Goal: Task Accomplishment & Management: Manage account settings

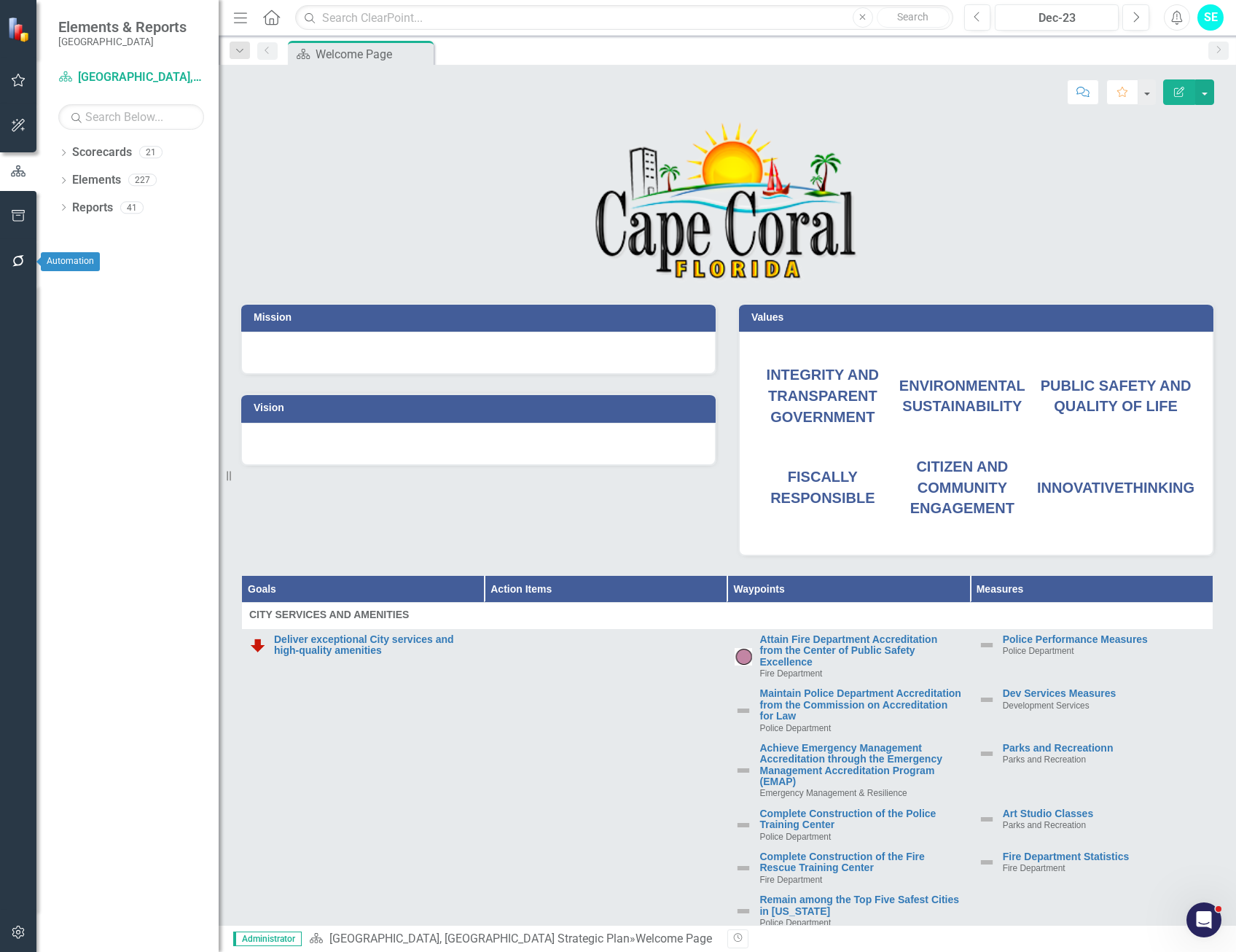
click at [22, 260] on icon "button" at bounding box center [19, 261] width 12 height 12
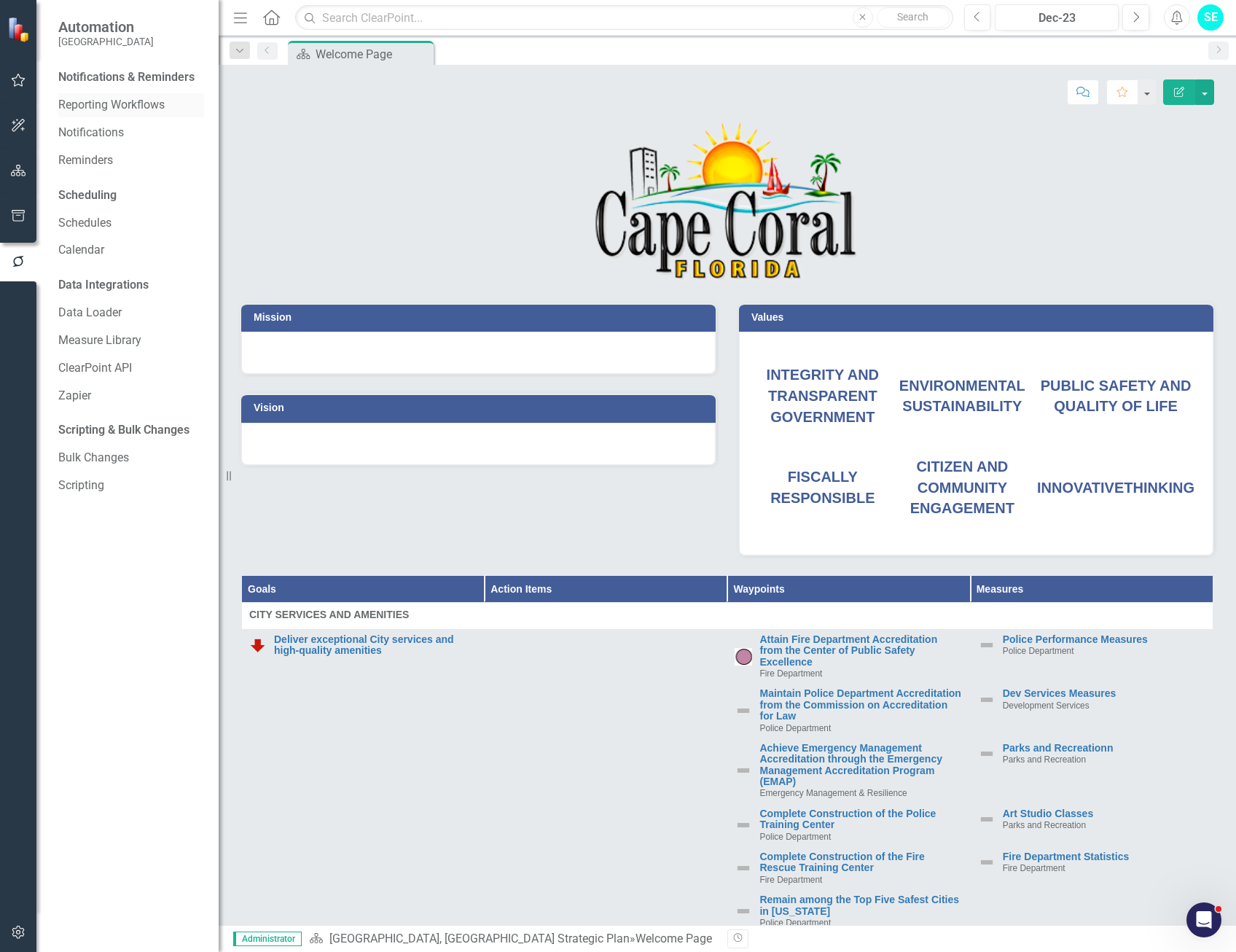
click at [129, 103] on link "Reporting Workflows" at bounding box center [131, 105] width 146 height 16
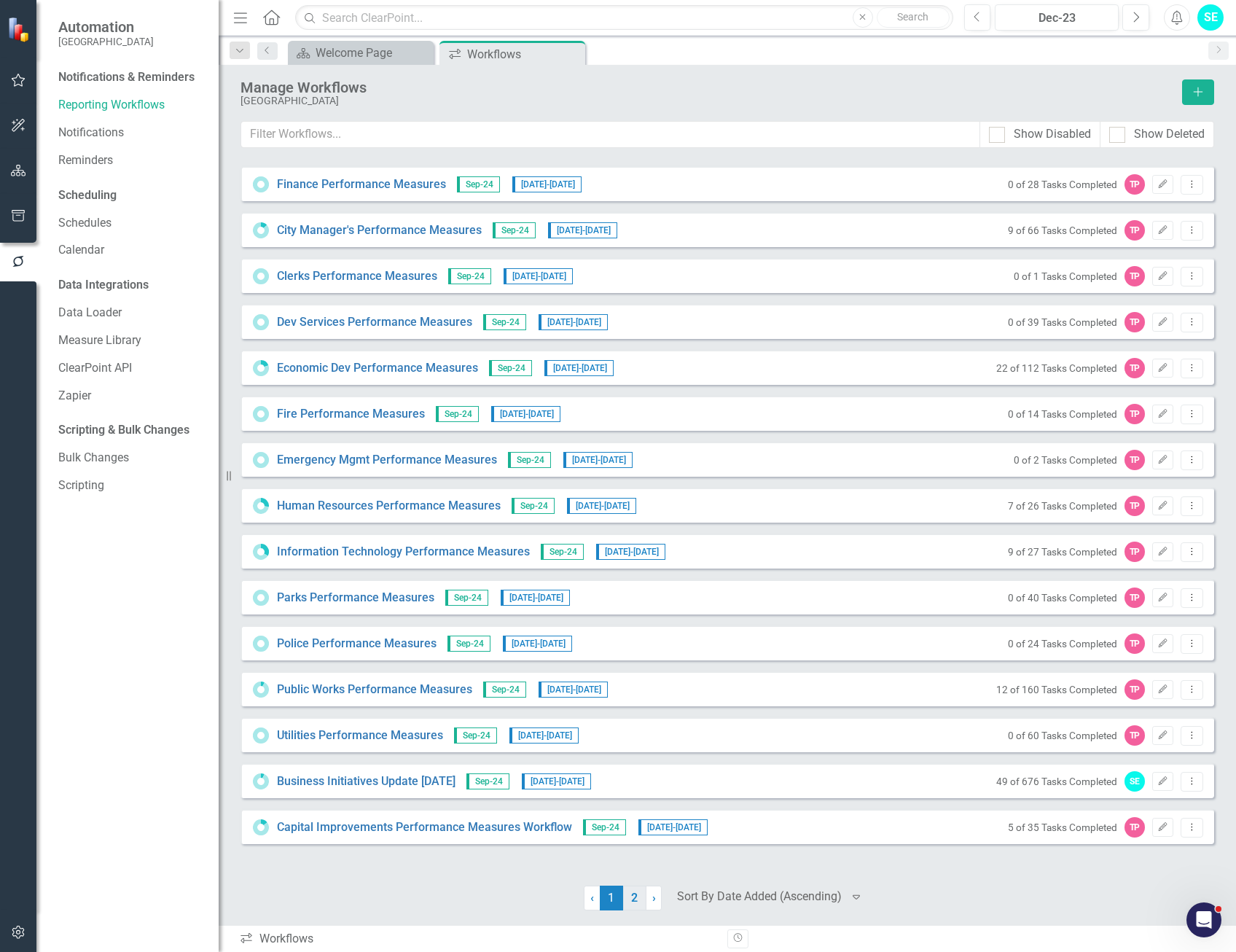
click at [638, 903] on link "2" at bounding box center [634, 897] width 23 height 25
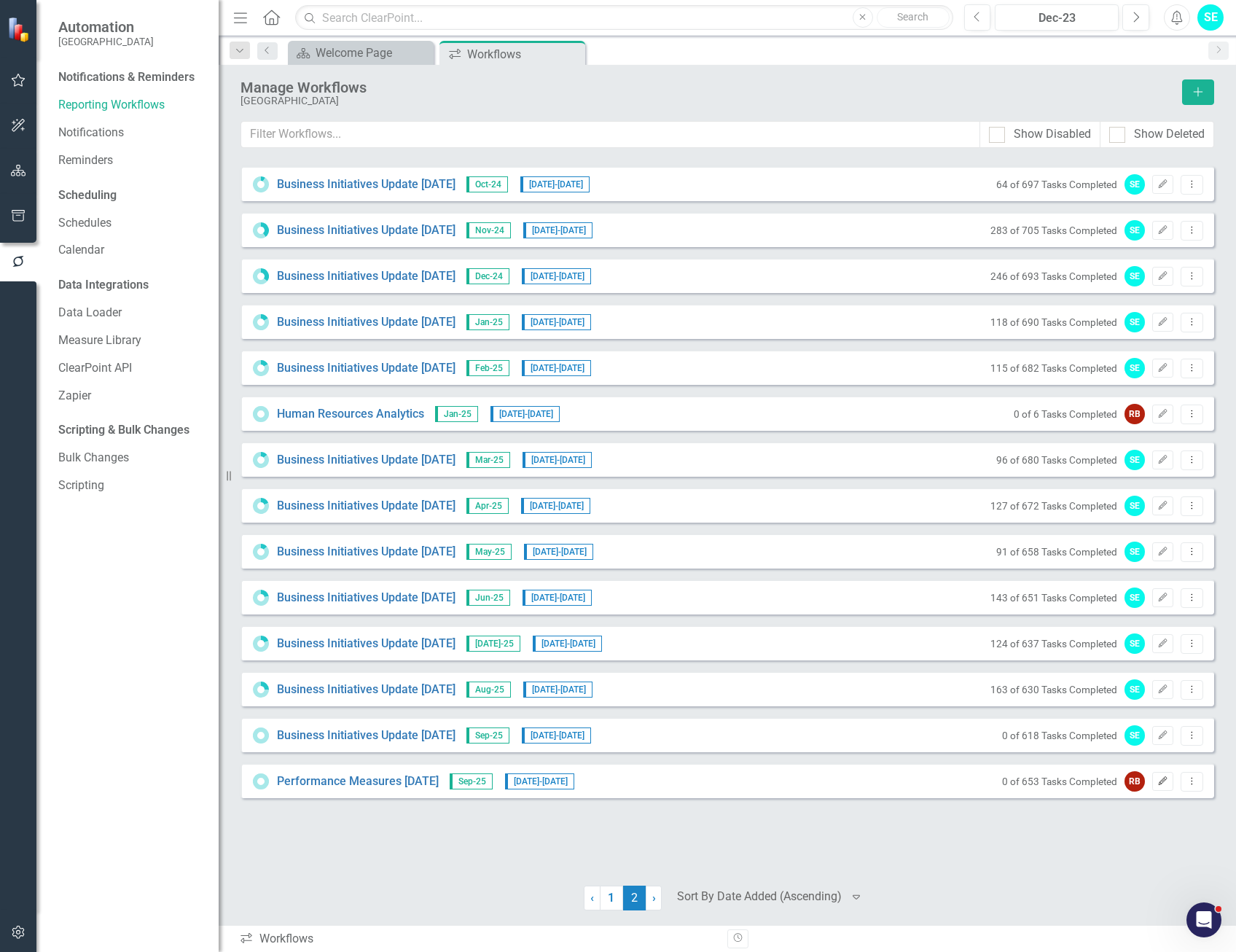
click at [1165, 782] on icon "Edit" at bounding box center [1163, 781] width 11 height 9
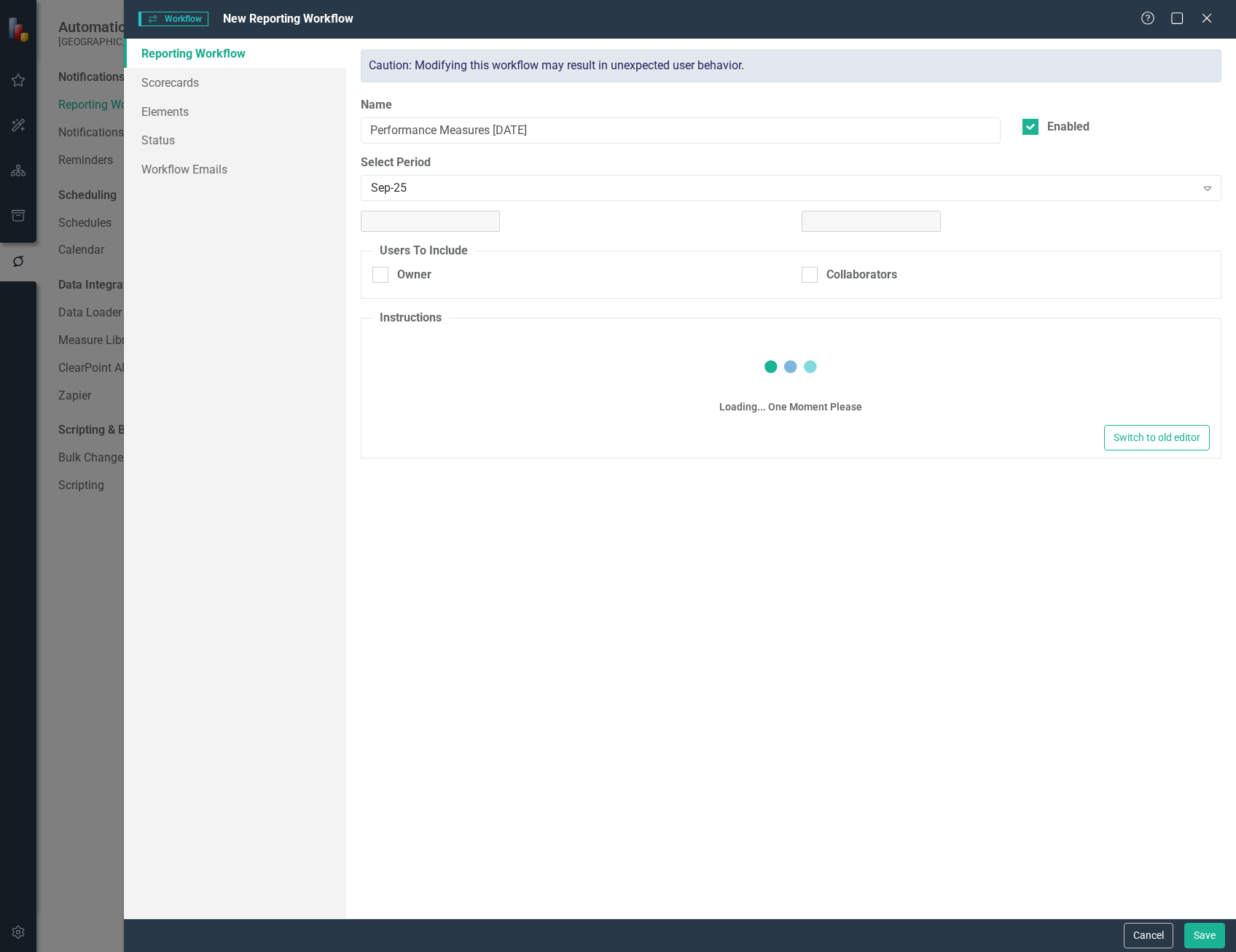
checkbox input "true"
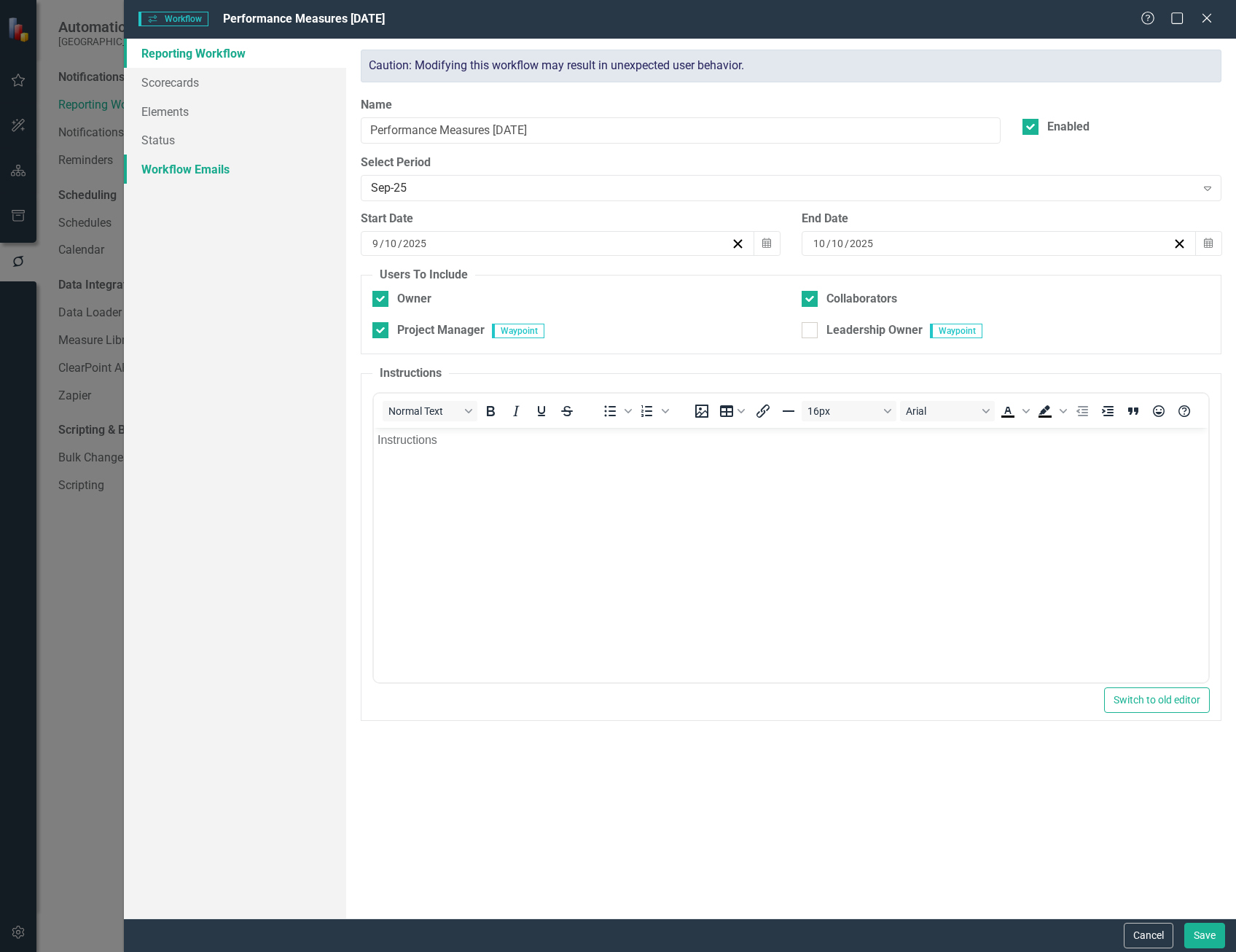
click at [173, 169] on link "Workflow Emails" at bounding box center [235, 169] width 222 height 29
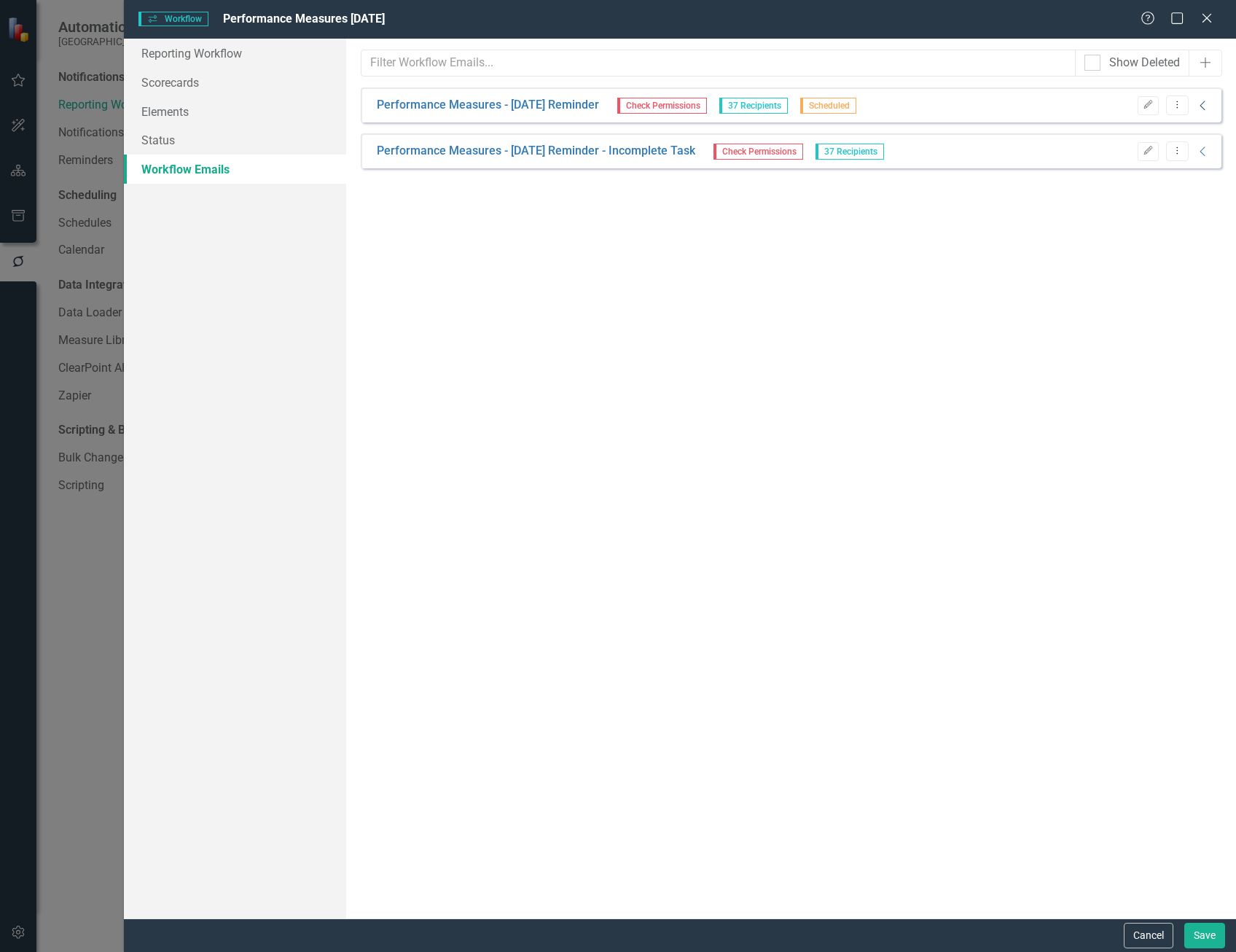
click at [1200, 108] on icon "Collapse" at bounding box center [1202, 106] width 14 height 12
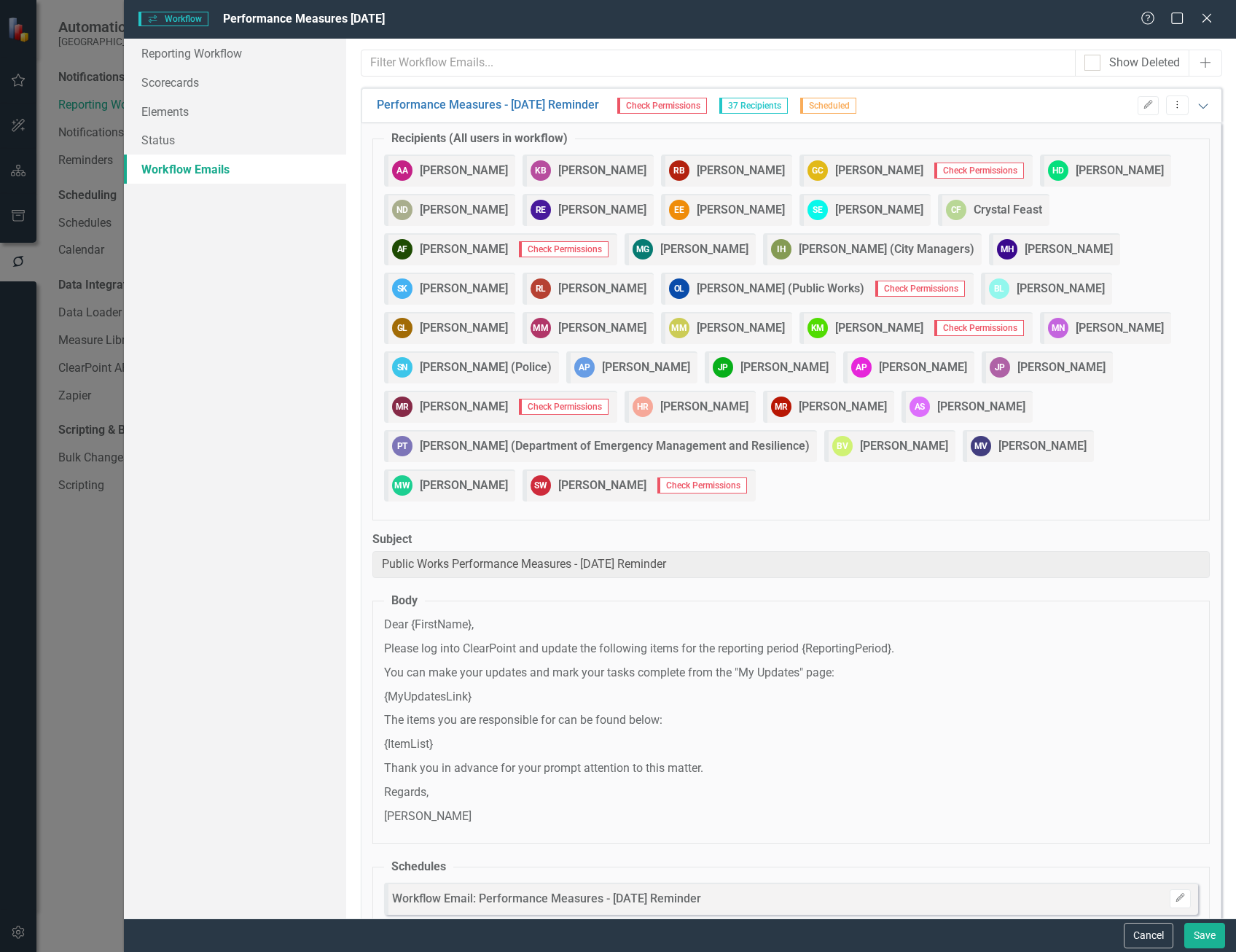
click at [1196, 104] on icon "Expanded" at bounding box center [1202, 106] width 14 height 12
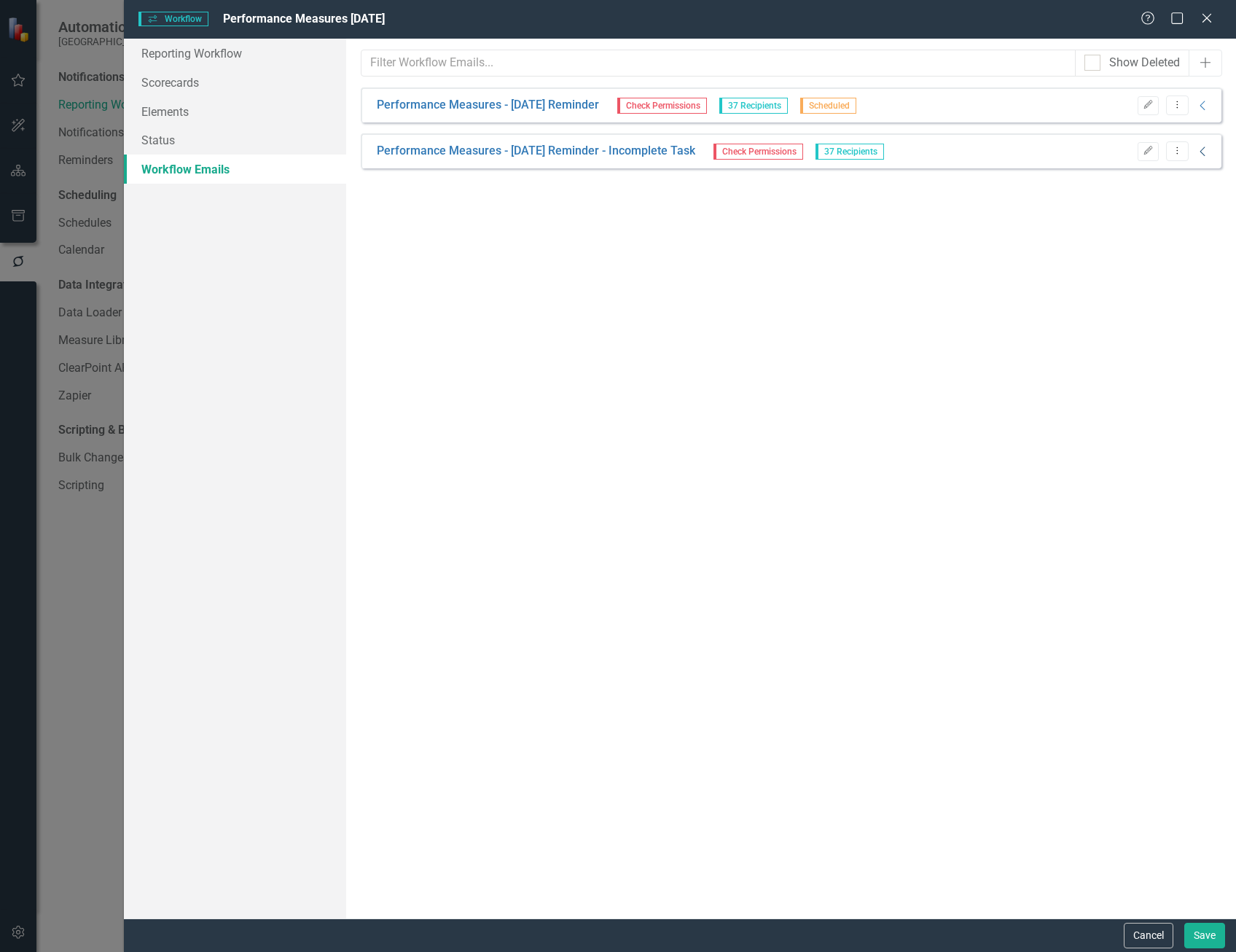
click at [1204, 152] on icon "Collapse" at bounding box center [1202, 152] width 14 height 12
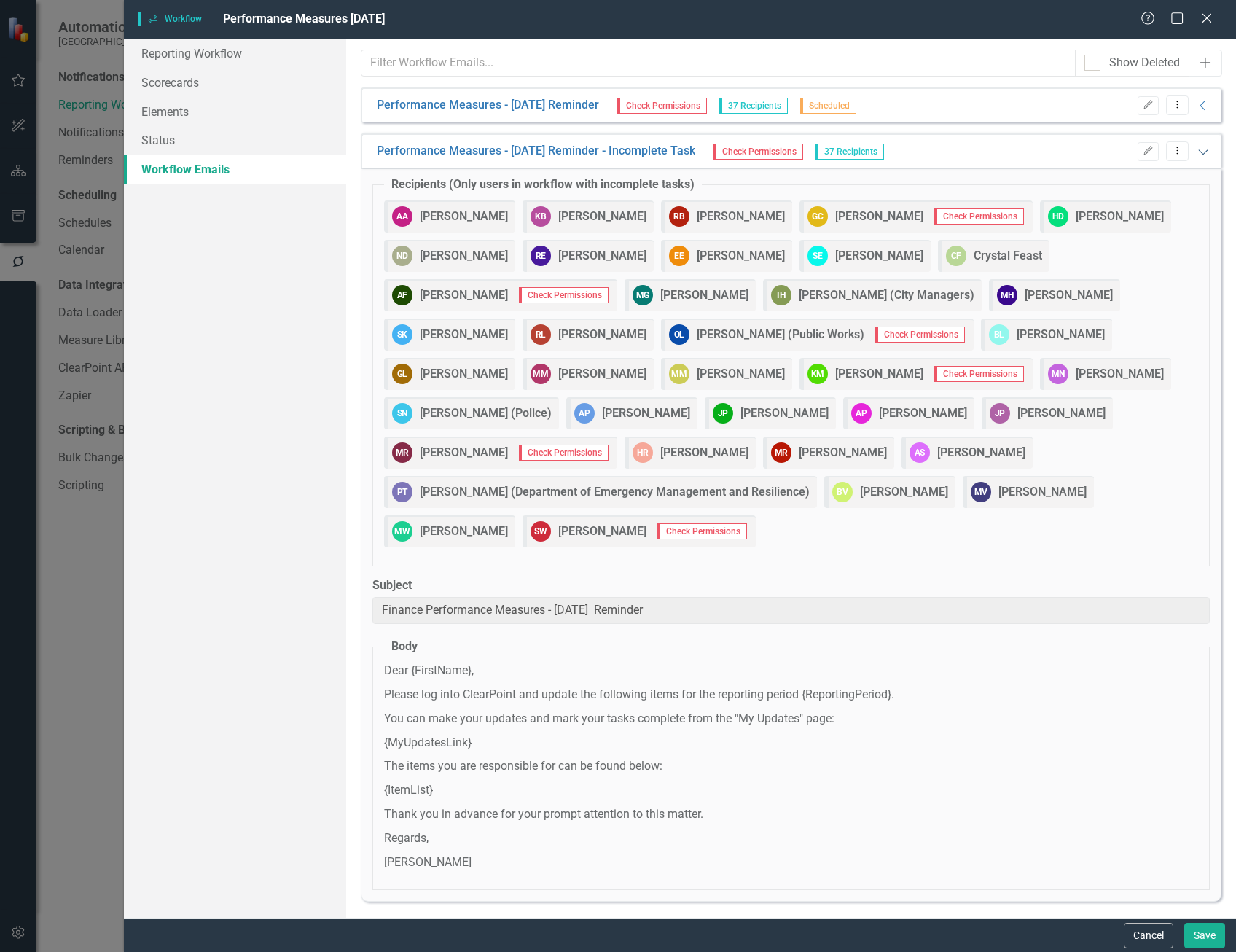
click at [1204, 152] on div "Performance Measures - Sept 25 Reminder - Incomplete Task Check Permissions 37 …" at bounding box center [790, 150] width 861 height 35
click at [1196, 104] on icon "Collapse" at bounding box center [1202, 106] width 14 height 12
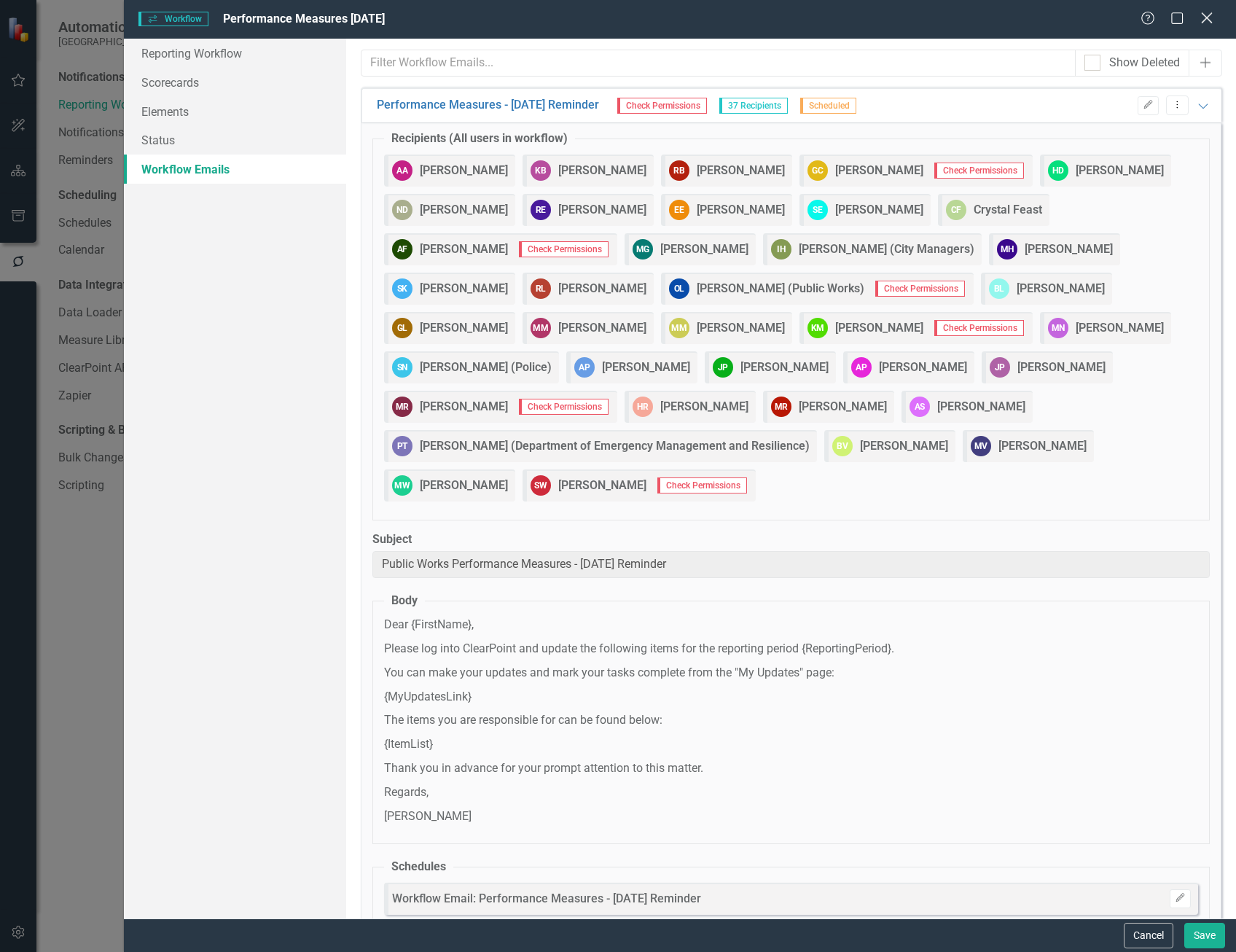
click at [1203, 19] on icon "Close" at bounding box center [1206, 18] width 18 height 14
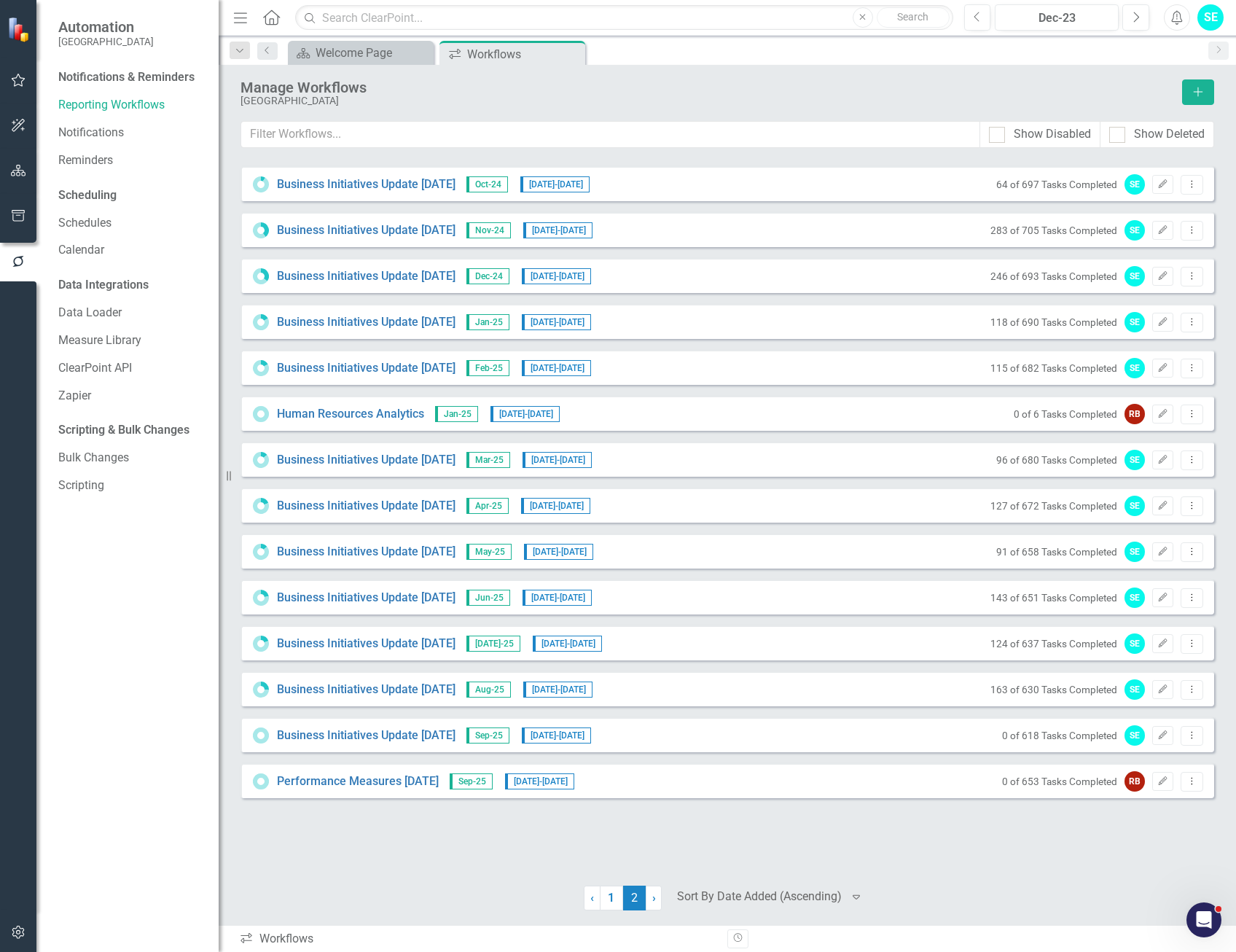
click at [14, 920] on button "button" at bounding box center [19, 933] width 33 height 31
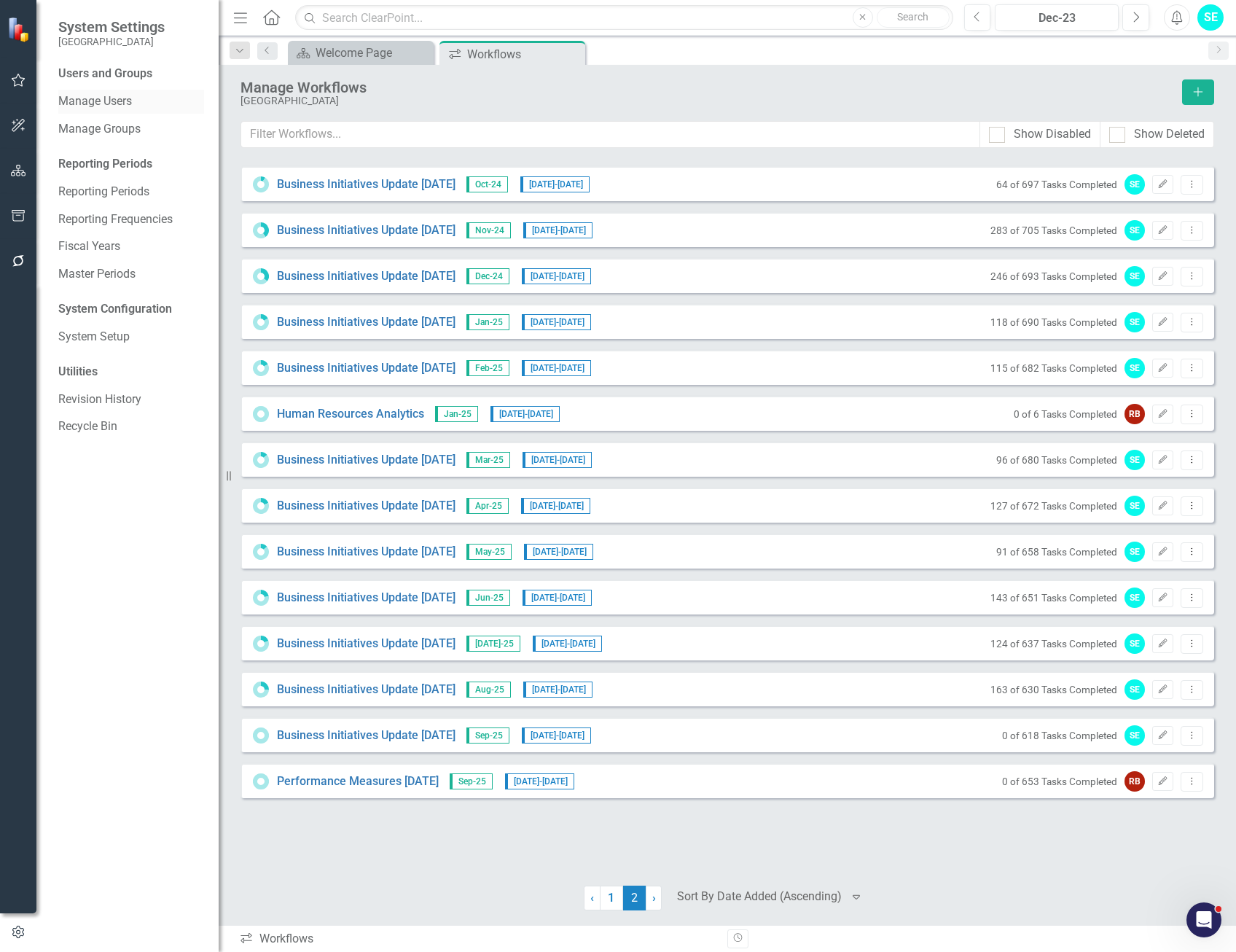
click at [131, 100] on link "Manage Users" at bounding box center [131, 102] width 146 height 16
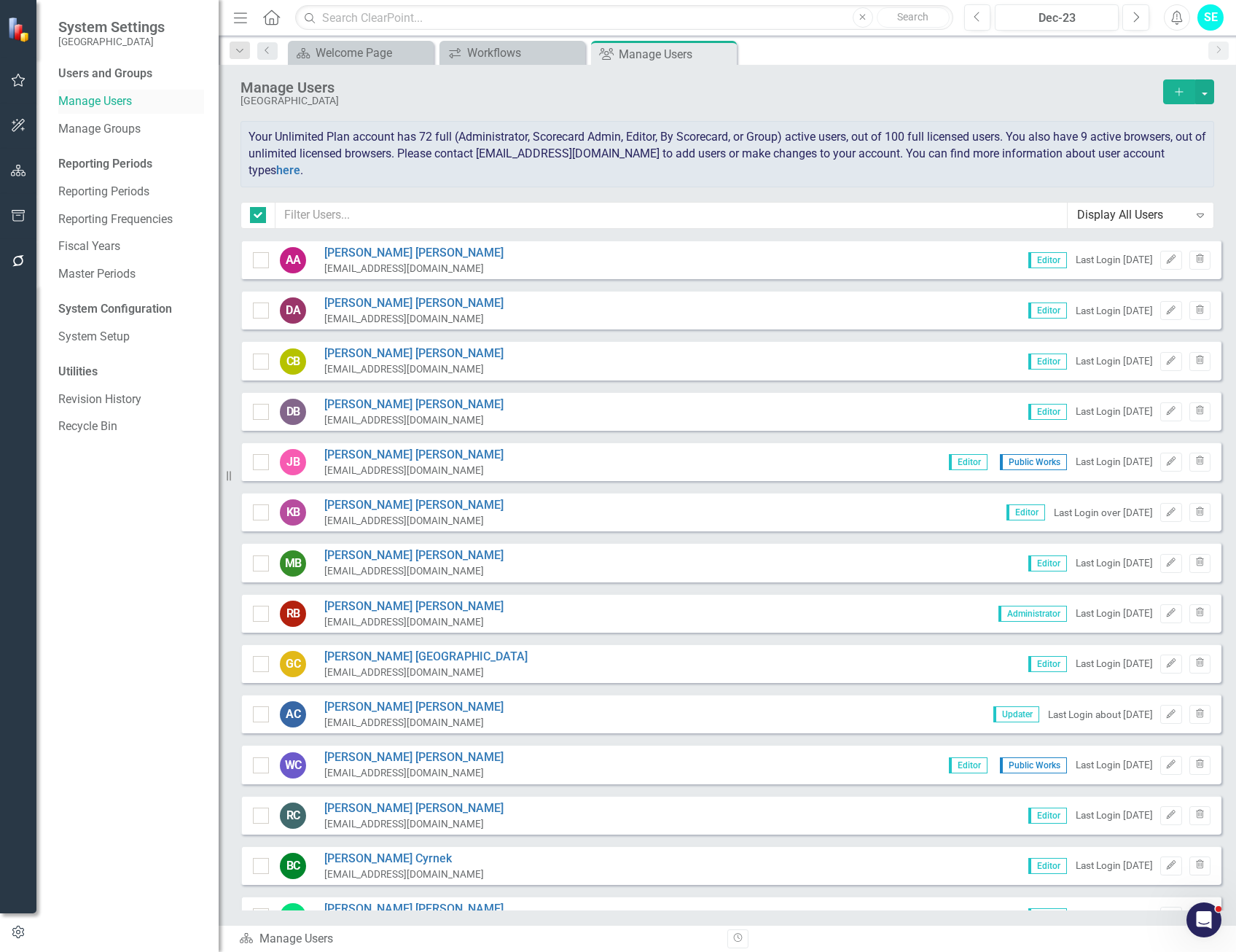
checkbox input "false"
click at [397, 212] on input "text" at bounding box center [671, 215] width 792 height 27
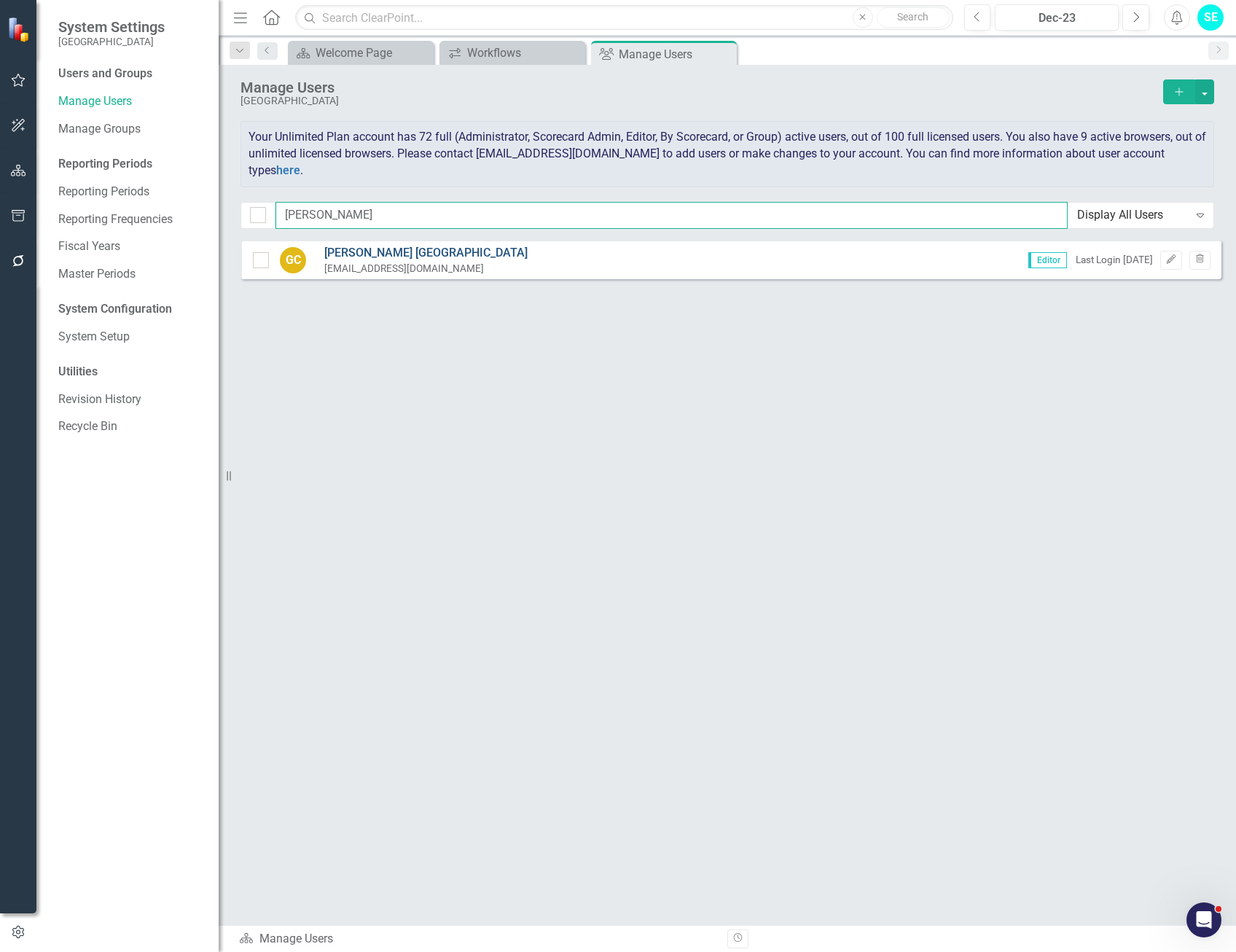
type input "gwen"
click at [363, 256] on link "Gwen Carlisle" at bounding box center [426, 253] width 203 height 16
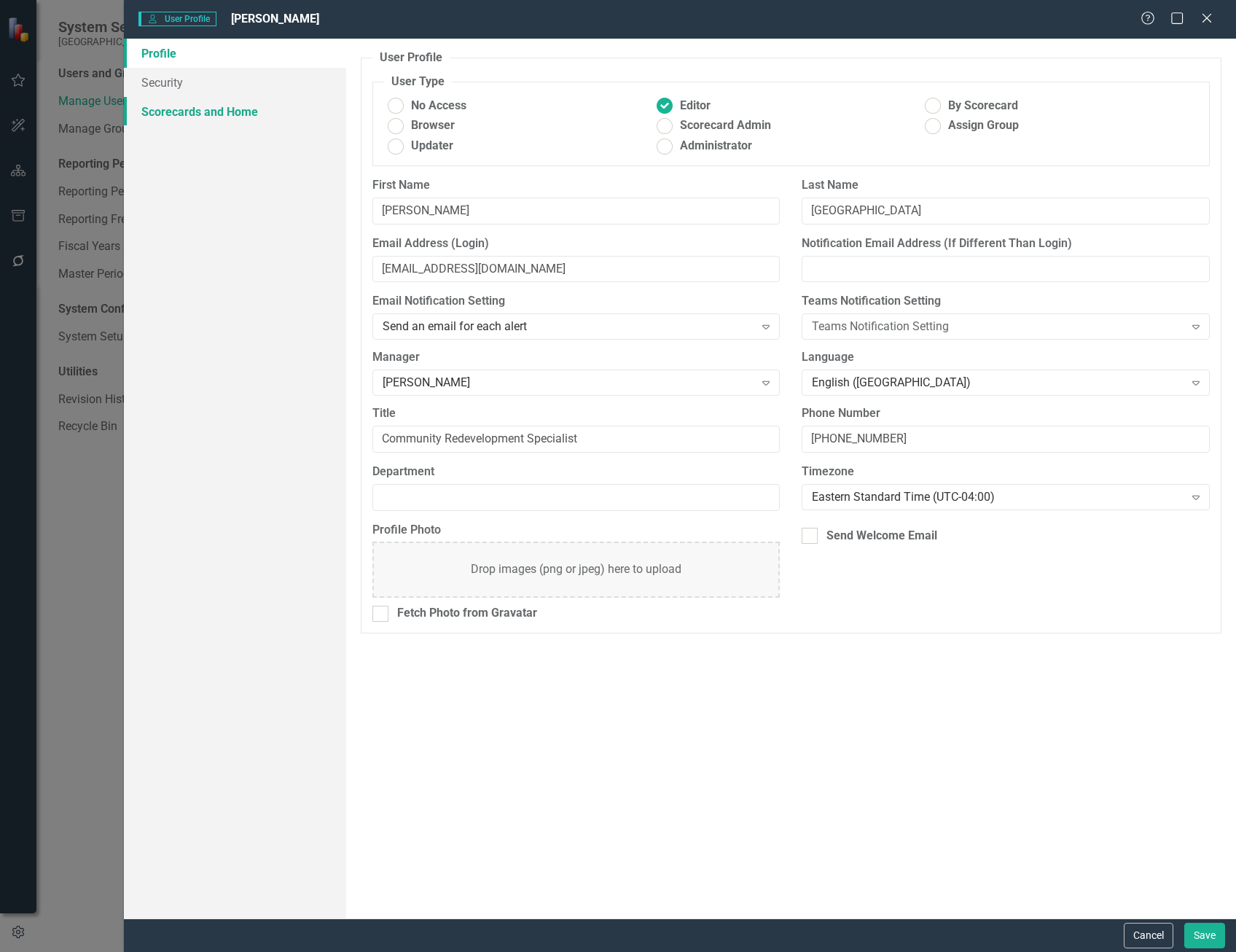
click at [176, 123] on link "Scorecards and Home" at bounding box center [235, 111] width 222 height 29
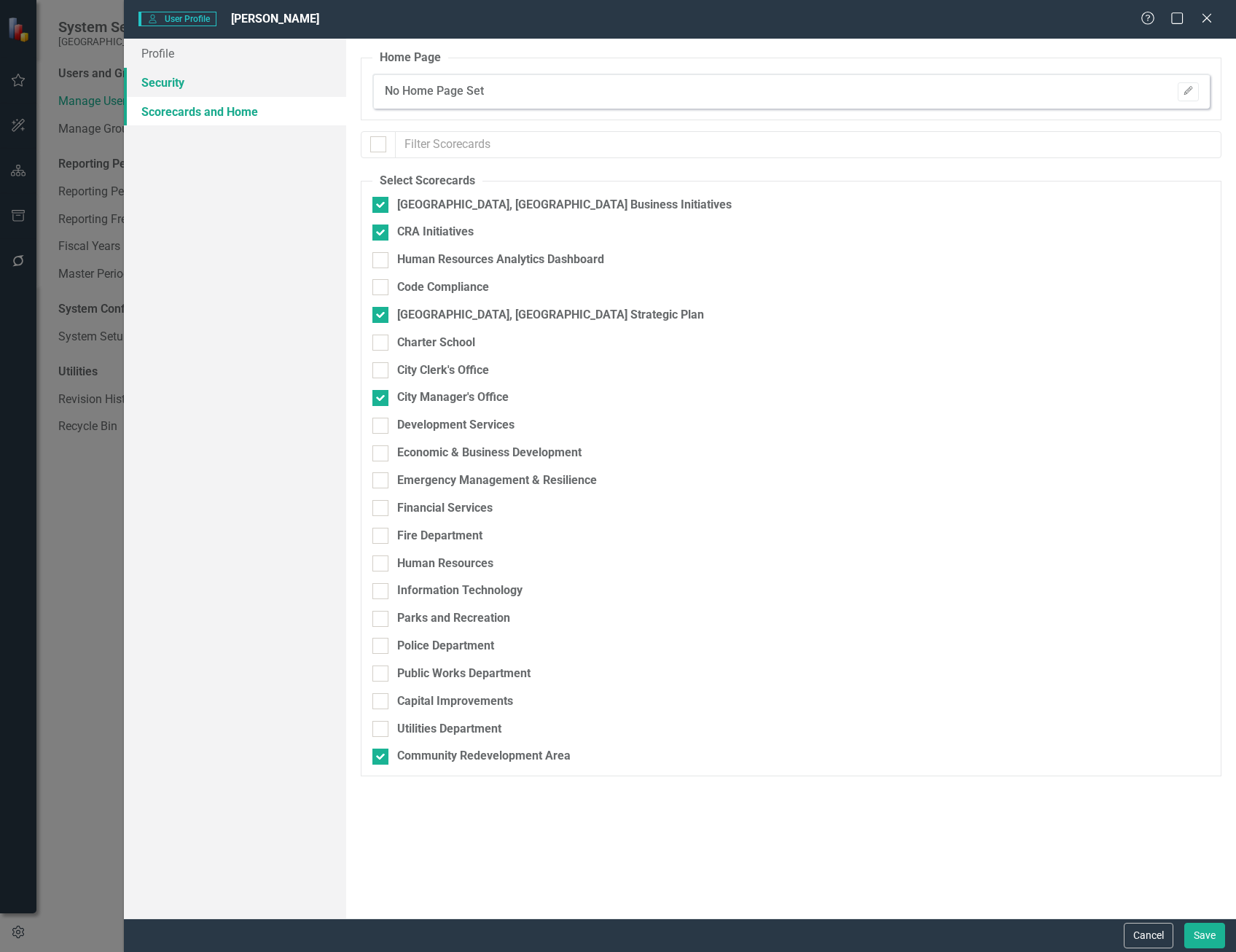
click at [188, 84] on link "Security" at bounding box center [235, 82] width 222 height 29
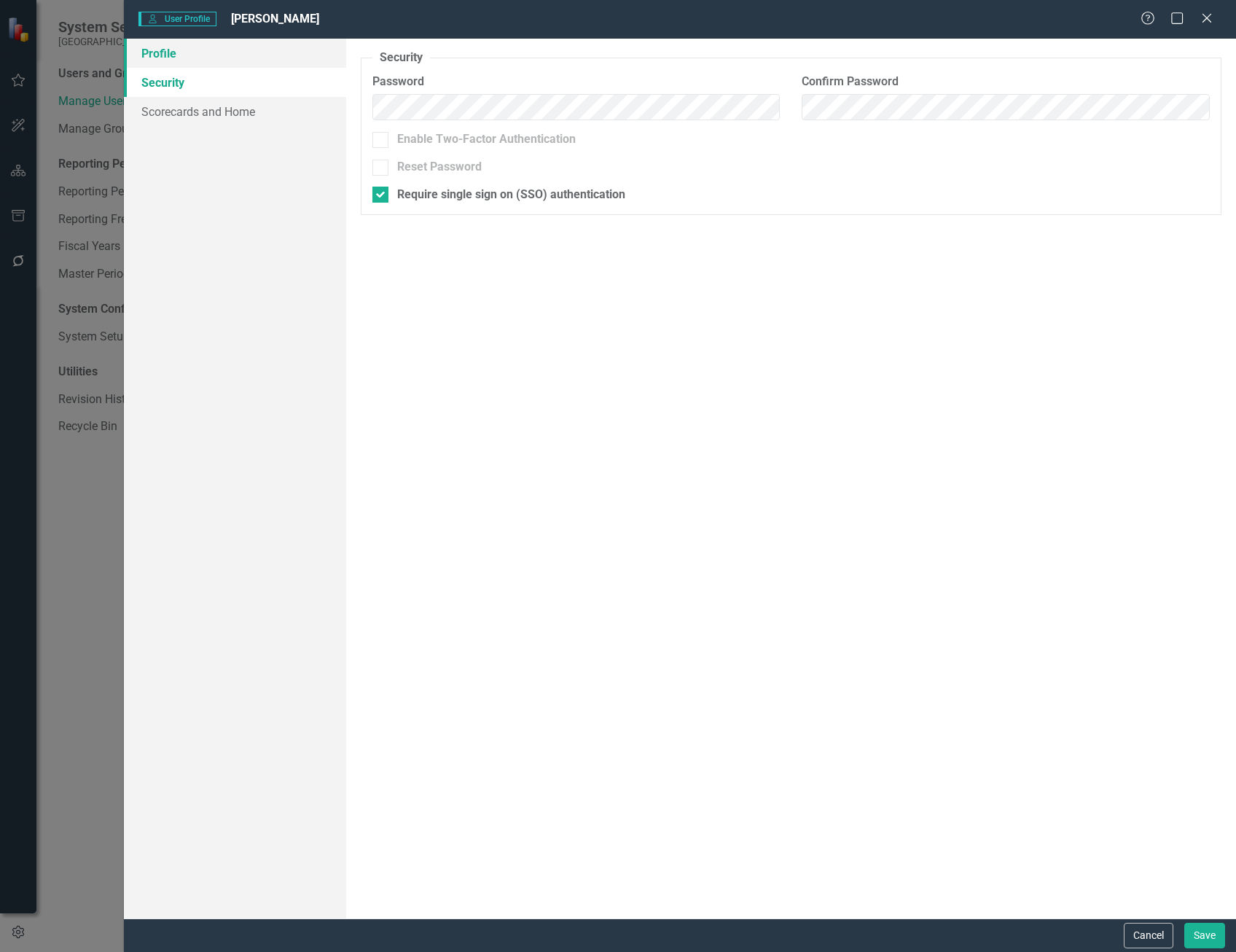
click at [179, 50] on link "Profile" at bounding box center [235, 53] width 222 height 29
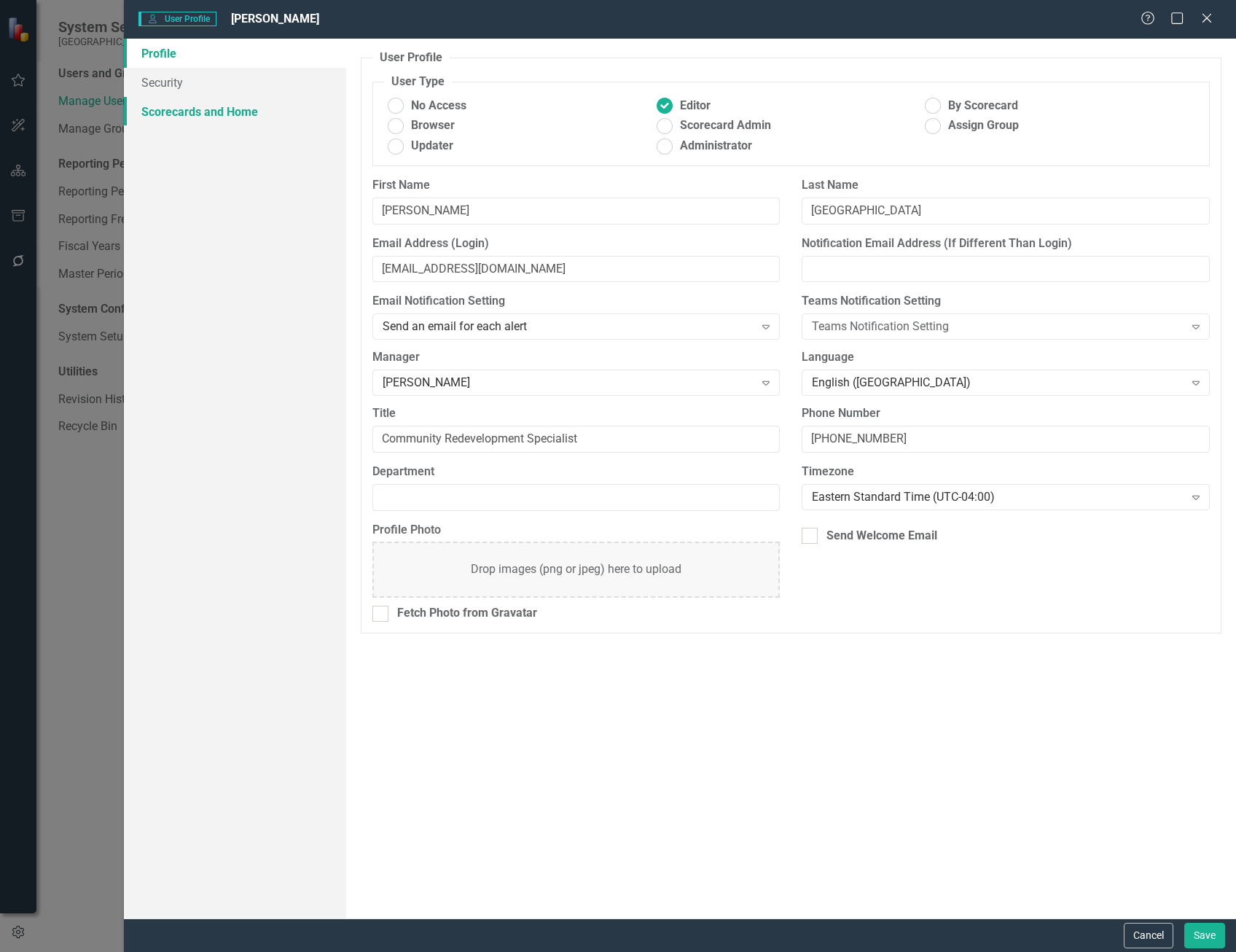
click at [194, 105] on link "Scorecards and Home" at bounding box center [235, 111] width 222 height 29
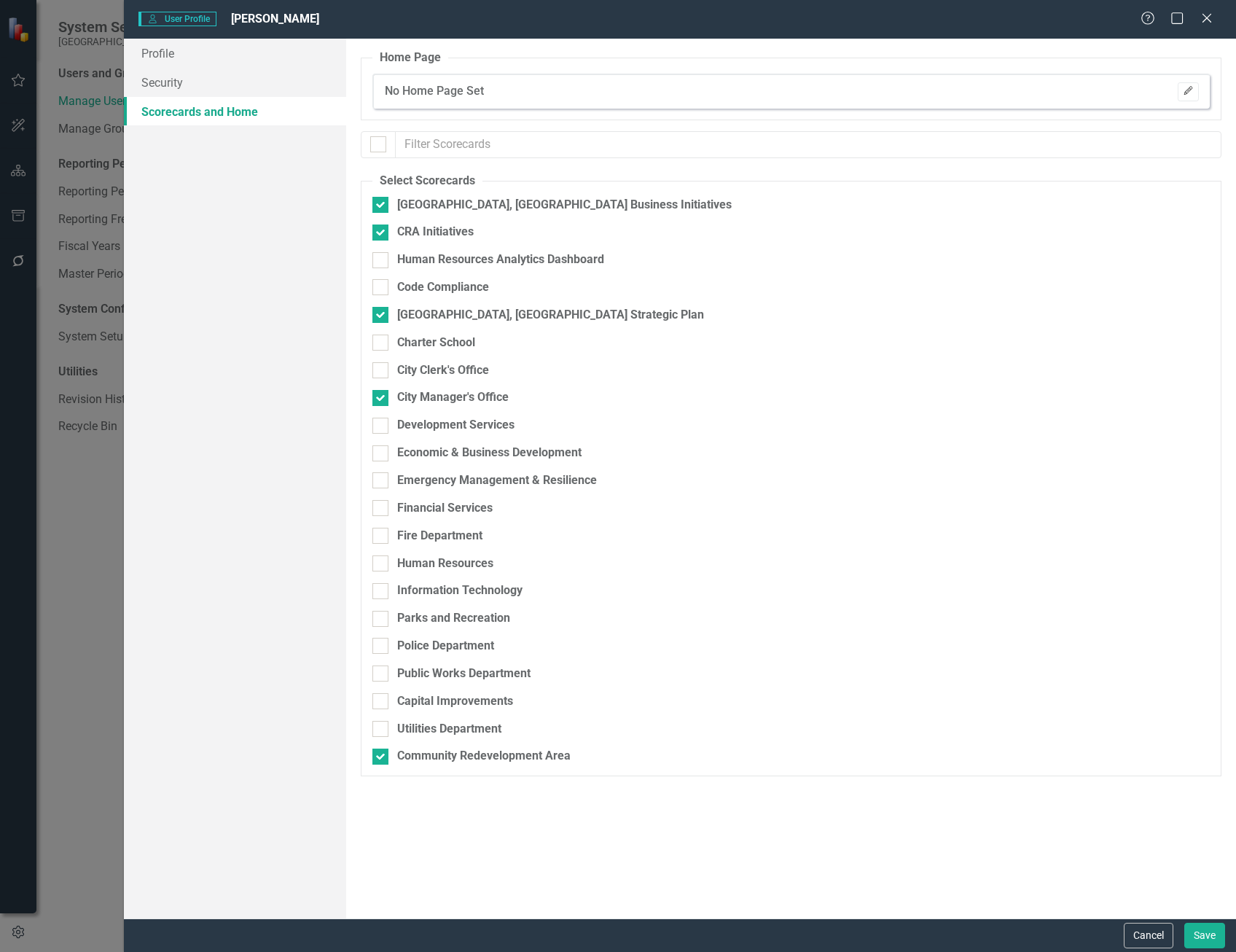
click at [1192, 90] on icon "Edit" at bounding box center [1188, 91] width 11 height 9
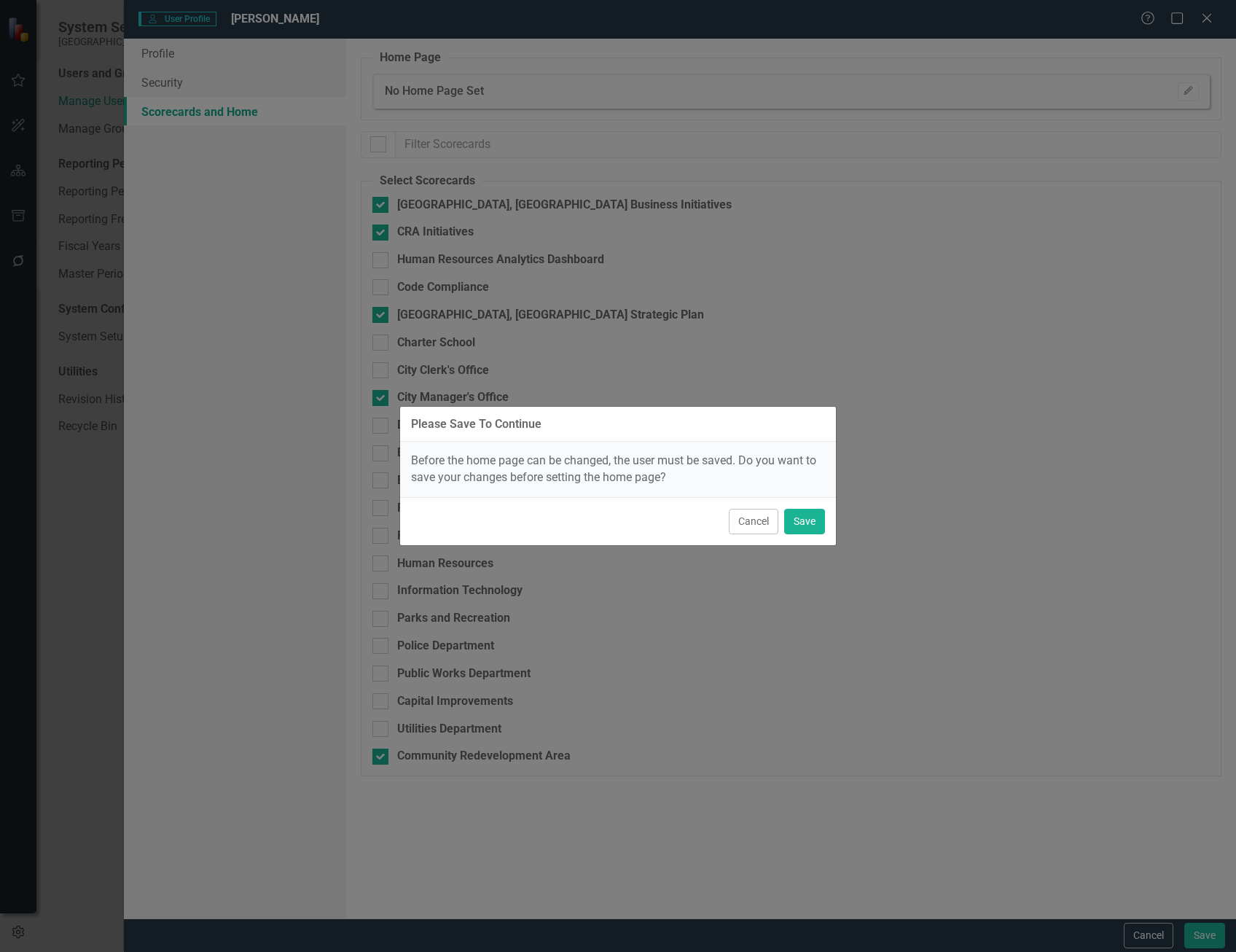
click at [760, 523] on button "Cancel" at bounding box center [754, 521] width 49 height 25
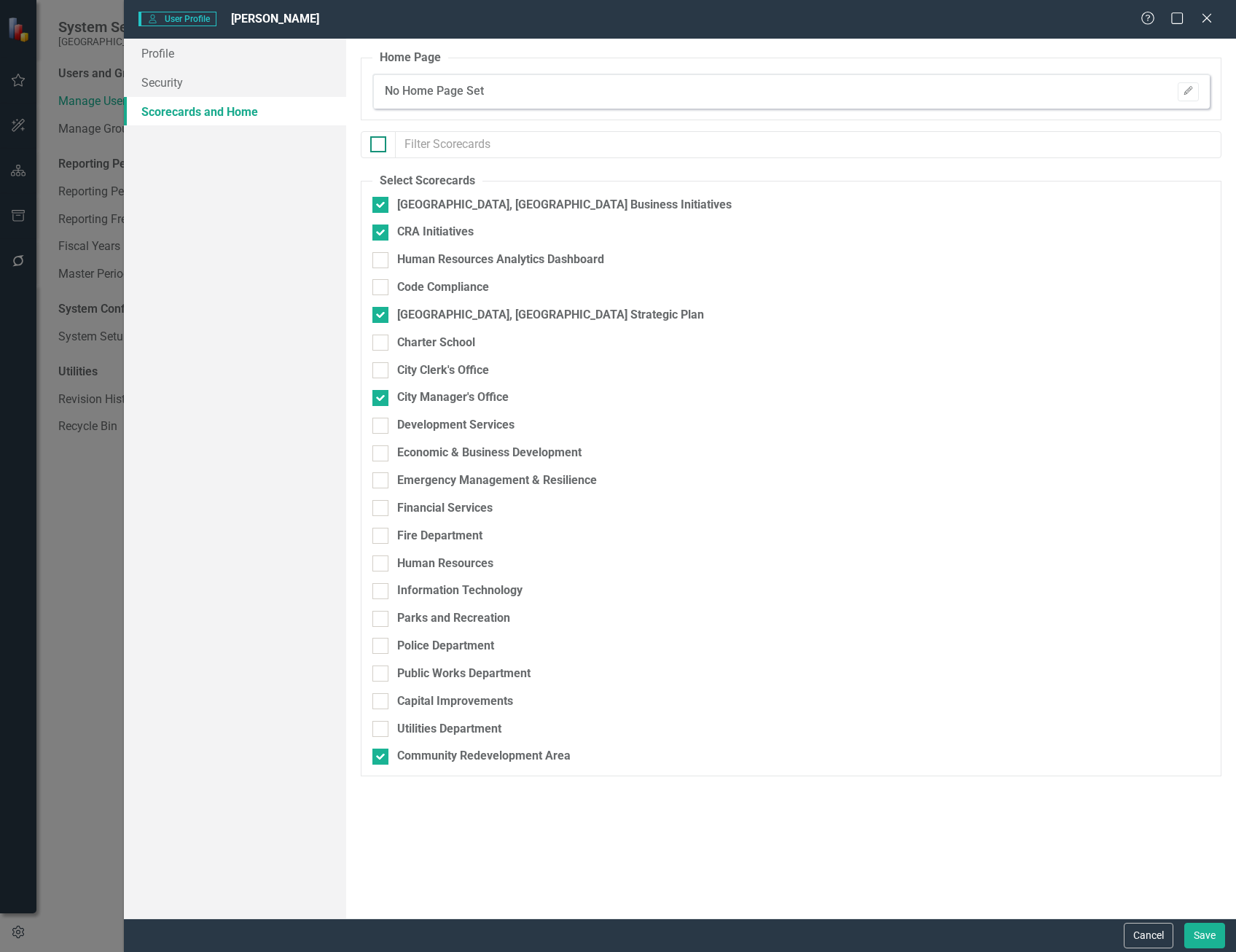
click at [378, 146] on input "checkbox" at bounding box center [375, 141] width 10 height 10
checkbox input "true"
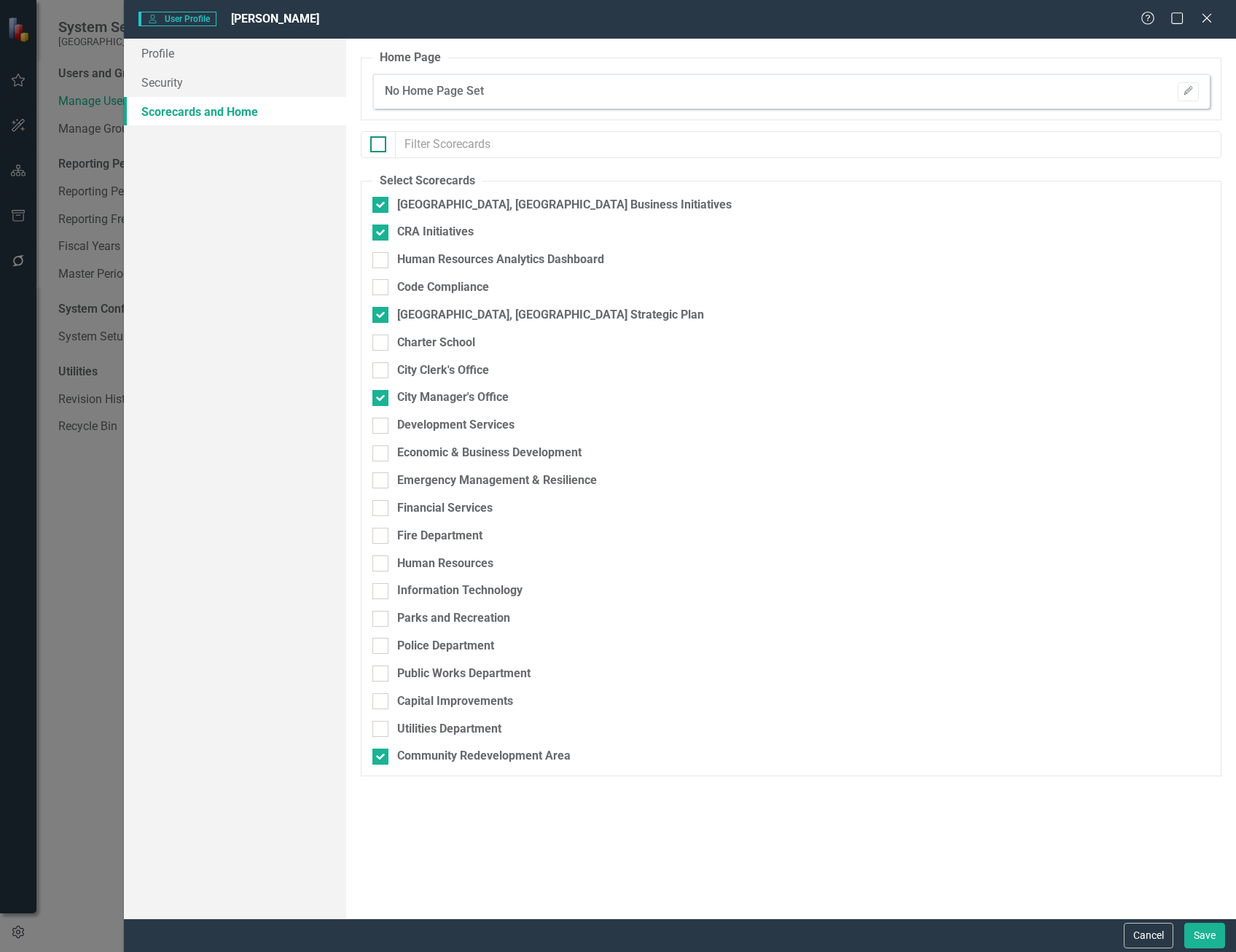
checkbox input "true"
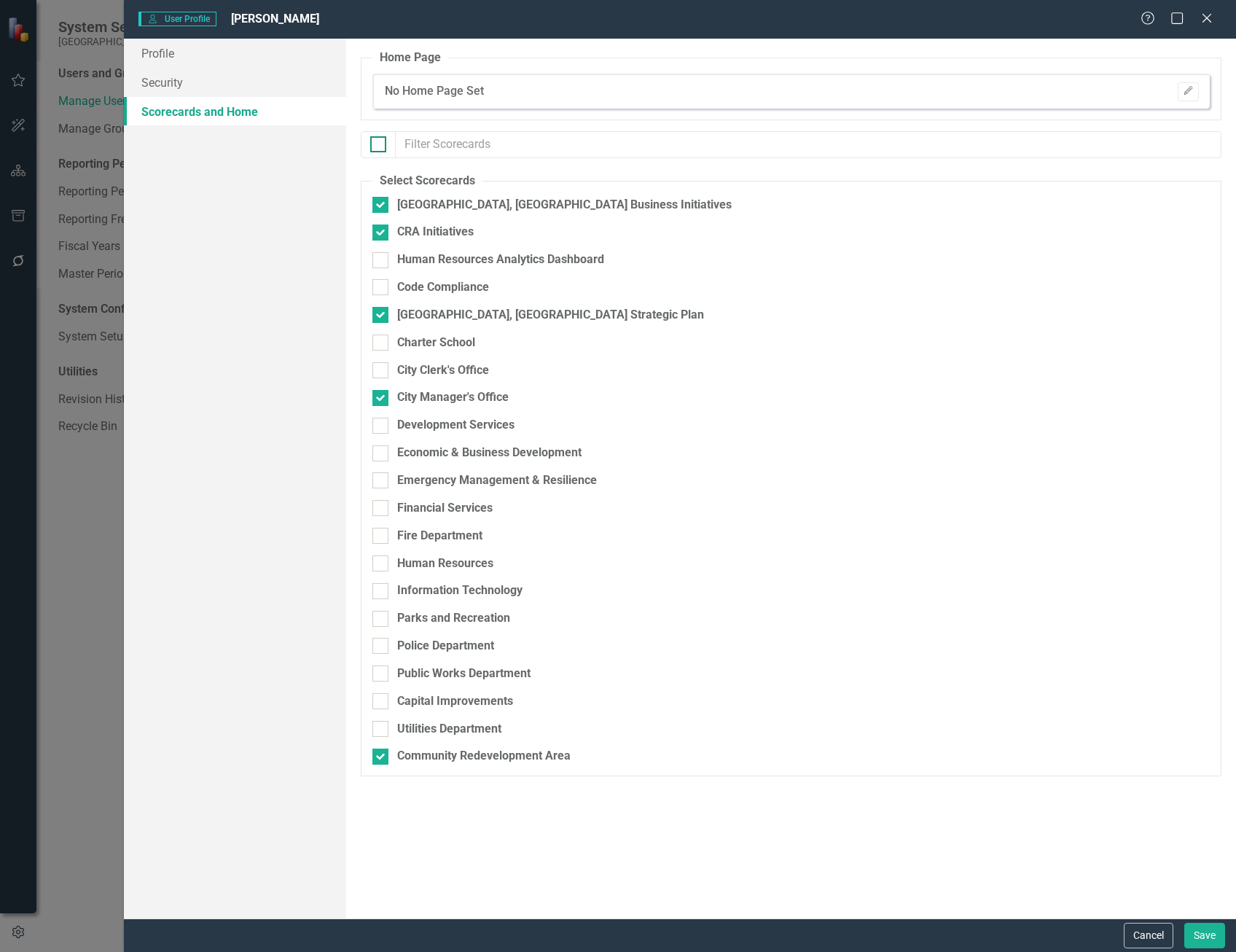
checkbox input "true"
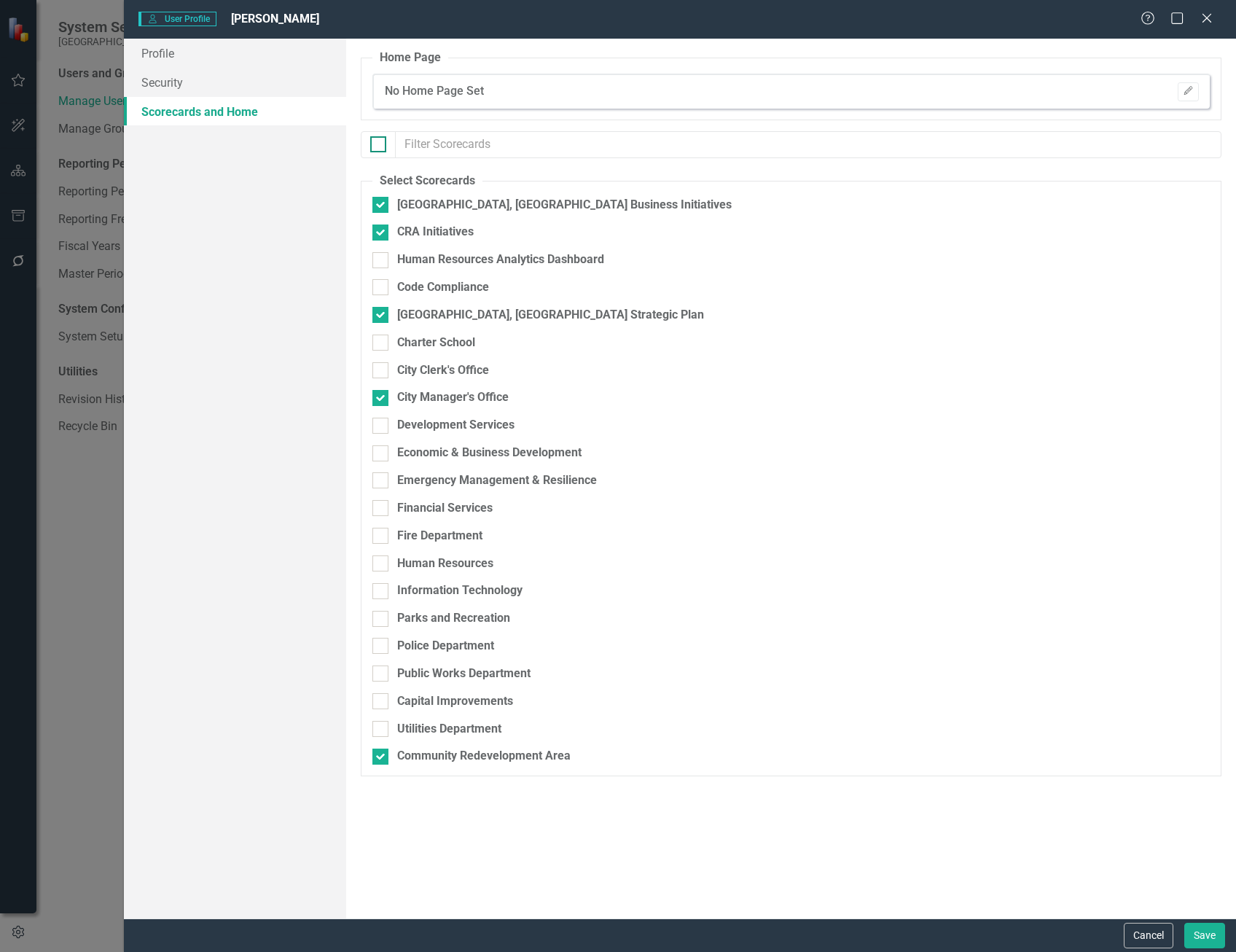
checkbox input "true"
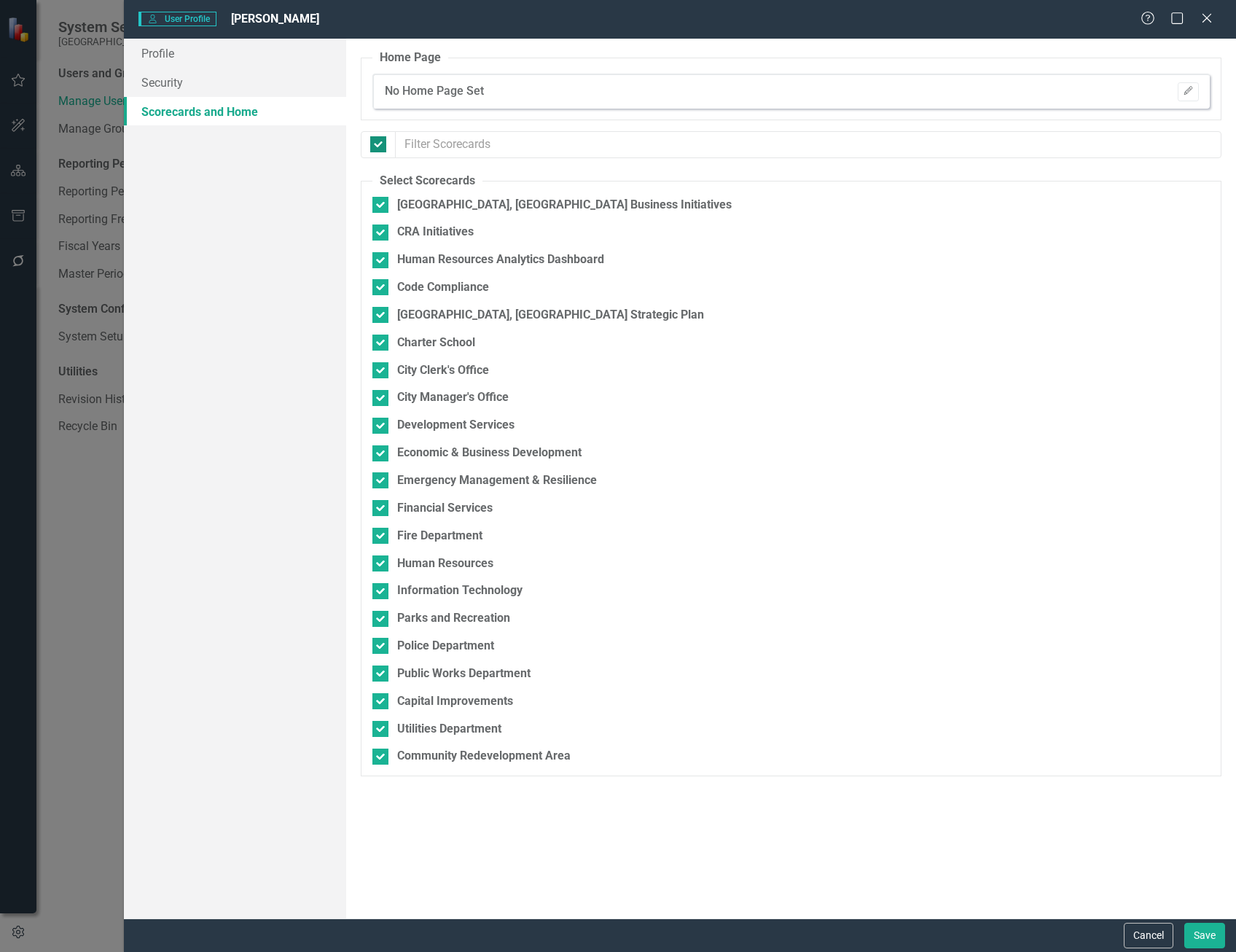
click at [378, 146] on input "checkbox" at bounding box center [375, 141] width 10 height 10
checkbox input "false"
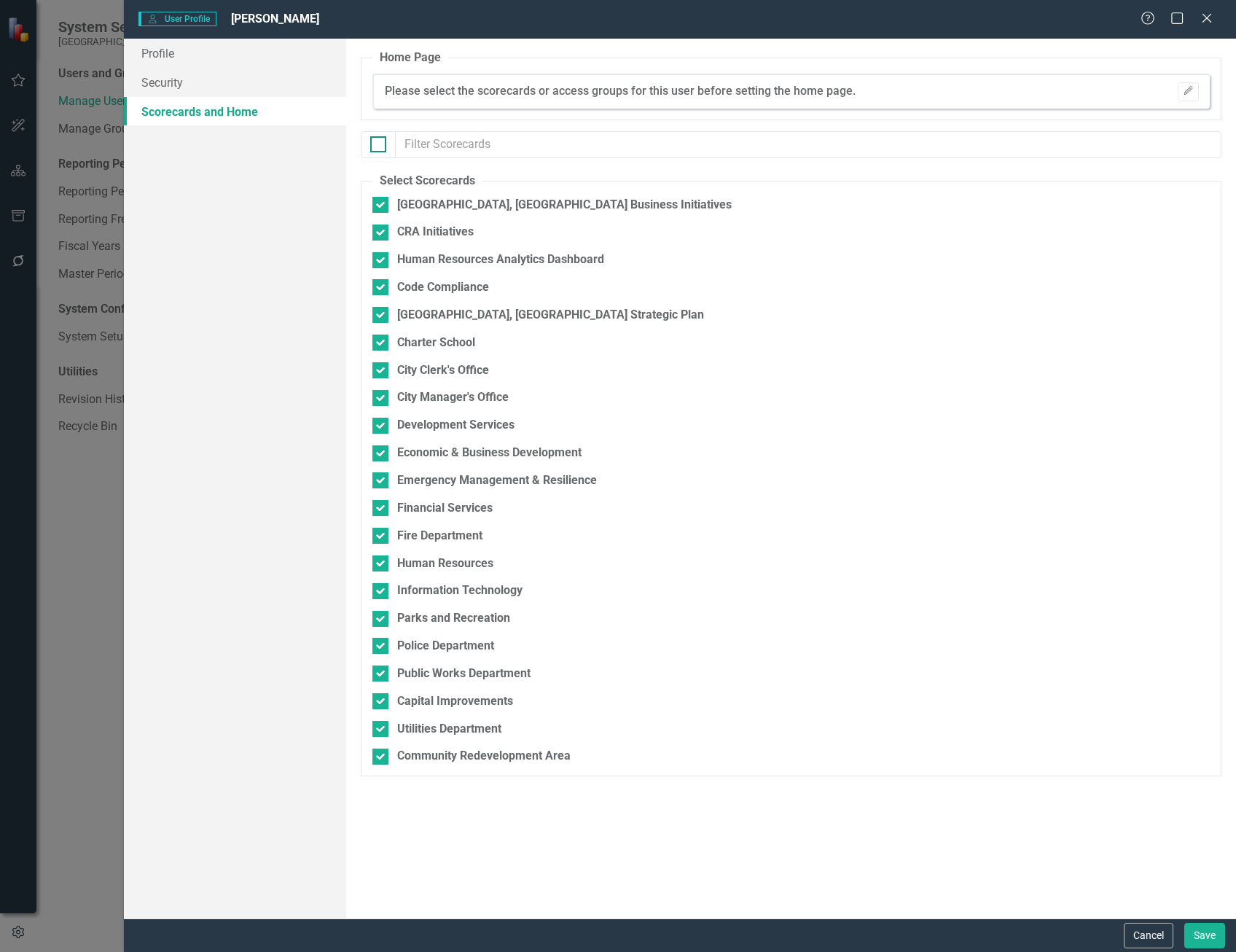
checkbox input "false"
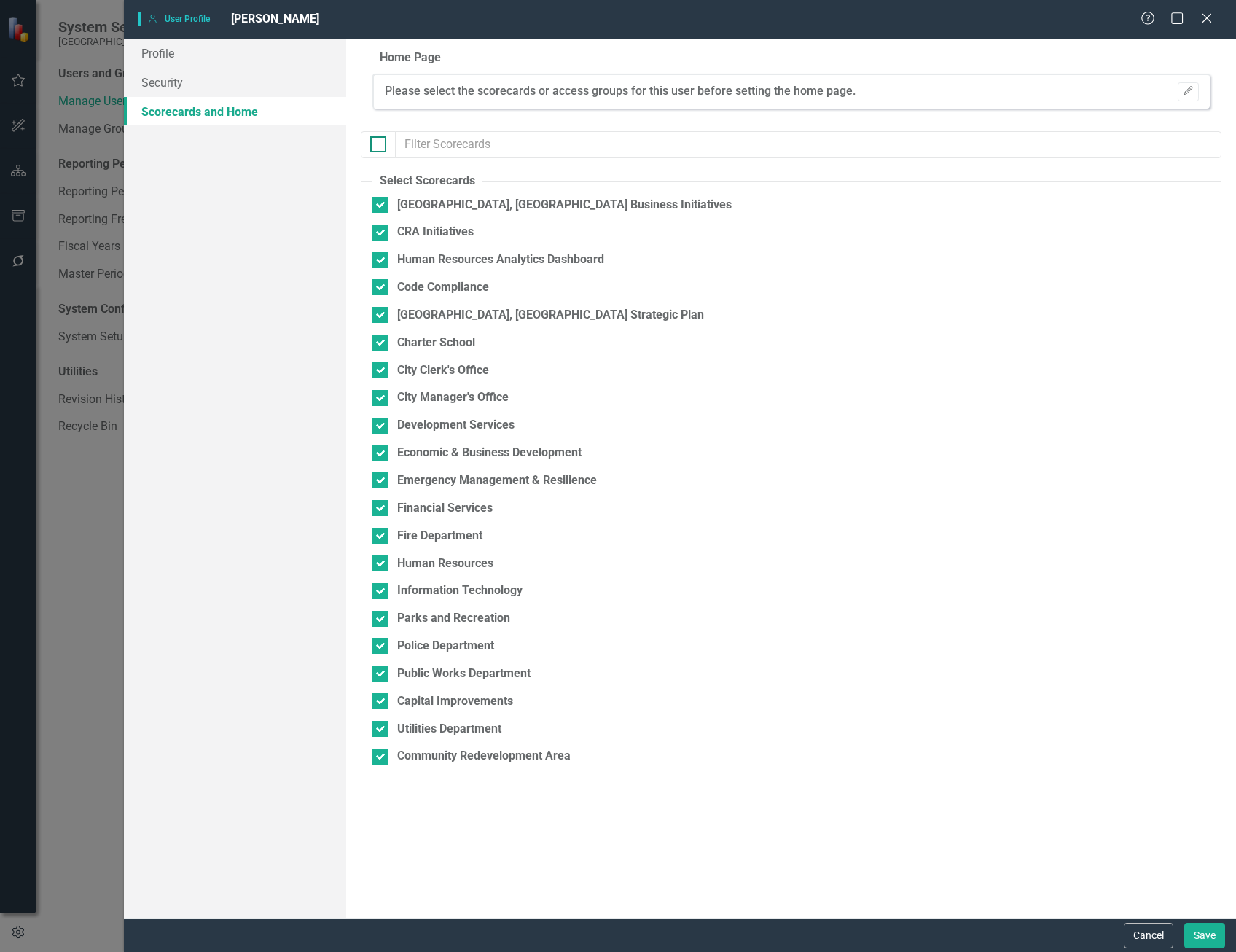
checkbox input "false"
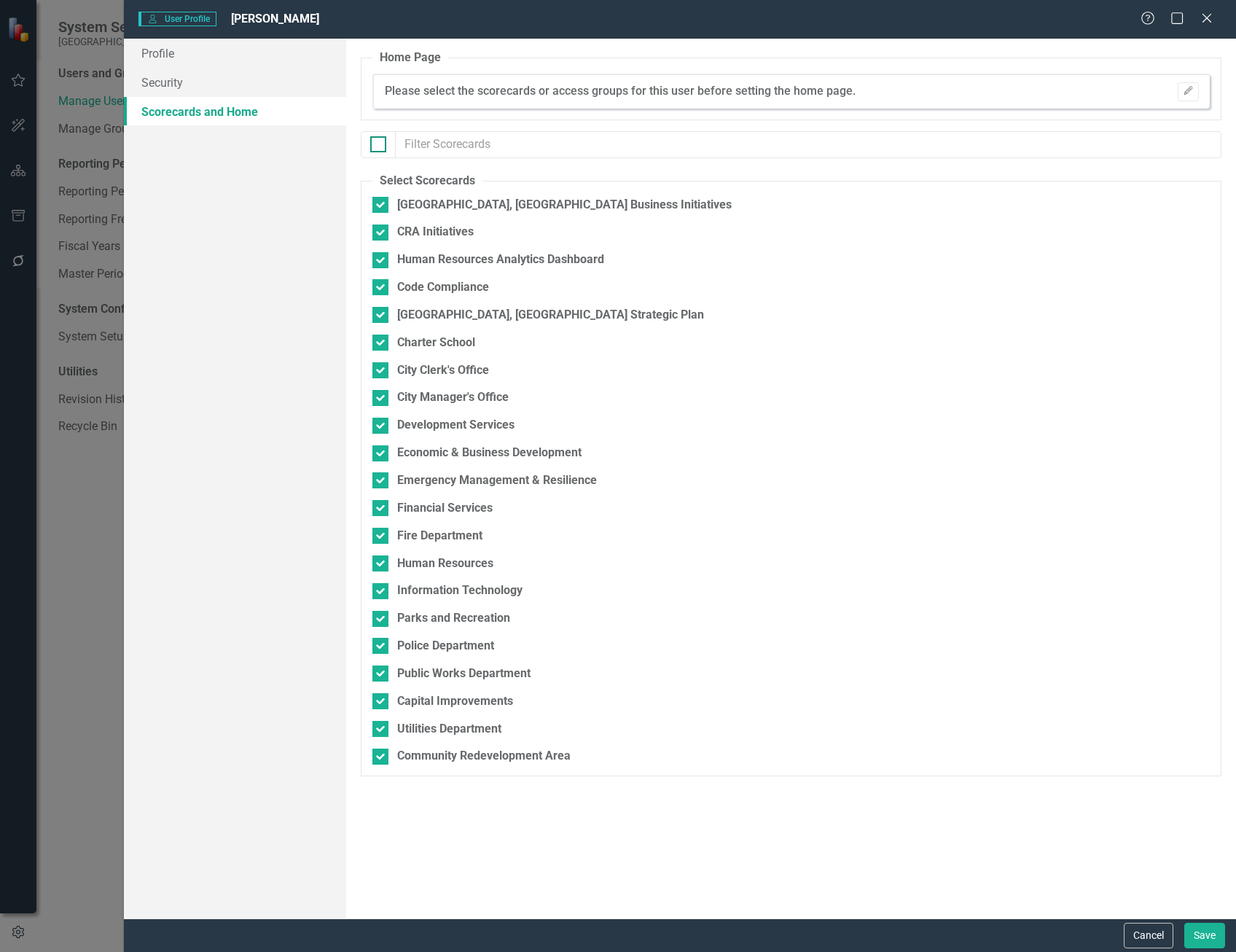
checkbox input "false"
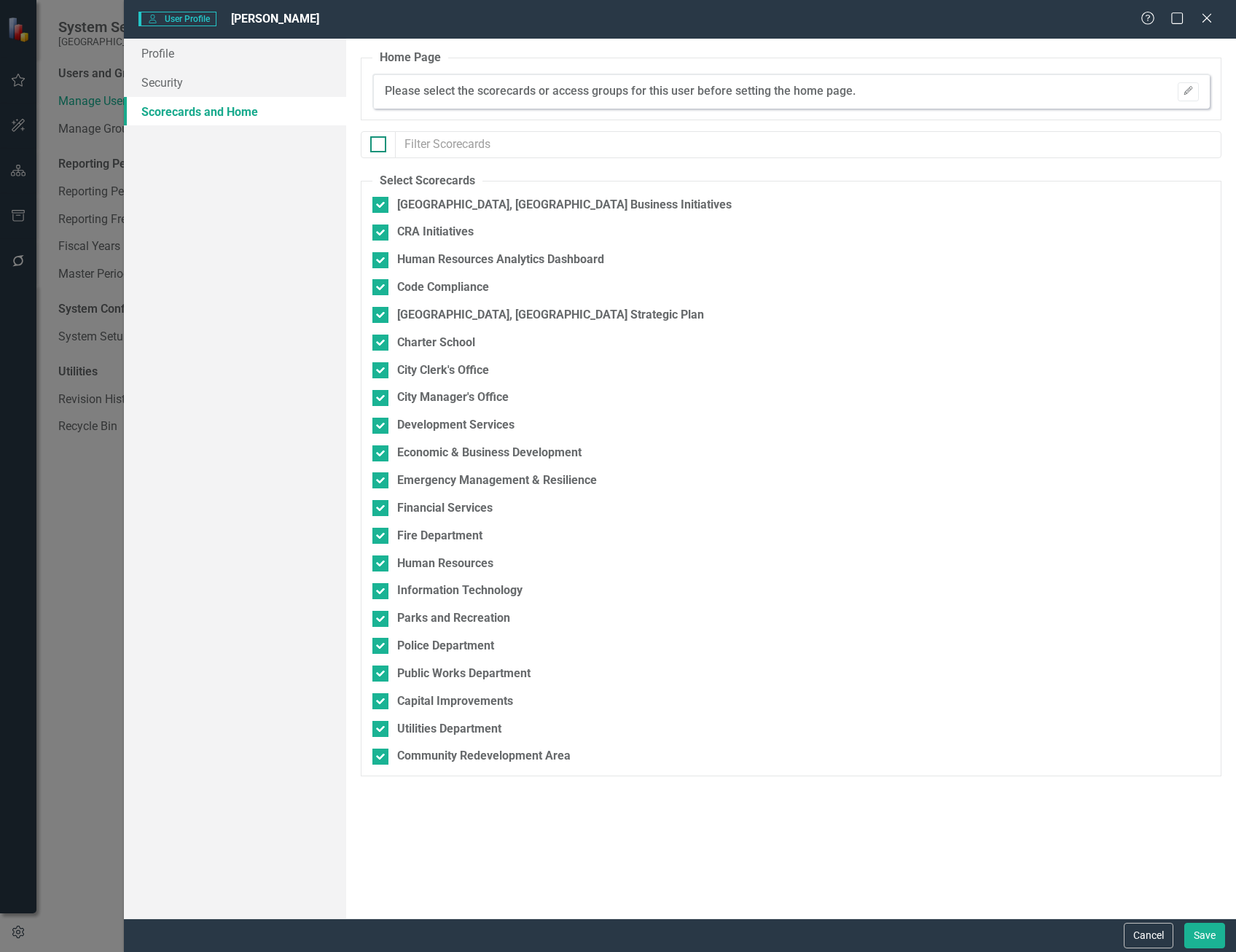
checkbox input "false"
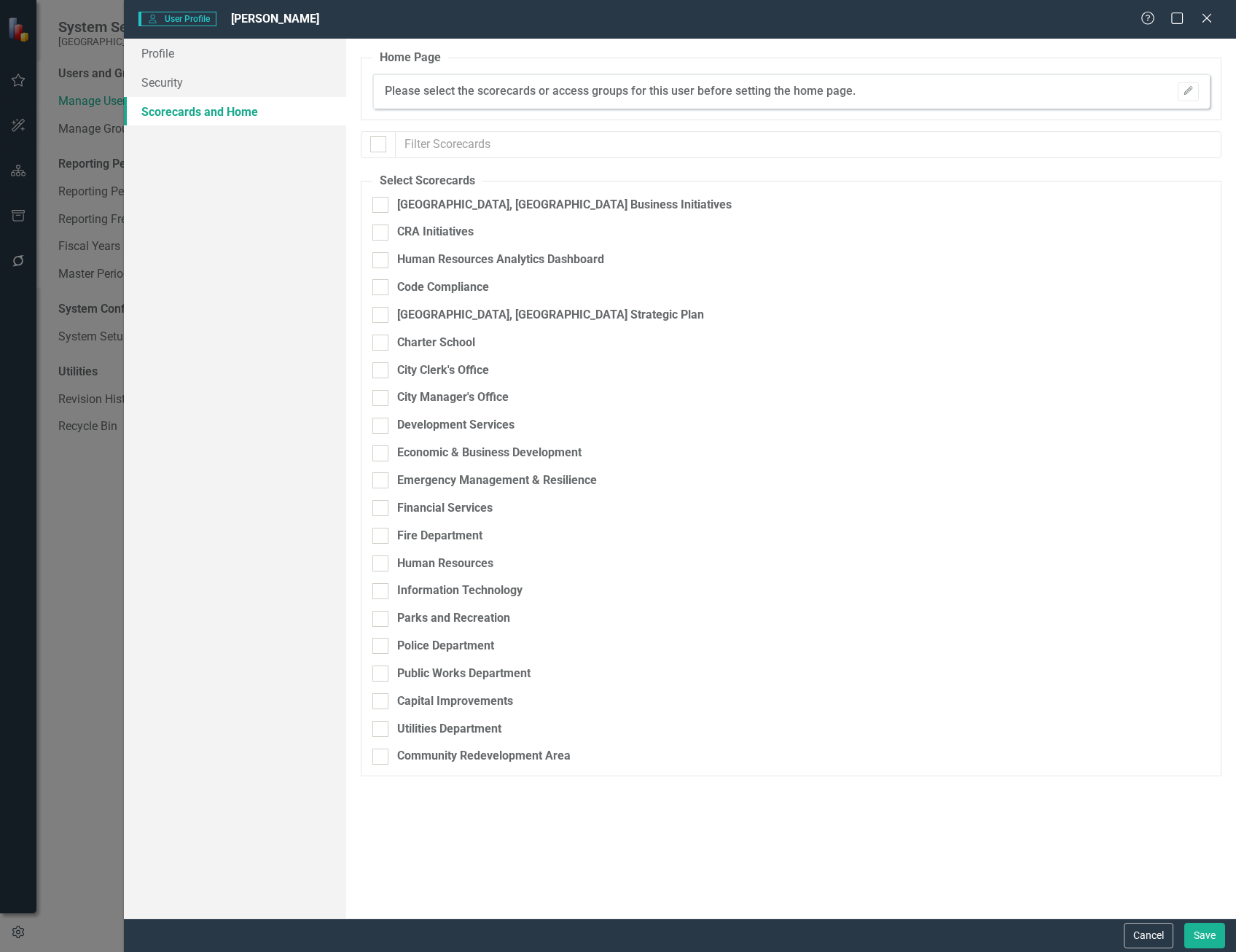
click at [1134, 933] on button "Cancel" at bounding box center [1149, 936] width 49 height 25
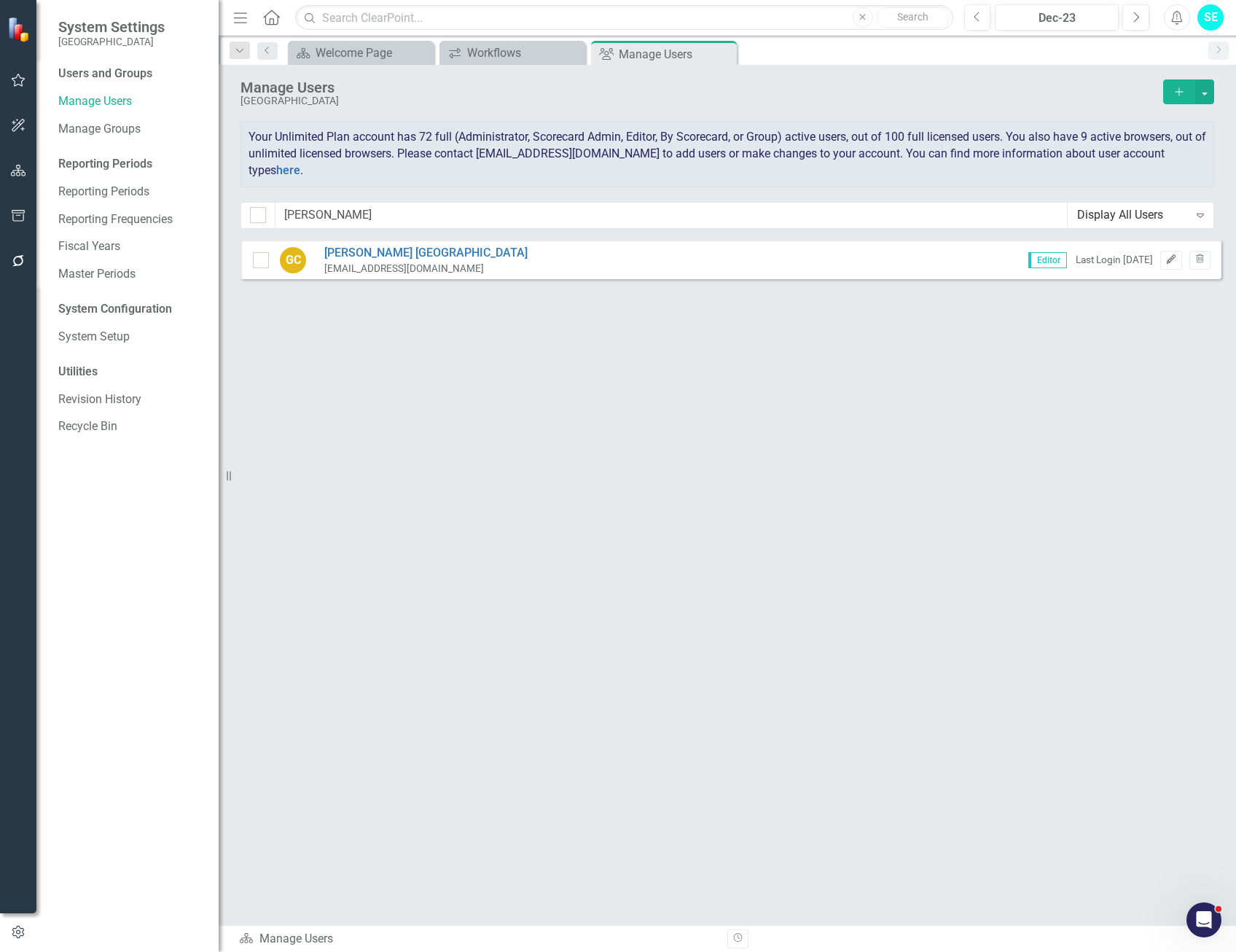
click at [1169, 260] on icon "Edit" at bounding box center [1170, 260] width 11 height 9
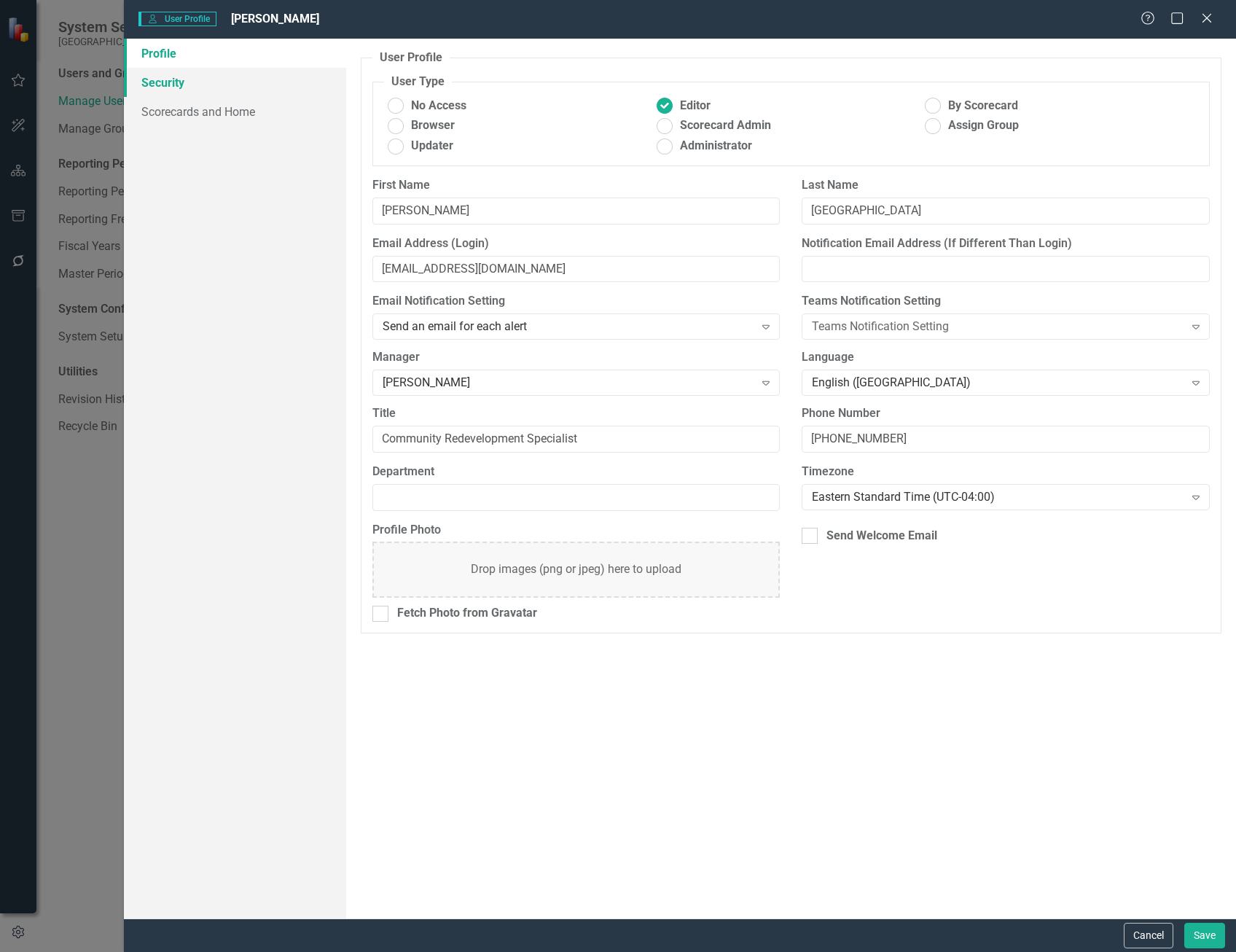
click at [183, 81] on link "Security" at bounding box center [235, 82] width 222 height 29
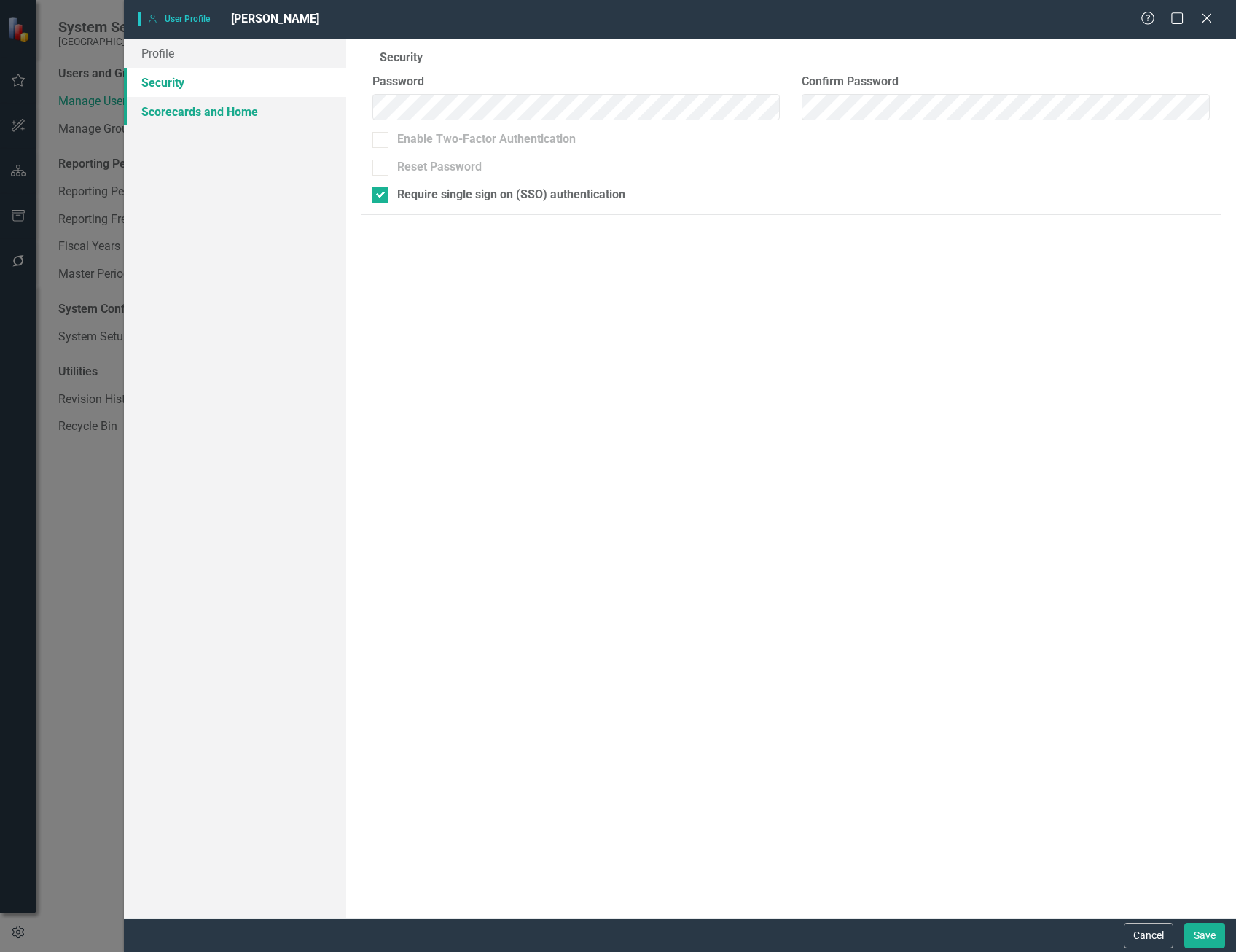
click at [197, 104] on link "Scorecards and Home" at bounding box center [235, 111] width 222 height 29
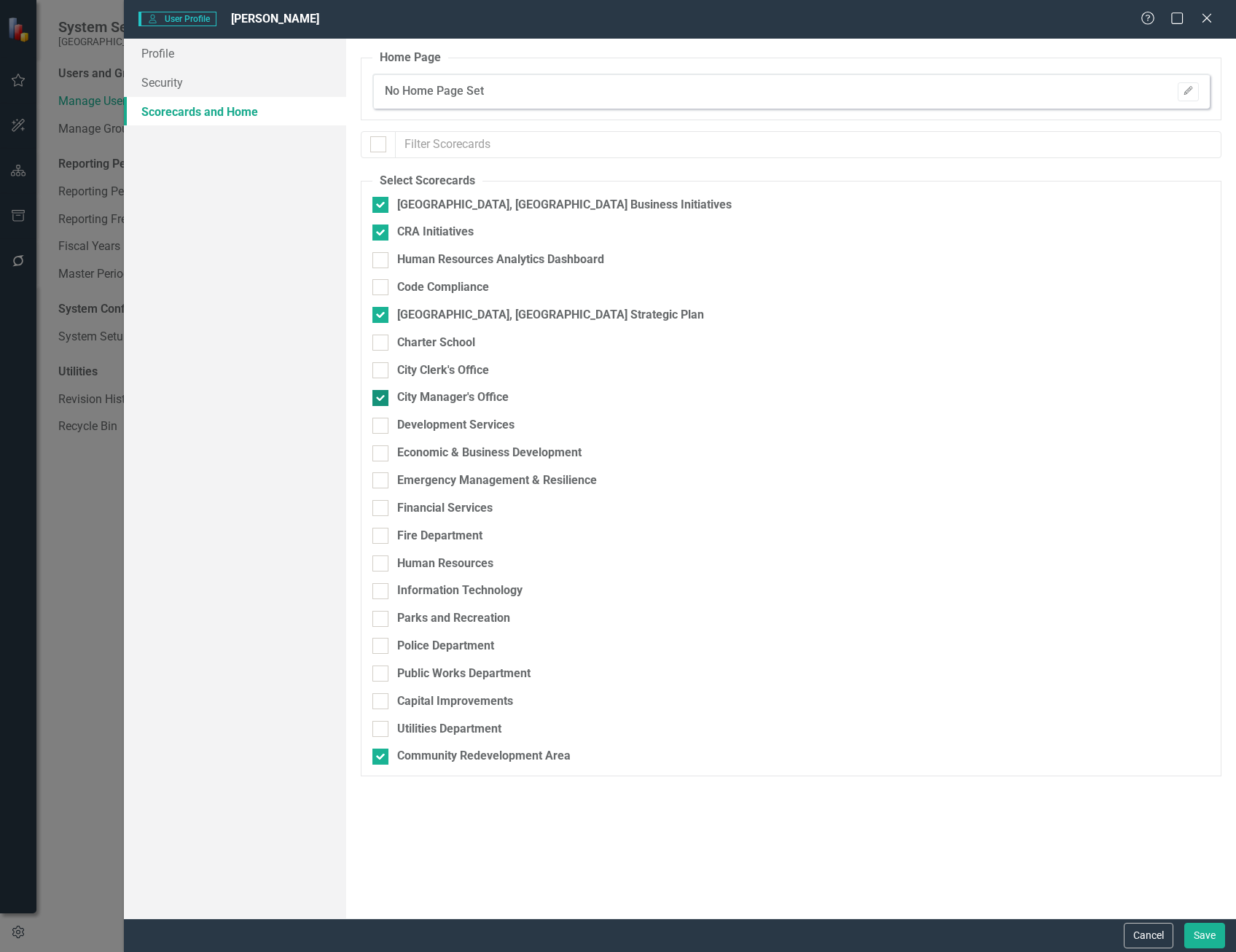
click at [375, 400] on div at bounding box center [380, 397] width 16 height 16
click at [375, 399] on input "City Manager's Office" at bounding box center [377, 394] width 10 height 10
checkbox input "false"
click at [382, 760] on div at bounding box center [380, 756] width 16 height 16
click at [382, 758] on input "Community Redevelopment Area" at bounding box center [377, 753] width 10 height 10
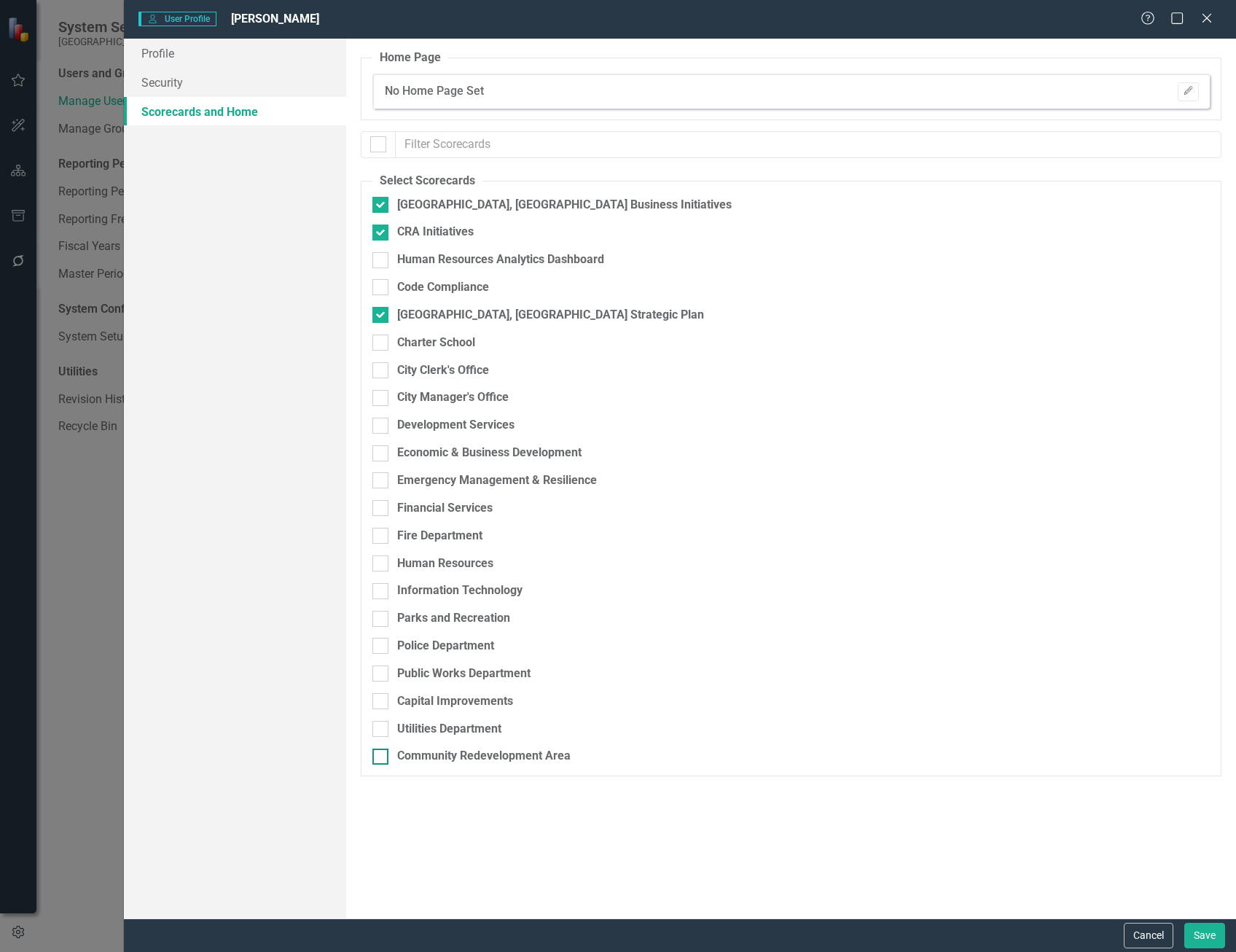
click at [380, 759] on div at bounding box center [380, 756] width 16 height 16
click at [380, 758] on input "Community Redevelopment Area" at bounding box center [377, 753] width 10 height 10
checkbox input "true"
click at [381, 393] on input "City Manager's Office" at bounding box center [377, 394] width 10 height 10
checkbox input "true"
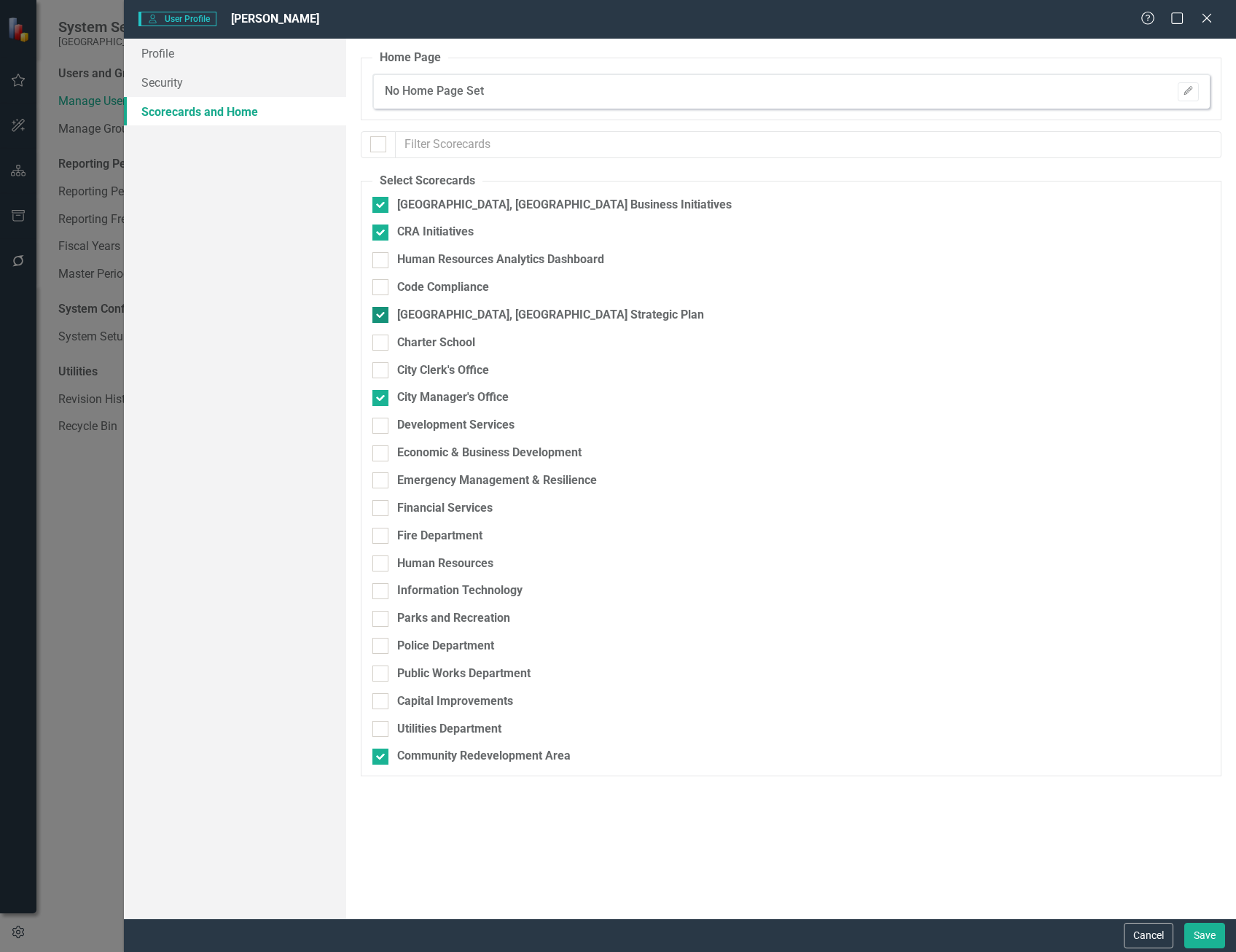
click at [378, 319] on div at bounding box center [380, 314] width 16 height 16
click at [378, 316] on input "[GEOGRAPHIC_DATA], [GEOGRAPHIC_DATA] Strategic Plan" at bounding box center [377, 311] width 10 height 10
click at [378, 317] on div at bounding box center [380, 314] width 16 height 16
click at [378, 316] on input "[GEOGRAPHIC_DATA], [GEOGRAPHIC_DATA] Strategic Plan" at bounding box center [377, 311] width 10 height 10
checkbox input "true"
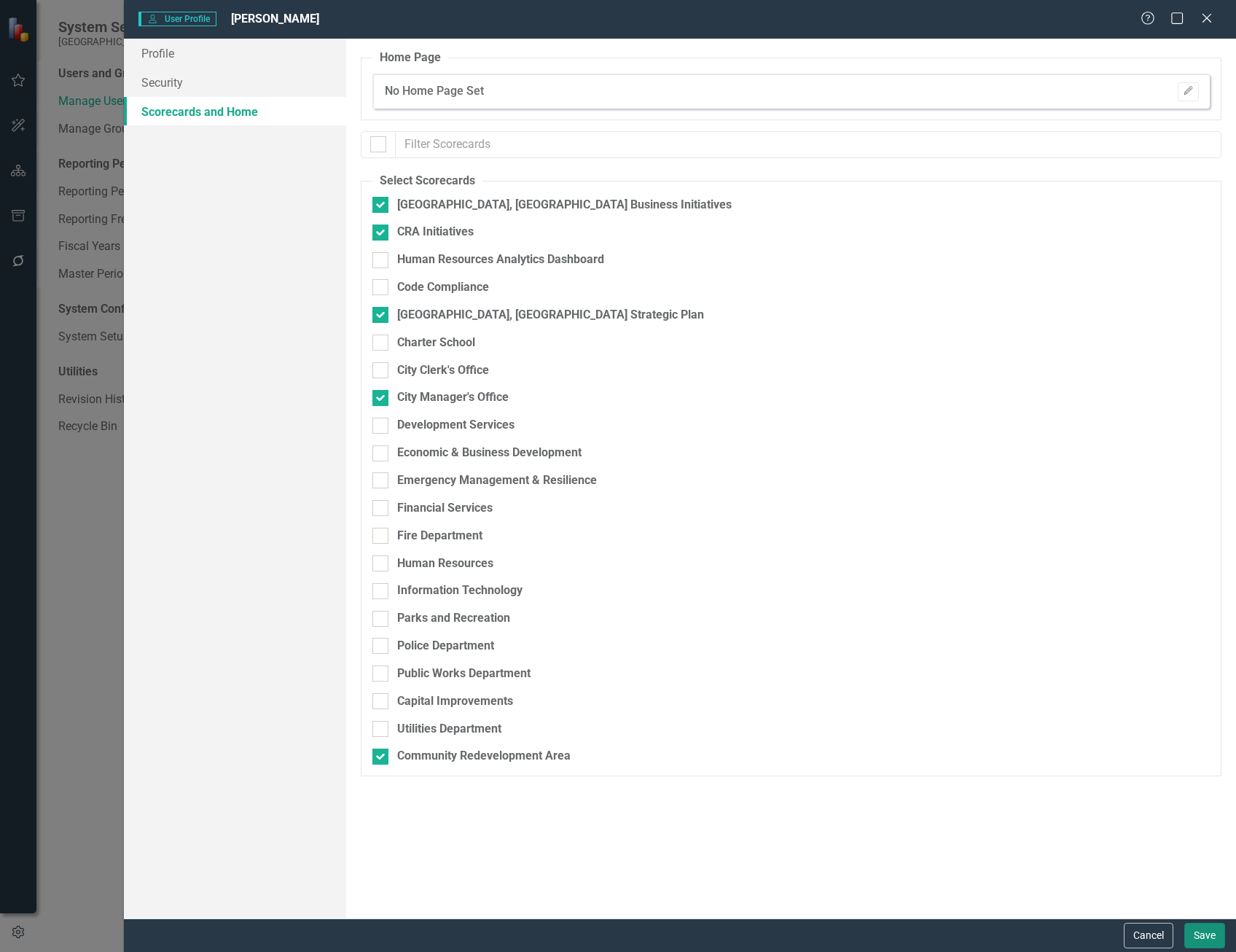
click at [1211, 936] on button "Save" at bounding box center [1205, 936] width 41 height 25
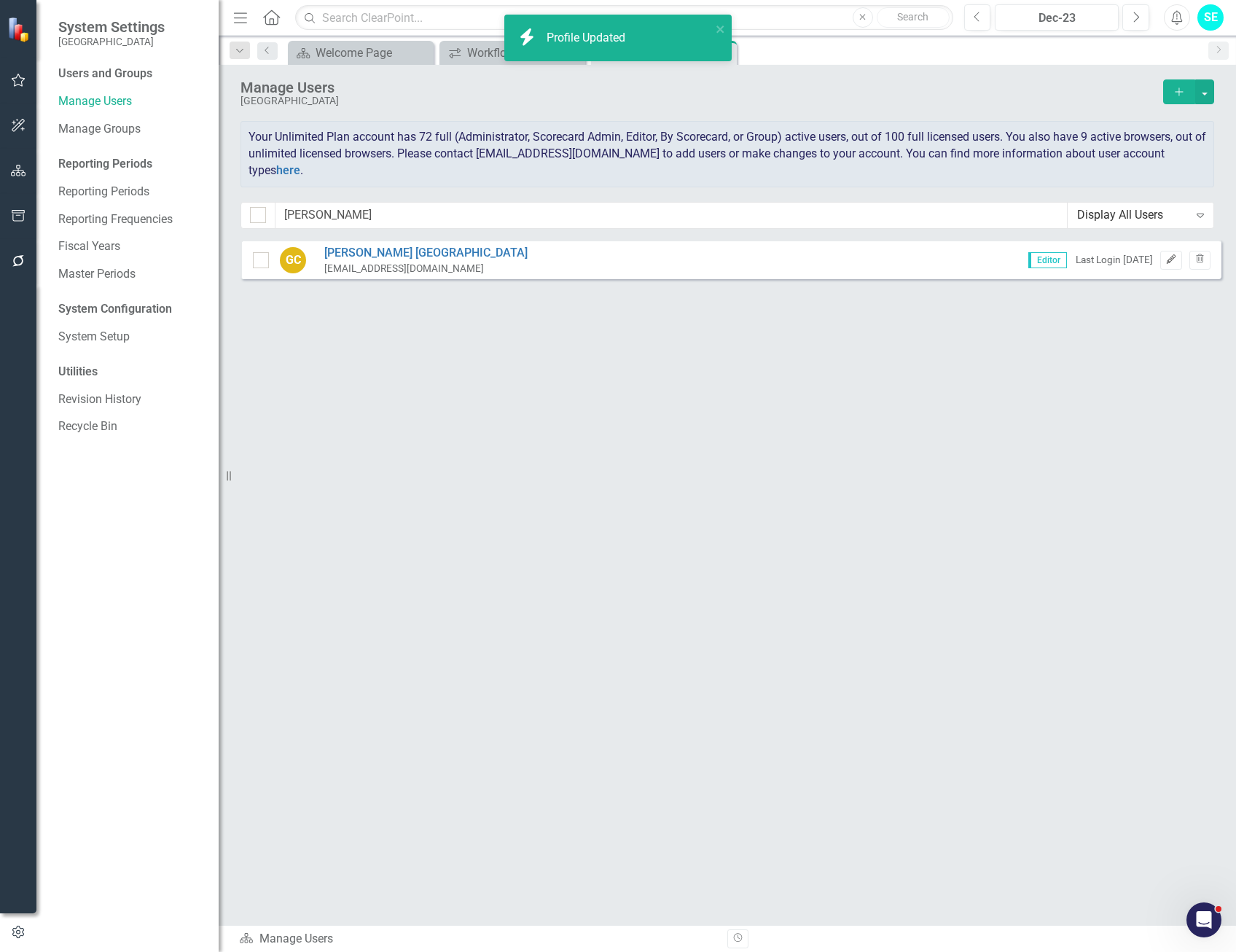
click at [1175, 259] on icon "Edit" at bounding box center [1170, 260] width 11 height 9
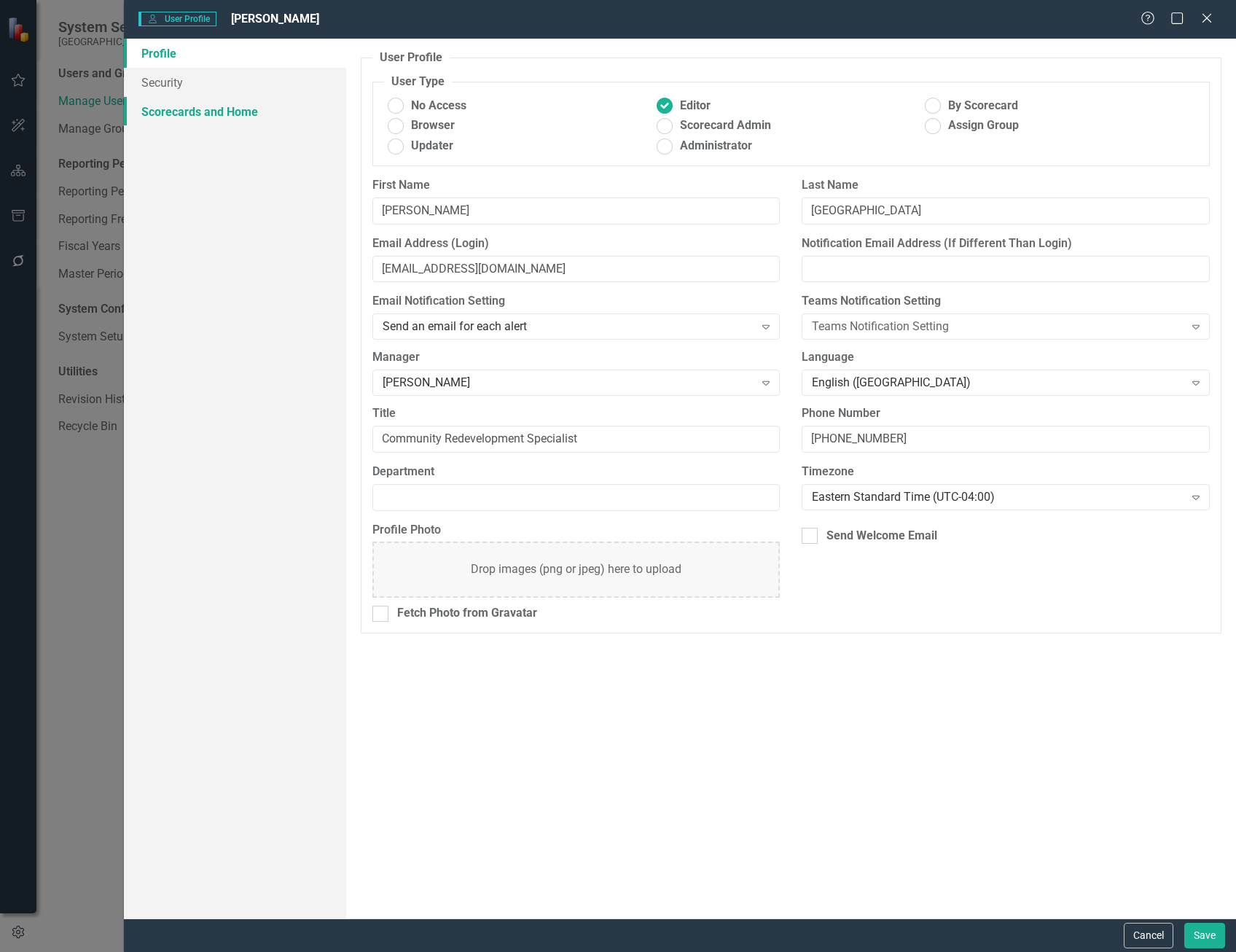
click at [237, 102] on link "Scorecards and Home" at bounding box center [235, 111] width 222 height 29
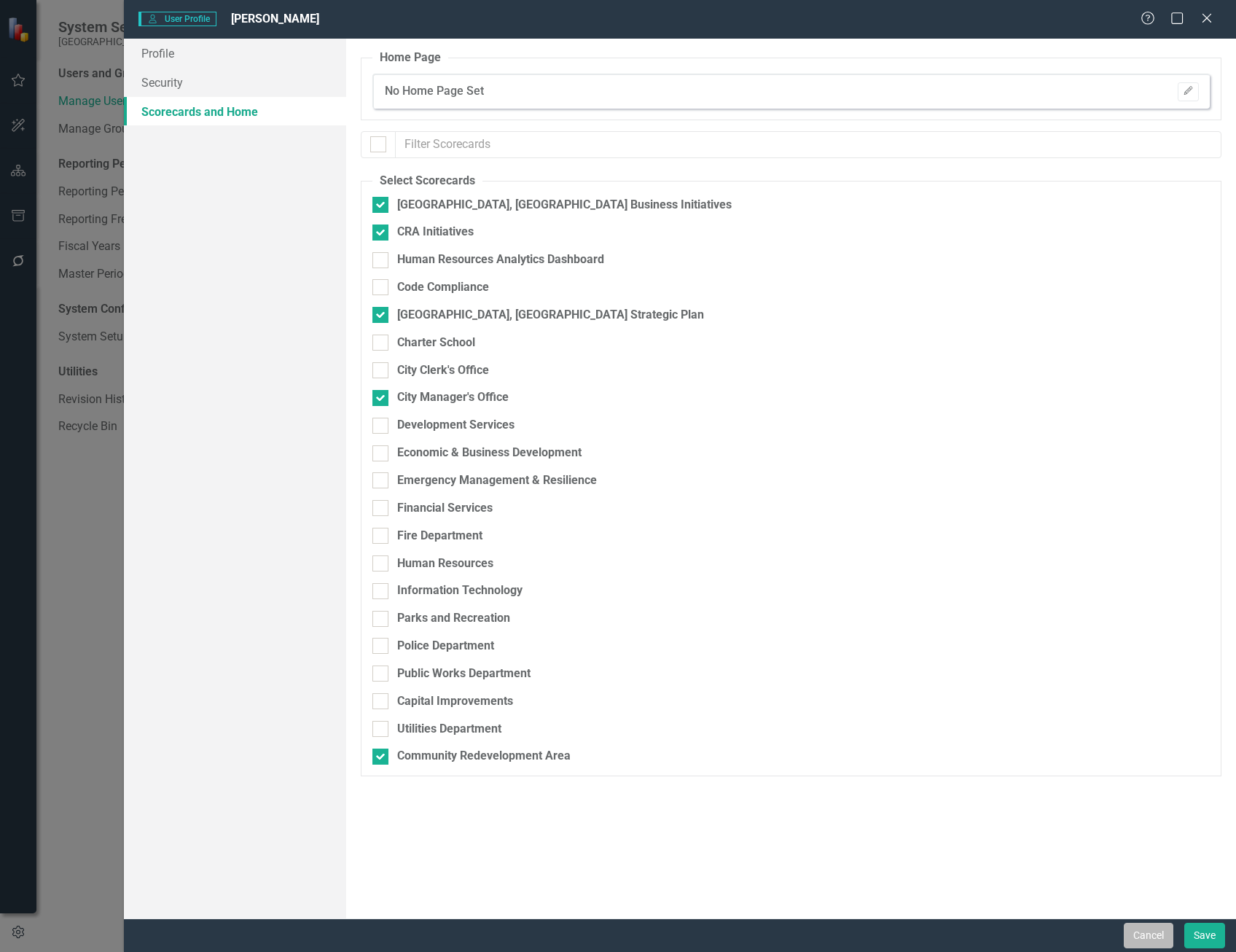
click at [1135, 933] on button "Cancel" at bounding box center [1149, 936] width 49 height 25
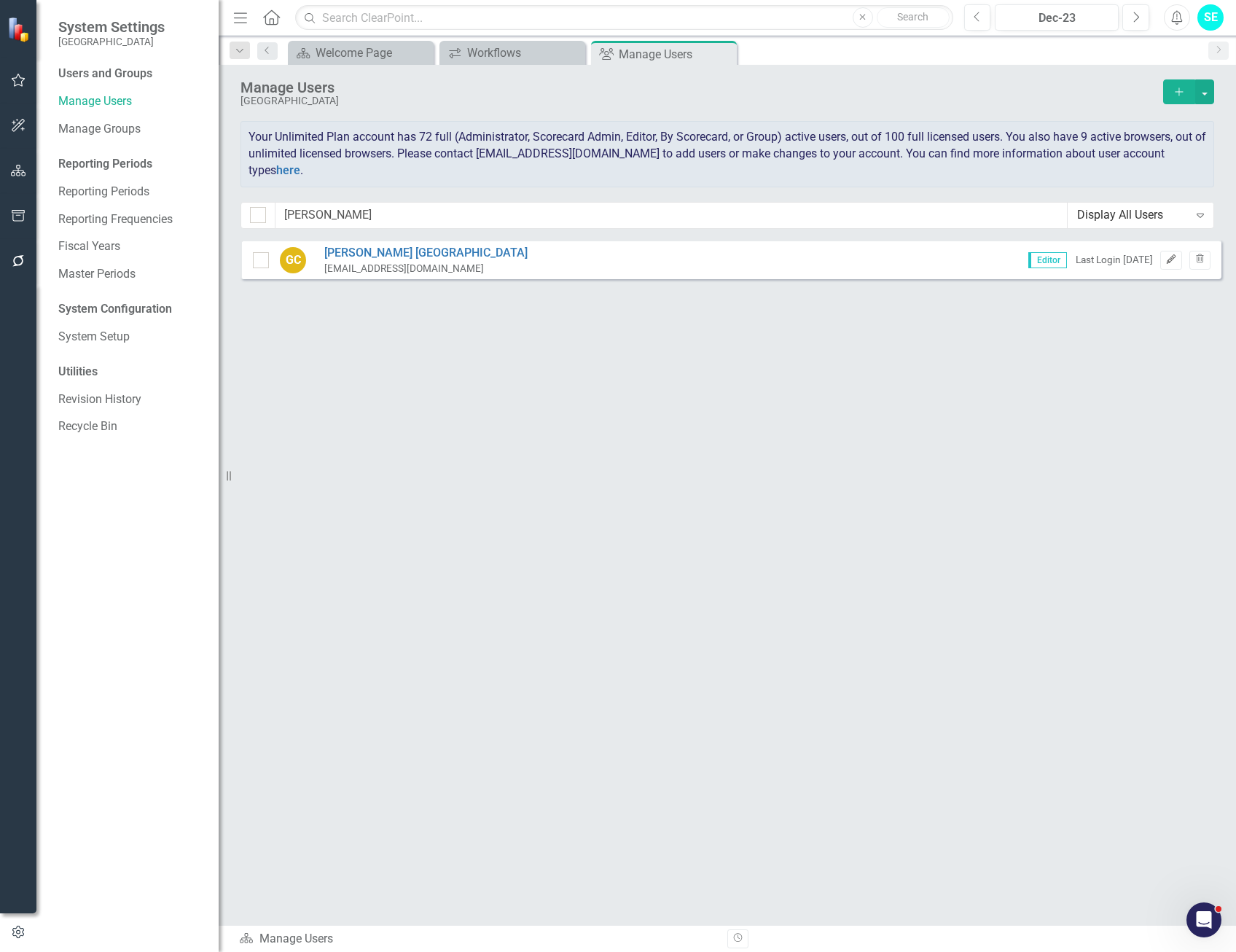
click at [1166, 266] on button "Edit" at bounding box center [1171, 260] width 21 height 19
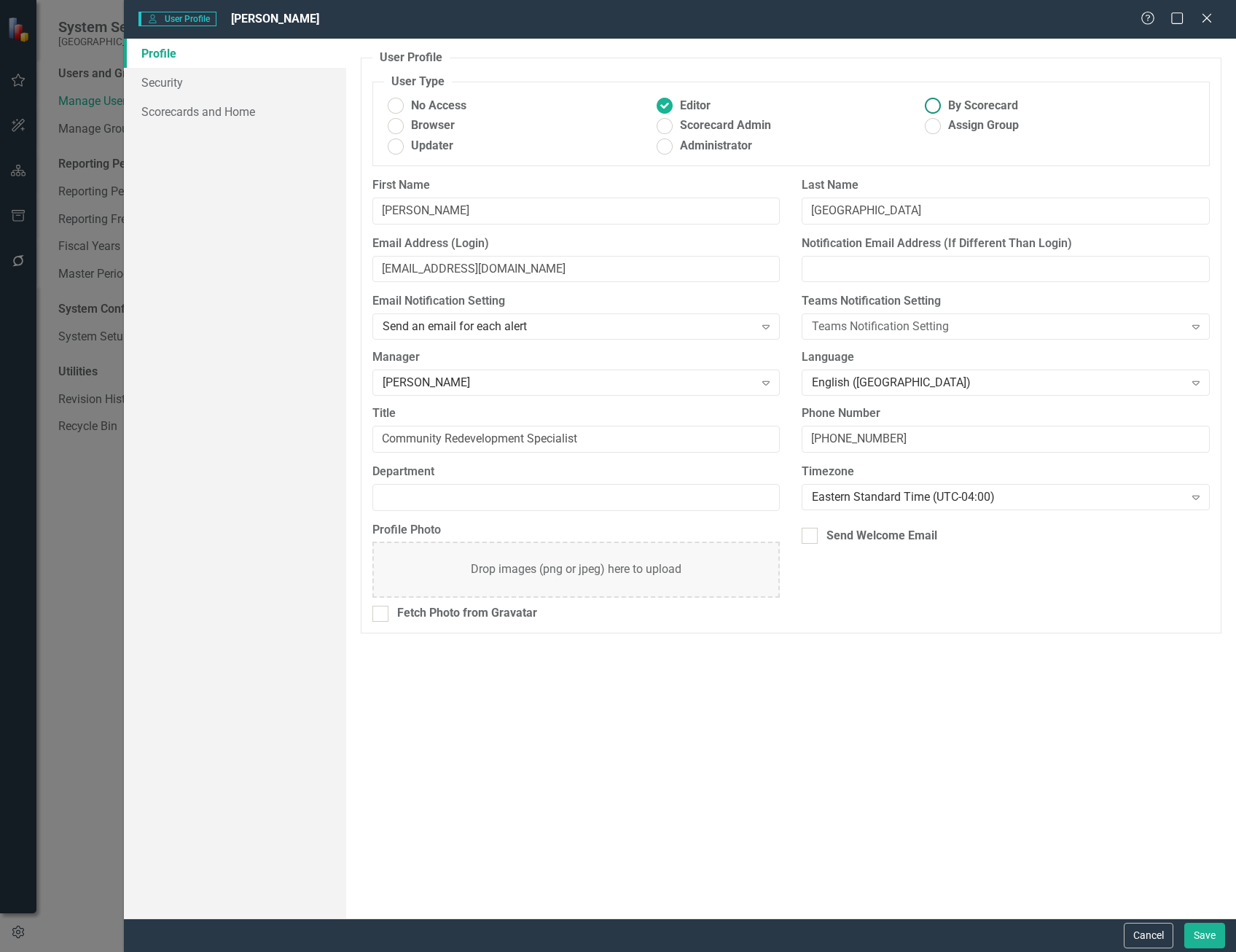
click at [939, 108] on ins at bounding box center [933, 106] width 22 height 22
click at [939, 108] on input "By Scorecard" at bounding box center [933, 106] width 22 height 22
radio input "true"
click at [668, 102] on ins at bounding box center [664, 106] width 22 height 22
click at [668, 102] on input "Editor" at bounding box center [664, 106] width 22 height 22
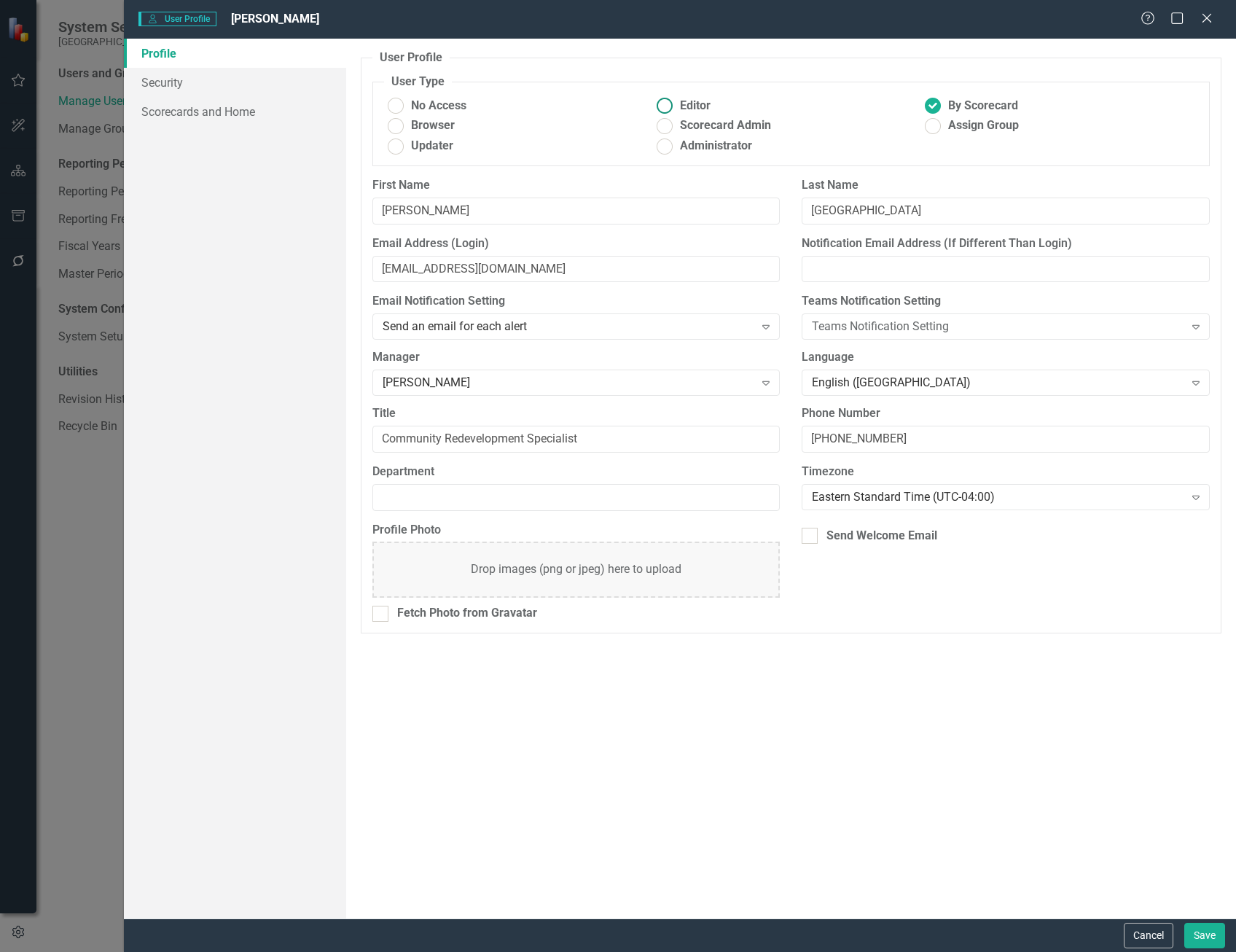
radio input "true"
click at [207, 116] on link "Scorecards and Home" at bounding box center [235, 111] width 222 height 29
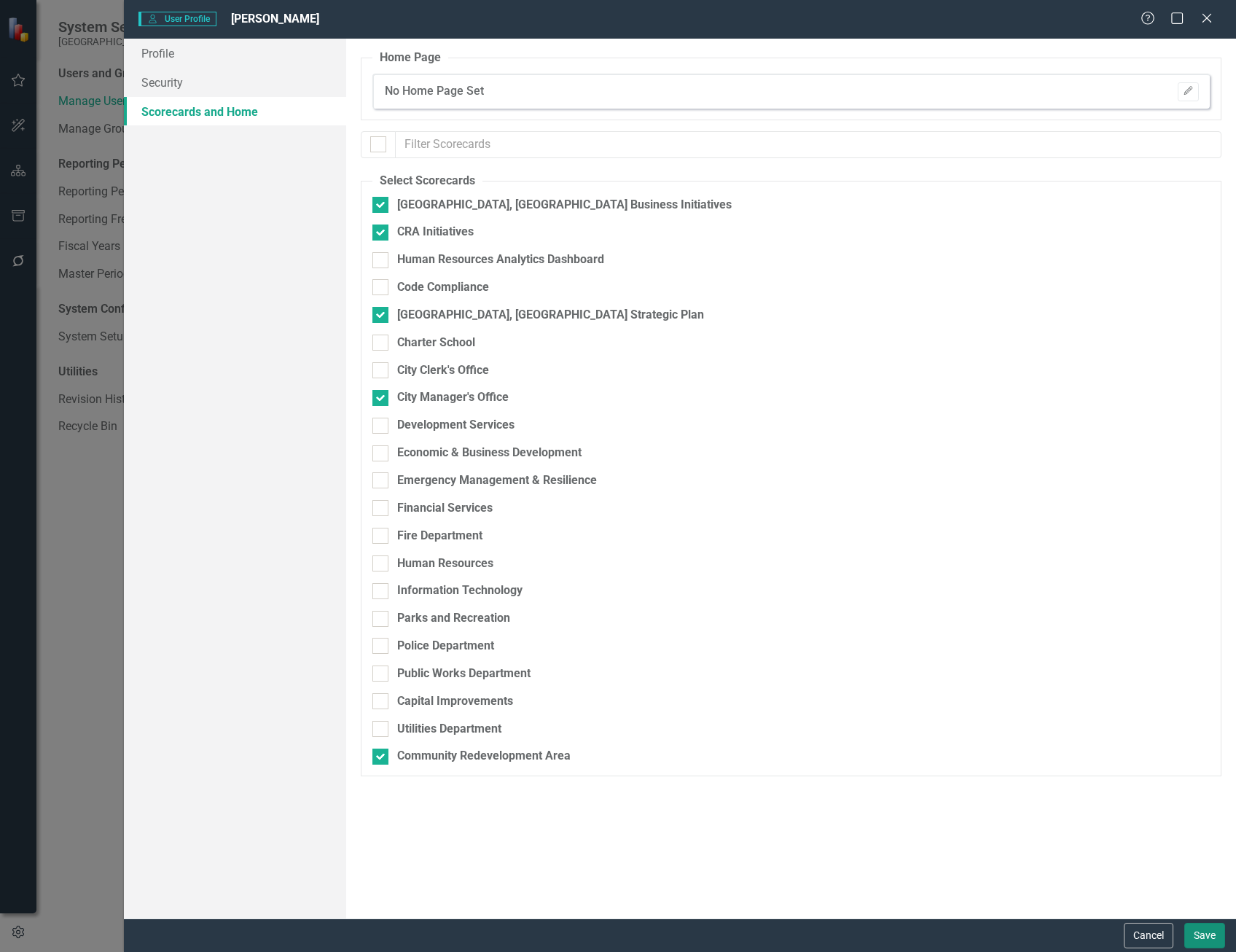
click at [1212, 938] on button "Save" at bounding box center [1205, 936] width 41 height 25
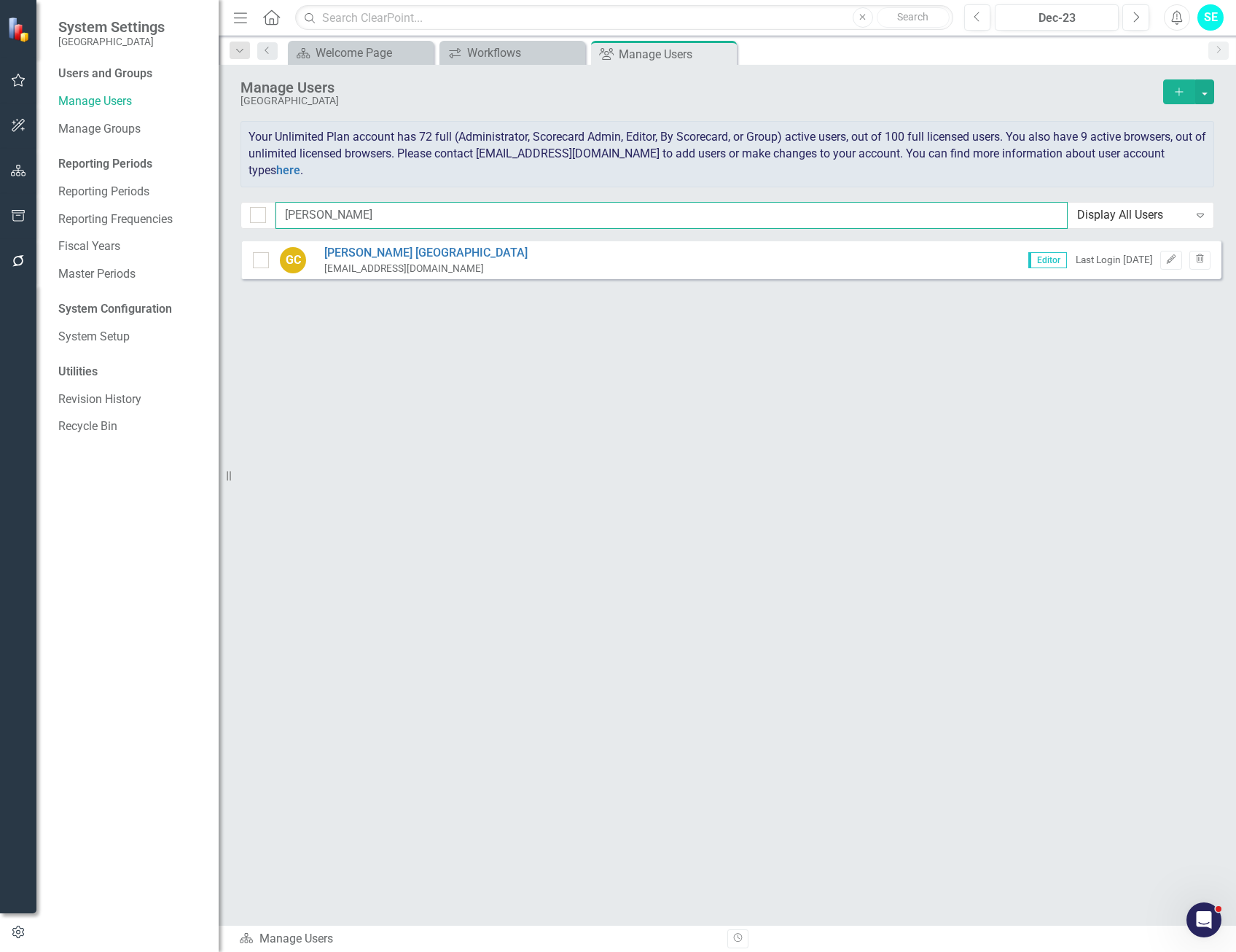
click at [375, 215] on input "gwen" at bounding box center [671, 215] width 792 height 27
type input "aj"
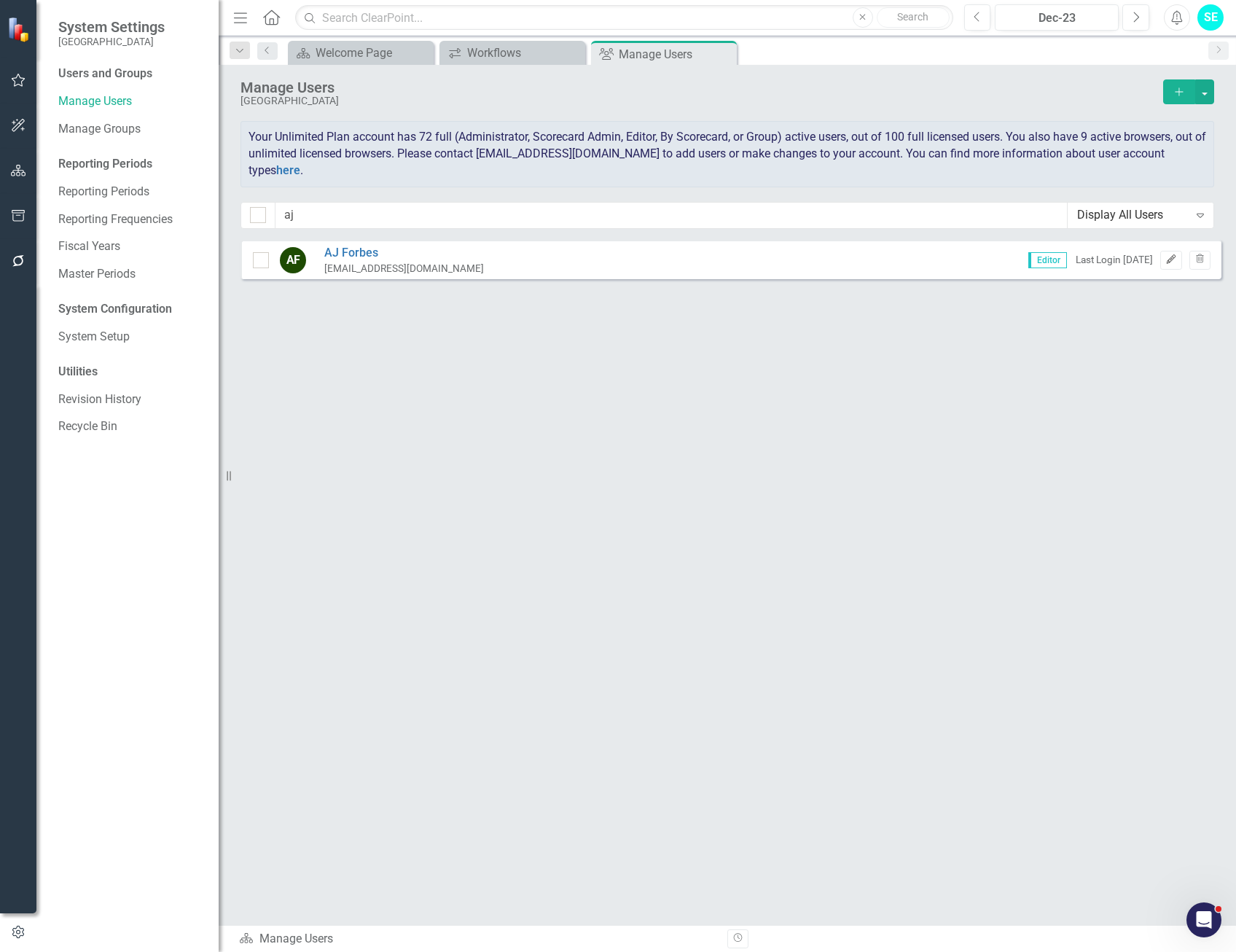
click at [1166, 262] on icon "Edit" at bounding box center [1170, 260] width 11 height 9
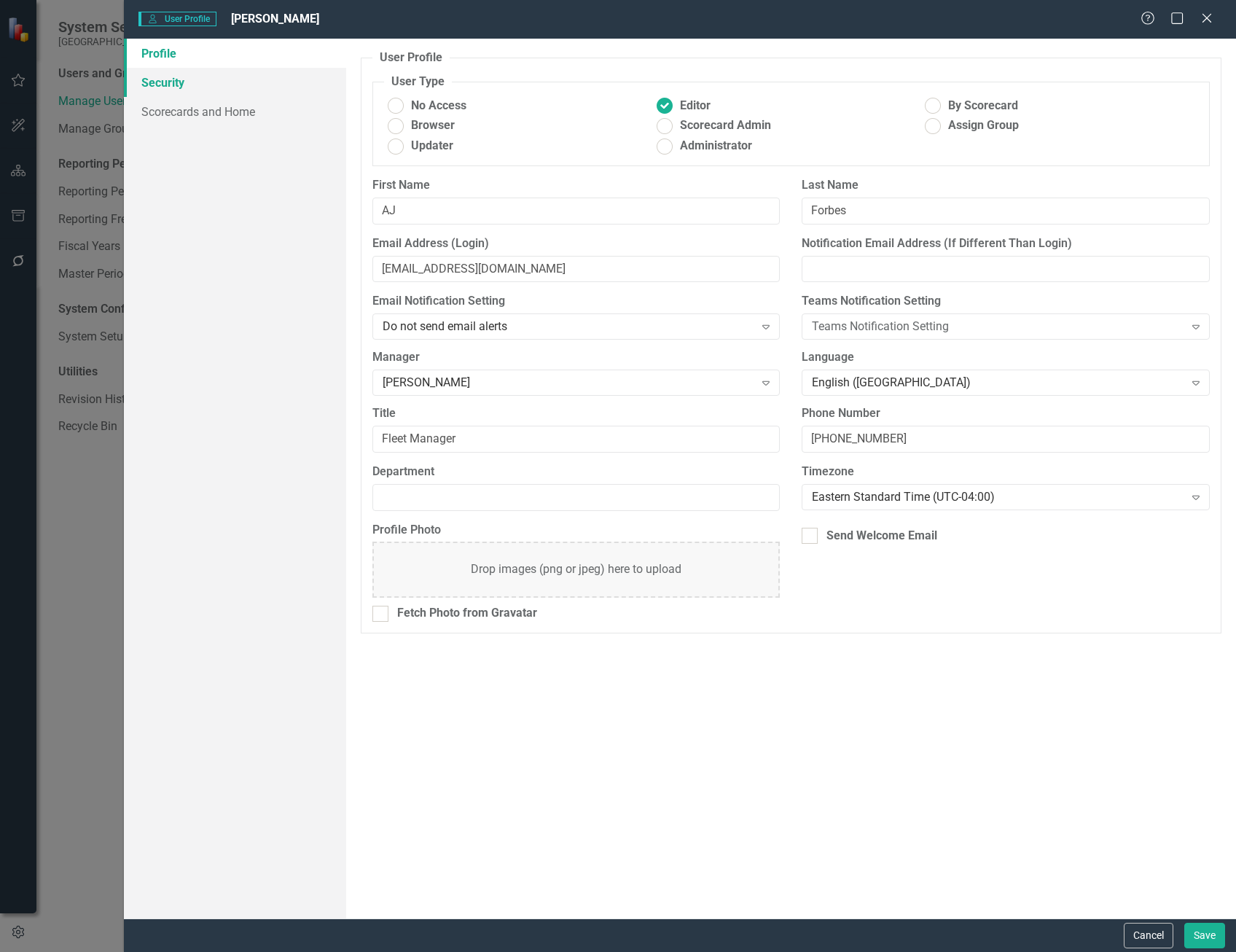
click at [194, 92] on link "Security" at bounding box center [235, 82] width 222 height 29
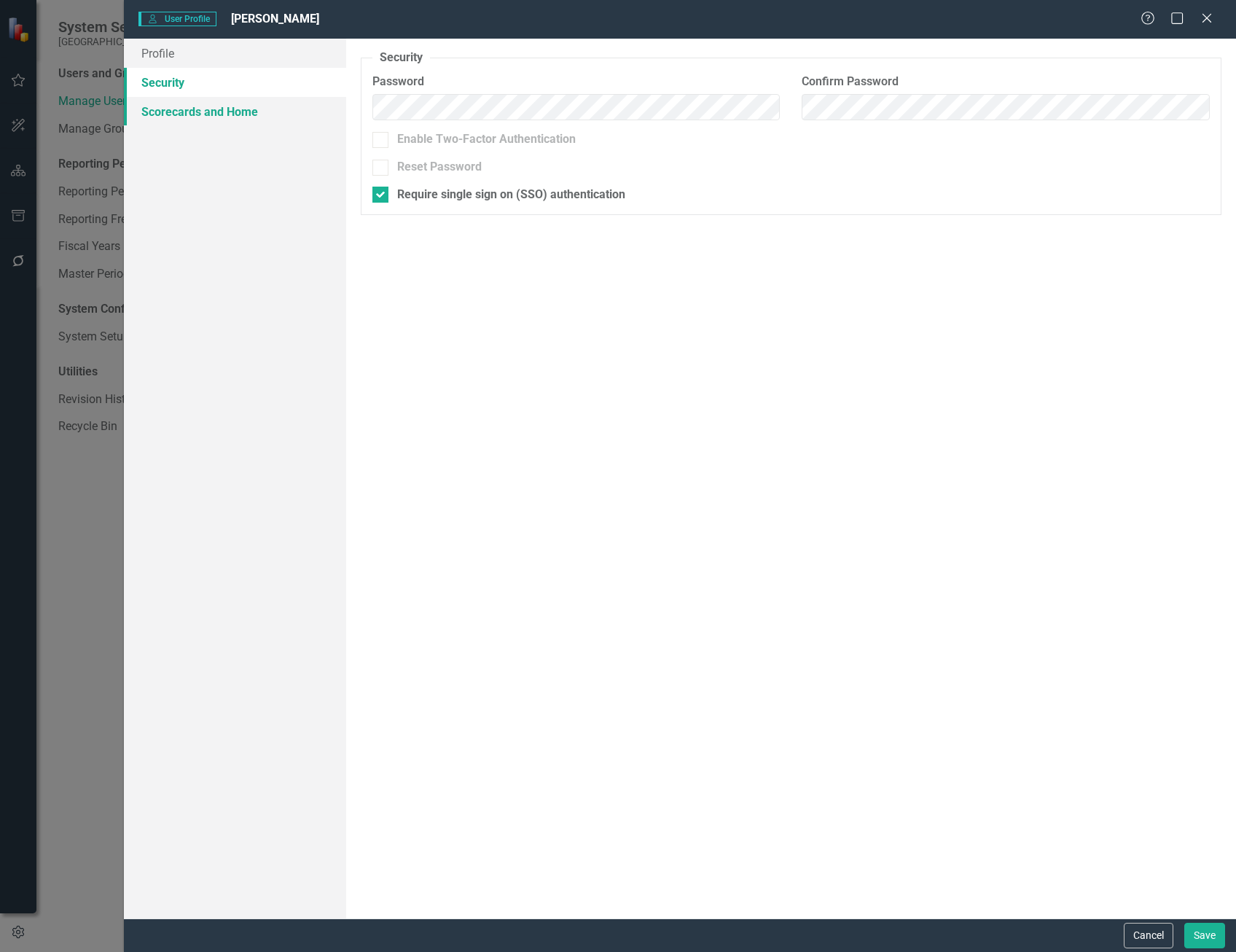
click at [196, 111] on link "Scorecards and Home" at bounding box center [235, 111] width 222 height 29
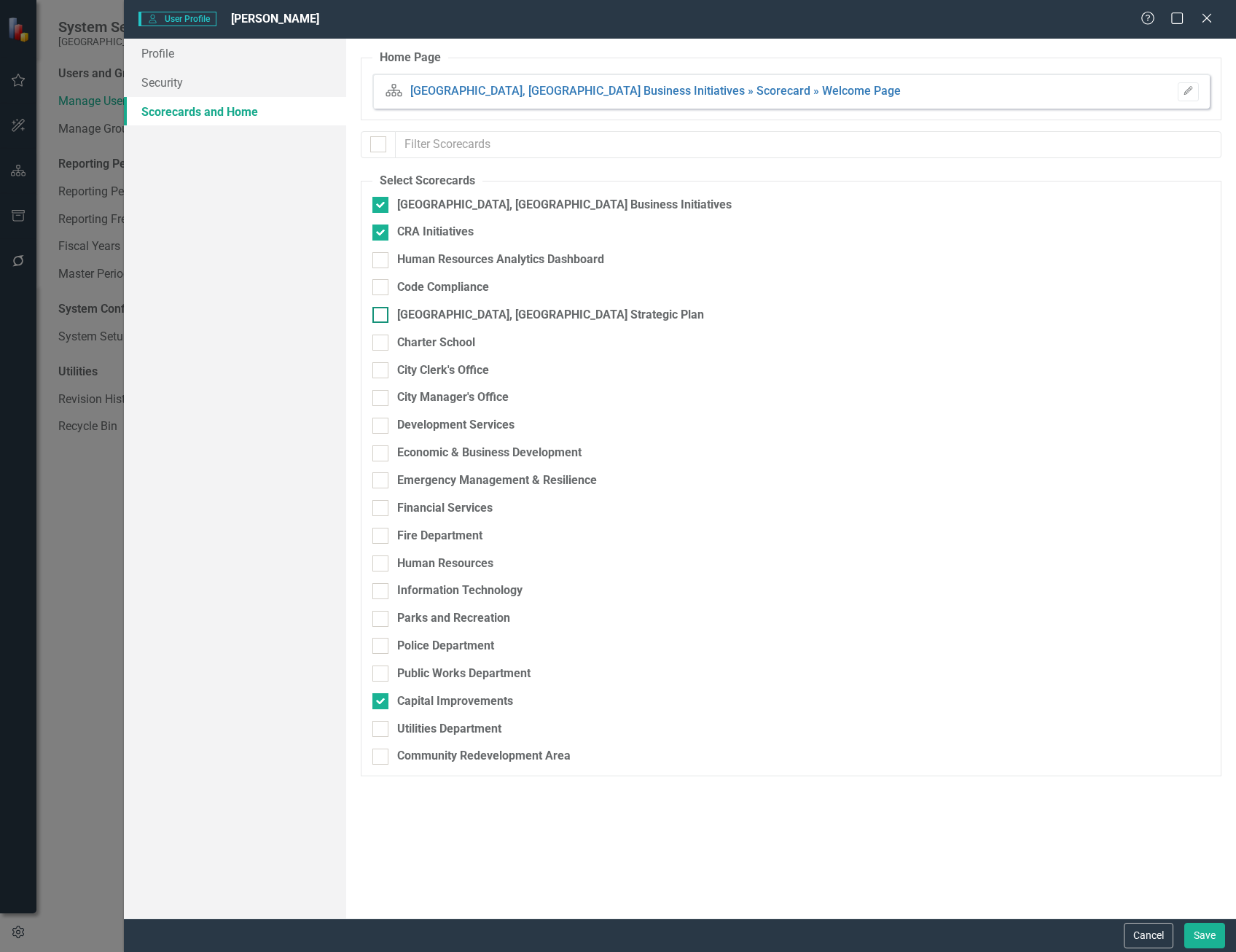
click at [386, 314] on div at bounding box center [380, 314] width 16 height 16
click at [382, 314] on input "[GEOGRAPHIC_DATA], [GEOGRAPHIC_DATA] Strategic Plan" at bounding box center [377, 311] width 10 height 10
checkbox input "true"
click at [1213, 937] on button "Save" at bounding box center [1205, 936] width 41 height 25
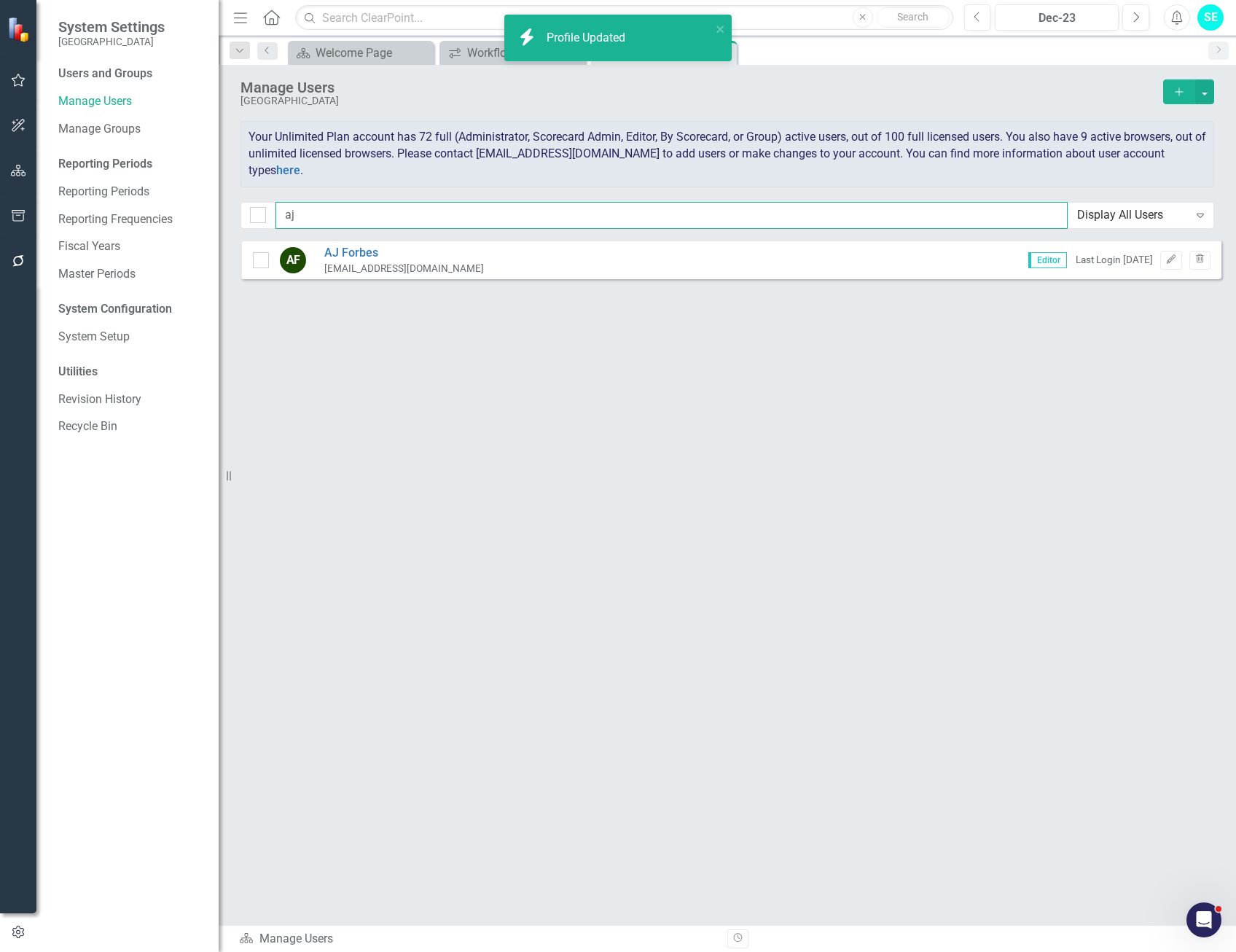
click at [329, 215] on input "aj" at bounding box center [671, 215] width 792 height 27
click at [329, 214] on input "aj" at bounding box center [671, 215] width 792 height 27
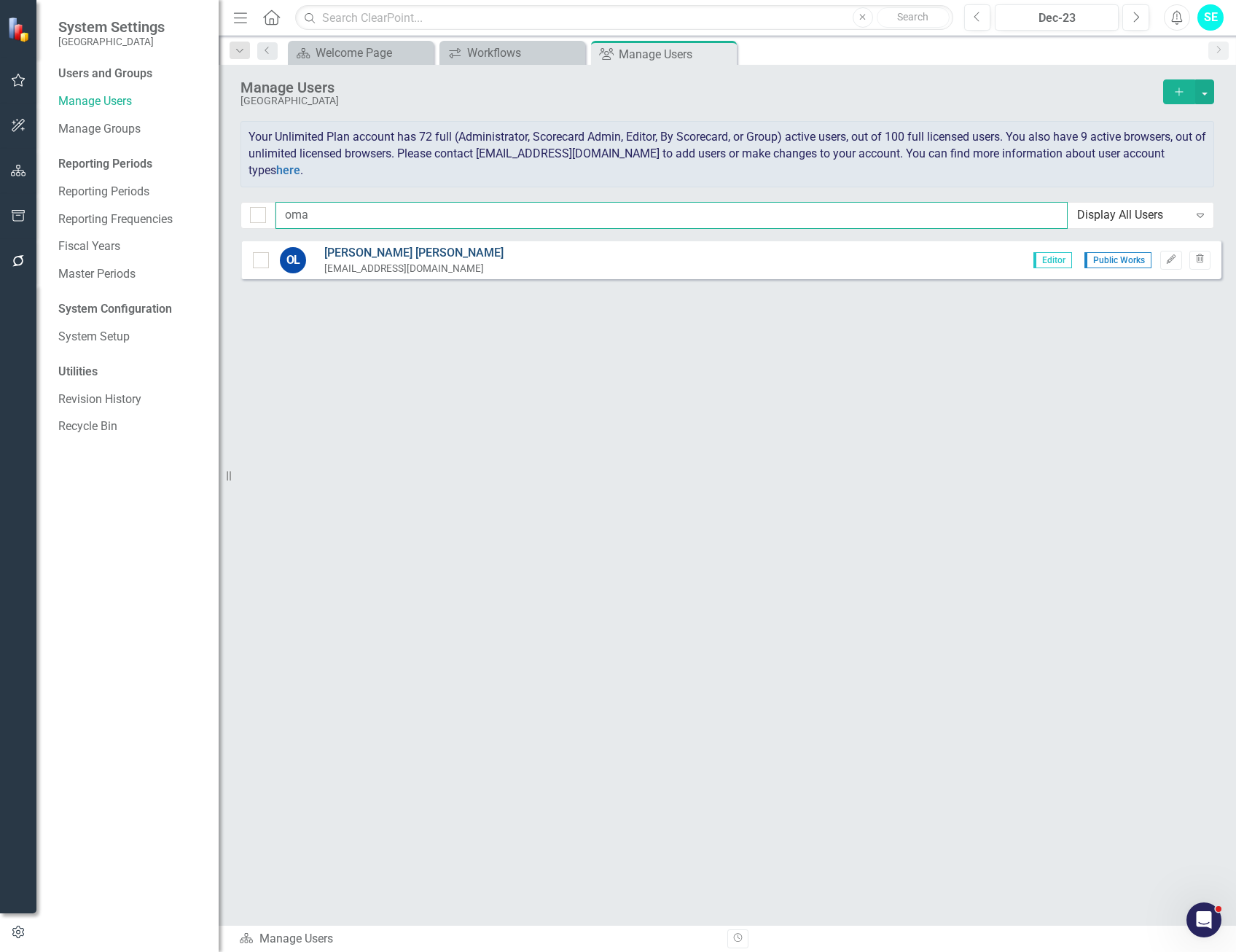
type input "oma"
click at [383, 251] on link "Omar Leon" at bounding box center [414, 253] width 179 height 16
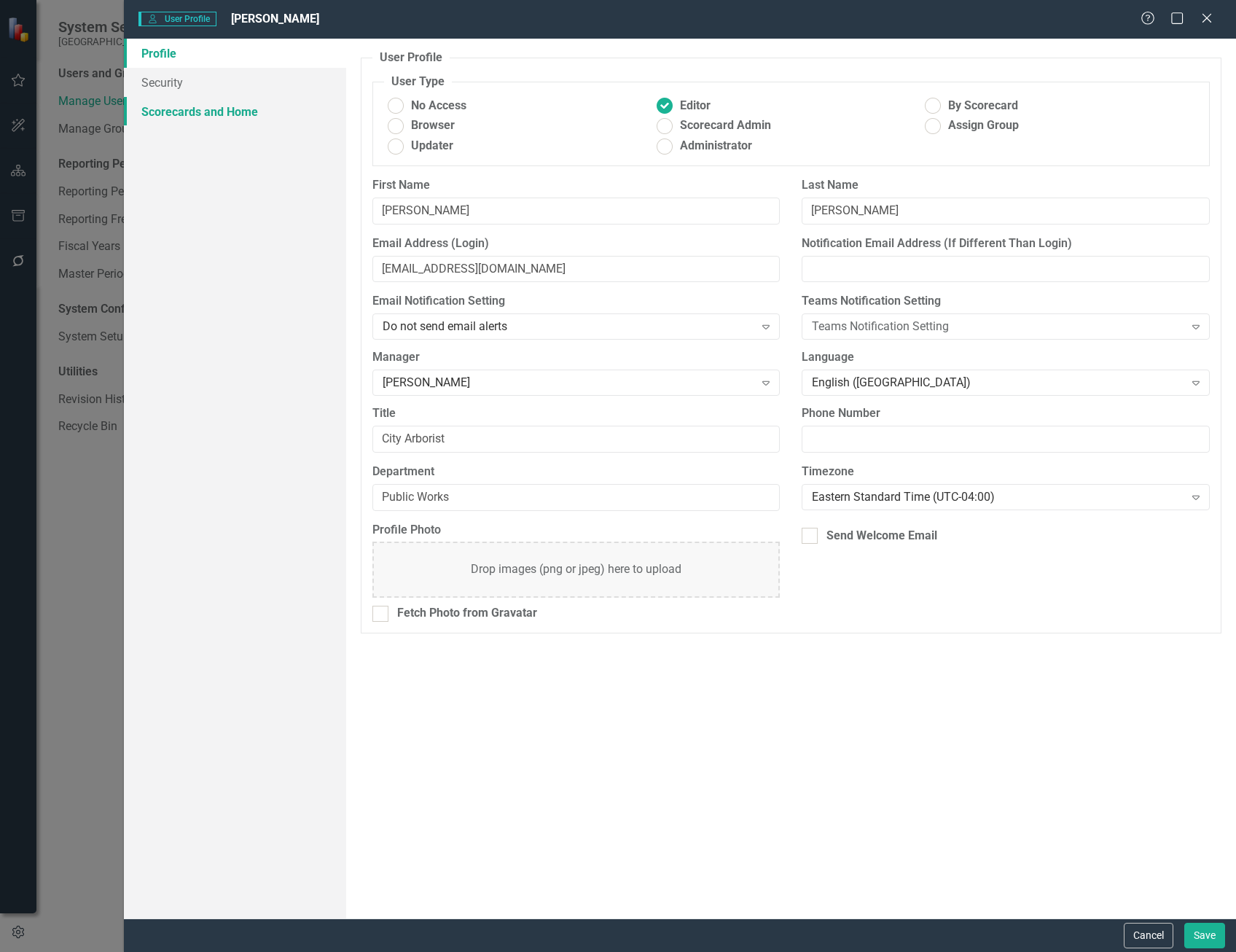
click at [219, 114] on link "Scorecards and Home" at bounding box center [235, 111] width 222 height 29
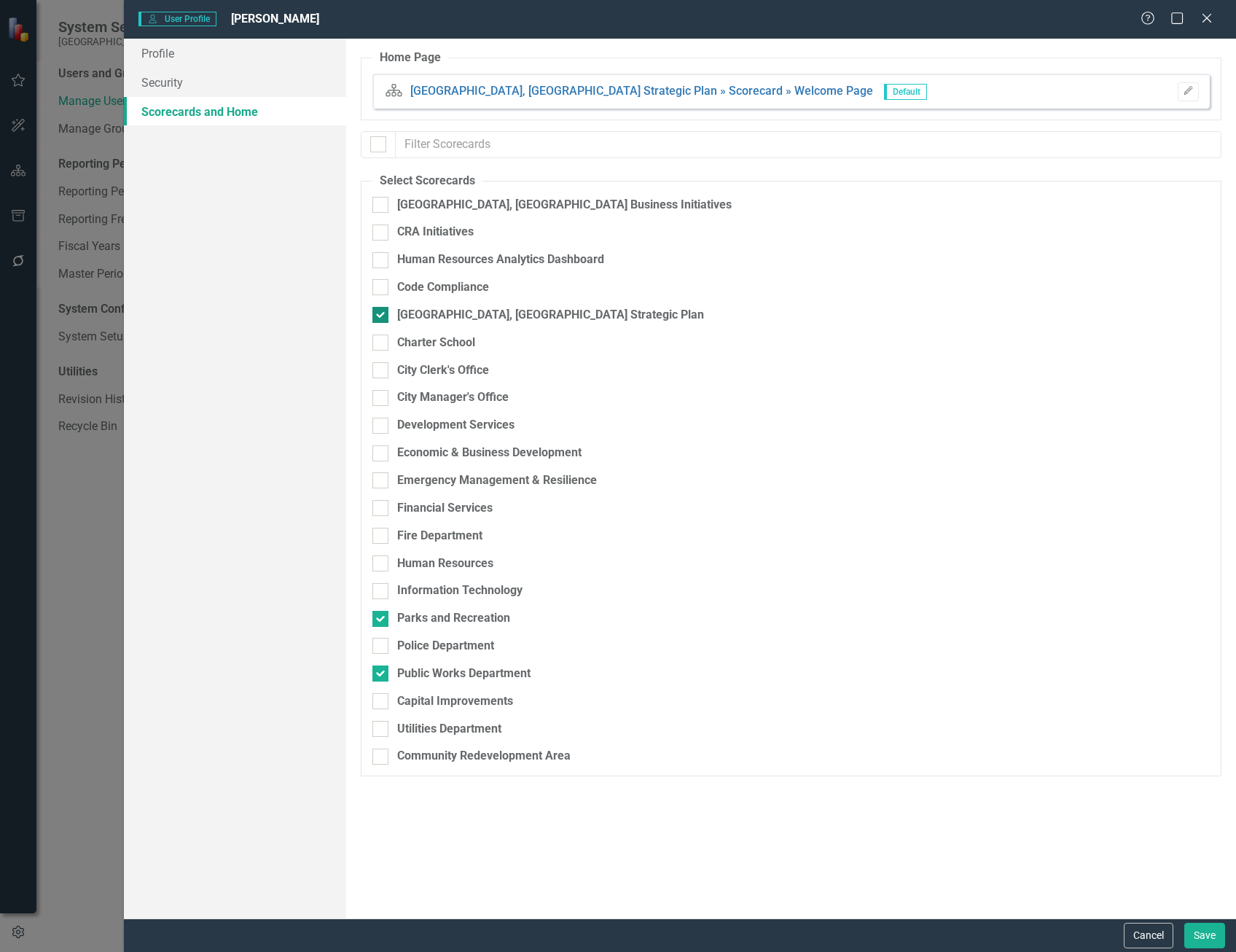
click at [383, 317] on div at bounding box center [380, 314] width 16 height 16
click at [382, 316] on input "[GEOGRAPHIC_DATA], [GEOGRAPHIC_DATA] Strategic Plan" at bounding box center [377, 311] width 10 height 10
click at [382, 316] on div at bounding box center [380, 314] width 16 height 16
click at [382, 316] on input "[GEOGRAPHIC_DATA], [GEOGRAPHIC_DATA] Strategic Plan" at bounding box center [377, 311] width 10 height 10
checkbox input "true"
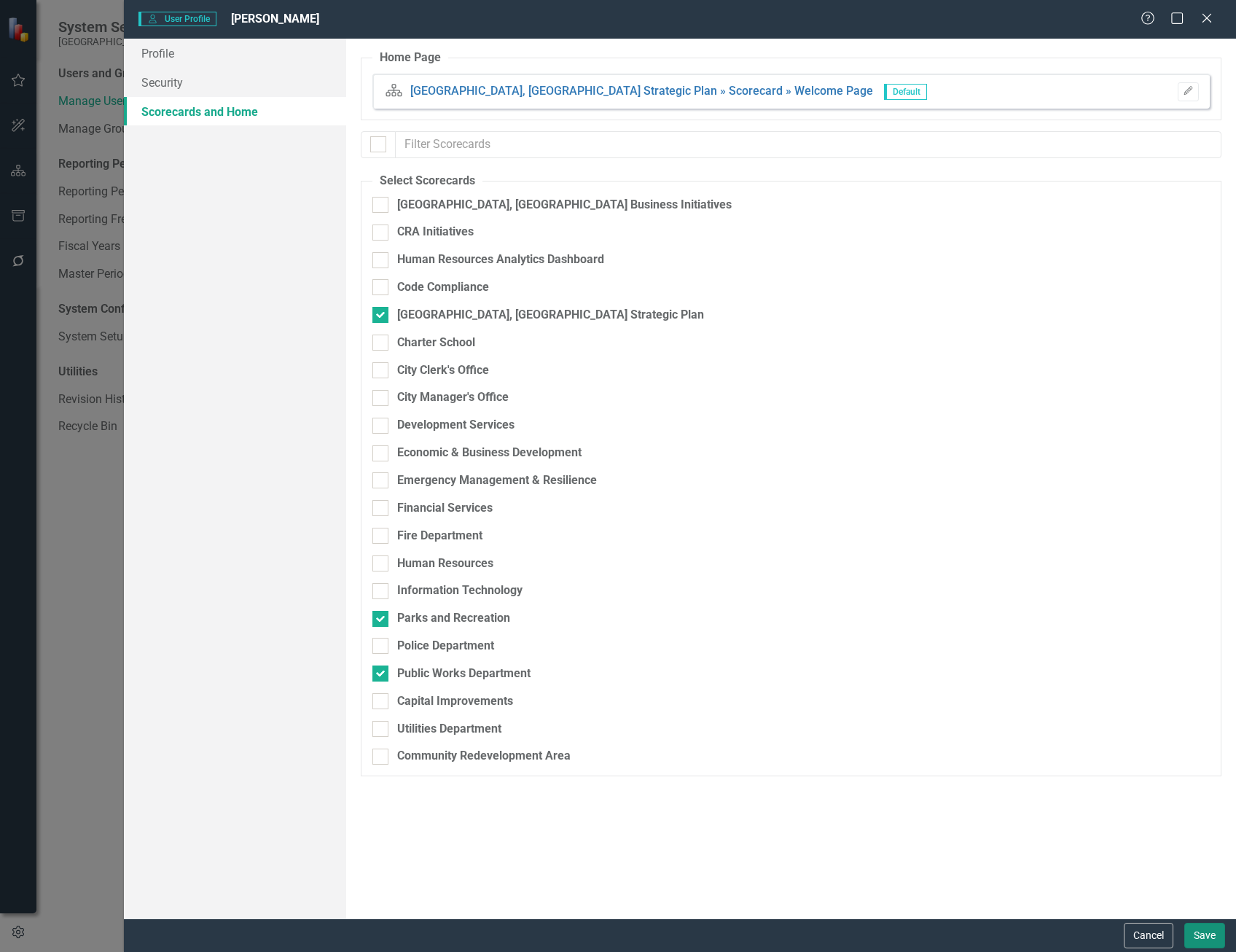
click at [1205, 939] on button "Save" at bounding box center [1205, 936] width 41 height 25
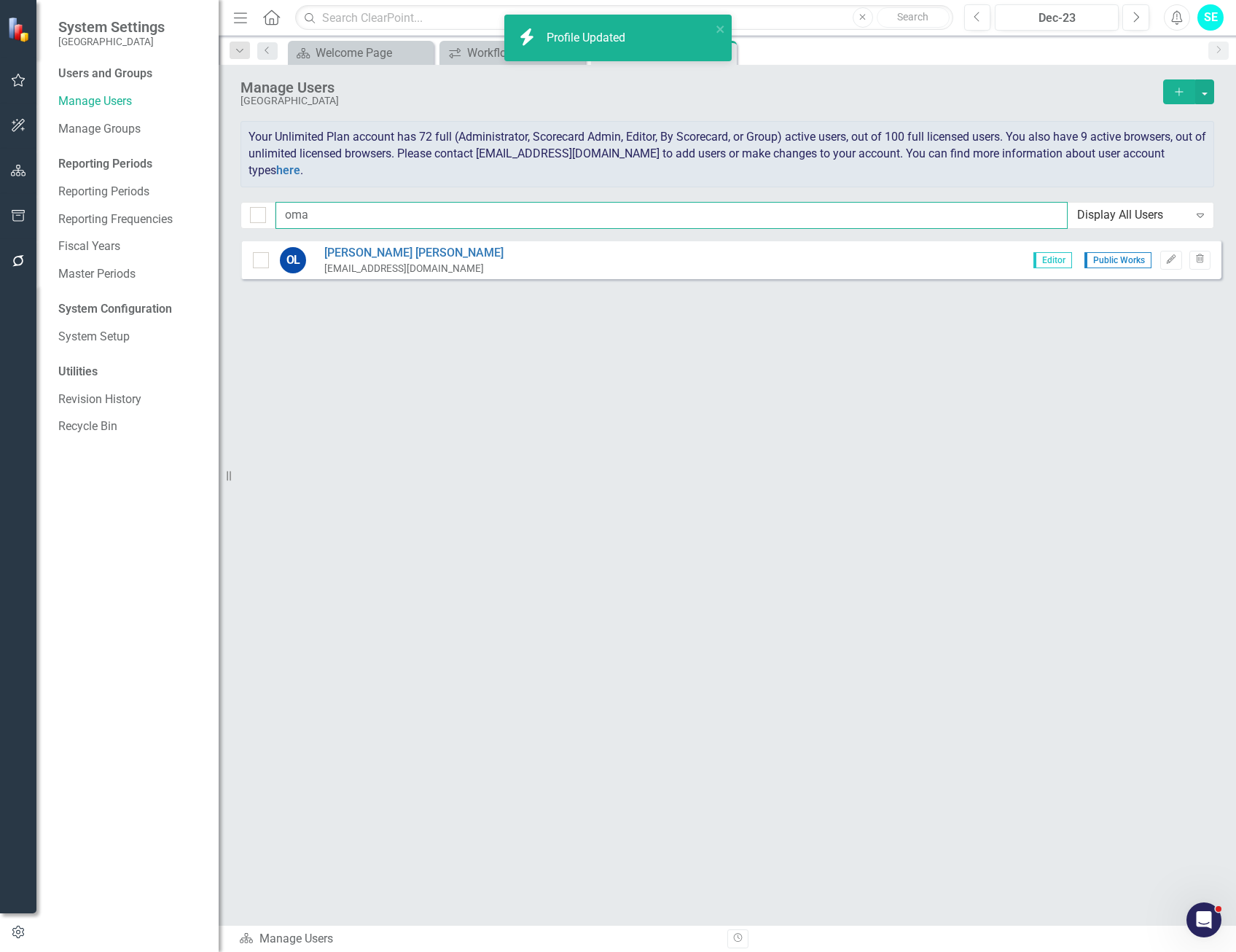
click at [416, 215] on input "oma" at bounding box center [671, 215] width 792 height 27
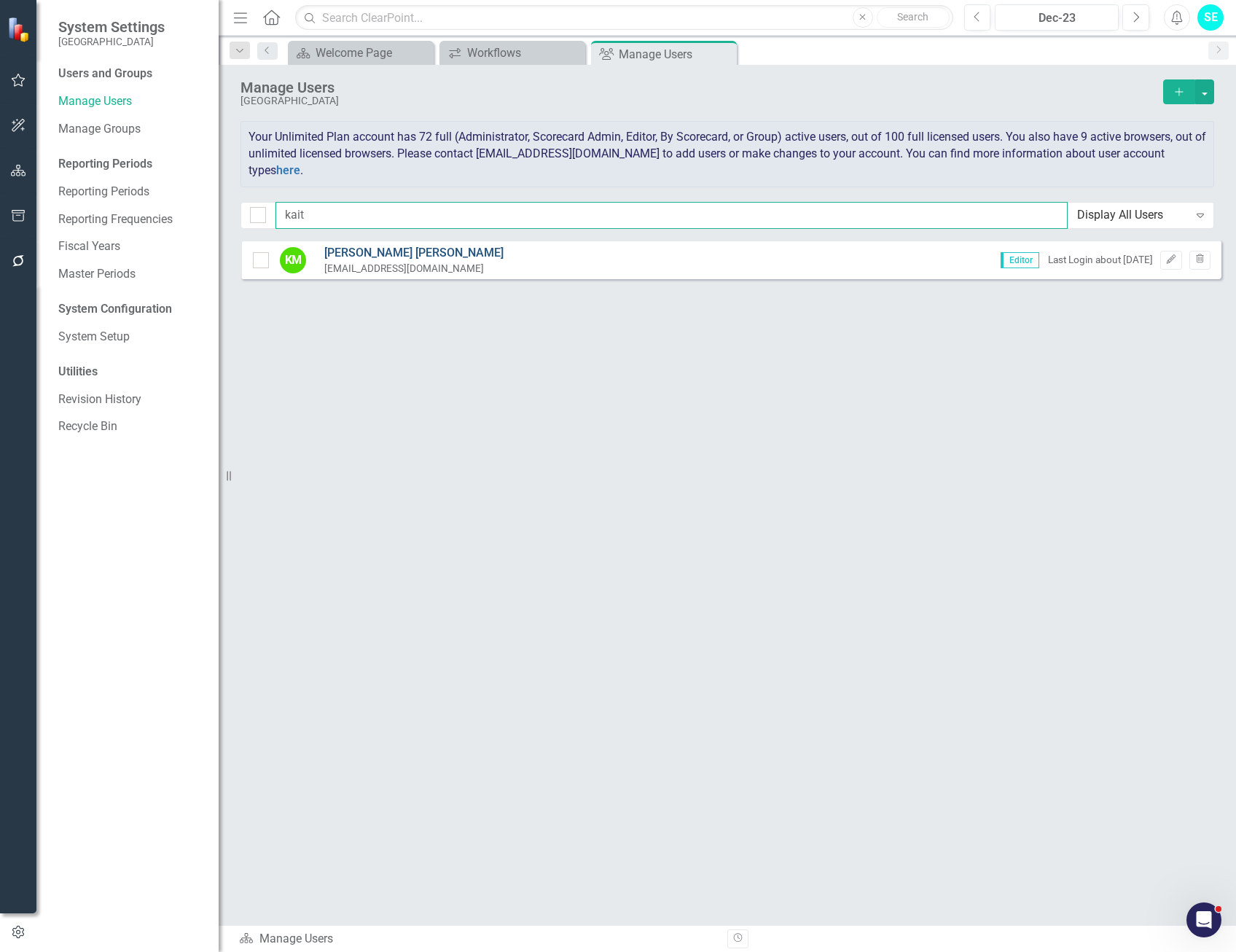
type input "kait"
click at [387, 254] on link "Kaitlyn Mullen" at bounding box center [414, 253] width 179 height 16
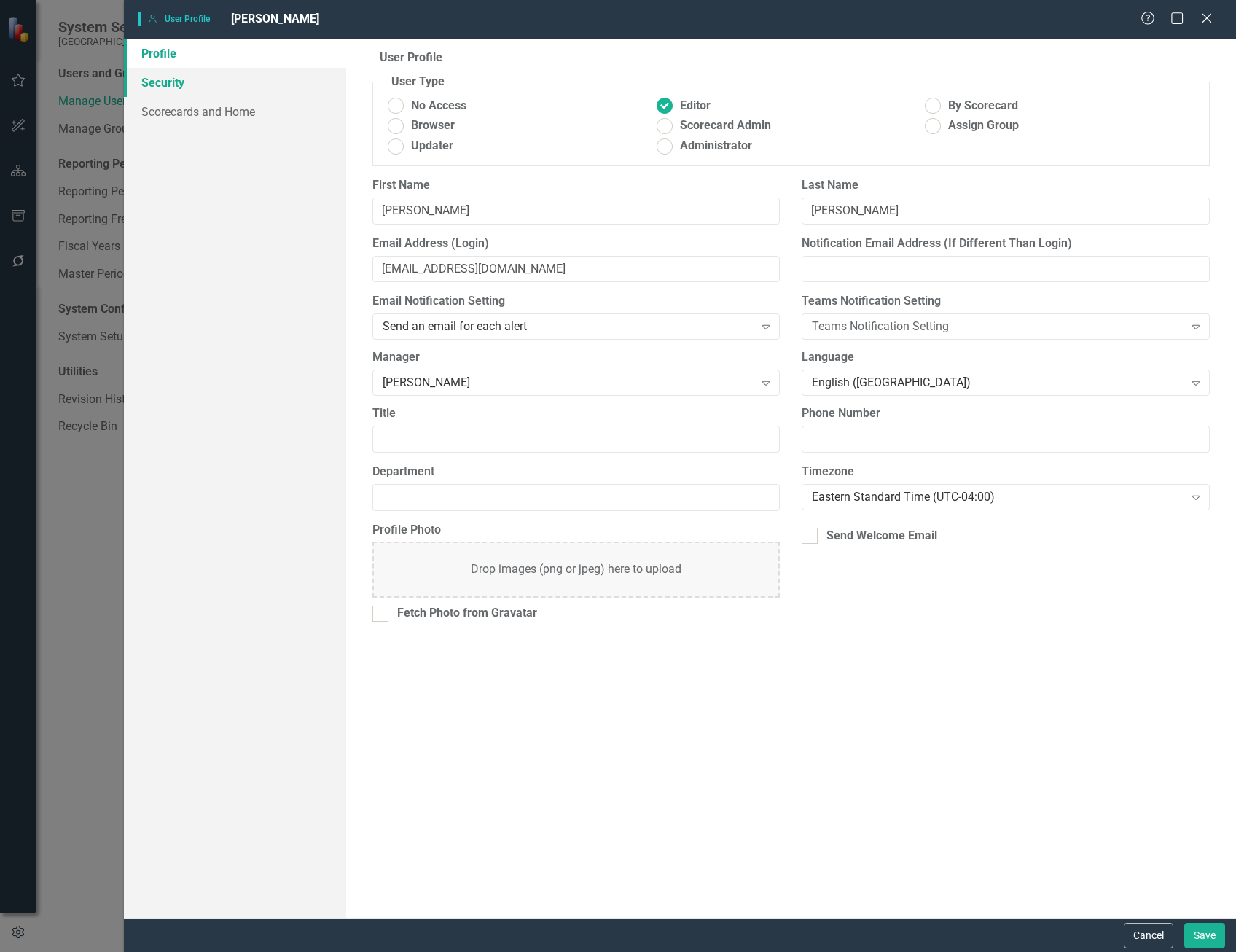
click at [202, 85] on link "Security" at bounding box center [235, 82] width 222 height 29
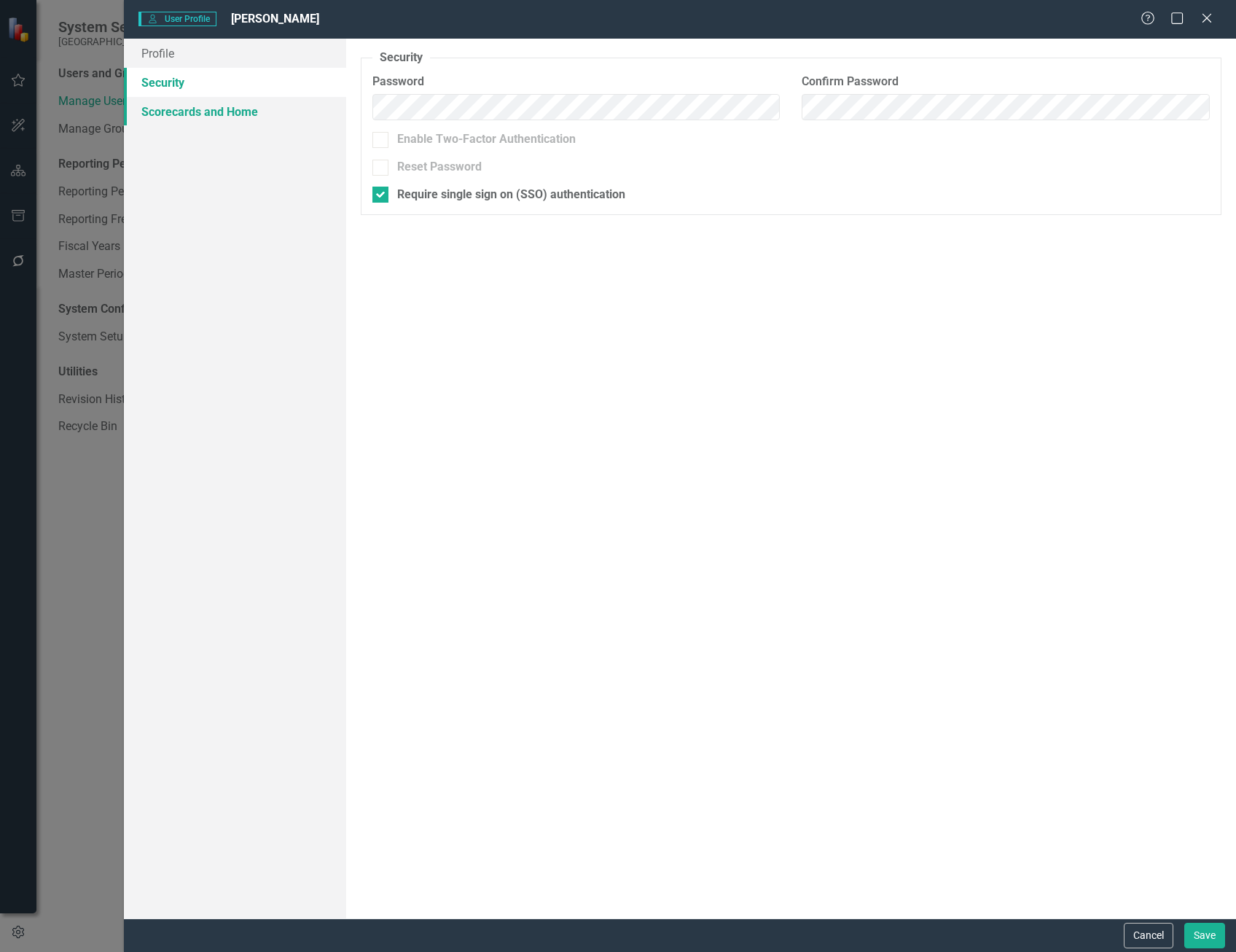
click at [207, 111] on link "Scorecards and Home" at bounding box center [235, 111] width 222 height 29
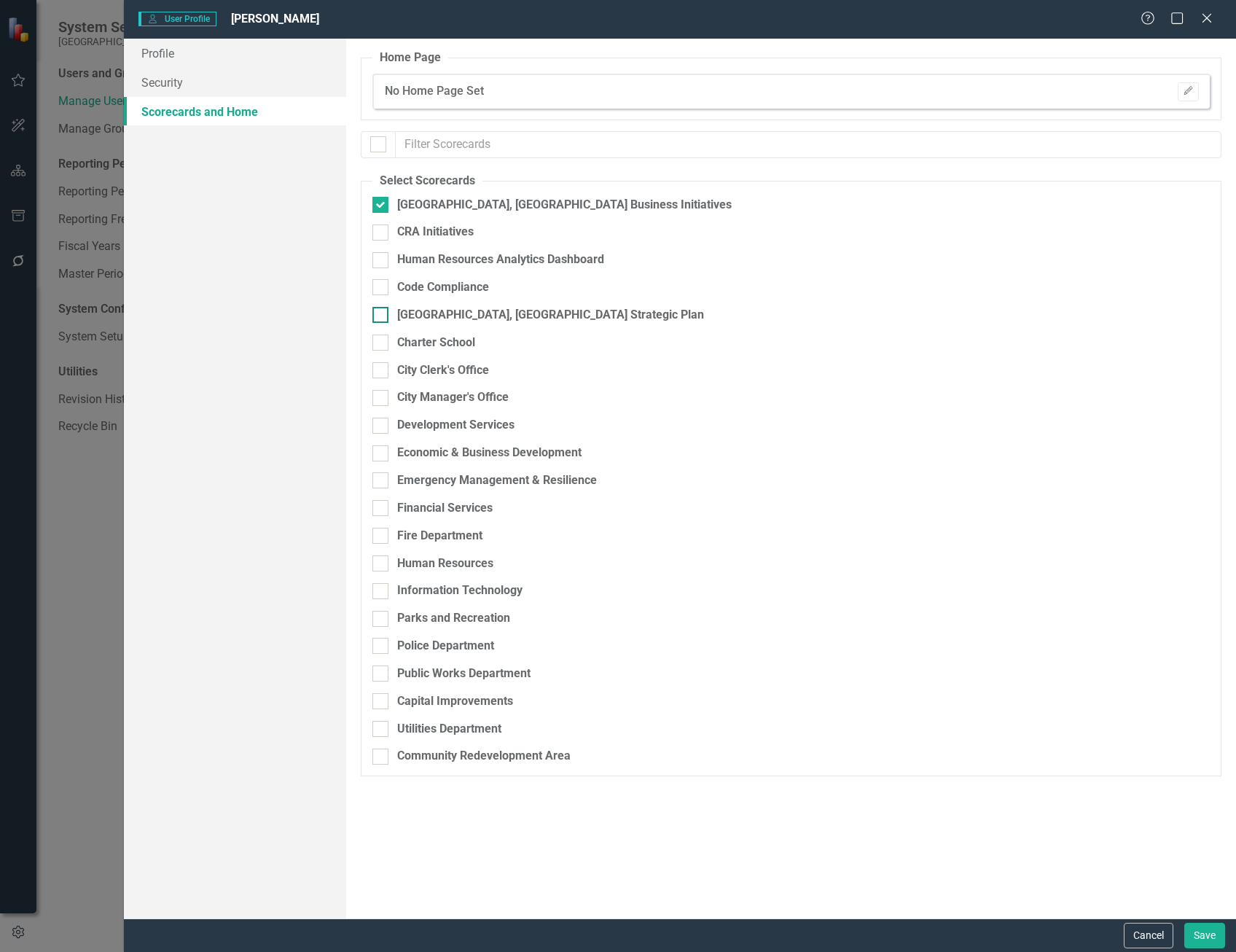
click at [377, 314] on input "[GEOGRAPHIC_DATA], [GEOGRAPHIC_DATA] Strategic Plan" at bounding box center [377, 311] width 10 height 10
checkbox input "true"
click at [380, 396] on input "City Manager's Office" at bounding box center [377, 394] width 10 height 10
checkbox input "true"
click at [1203, 933] on button "Save" at bounding box center [1205, 936] width 41 height 25
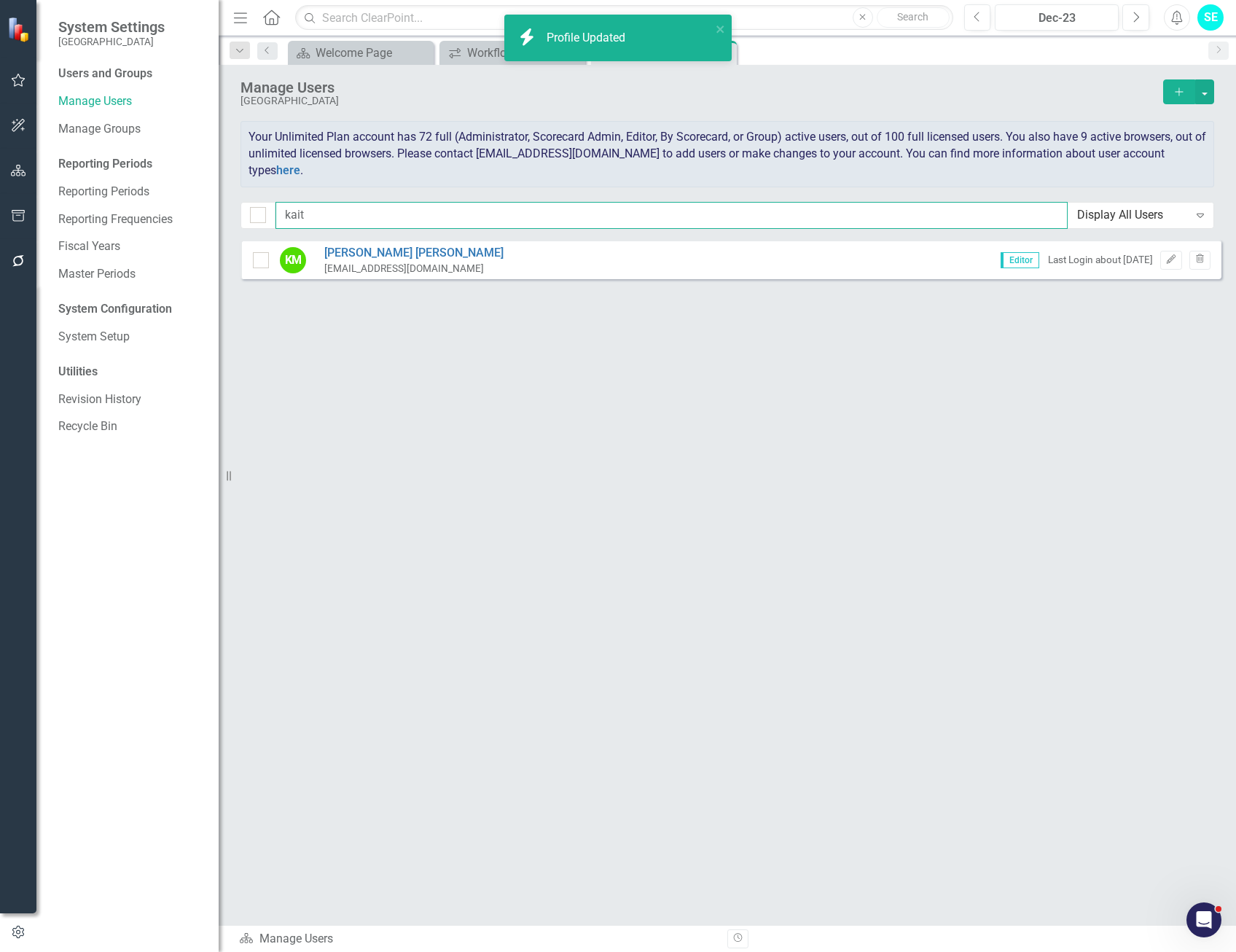
click at [367, 215] on input "kait" at bounding box center [671, 215] width 792 height 27
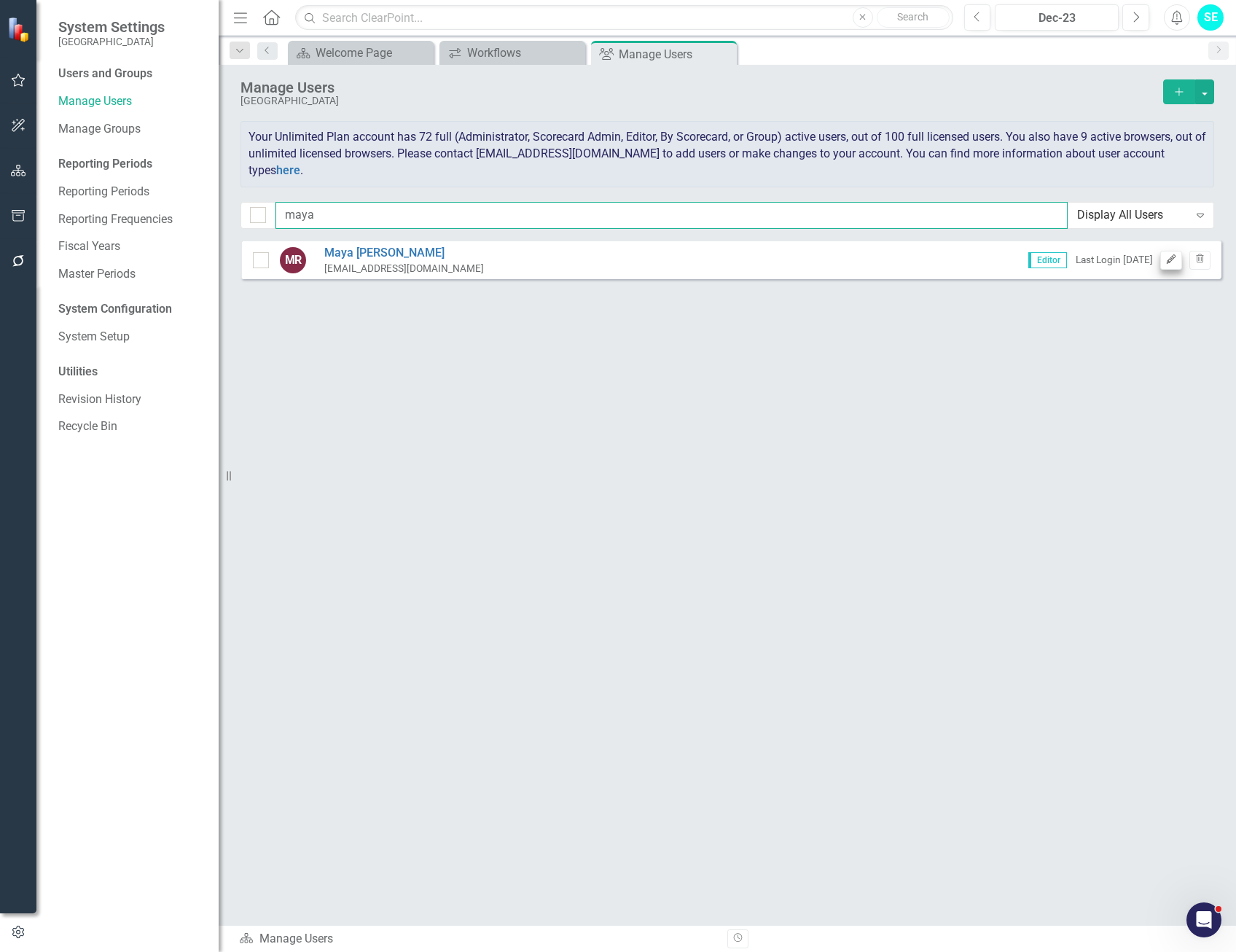
type input "maya"
click at [1172, 265] on button "Edit" at bounding box center [1171, 260] width 21 height 19
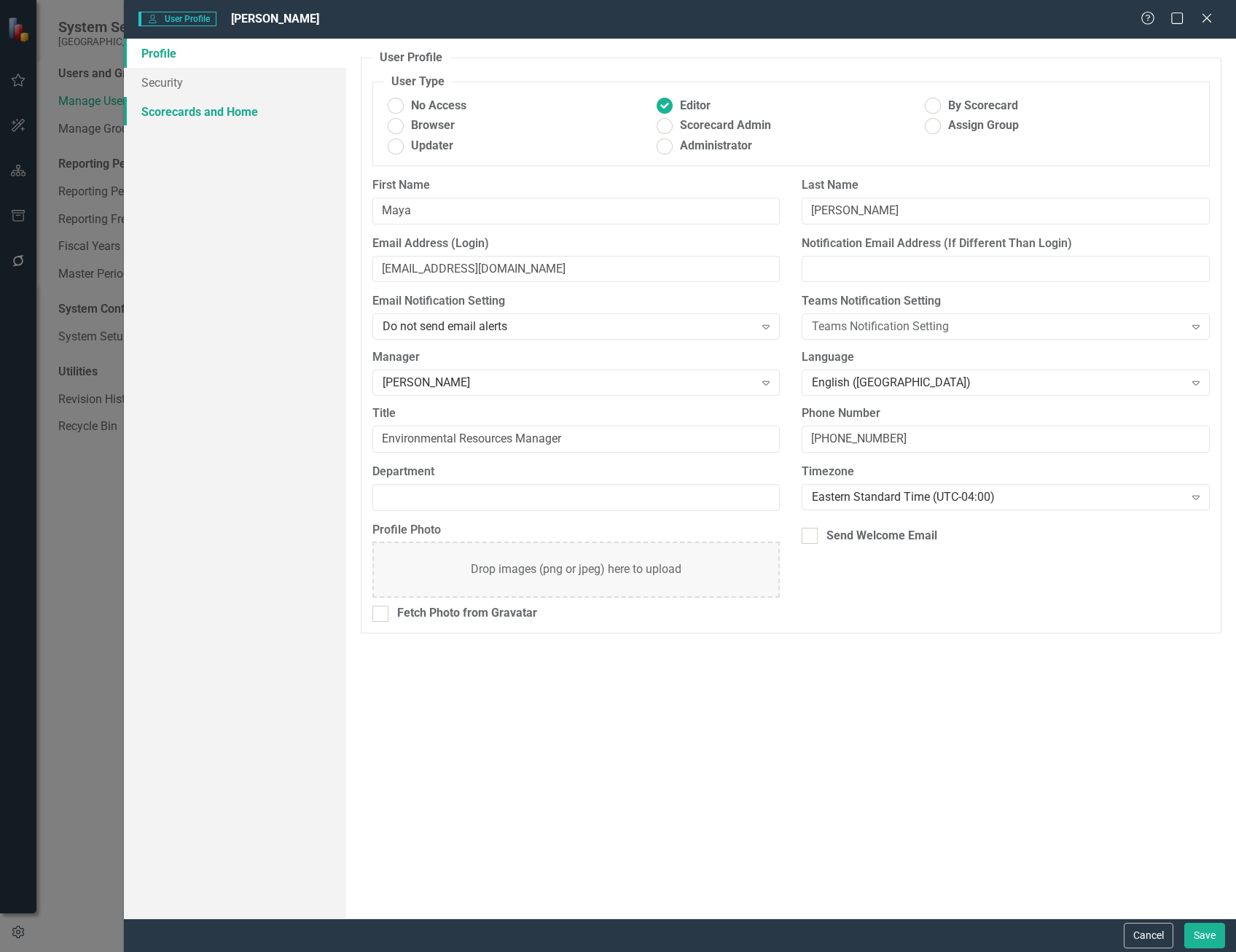
click at [234, 118] on link "Scorecards and Home" at bounding box center [235, 111] width 222 height 29
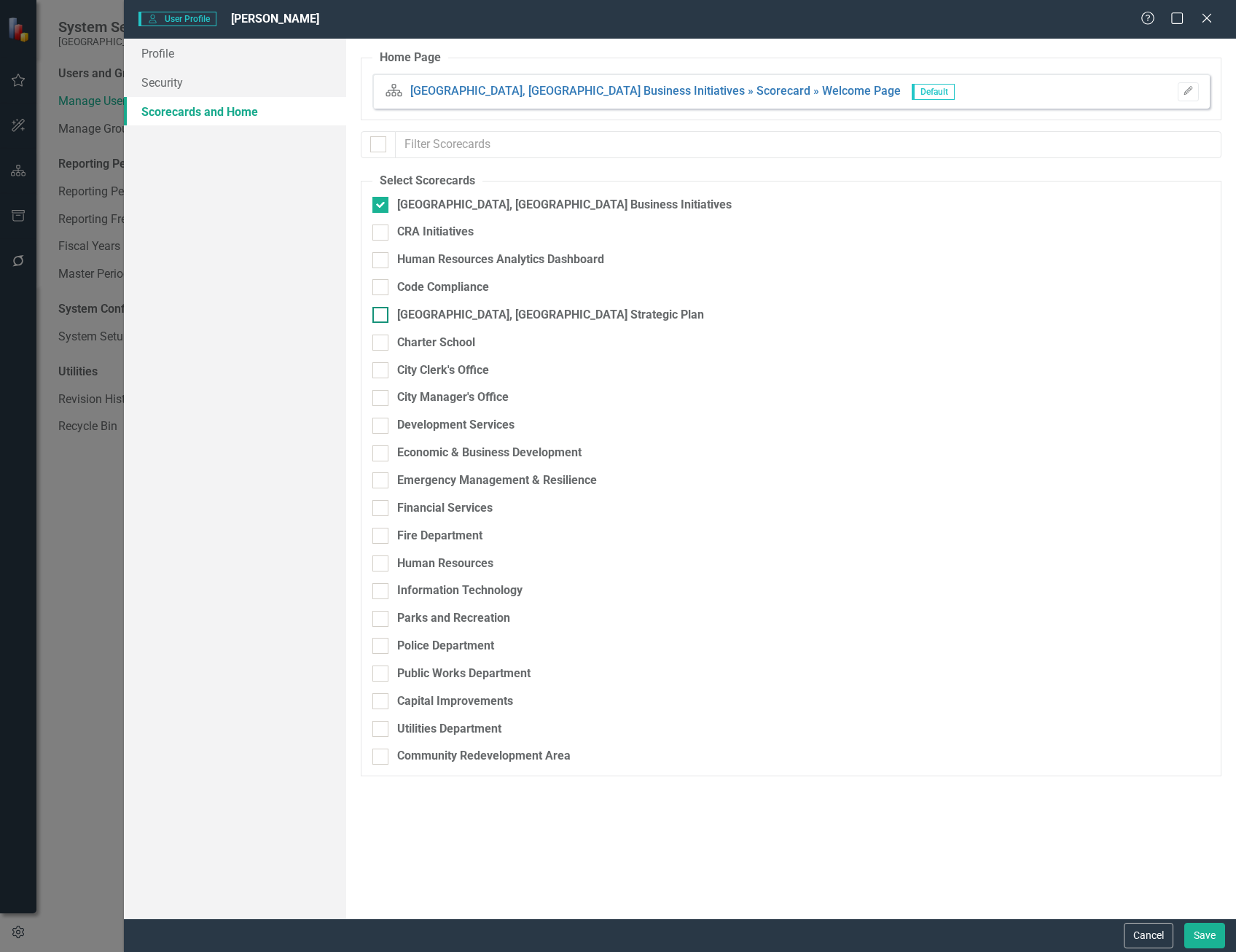
click at [374, 318] on div at bounding box center [380, 314] width 16 height 16
click at [374, 316] on input "[GEOGRAPHIC_DATA], [GEOGRAPHIC_DATA] Strategic Plan" at bounding box center [377, 311] width 10 height 10
checkbox input "true"
click at [388, 677] on div "Public Works Department" at bounding box center [714, 674] width 684 height 16
click at [382, 675] on input "Public Works Department" at bounding box center [377, 670] width 10 height 10
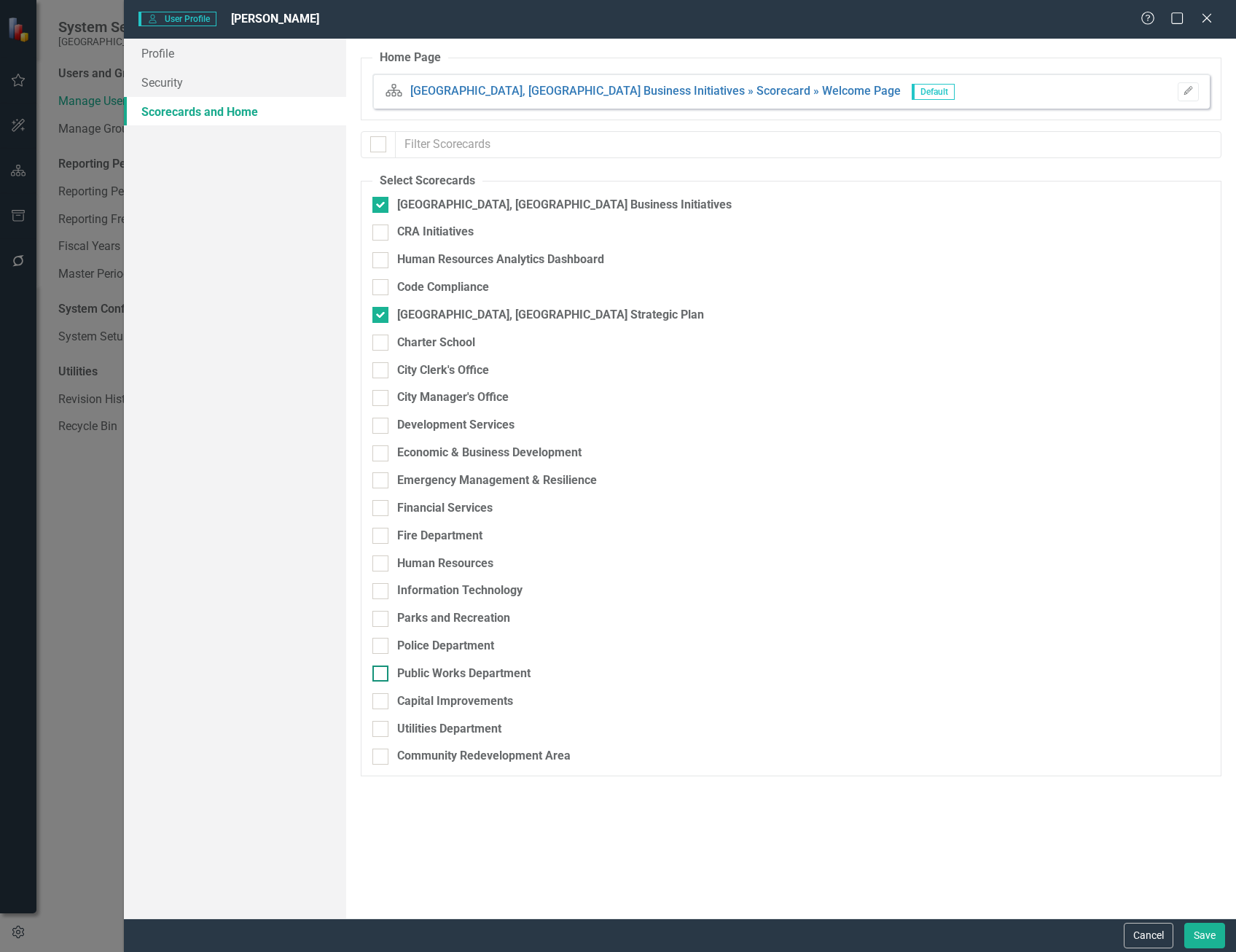
checkbox input "true"
click at [389, 698] on div "Capital Improvements" at bounding box center [714, 701] width 684 height 16
click at [382, 698] on input "Capital Improvements" at bounding box center [377, 698] width 10 height 10
checkbox input "true"
click at [385, 722] on div at bounding box center [380, 728] width 16 height 16
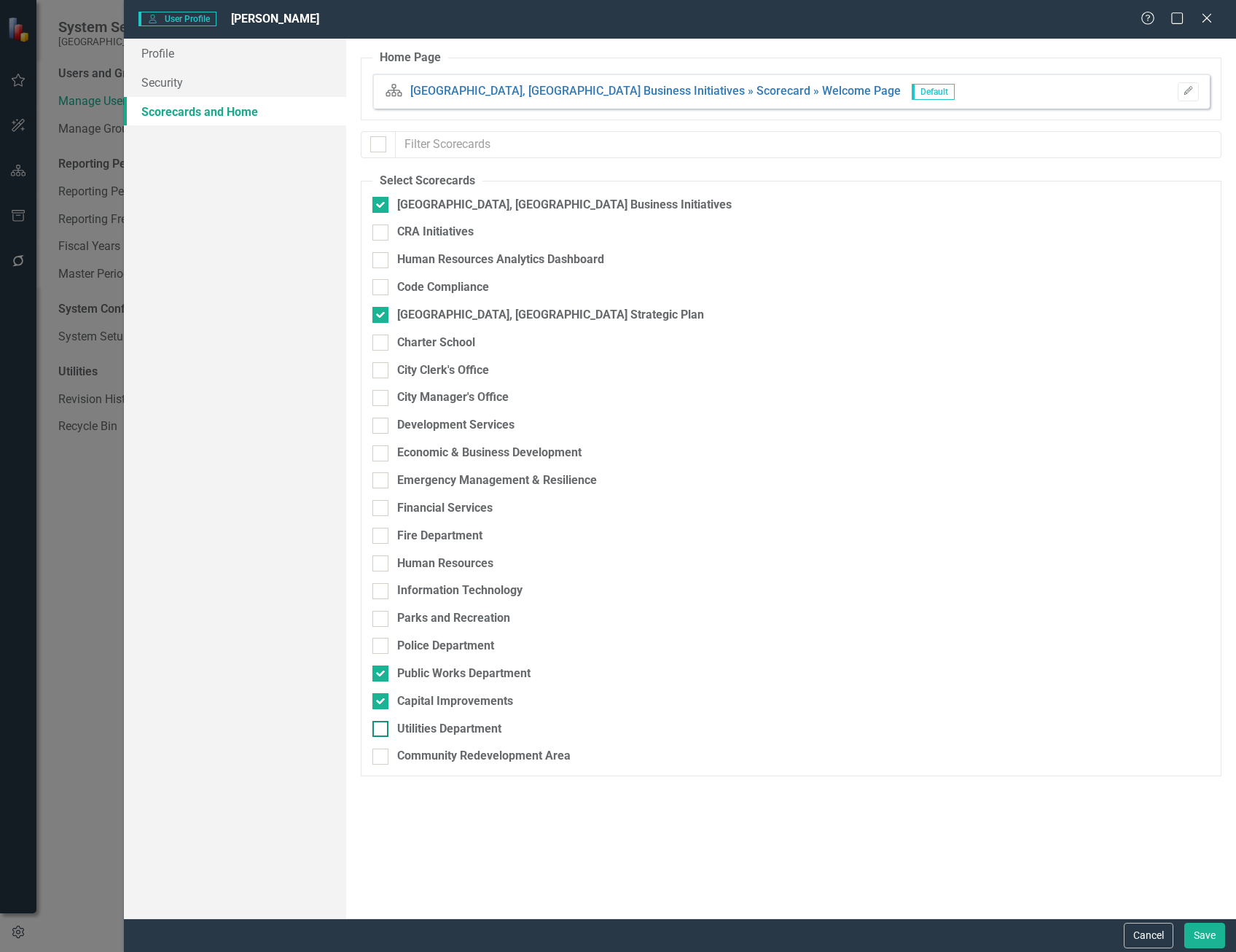
click at [382, 722] on input "Utilities Department" at bounding box center [377, 725] width 10 height 10
checkbox input "true"
click at [1202, 934] on button "Save" at bounding box center [1205, 936] width 41 height 25
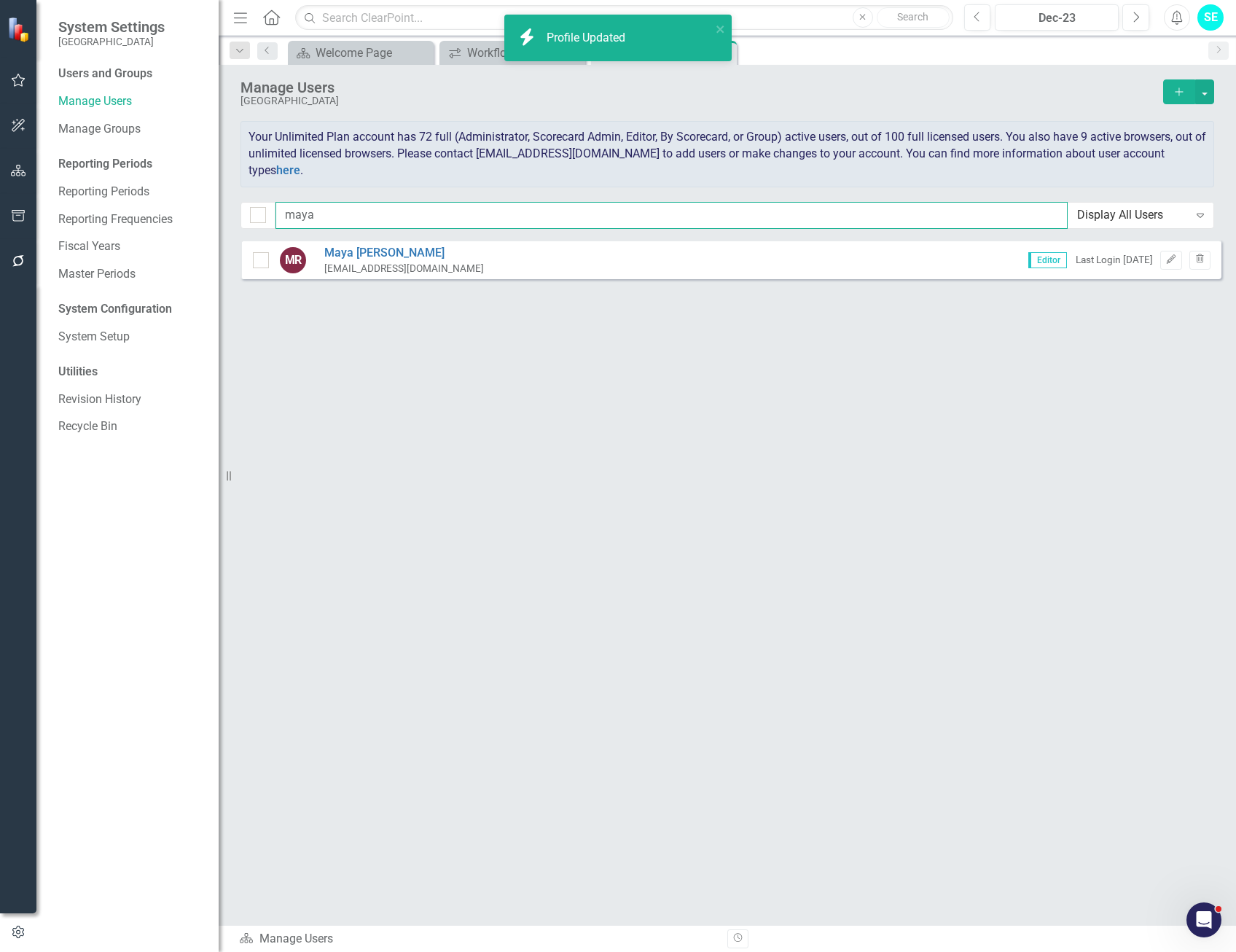
click at [326, 220] on input "maya" at bounding box center [671, 215] width 792 height 27
click at [325, 220] on input "maya" at bounding box center [671, 215] width 792 height 27
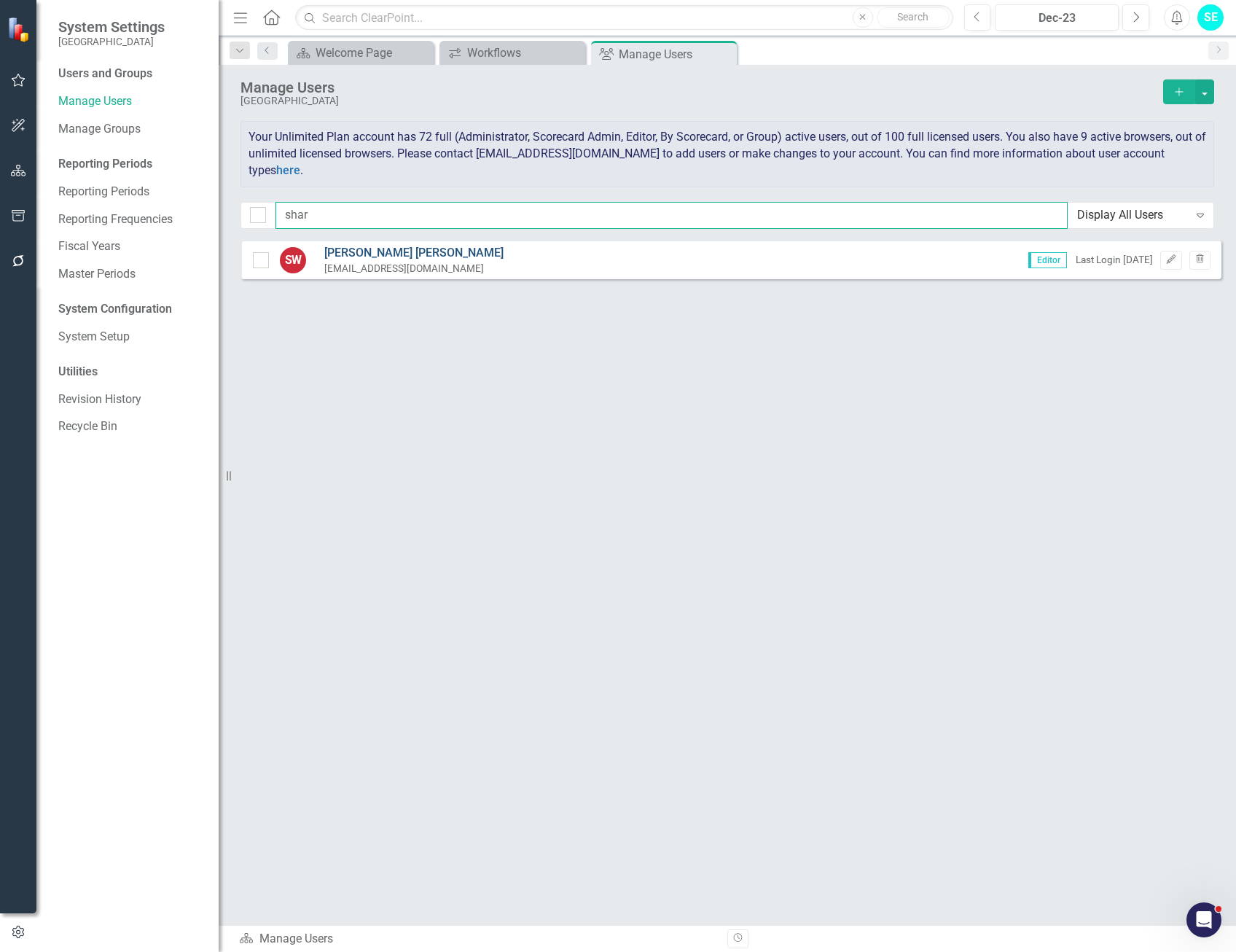
type input "shar"
click at [370, 250] on link "Sharon Woodberry" at bounding box center [414, 253] width 179 height 16
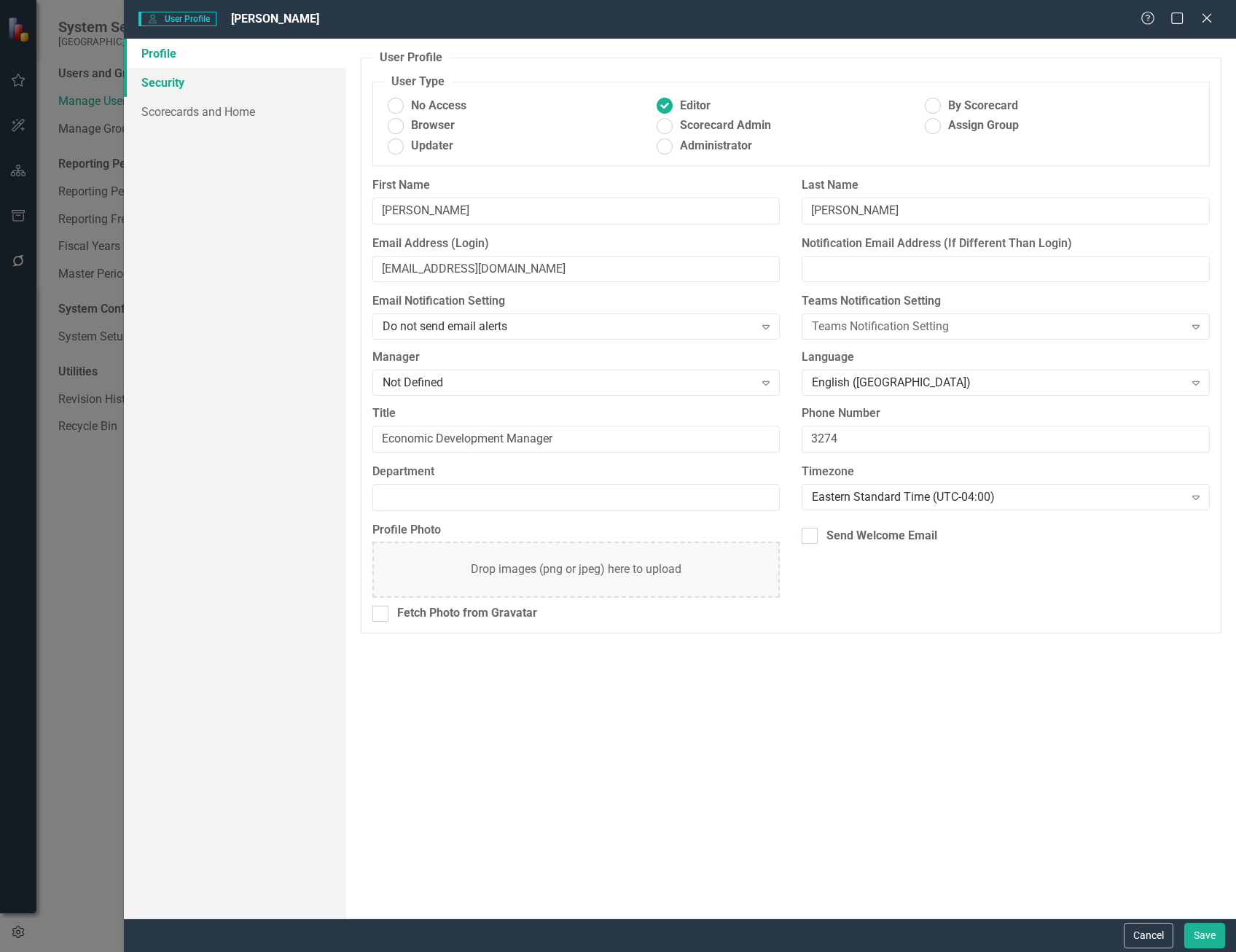
click at [197, 82] on link "Security" at bounding box center [235, 82] width 222 height 29
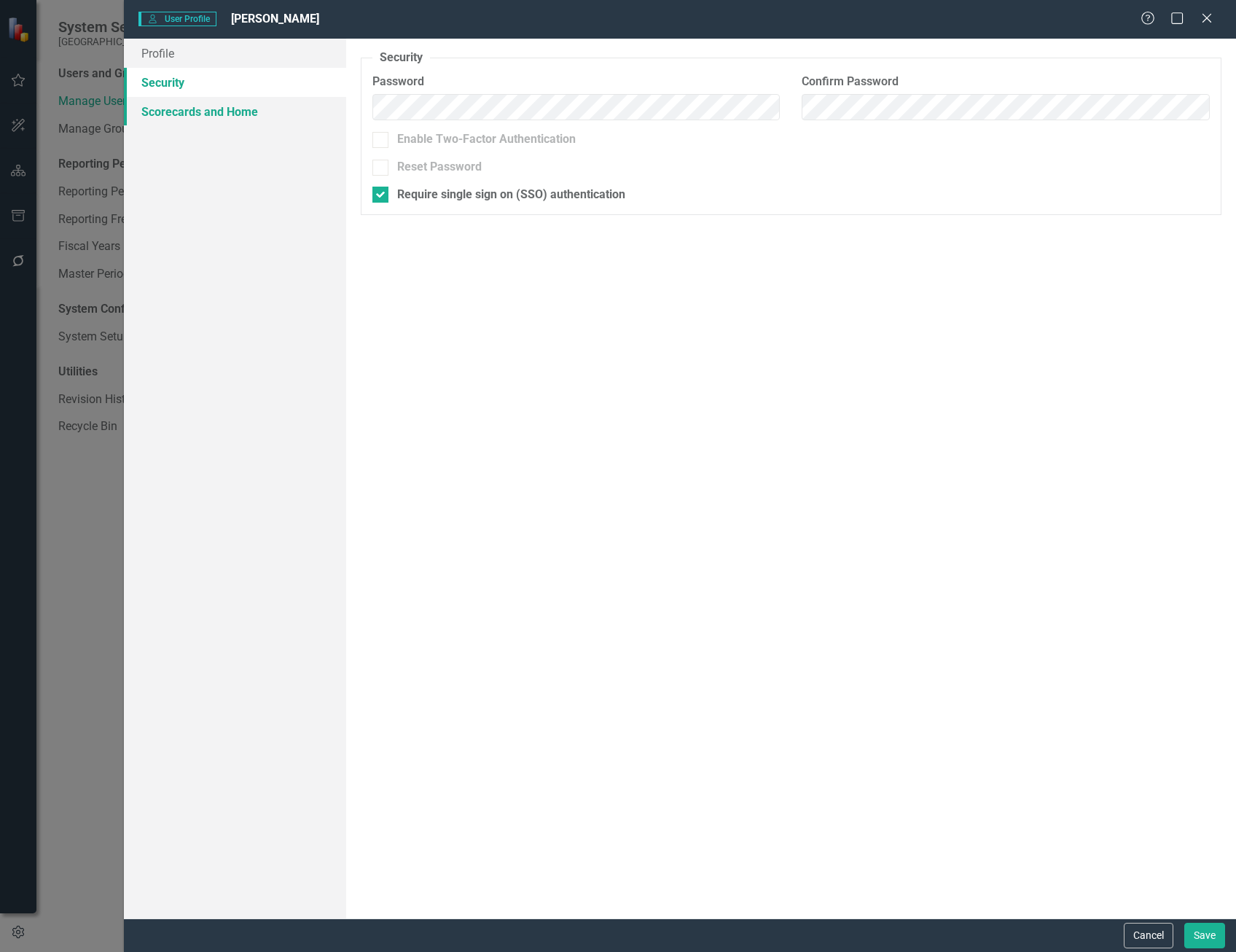
click at [206, 109] on link "Scorecards and Home" at bounding box center [235, 111] width 222 height 29
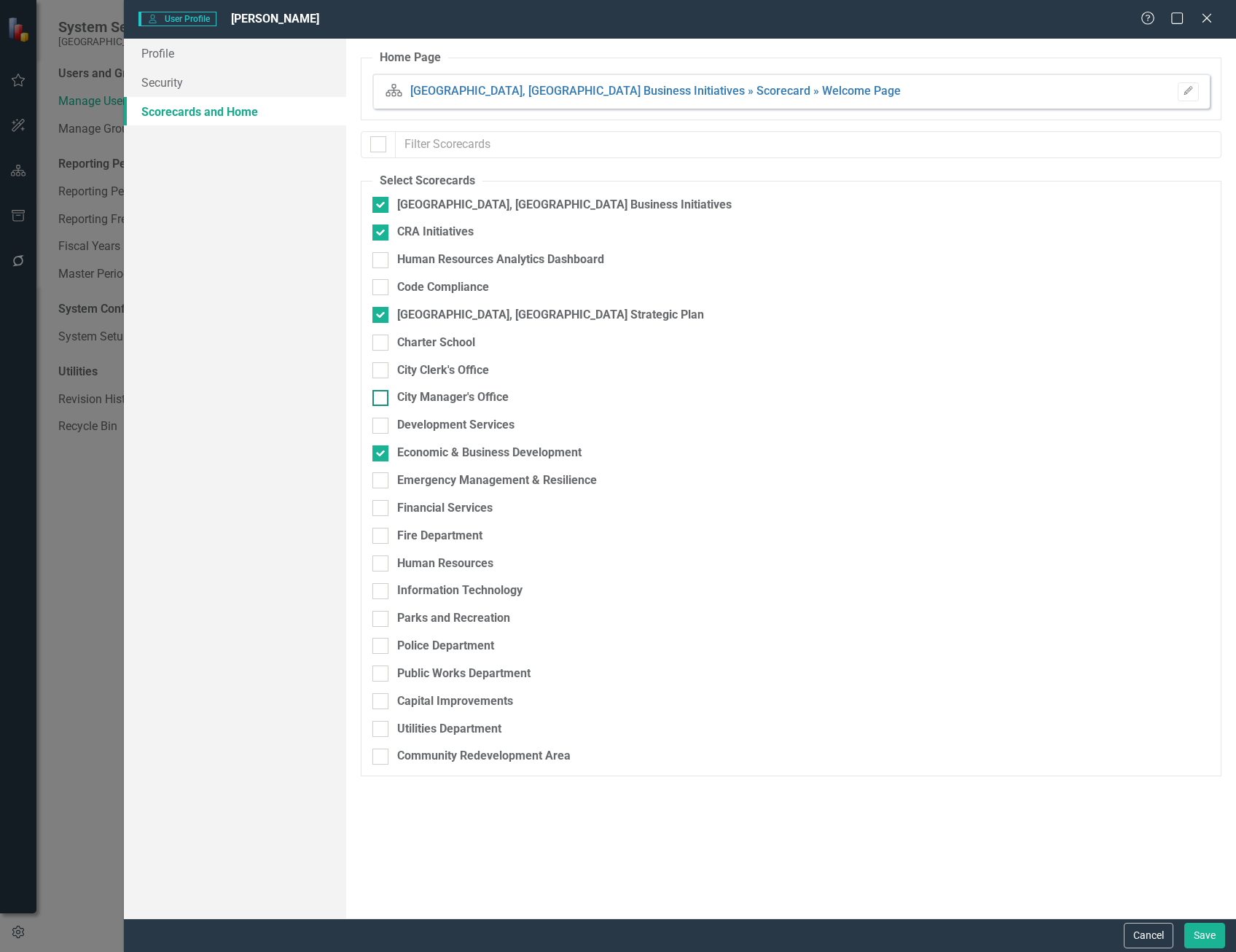
click at [377, 398] on input "City Manager's Office" at bounding box center [377, 394] width 10 height 10
checkbox input "true"
click at [1194, 933] on button "Save" at bounding box center [1205, 936] width 41 height 25
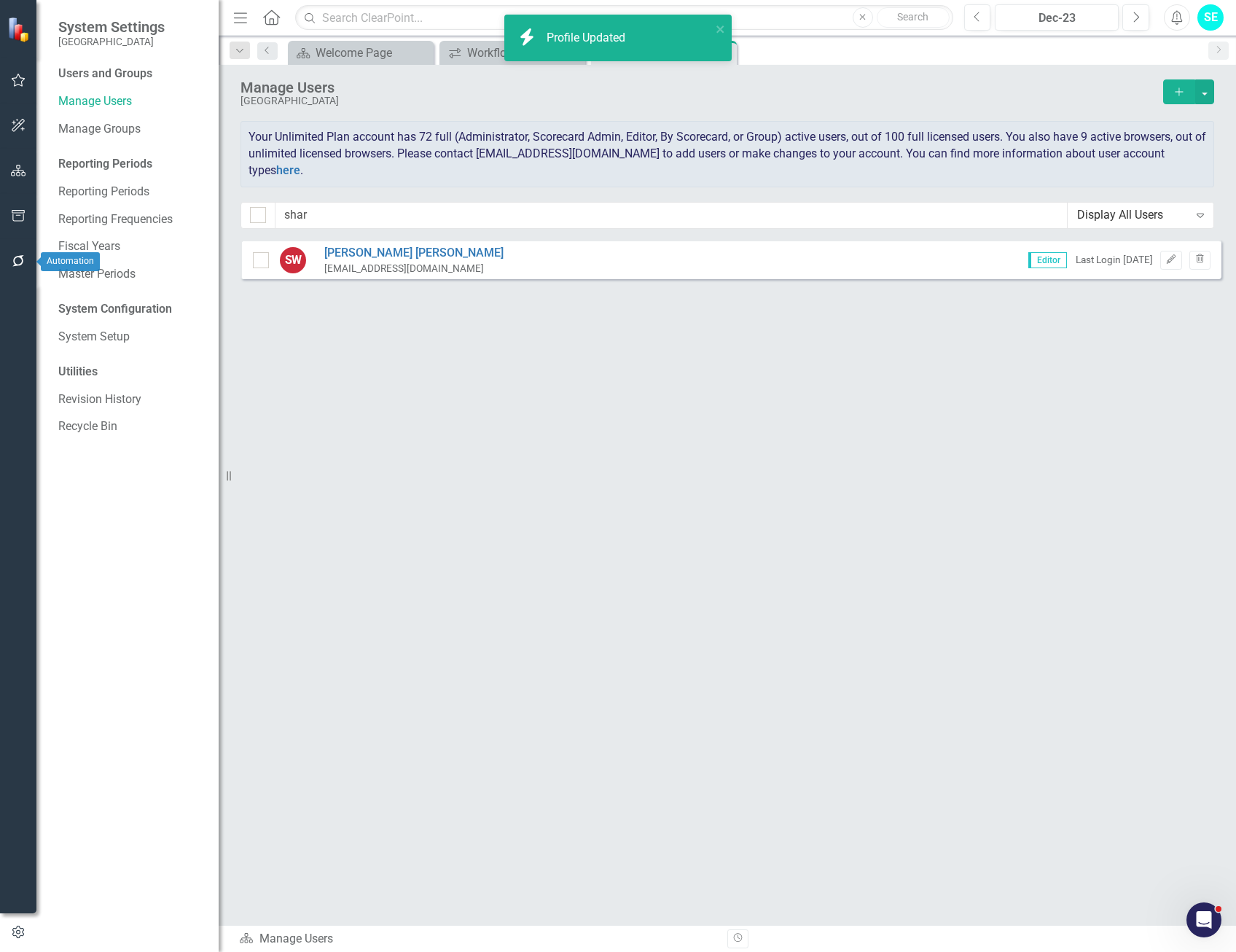
click at [24, 255] on icon "button" at bounding box center [19, 261] width 15 height 12
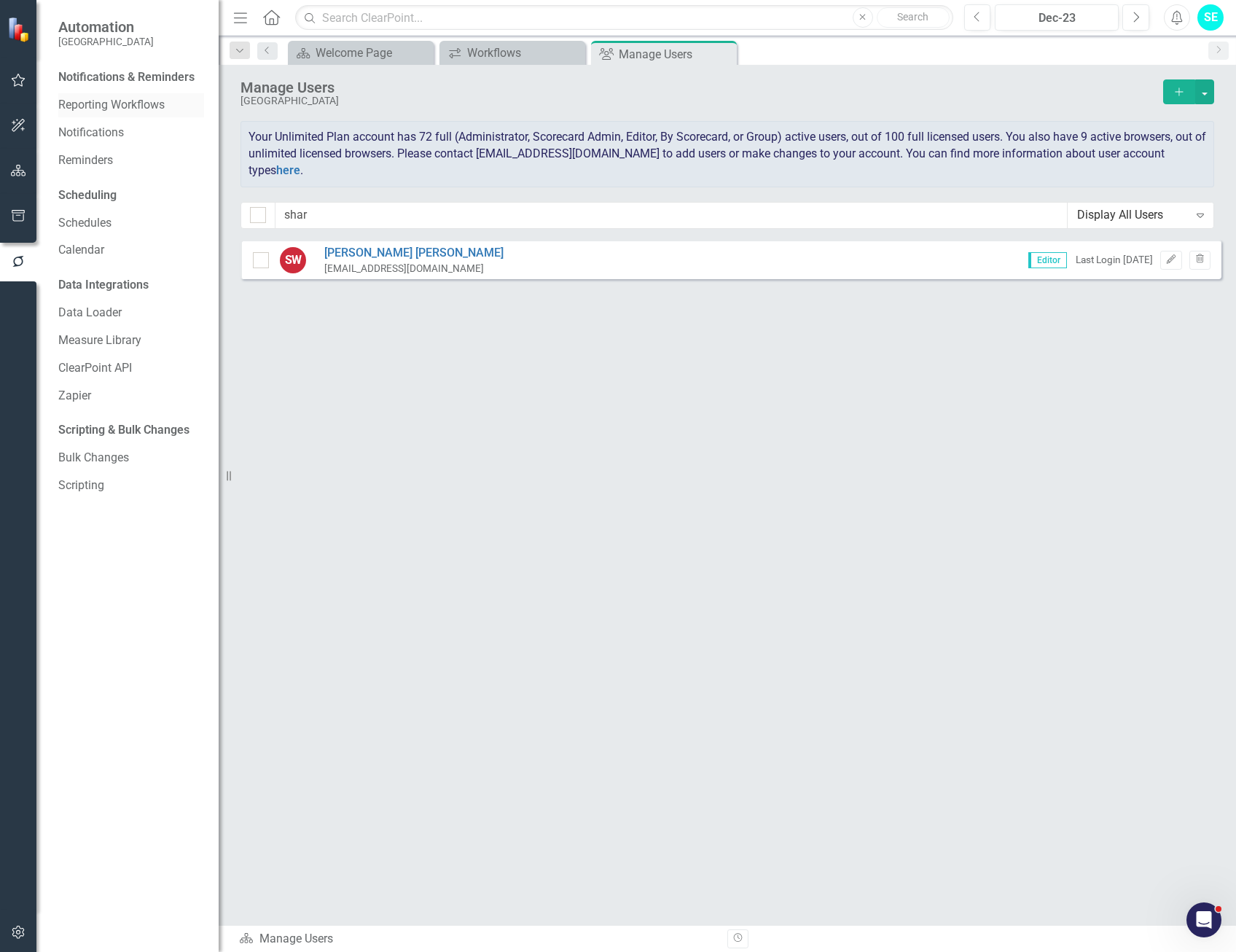
click at [144, 102] on link "Reporting Workflows" at bounding box center [131, 105] width 146 height 16
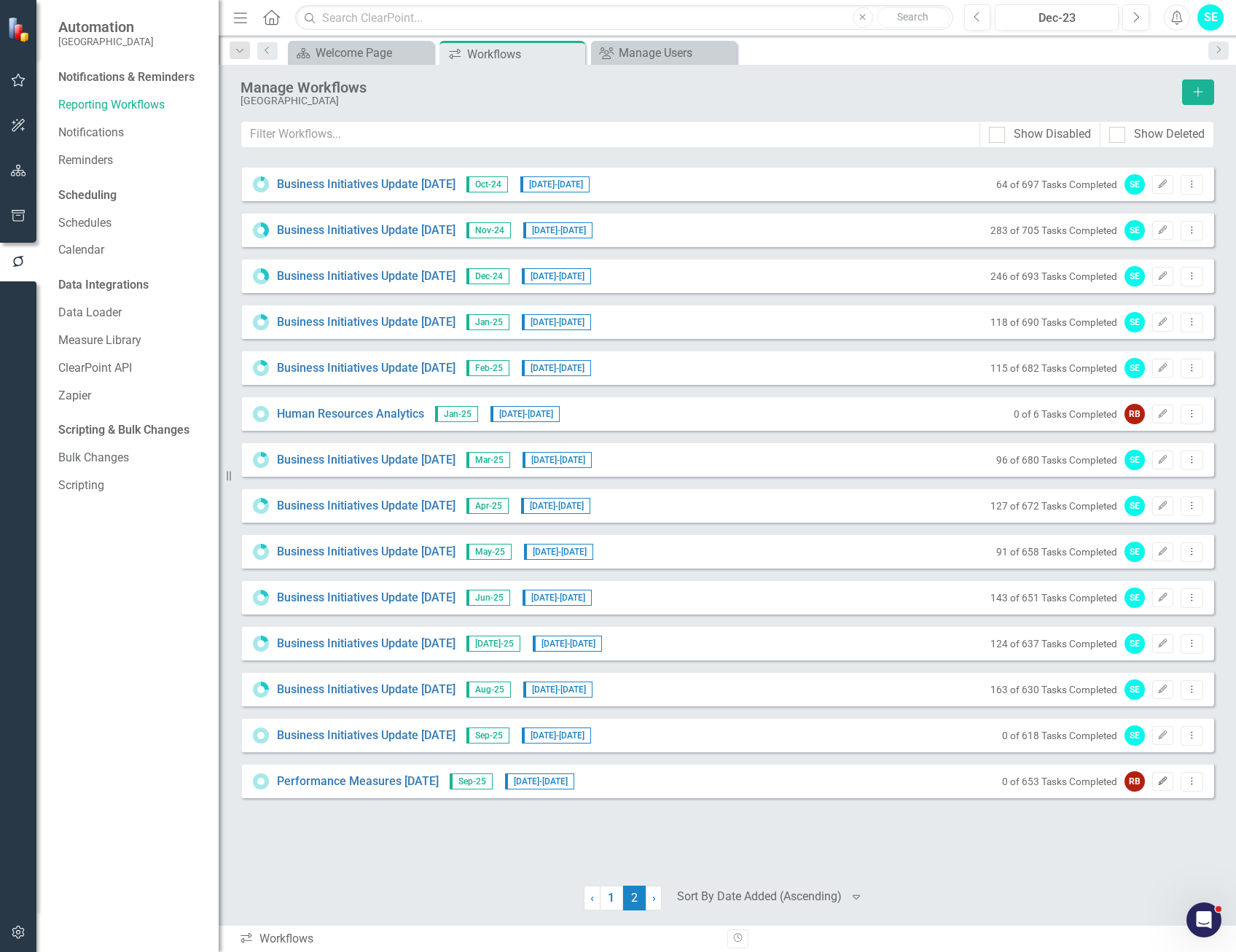
click at [1169, 783] on button "Edit" at bounding box center [1163, 781] width 21 height 19
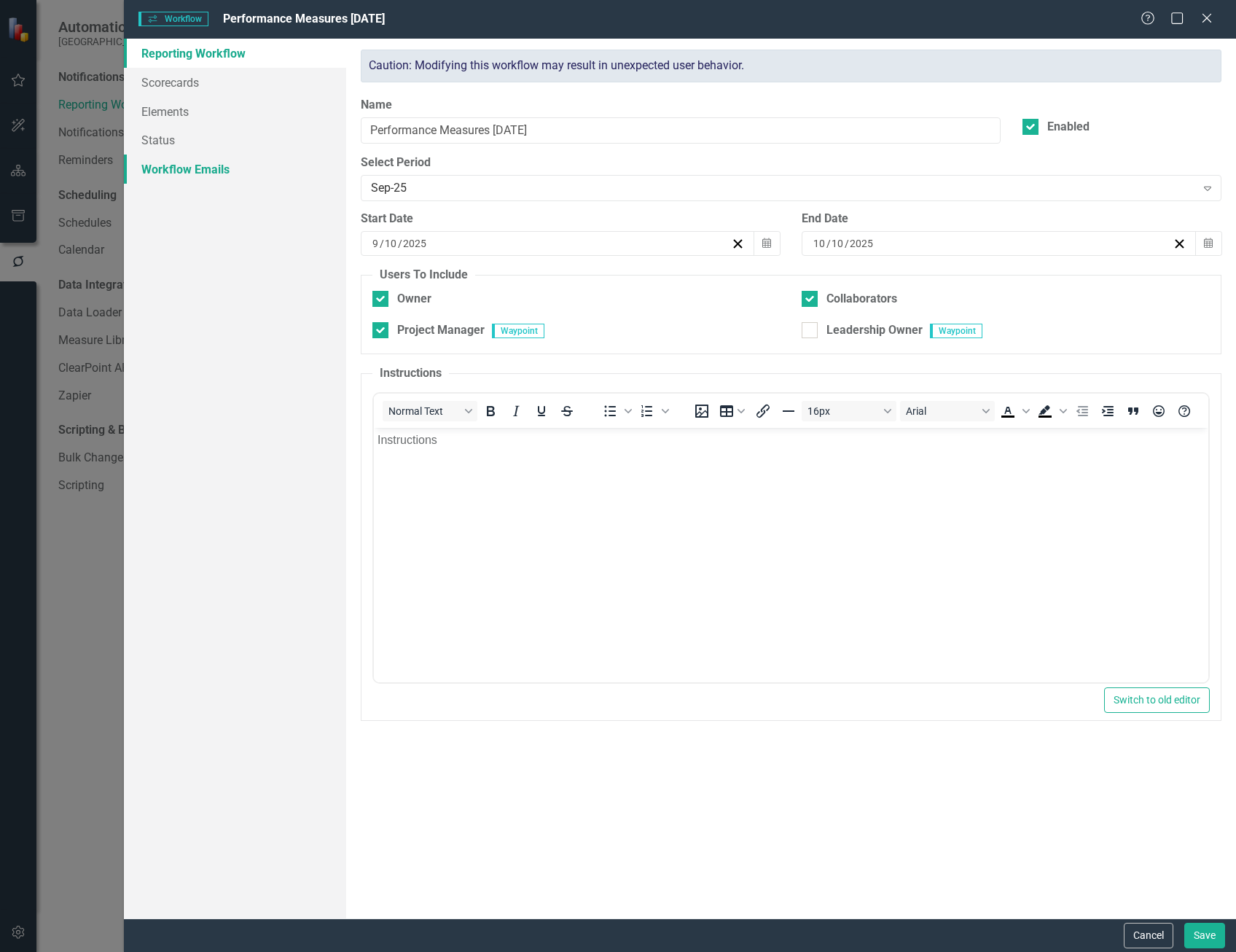
click at [237, 162] on link "Workflow Emails" at bounding box center [235, 169] width 222 height 29
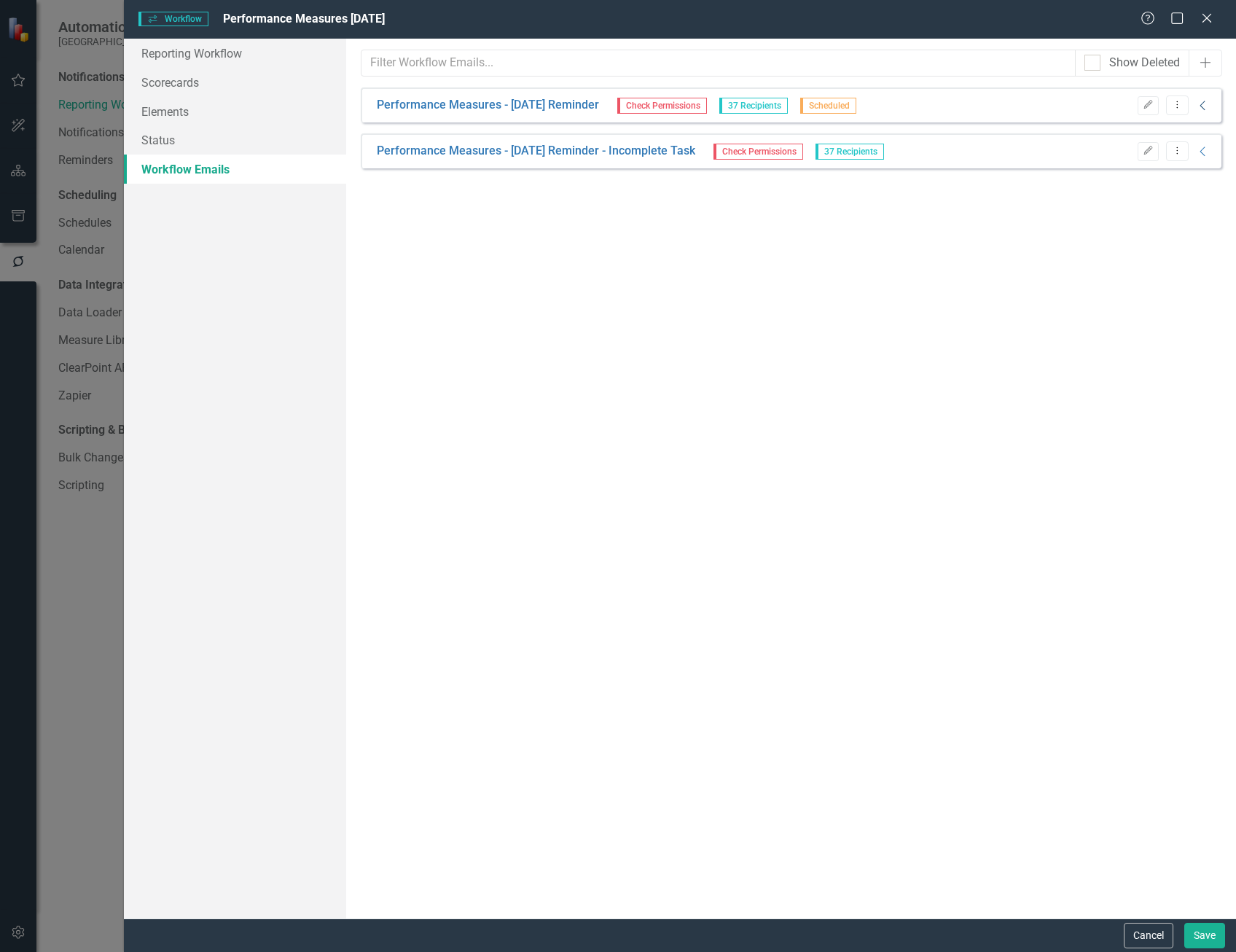
click at [1197, 108] on icon "Collapse" at bounding box center [1202, 106] width 14 height 12
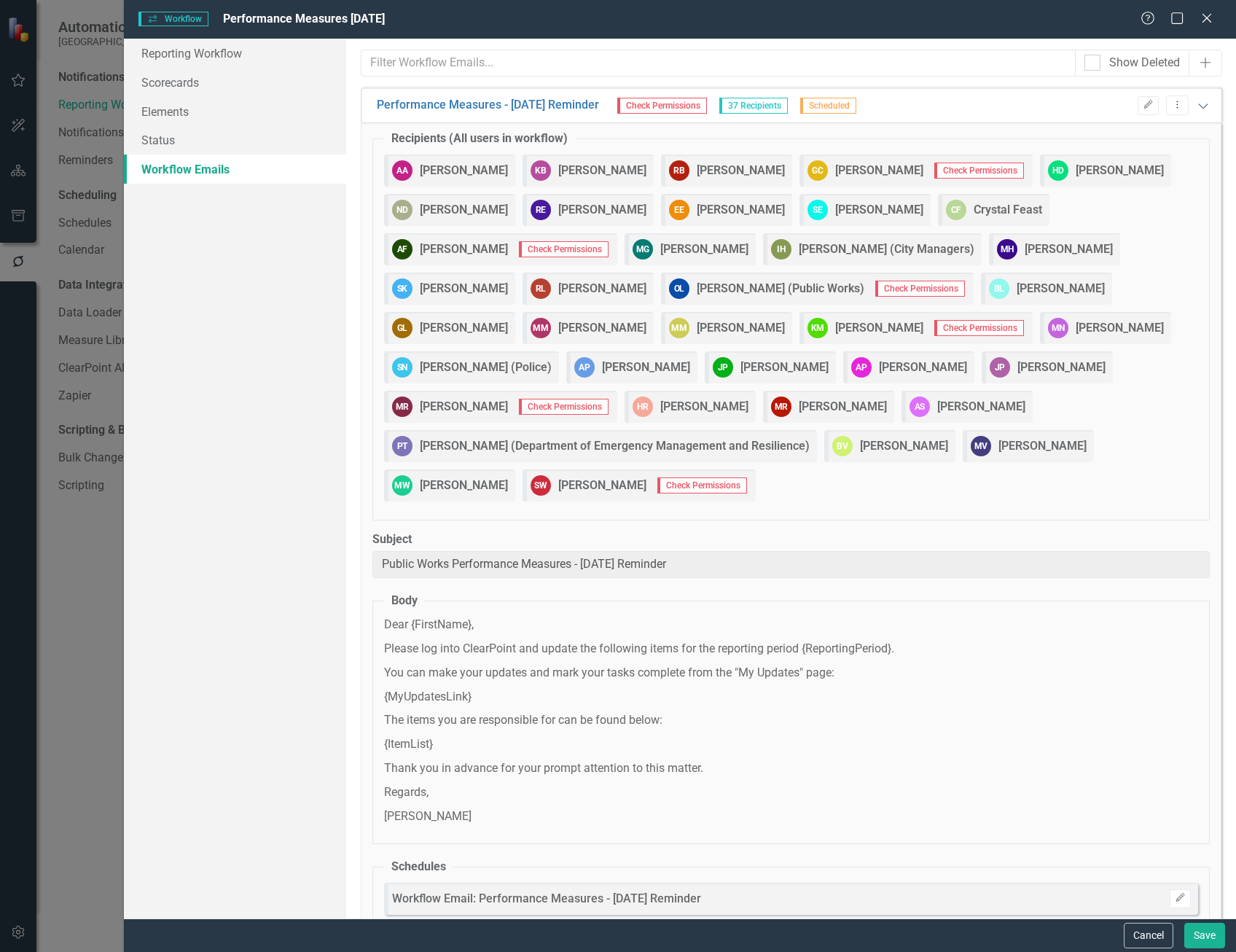
click at [1198, 109] on icon "Expanded" at bounding box center [1202, 106] width 14 height 12
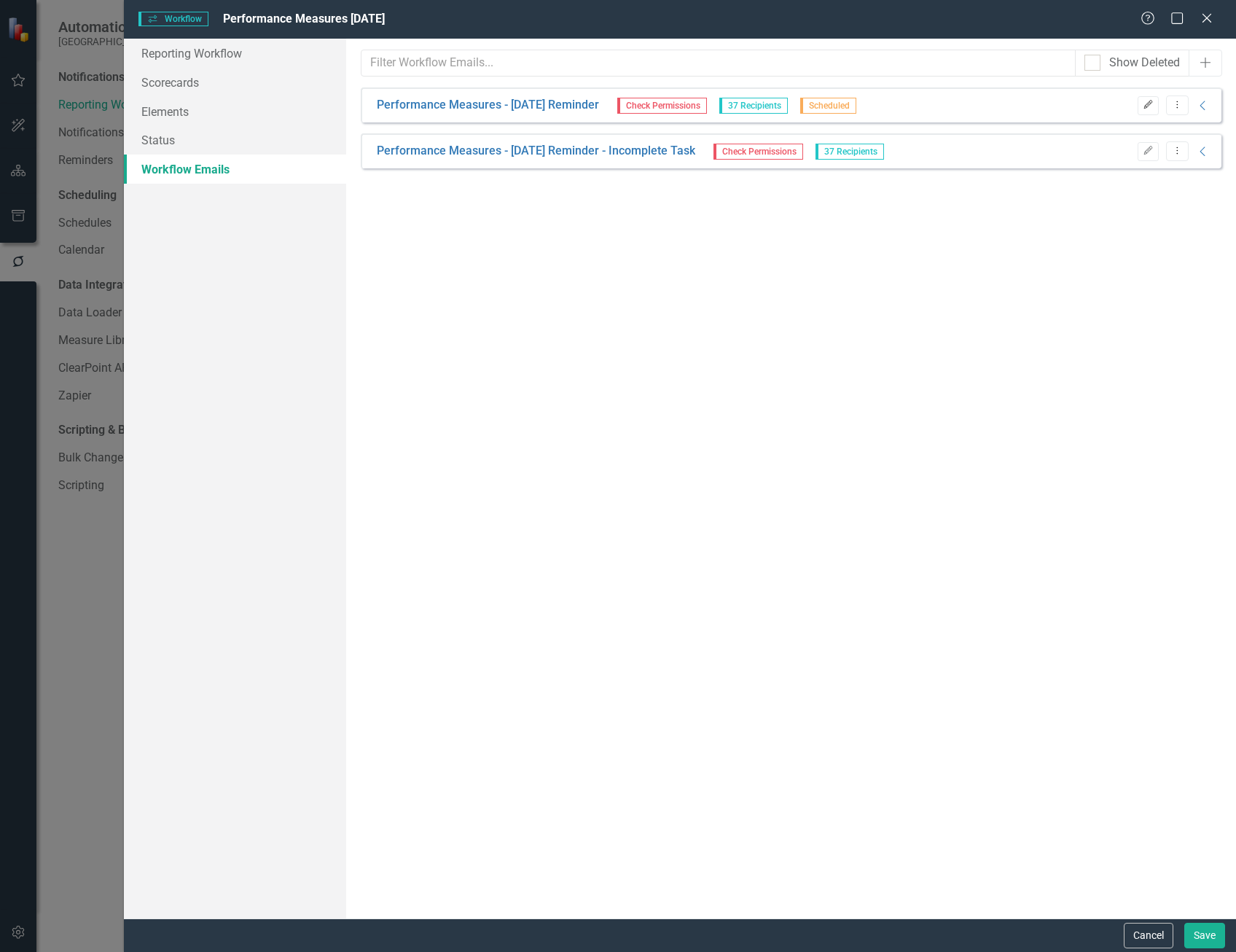
click at [1154, 102] on button "Edit" at bounding box center [1148, 105] width 21 height 19
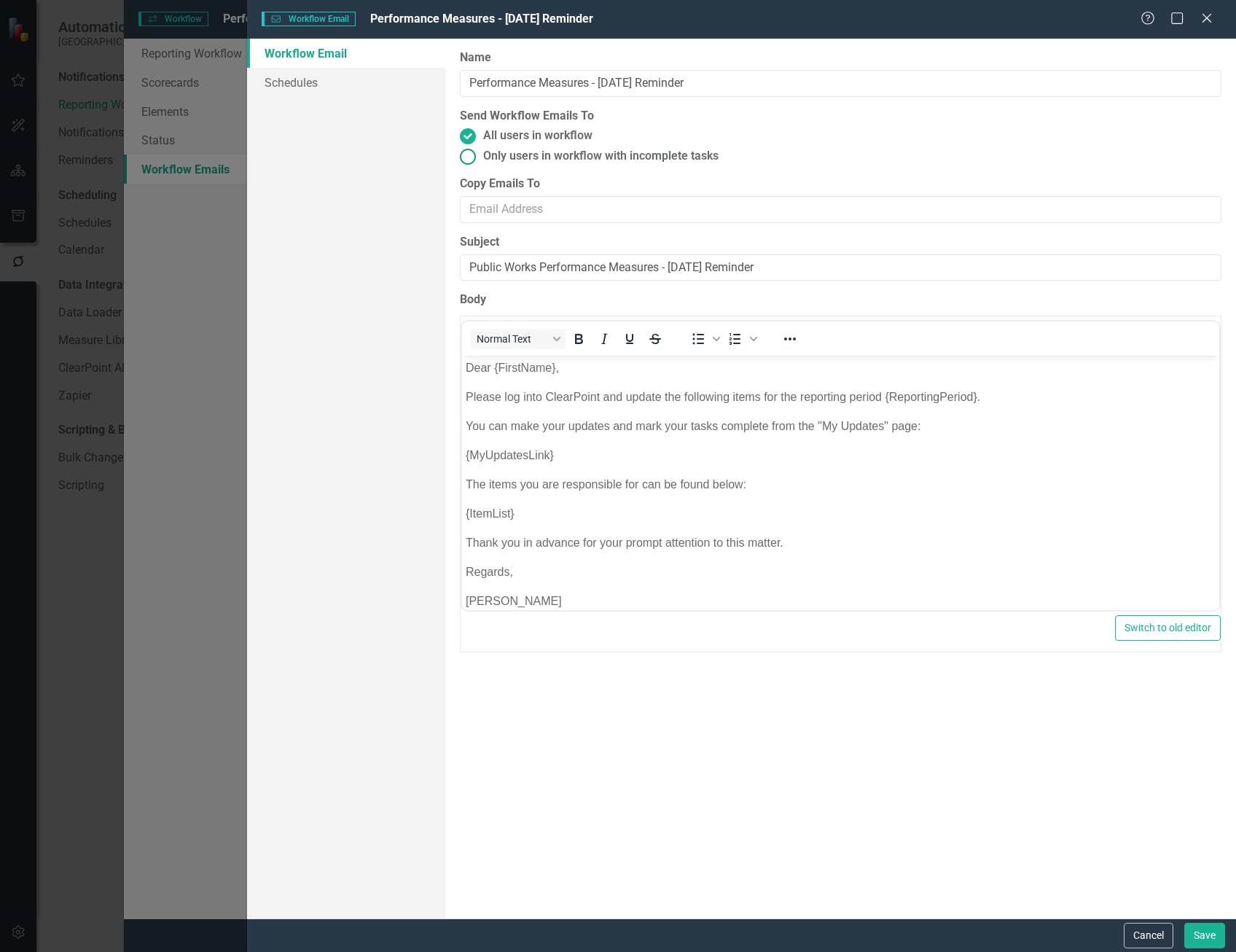
click at [470, 157] on ins at bounding box center [467, 156] width 22 height 22
click at [470, 157] on input "Only users in workflow with incomplete tasks" at bounding box center [467, 156] width 22 height 22
radio input "true"
click at [1199, 936] on button "Save" at bounding box center [1205, 936] width 41 height 25
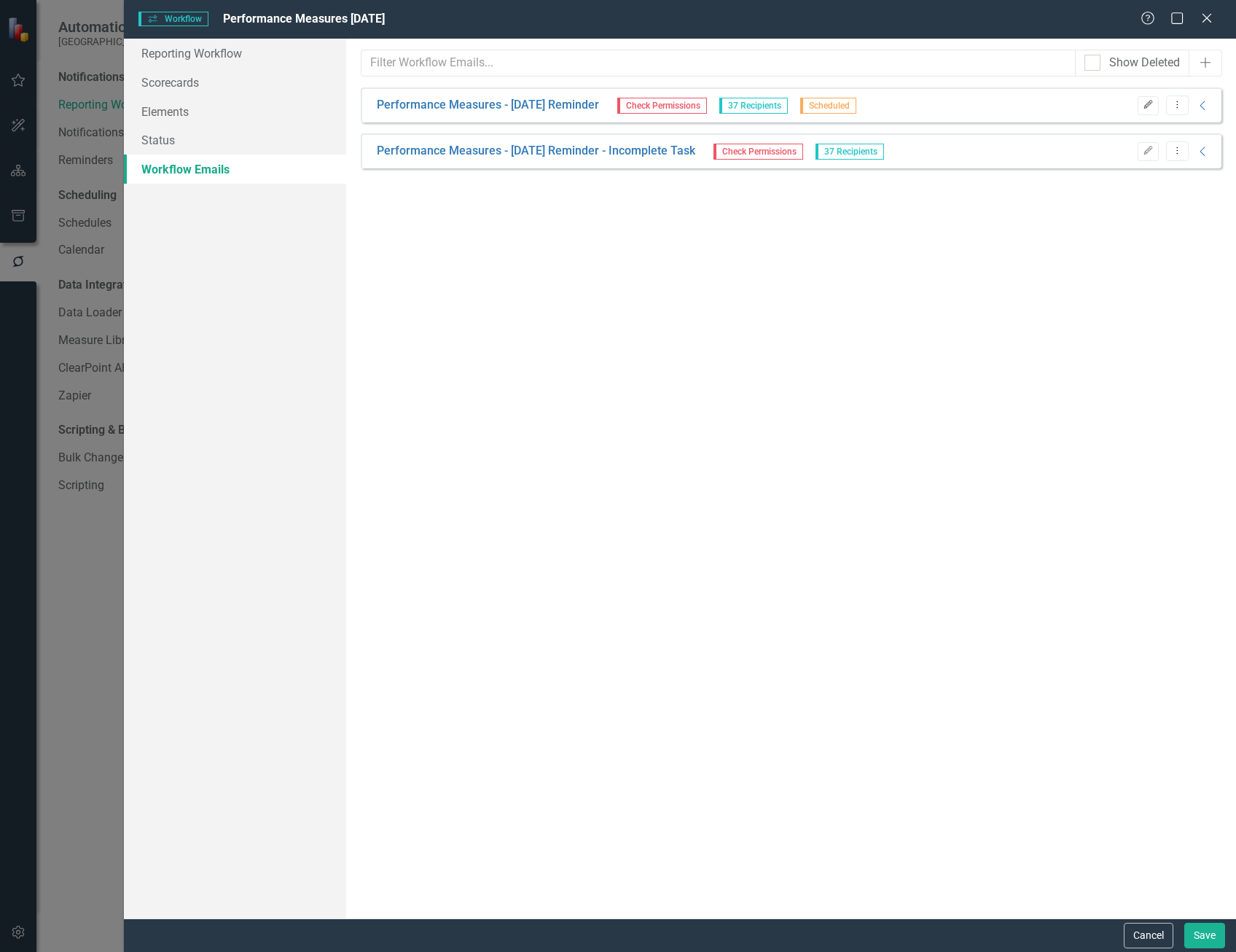
click at [1147, 104] on icon "Edit" at bounding box center [1148, 105] width 11 height 9
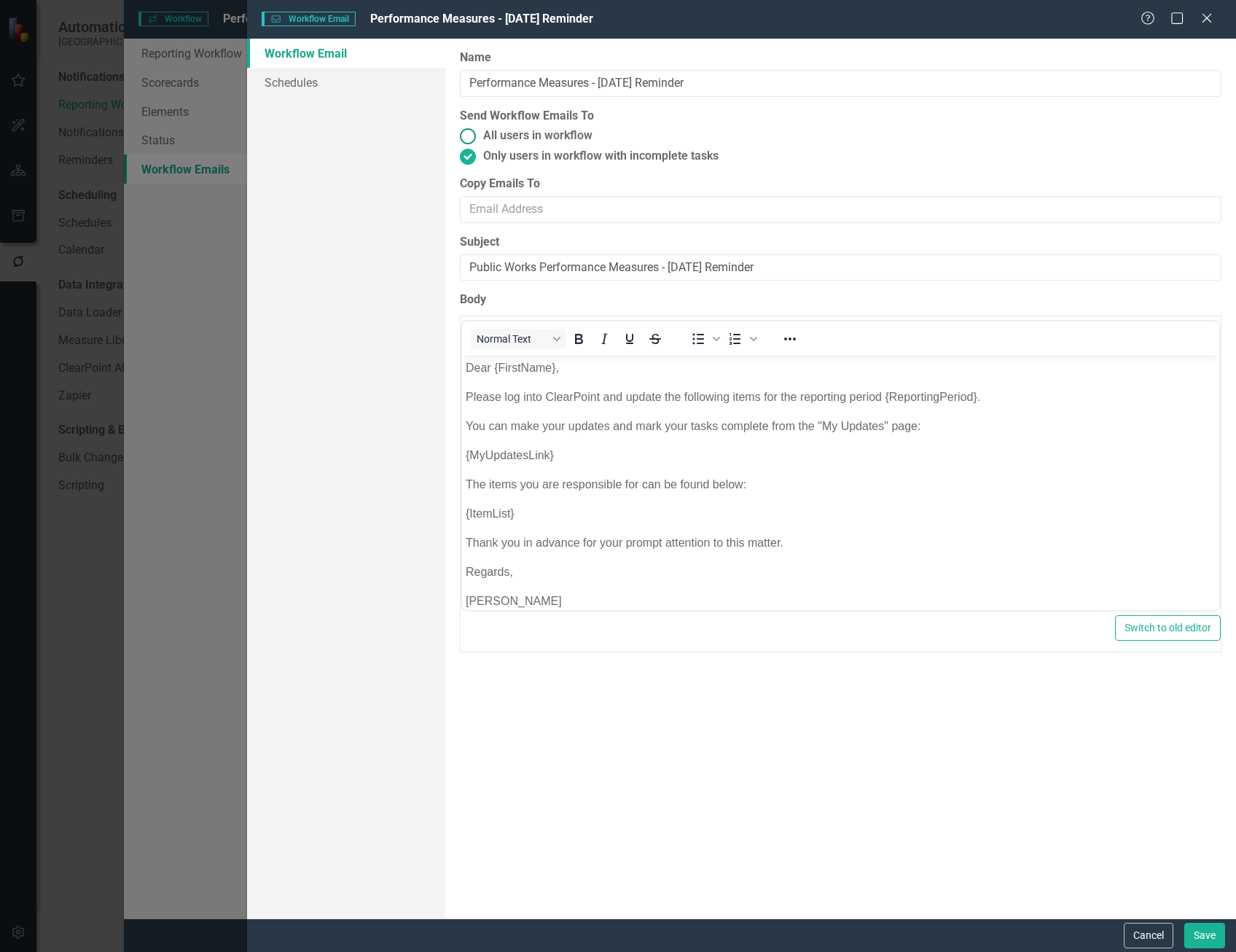
click at [467, 132] on ins at bounding box center [467, 136] width 22 height 22
click at [467, 132] on input "All users in workflow" at bounding box center [467, 136] width 22 height 22
radio input "true"
click at [1220, 940] on button "Save" at bounding box center [1205, 936] width 41 height 25
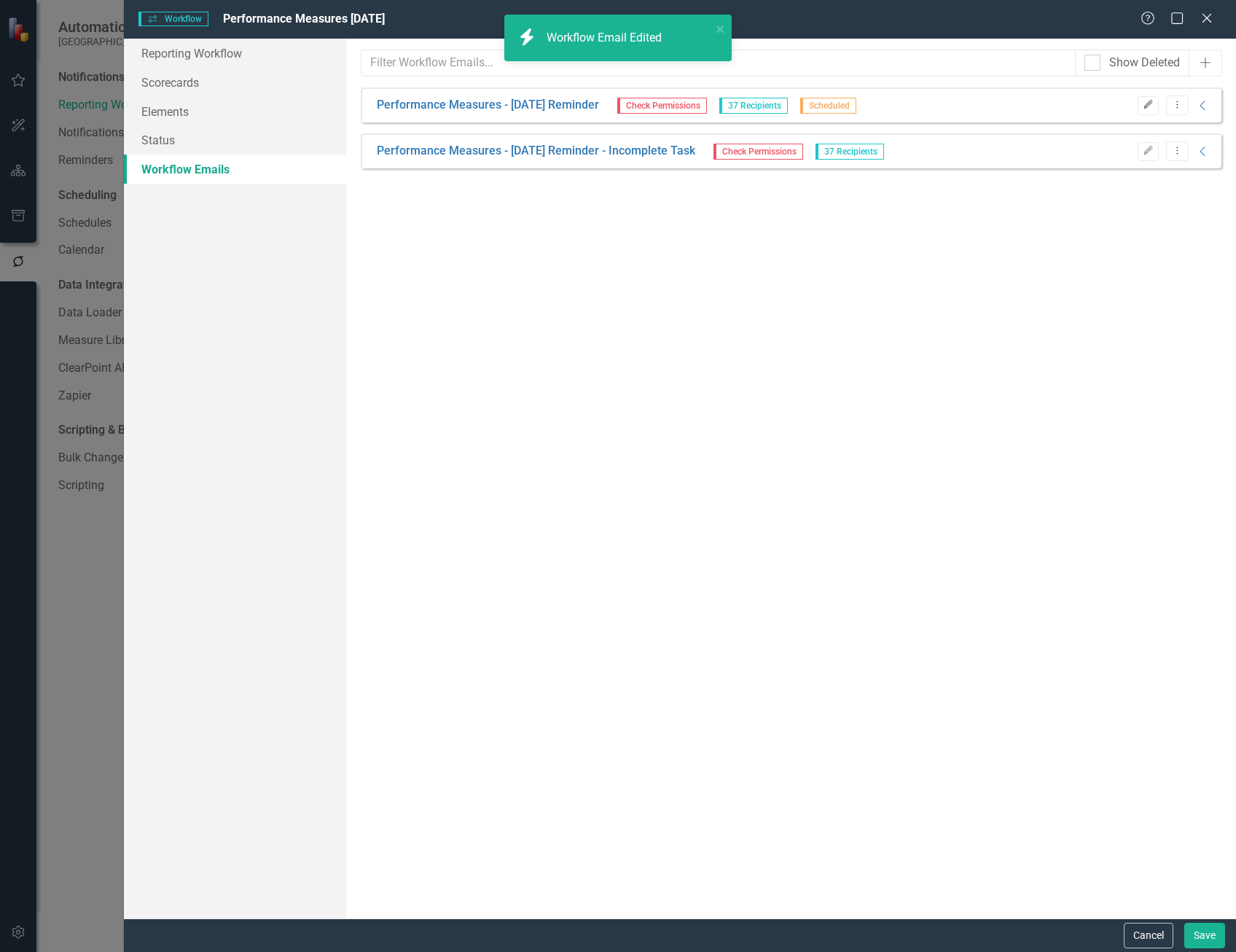
click at [1148, 105] on icon "Edit" at bounding box center [1148, 105] width 11 height 9
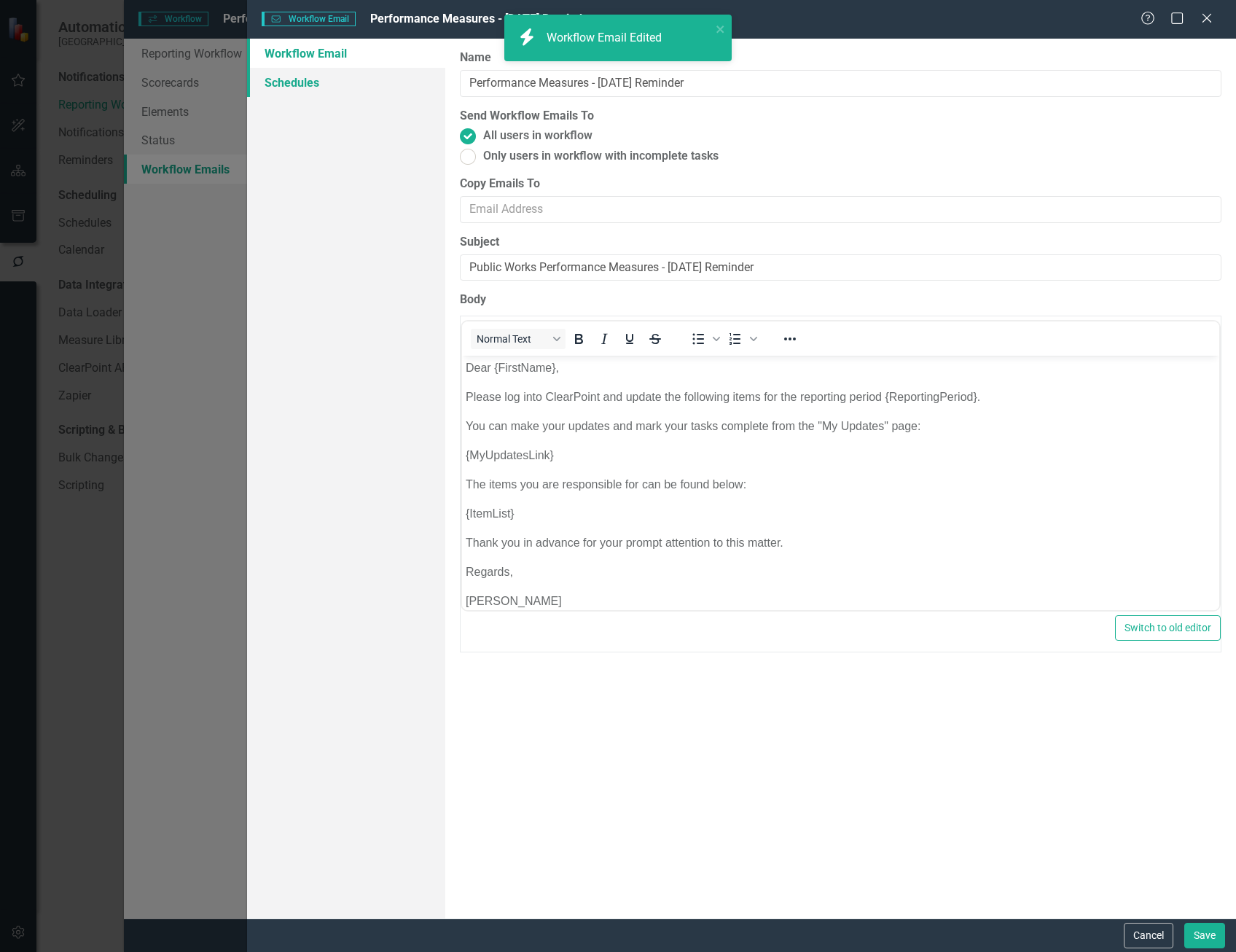
click at [277, 76] on link "Schedules" at bounding box center [345, 82] width 197 height 29
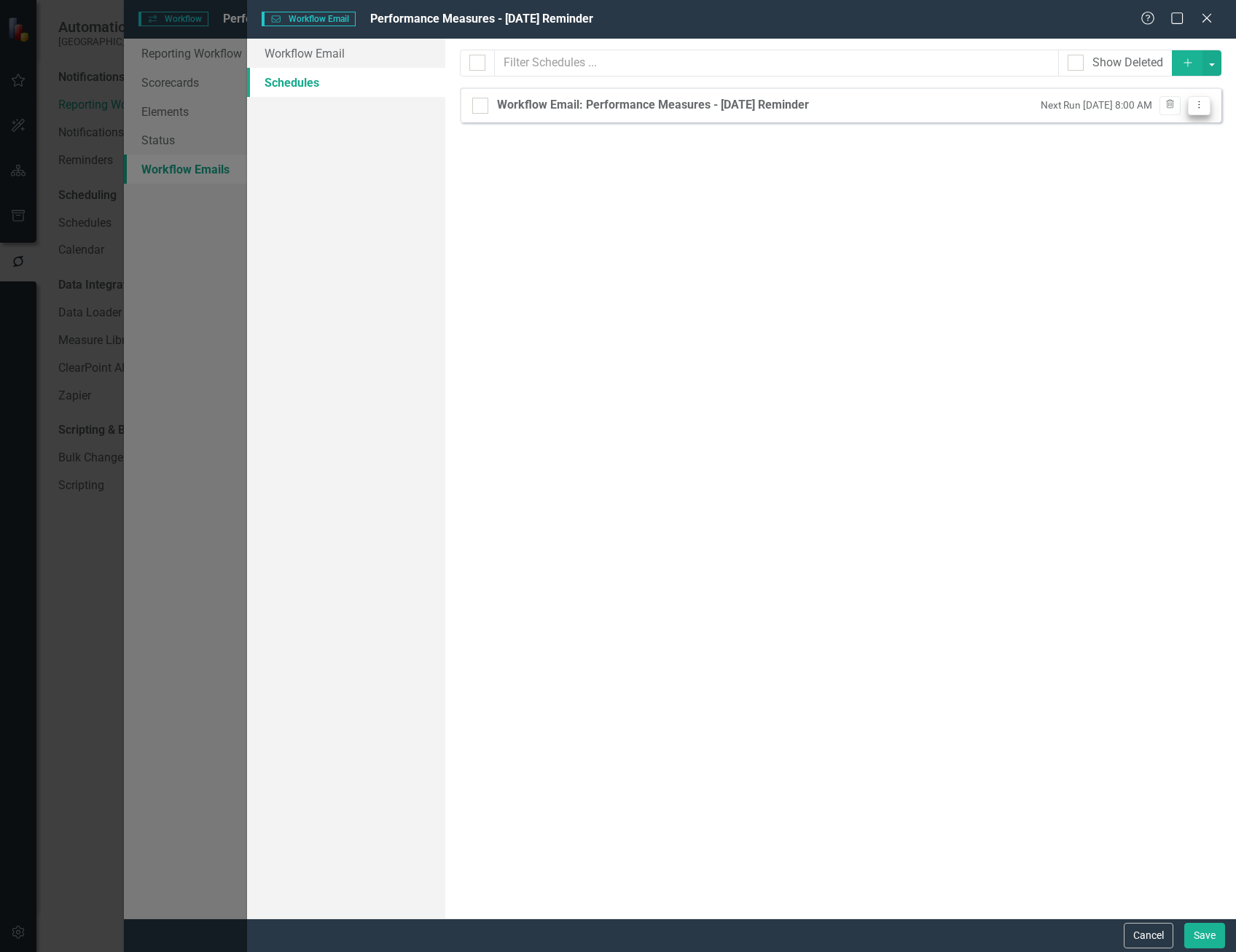
click at [1199, 107] on icon at bounding box center [1199, 105] width 1 height 7
click at [1193, 129] on link "Edit Edit Schedule" at bounding box center [1142, 129] width 134 height 27
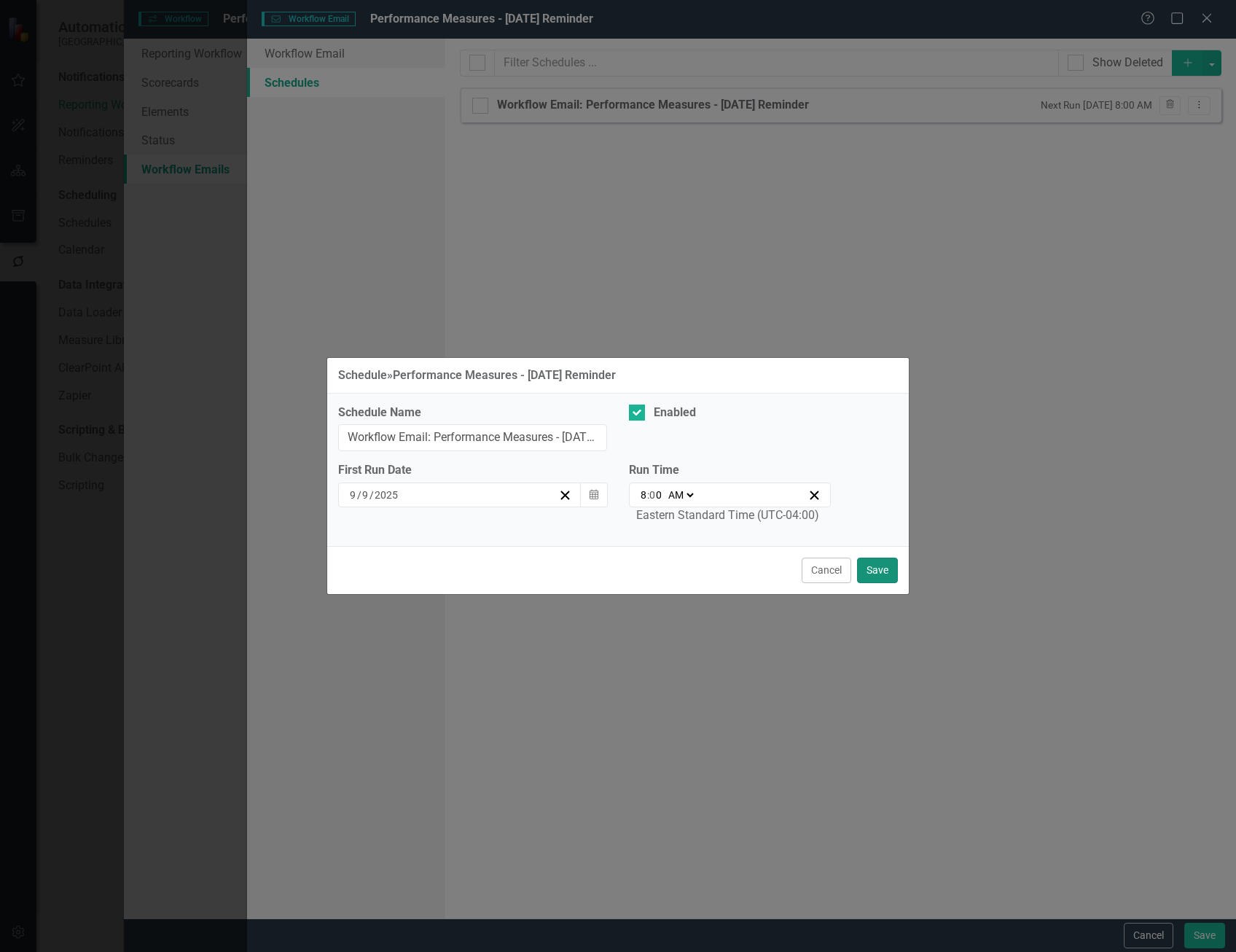
click at [886, 574] on button "Save" at bounding box center [877, 571] width 41 height 25
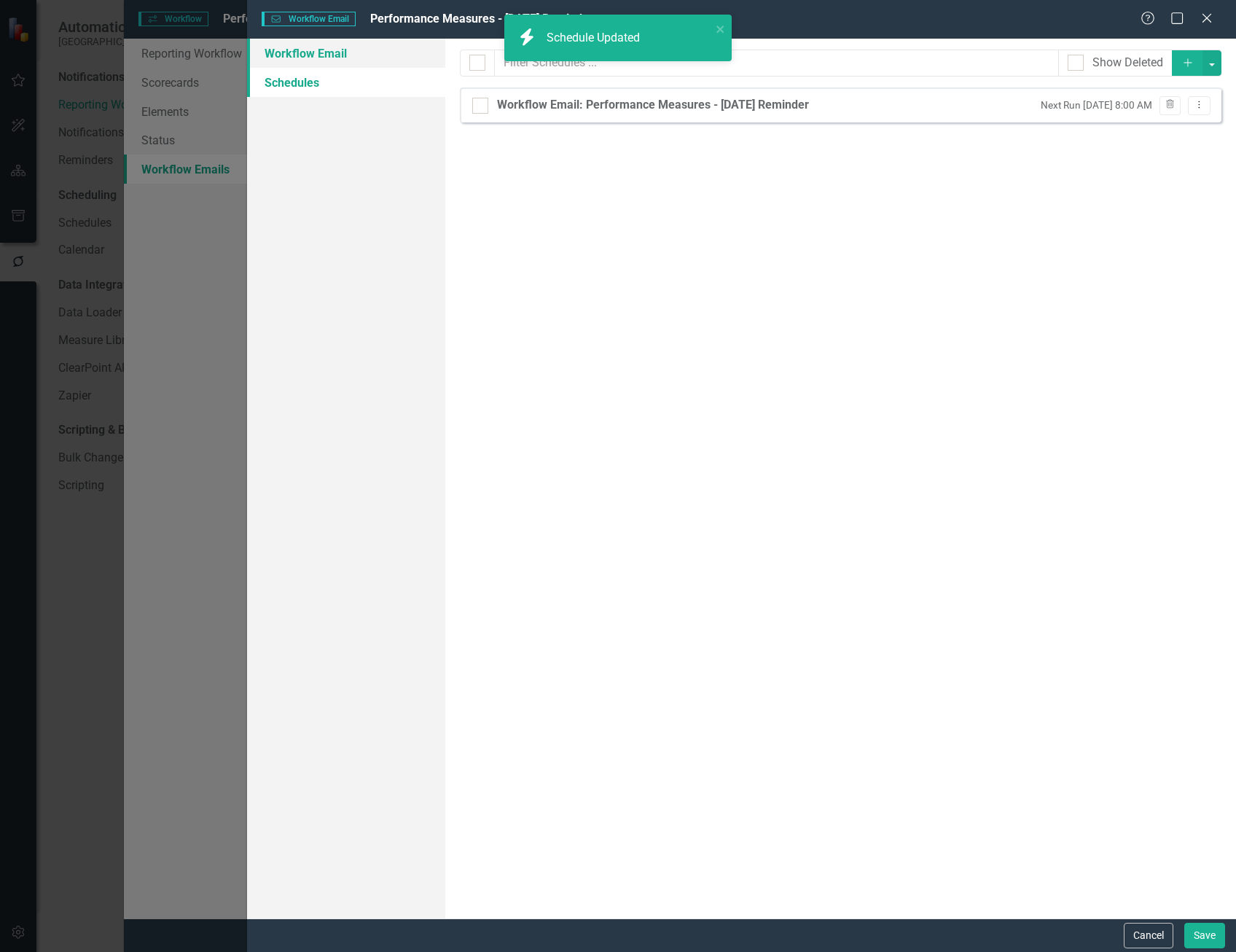
click at [333, 49] on link "Workflow Email" at bounding box center [345, 53] width 197 height 29
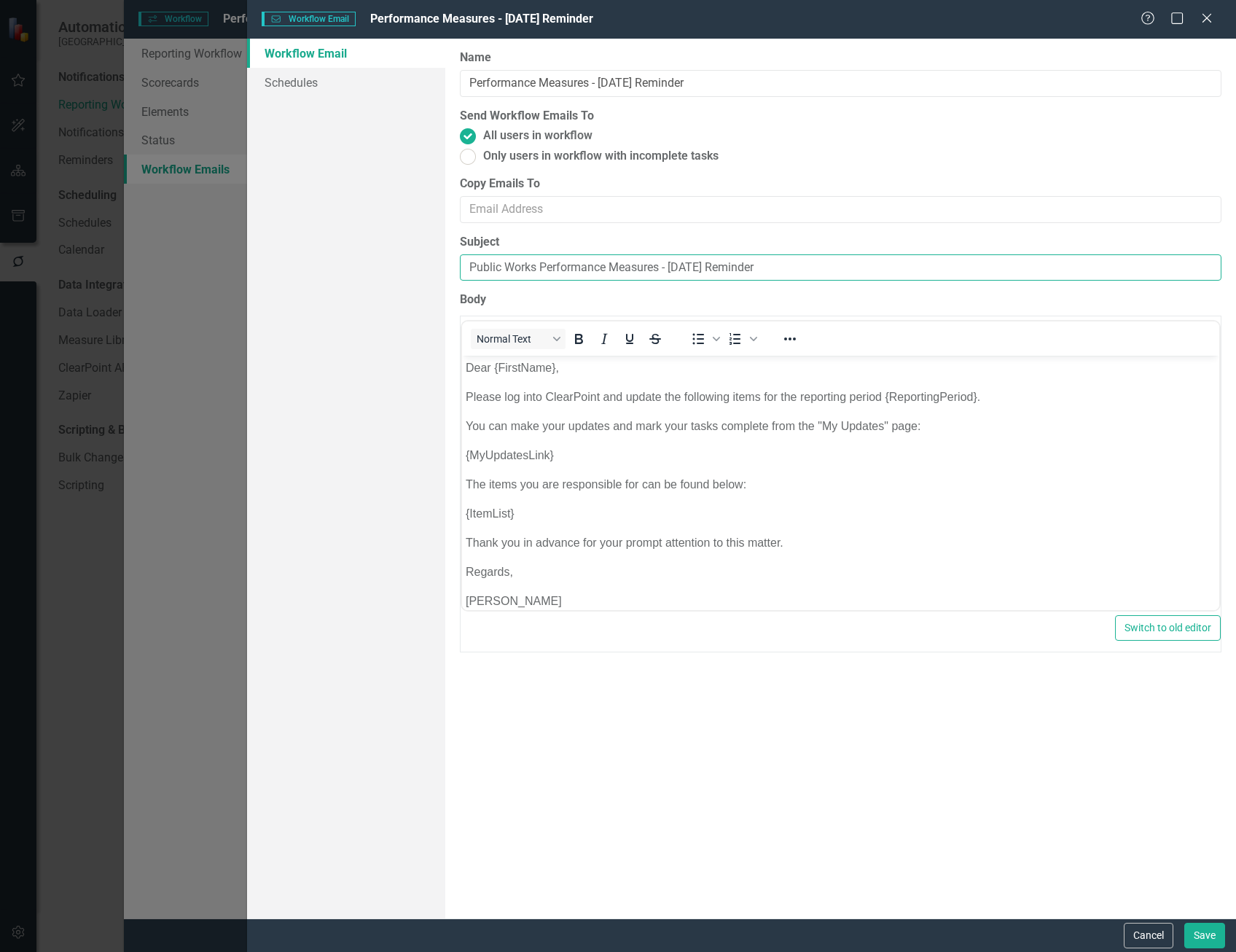
drag, startPoint x: 541, startPoint y: 264, endPoint x: 459, endPoint y: 263, distance: 82.0
click at [456, 258] on div "Workflow Emails are templated reminders linked to Reporting Workflows that can …" at bounding box center [840, 479] width 790 height 879
type input "Performance Measures - [DATE] Reminder"
click at [1204, 930] on button "Save" at bounding box center [1205, 936] width 41 height 25
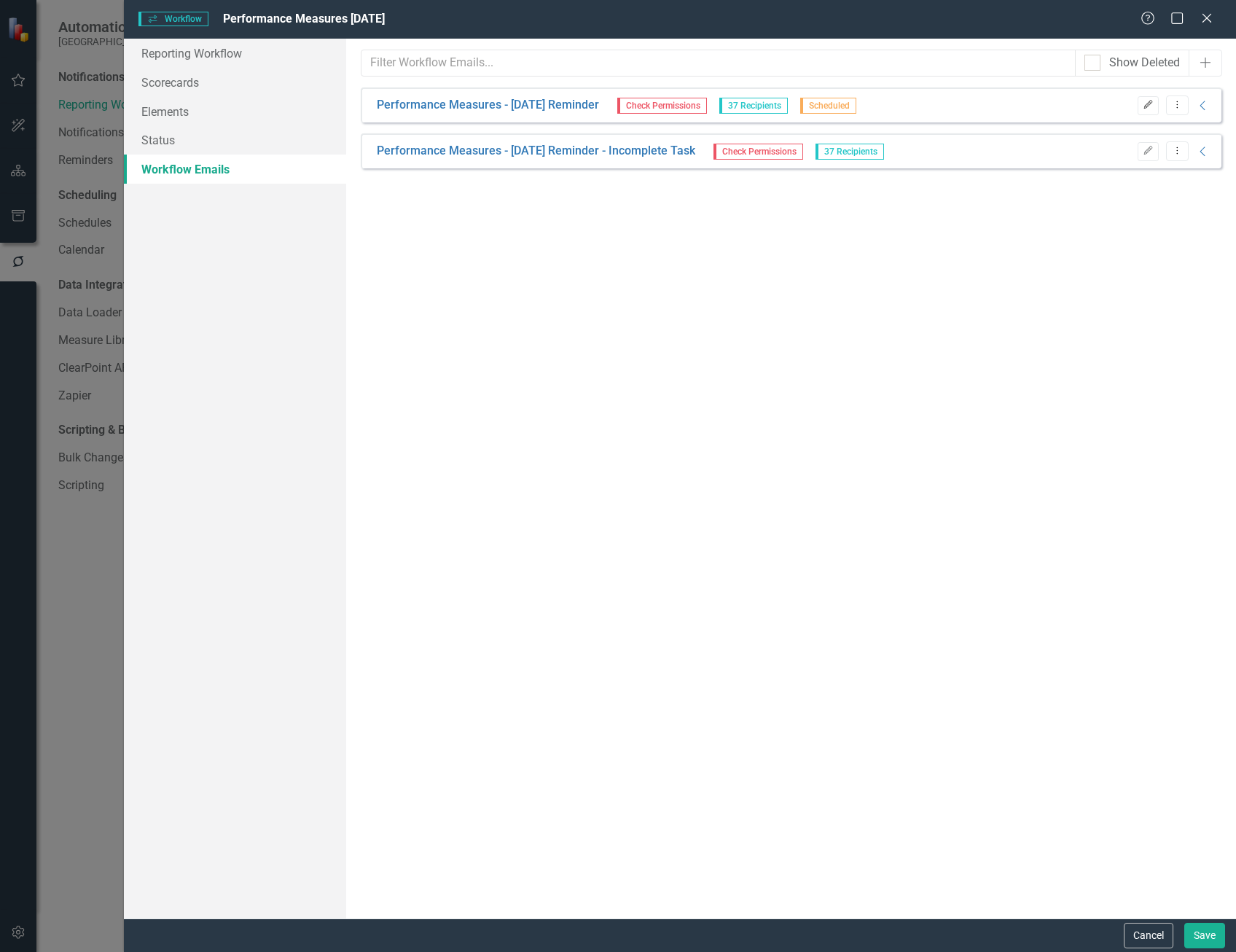
click at [1154, 106] on button "Edit" at bounding box center [1148, 105] width 21 height 19
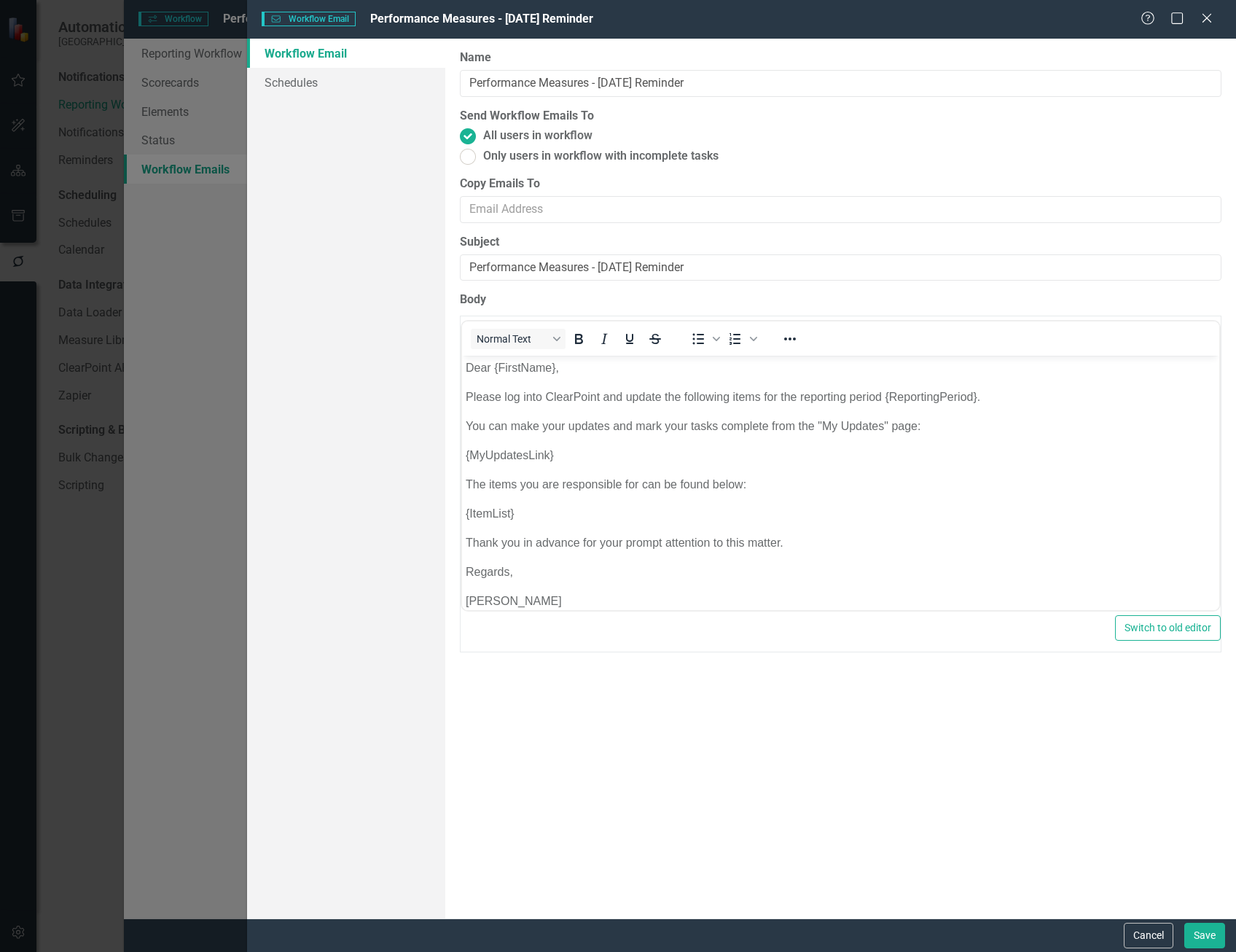
click at [1155, 921] on div "Cancel Save" at bounding box center [741, 935] width 989 height 34
click at [1135, 934] on button "Cancel" at bounding box center [1149, 936] width 49 height 25
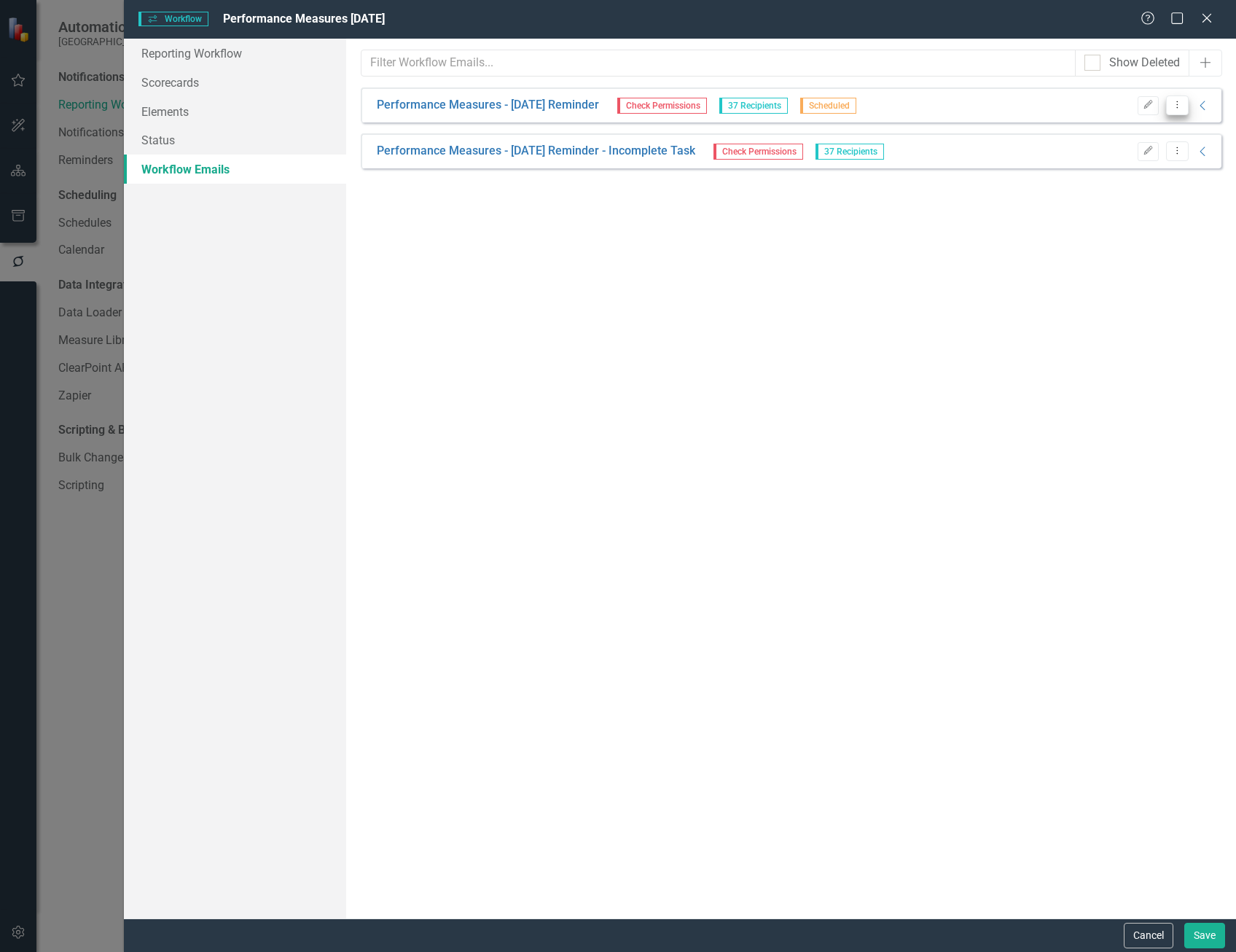
click at [1178, 108] on icon "Dropdown Menu" at bounding box center [1177, 105] width 13 height 10
click at [1177, 183] on link "Copy Duplicate Workflow Email" at bounding box center [1104, 183] width 167 height 27
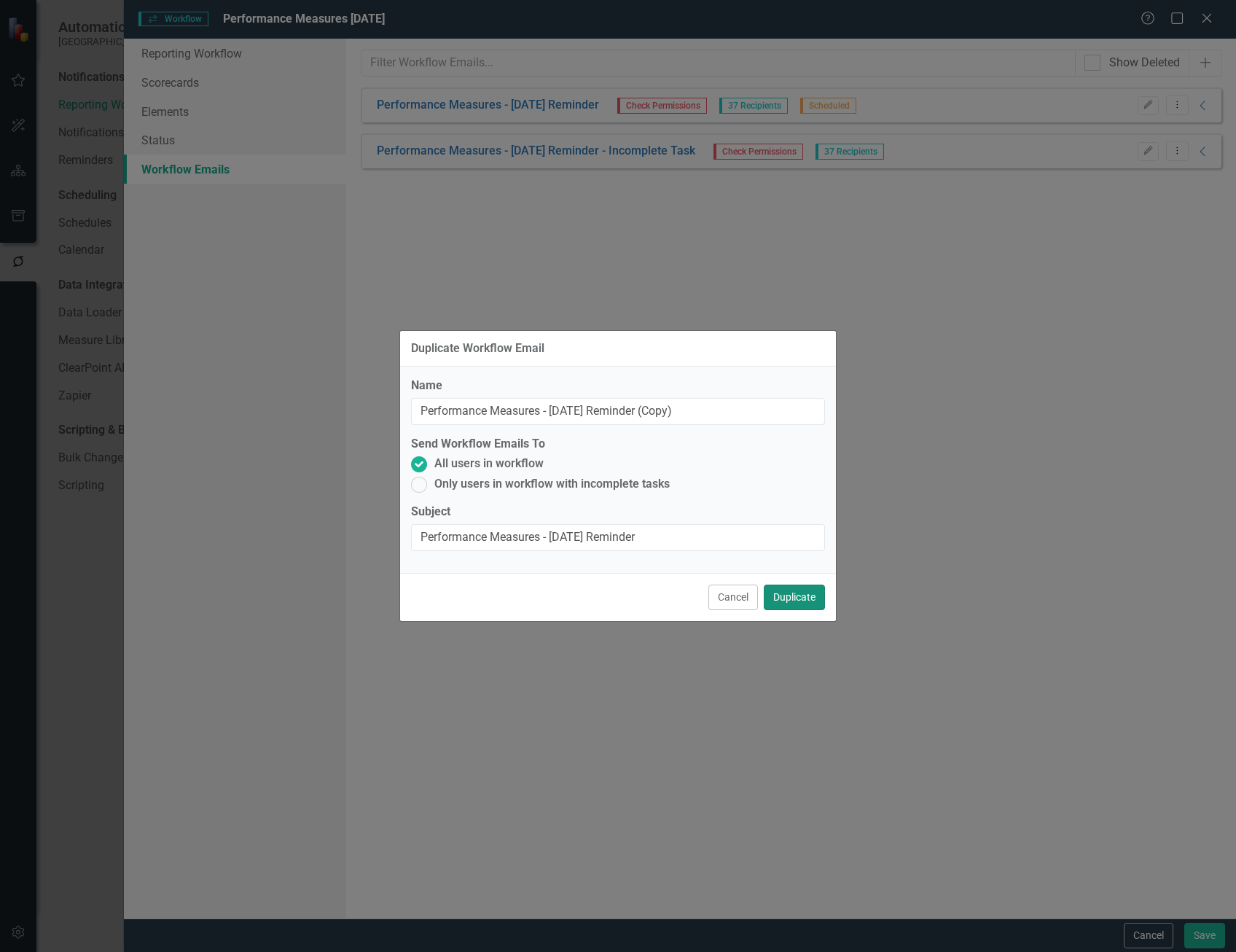
click at [812, 601] on button "Duplicate" at bounding box center [794, 598] width 61 height 25
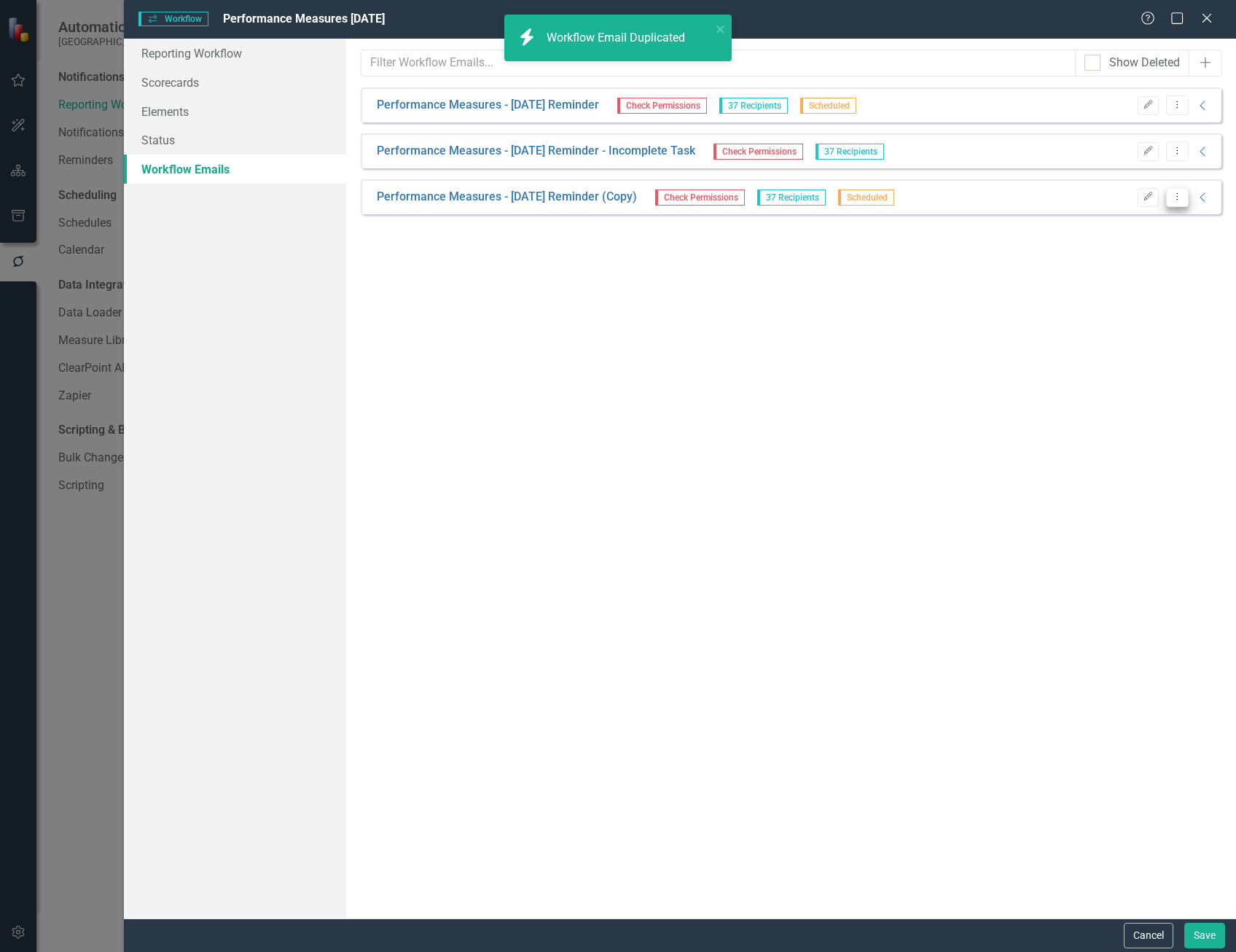
click at [1186, 195] on button "Dropdown Menu" at bounding box center [1177, 197] width 22 height 19
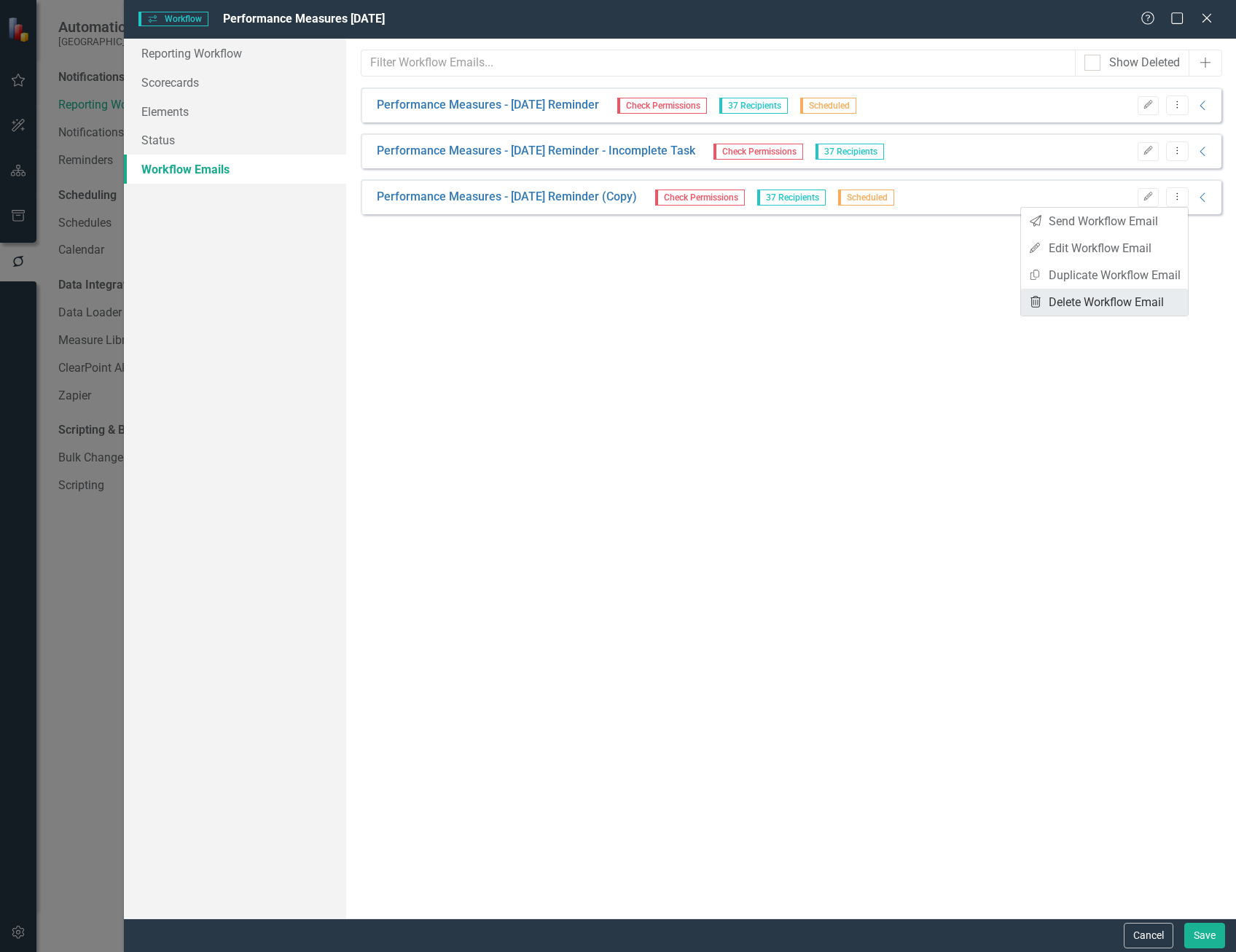
click at [1119, 298] on link "Trash Delete Workflow Email" at bounding box center [1104, 302] width 167 height 27
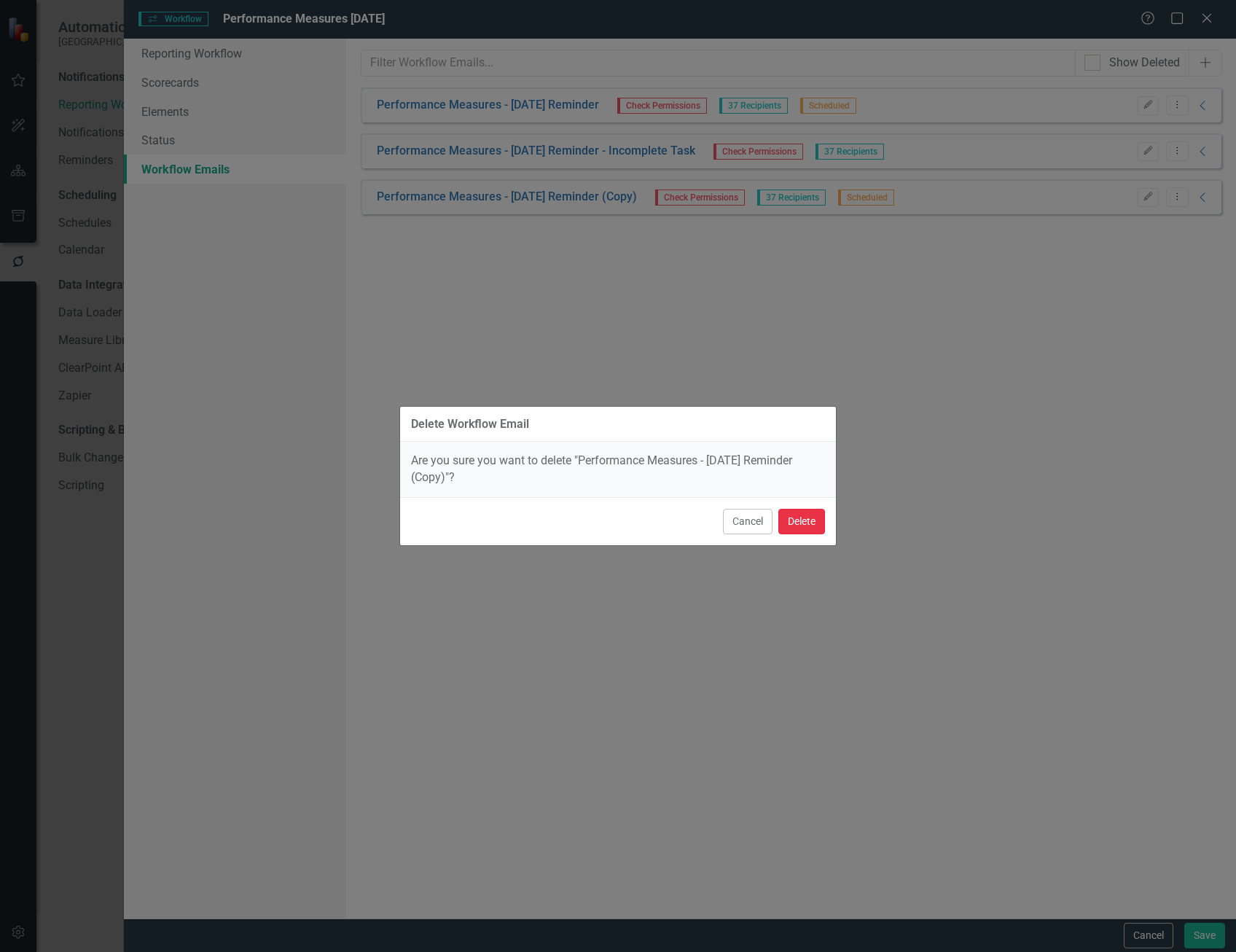
click at [800, 531] on button "Delete" at bounding box center [802, 521] width 46 height 25
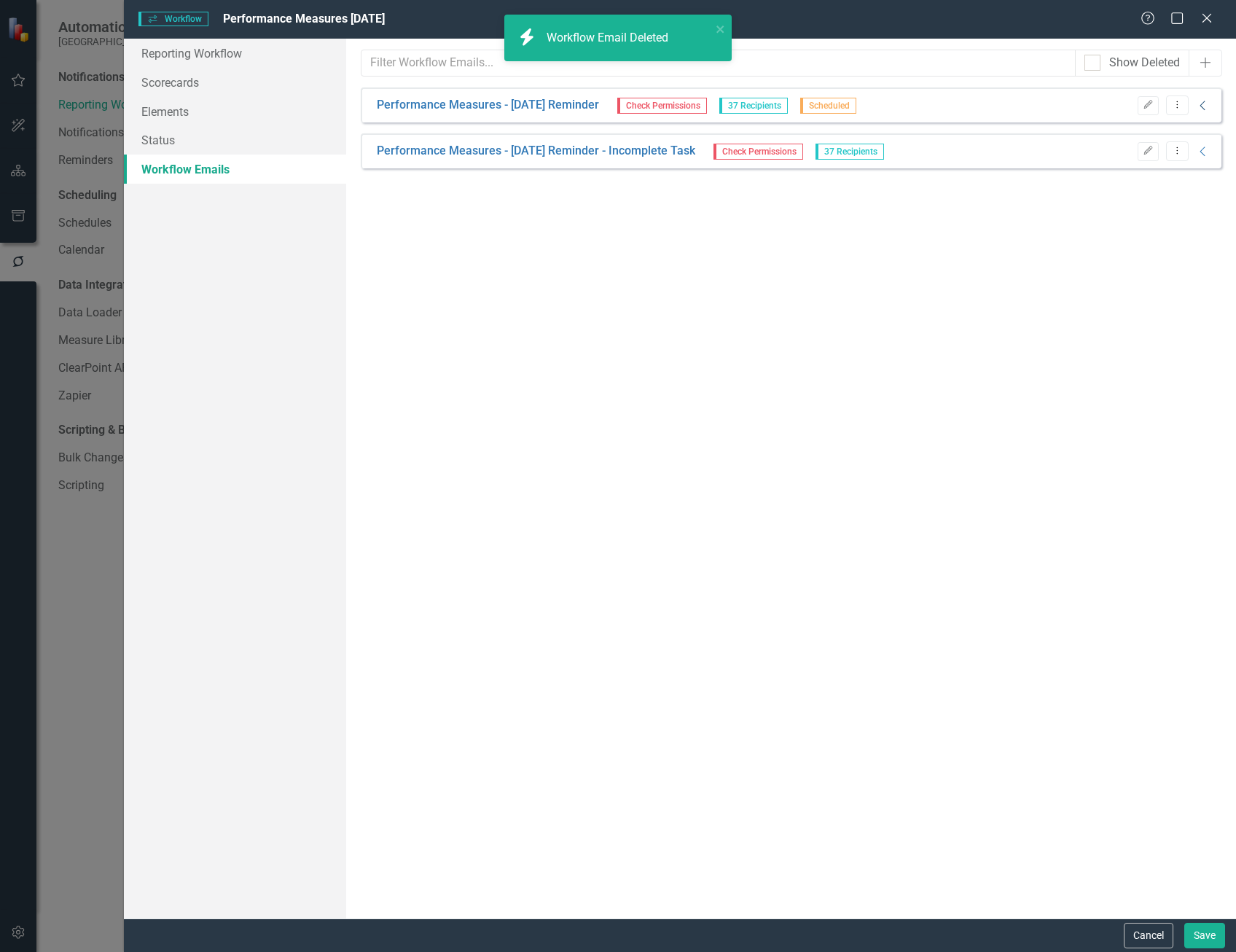
click at [1206, 104] on icon "Collapse" at bounding box center [1202, 106] width 14 height 12
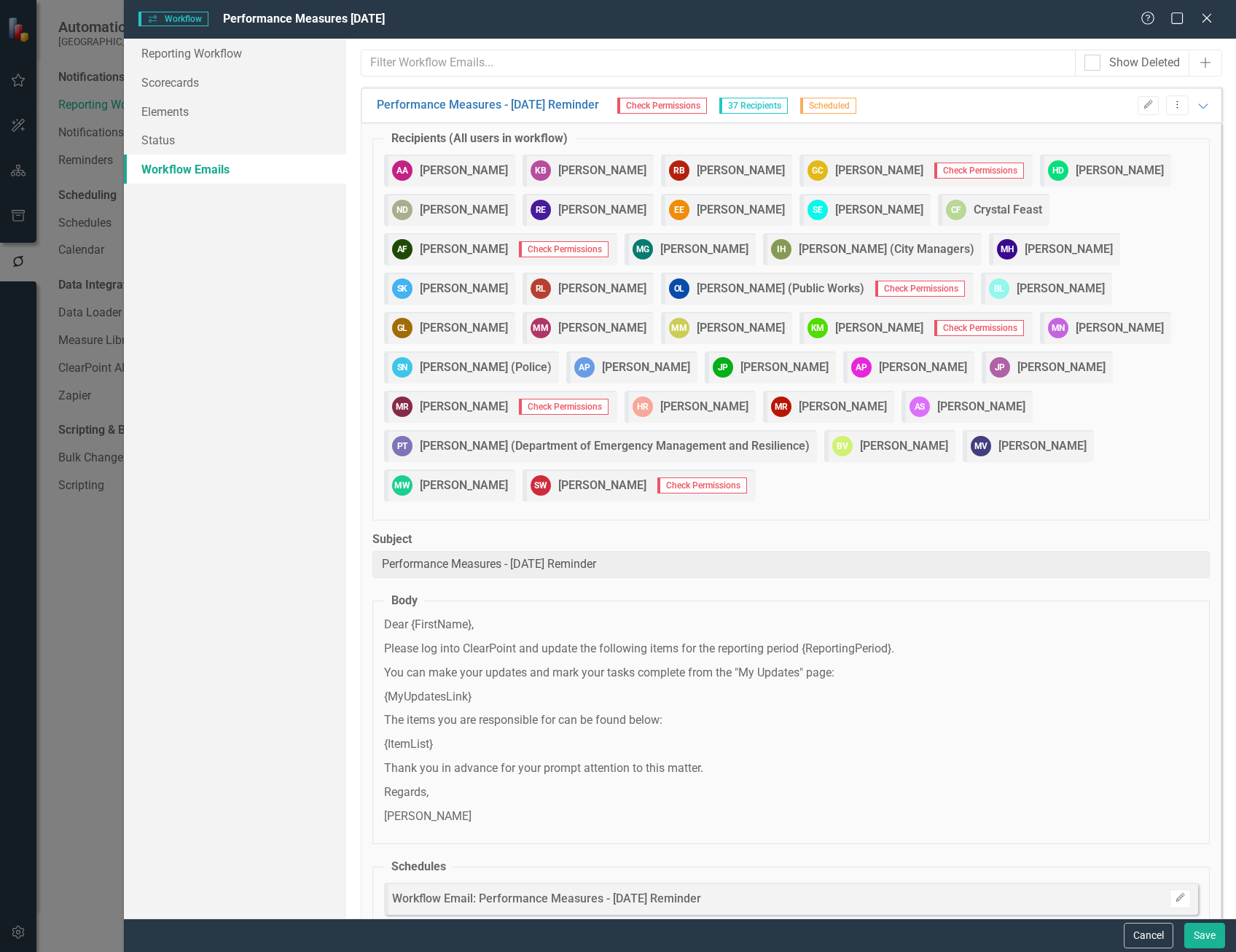
click at [868, 166] on strong "[PERSON_NAME]" at bounding box center [879, 171] width 88 height 16
click at [934, 172] on span "Check Permissions" at bounding box center [979, 170] width 90 height 16
click at [1196, 105] on icon "Expanded" at bounding box center [1202, 106] width 14 height 12
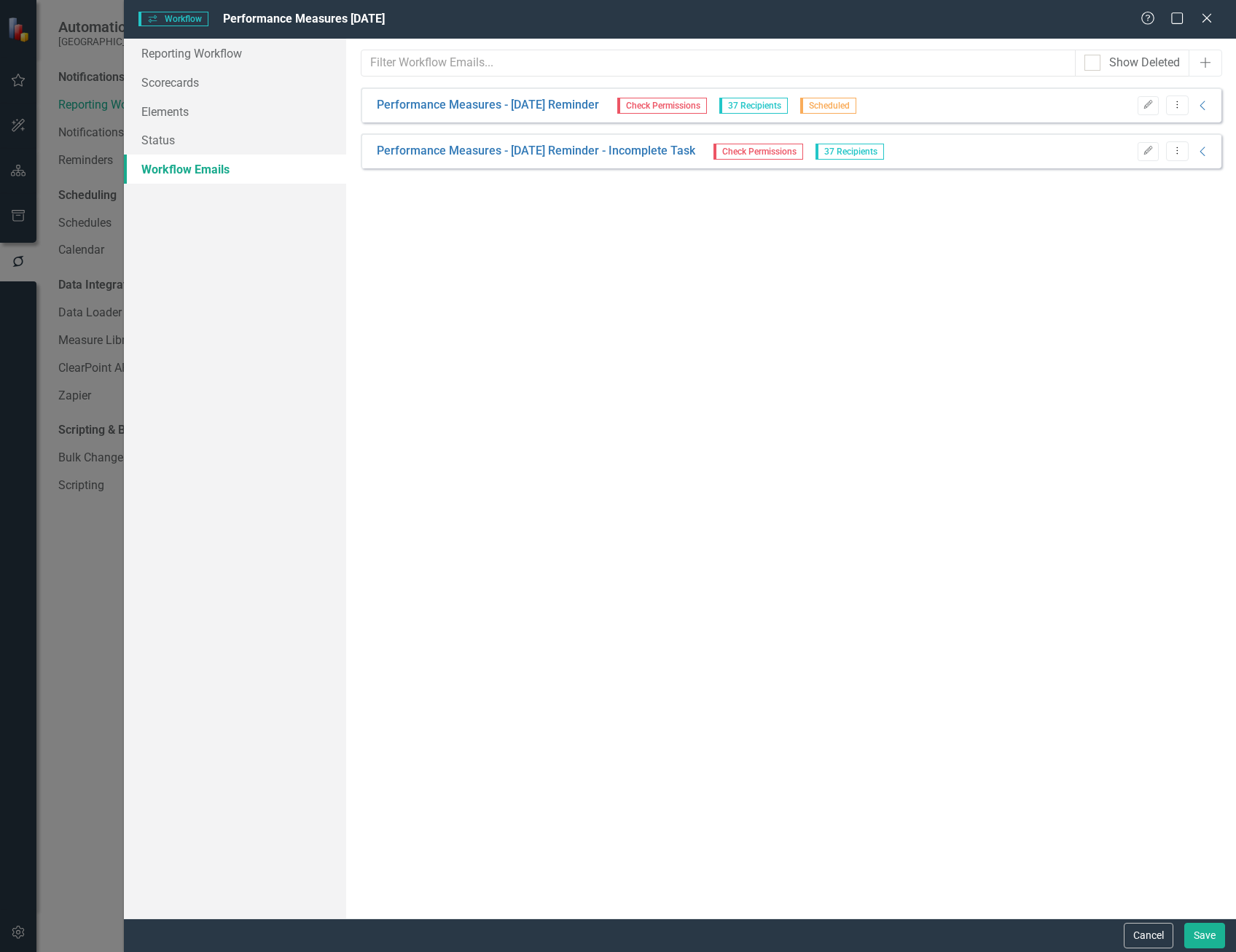
click at [76, 623] on div "Workflows Workflow Performance Measures [DATE] Help Maximize Close Reporting Wo…" at bounding box center [618, 476] width 1236 height 952
click at [1211, 18] on icon "Close" at bounding box center [1206, 18] width 18 height 14
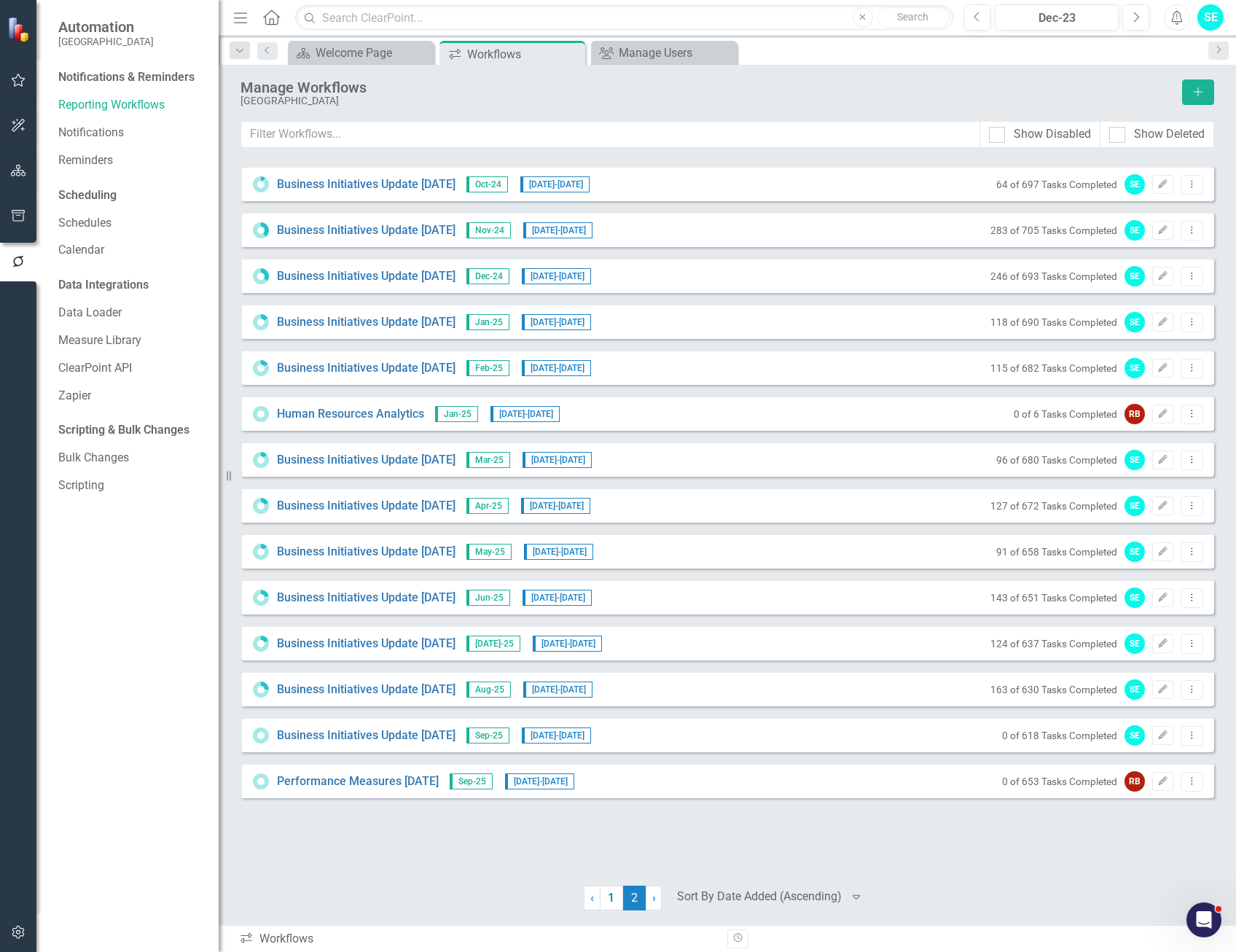
click at [16, 929] on icon "button" at bounding box center [19, 933] width 15 height 12
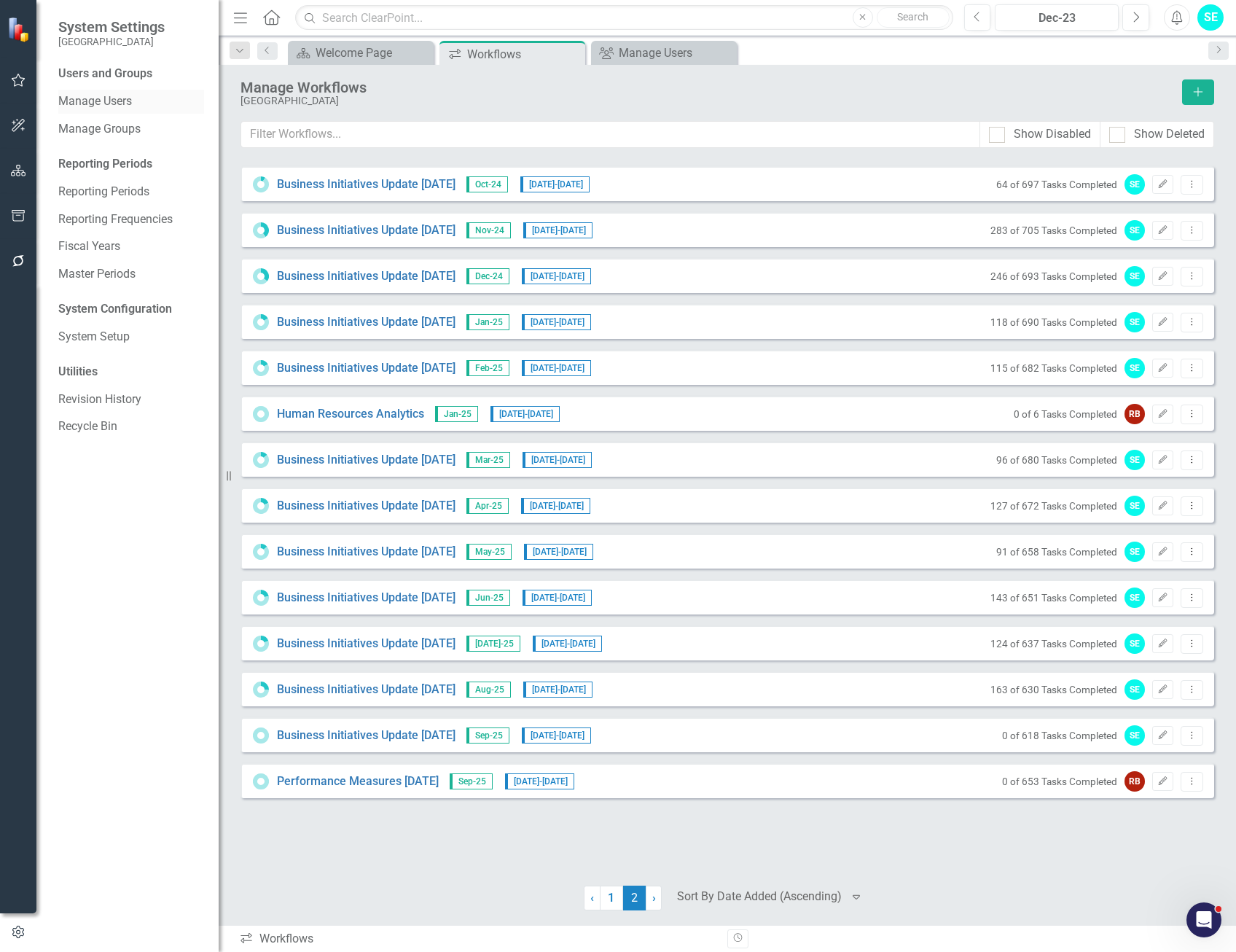
click at [96, 100] on link "Manage Users" at bounding box center [131, 102] width 146 height 16
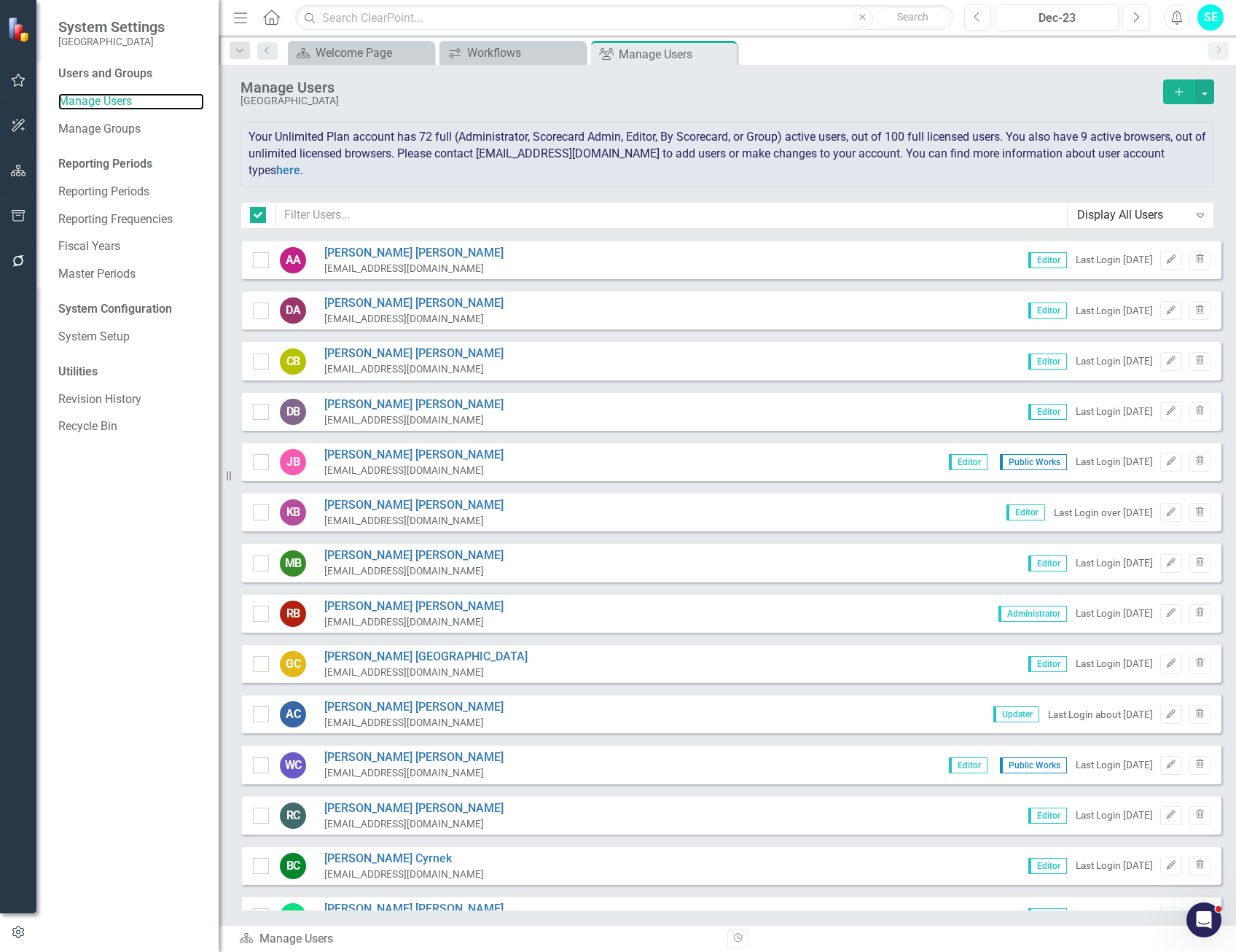
checkbox input "false"
click at [395, 217] on input "text" at bounding box center [671, 215] width 792 height 27
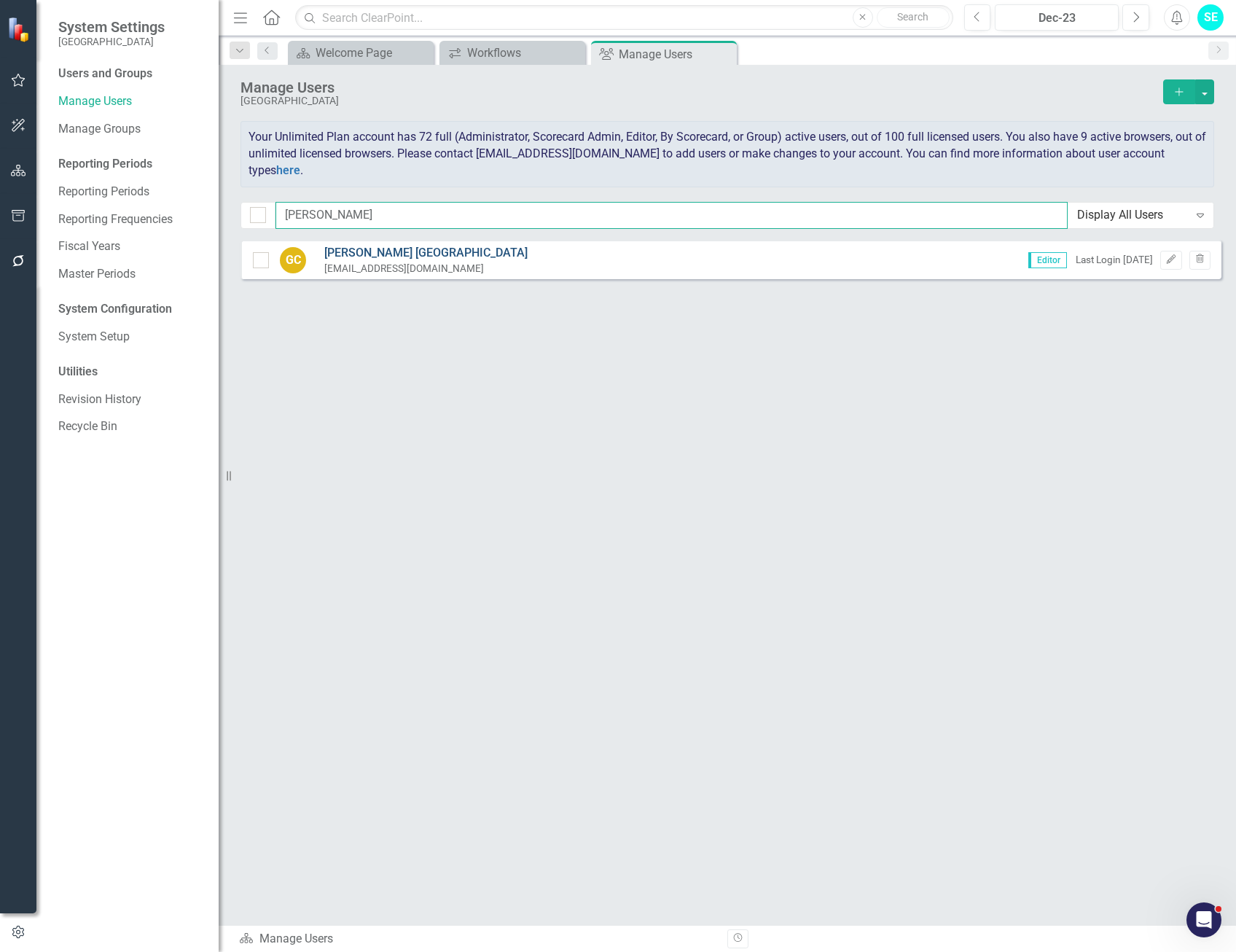
type input "gwen"
click at [364, 246] on link "Gwen Carlisle" at bounding box center [426, 253] width 203 height 16
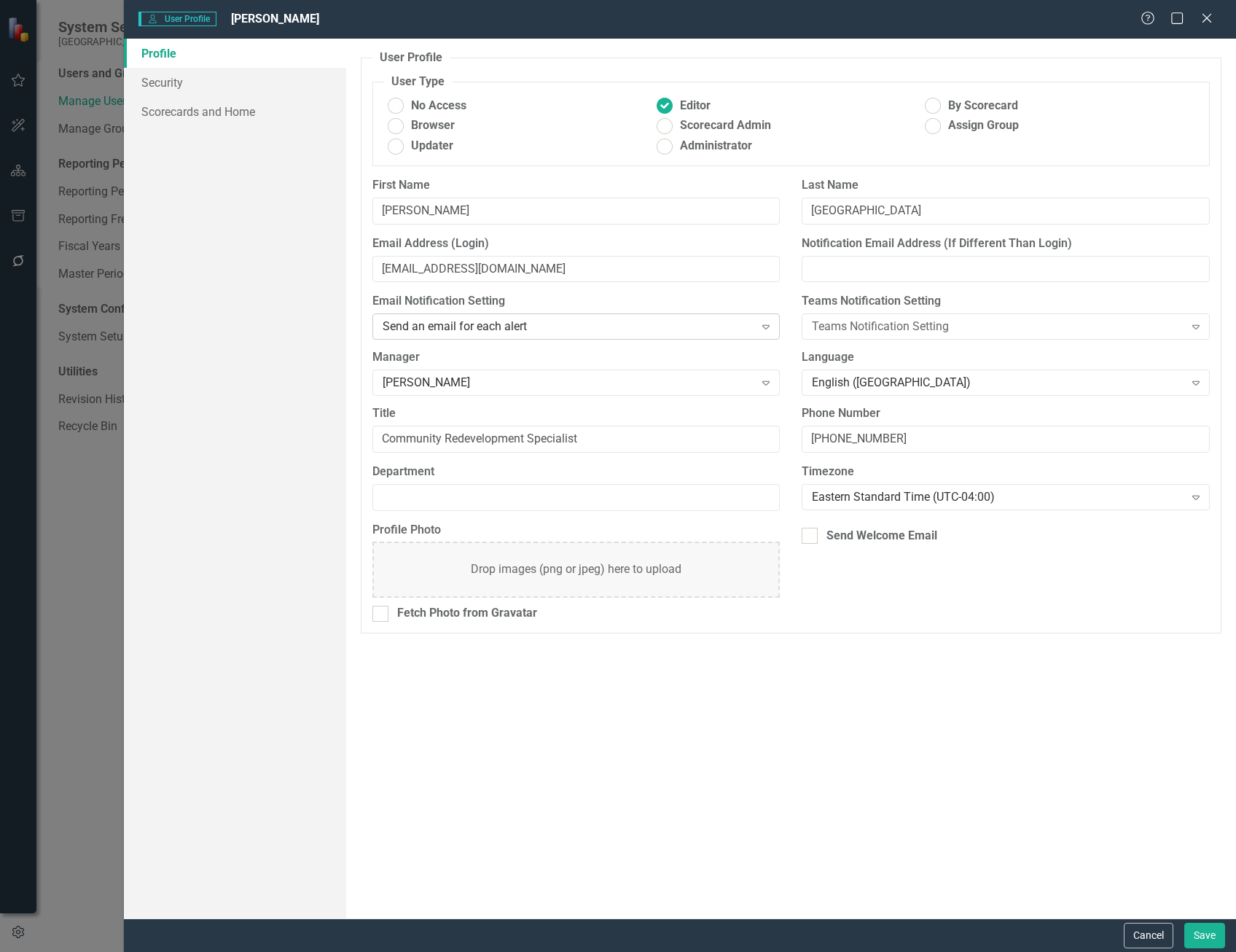
click at [641, 324] on div "Send an email for each alert" at bounding box center [568, 327] width 372 height 16
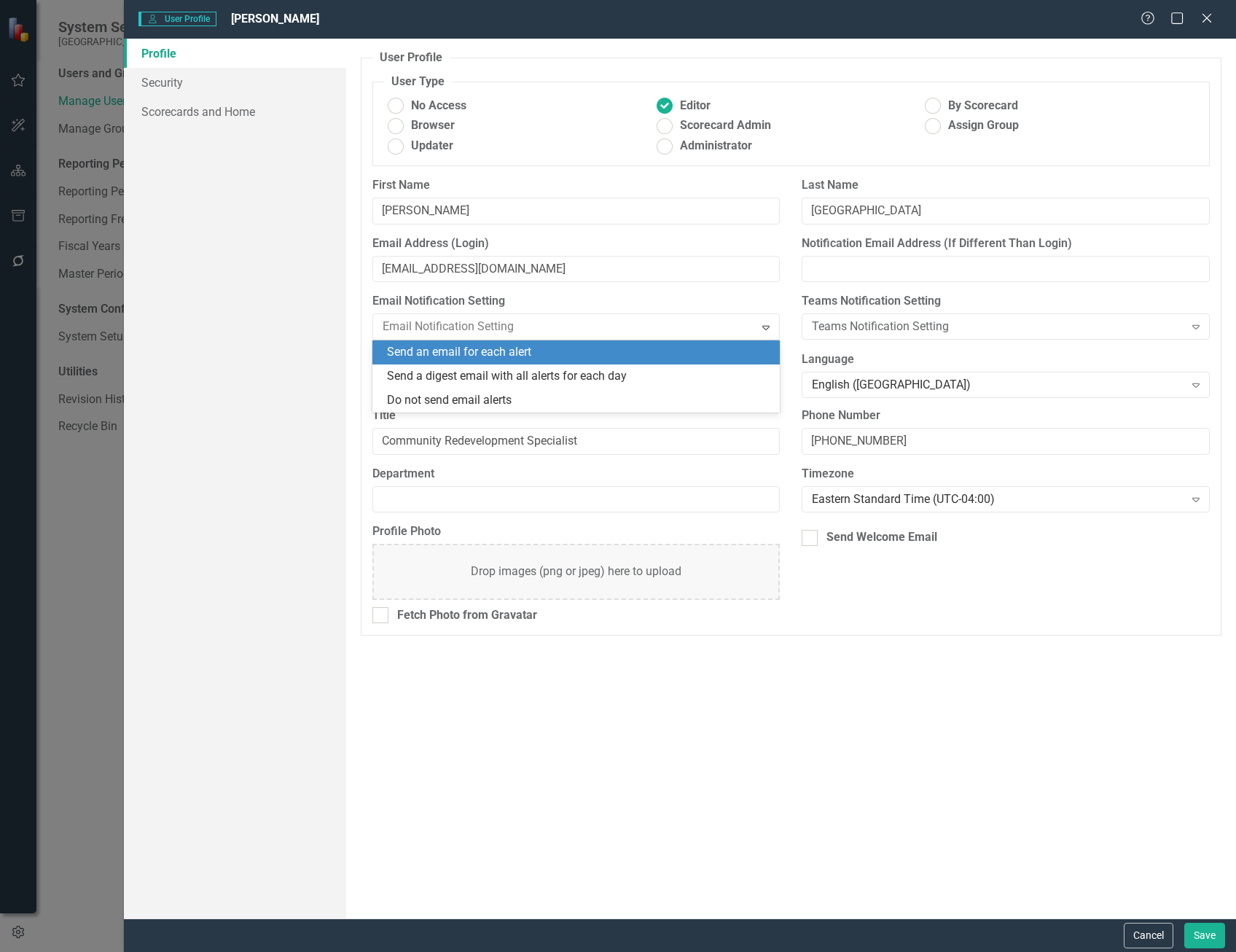
click at [565, 348] on div "Send an email for each alert" at bounding box center [579, 352] width 385 height 16
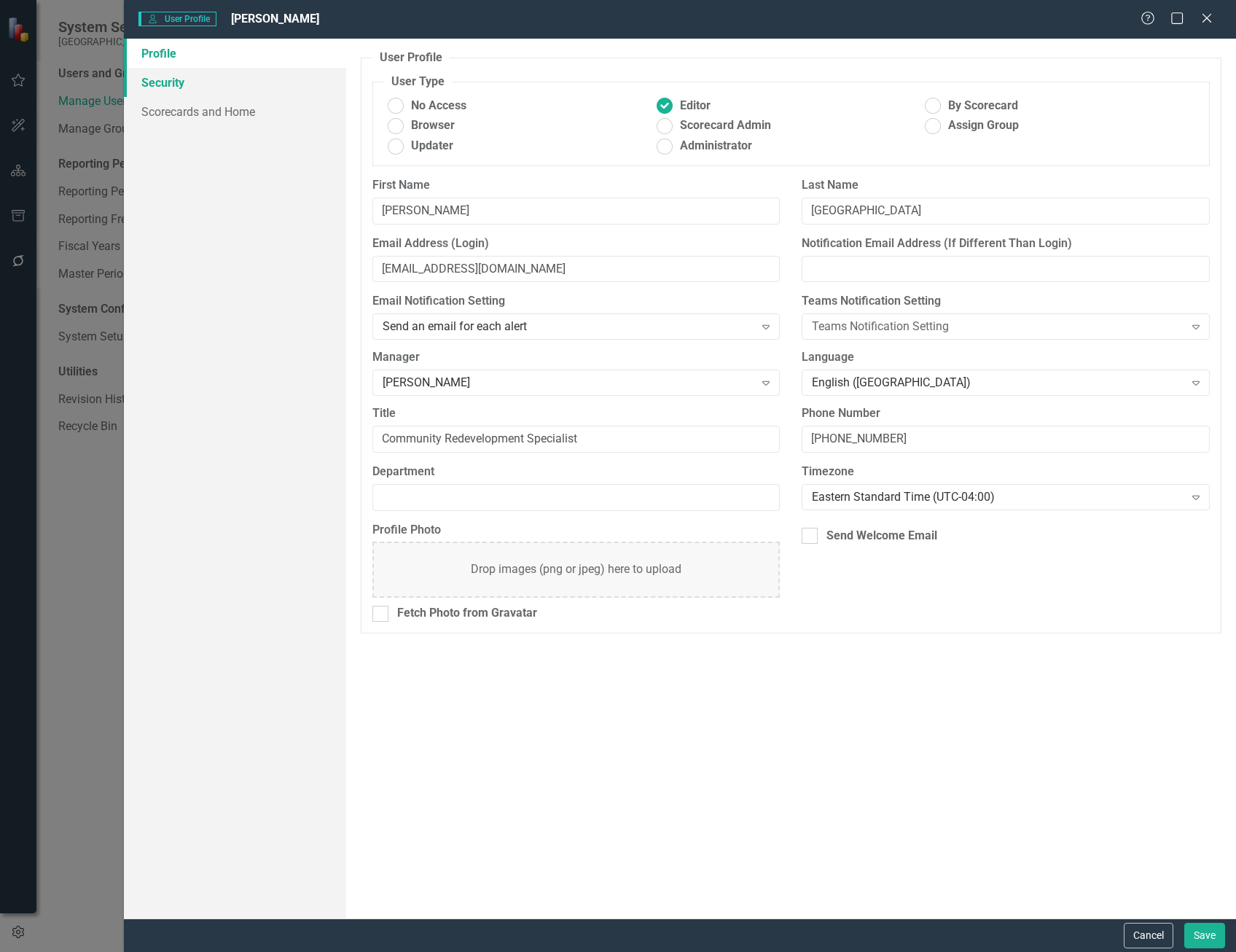
click at [215, 73] on link "Security" at bounding box center [235, 82] width 222 height 29
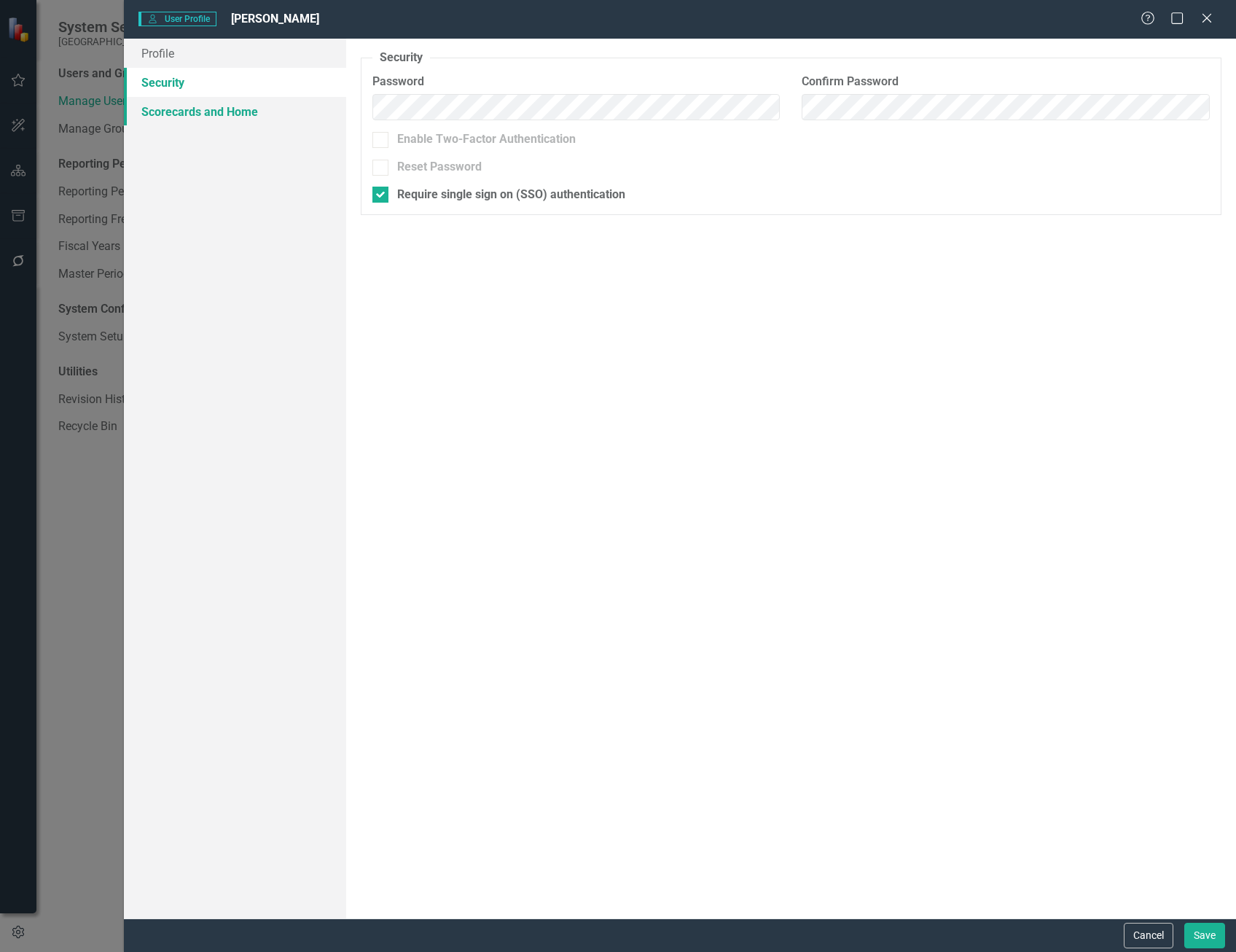
click at [238, 112] on link "Scorecards and Home" at bounding box center [235, 111] width 222 height 29
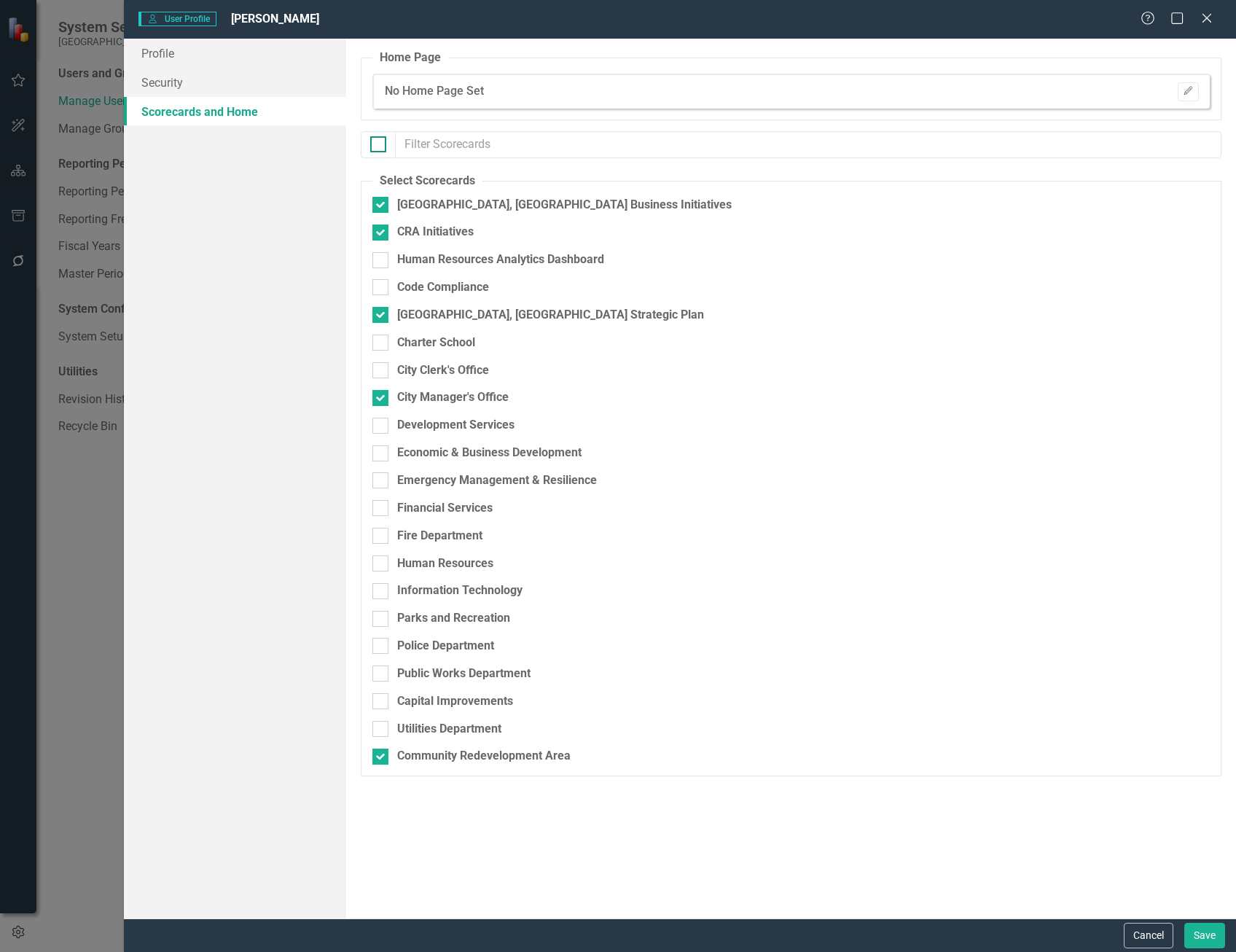
click at [378, 143] on input "checkbox" at bounding box center [375, 141] width 10 height 10
checkbox input "true"
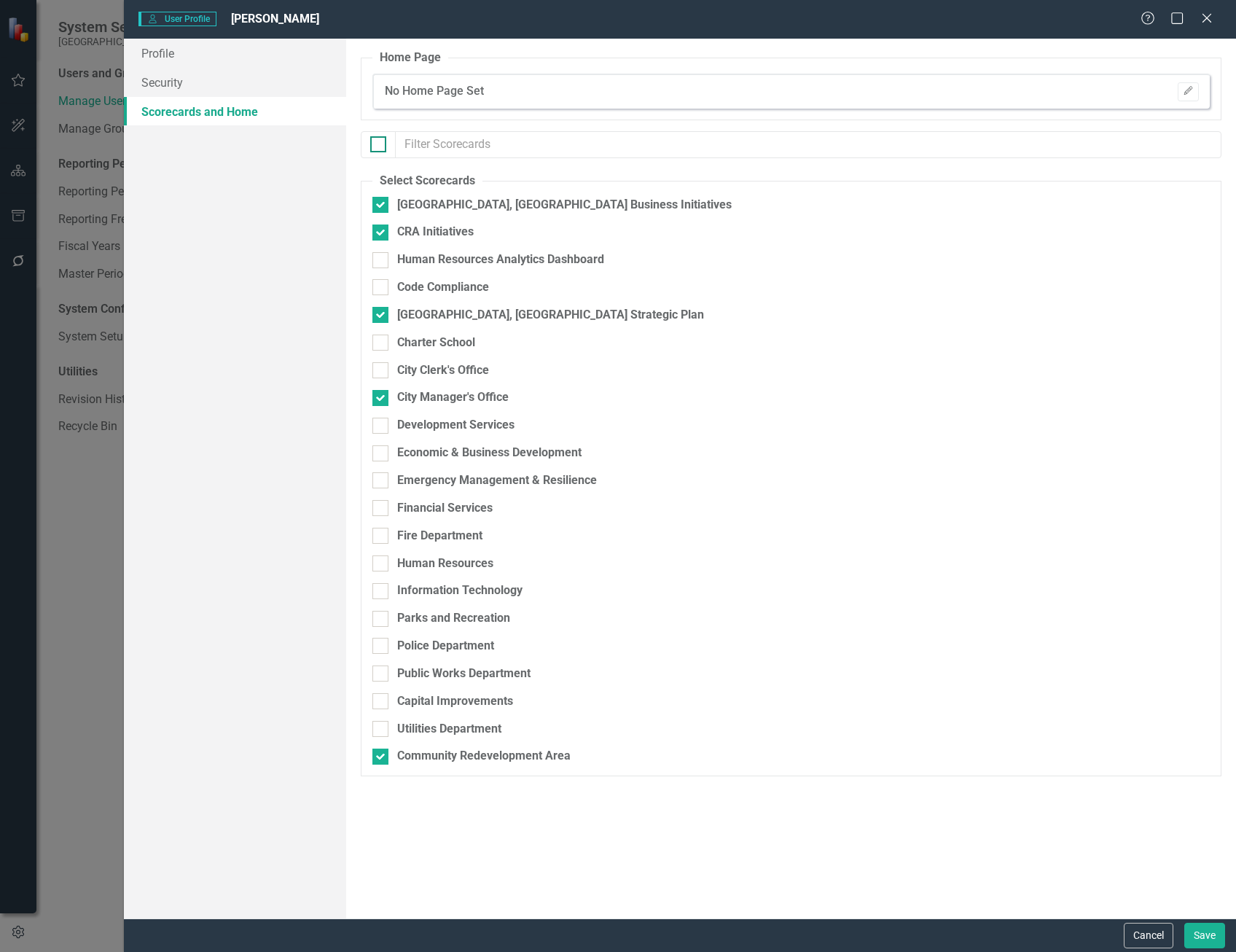
checkbox input "true"
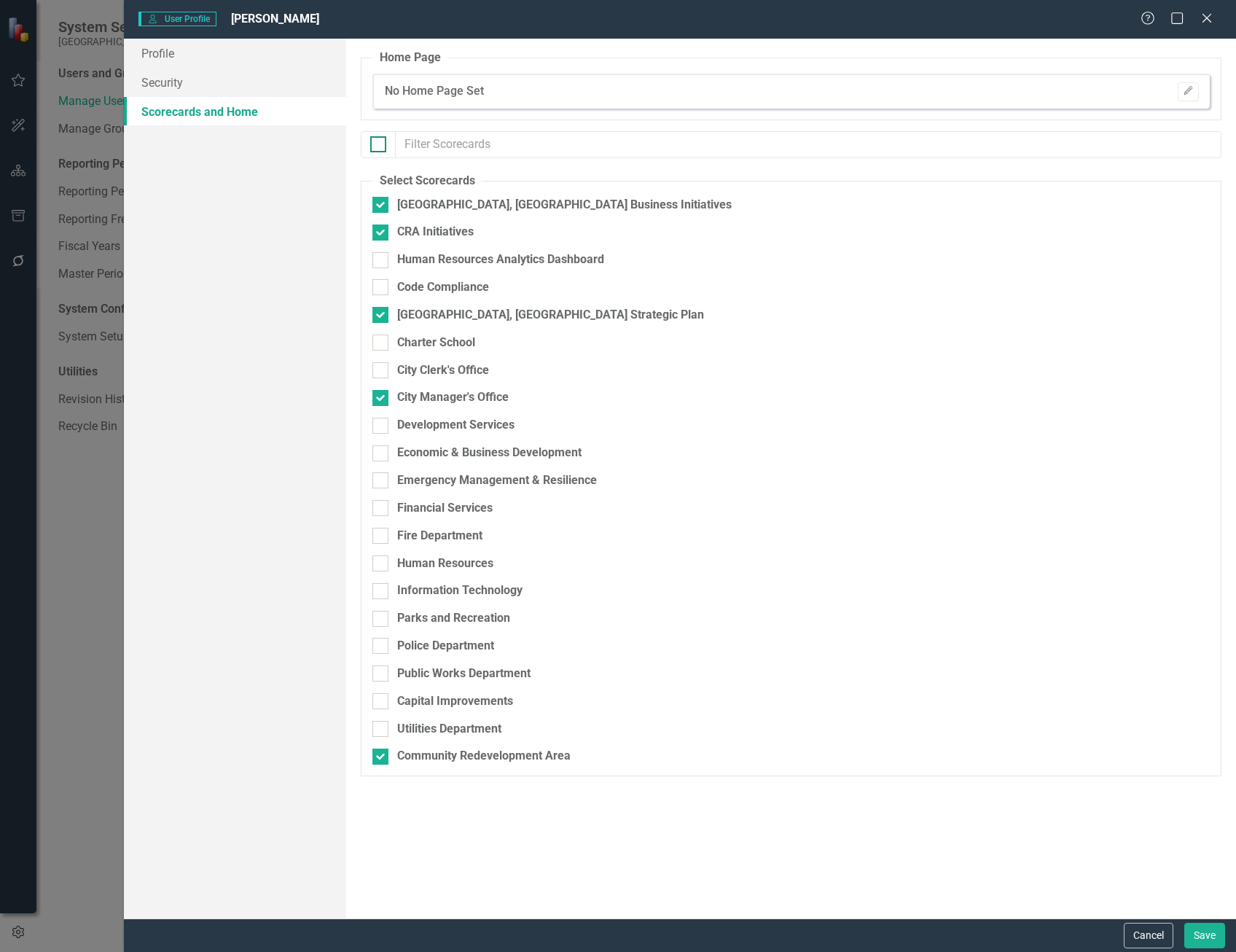
checkbox input "true"
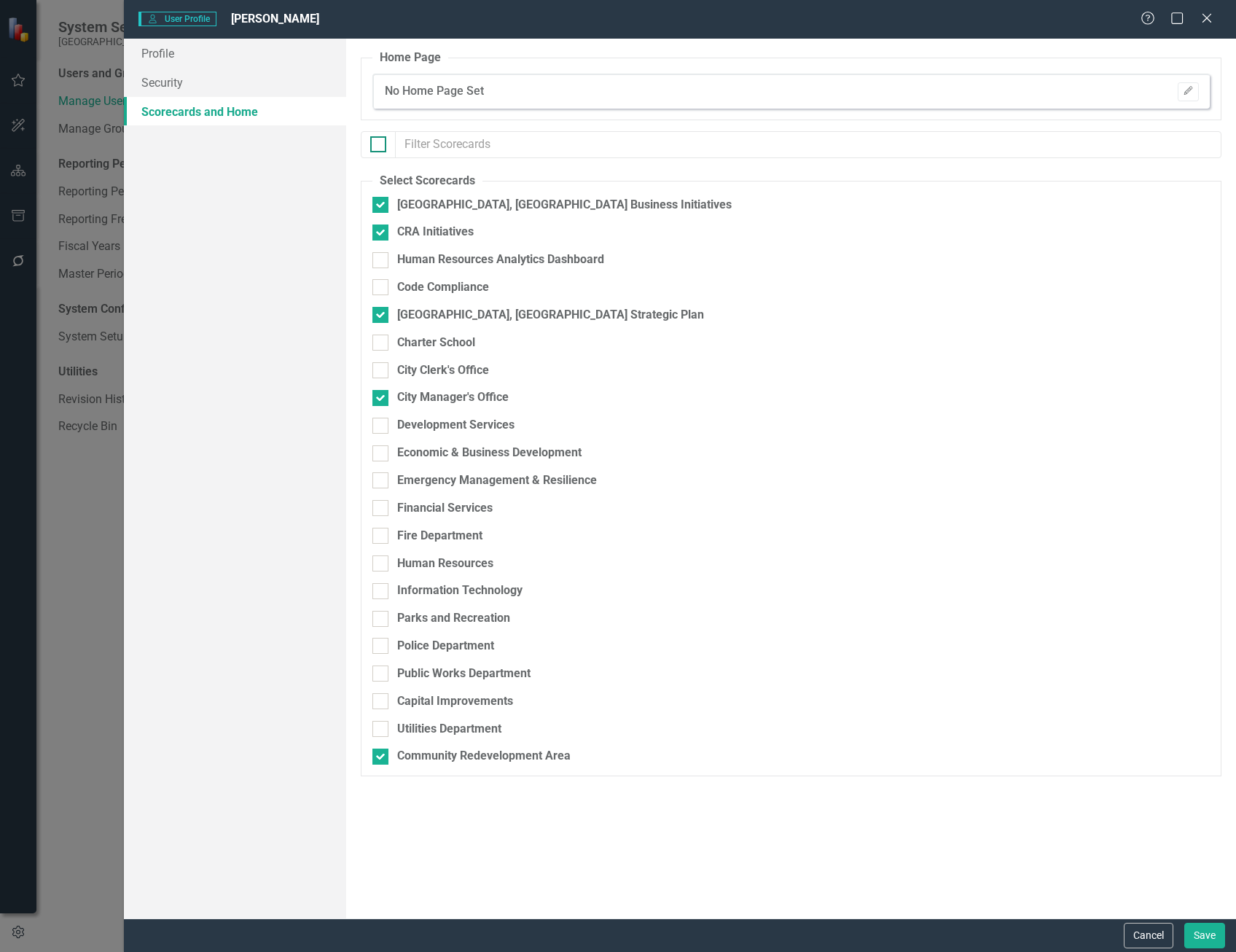
checkbox input "true"
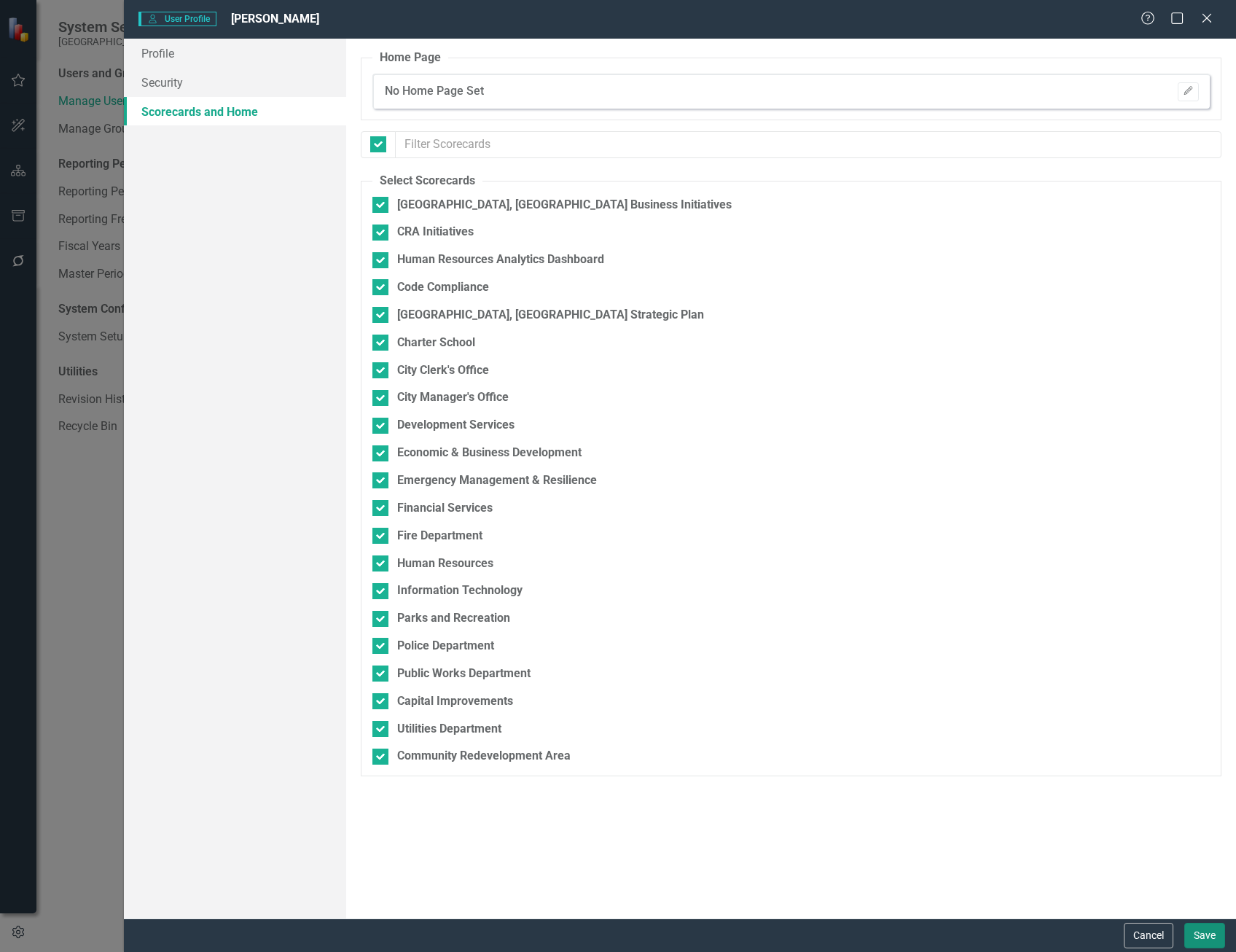
click at [1189, 935] on button "Save" at bounding box center [1205, 936] width 41 height 25
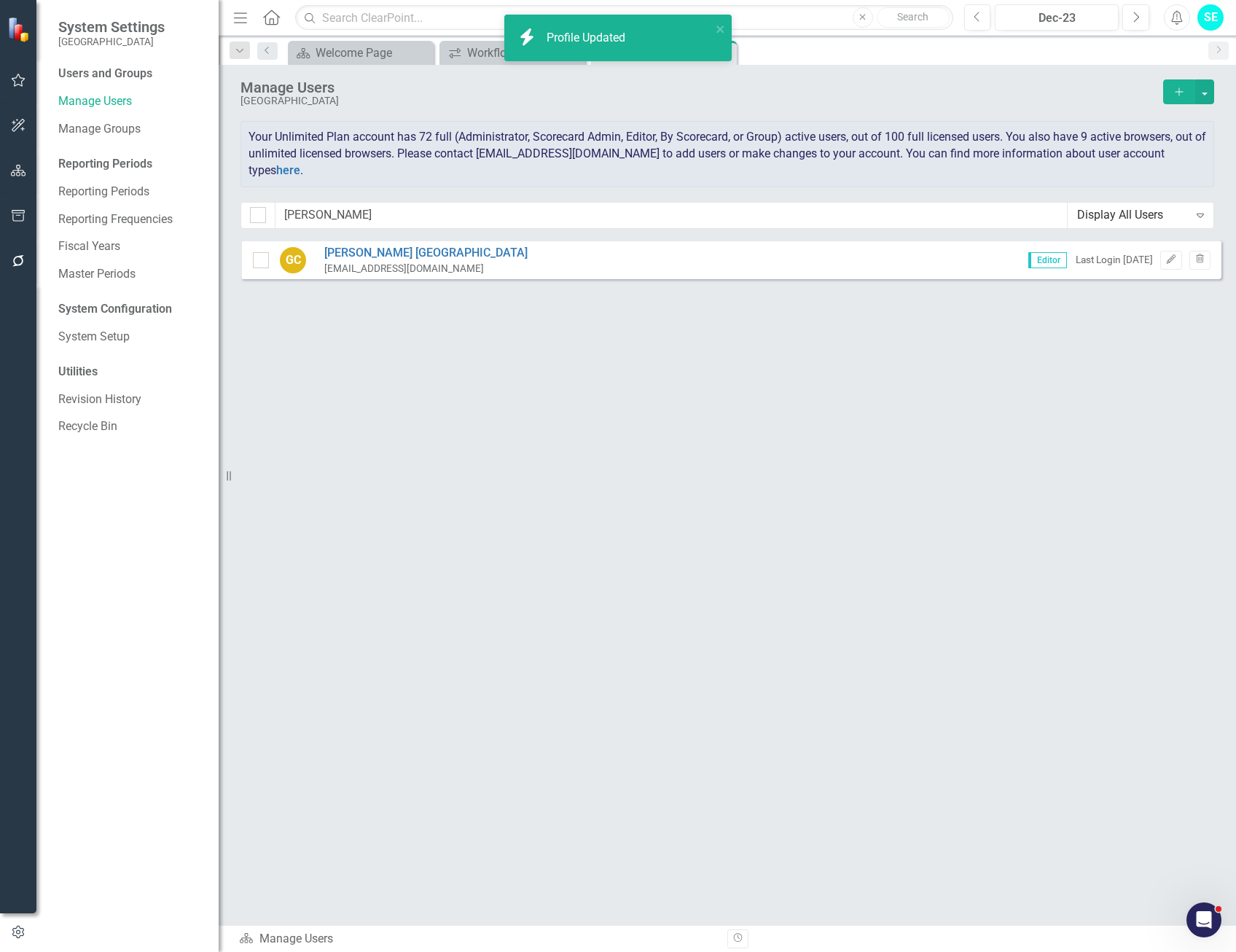
click at [17, 262] on icon "button" at bounding box center [19, 261] width 15 height 12
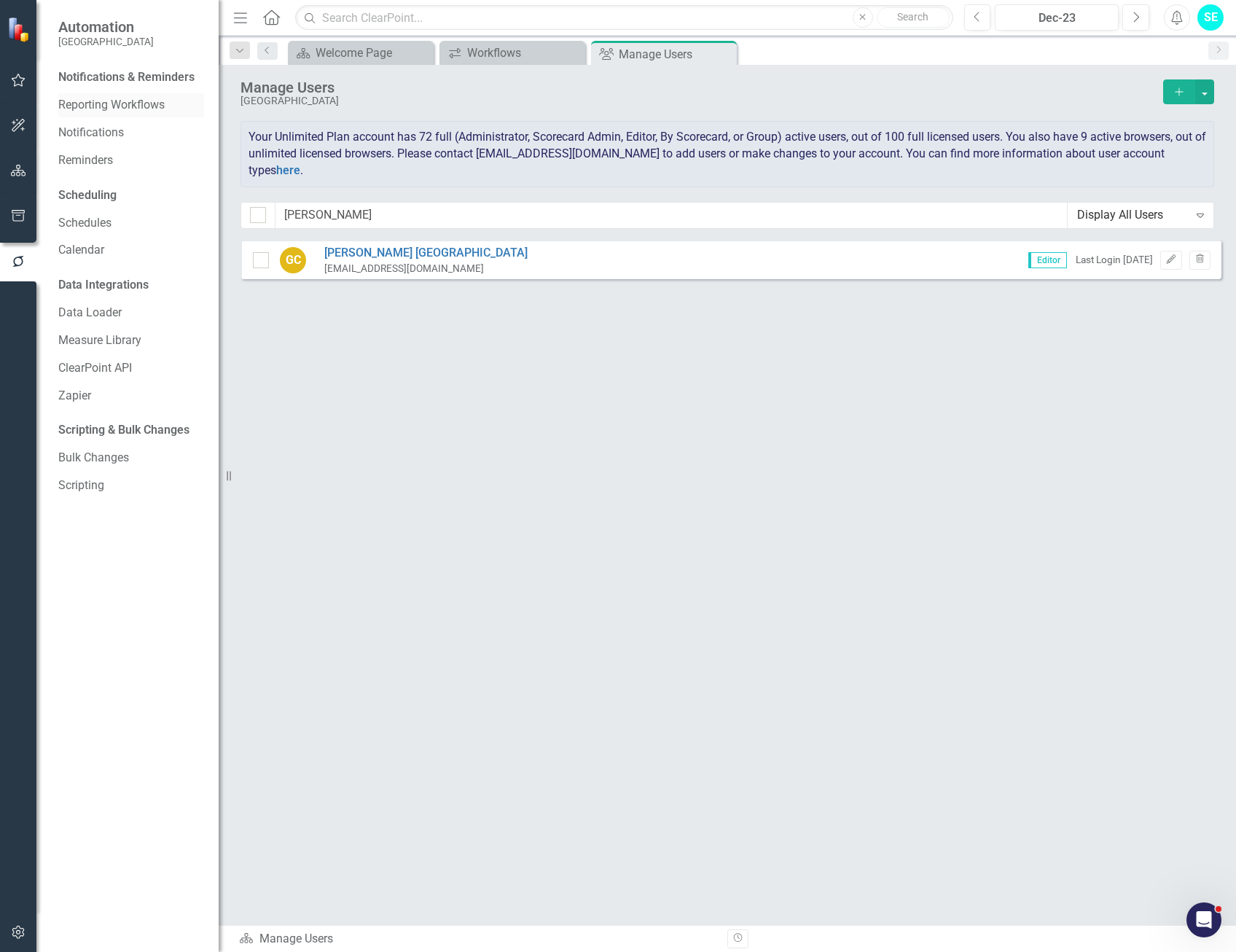
click at [119, 101] on link "Reporting Workflows" at bounding box center [131, 105] width 146 height 16
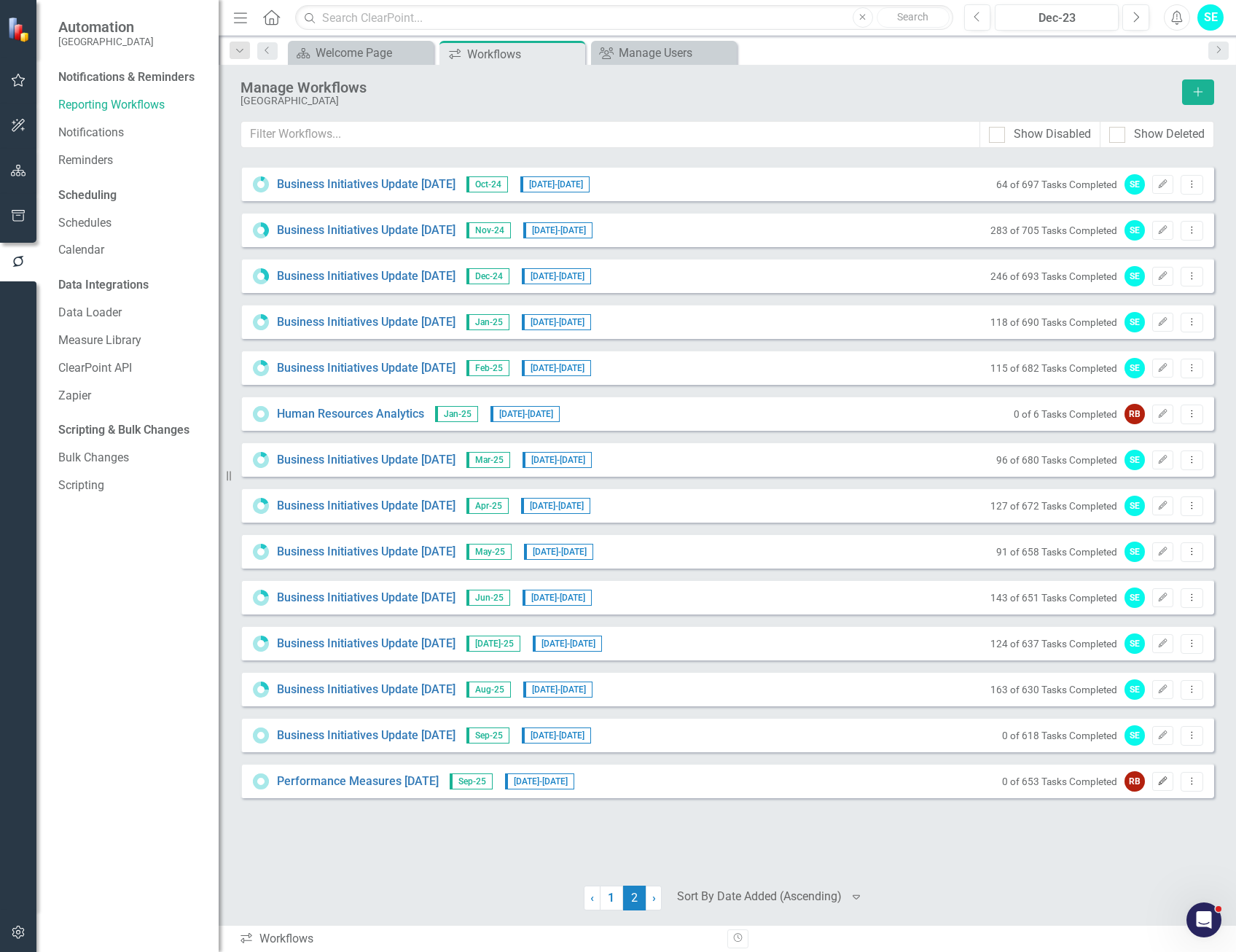
click at [1163, 785] on icon "Edit" at bounding box center [1163, 781] width 11 height 9
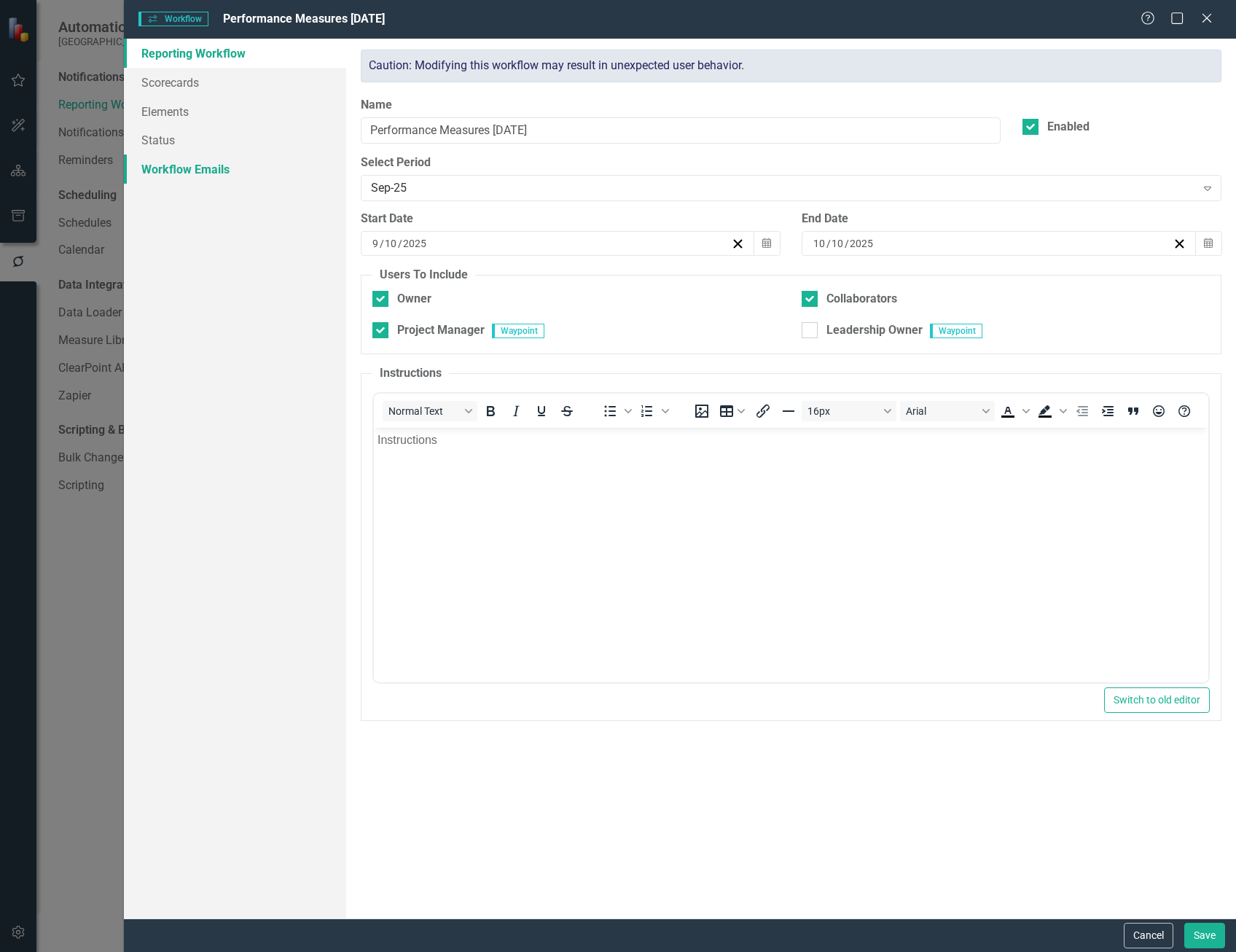
click at [198, 166] on link "Workflow Emails" at bounding box center [235, 169] width 222 height 29
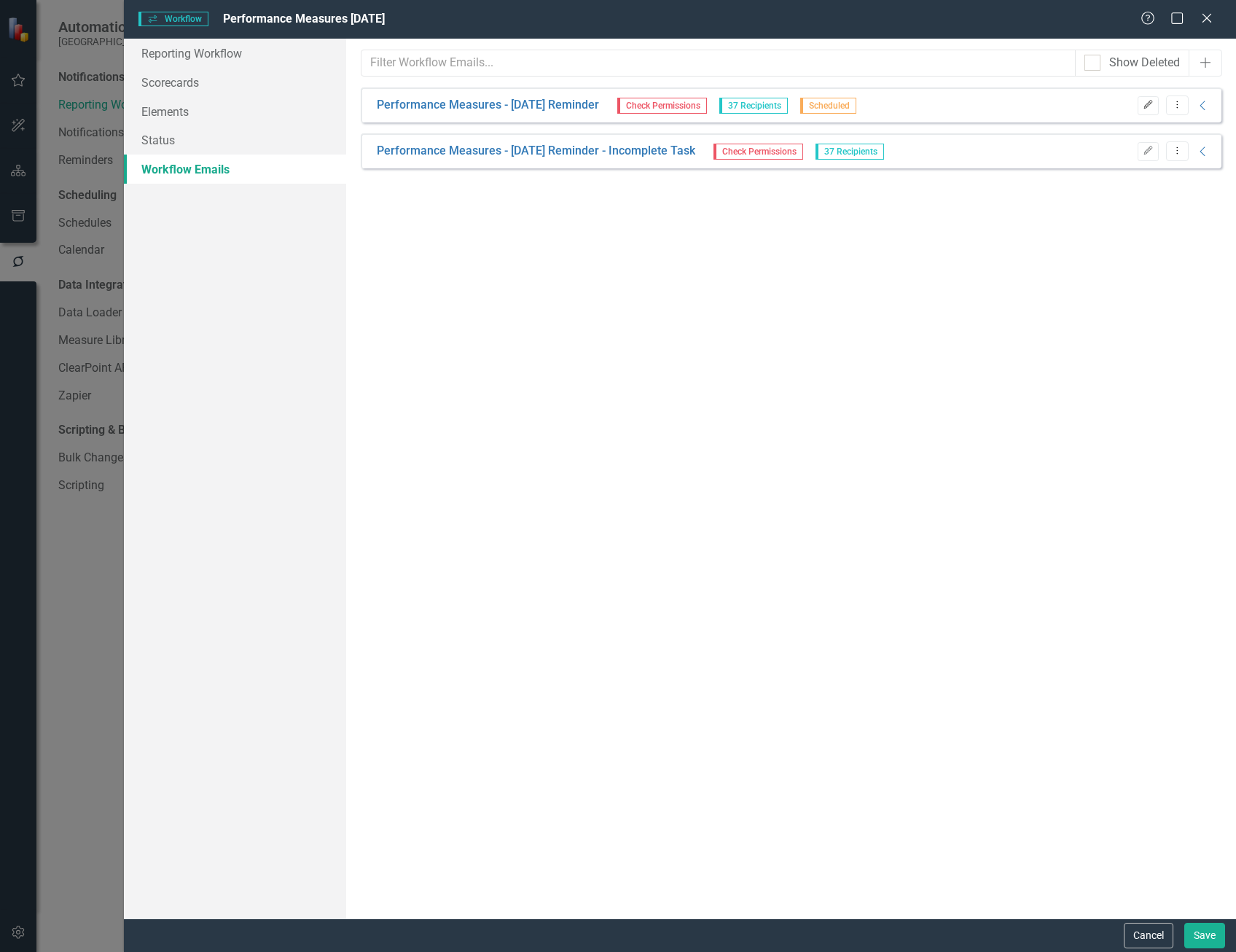
click at [1149, 105] on icon "Edit" at bounding box center [1148, 105] width 11 height 9
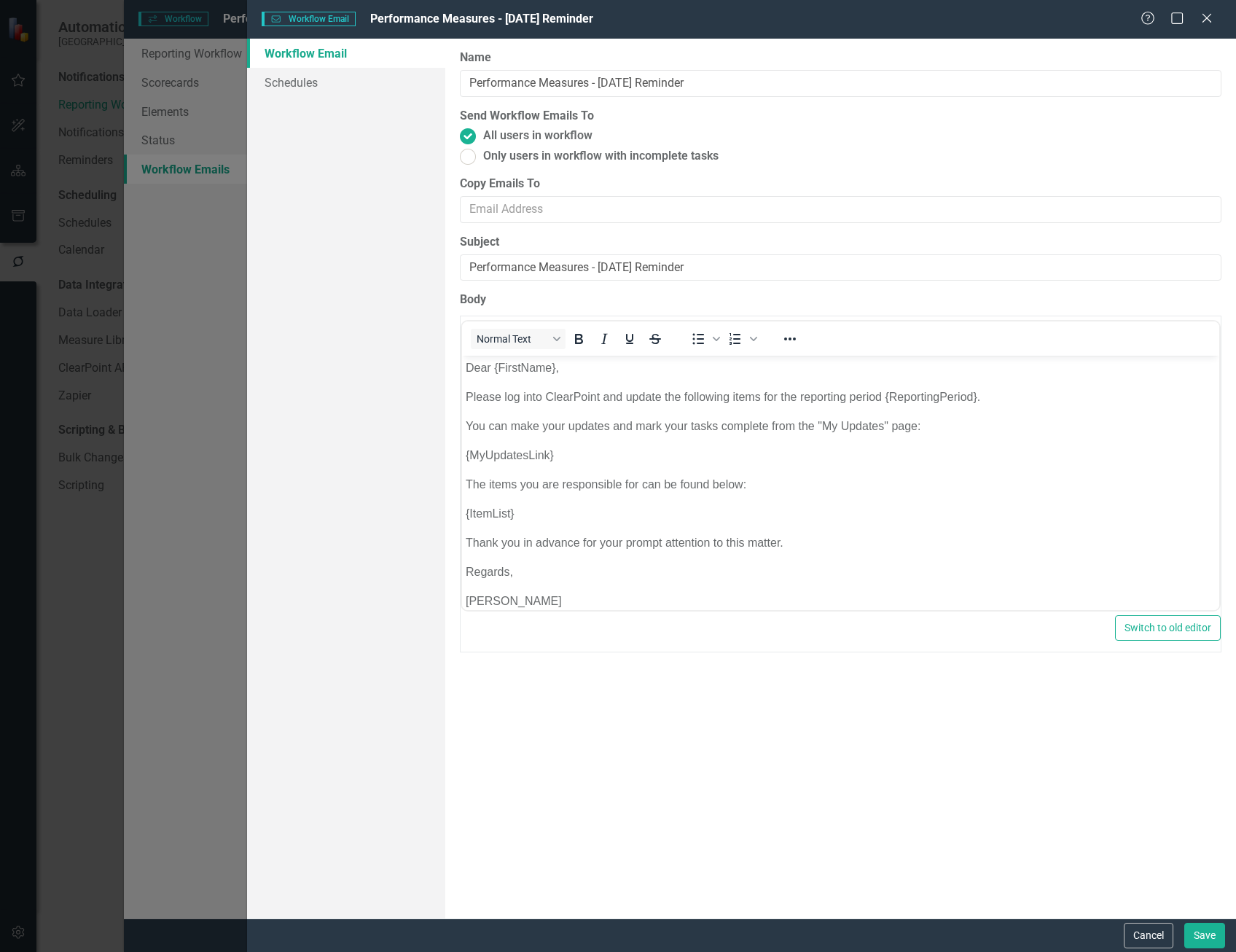
click at [1209, 19] on icon "Close" at bounding box center [1206, 19] width 14 height 12
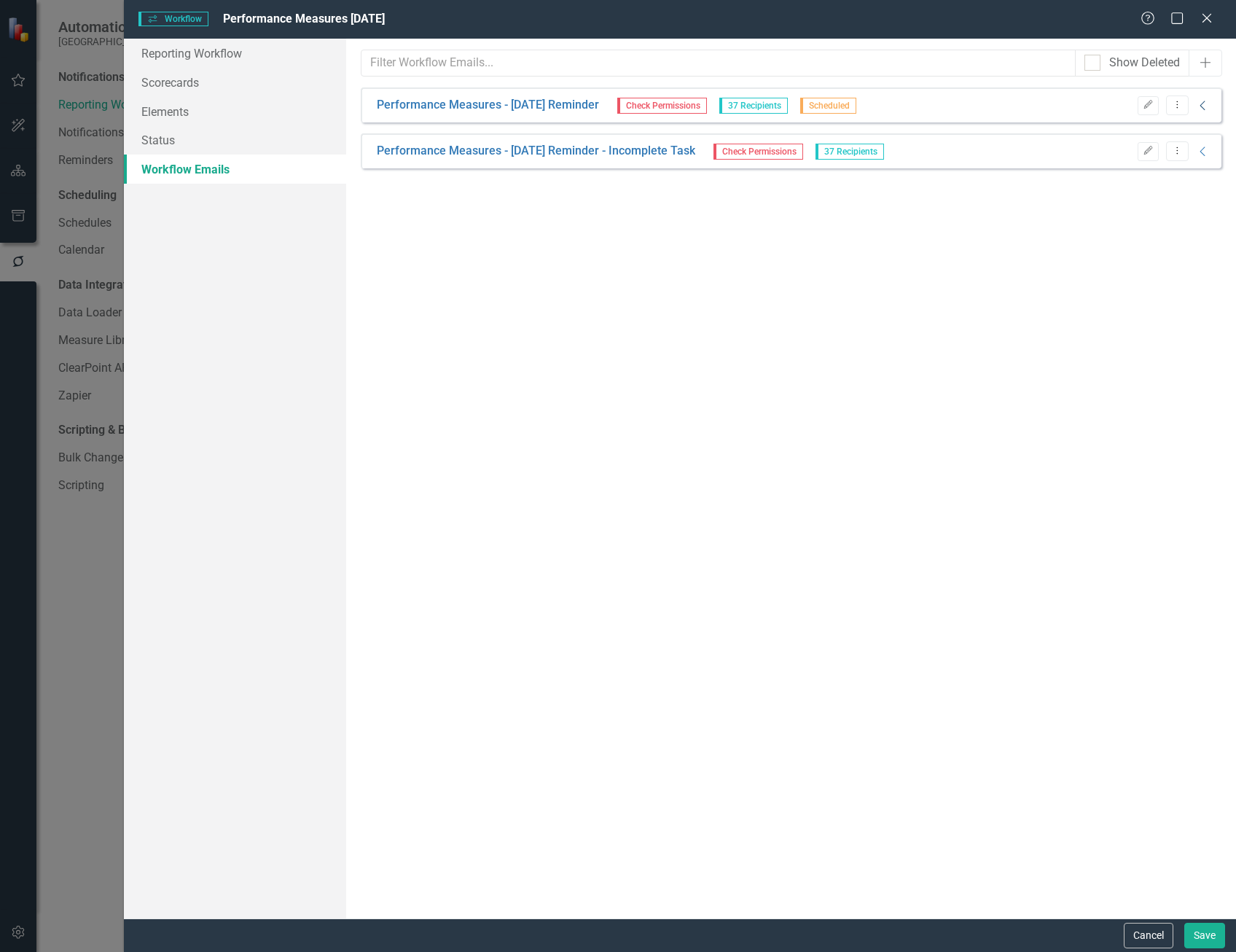
click at [1208, 109] on icon "Collapse" at bounding box center [1202, 106] width 14 height 12
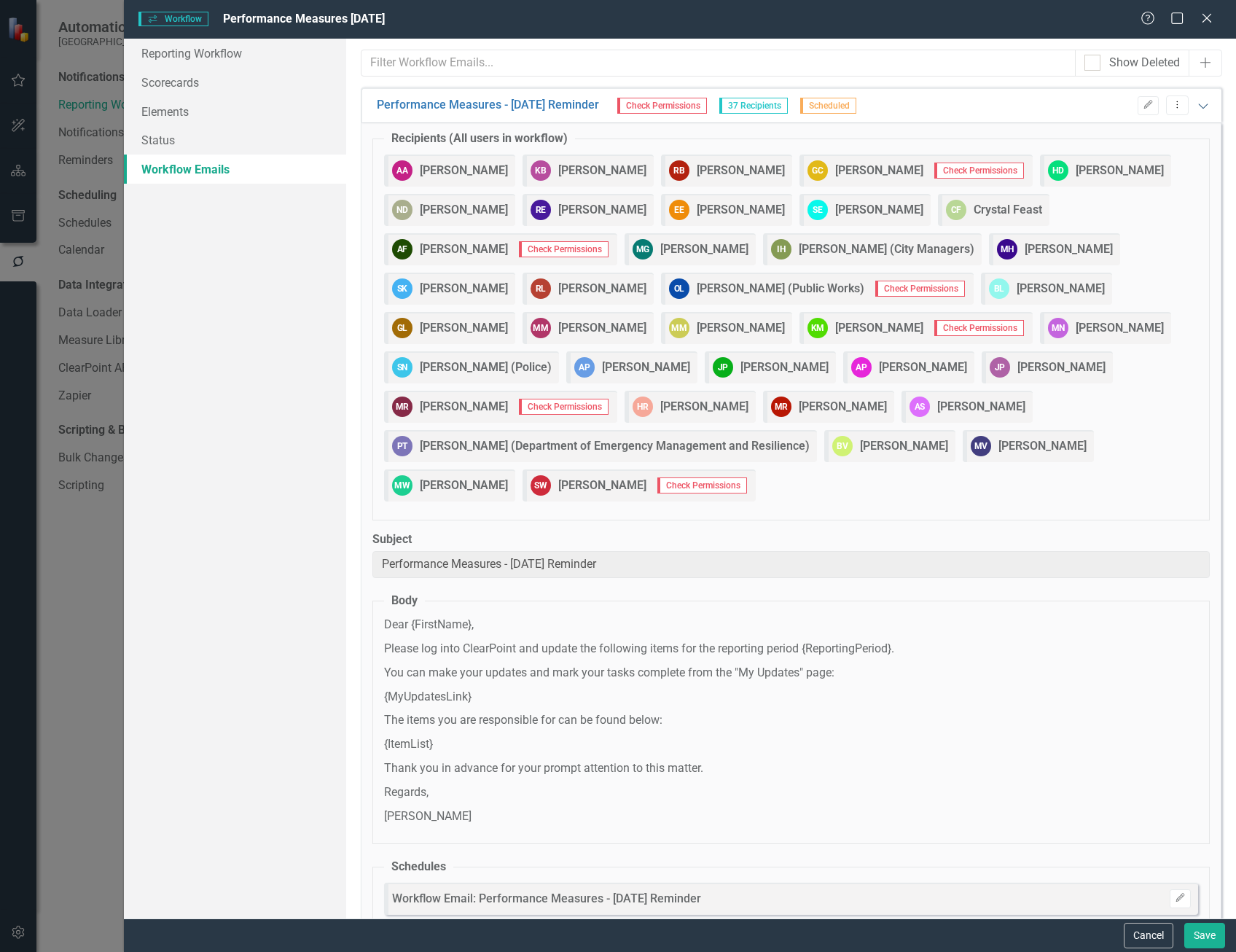
click at [1208, 109] on div "Performance Measures - Sept 25 Reminder Check Permissions 37 Recipients Schedul…" at bounding box center [790, 105] width 861 height 35
click at [1196, 107] on icon "Expanded" at bounding box center [1202, 106] width 14 height 12
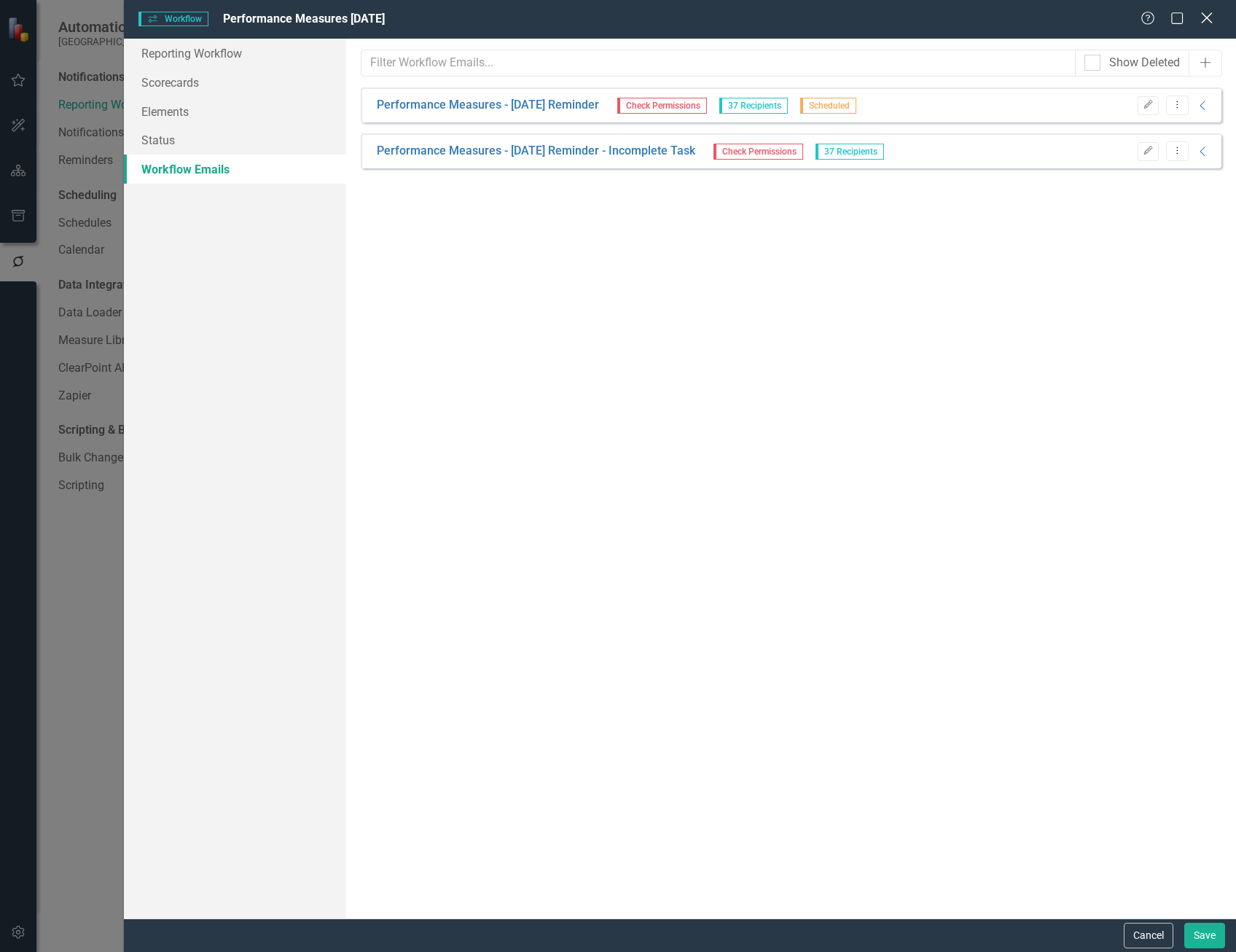
click at [1205, 18] on icon "Close" at bounding box center [1206, 18] width 18 height 14
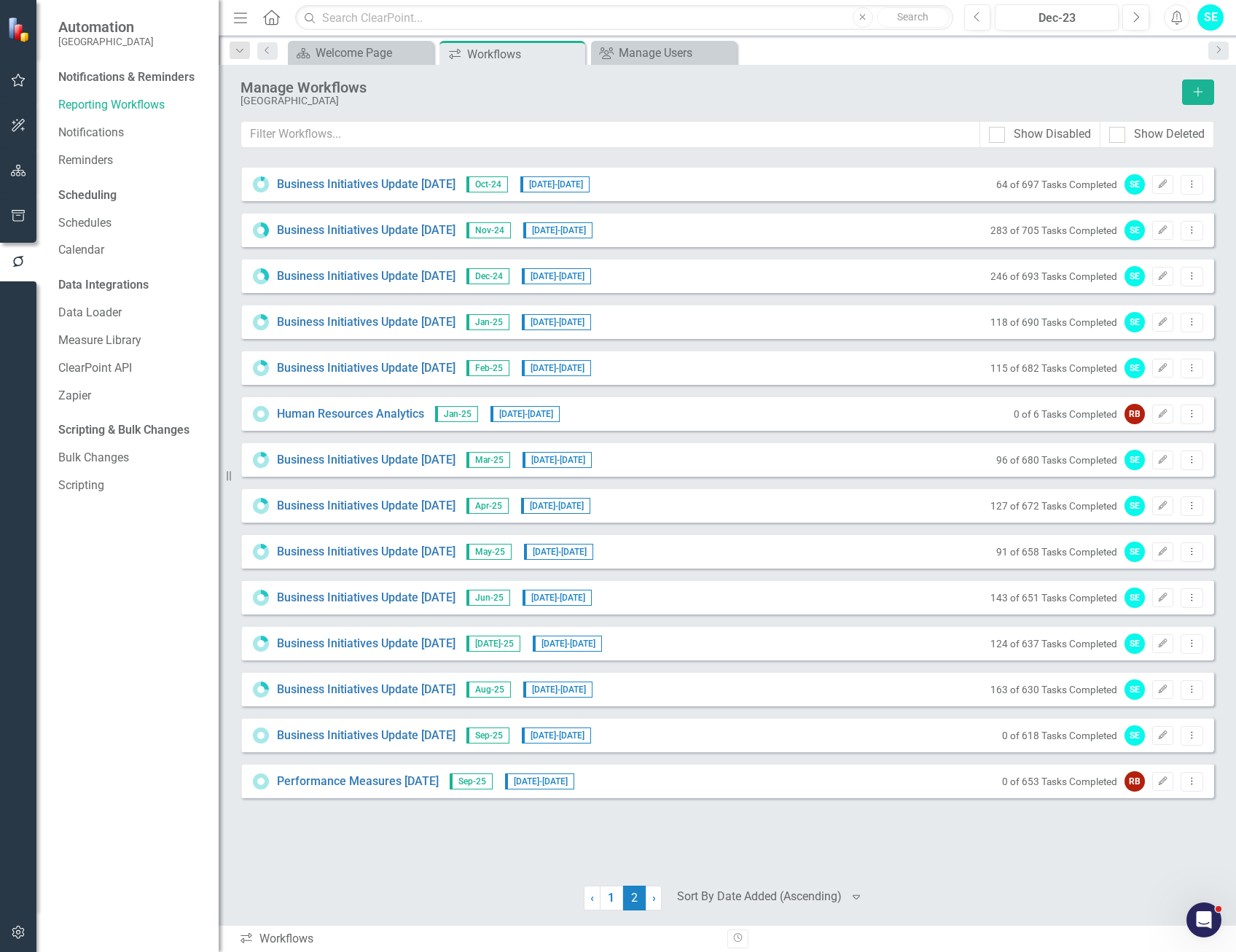
click at [13, 935] on icon "button" at bounding box center [19, 933] width 15 height 12
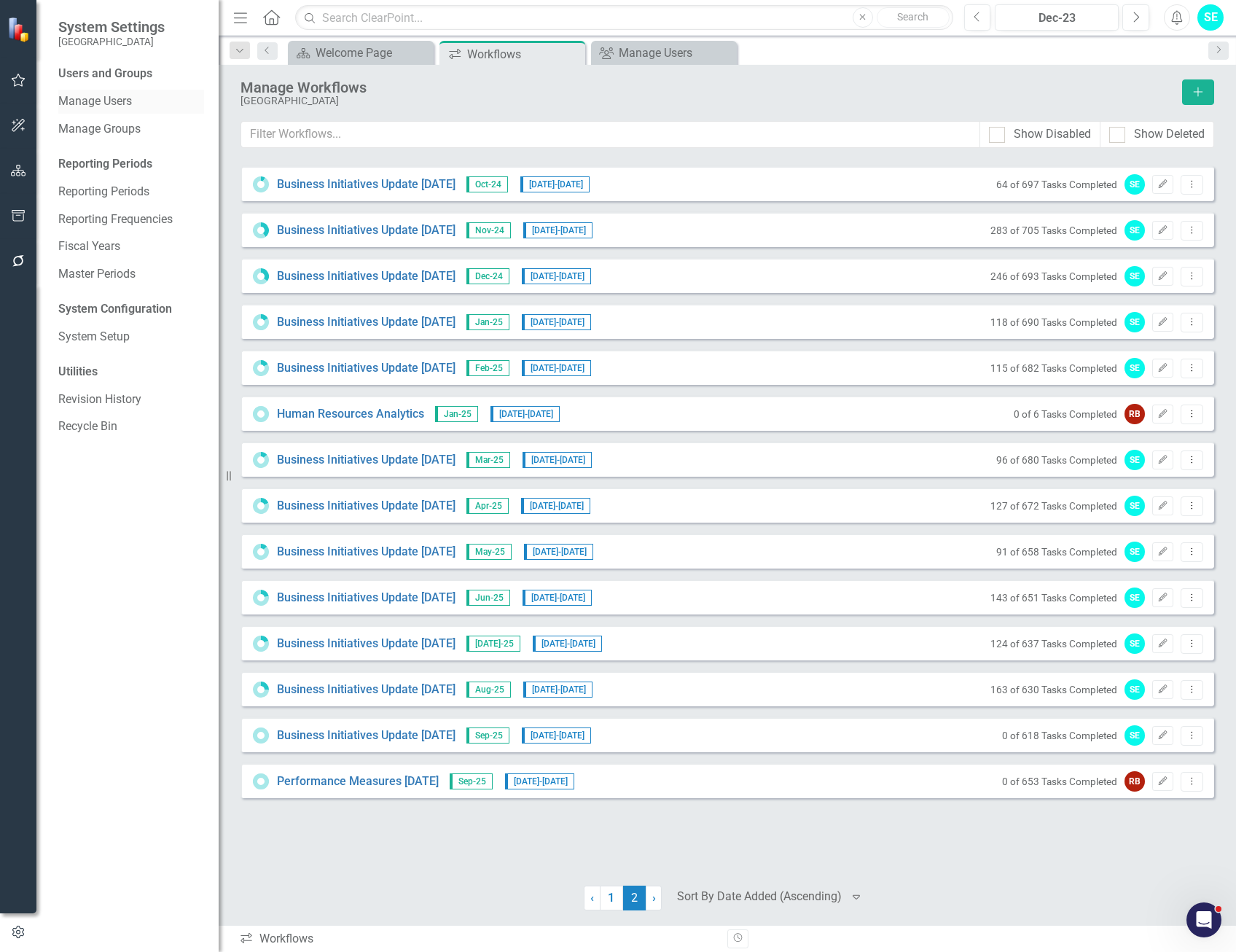
click at [117, 99] on link "Manage Users" at bounding box center [131, 102] width 146 height 16
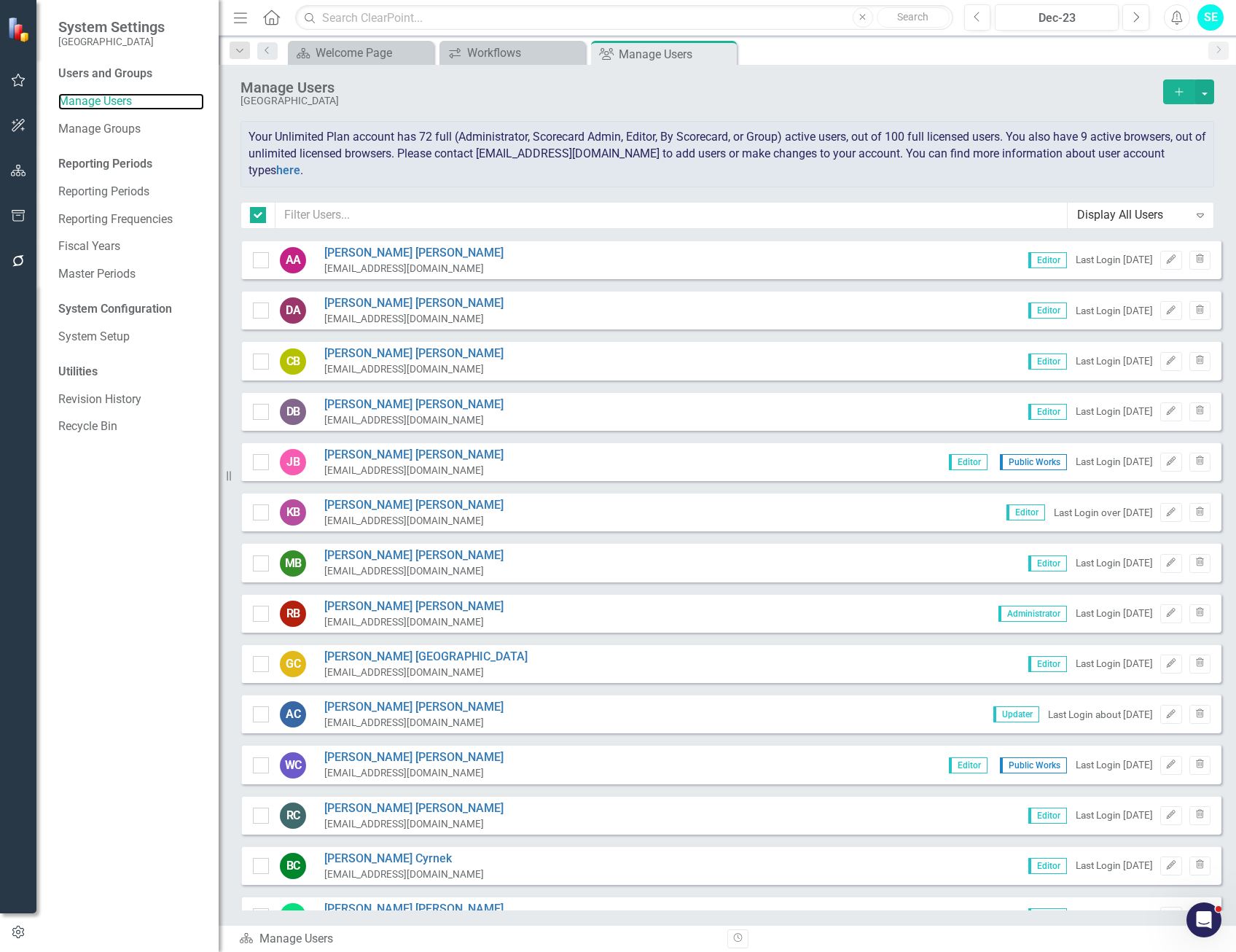
checkbox input "false"
click at [452, 216] on input "text" at bounding box center [671, 215] width 792 height 27
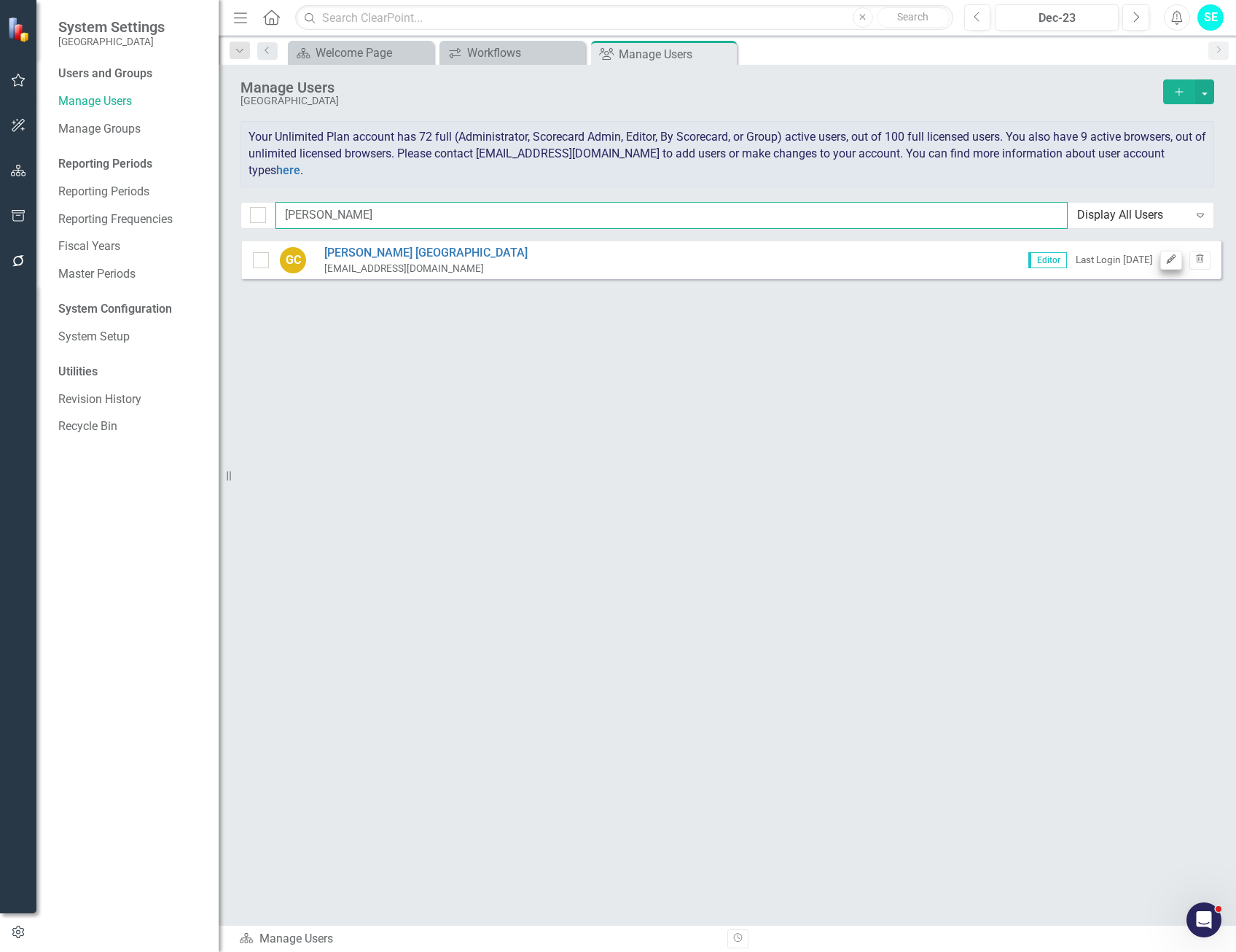
type input "gwen"
click at [1161, 262] on button "Edit" at bounding box center [1171, 260] width 21 height 19
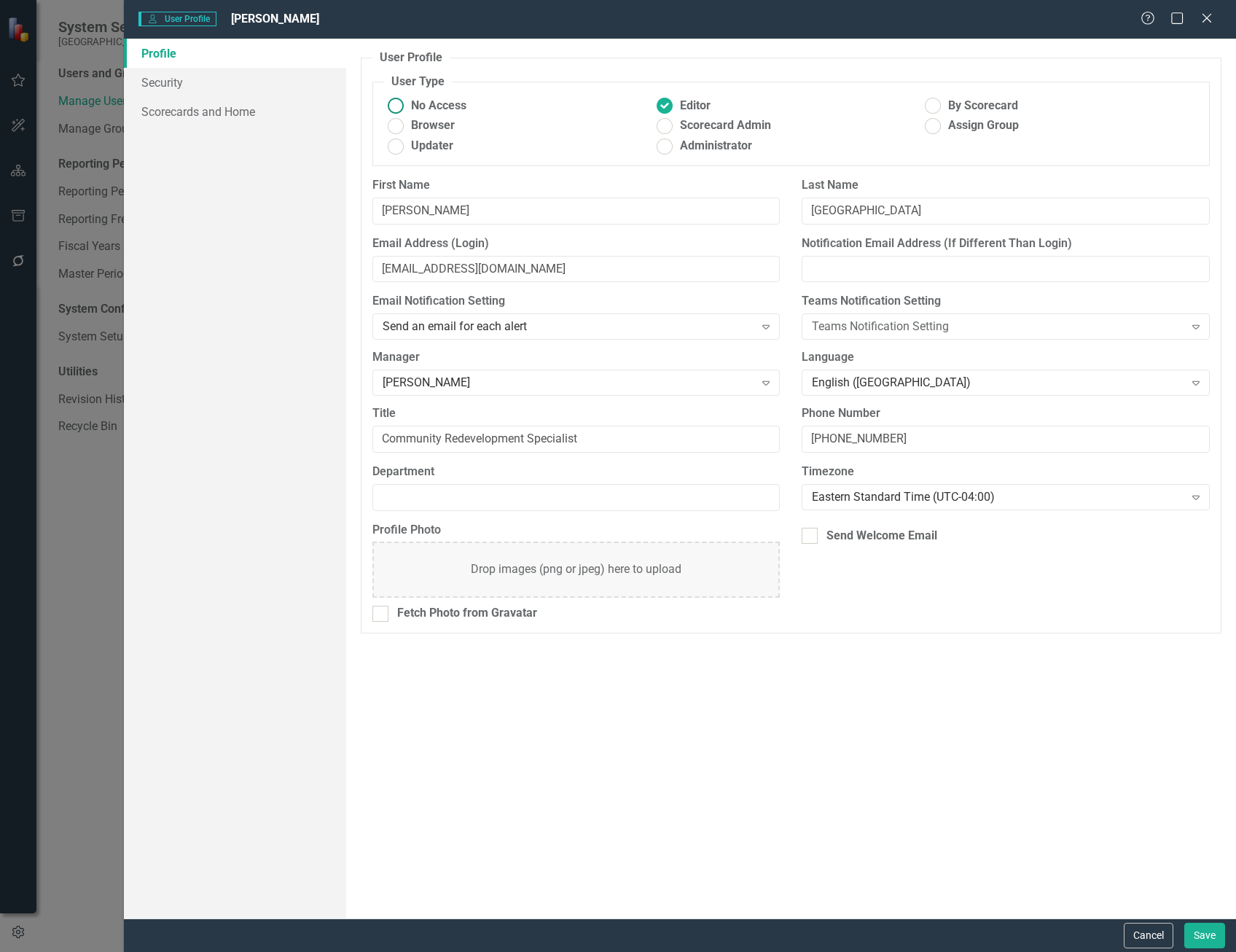
click at [405, 105] on ins at bounding box center [396, 106] width 22 height 22
click at [405, 105] on input "No Access" at bounding box center [396, 106] width 22 height 22
radio input "true"
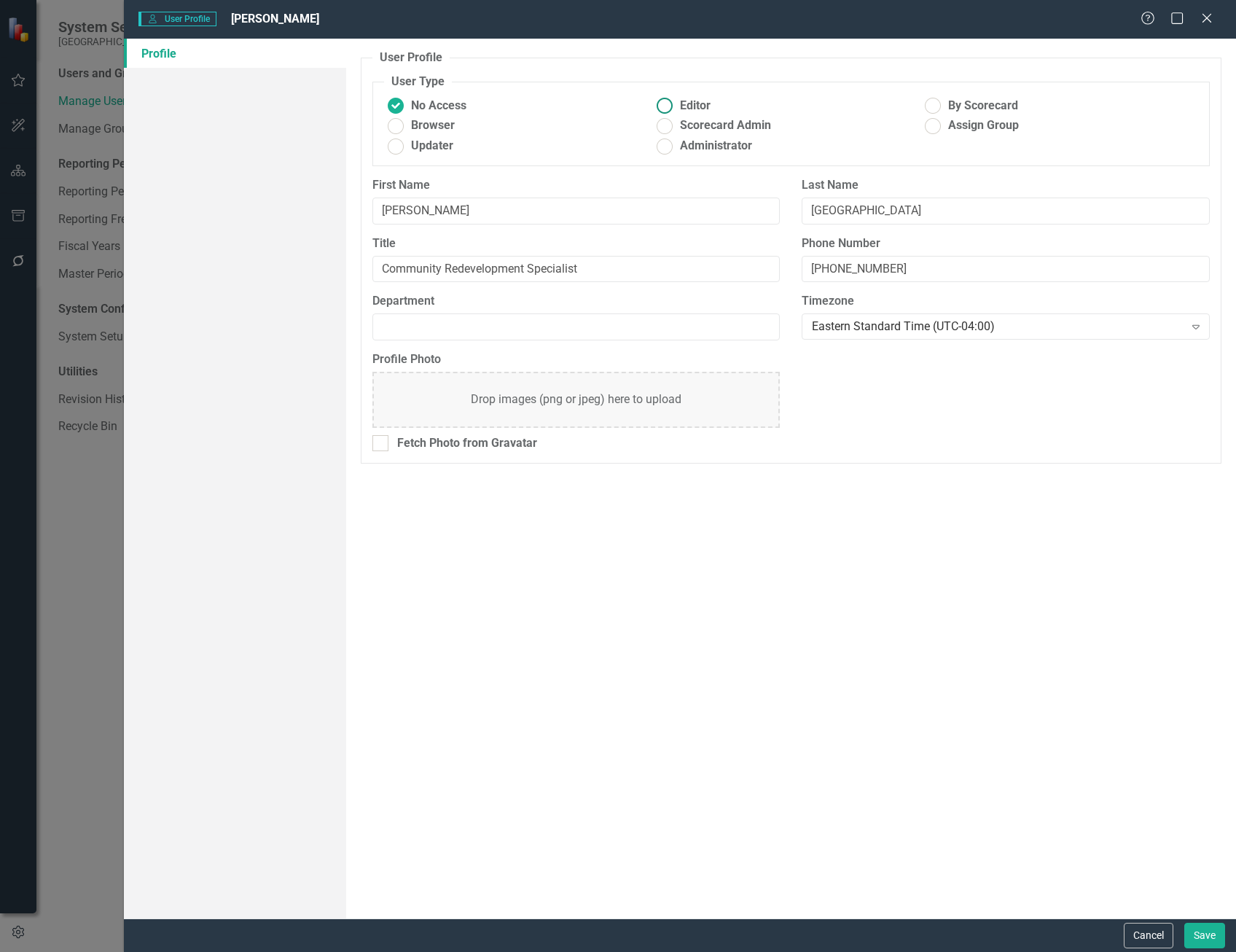
click at [665, 102] on ins at bounding box center [664, 106] width 22 height 22
click at [665, 102] on input "Editor" at bounding box center [664, 106] width 22 height 22
radio input "true"
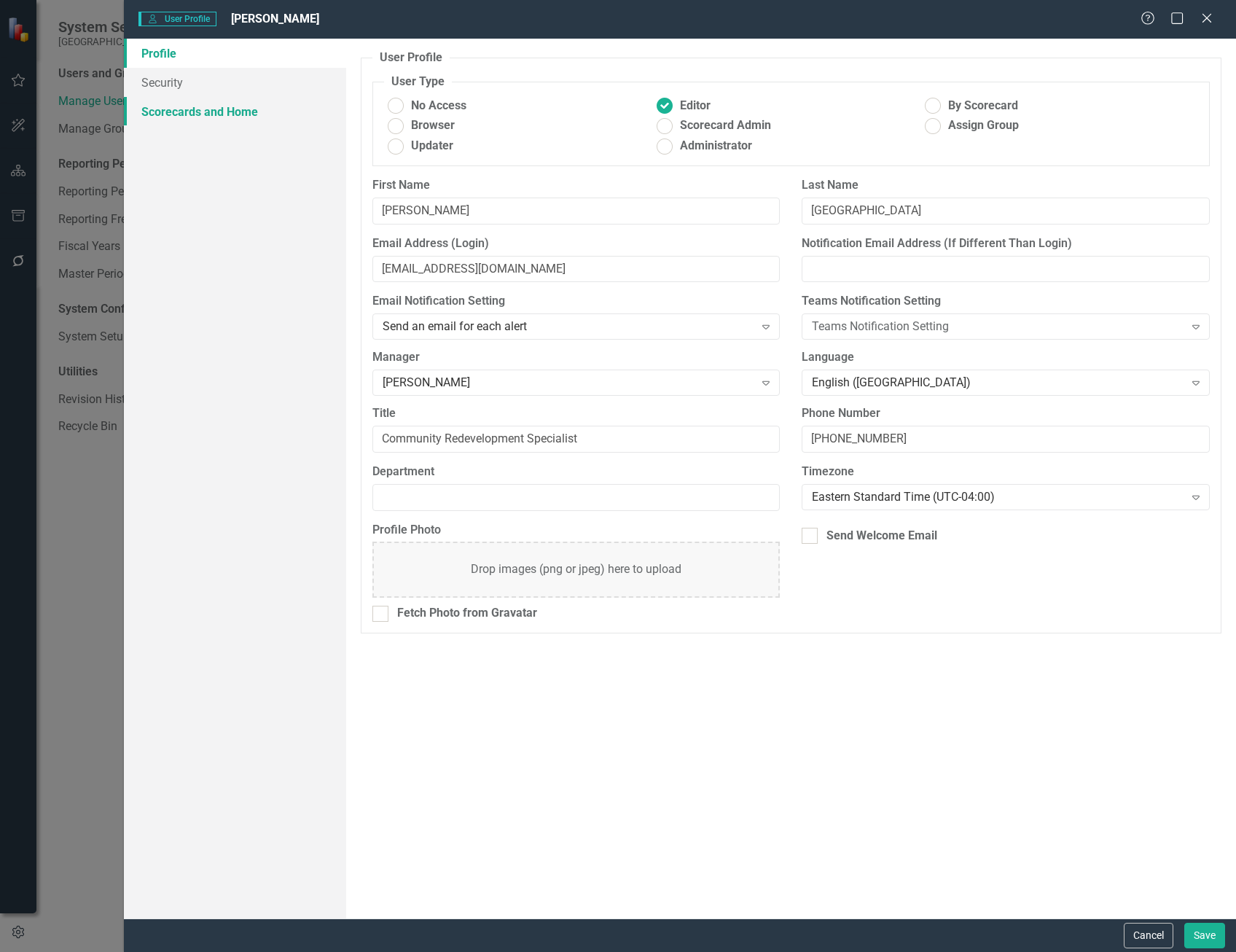
click at [209, 111] on link "Scorecards and Home" at bounding box center [235, 111] width 222 height 29
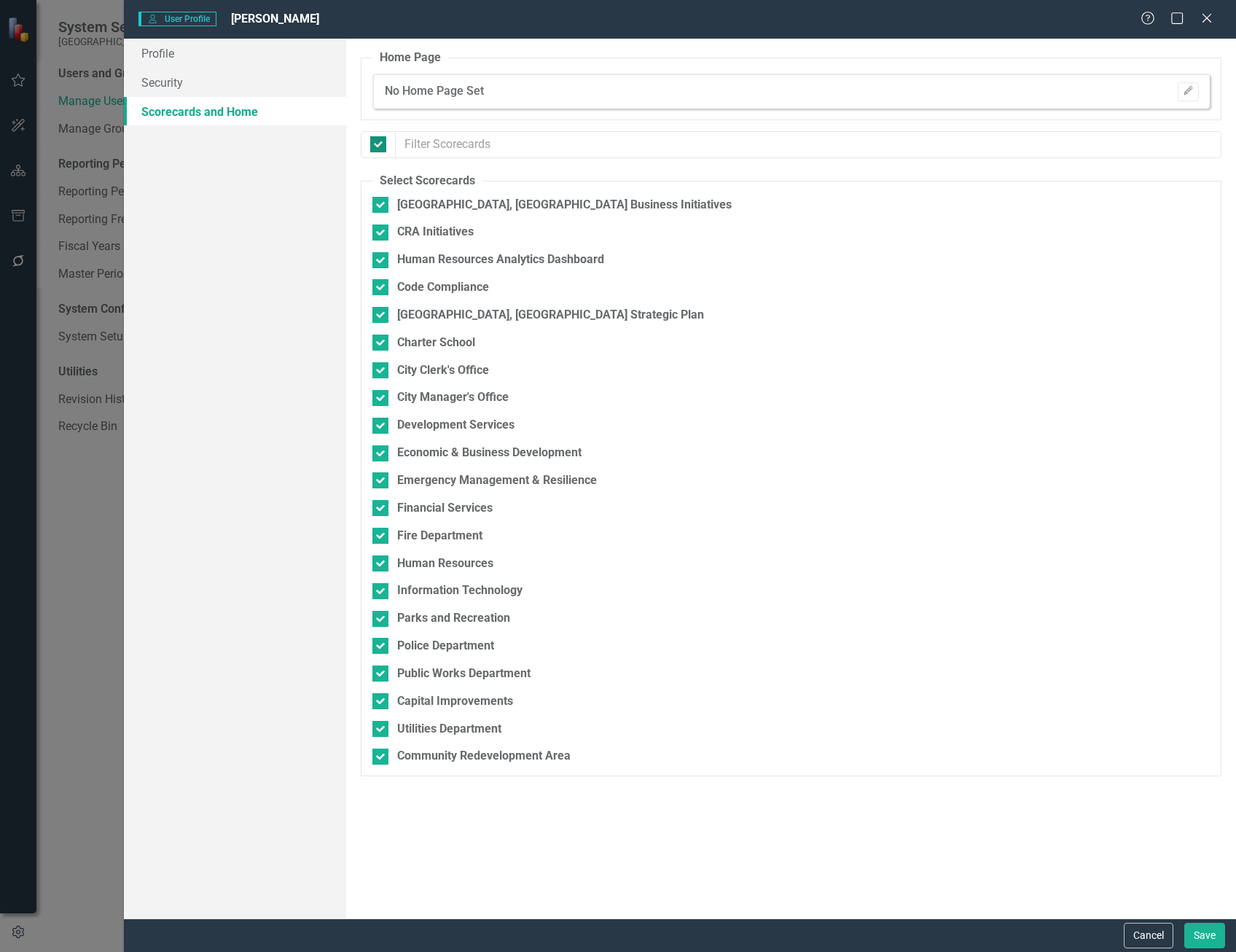
click at [377, 147] on div at bounding box center [378, 144] width 16 height 16
click at [377, 146] on input "checkbox" at bounding box center [375, 141] width 10 height 10
checkbox input "false"
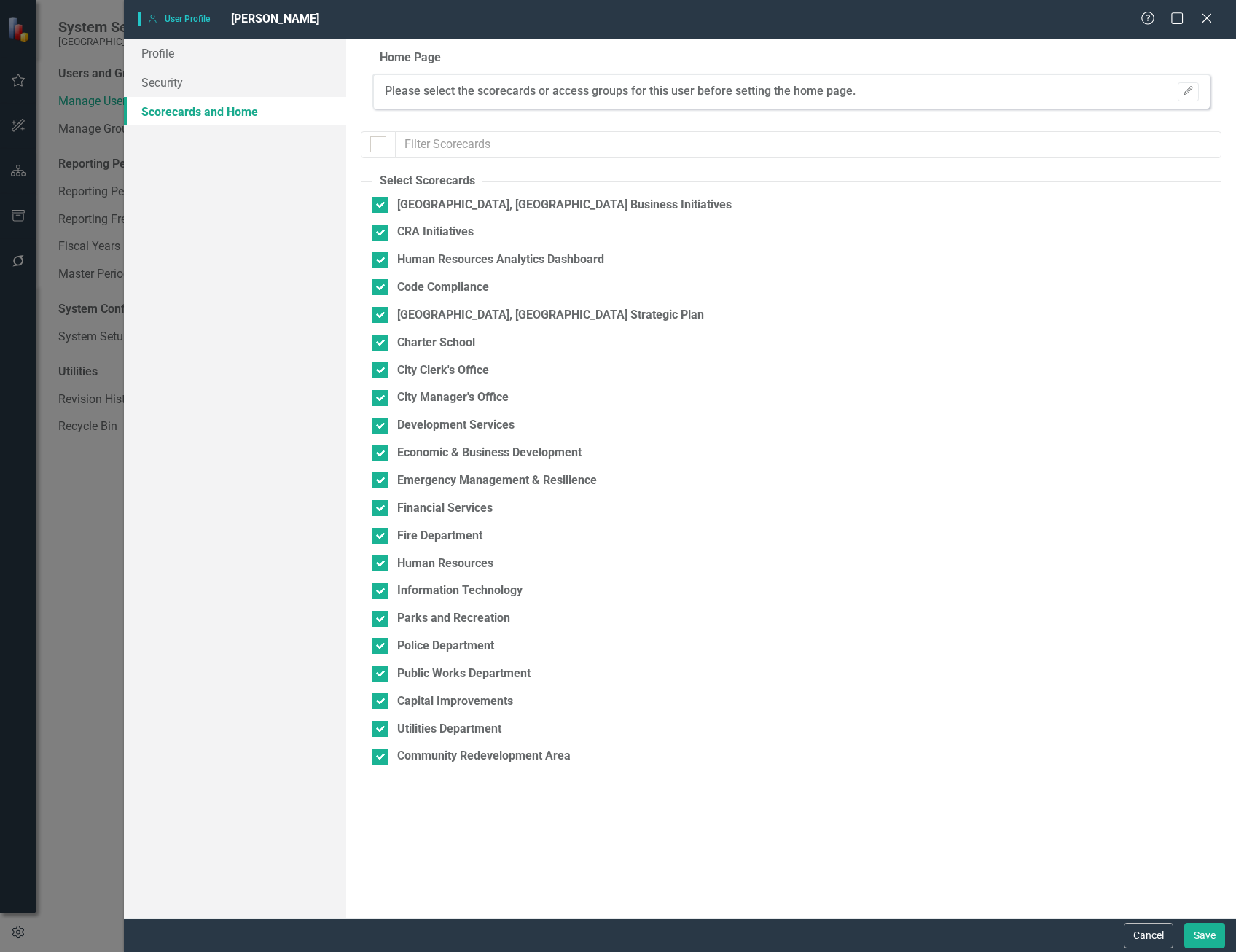
checkbox input "false"
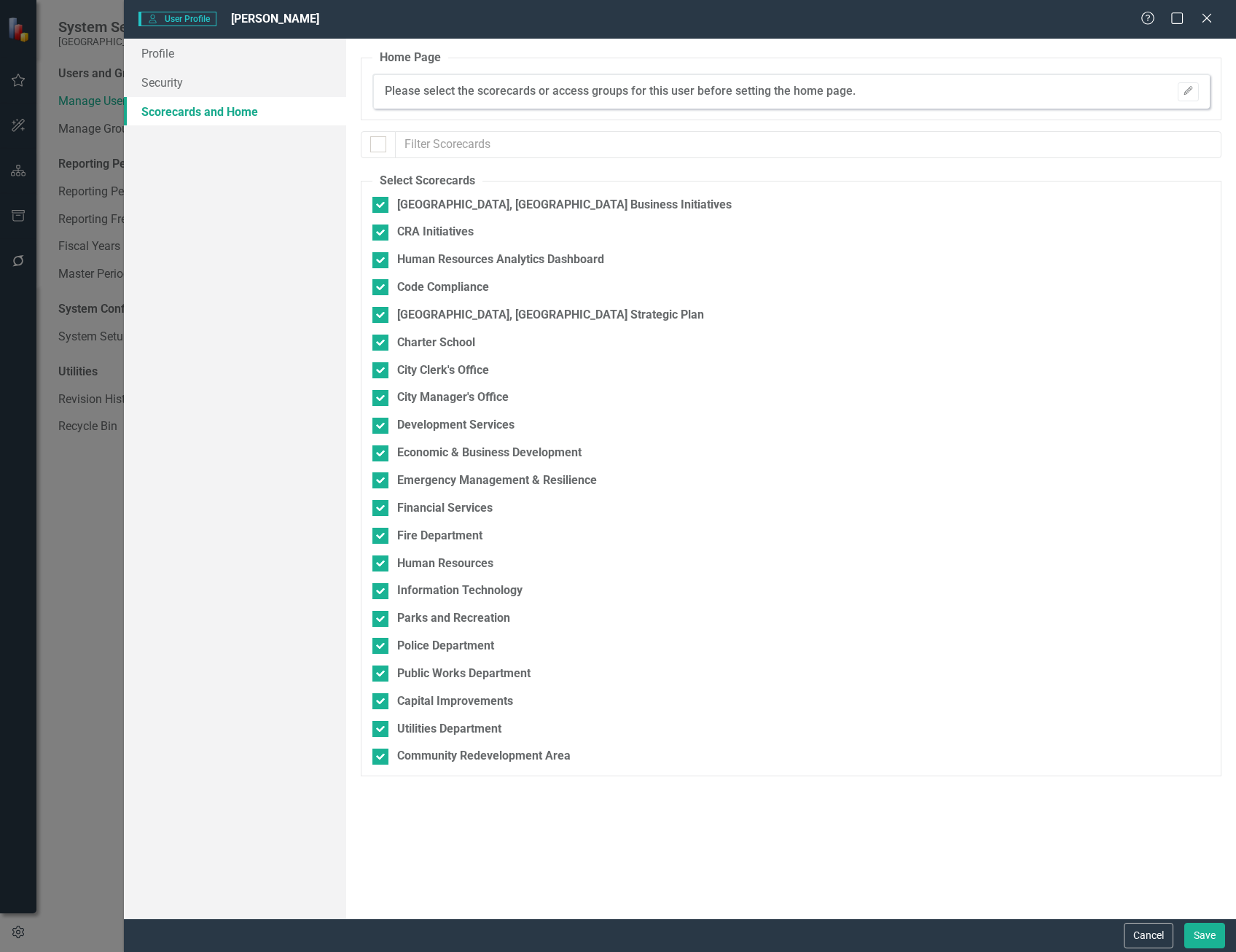
checkbox input "false"
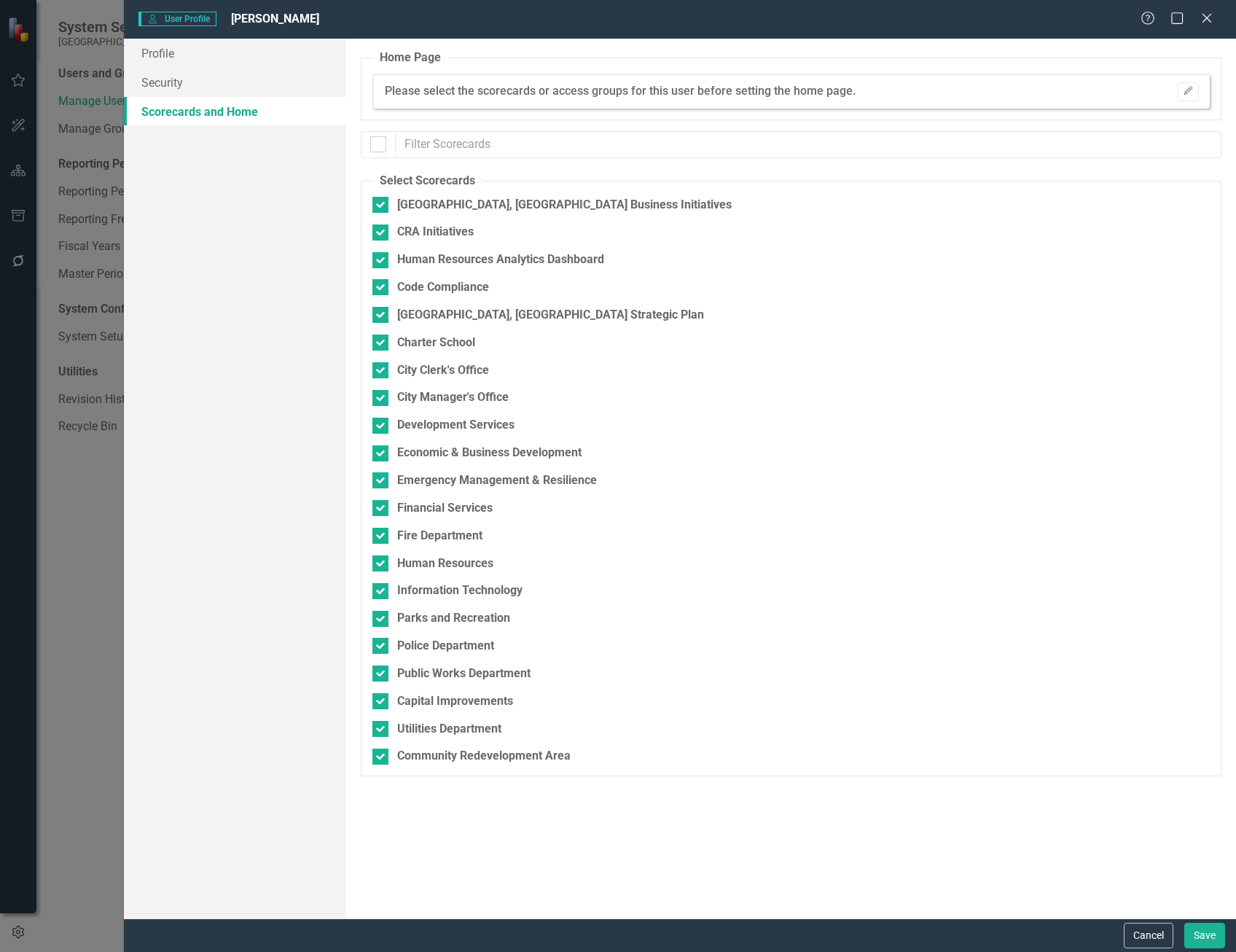
checkbox input "false"
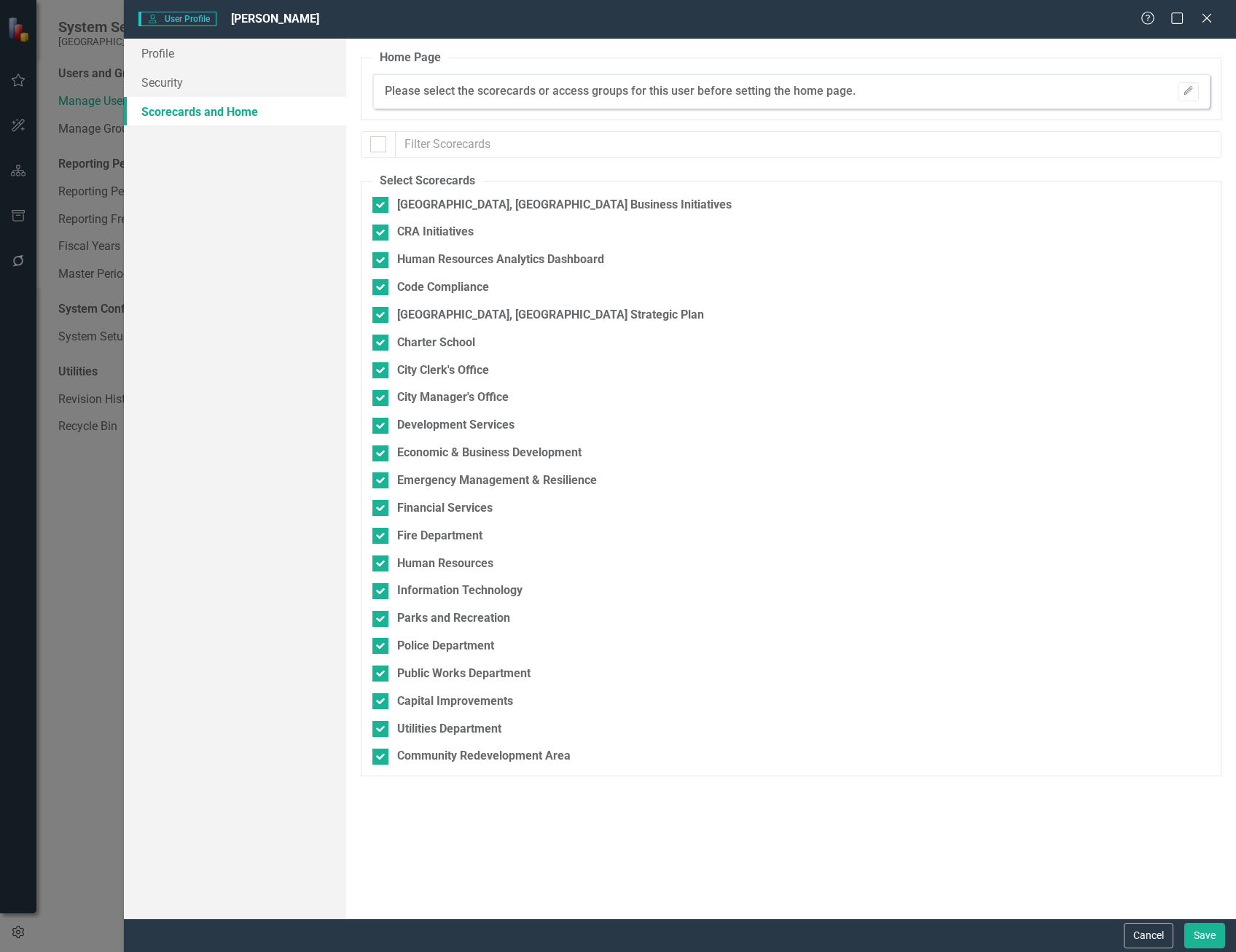
checkbox input "false"
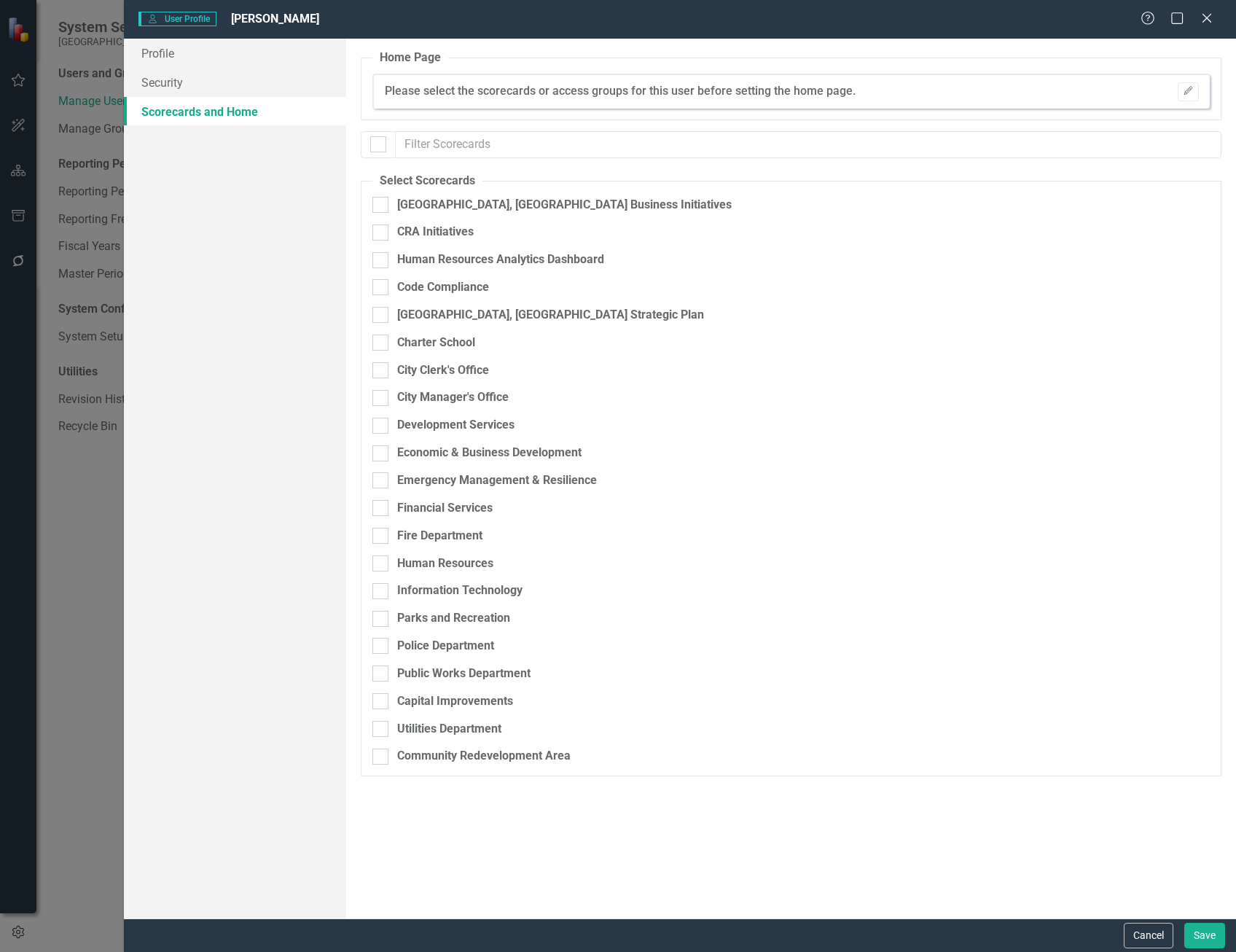
drag, startPoint x: 384, startPoint y: 199, endPoint x: 386, endPoint y: 220, distance: 21.1
click at [383, 199] on div at bounding box center [380, 204] width 16 height 16
click at [382, 199] on input "[GEOGRAPHIC_DATA], [GEOGRAPHIC_DATA] Business Initiatives" at bounding box center [377, 201] width 10 height 10
checkbox input "true"
click at [382, 228] on div at bounding box center [380, 232] width 16 height 16
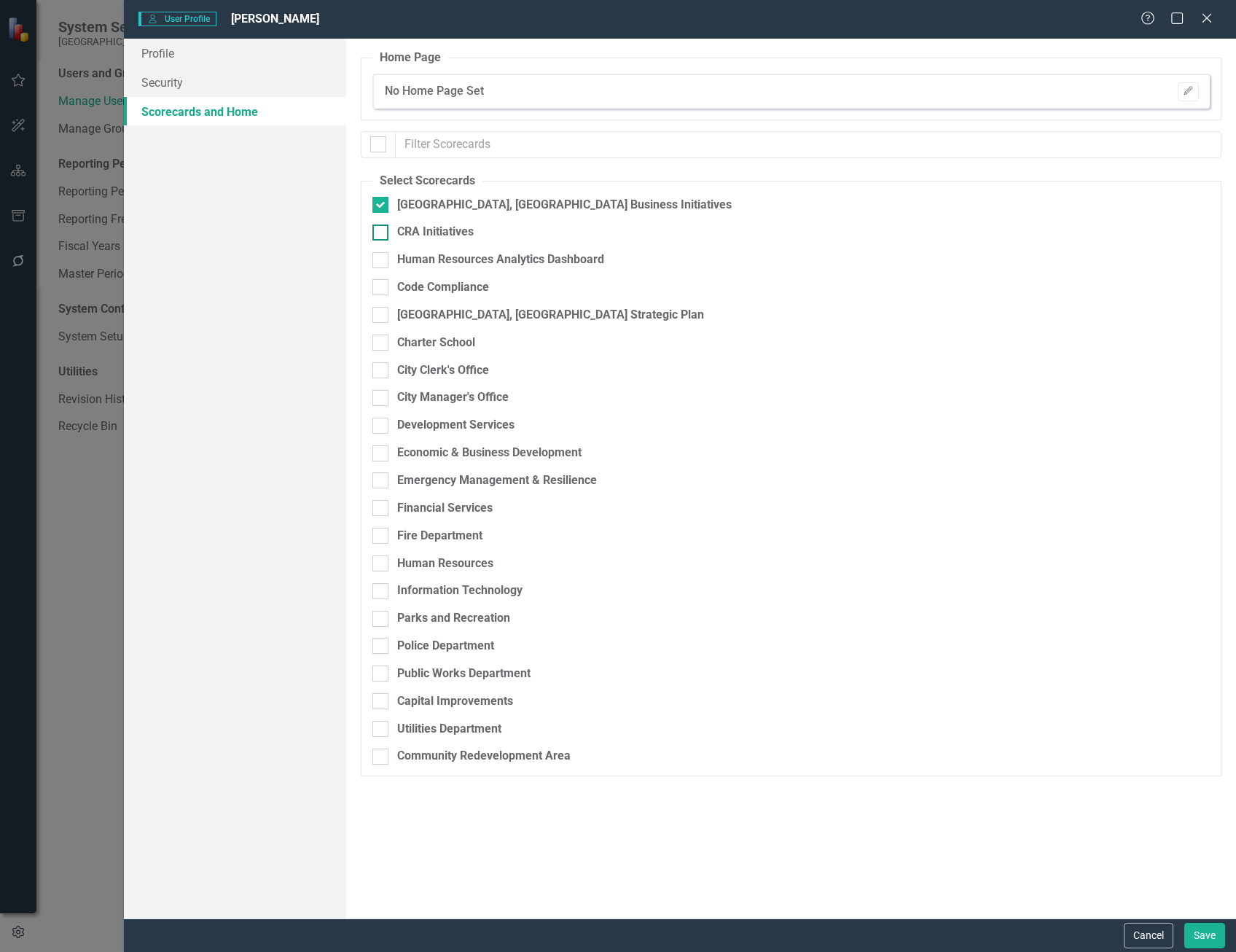
click at [382, 228] on input "CRA Initiatives" at bounding box center [377, 229] width 10 height 10
checkbox input "true"
drag, startPoint x: 380, startPoint y: 315, endPoint x: 383, endPoint y: 324, distance: 9.5
click at [381, 315] on input "[GEOGRAPHIC_DATA], [GEOGRAPHIC_DATA] Strategic Plan" at bounding box center [377, 311] width 10 height 10
checkbox input "true"
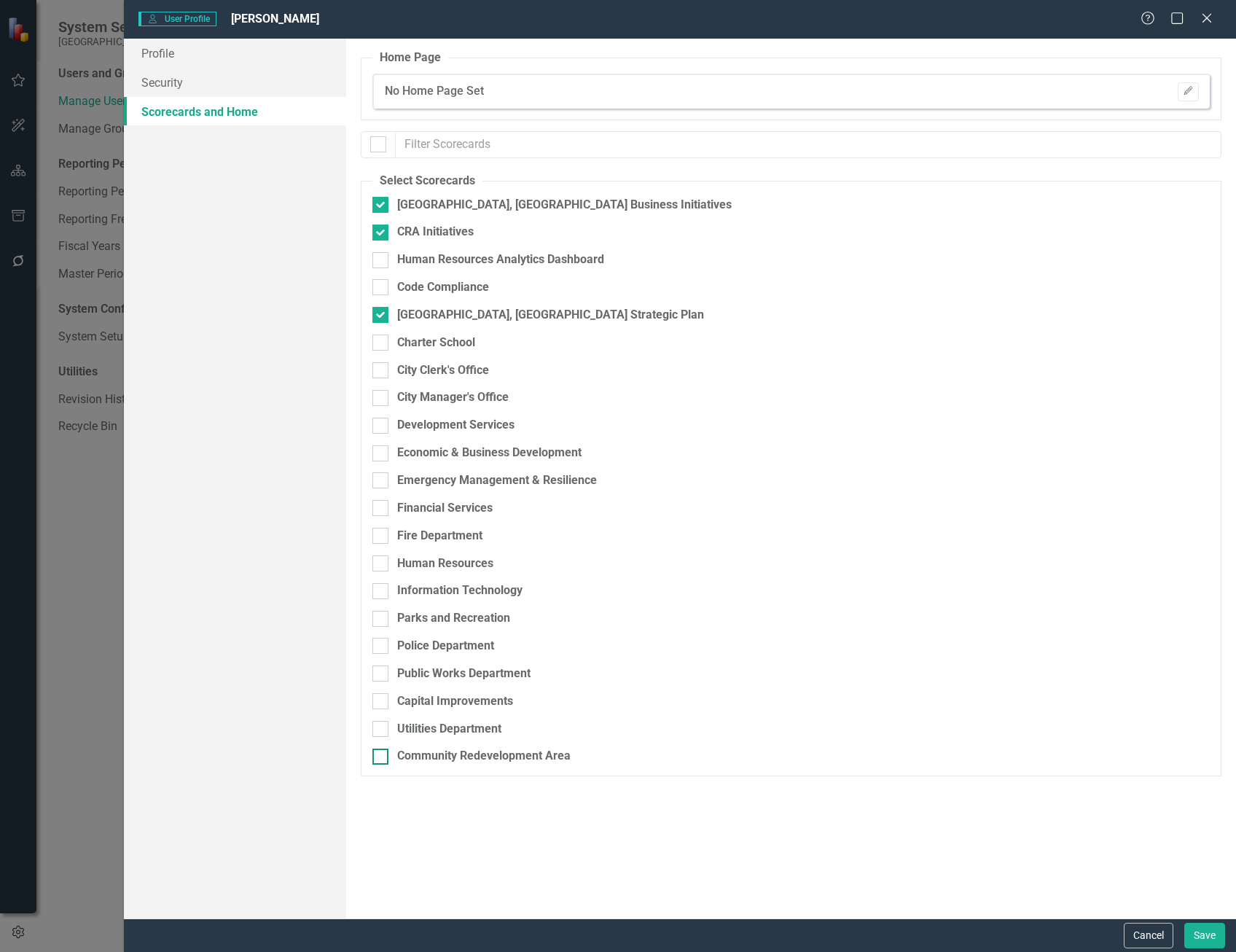
click at [377, 755] on input "Community Redevelopment Area" at bounding box center [377, 753] width 10 height 10
checkbox input "true"
click at [377, 393] on input "City Manager's Office" at bounding box center [377, 394] width 10 height 10
checkbox input "true"
click at [1216, 936] on button "Save" at bounding box center [1205, 936] width 41 height 25
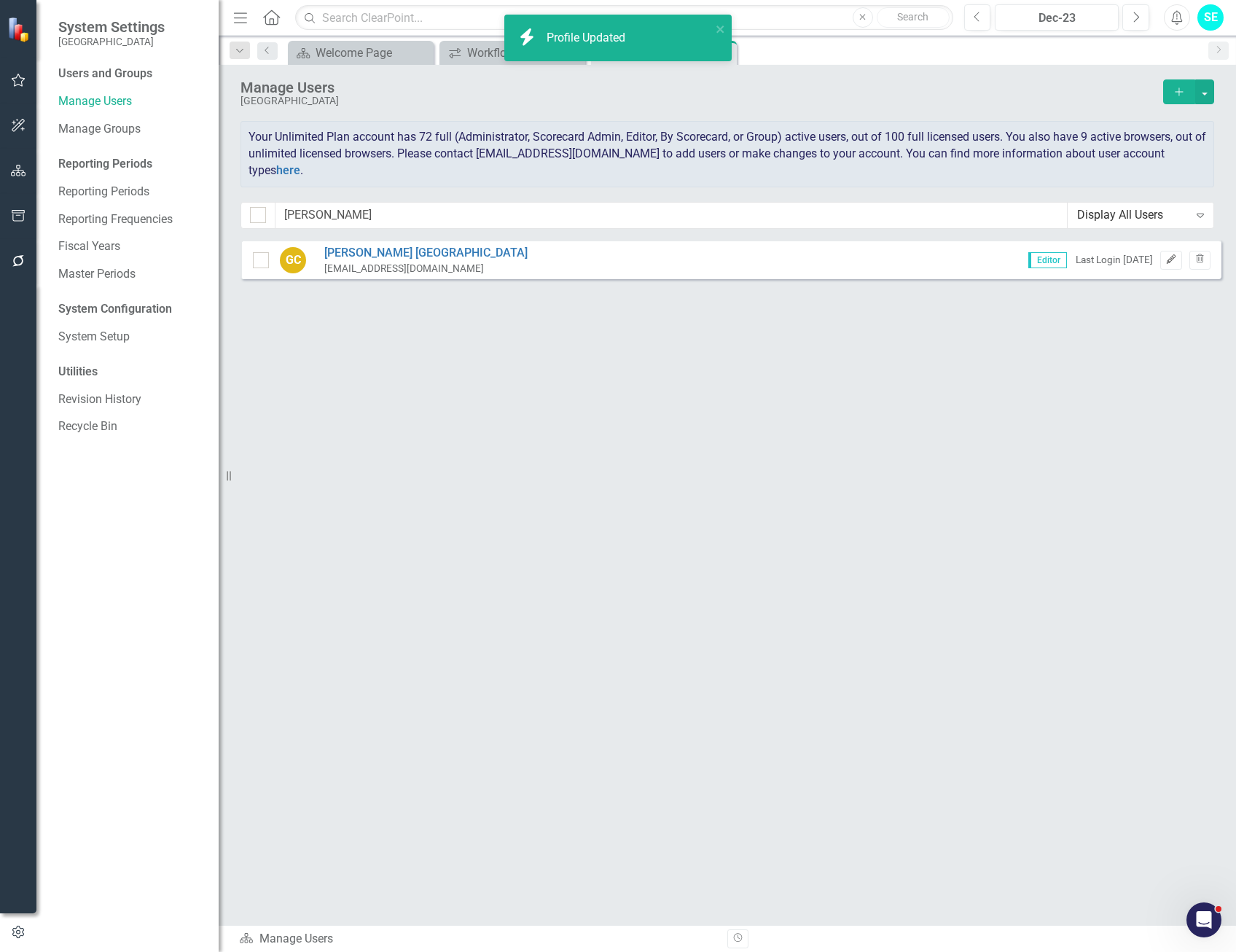
click at [1166, 262] on icon "Edit" at bounding box center [1170, 260] width 11 height 9
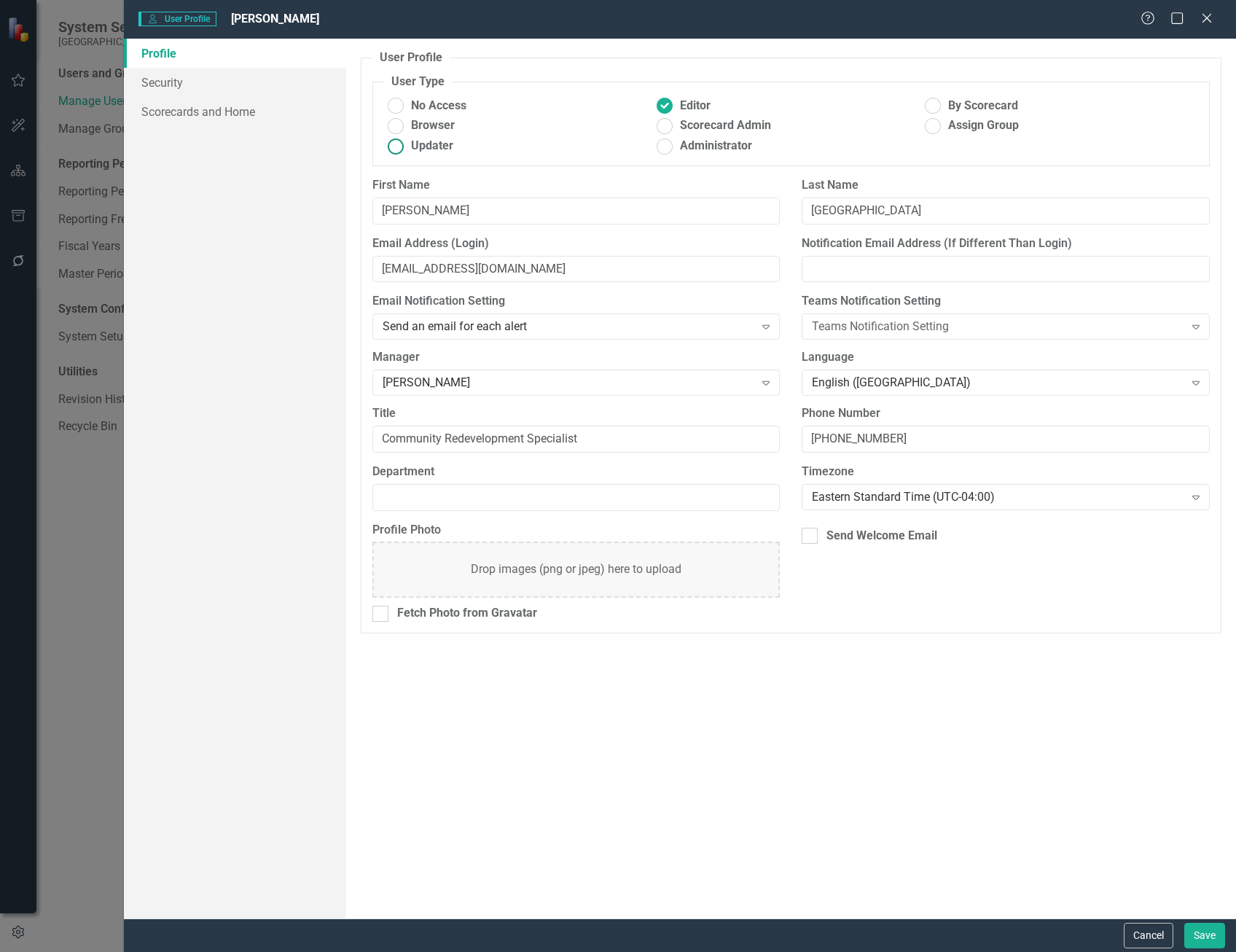
click at [399, 144] on ins at bounding box center [396, 146] width 22 height 22
click at [399, 144] on input "Updater" at bounding box center [396, 146] width 22 height 22
radio input "true"
click at [1200, 930] on button "Save" at bounding box center [1205, 936] width 41 height 25
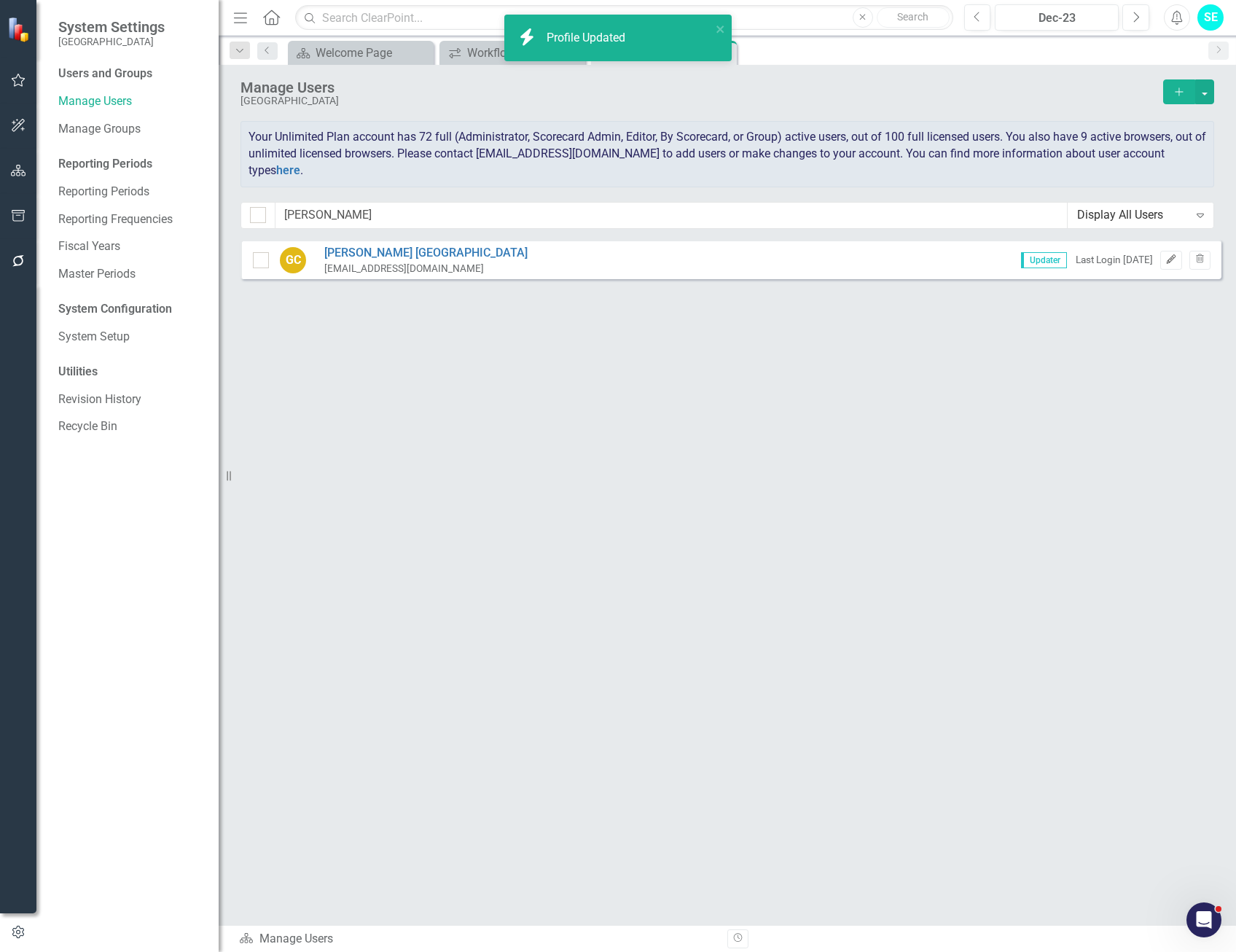
click at [1177, 260] on button "Edit" at bounding box center [1171, 260] width 21 height 19
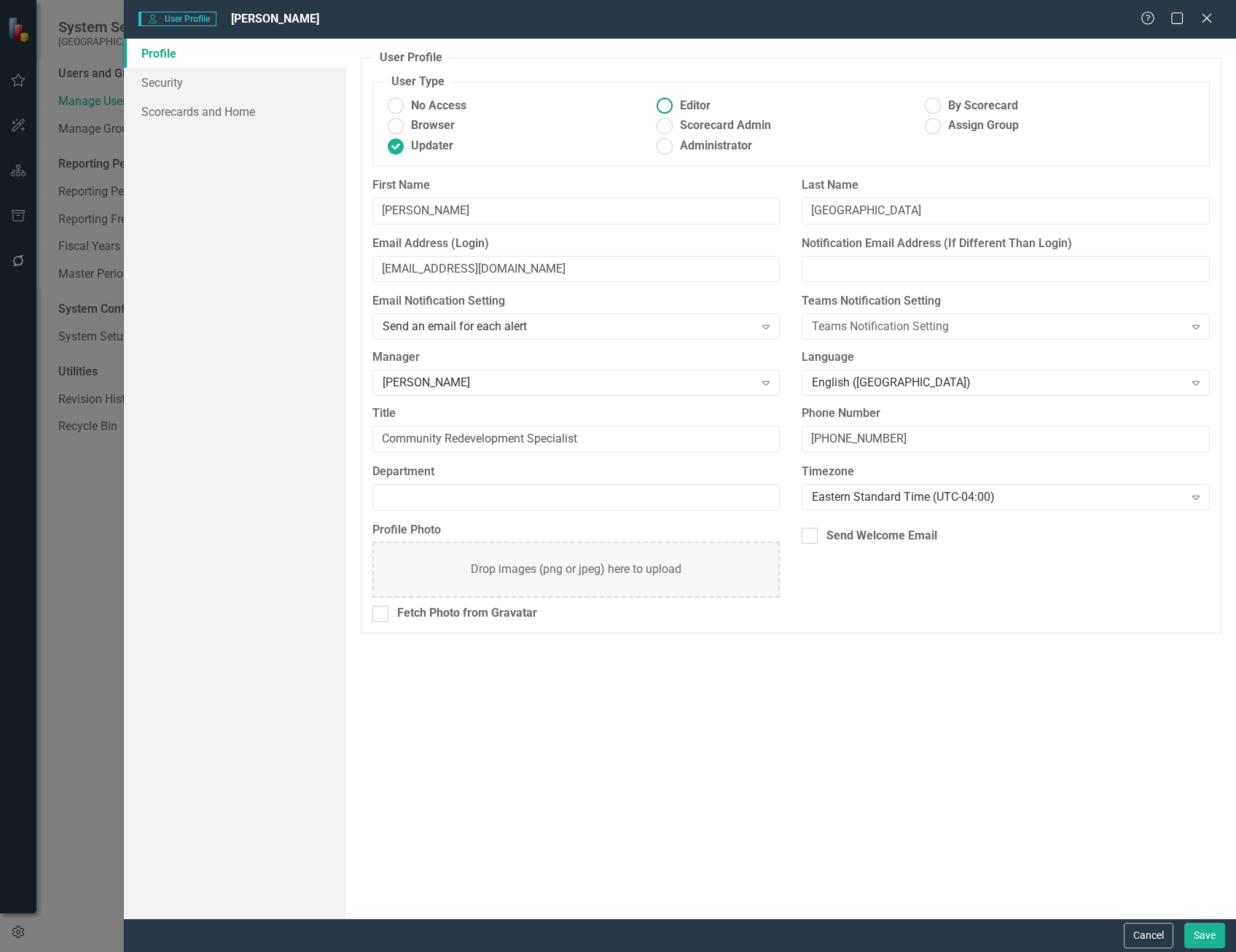
click at [662, 104] on ins at bounding box center [664, 106] width 22 height 22
click at [662, 104] on input "Editor" at bounding box center [664, 106] width 22 height 22
radio input "true"
click at [1204, 937] on button "Save" at bounding box center [1205, 936] width 41 height 25
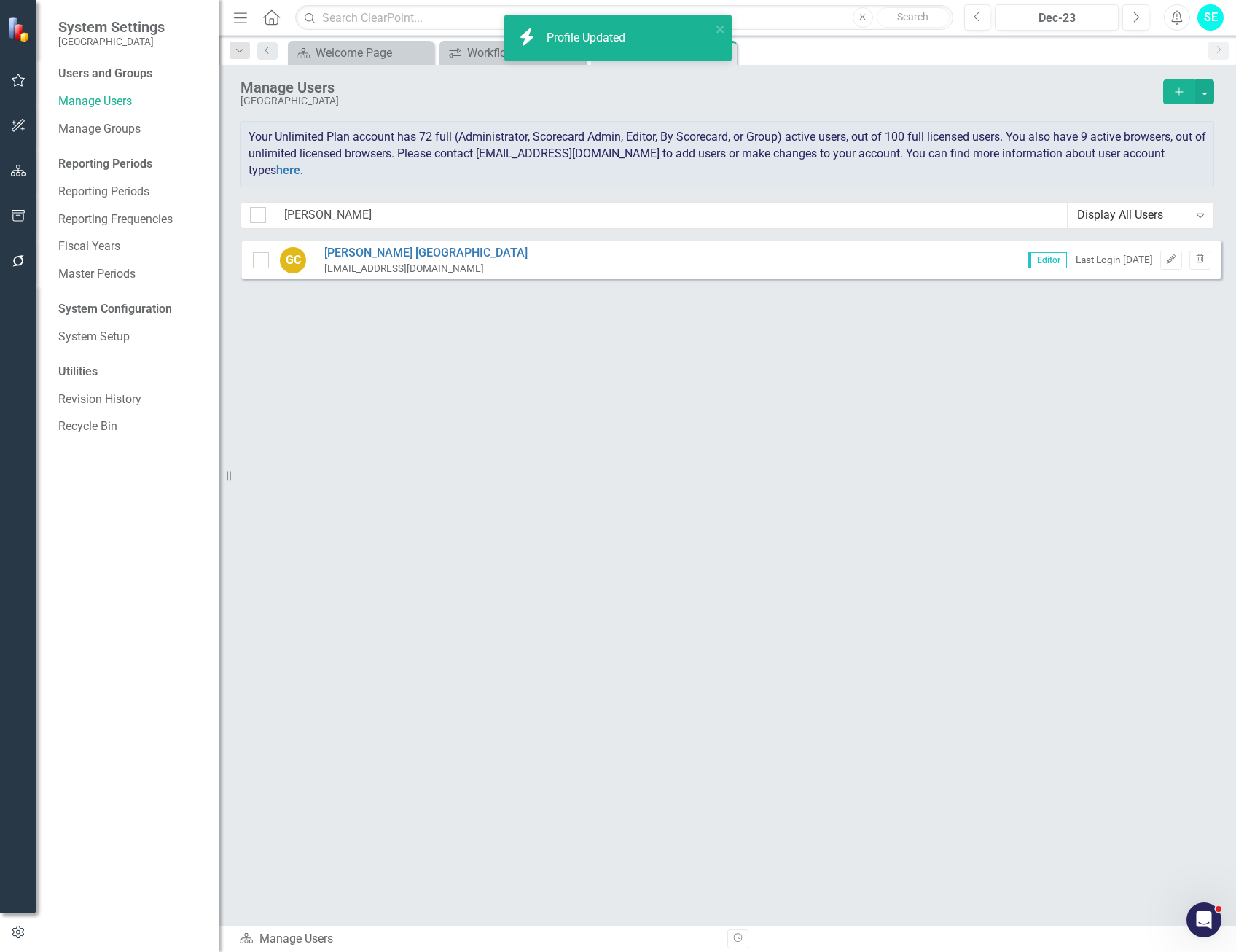
click at [14, 251] on button "button" at bounding box center [19, 261] width 33 height 31
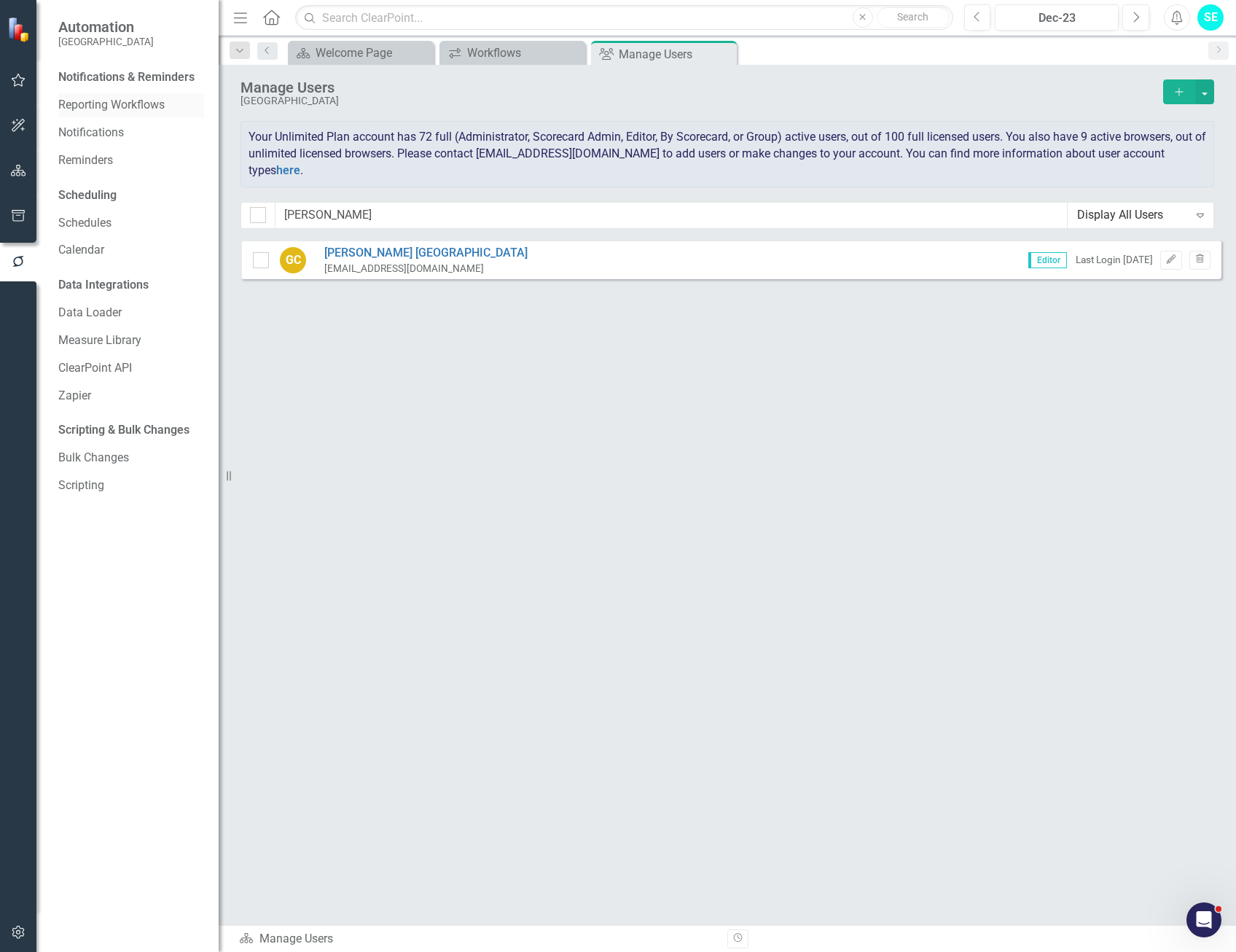
click at [117, 102] on link "Reporting Workflows" at bounding box center [131, 105] width 146 height 16
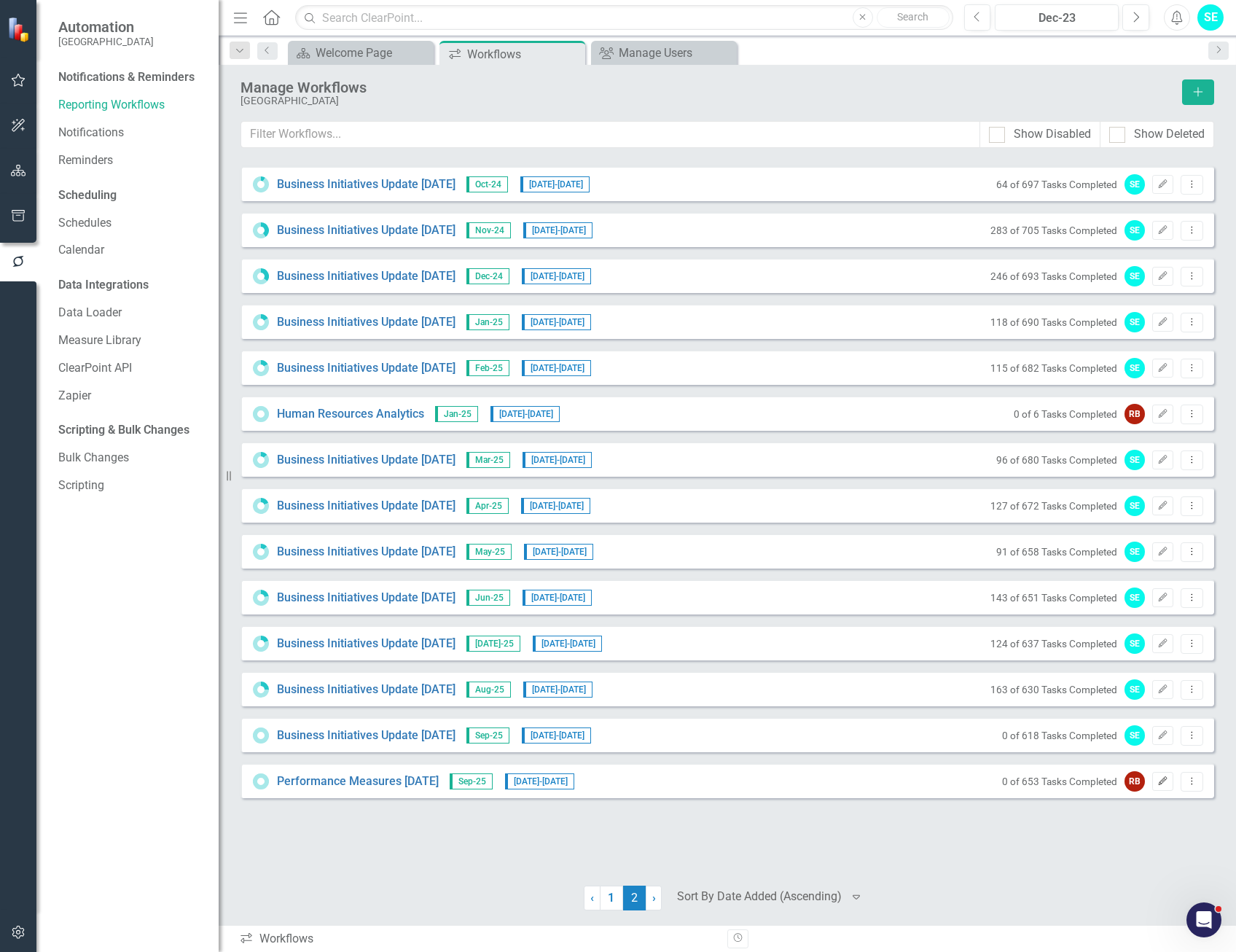
click at [1159, 784] on icon "Edit" at bounding box center [1163, 781] width 11 height 9
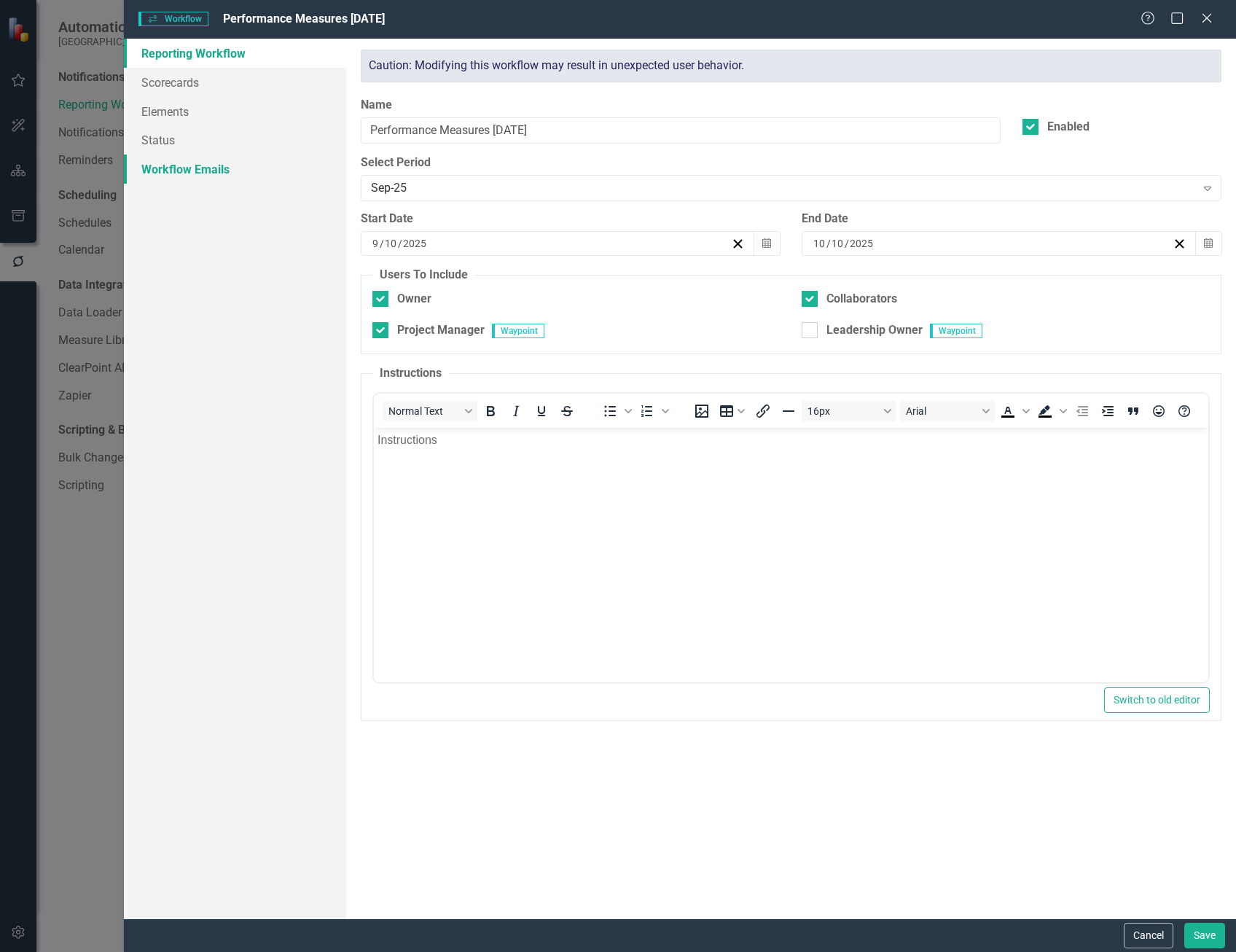
click at [193, 160] on link "Workflow Emails" at bounding box center [235, 169] width 222 height 29
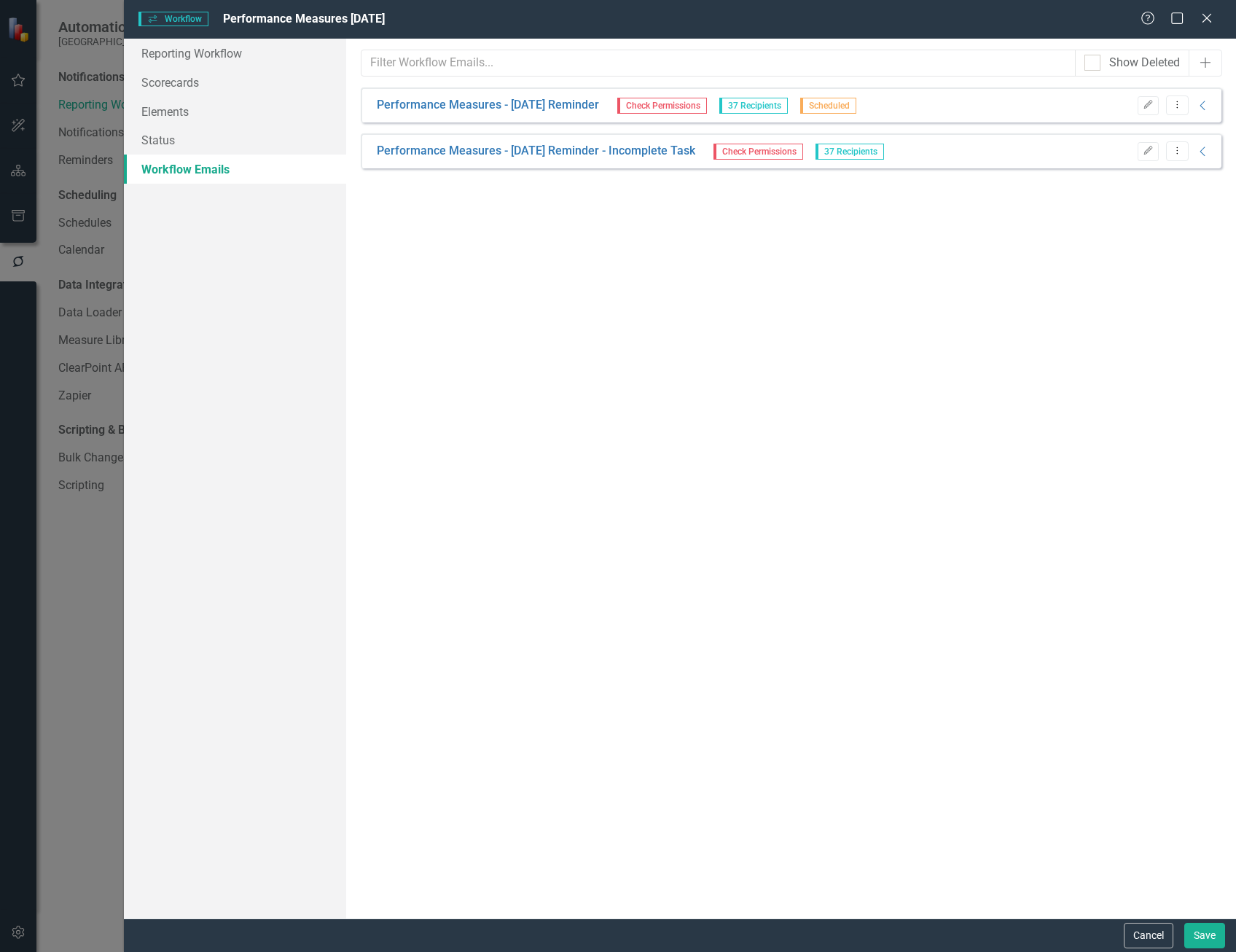
click at [1202, 111] on div "Edit Dropdown Menu Collapse" at bounding box center [1171, 105] width 81 height 19
click at [1203, 105] on icon "Collapse" at bounding box center [1202, 106] width 14 height 12
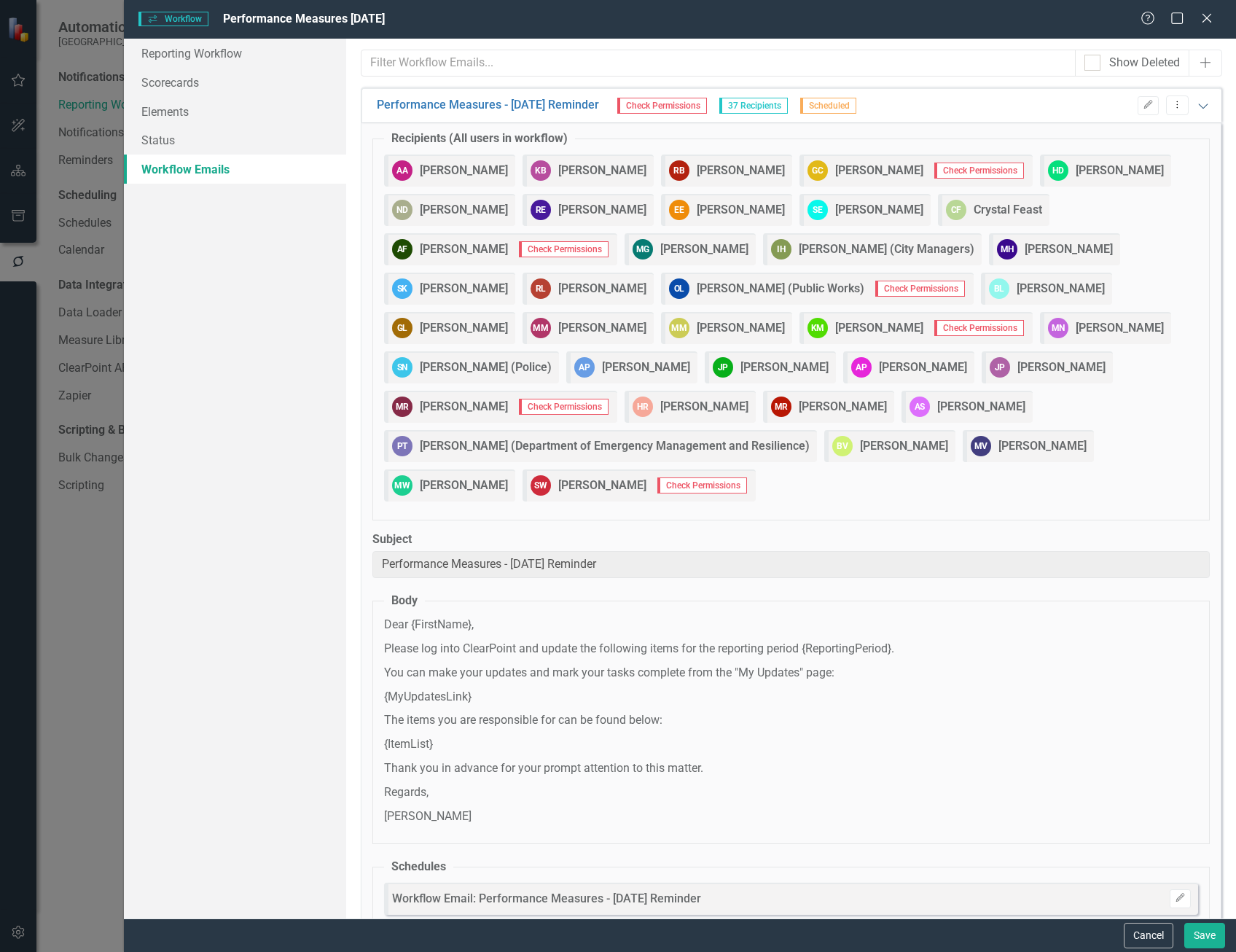
click at [1197, 104] on icon "Expanded" at bounding box center [1202, 106] width 14 height 12
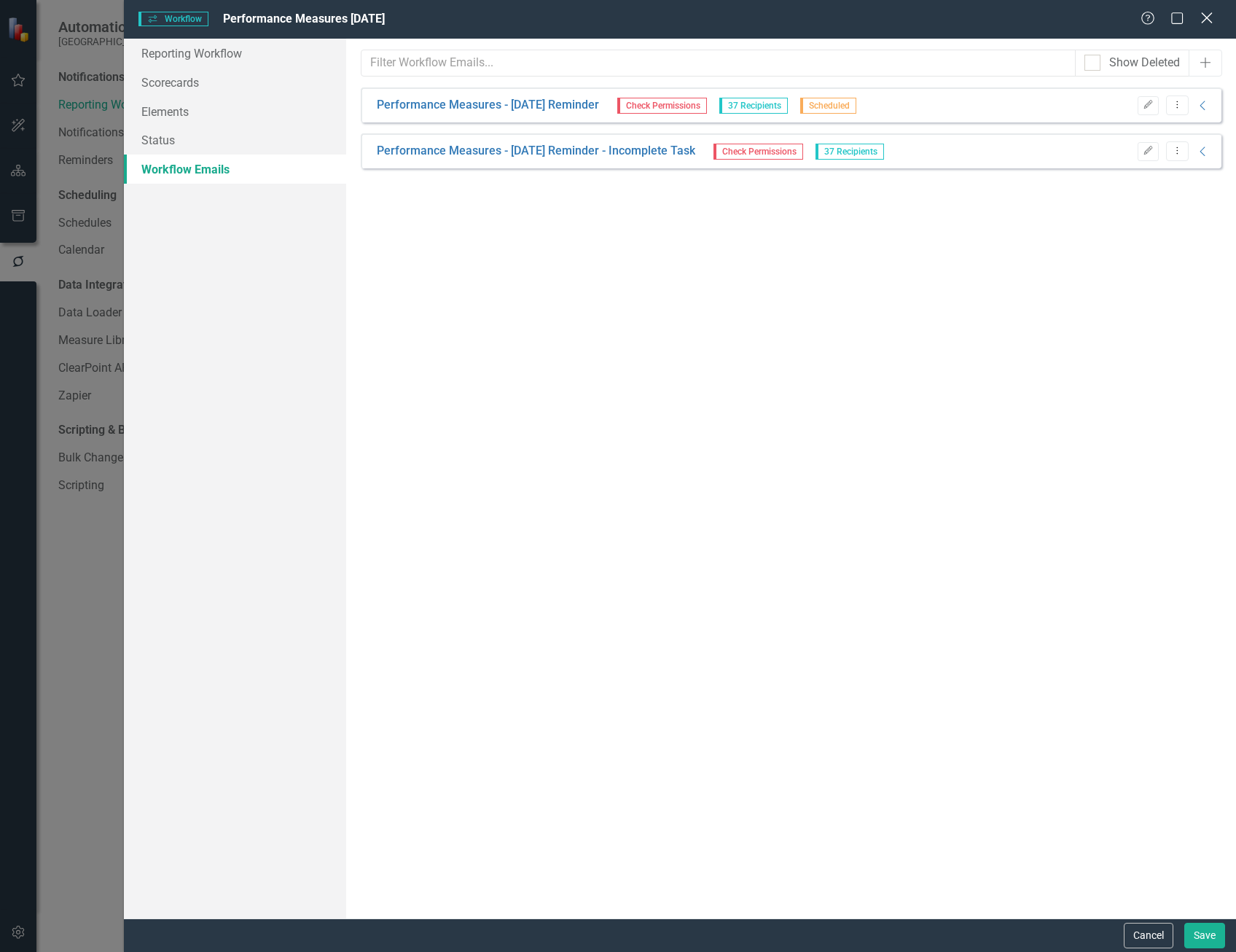
click at [1207, 21] on icon "Close" at bounding box center [1206, 18] width 18 height 14
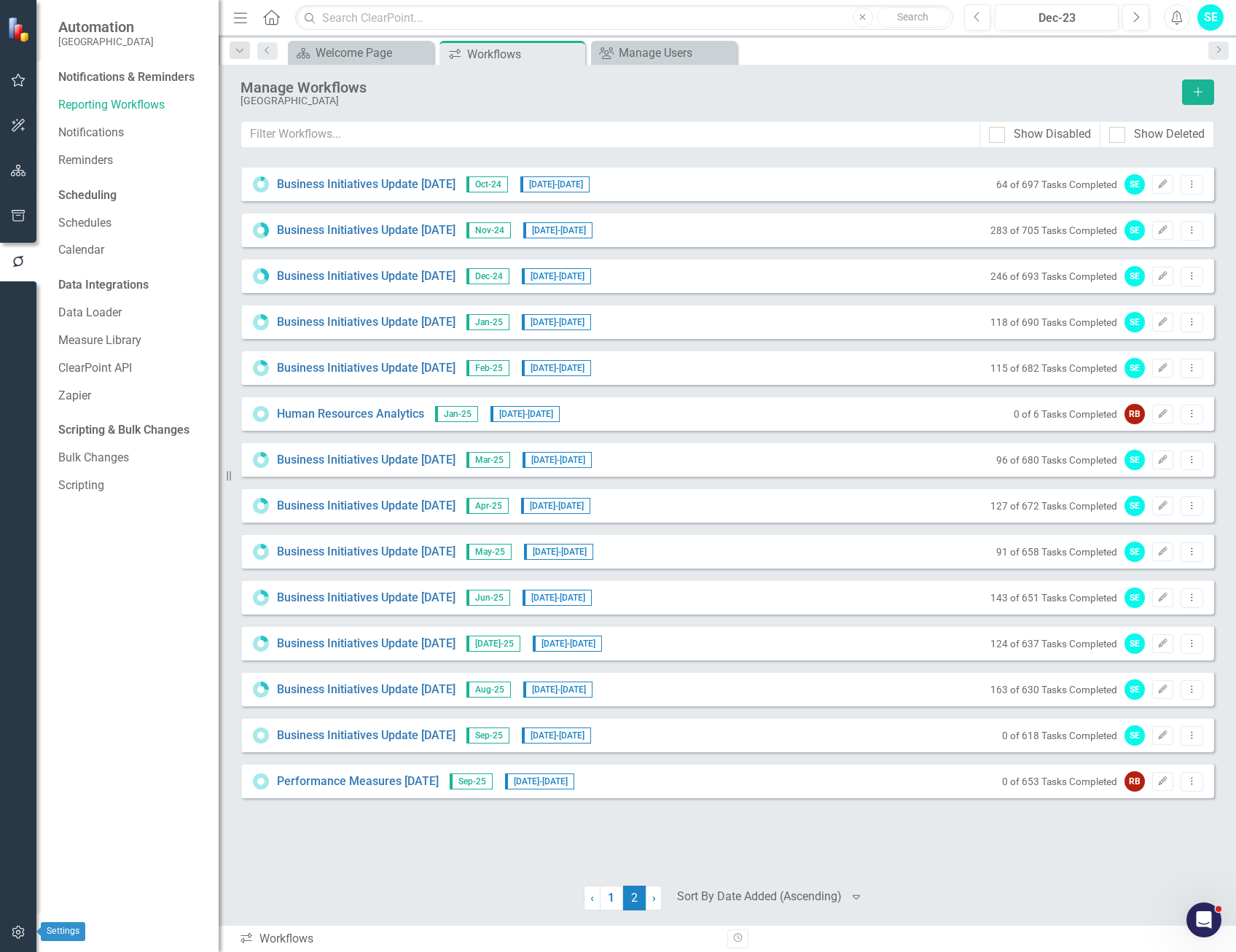
click at [22, 921] on button "button" at bounding box center [19, 933] width 33 height 31
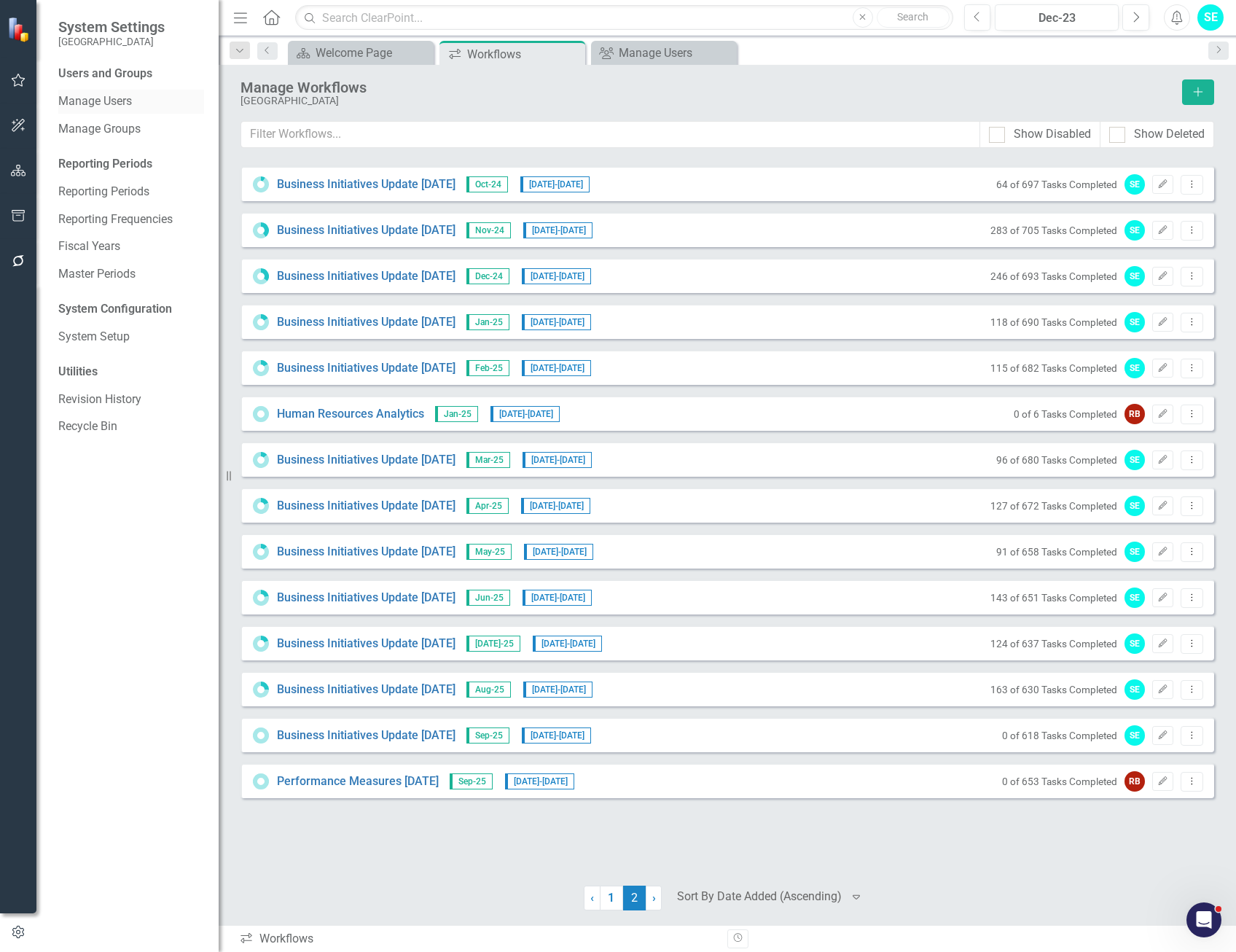
click at [97, 96] on link "Manage Users" at bounding box center [131, 102] width 146 height 16
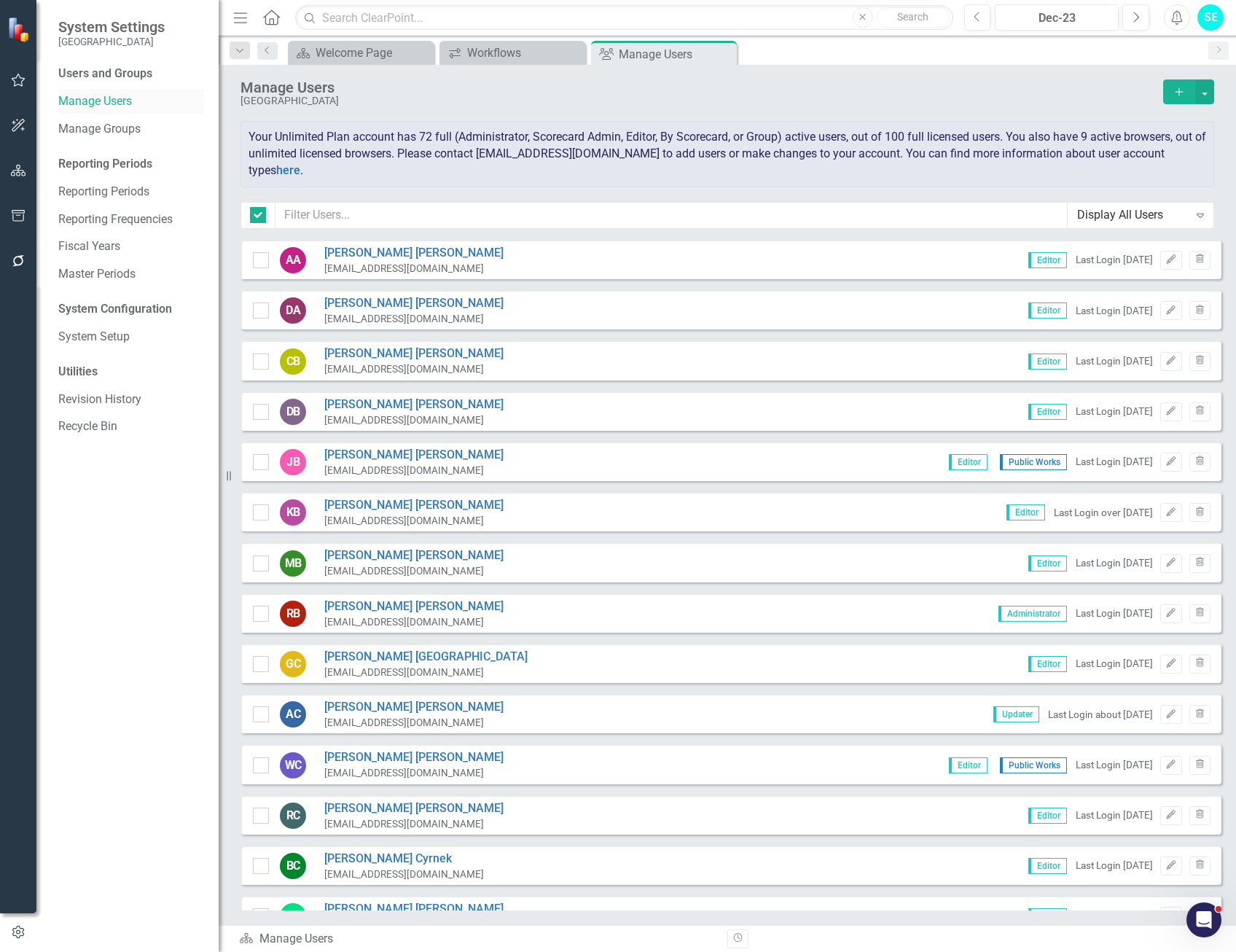
checkbox input "false"
click at [107, 125] on link "Manage Groups" at bounding box center [131, 129] width 146 height 16
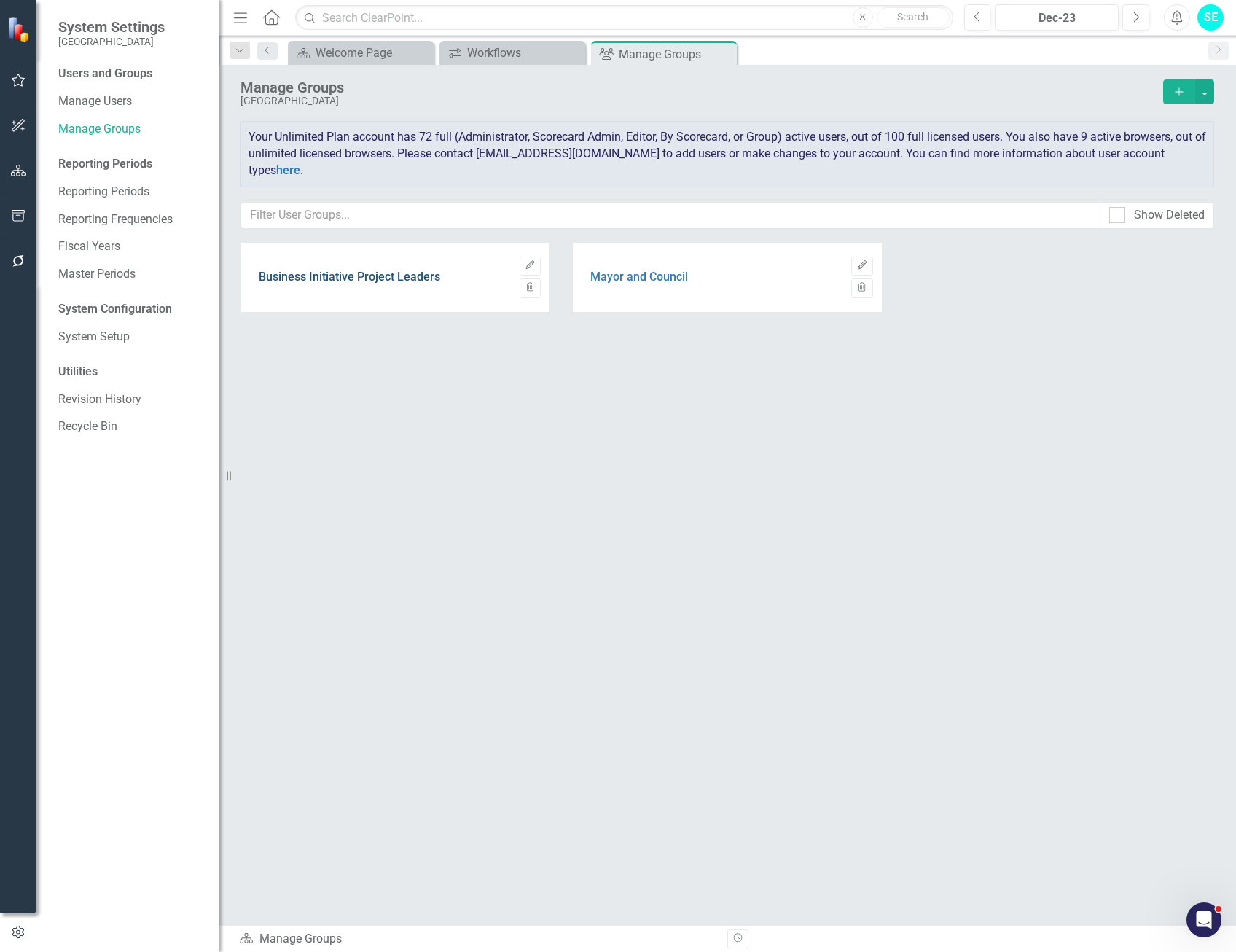
click at [406, 274] on link "Business Initiative Project Leaders" at bounding box center [349, 277] width 182 height 13
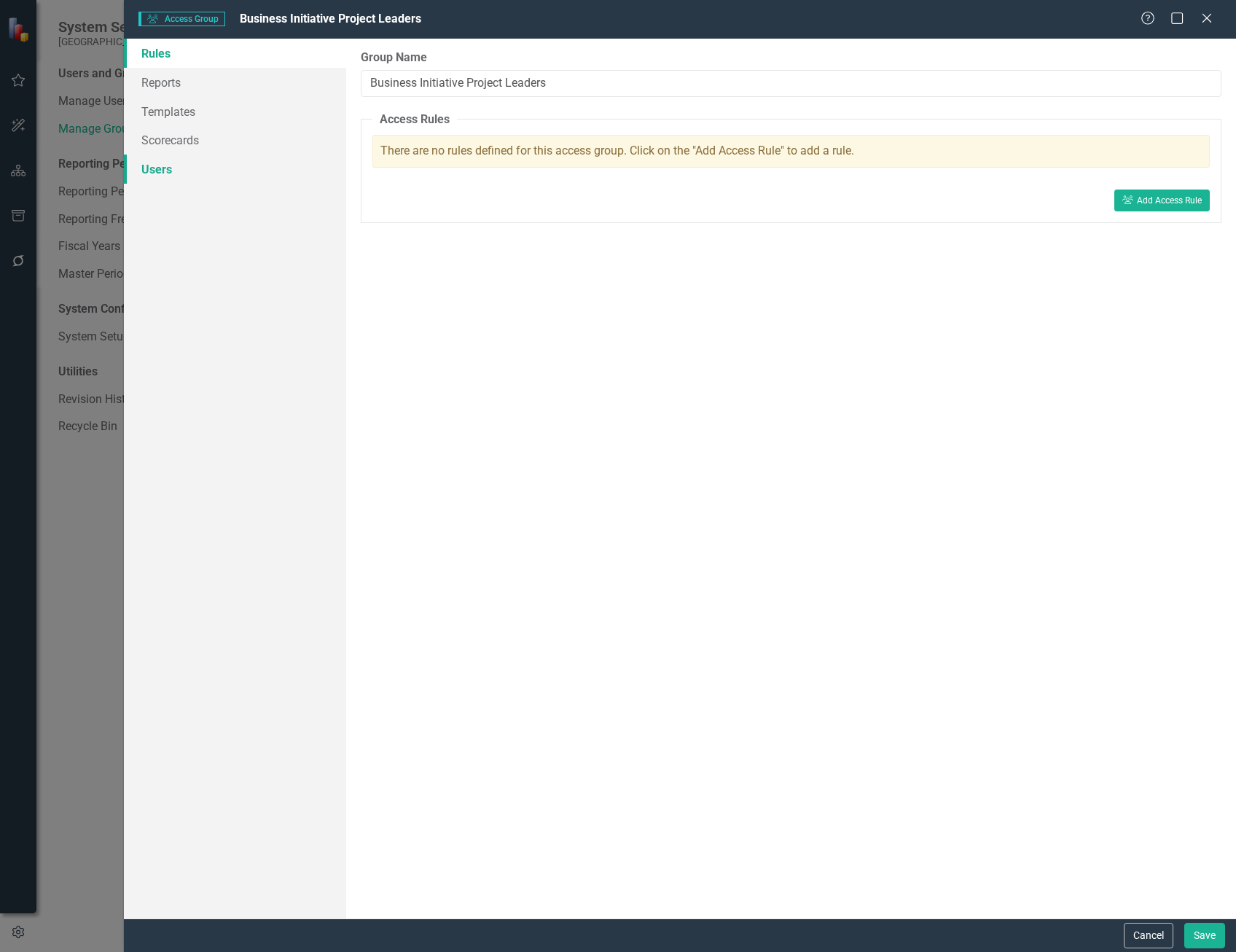
click at [166, 171] on link "Users" at bounding box center [235, 169] width 222 height 29
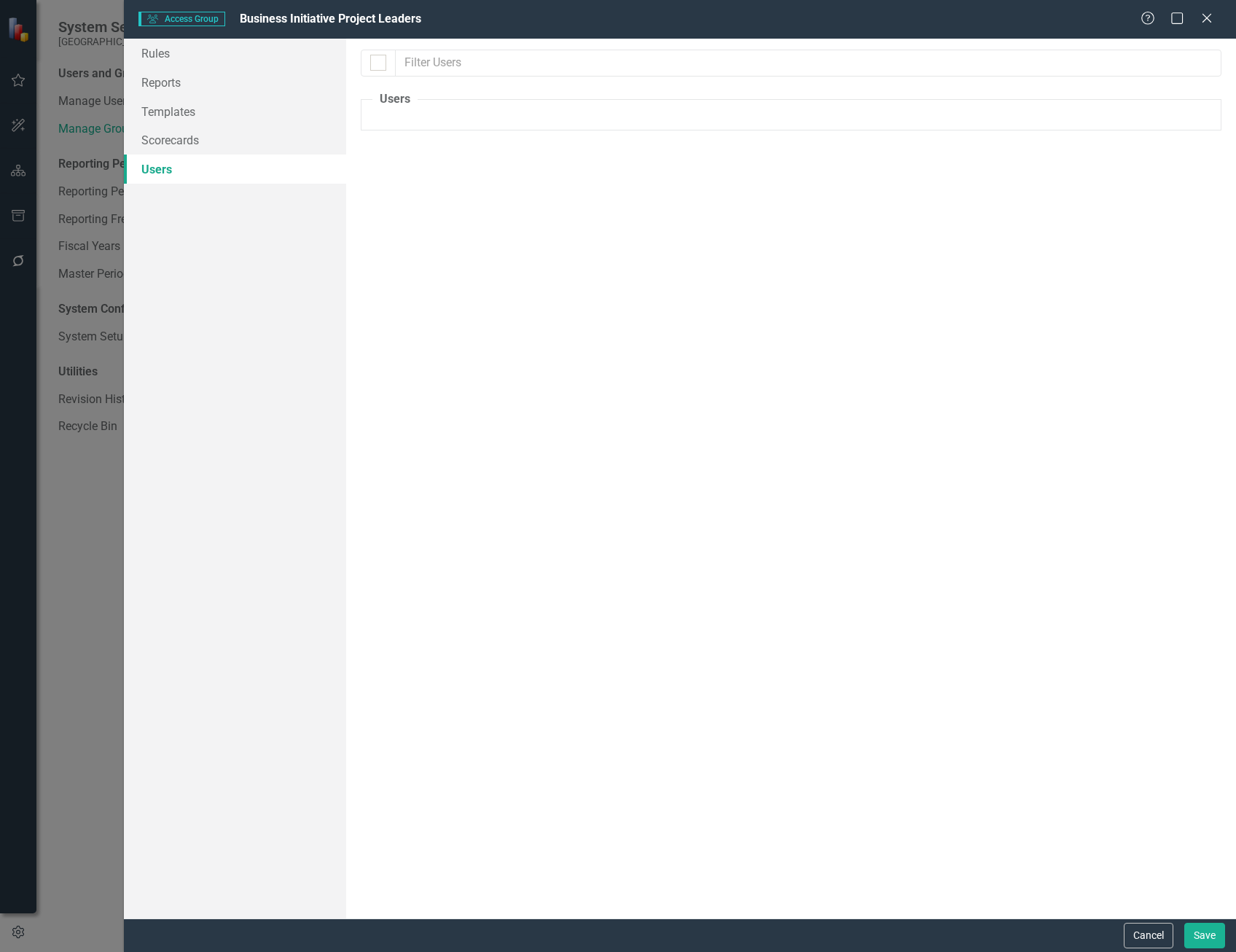
click at [1208, 17] on icon at bounding box center [1207, 19] width 9 height 9
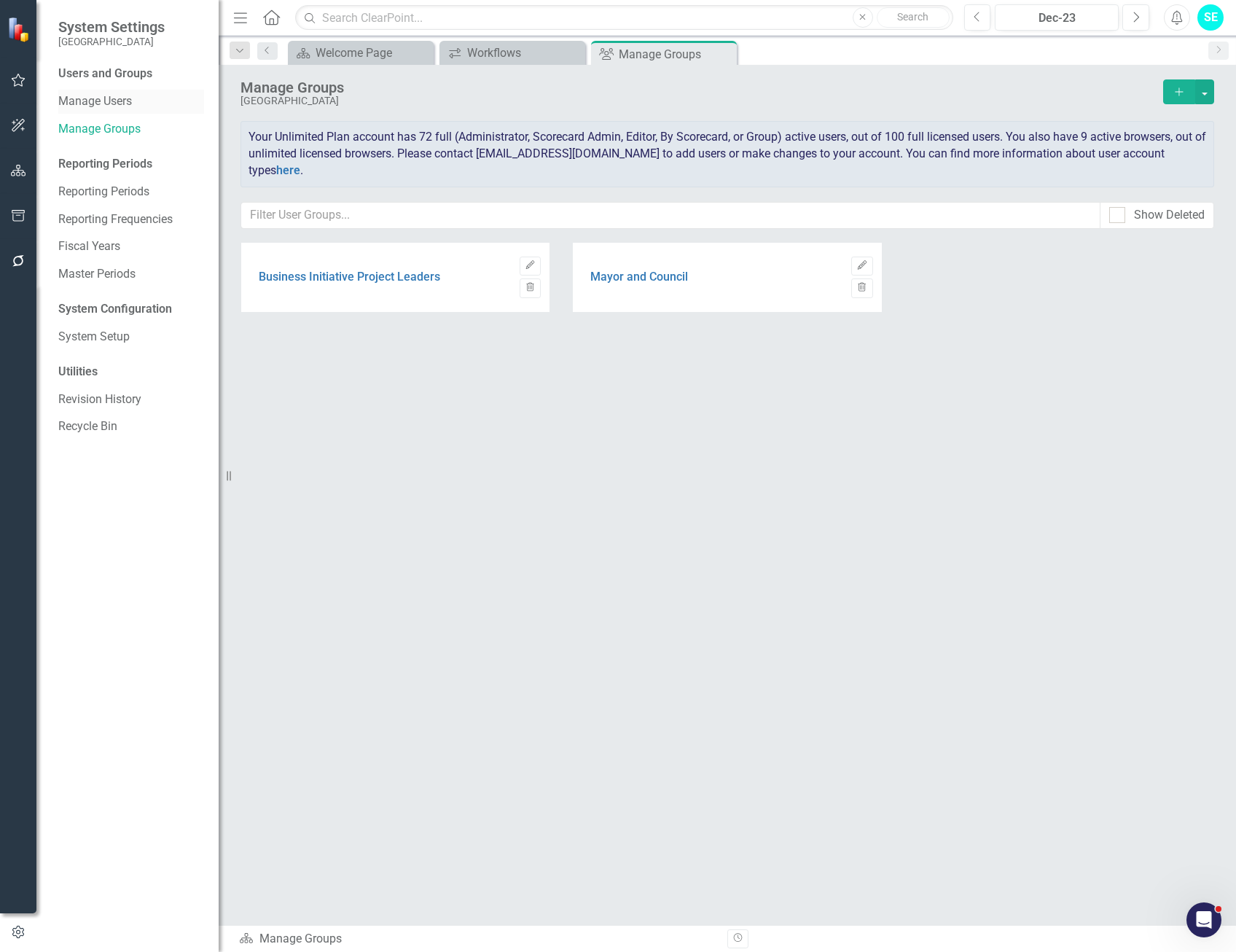
click at [111, 100] on link "Manage Users" at bounding box center [131, 102] width 146 height 16
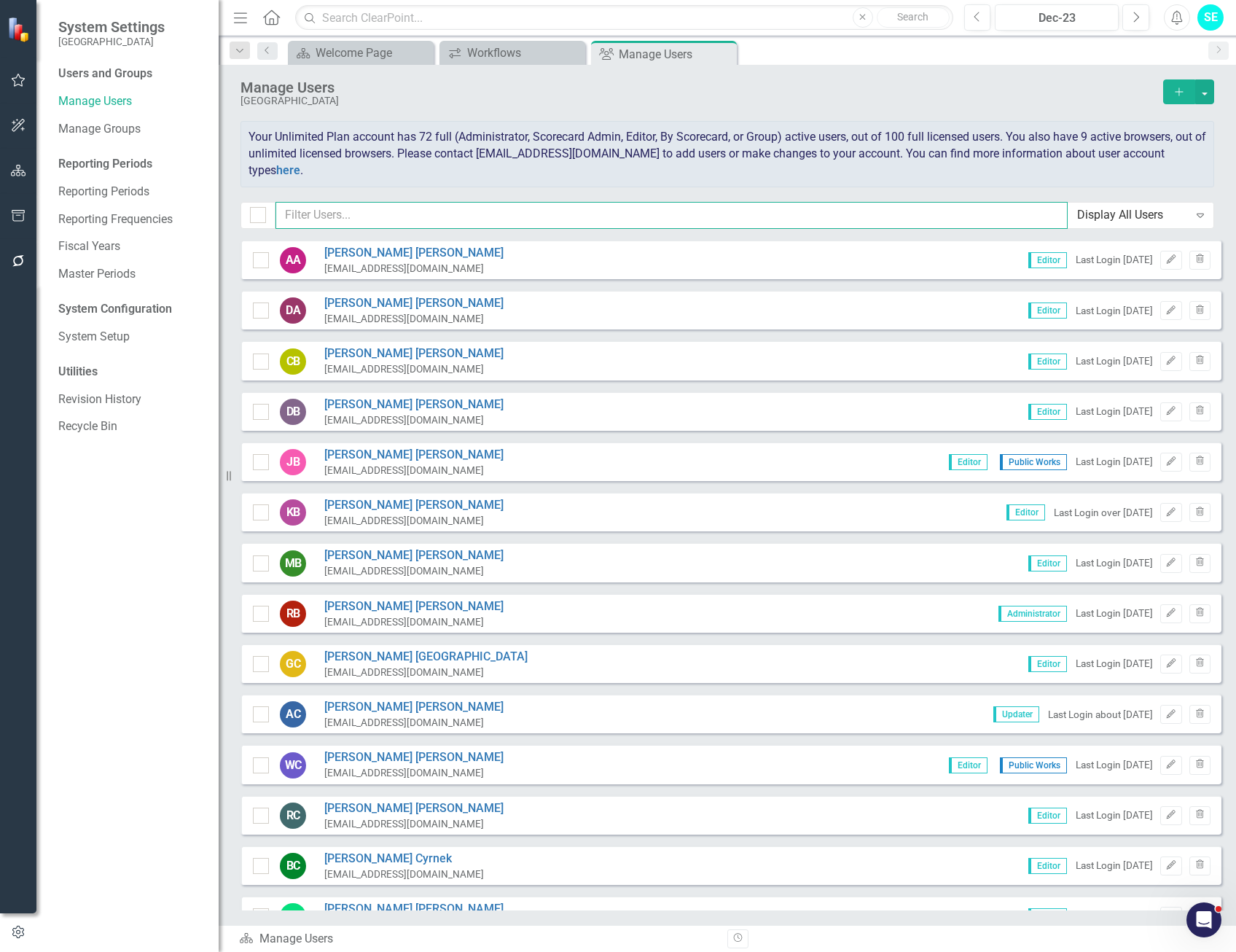
click at [372, 215] on input "text" at bounding box center [671, 215] width 792 height 27
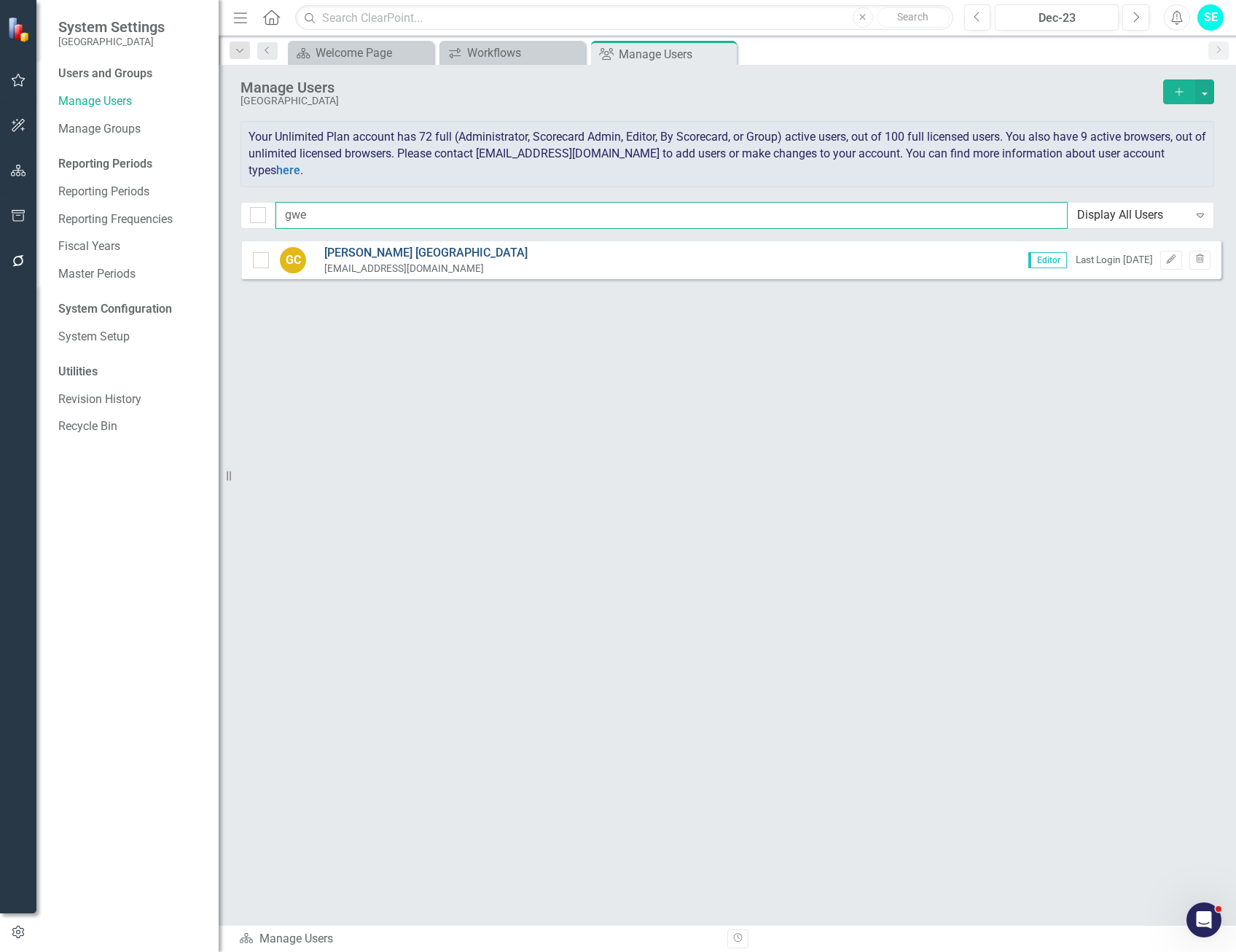
type input "gwe"
click at [384, 245] on link "Gwen Carlisle" at bounding box center [426, 253] width 203 height 16
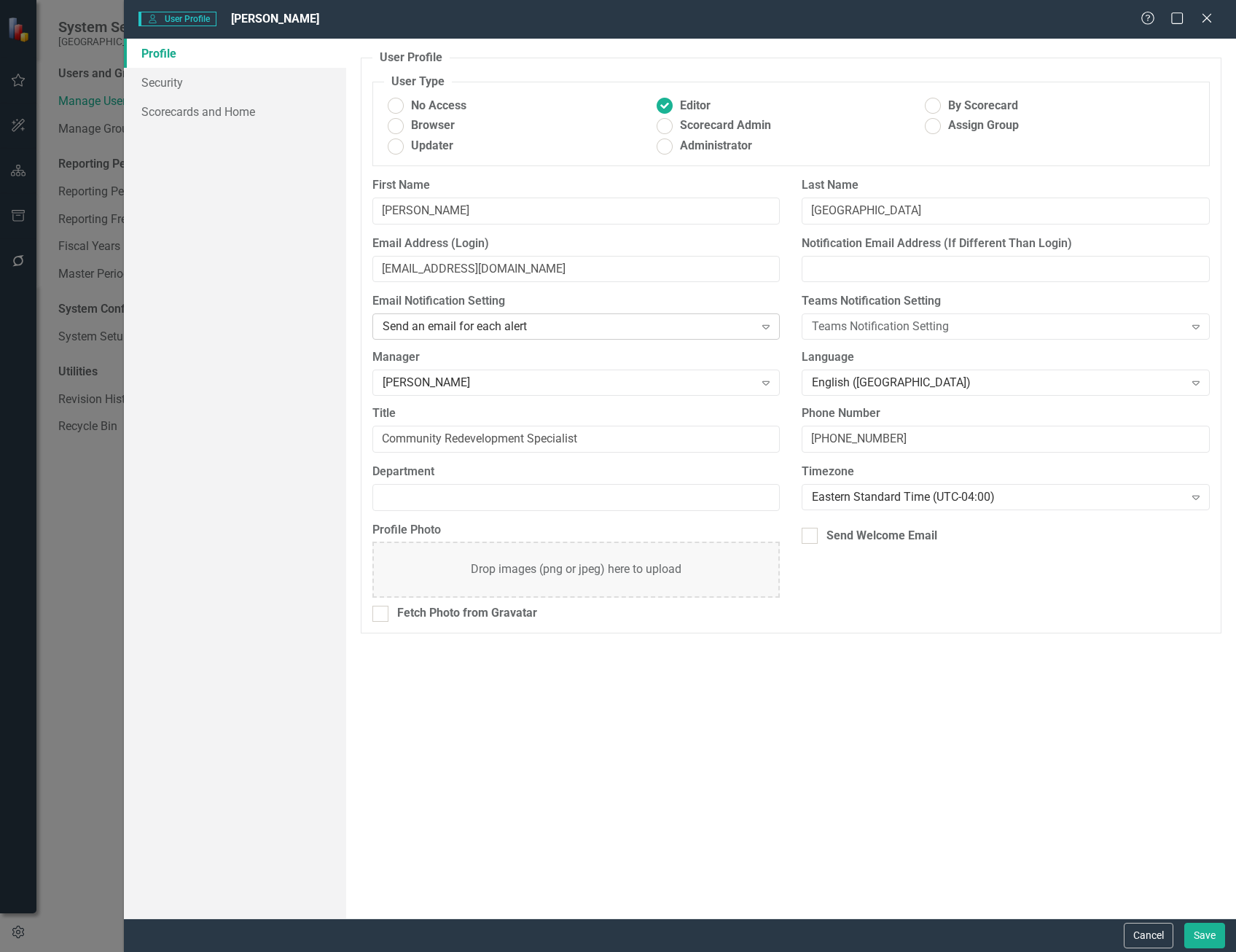
click at [547, 325] on div "Send an email for each alert" at bounding box center [568, 327] width 372 height 16
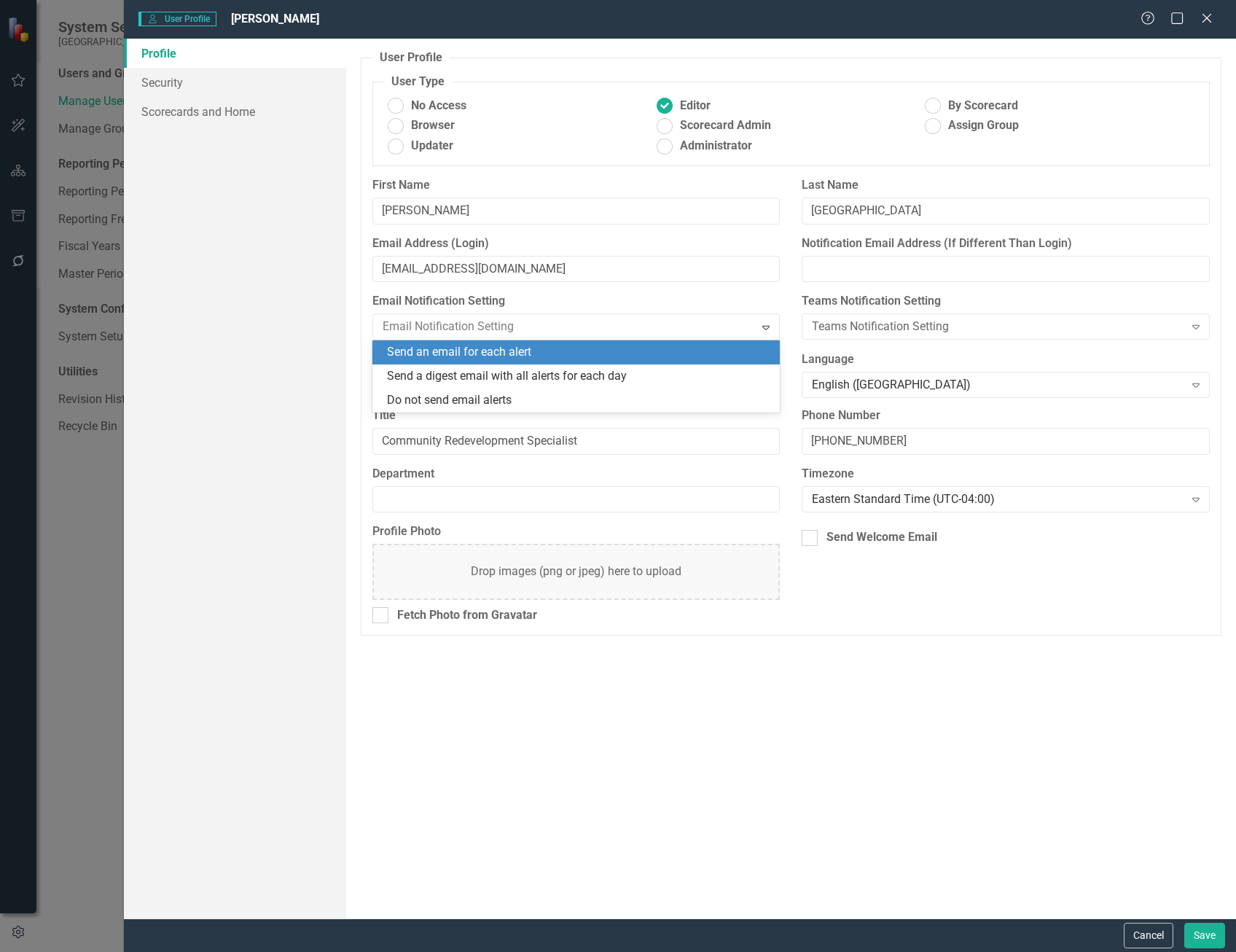
click at [291, 354] on div "Profile Security Scorecards and Home" at bounding box center [235, 479] width 222 height 879
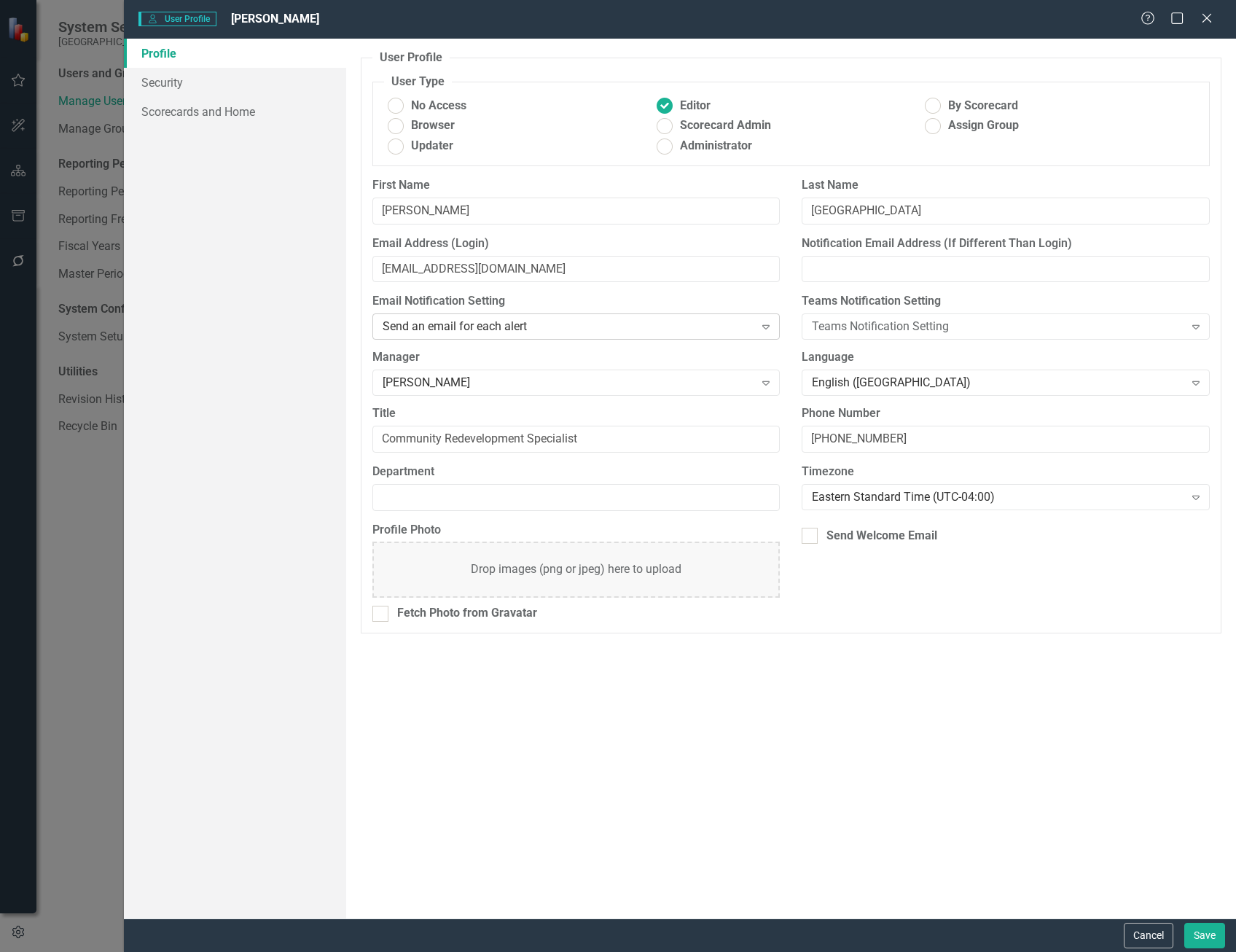
click at [418, 336] on div "Send an email for each alert Expand" at bounding box center [577, 326] width 408 height 26
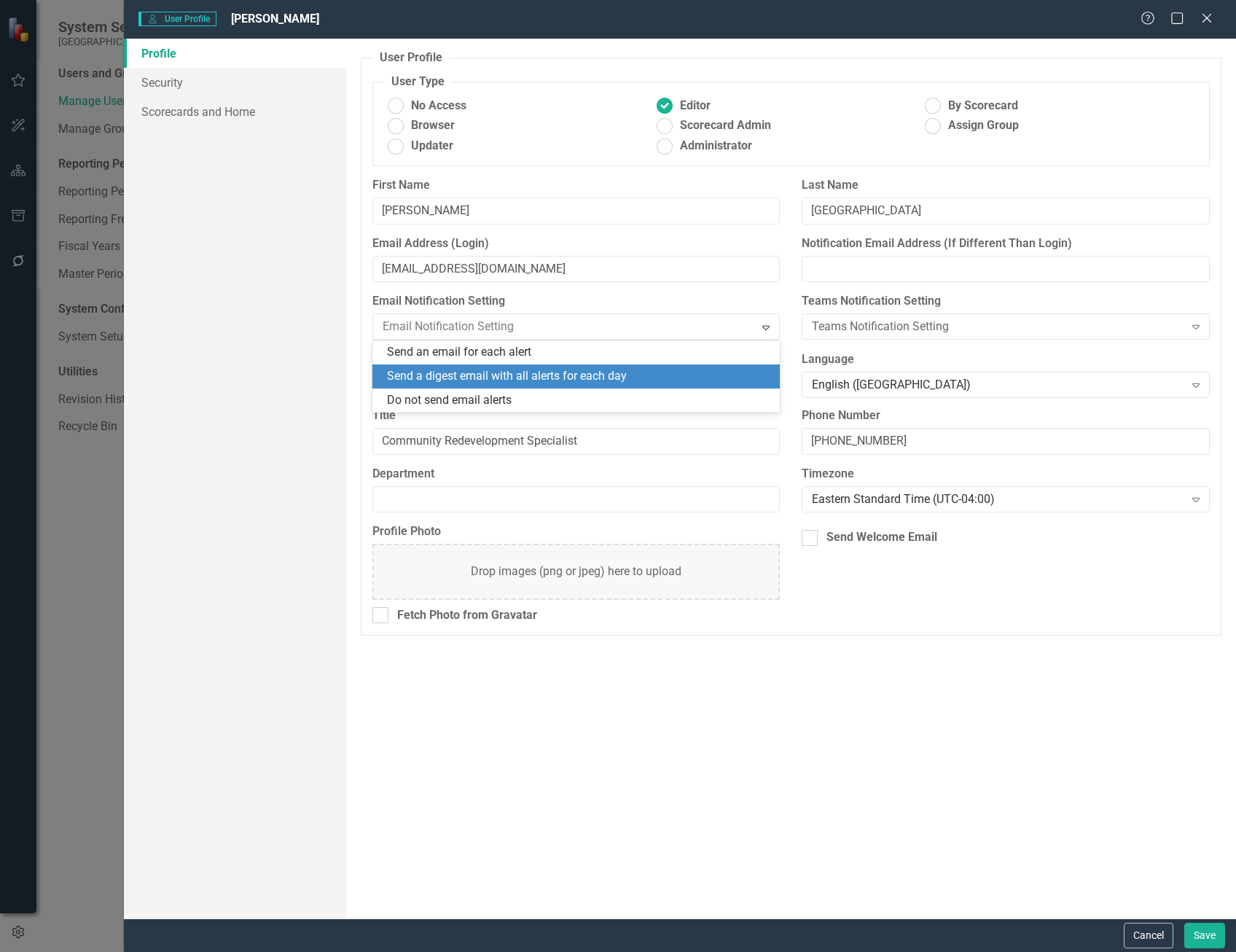
click at [422, 369] on div "Send a digest email with all alerts for each day" at bounding box center [579, 376] width 385 height 16
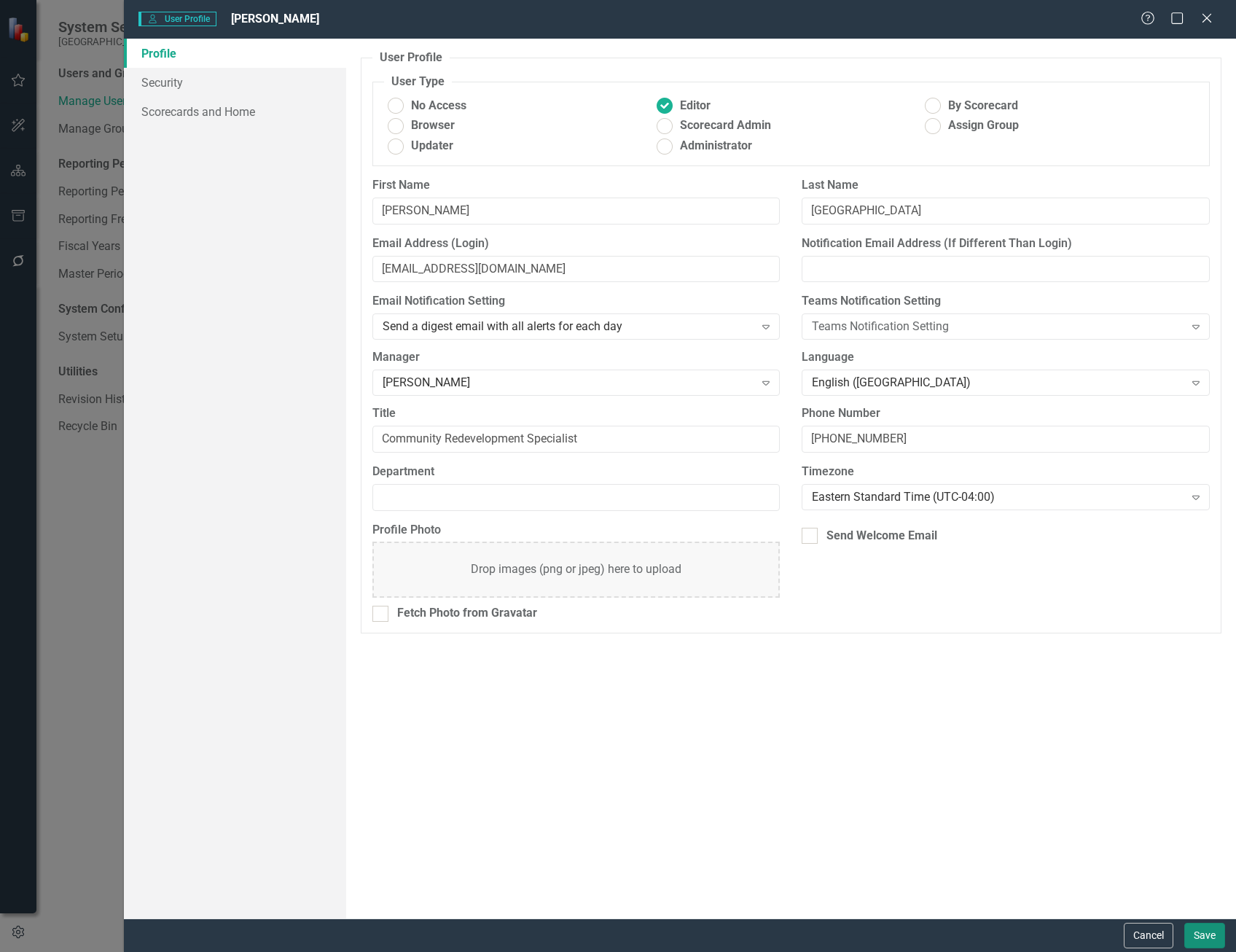
click at [1193, 931] on button "Save" at bounding box center [1205, 936] width 41 height 25
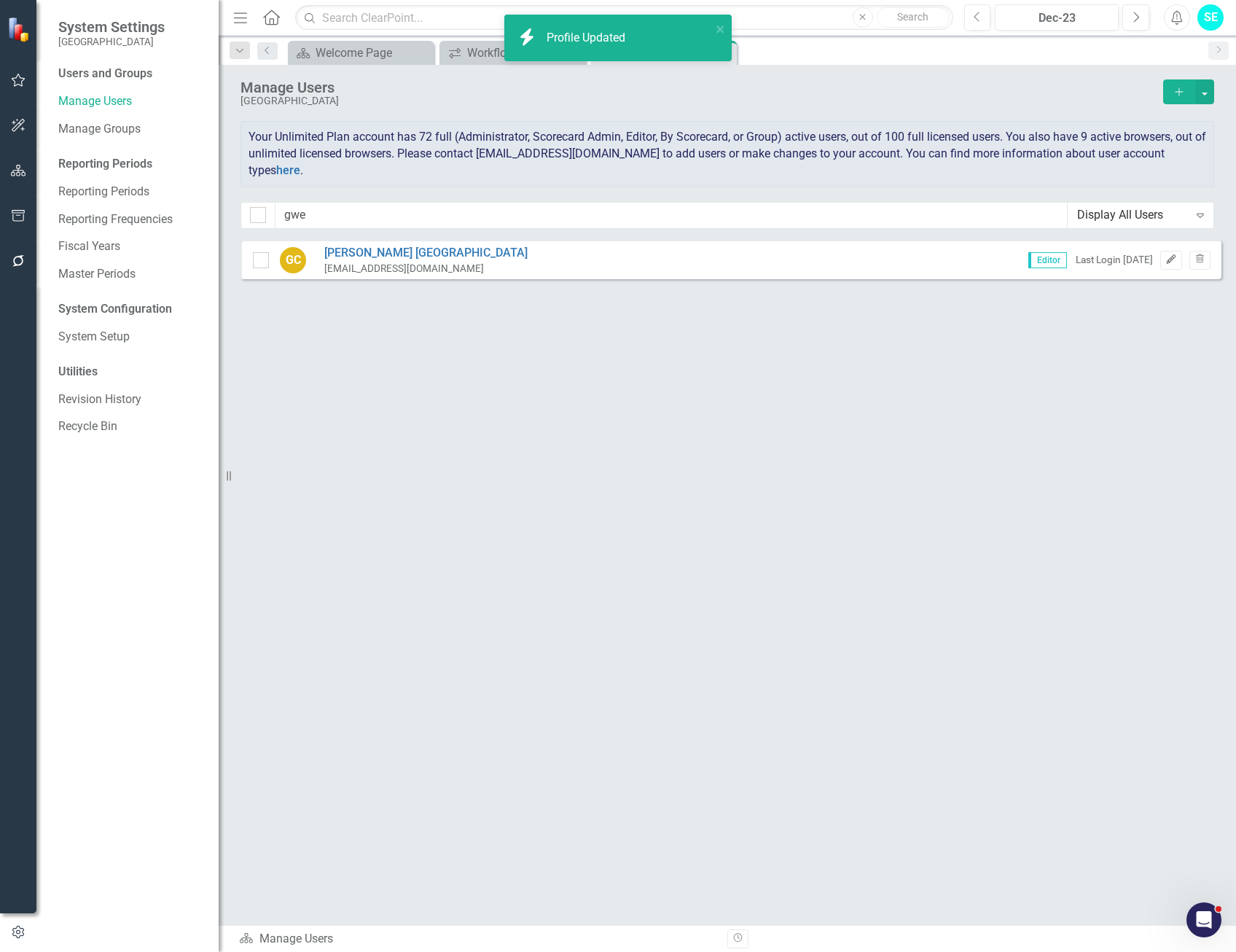
click at [1166, 260] on icon "Edit" at bounding box center [1170, 260] width 11 height 9
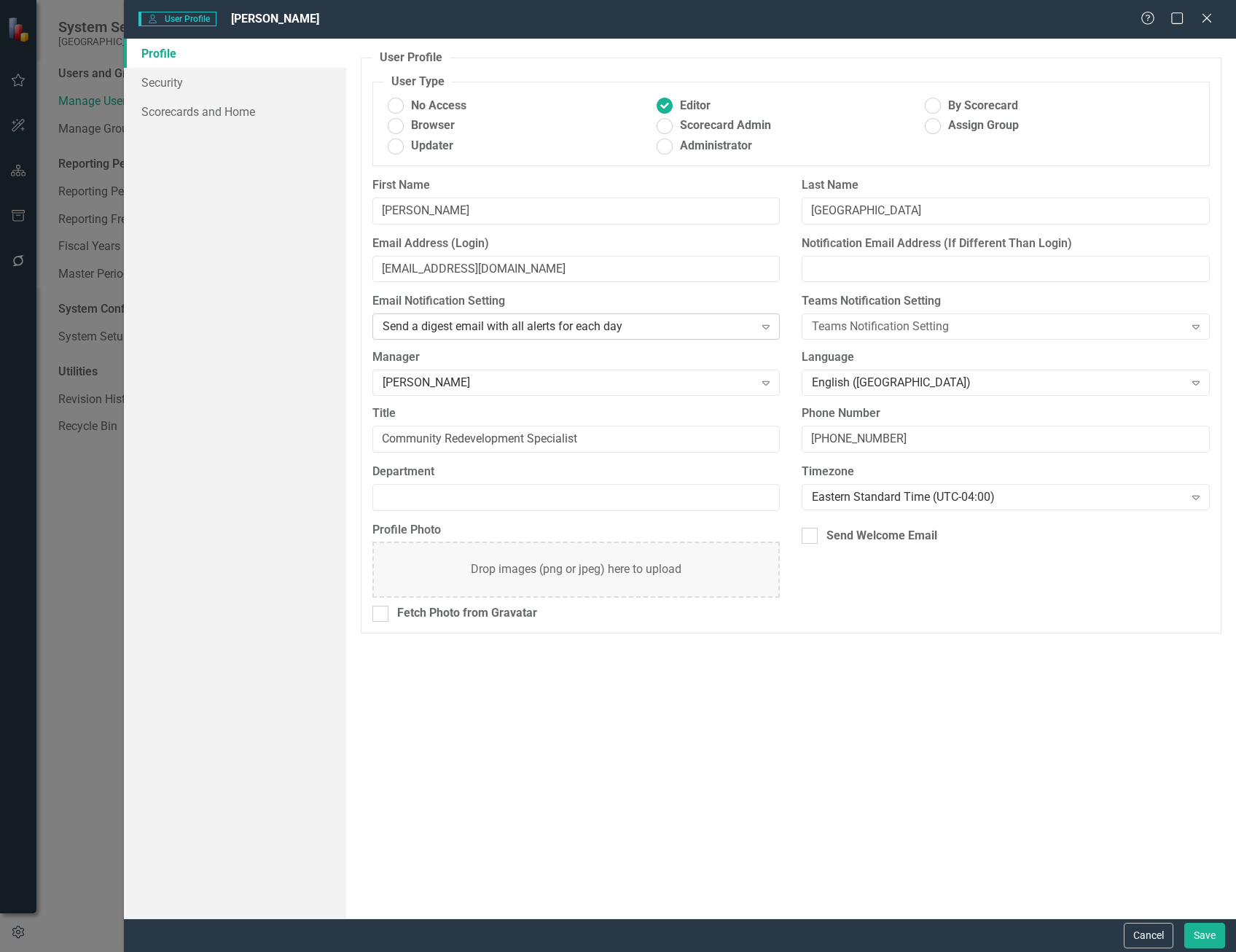
click at [559, 328] on div "Send a digest email with all alerts for each day" at bounding box center [568, 327] width 372 height 16
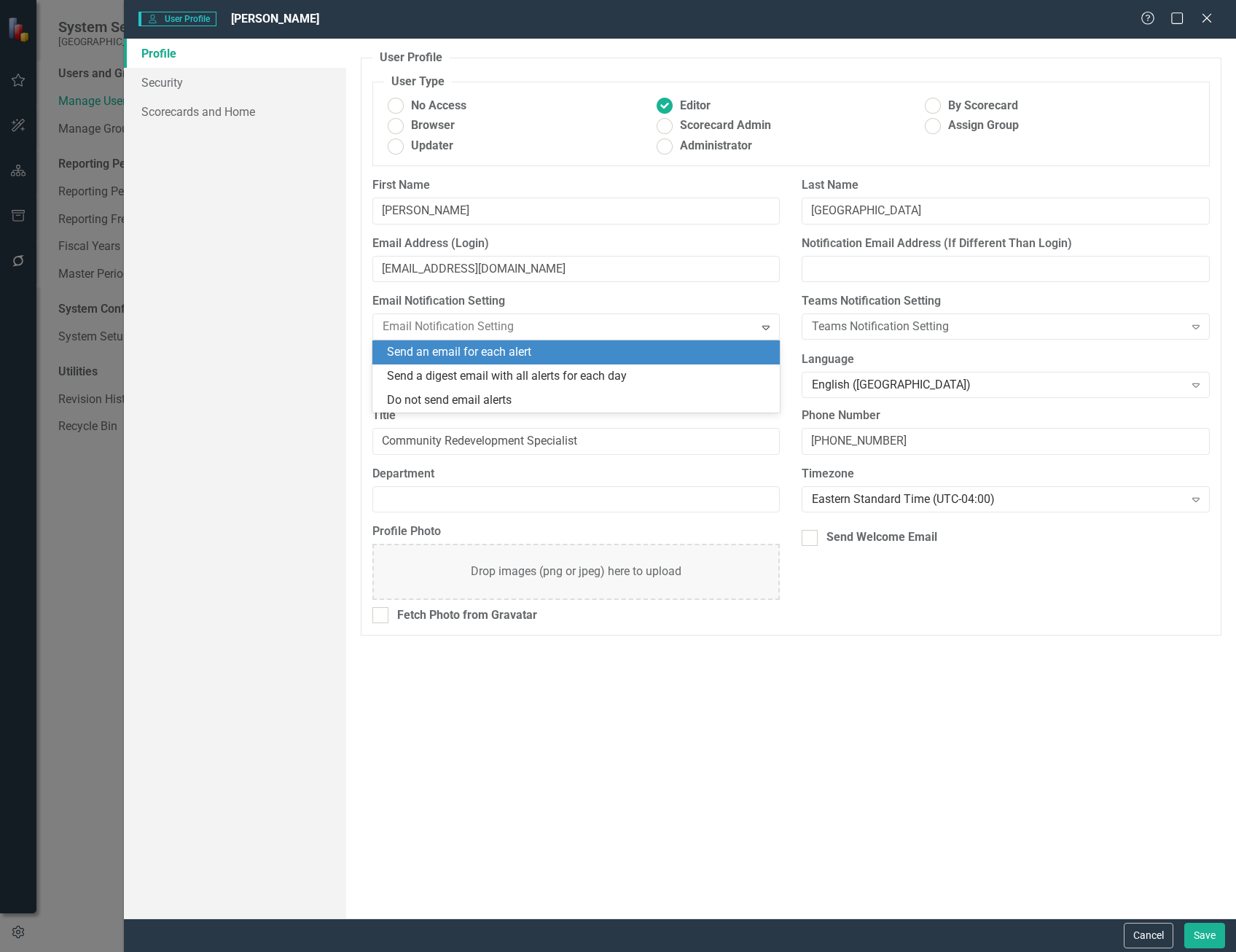
click at [565, 358] on div "Send an email for each alert" at bounding box center [579, 352] width 385 height 16
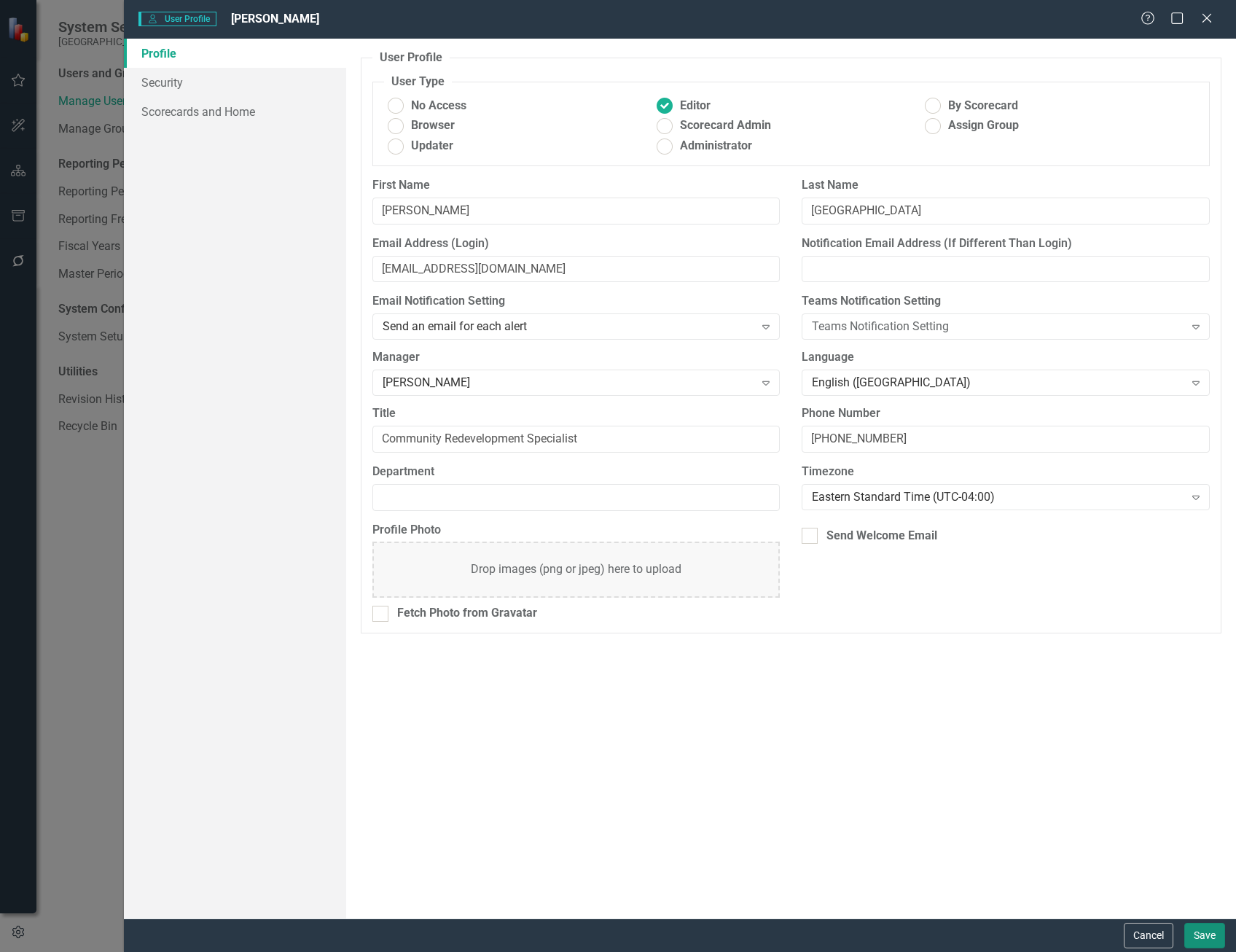
click at [1219, 936] on button "Save" at bounding box center [1205, 936] width 41 height 25
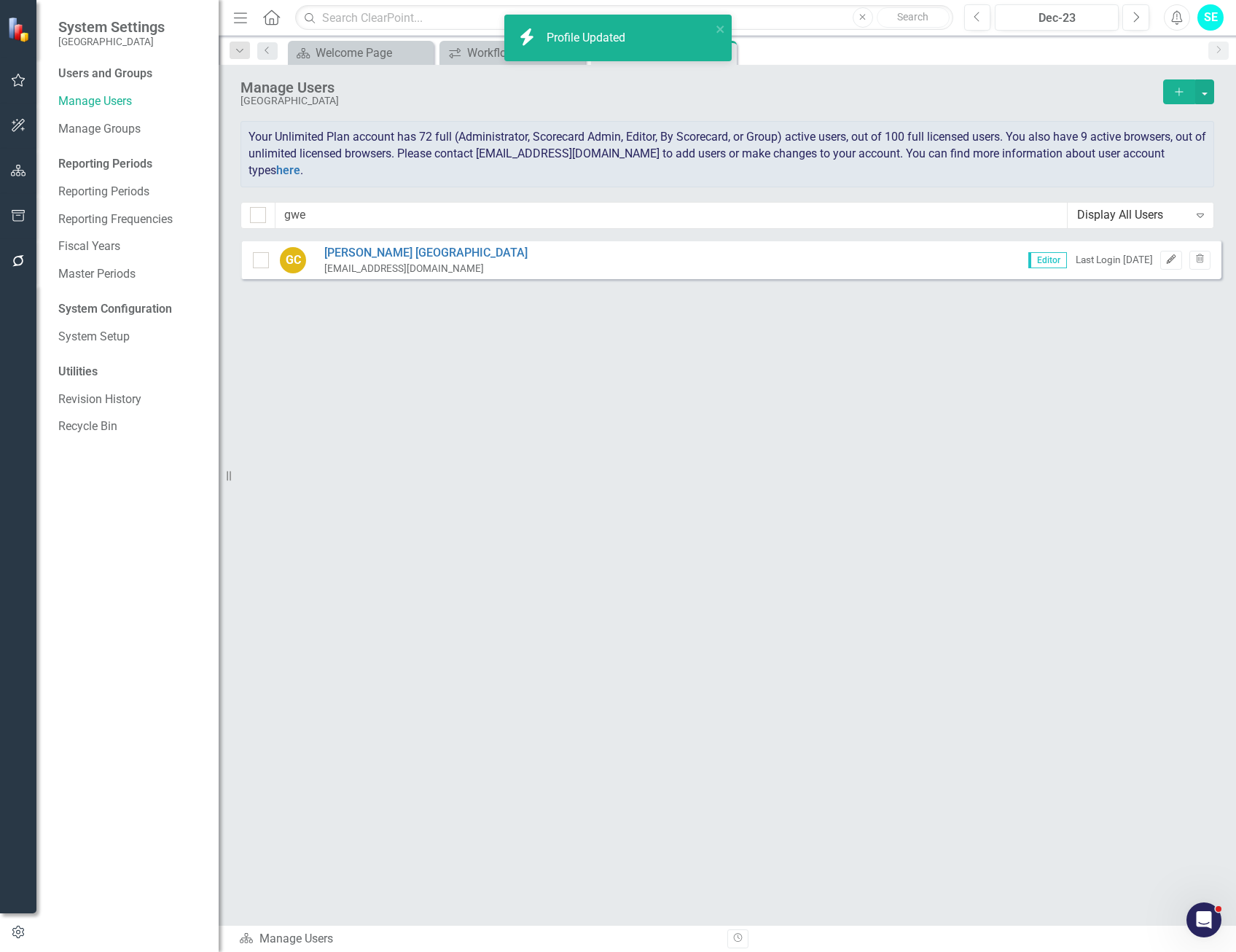
click at [1163, 260] on button "Edit" at bounding box center [1171, 260] width 21 height 19
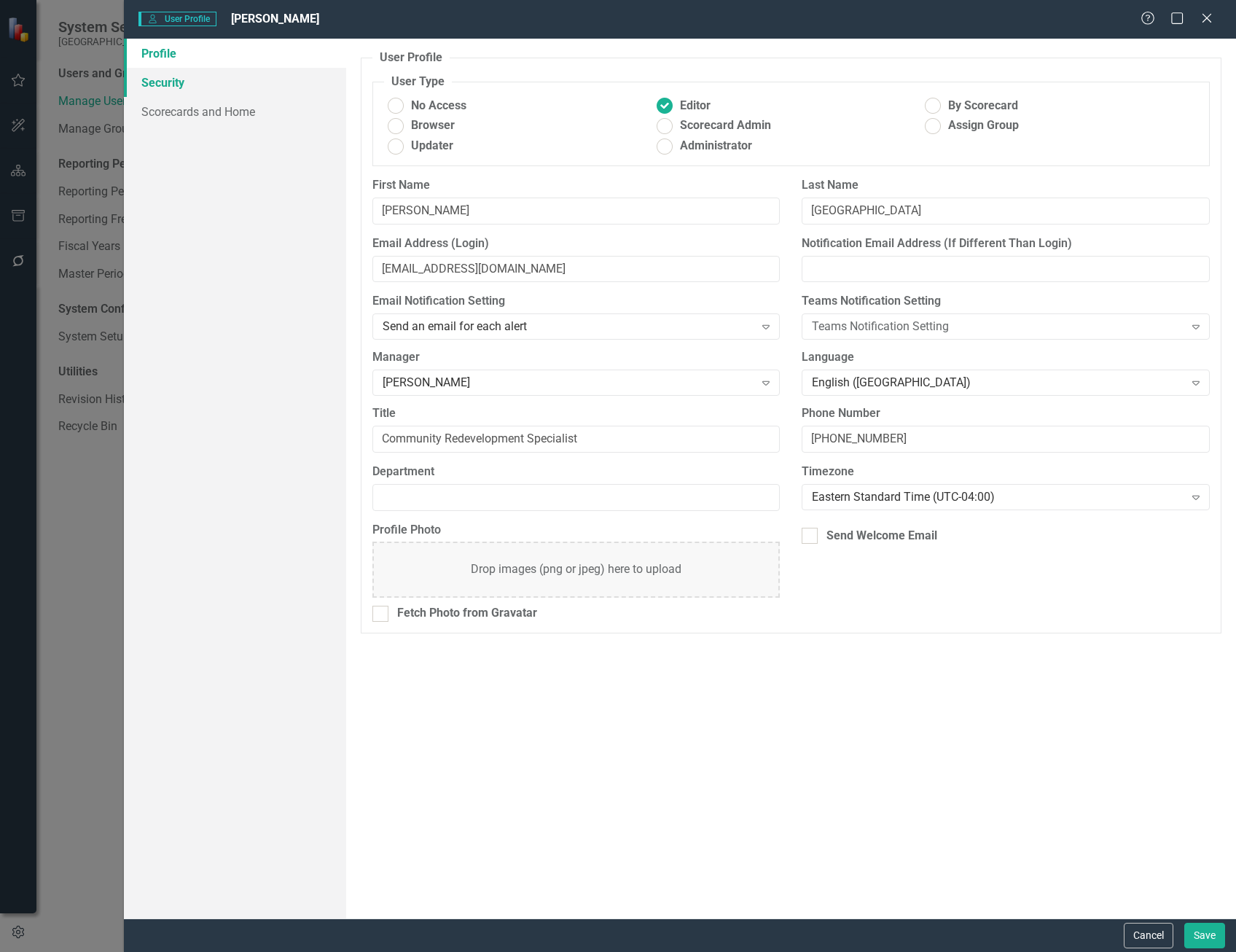
click at [188, 85] on link "Security" at bounding box center [235, 82] width 222 height 29
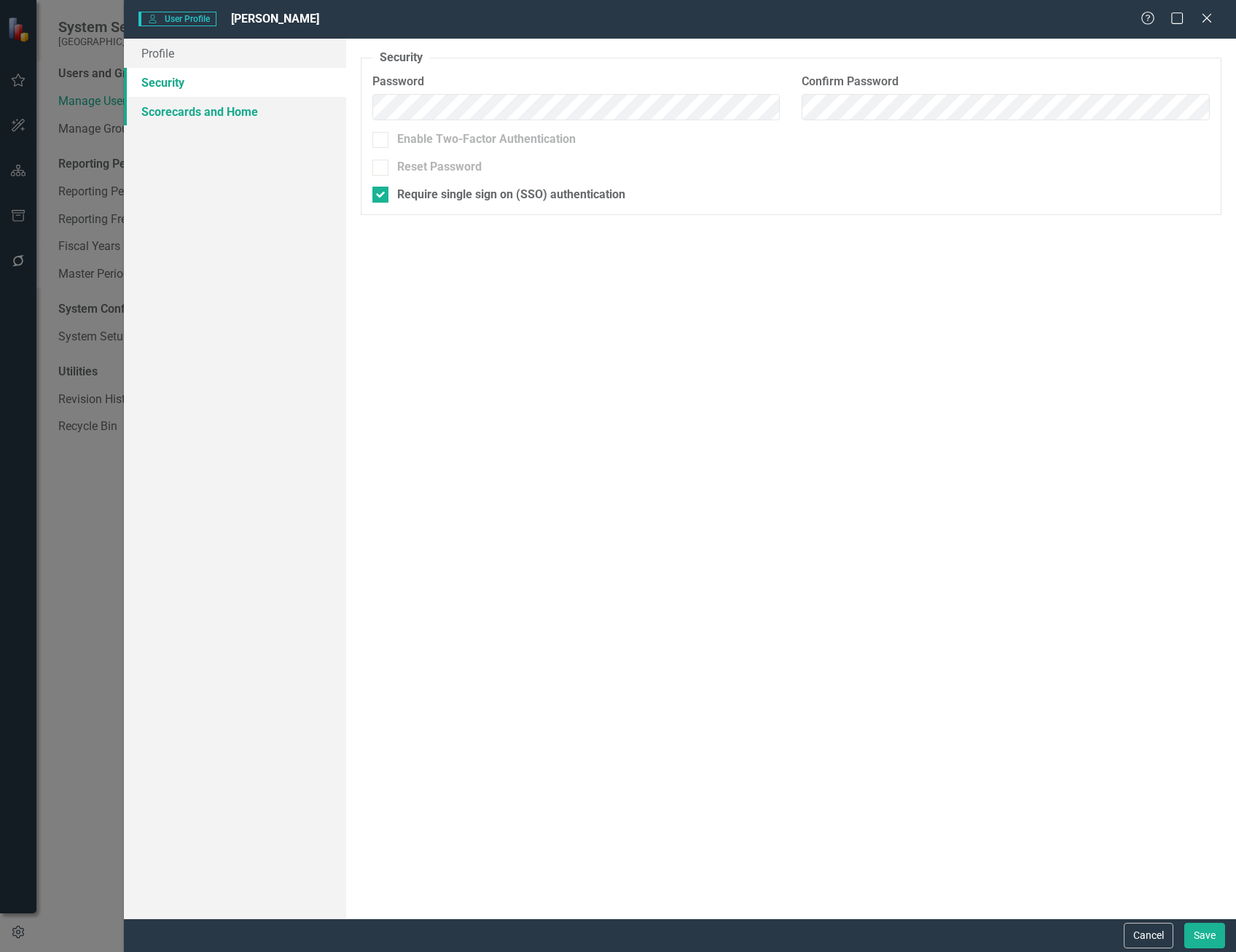
click at [194, 110] on link "Scorecards and Home" at bounding box center [235, 111] width 222 height 29
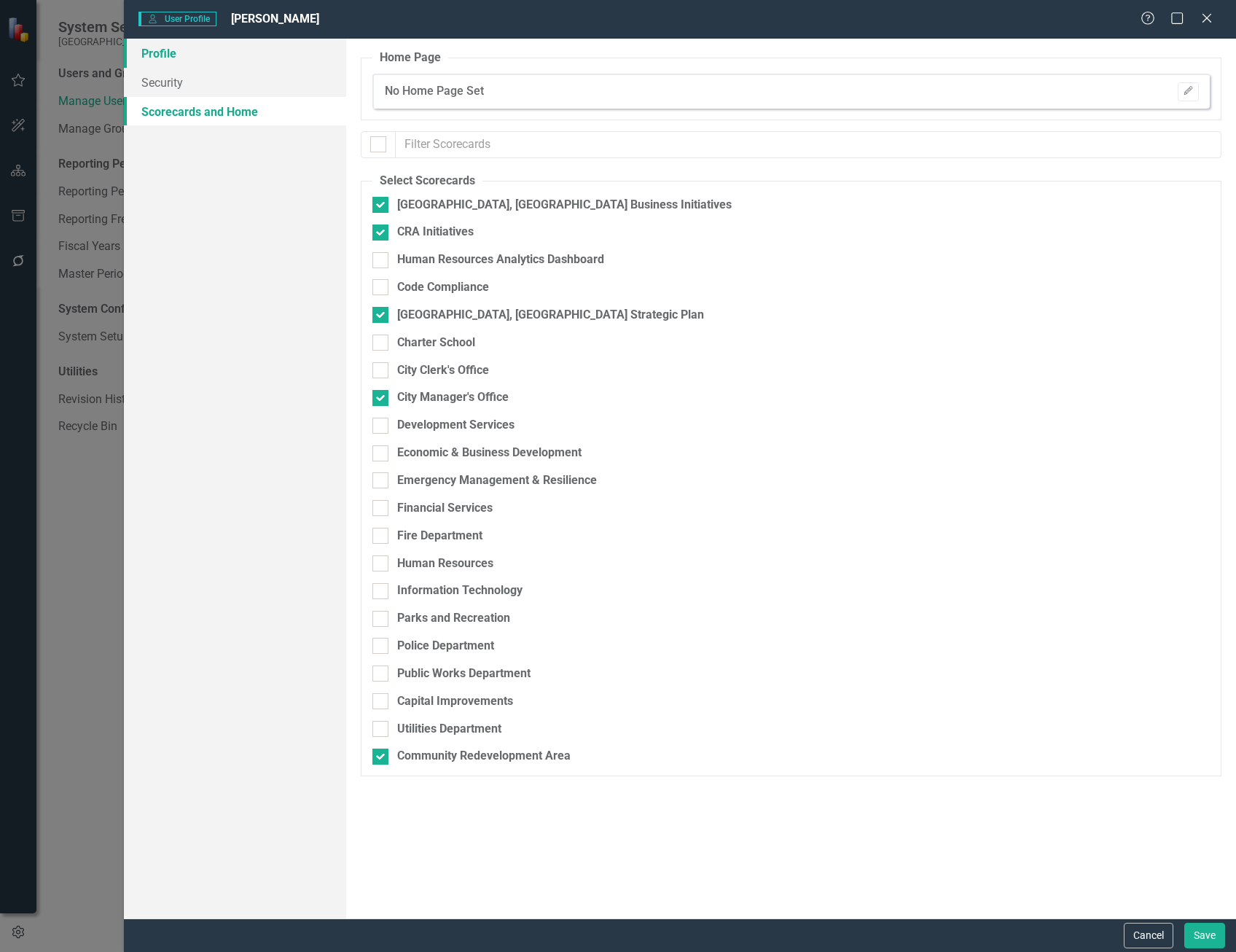
click at [185, 61] on link "Profile" at bounding box center [235, 53] width 222 height 29
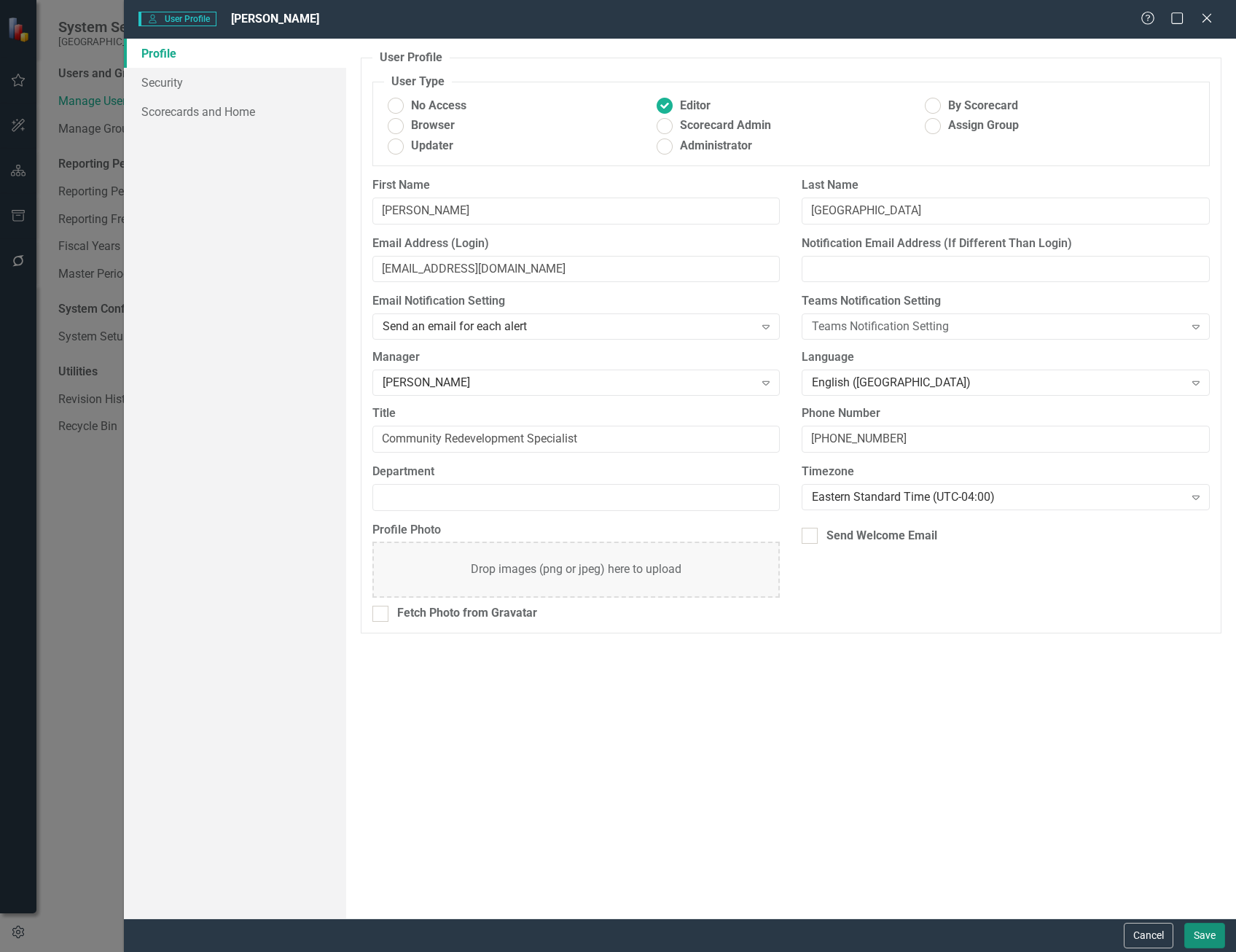
click at [1213, 939] on button "Save" at bounding box center [1205, 936] width 41 height 25
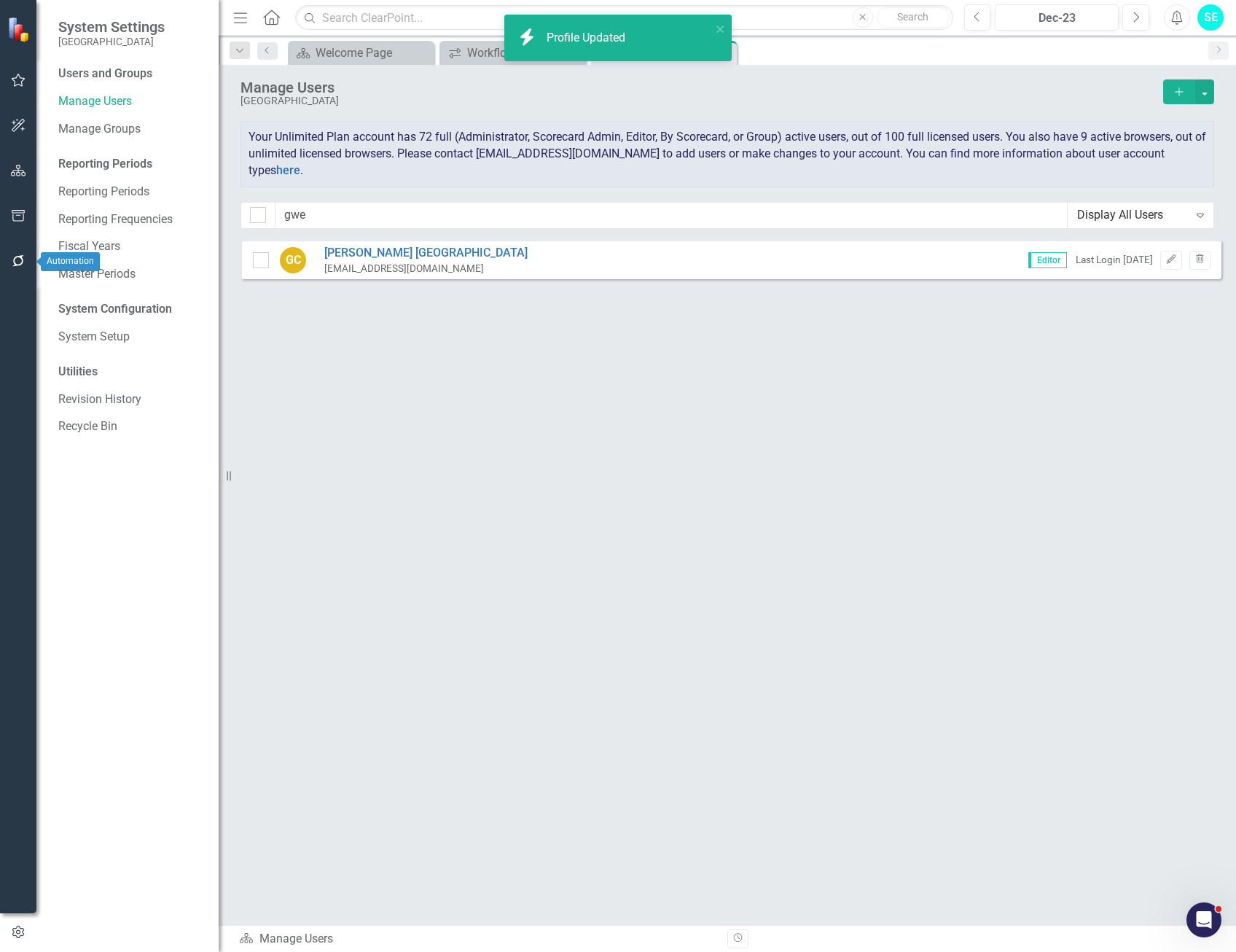
click at [22, 252] on button "button" at bounding box center [19, 261] width 33 height 31
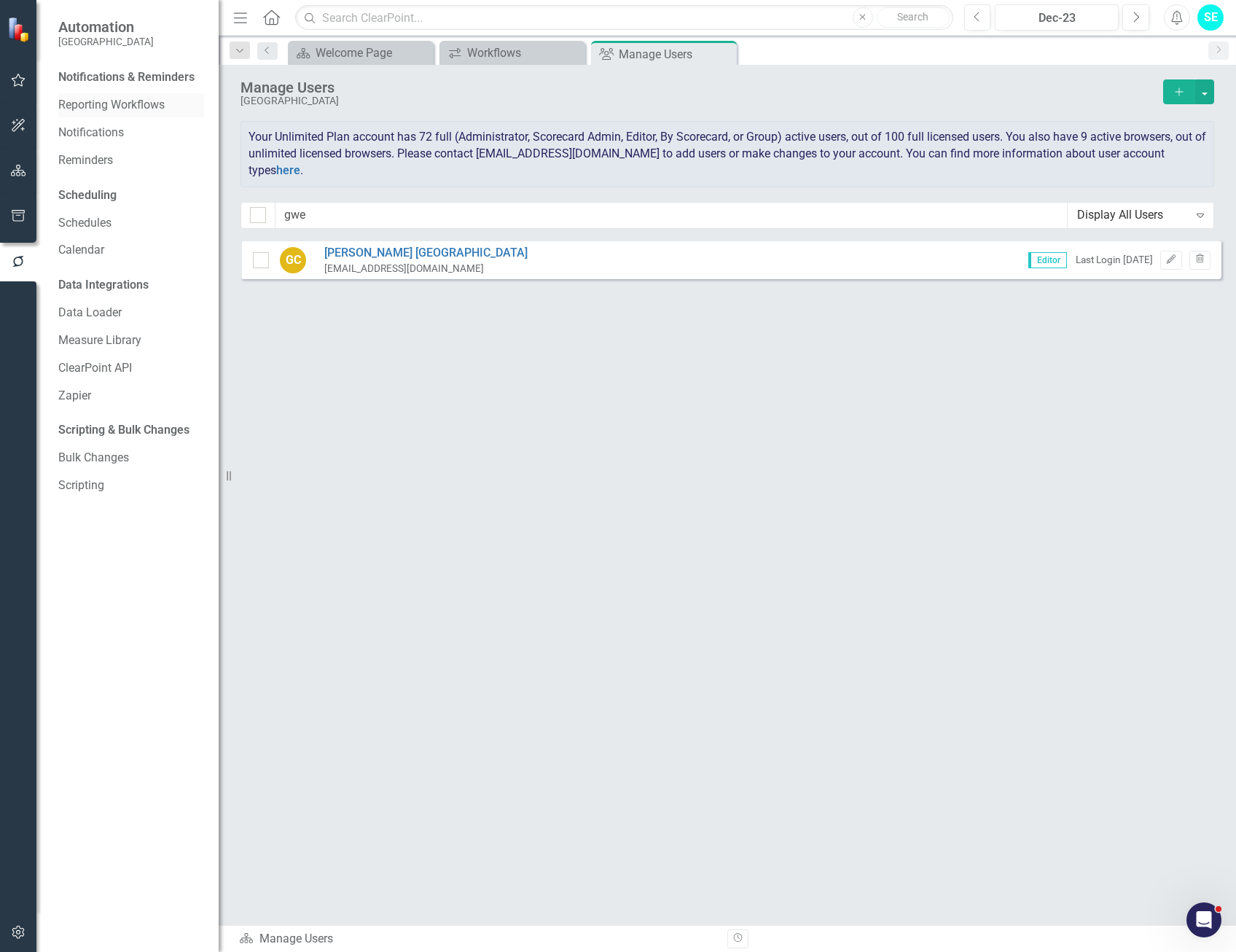
click at [116, 103] on link "Reporting Workflows" at bounding box center [131, 105] width 146 height 16
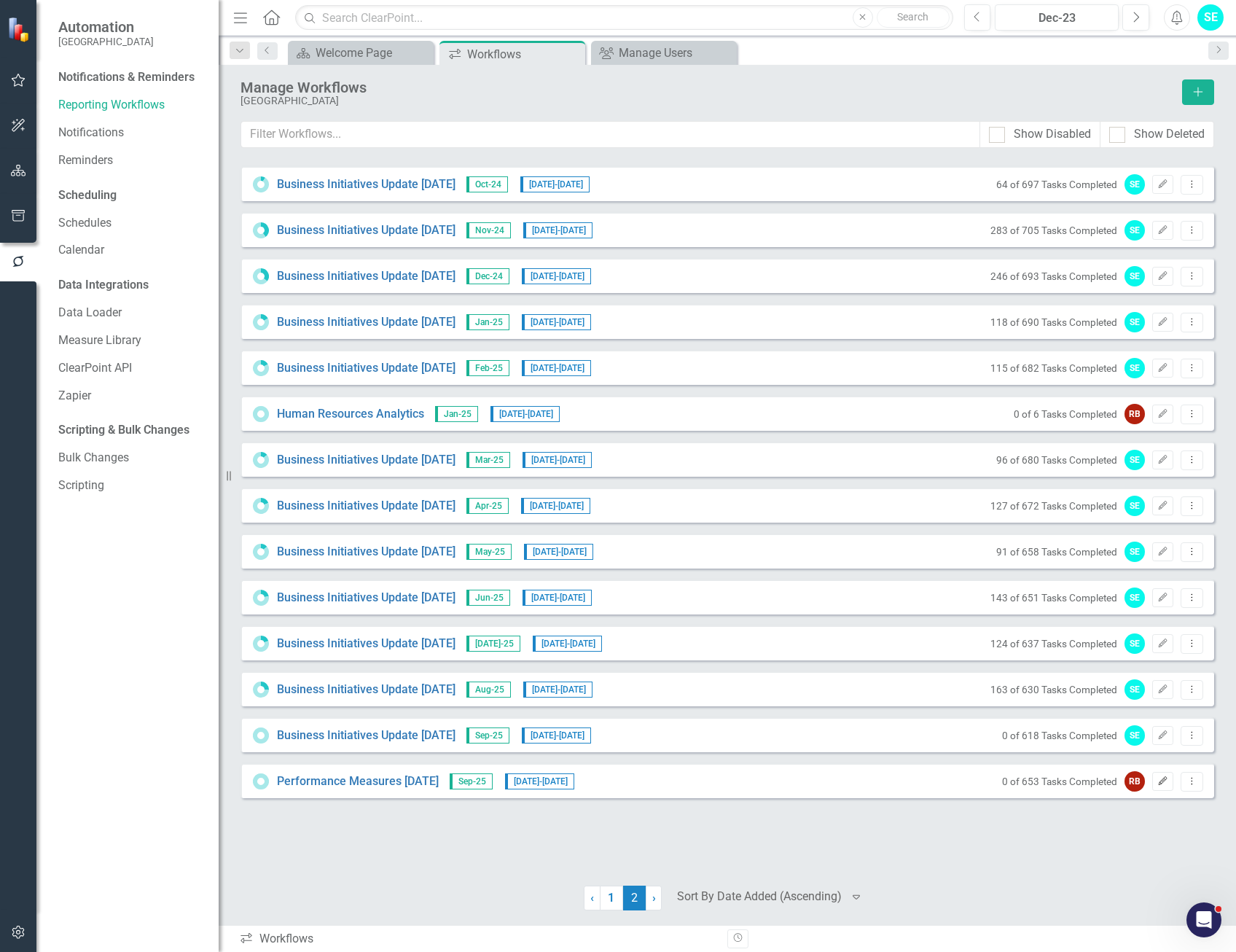
click at [1162, 781] on icon "Edit" at bounding box center [1163, 781] width 11 height 9
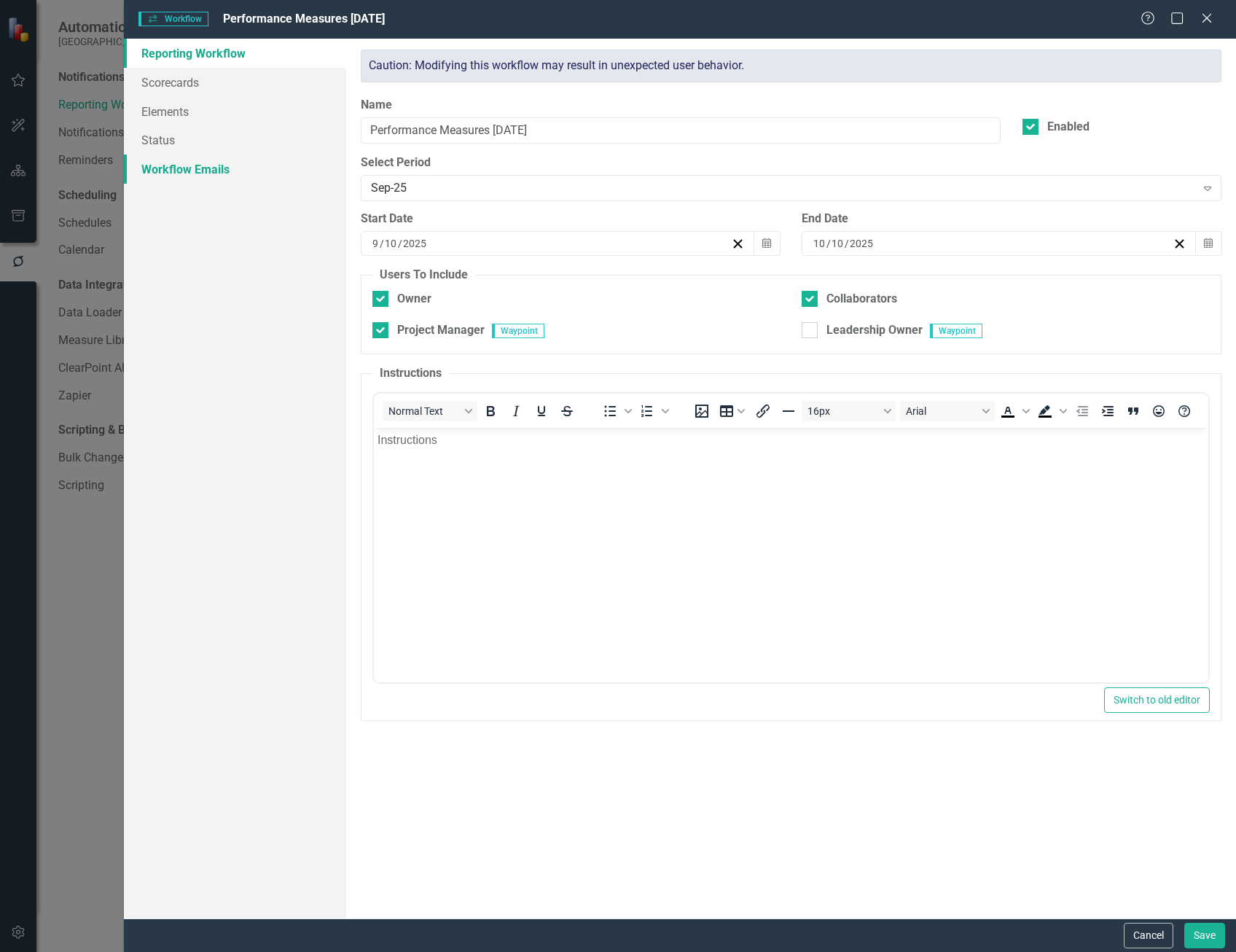
click at [211, 168] on link "Workflow Emails" at bounding box center [235, 169] width 222 height 29
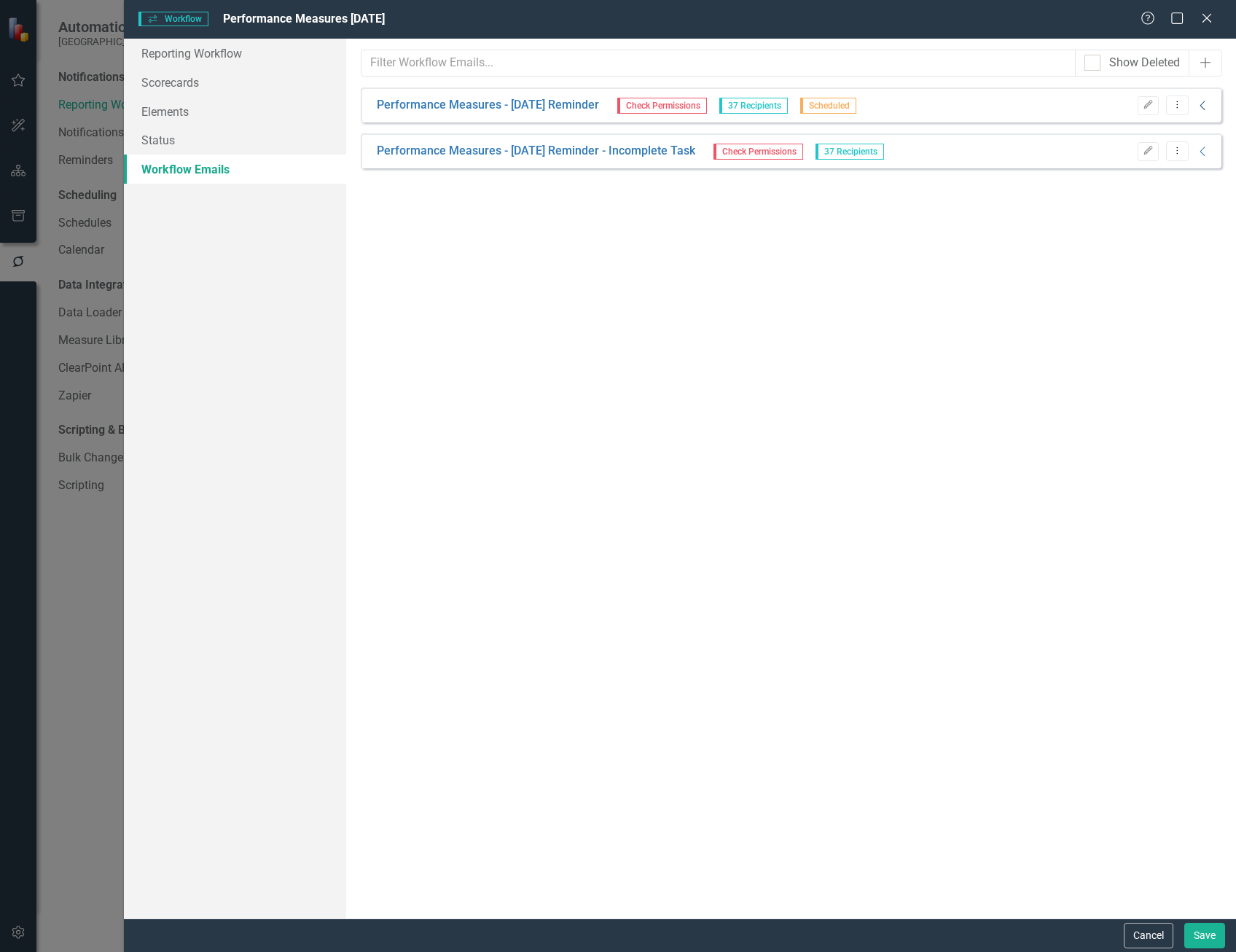
click at [1205, 108] on icon "Collapse" at bounding box center [1202, 106] width 14 height 12
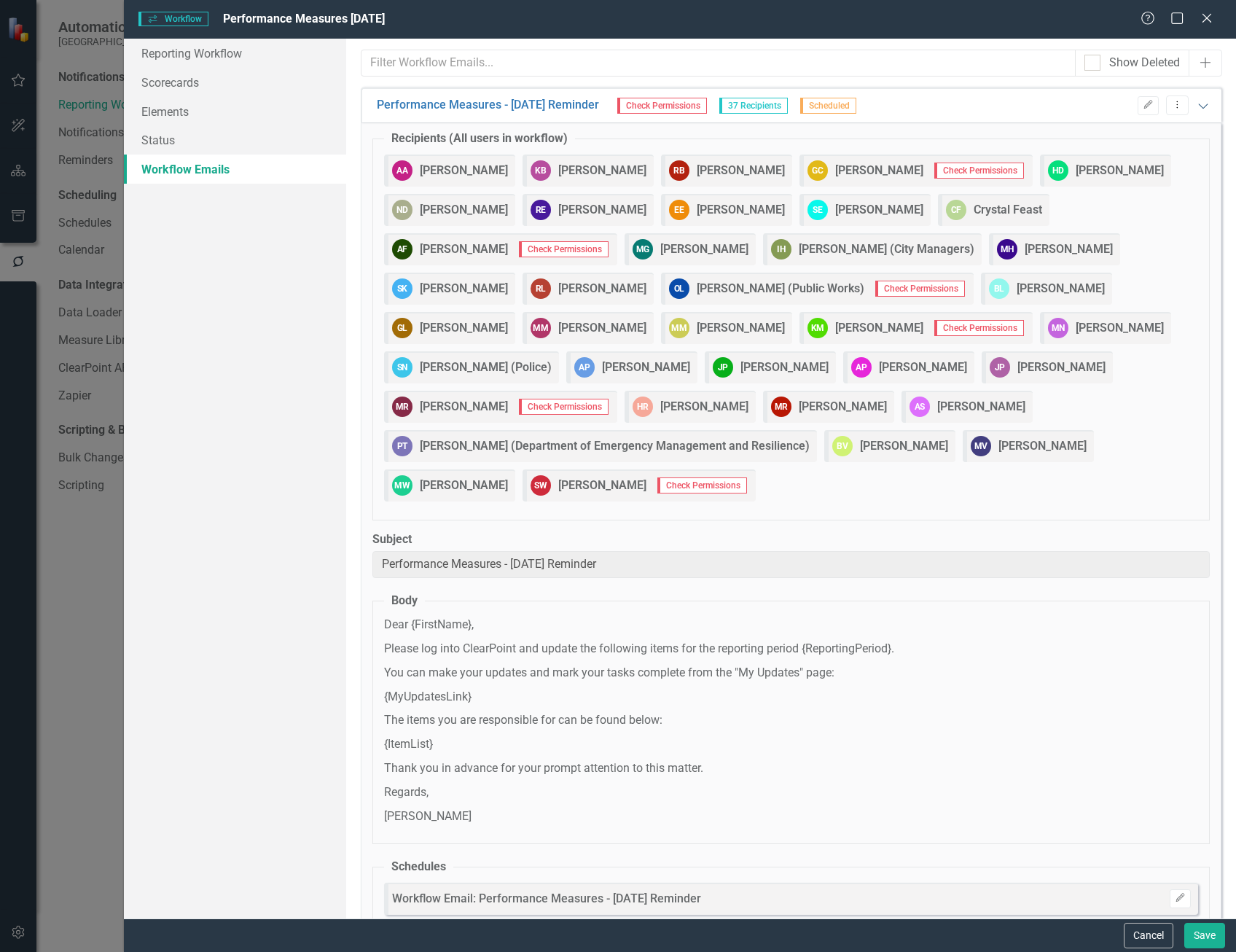
click at [1205, 108] on div "Performance Measures - Sept 25 Reminder Check Permissions 37 Recipients Schedul…" at bounding box center [790, 105] width 861 height 35
click at [1196, 100] on icon "Expanded" at bounding box center [1202, 106] width 14 height 12
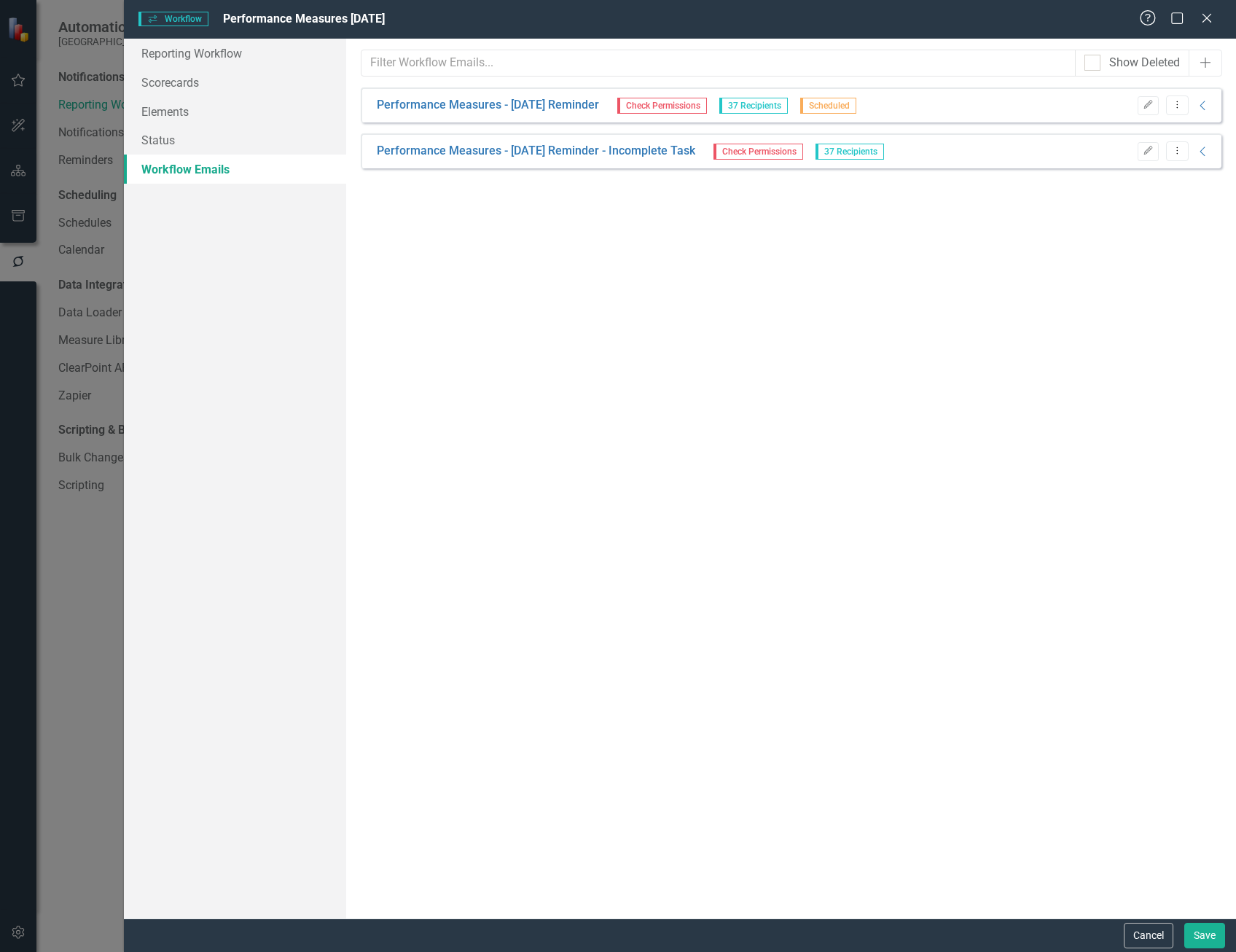
click at [1149, 19] on icon "Help" at bounding box center [1148, 18] width 18 height 14
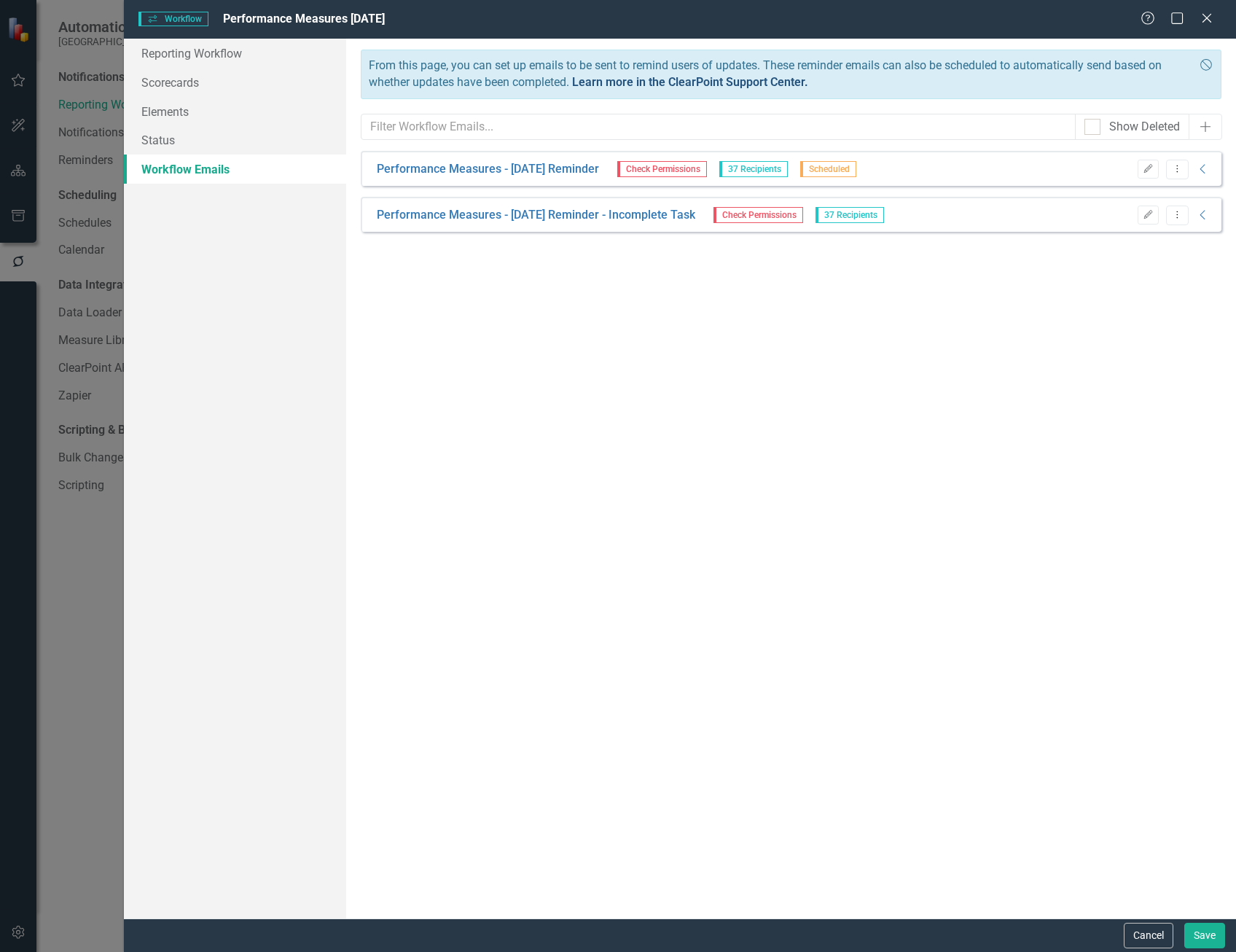
click at [789, 83] on link "Learn more in the ClearPoint Support Center." at bounding box center [690, 82] width 236 height 14
click at [1204, 18] on icon "Close" at bounding box center [1206, 18] width 18 height 14
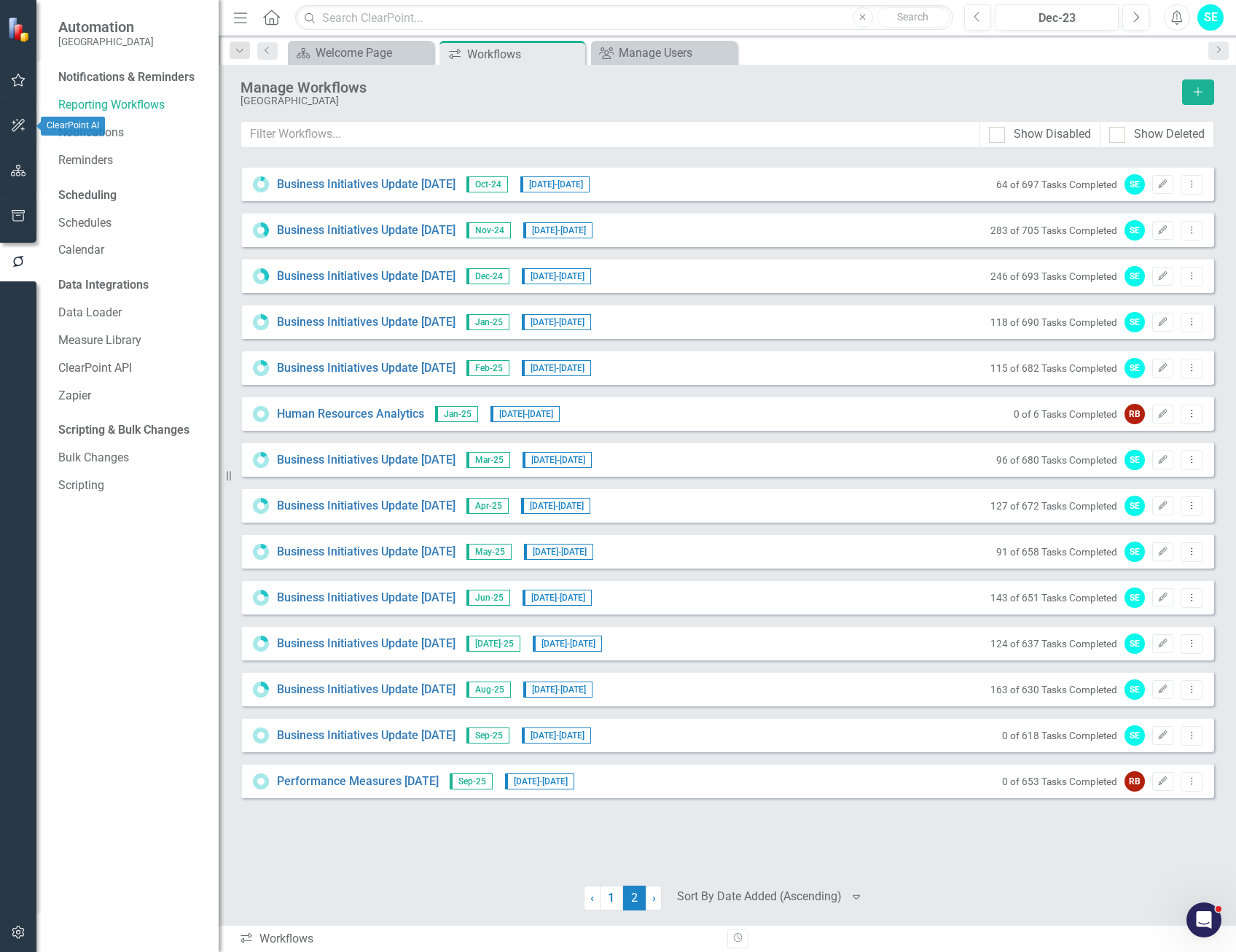
click at [15, 119] on button "button" at bounding box center [19, 126] width 33 height 31
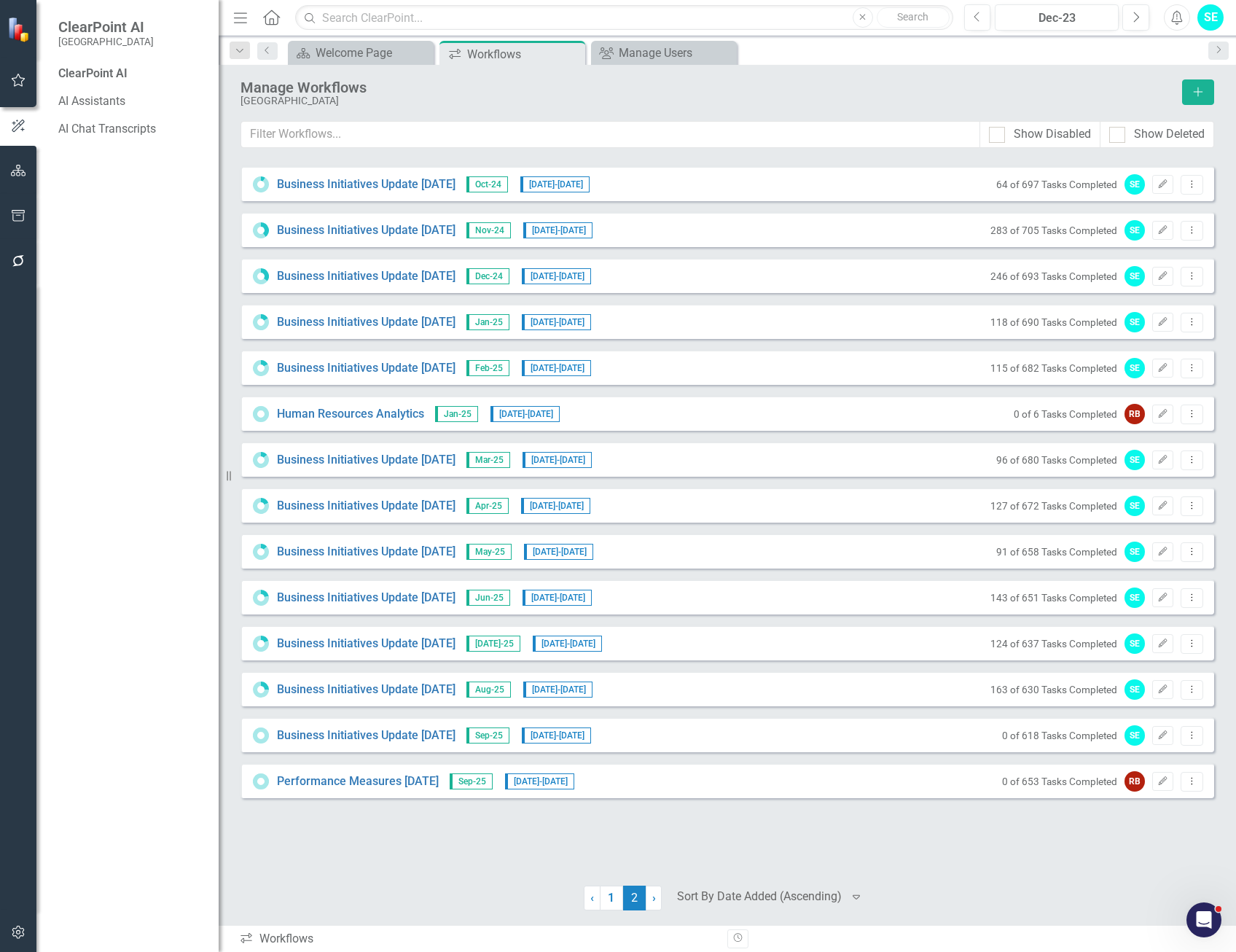
click at [17, 72] on button "button" at bounding box center [19, 81] width 33 height 31
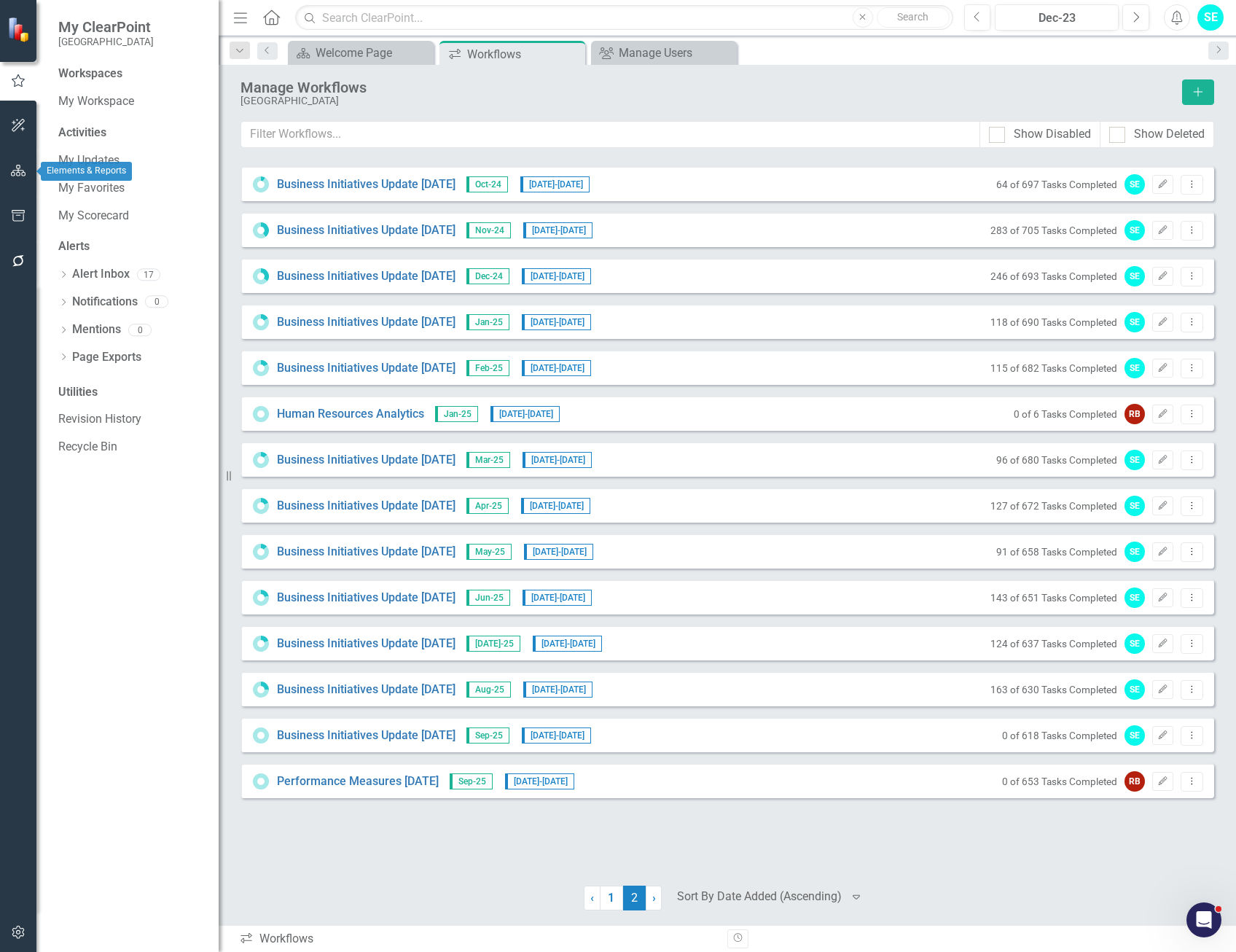
click at [27, 165] on button "button" at bounding box center [19, 171] width 33 height 31
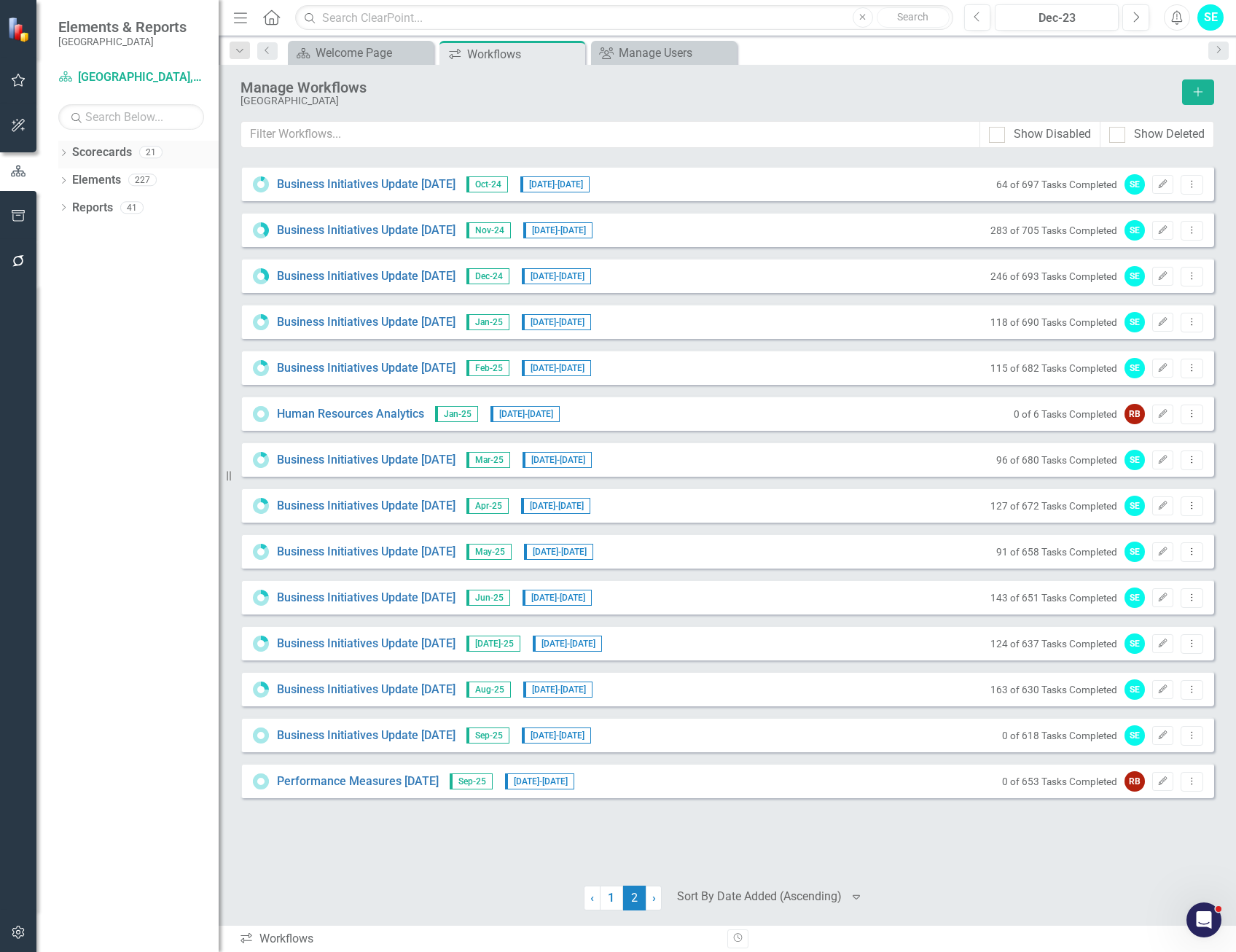
click at [62, 153] on icon "Dropdown" at bounding box center [64, 154] width 10 height 8
click at [113, 157] on link "Scorecards" at bounding box center [102, 153] width 60 height 16
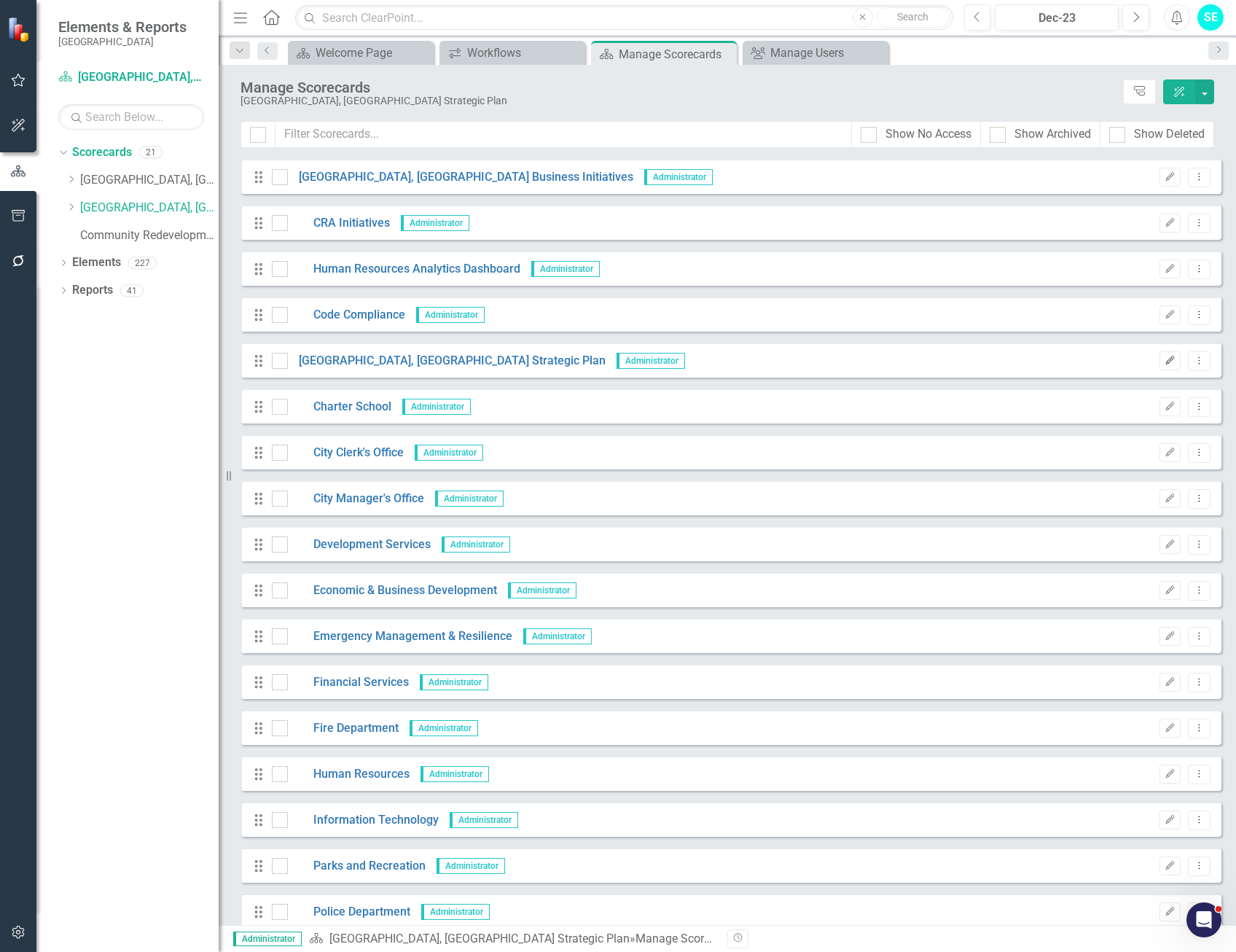
click at [1164, 361] on icon "Edit" at bounding box center [1169, 361] width 11 height 9
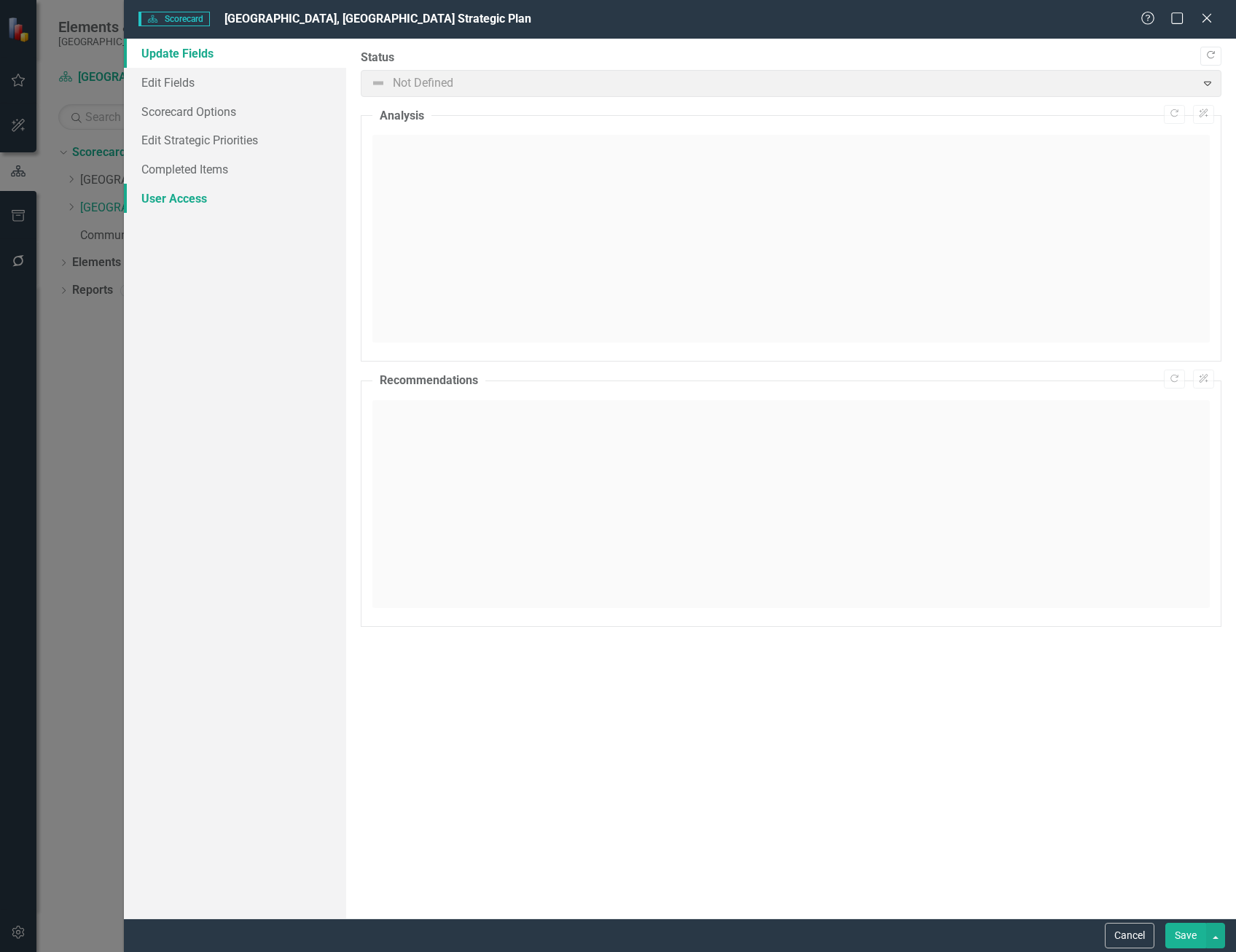
click at [196, 192] on link "User Access" at bounding box center [235, 198] width 222 height 29
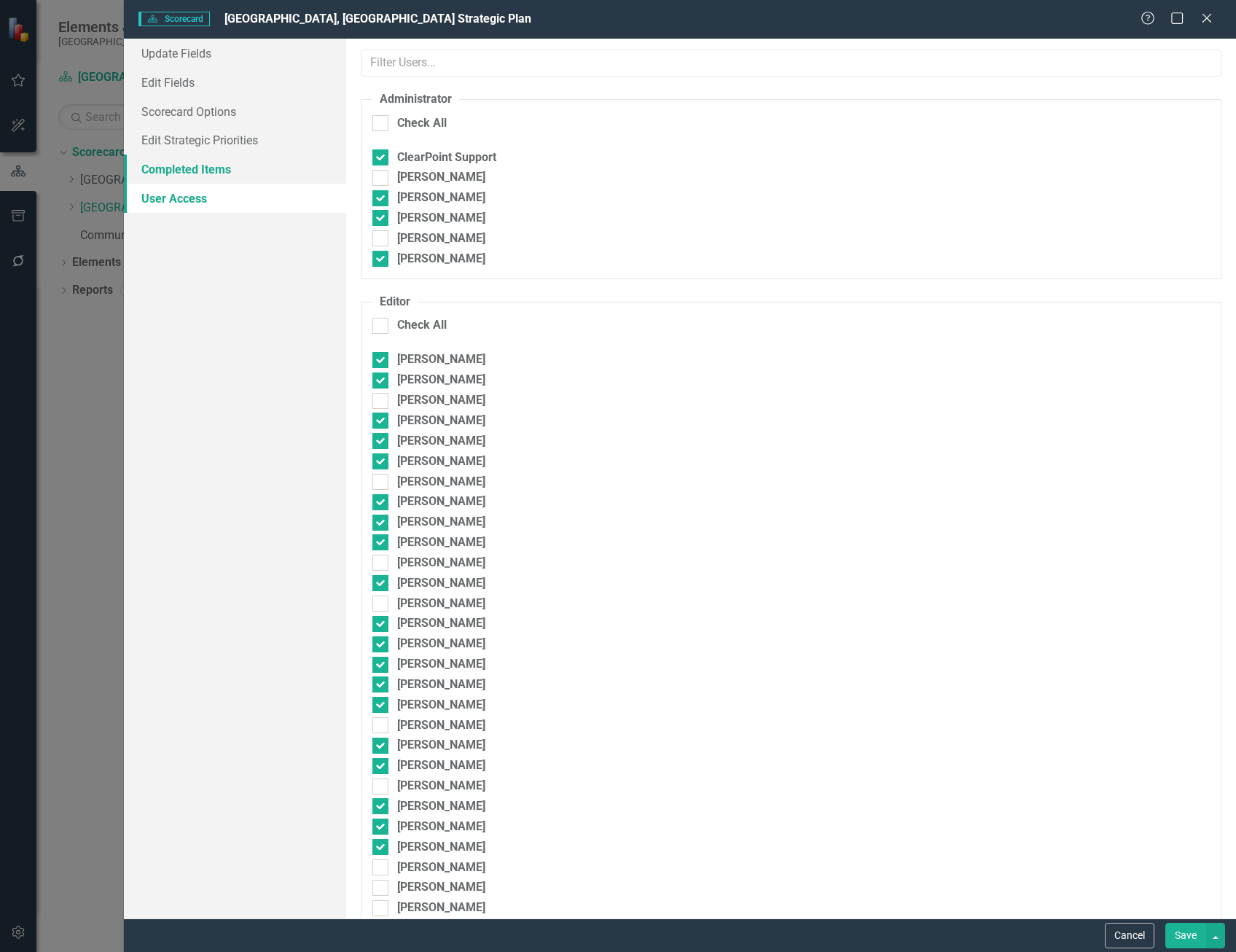
click at [209, 163] on link "Completed Items" at bounding box center [235, 169] width 222 height 29
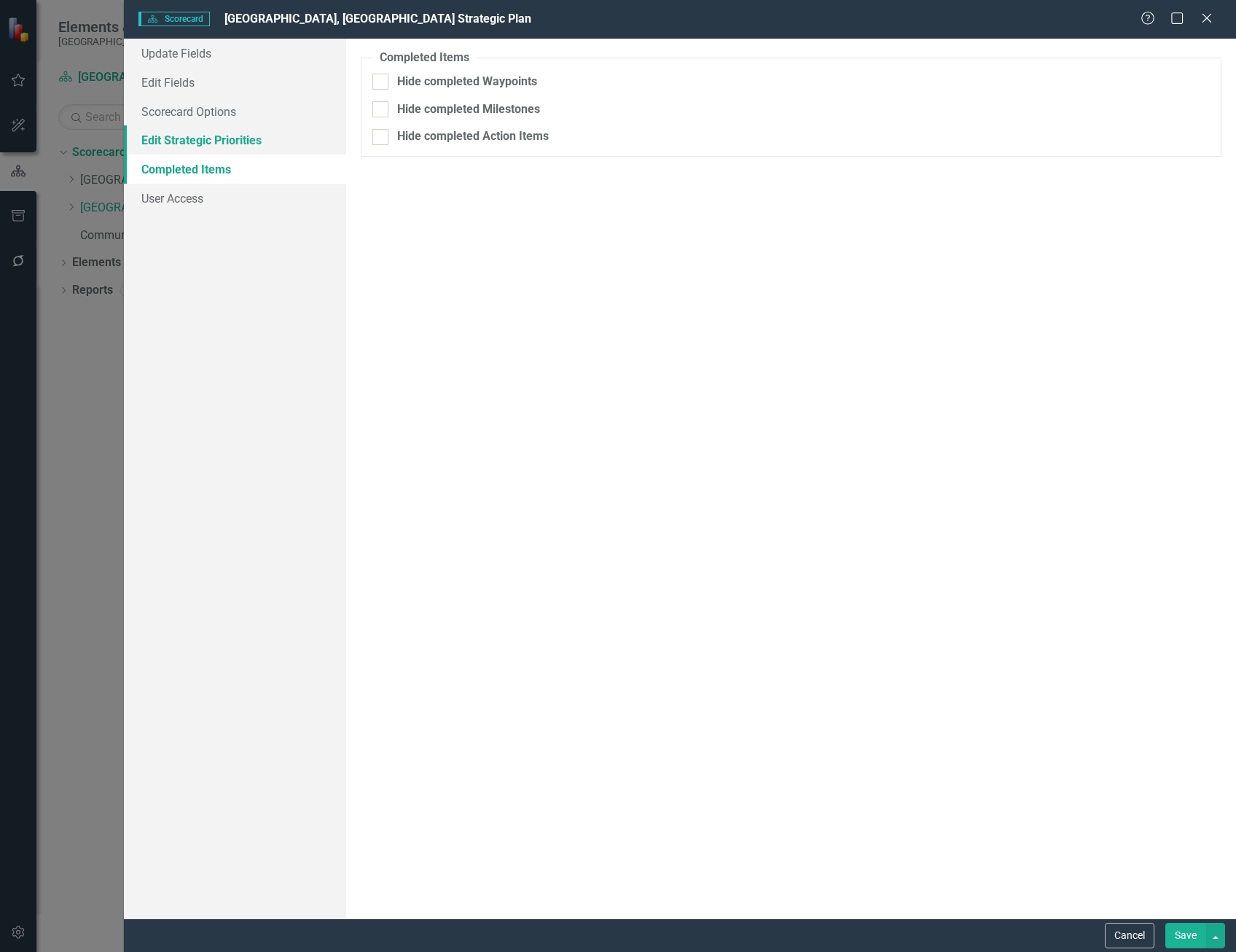
click at [209, 138] on link "Edit Strategic Priorities" at bounding box center [235, 140] width 222 height 29
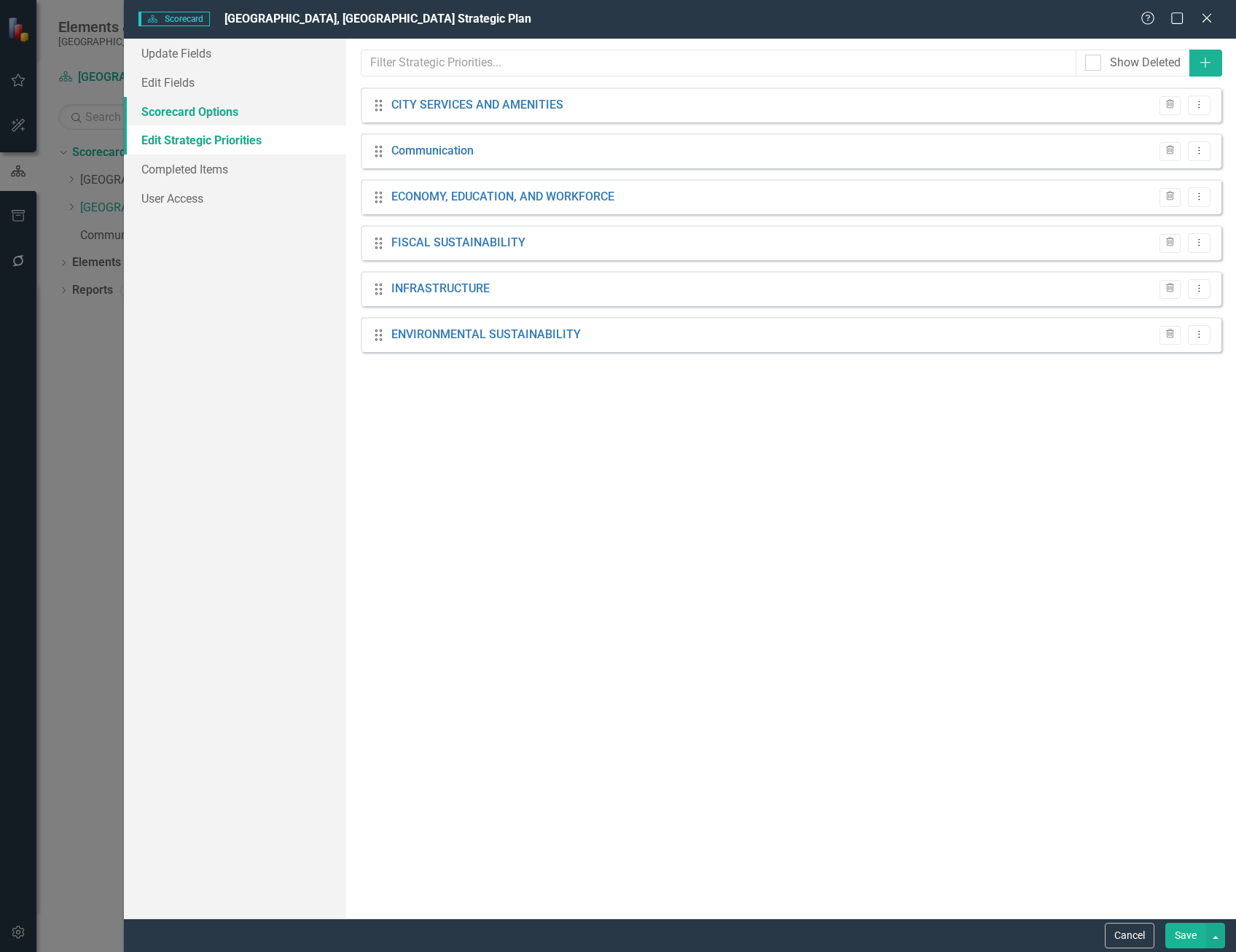
click at [203, 97] on link "Scorecard Options" at bounding box center [235, 111] width 222 height 29
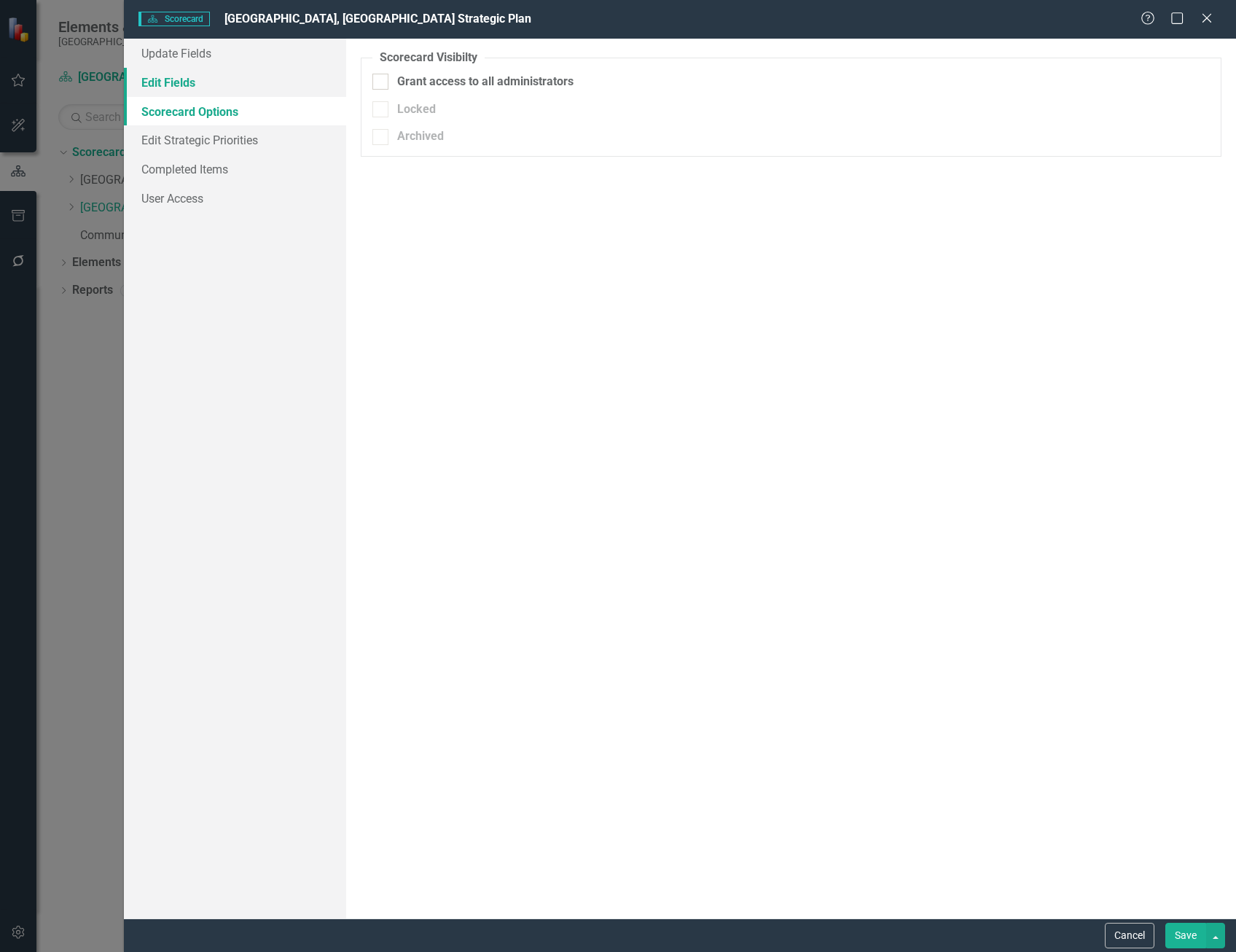
click at [200, 85] on link "Edit Fields" at bounding box center [235, 82] width 222 height 29
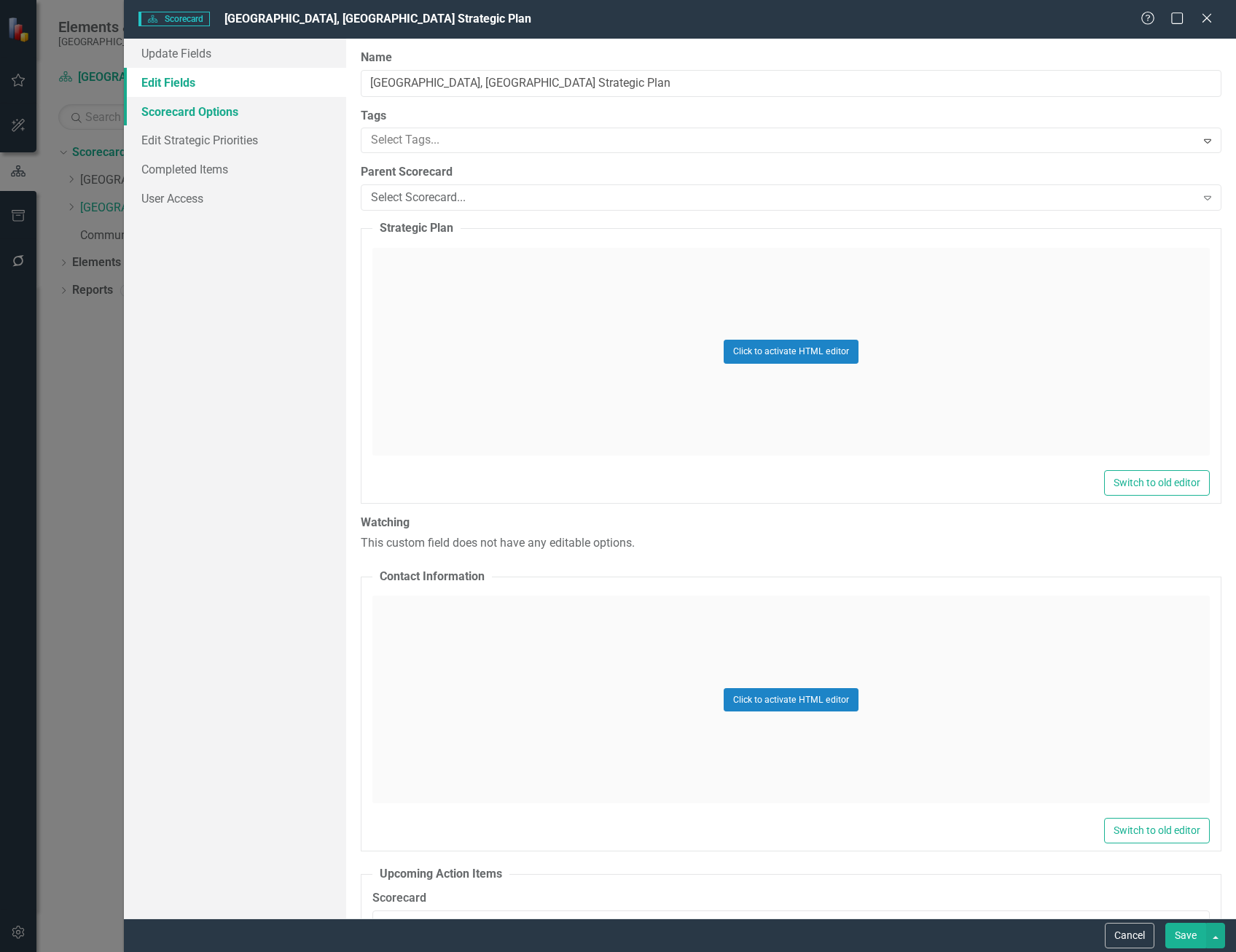
click at [206, 114] on link "Scorecard Options" at bounding box center [235, 111] width 222 height 29
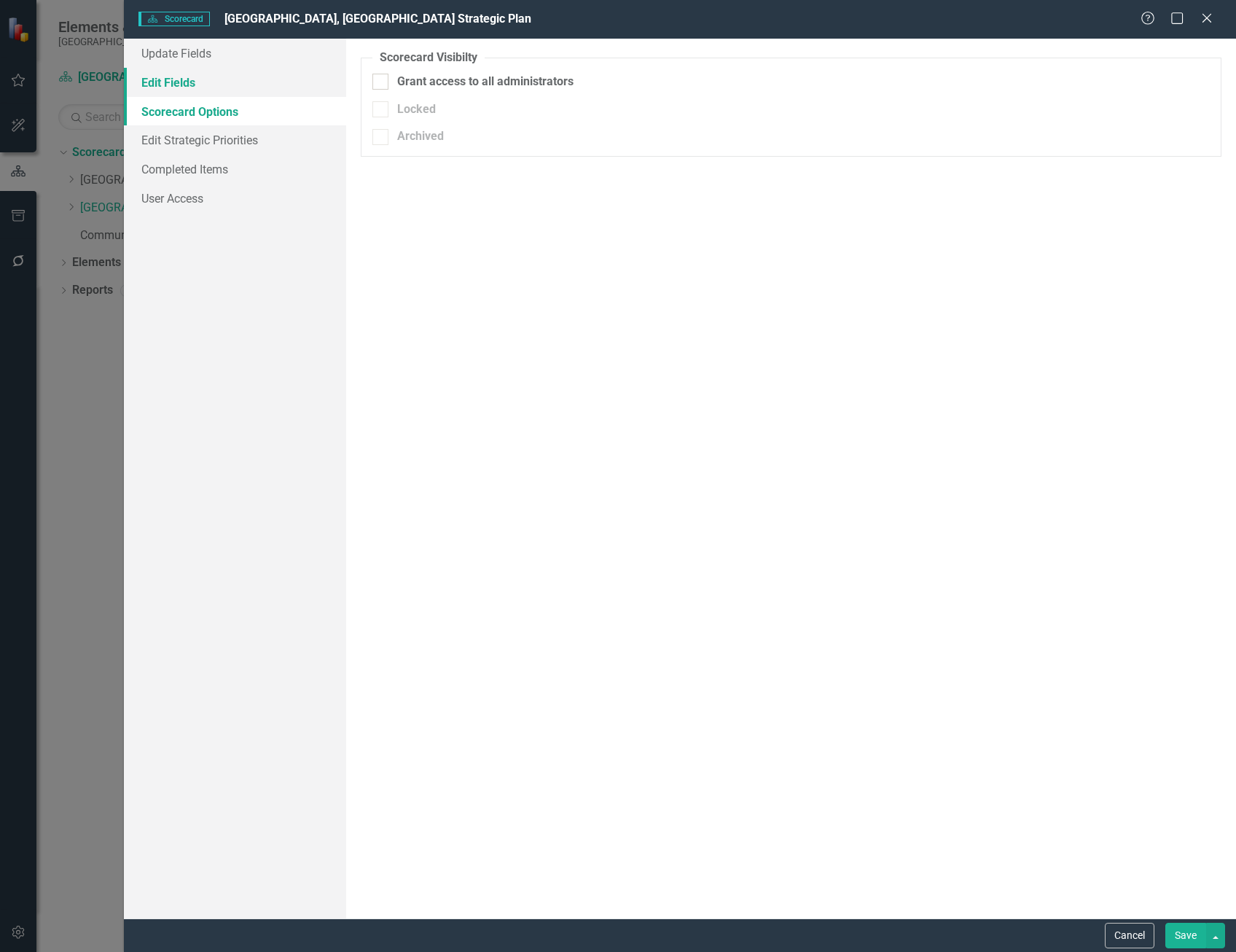
click at [219, 85] on link "Edit Fields" at bounding box center [235, 82] width 222 height 29
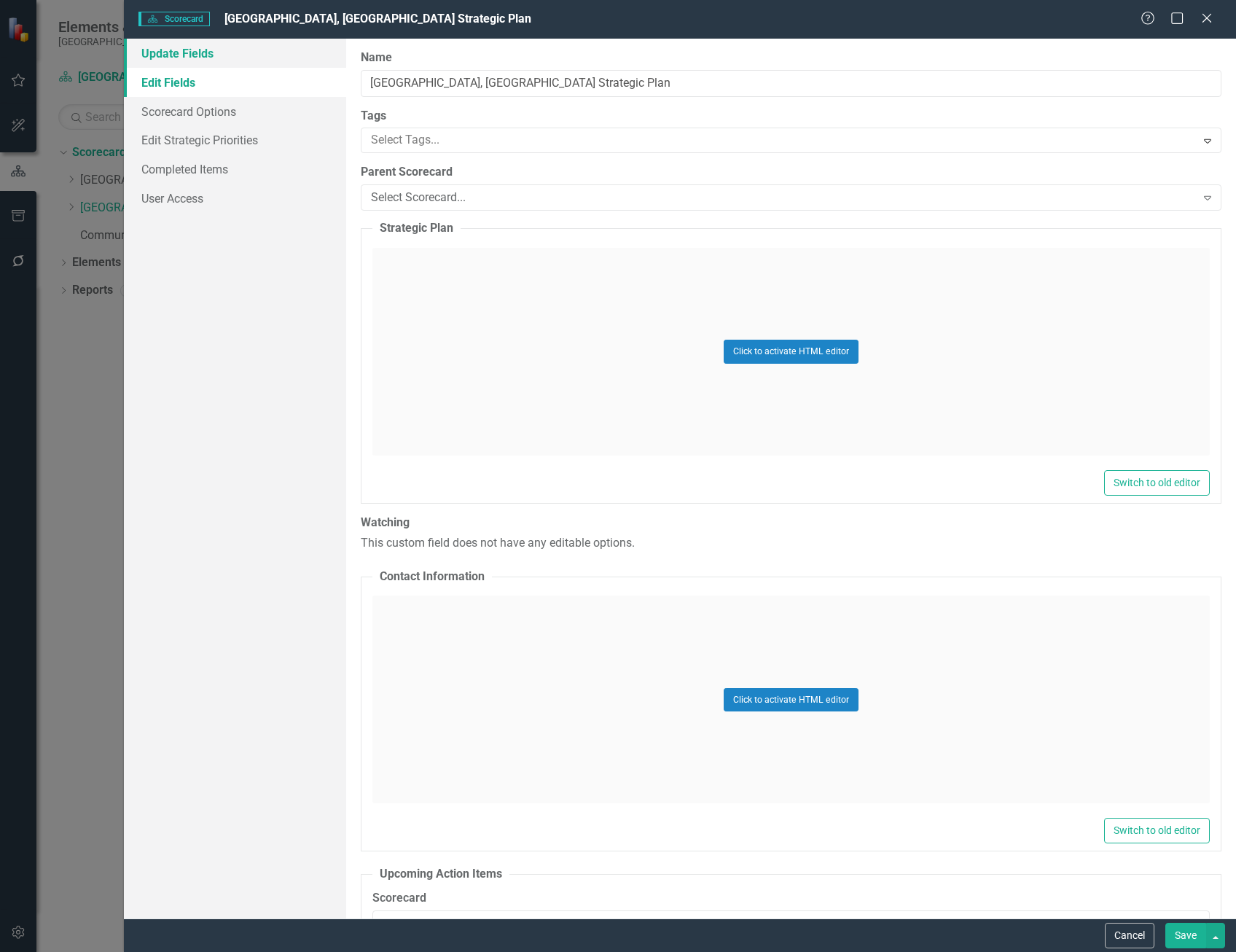
click at [216, 62] on link "Update Fields" at bounding box center [235, 53] width 222 height 29
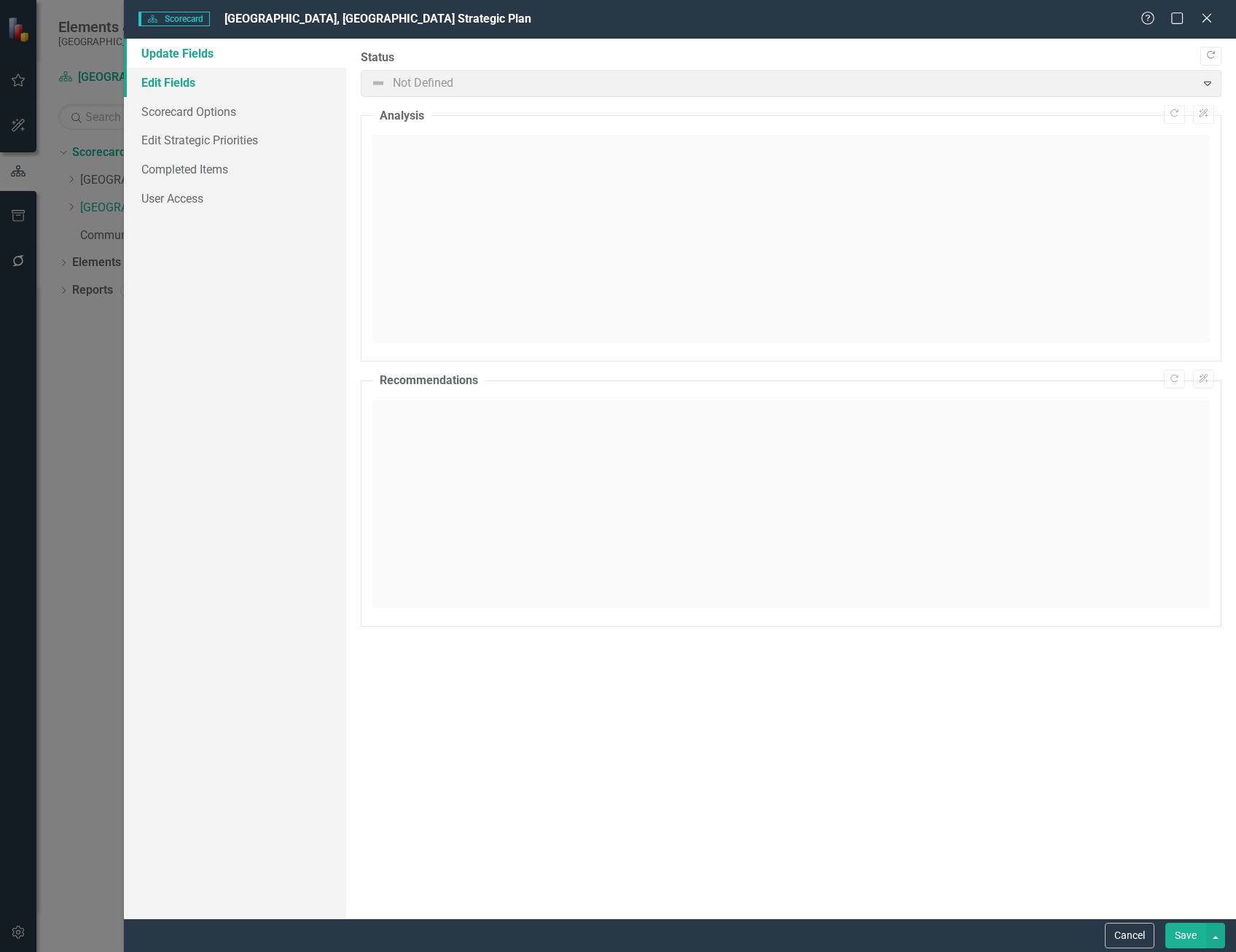
click at [204, 79] on link "Edit Fields" at bounding box center [235, 82] width 222 height 29
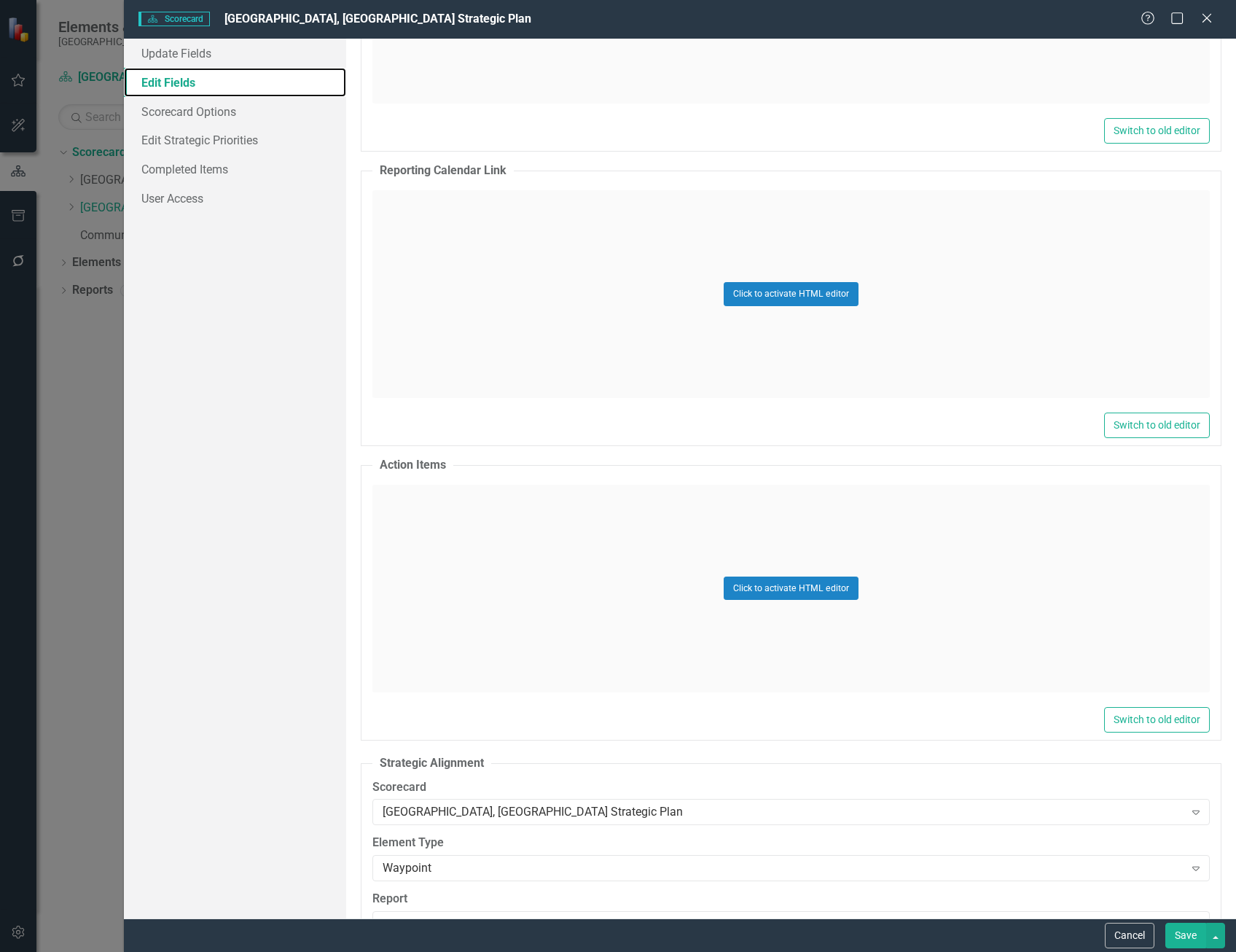
scroll to position [1531, 0]
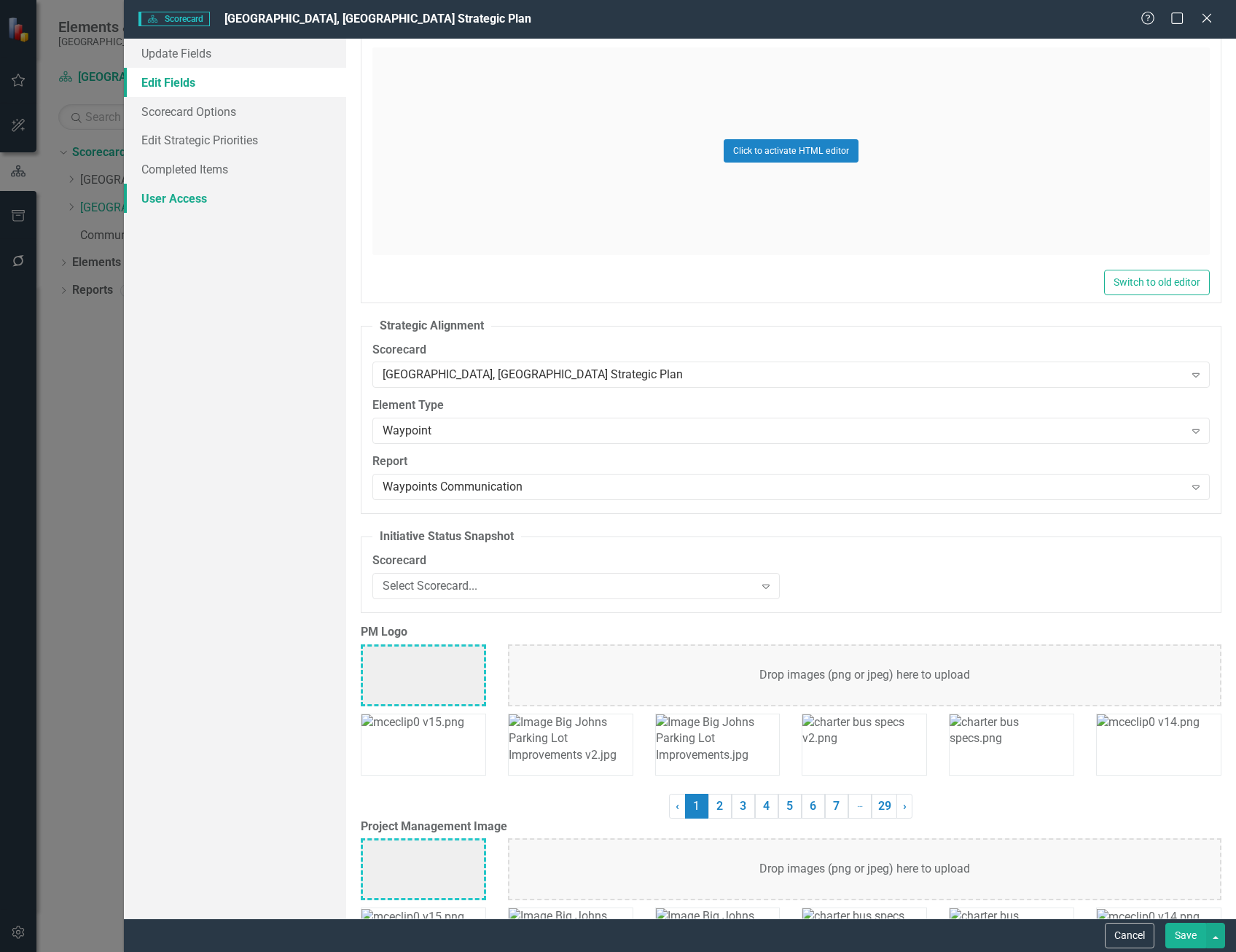
click at [196, 195] on link "User Access" at bounding box center [235, 198] width 222 height 29
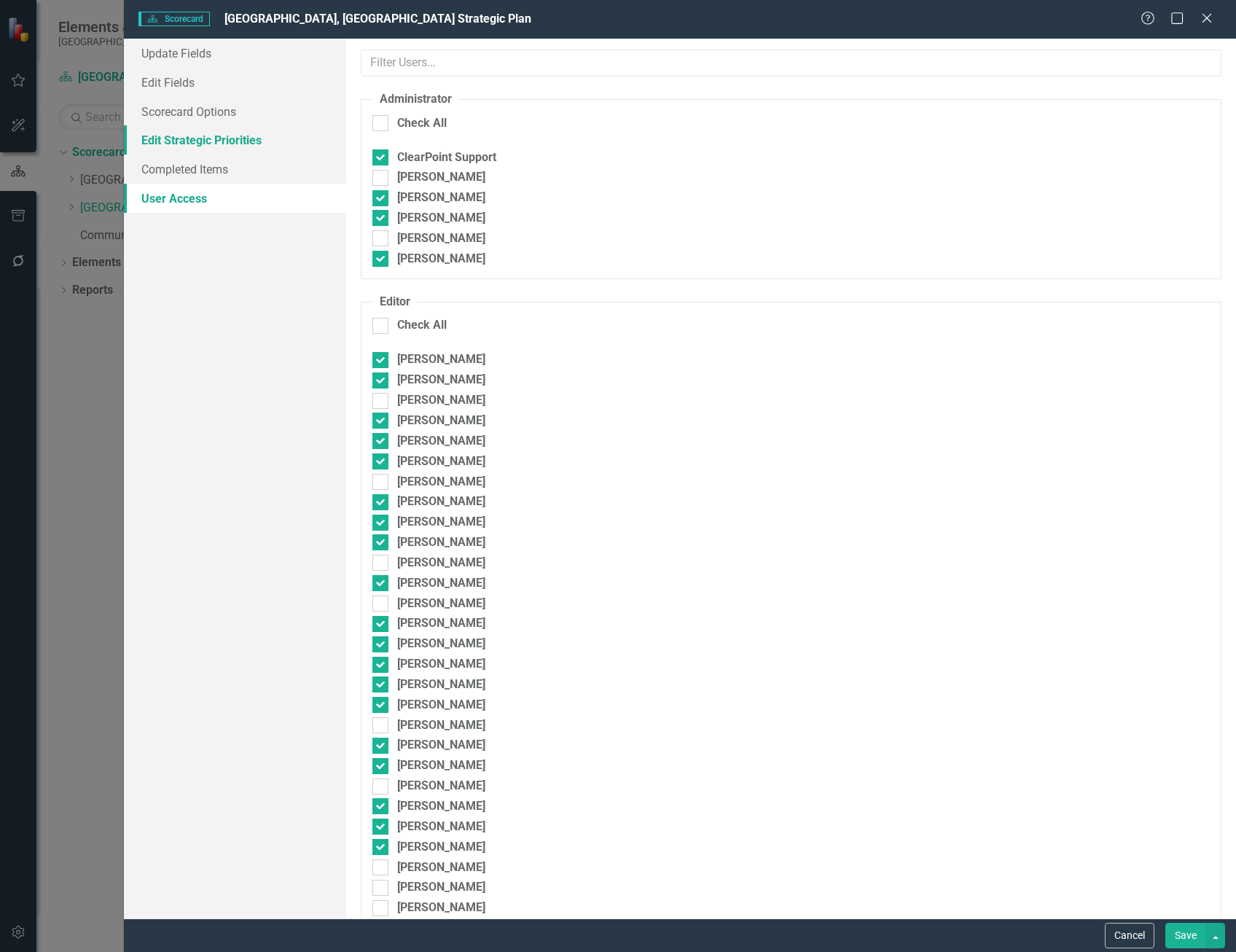
click at [245, 138] on link "Edit Strategic Priorities" at bounding box center [235, 140] width 222 height 29
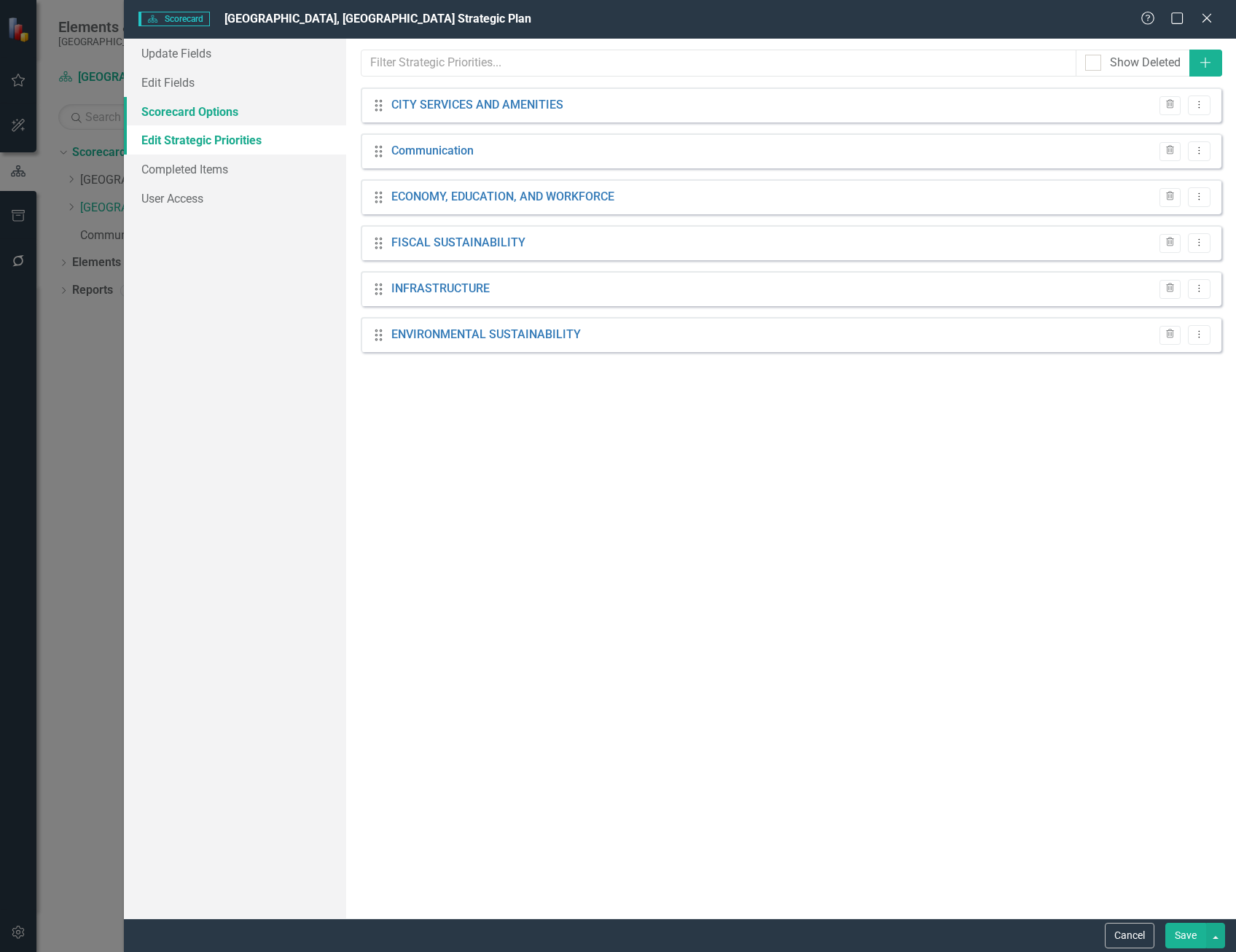
click at [235, 114] on link "Scorecard Options" at bounding box center [235, 111] width 222 height 29
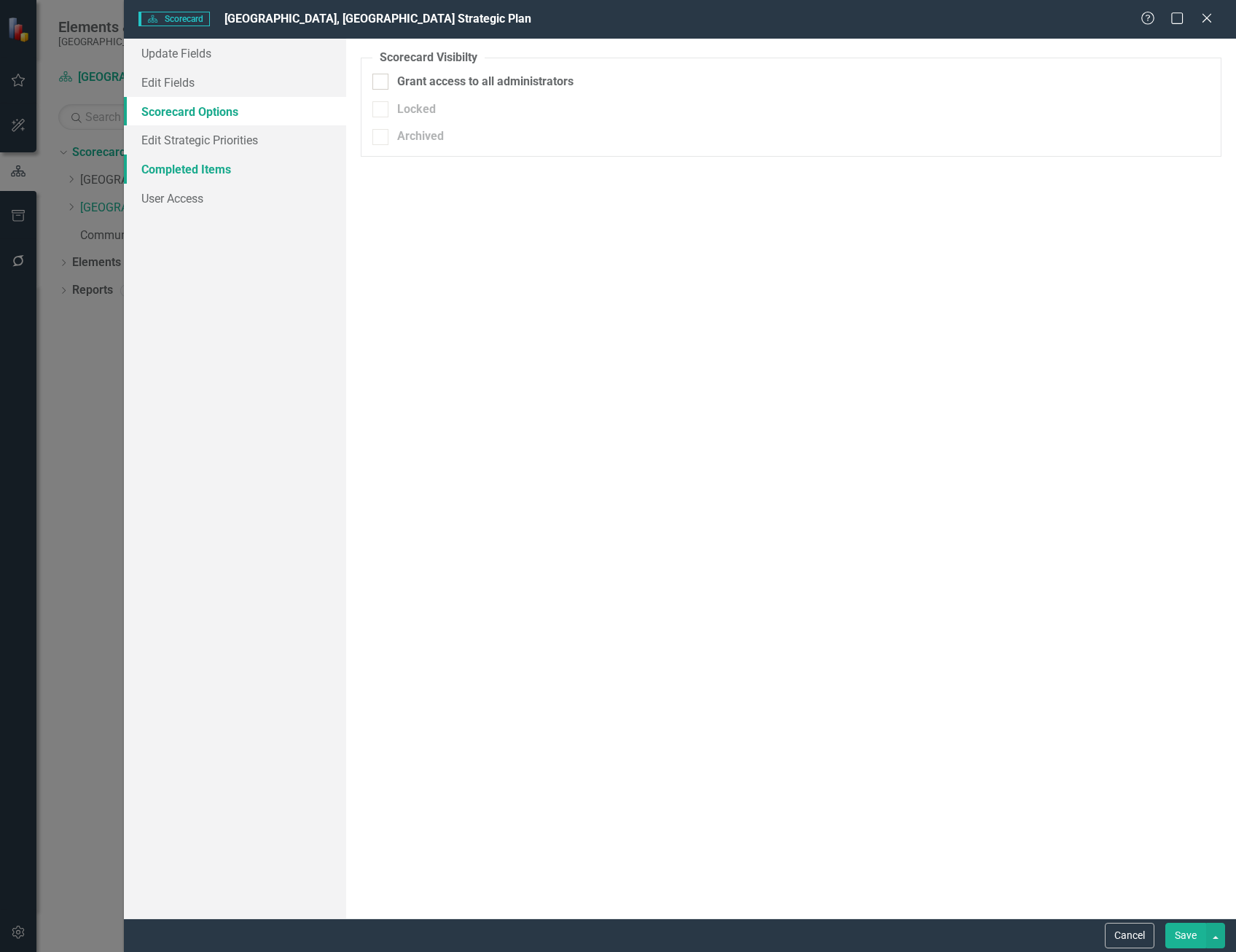
click at [230, 172] on link "Completed Items" at bounding box center [235, 169] width 222 height 29
click at [226, 195] on link "User Access" at bounding box center [235, 198] width 222 height 29
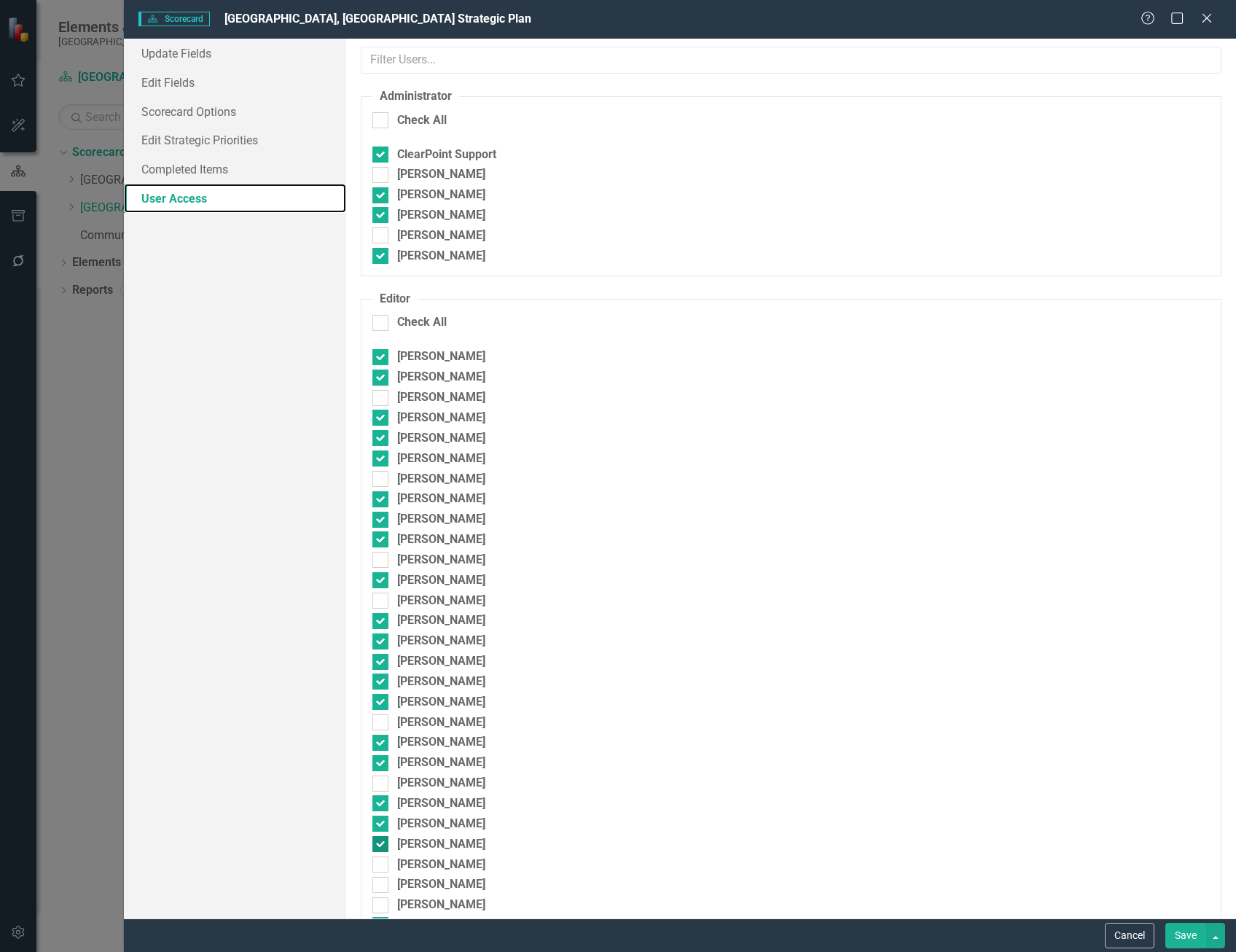
scroll to position [0, 0]
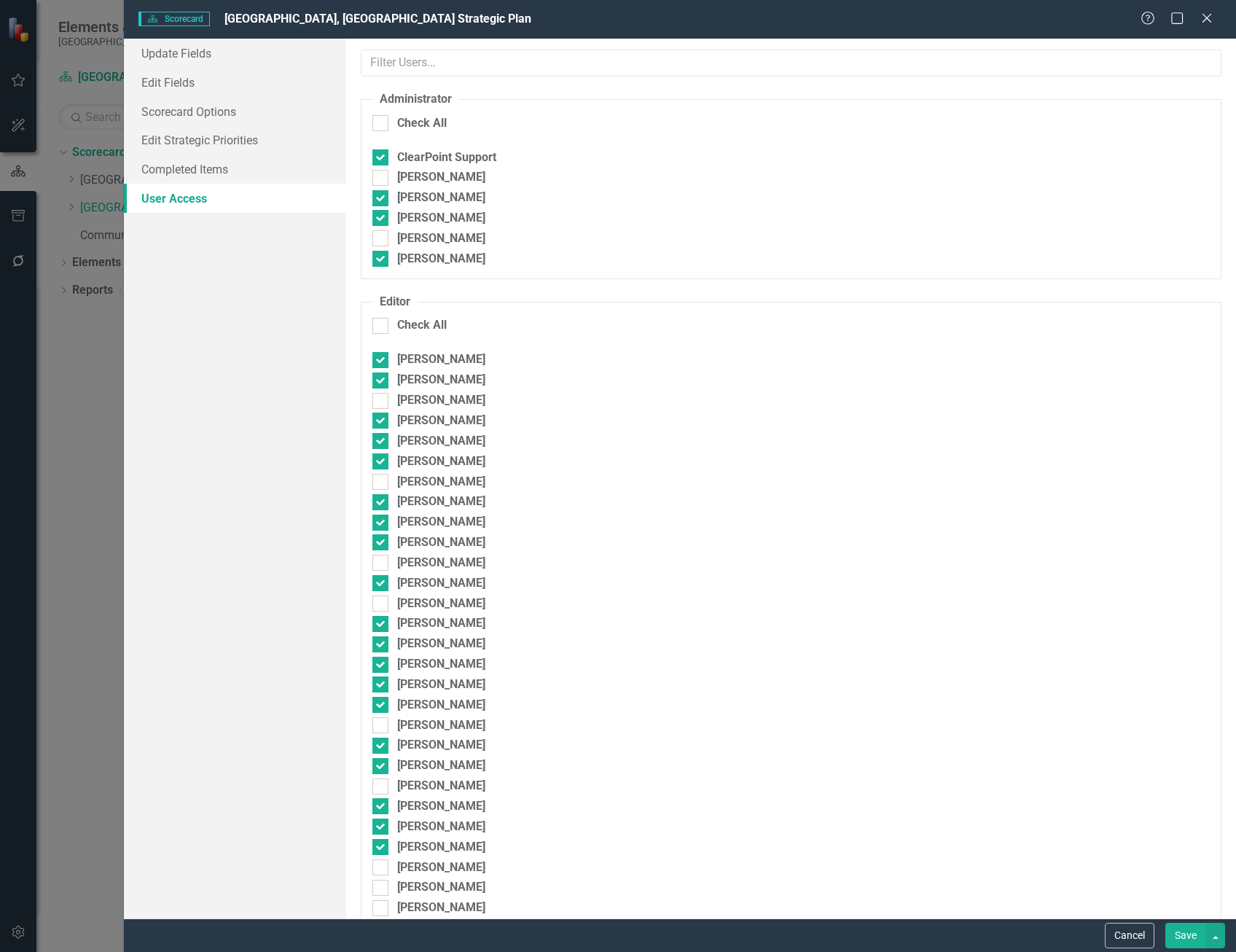
click at [1194, 936] on button "Save" at bounding box center [1185, 936] width 41 height 25
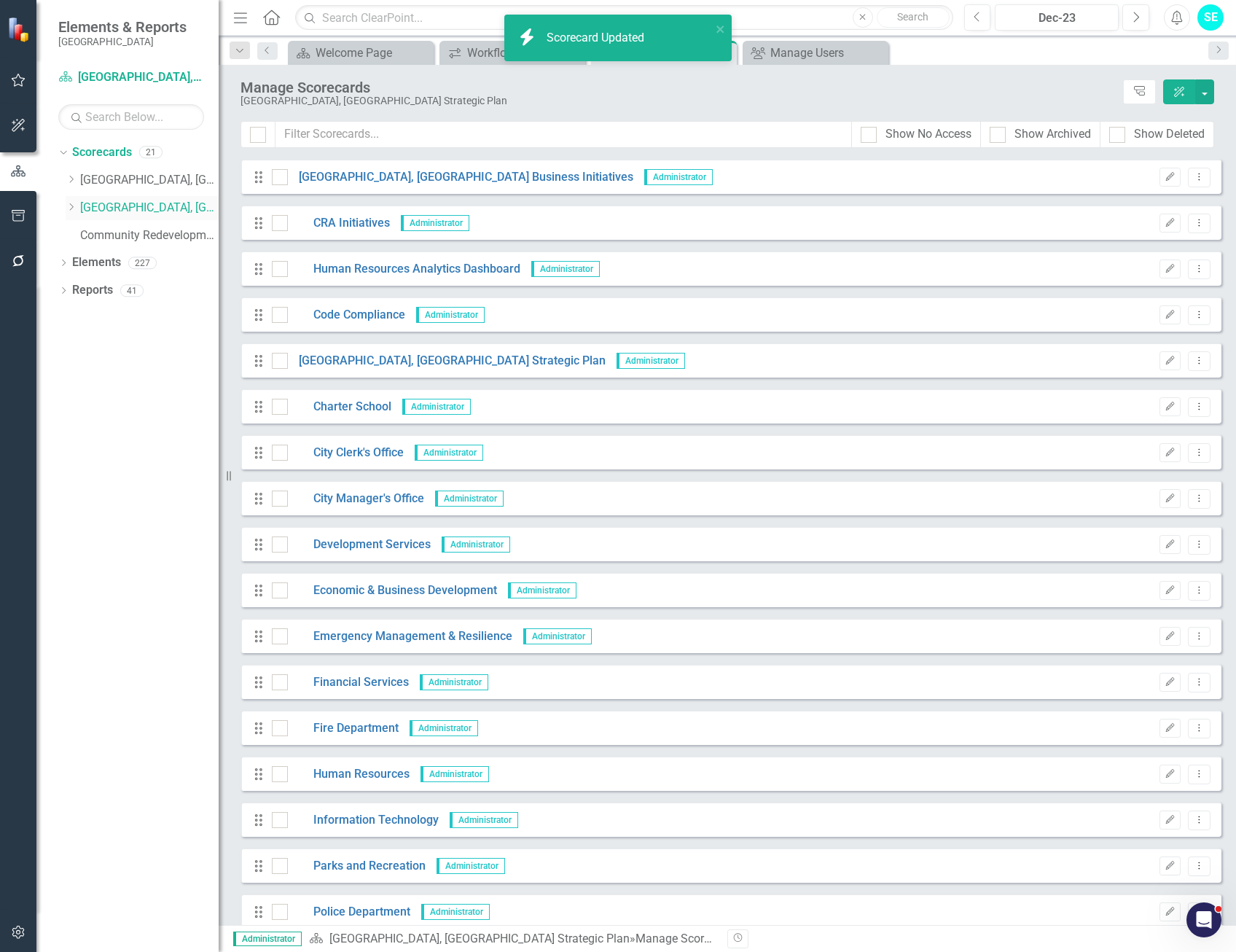
click at [70, 206] on icon "Dropdown" at bounding box center [71, 207] width 11 height 9
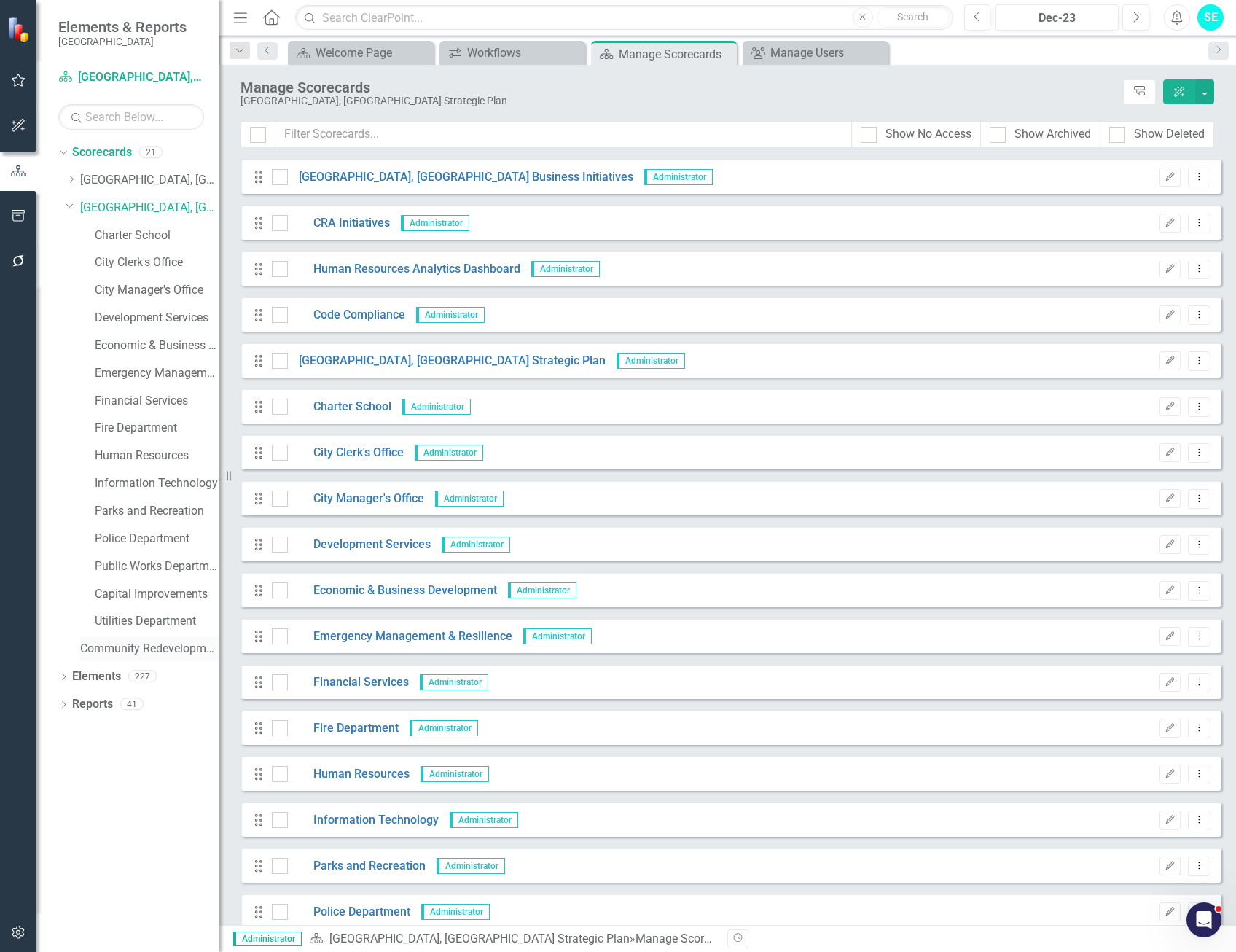
click at [164, 649] on link "Community Redevelopment Area" at bounding box center [149, 649] width 138 height 16
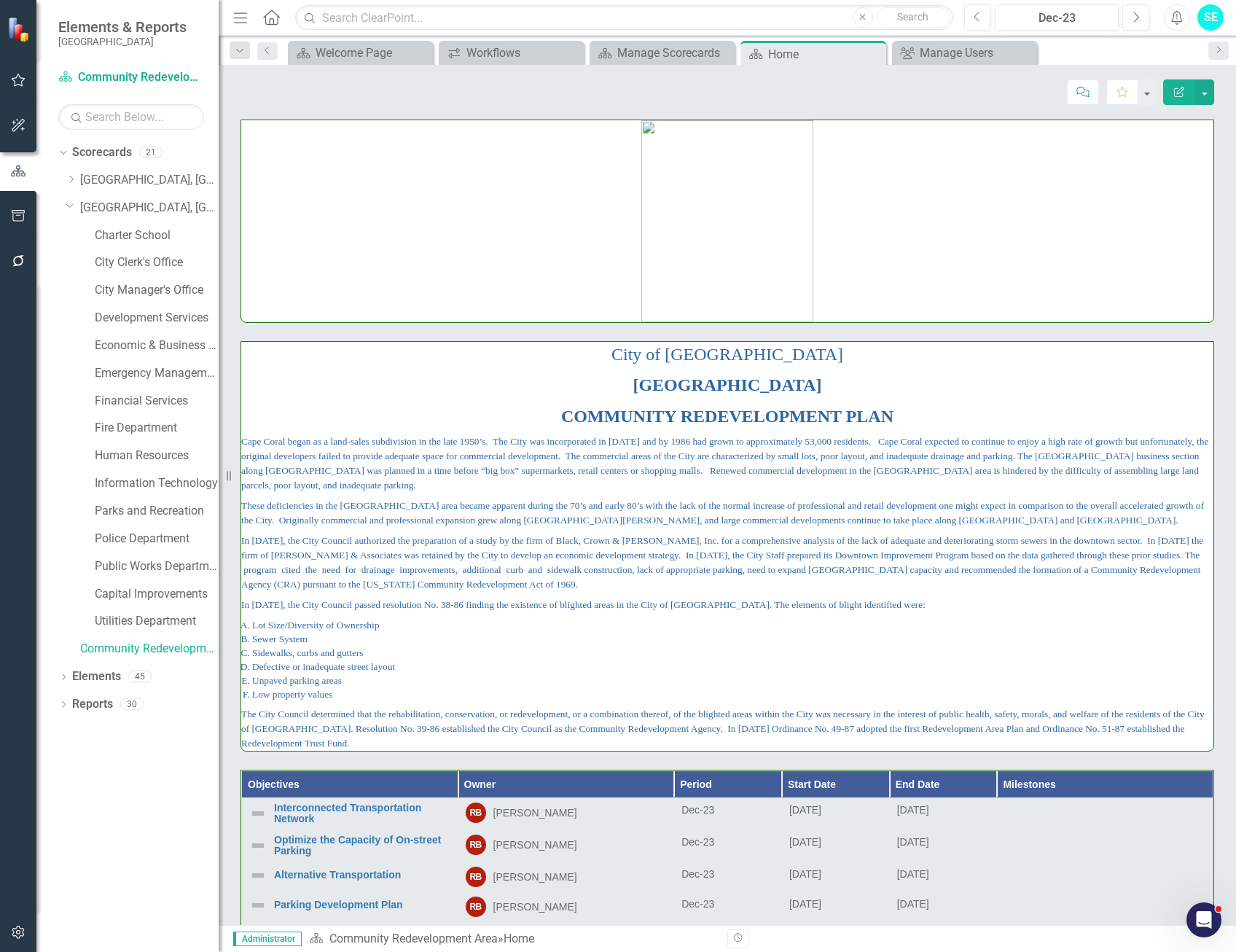
click at [1184, 91] on icon "Edit Report" at bounding box center [1179, 92] width 13 height 10
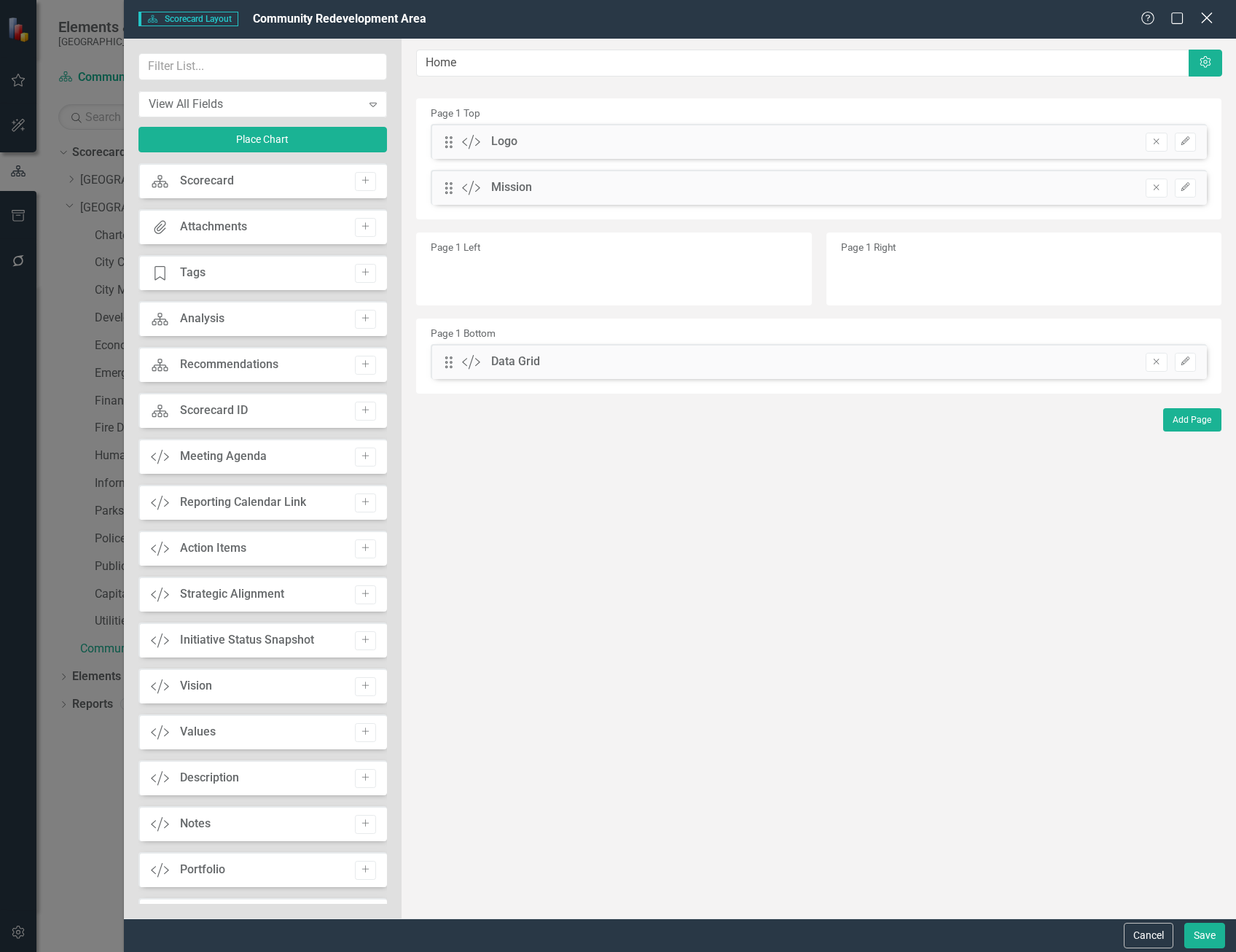
click at [1211, 19] on icon "Close" at bounding box center [1206, 18] width 18 height 14
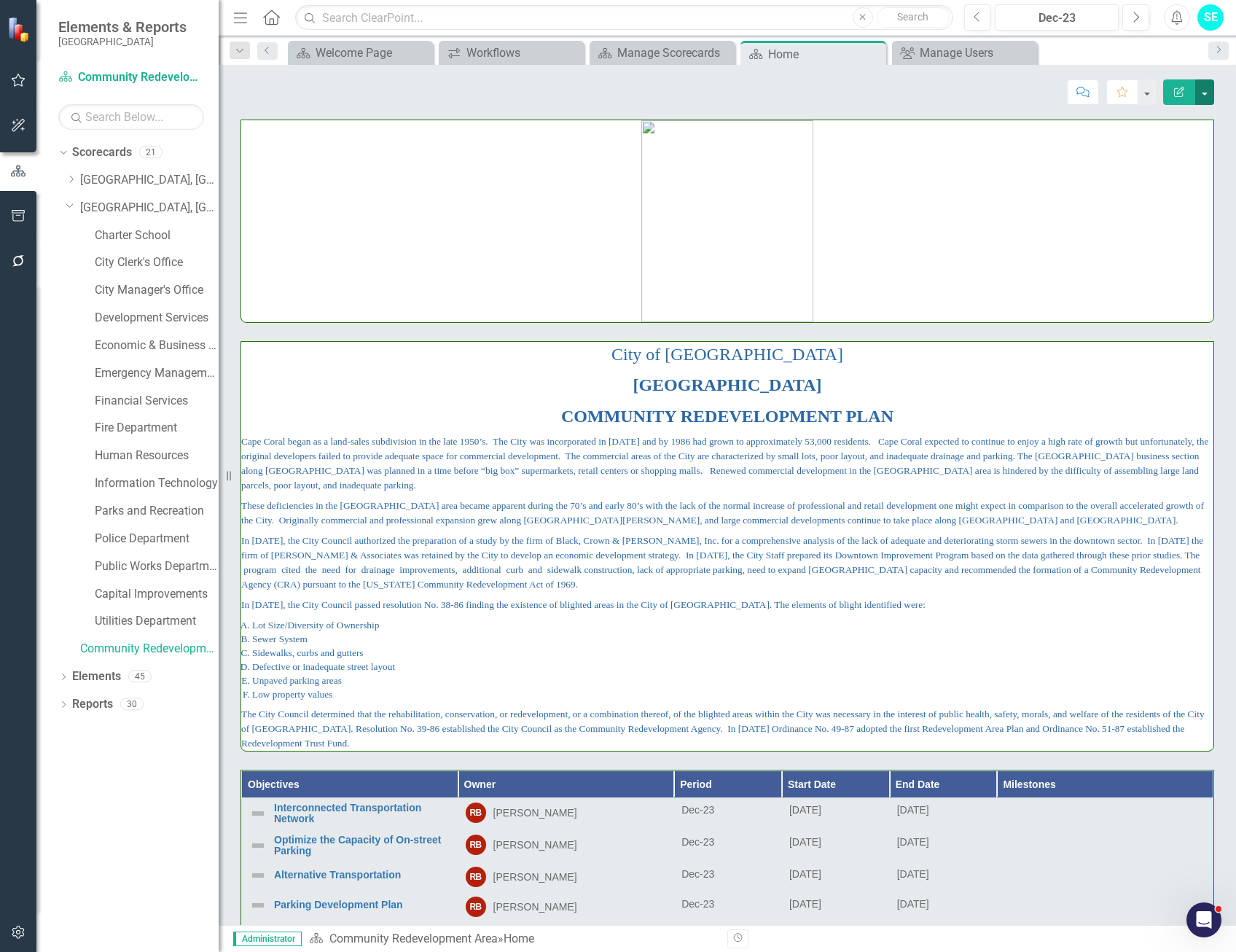
click at [1205, 87] on button "button" at bounding box center [1204, 92] width 19 height 25
click at [1162, 123] on link "Edit Edit Scorecard" at bounding box center [1154, 119] width 118 height 27
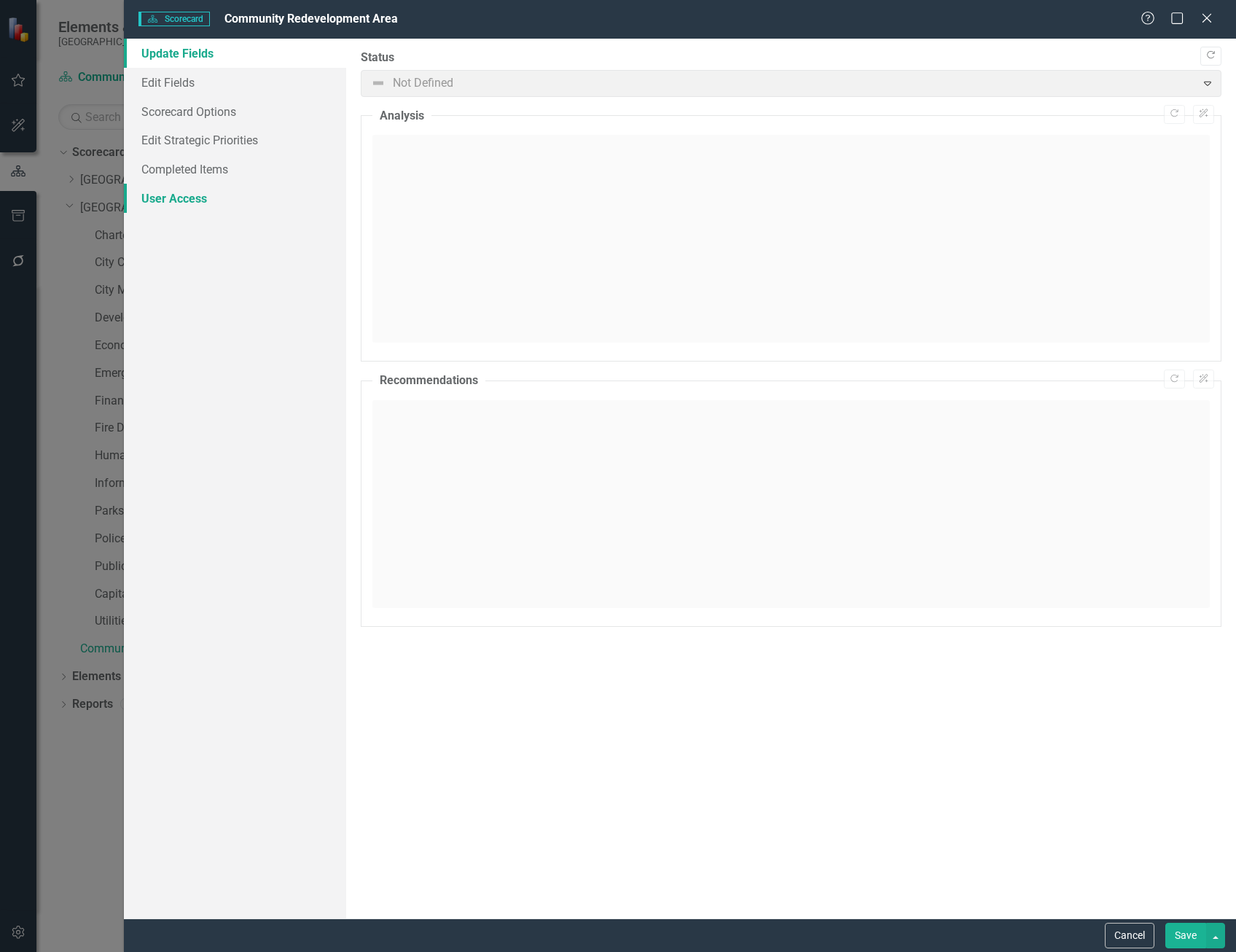
click at [228, 194] on link "User Access" at bounding box center [235, 198] width 222 height 29
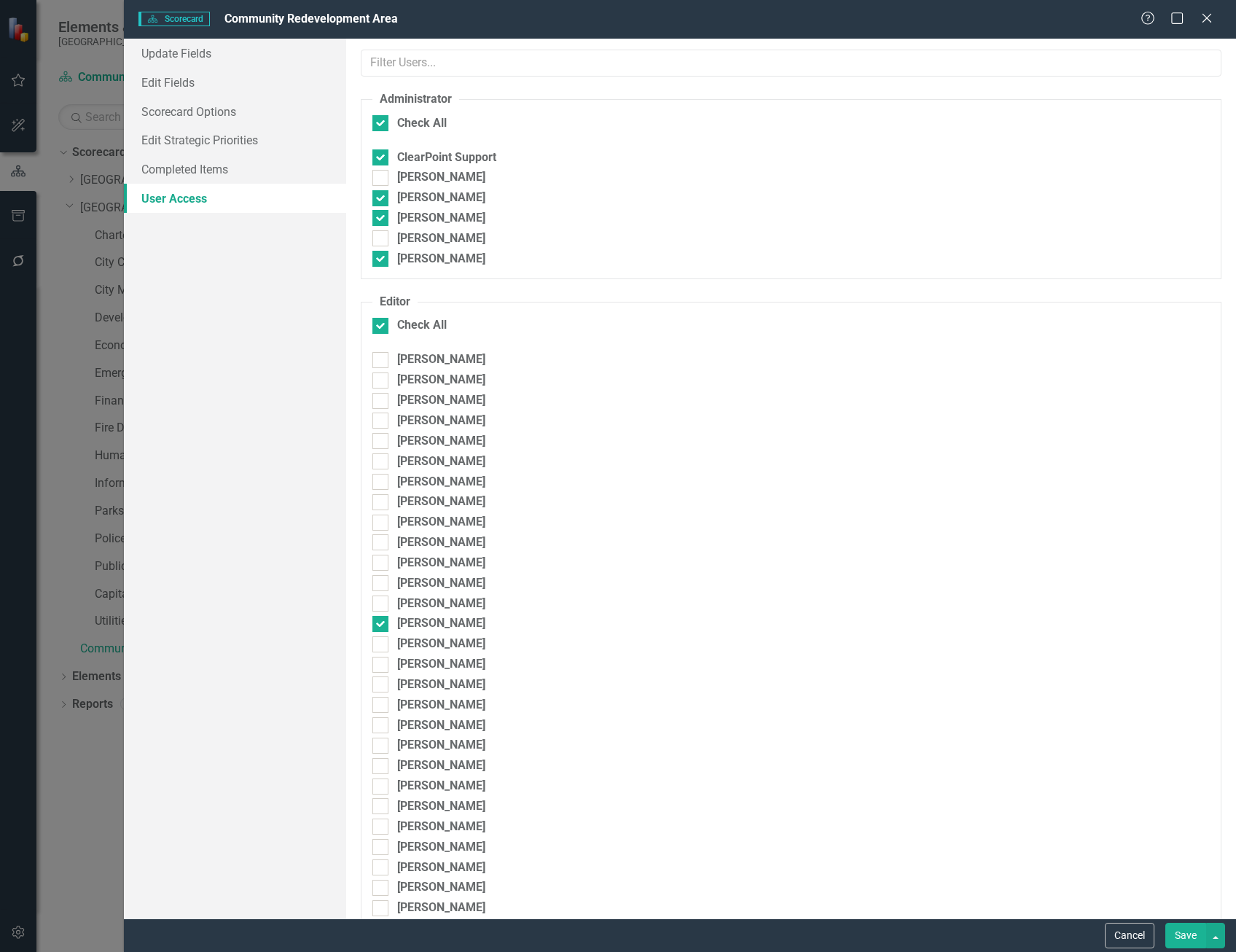
checkbox input "false"
click at [1136, 930] on button "Cancel" at bounding box center [1129, 936] width 49 height 25
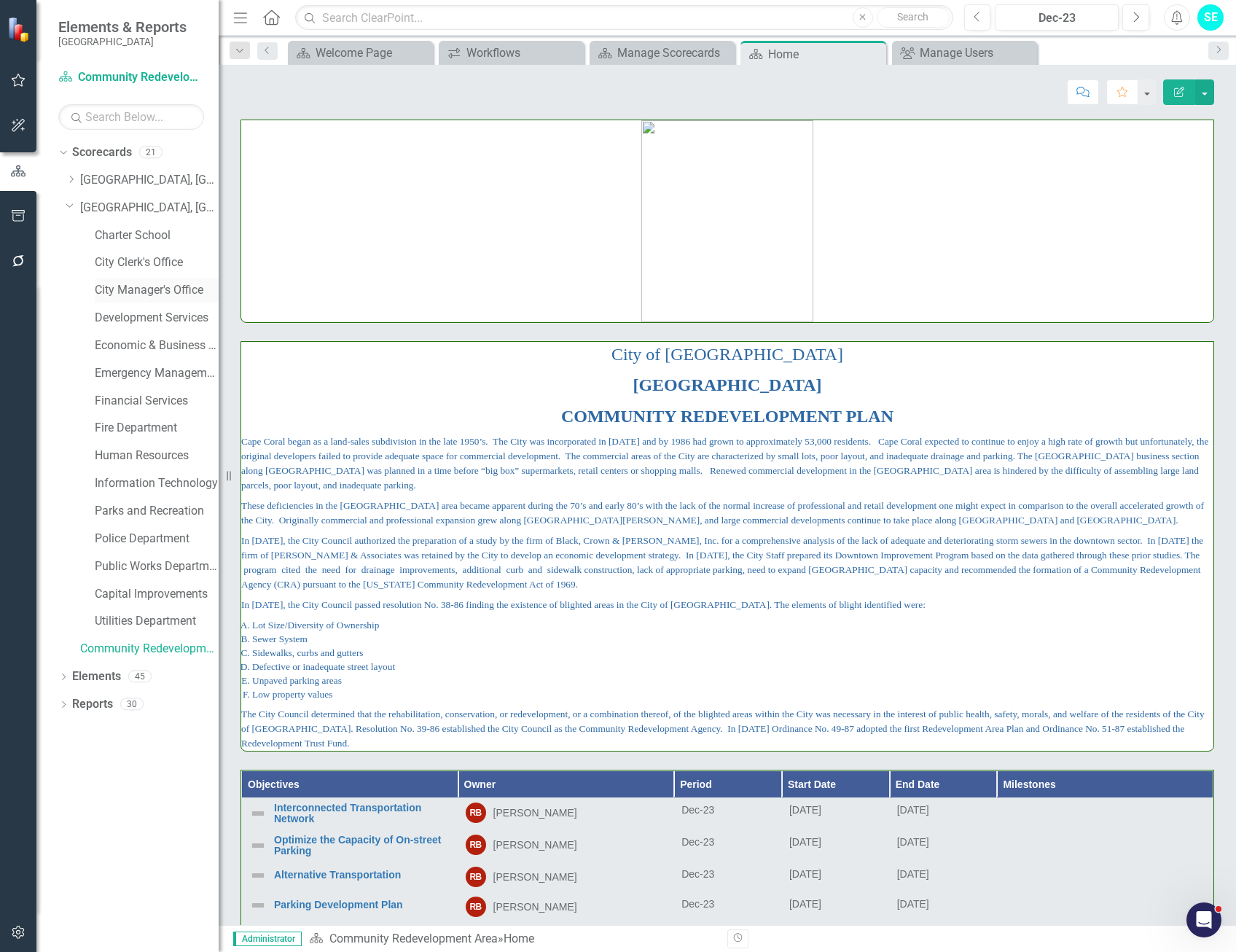
click at [138, 285] on link "City Manager's Office" at bounding box center [157, 290] width 124 height 16
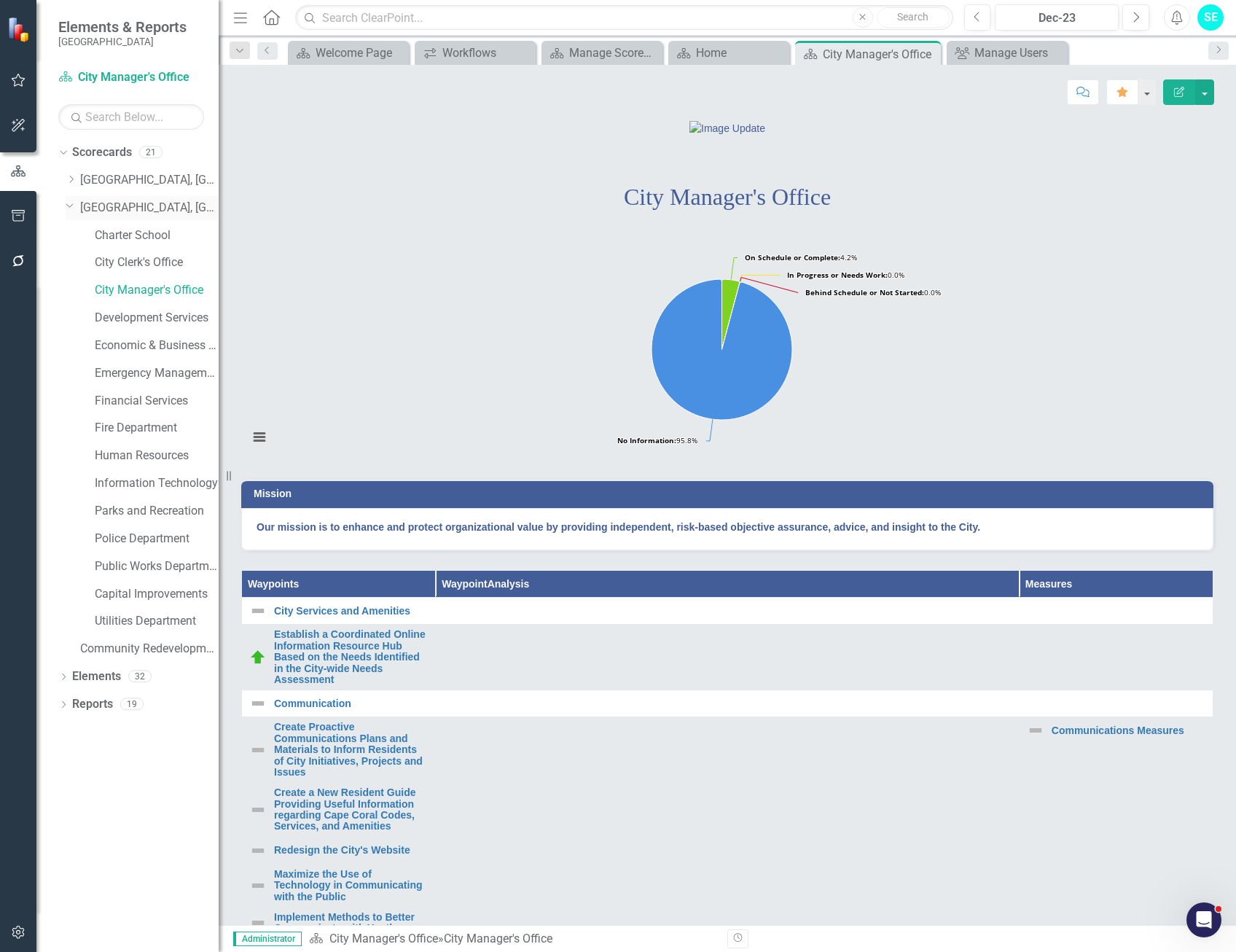
click at [188, 212] on link "[GEOGRAPHIC_DATA], [GEOGRAPHIC_DATA] Strategic Plan" at bounding box center [149, 208] width 138 height 16
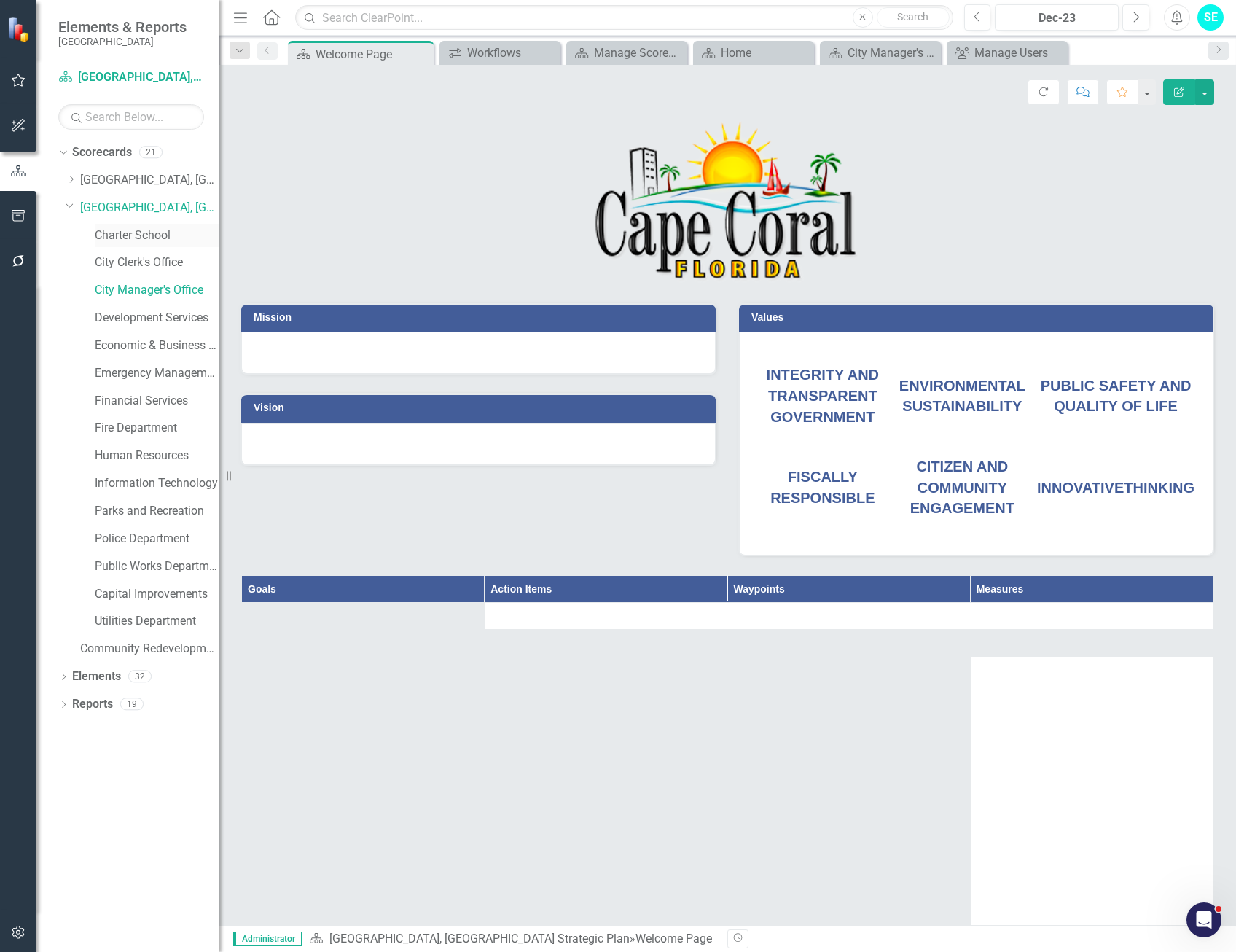
click at [167, 233] on link "Charter School" at bounding box center [157, 236] width 124 height 16
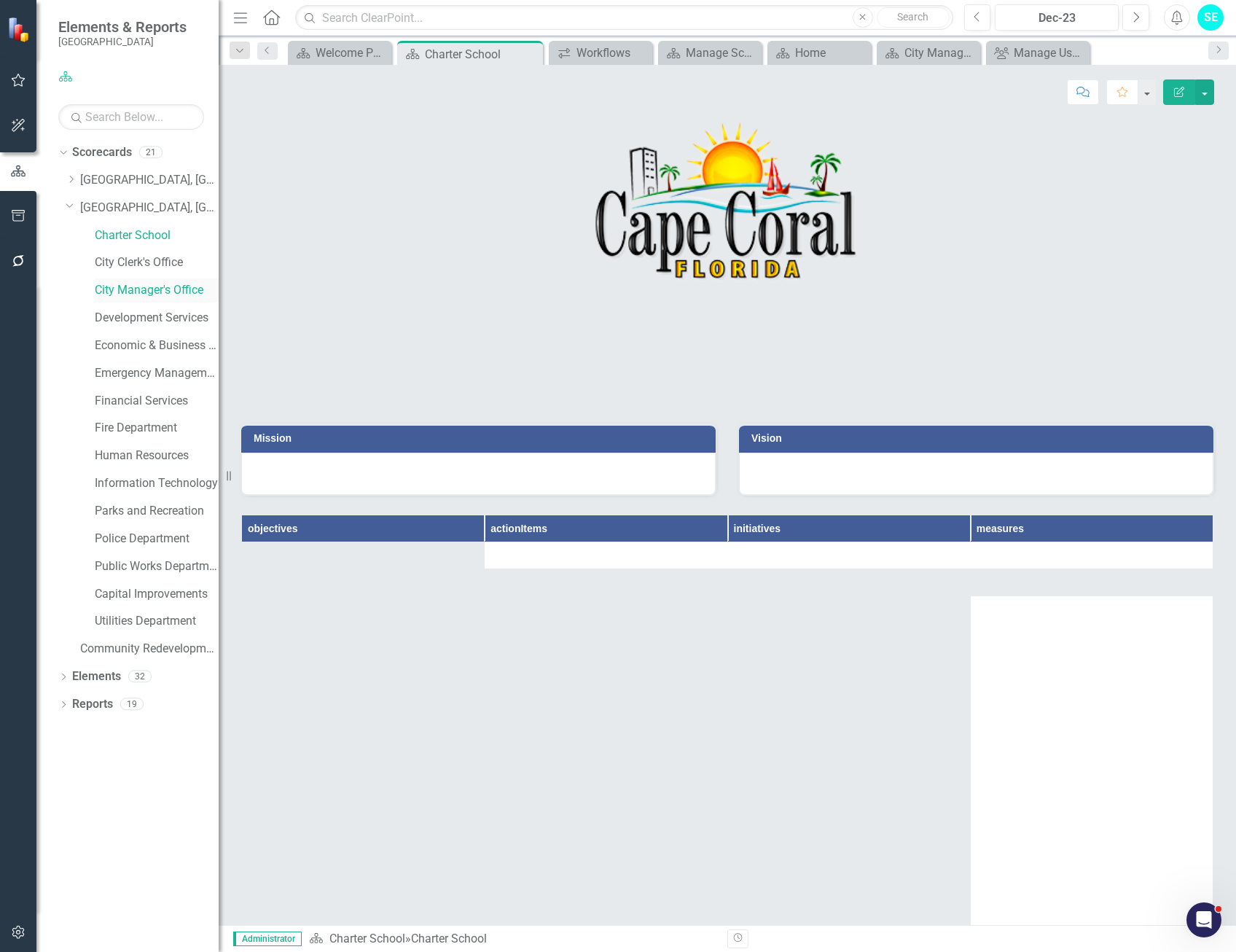
click at [149, 291] on link "City Manager's Office" at bounding box center [157, 290] width 124 height 16
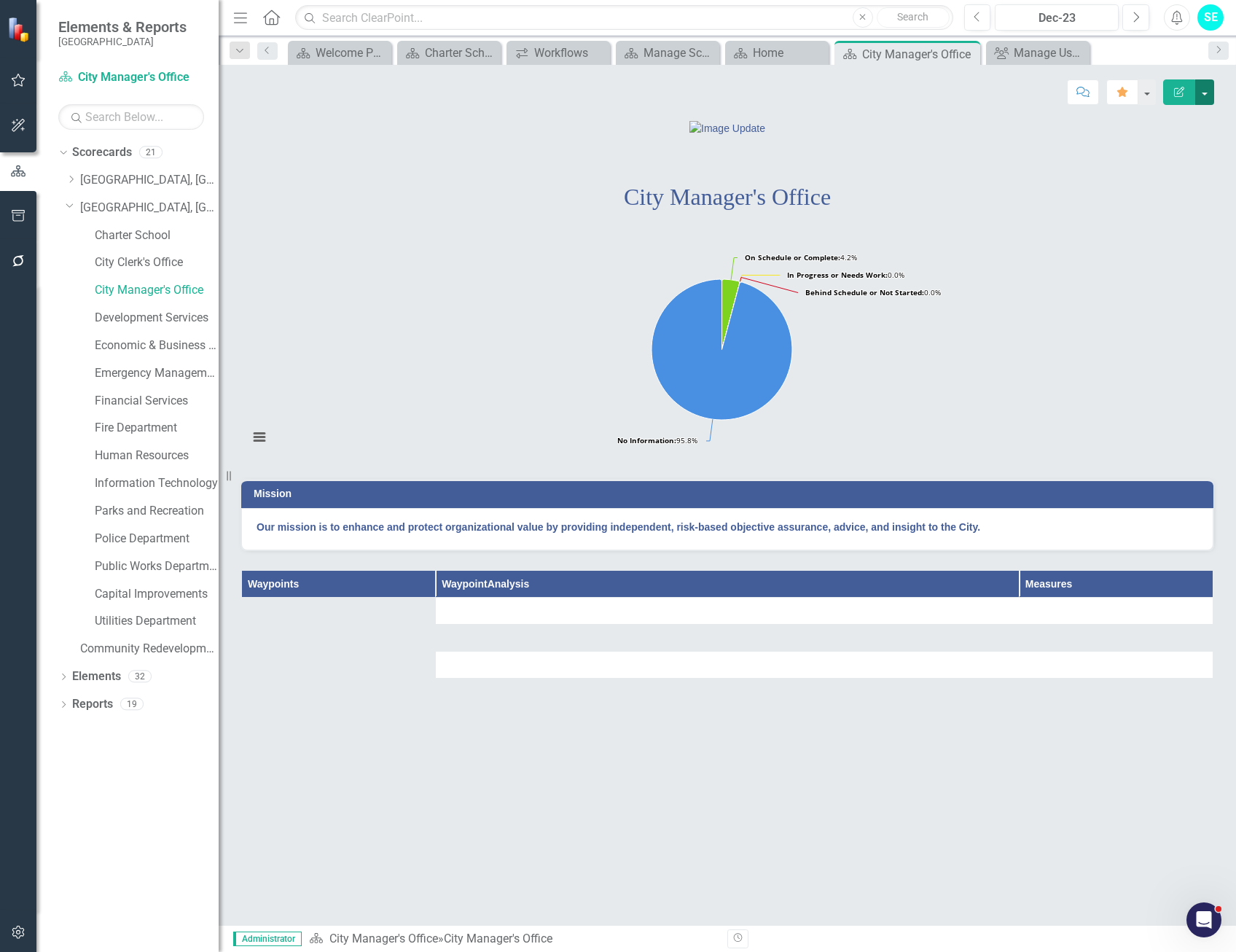
click at [1203, 94] on button "button" at bounding box center [1204, 92] width 19 height 25
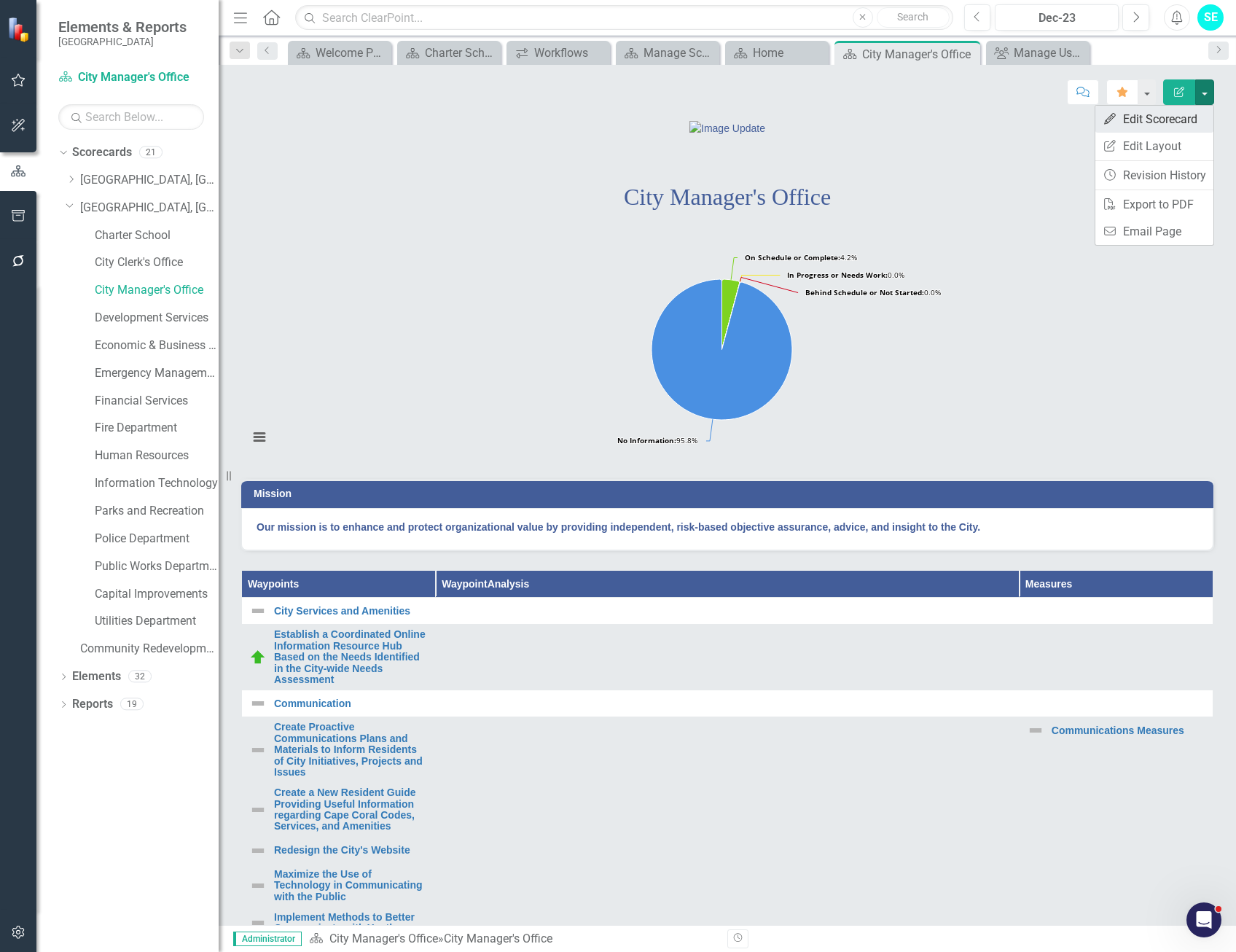
click at [1171, 117] on link "Edit Edit Scorecard" at bounding box center [1154, 119] width 118 height 27
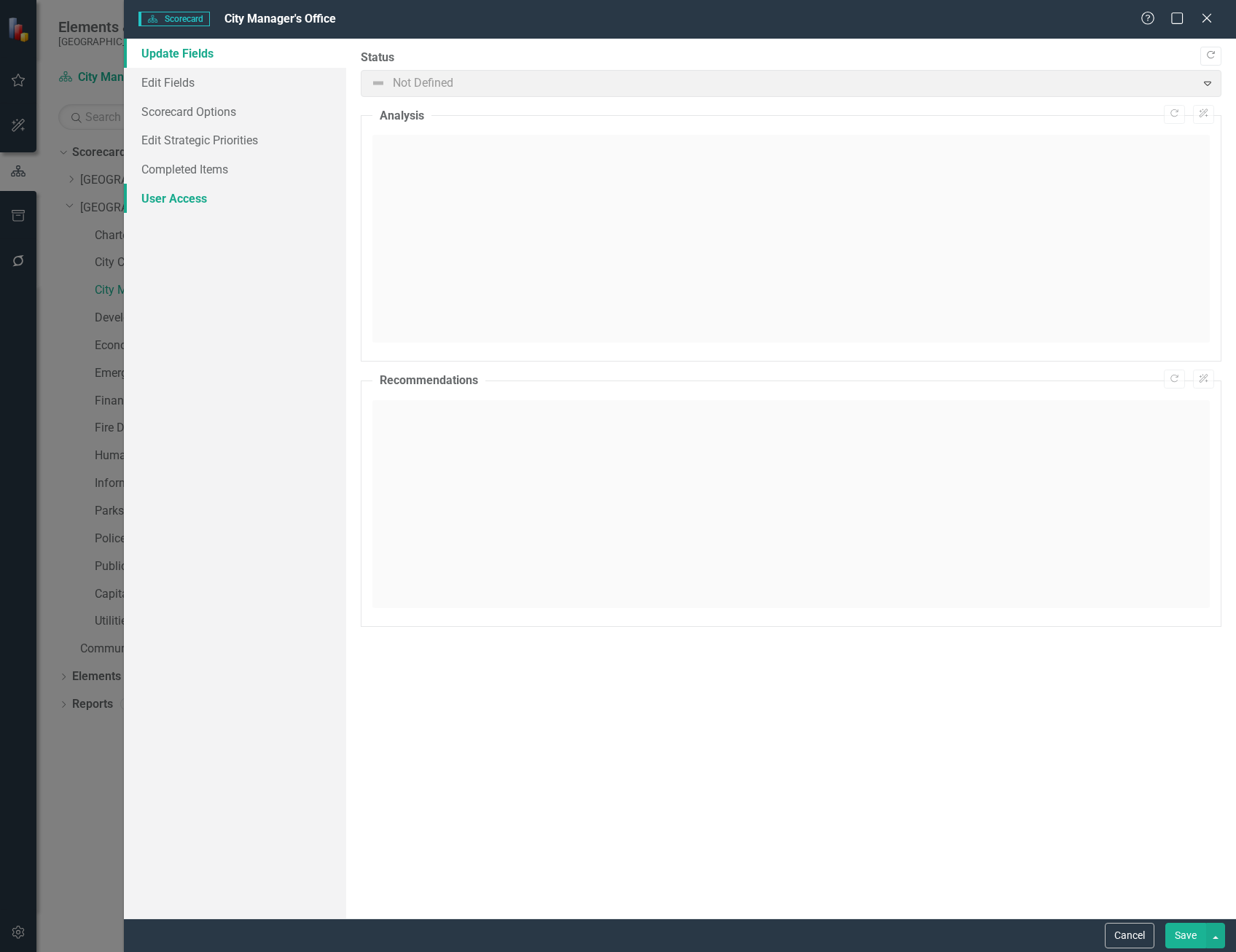
click at [185, 201] on link "User Access" at bounding box center [235, 198] width 222 height 29
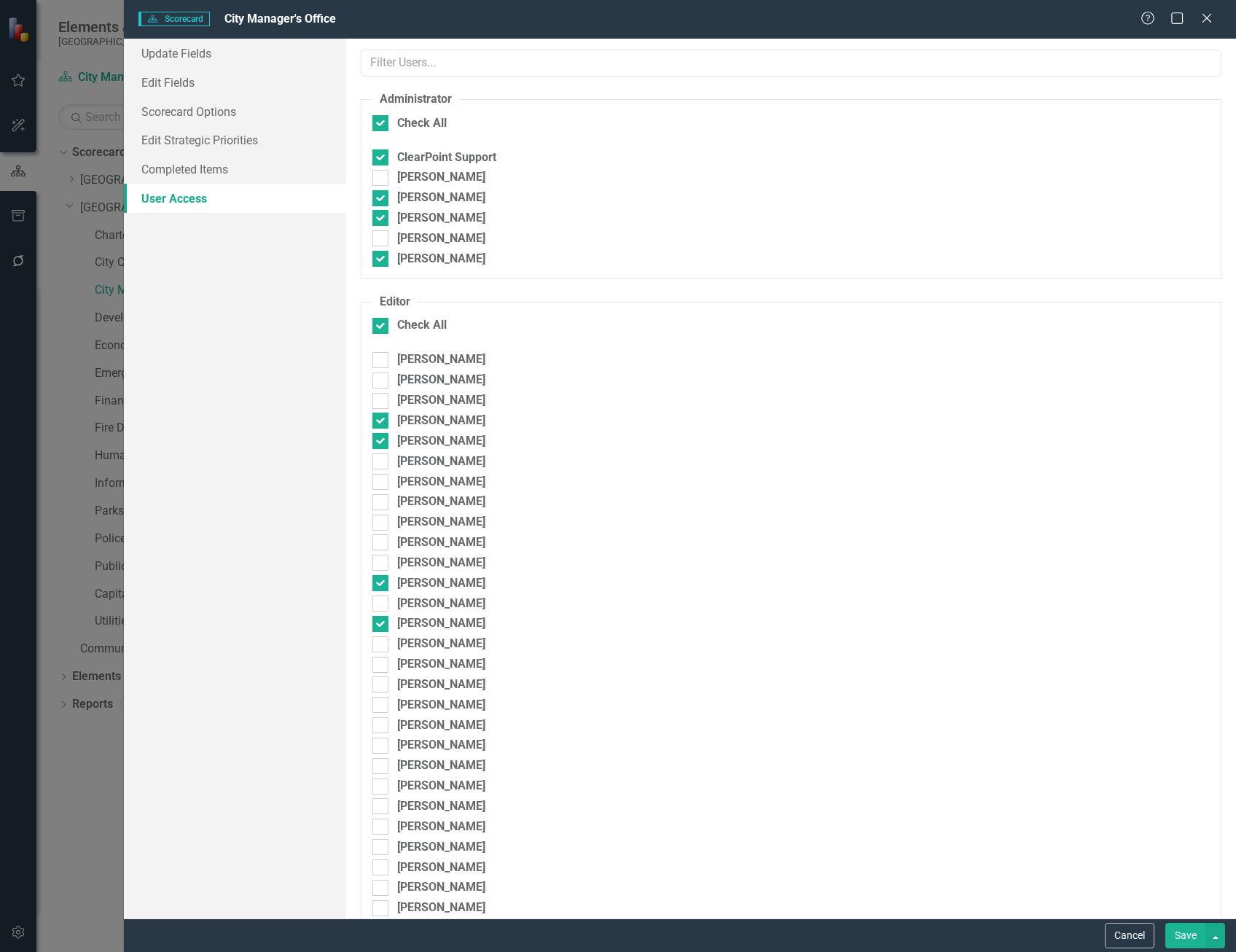
checkbox input "false"
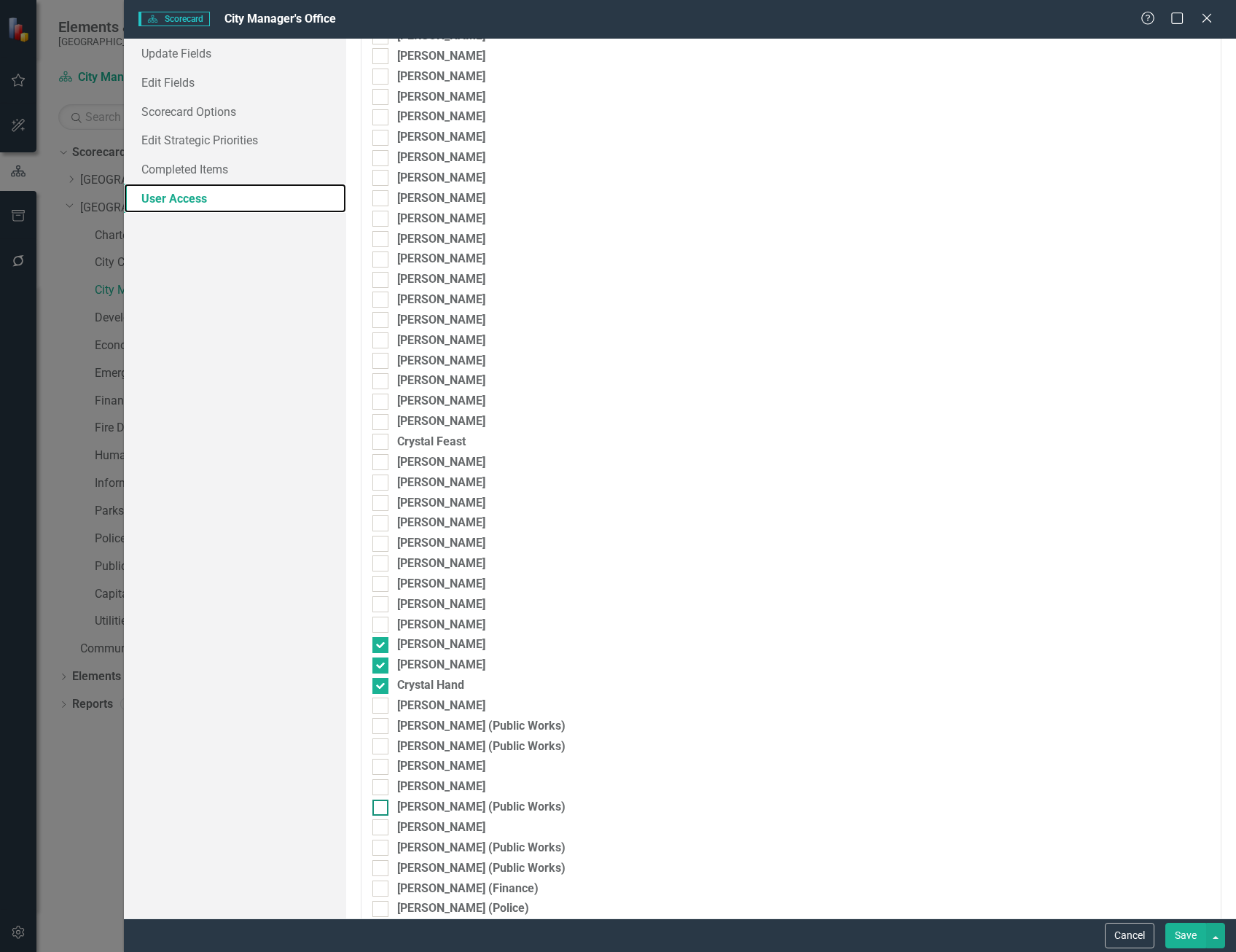
scroll to position [802, 0]
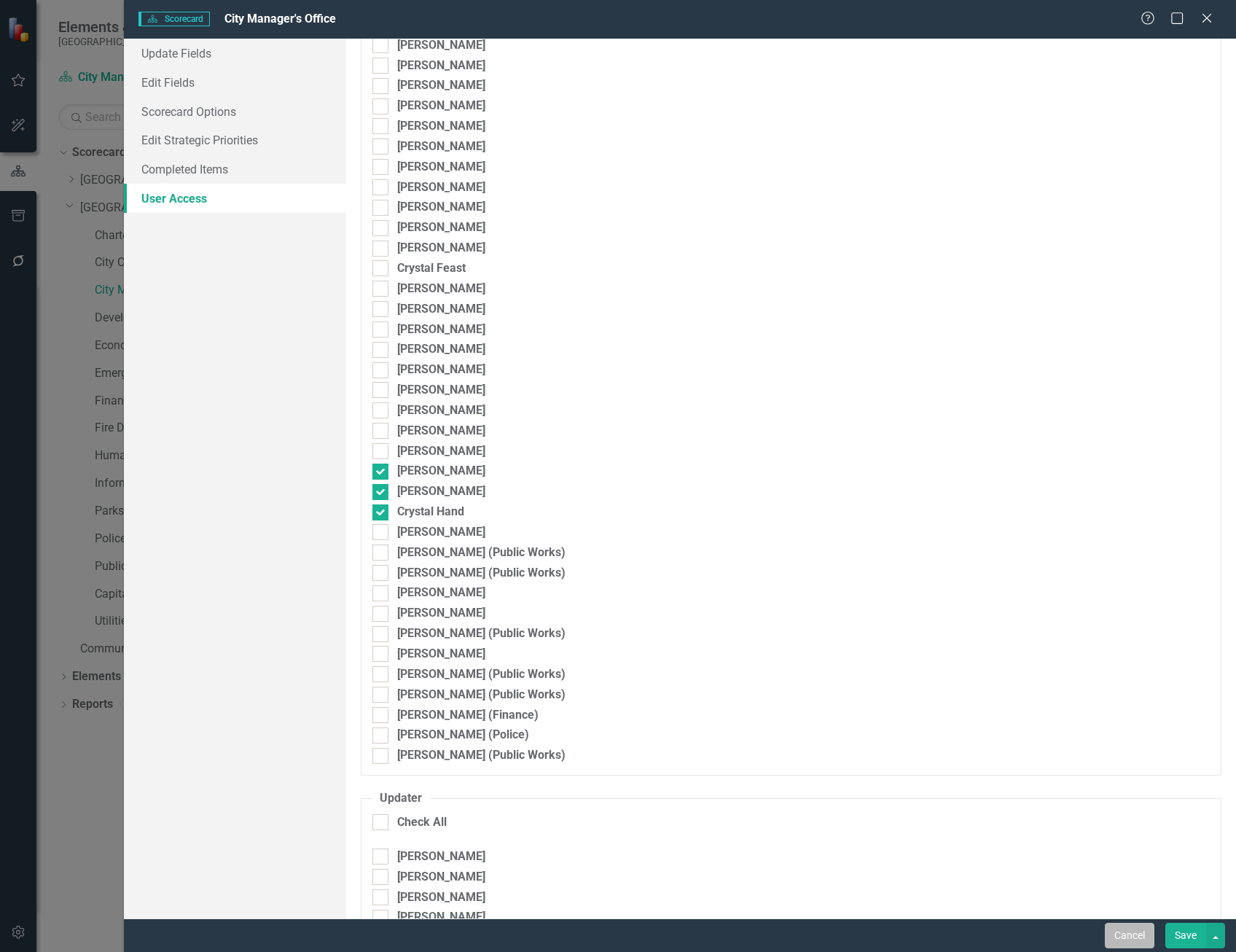
click at [1143, 931] on button "Cancel" at bounding box center [1129, 936] width 49 height 25
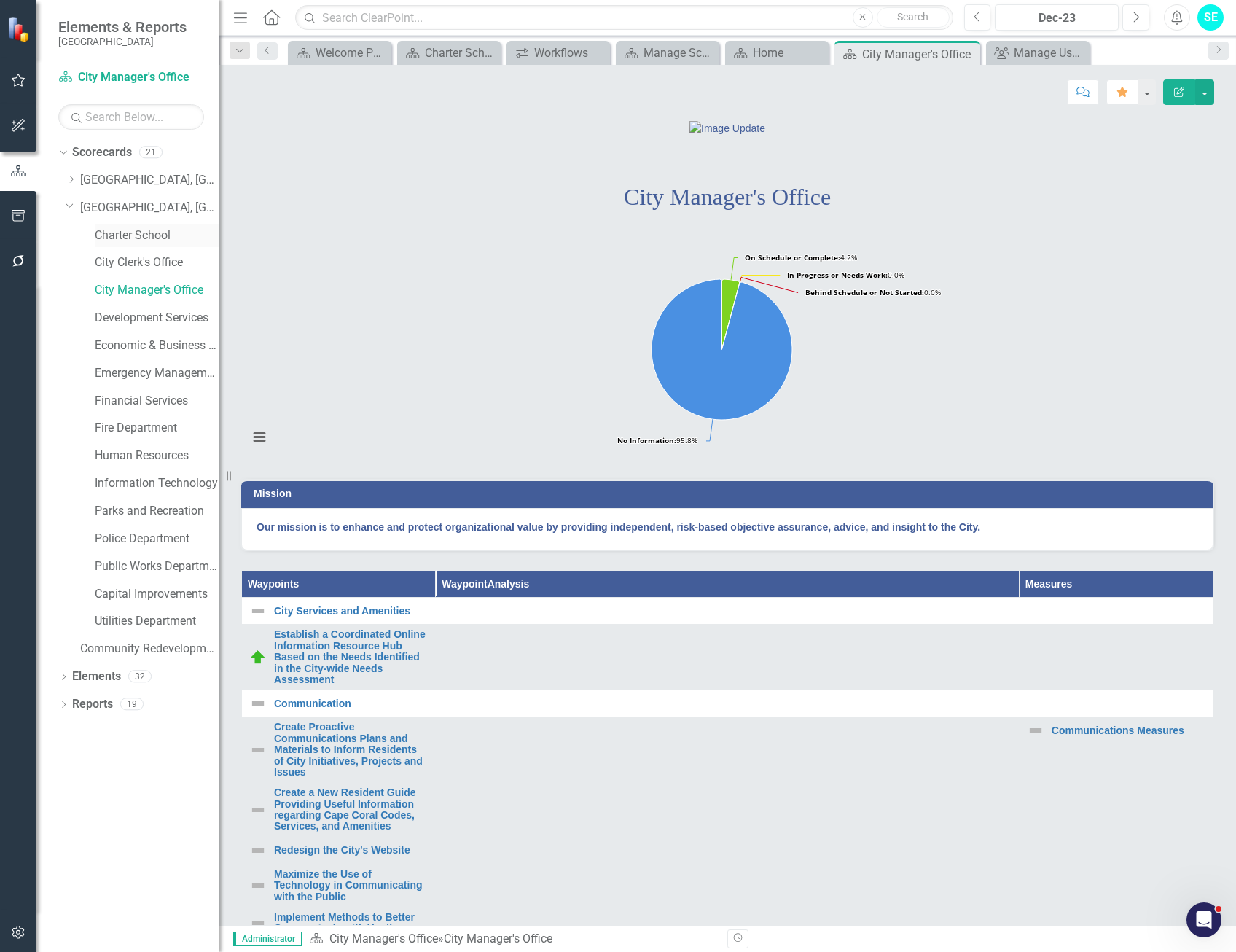
click at [151, 235] on link "Charter School" at bounding box center [157, 236] width 124 height 16
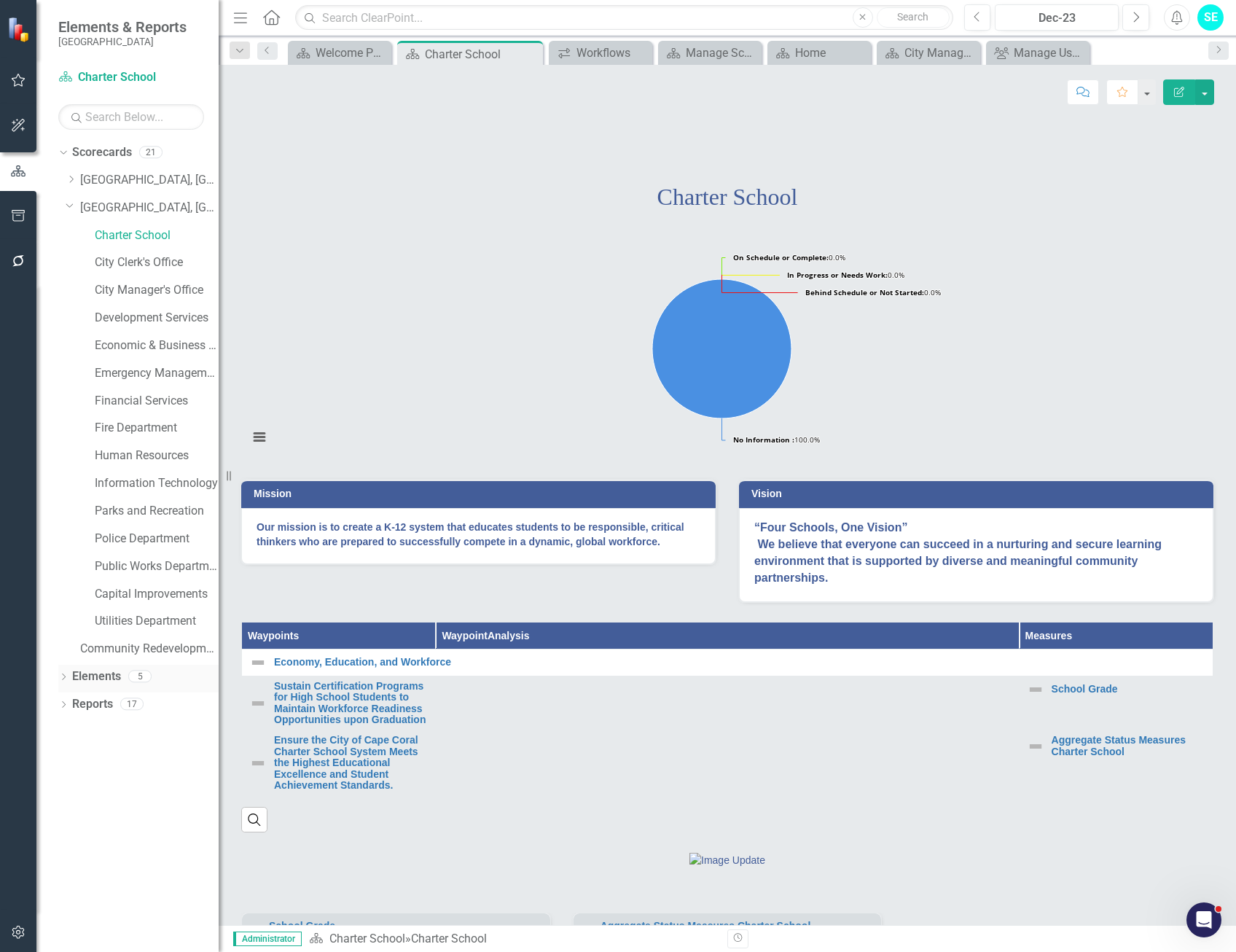
click at [64, 674] on icon "Dropdown" at bounding box center [64, 678] width 10 height 8
click at [118, 203] on link "[GEOGRAPHIC_DATA], [GEOGRAPHIC_DATA] Strategic Plan" at bounding box center [149, 208] width 138 height 16
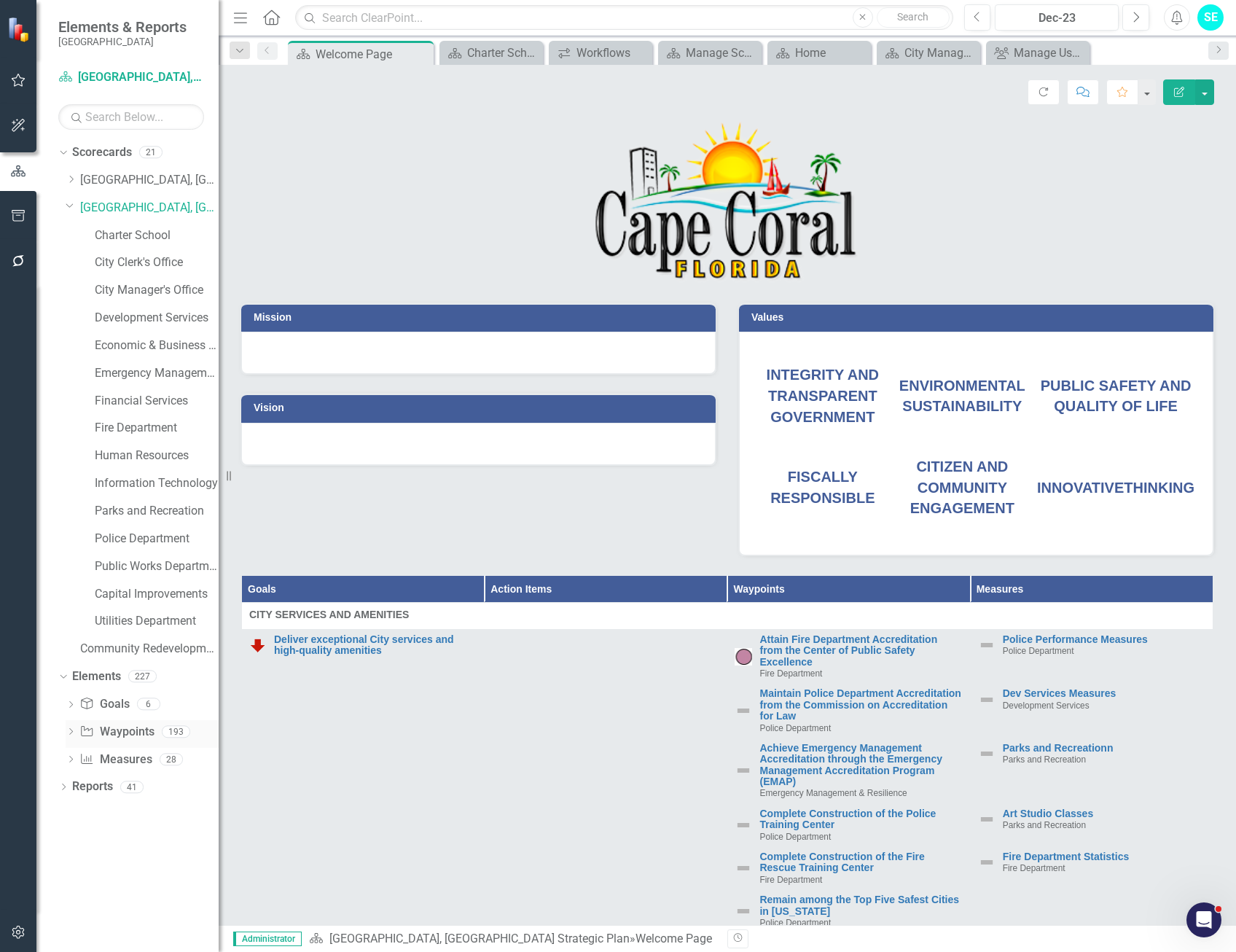
click at [69, 733] on icon "Dropdown" at bounding box center [71, 733] width 10 height 8
click at [73, 729] on icon "Dropdown" at bounding box center [69, 731] width 8 height 10
click at [105, 731] on link "Waypoint Waypoints" at bounding box center [116, 732] width 74 height 16
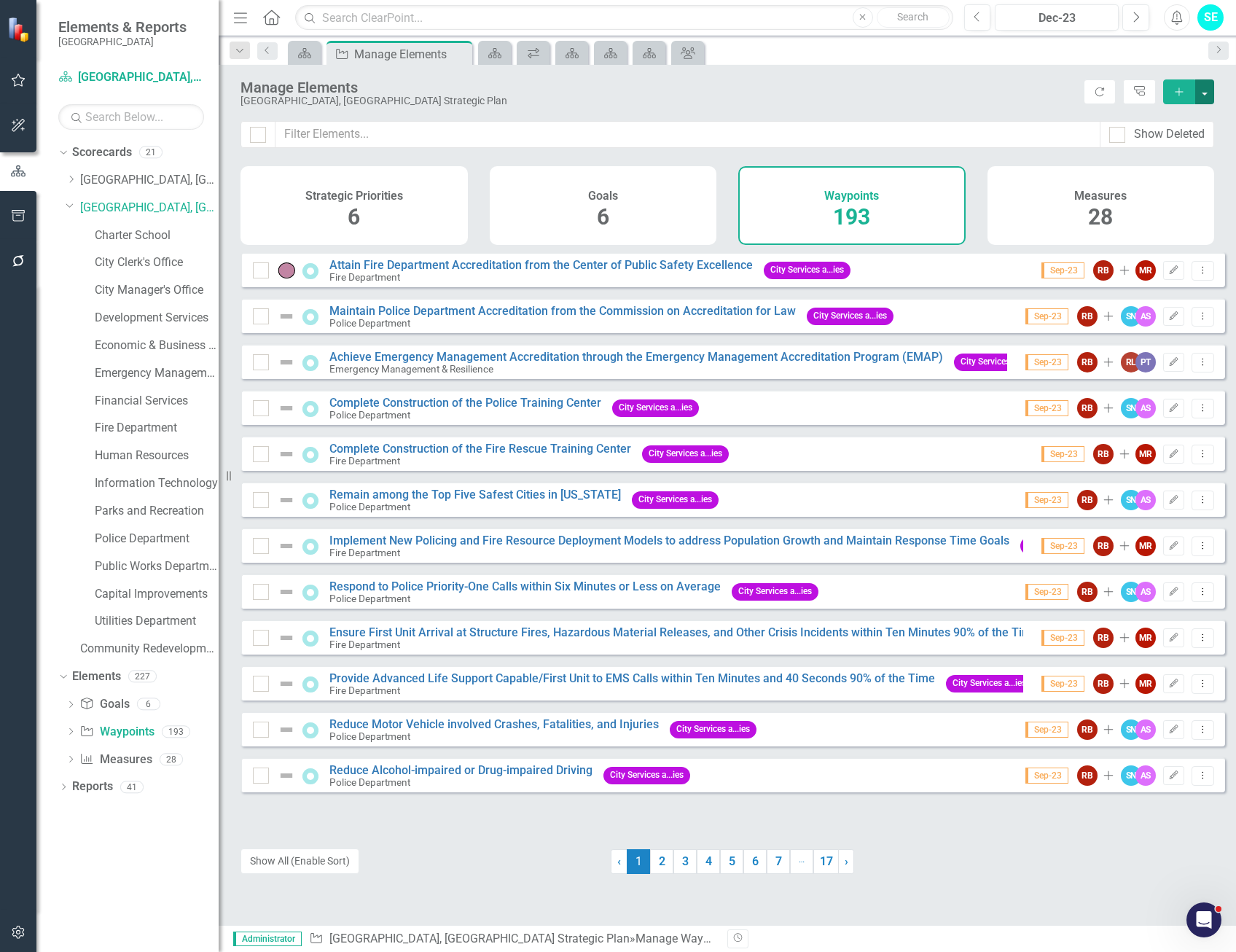
click at [1208, 93] on button "button" at bounding box center [1204, 91] width 19 height 25
click at [956, 100] on div "[GEOGRAPHIC_DATA], [GEOGRAPHIC_DATA] Strategic Plan" at bounding box center [659, 101] width 836 height 11
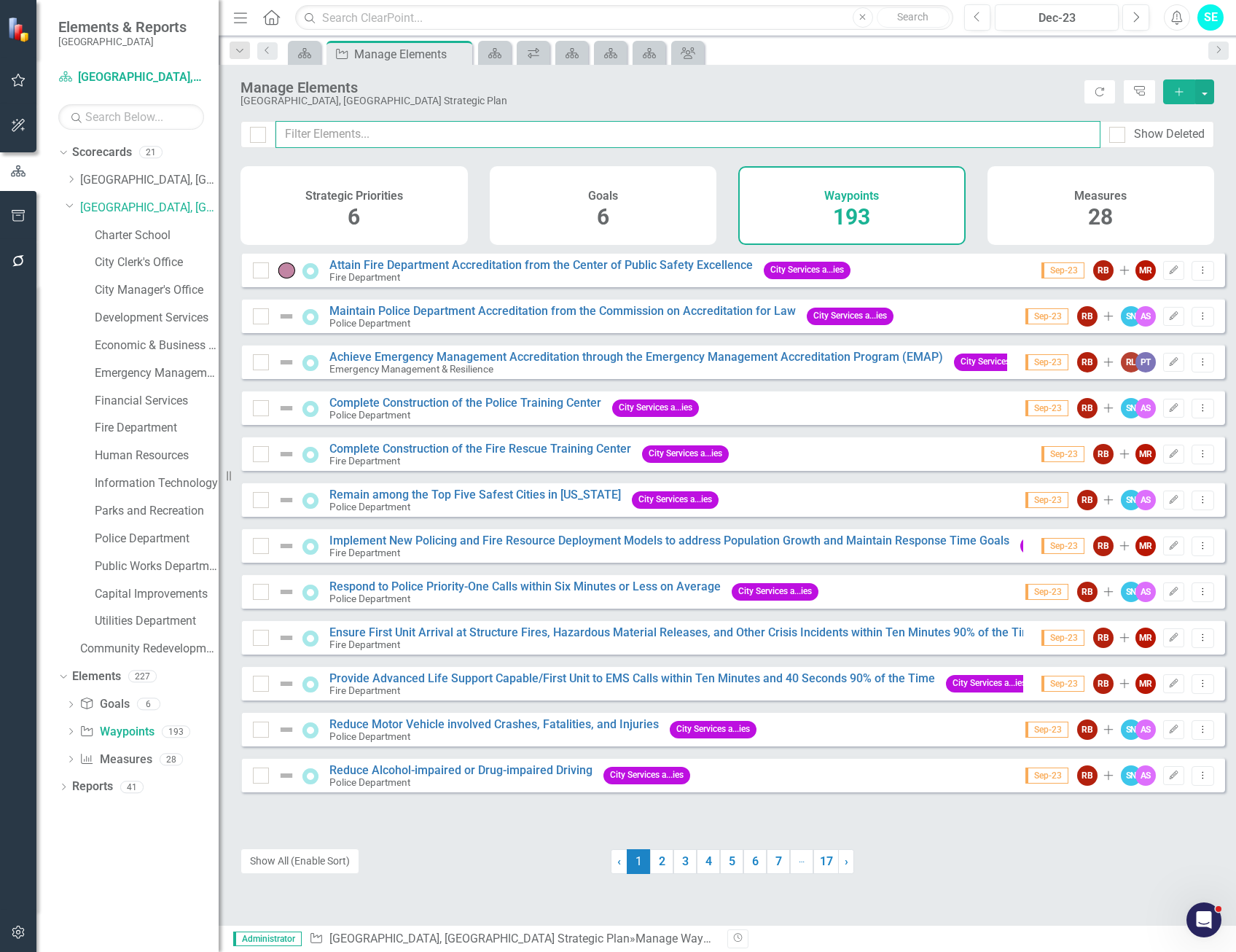
click at [386, 135] on input "text" at bounding box center [687, 135] width 825 height 27
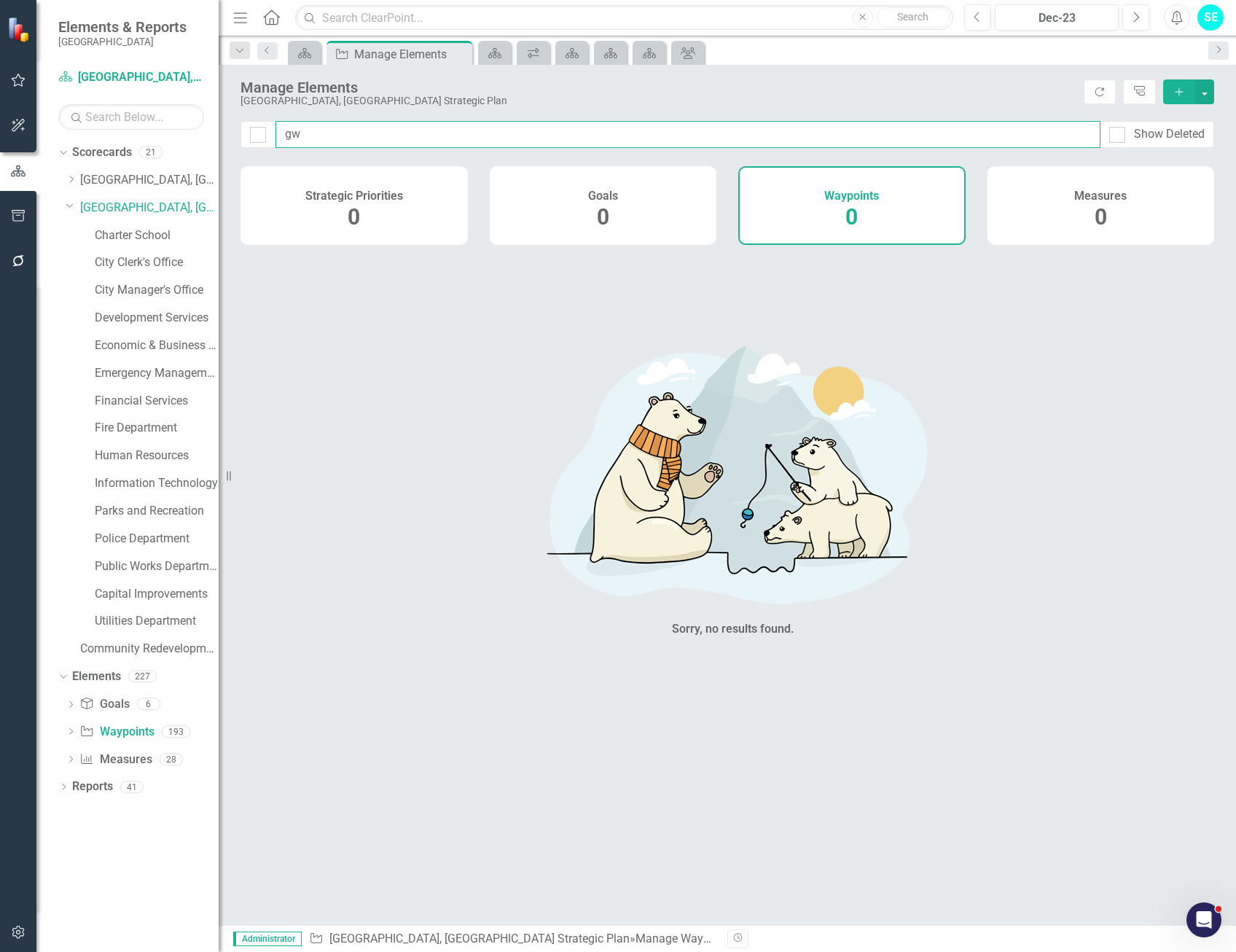
type input "g"
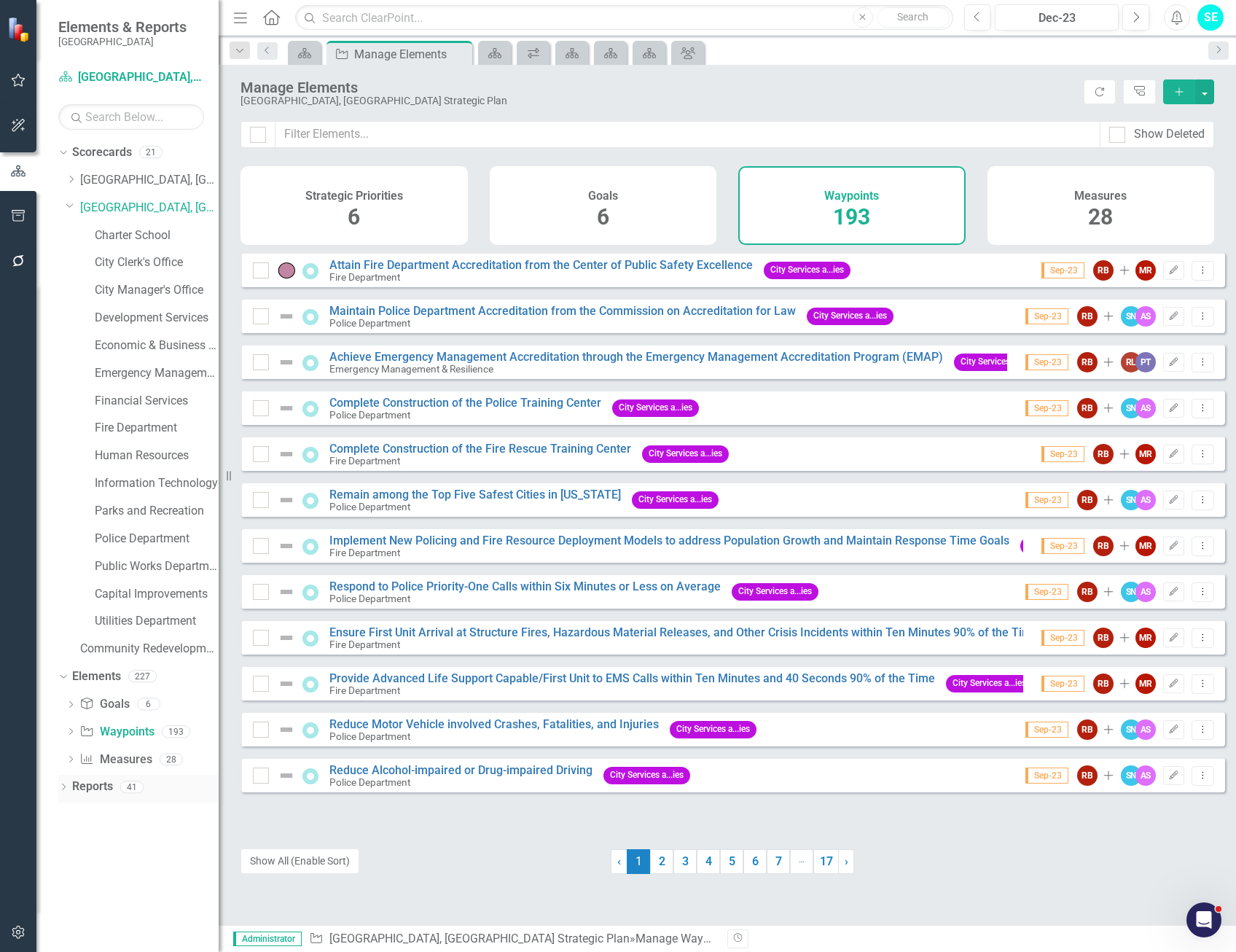
click at [64, 788] on icon "Dropdown" at bounding box center [64, 788] width 10 height 8
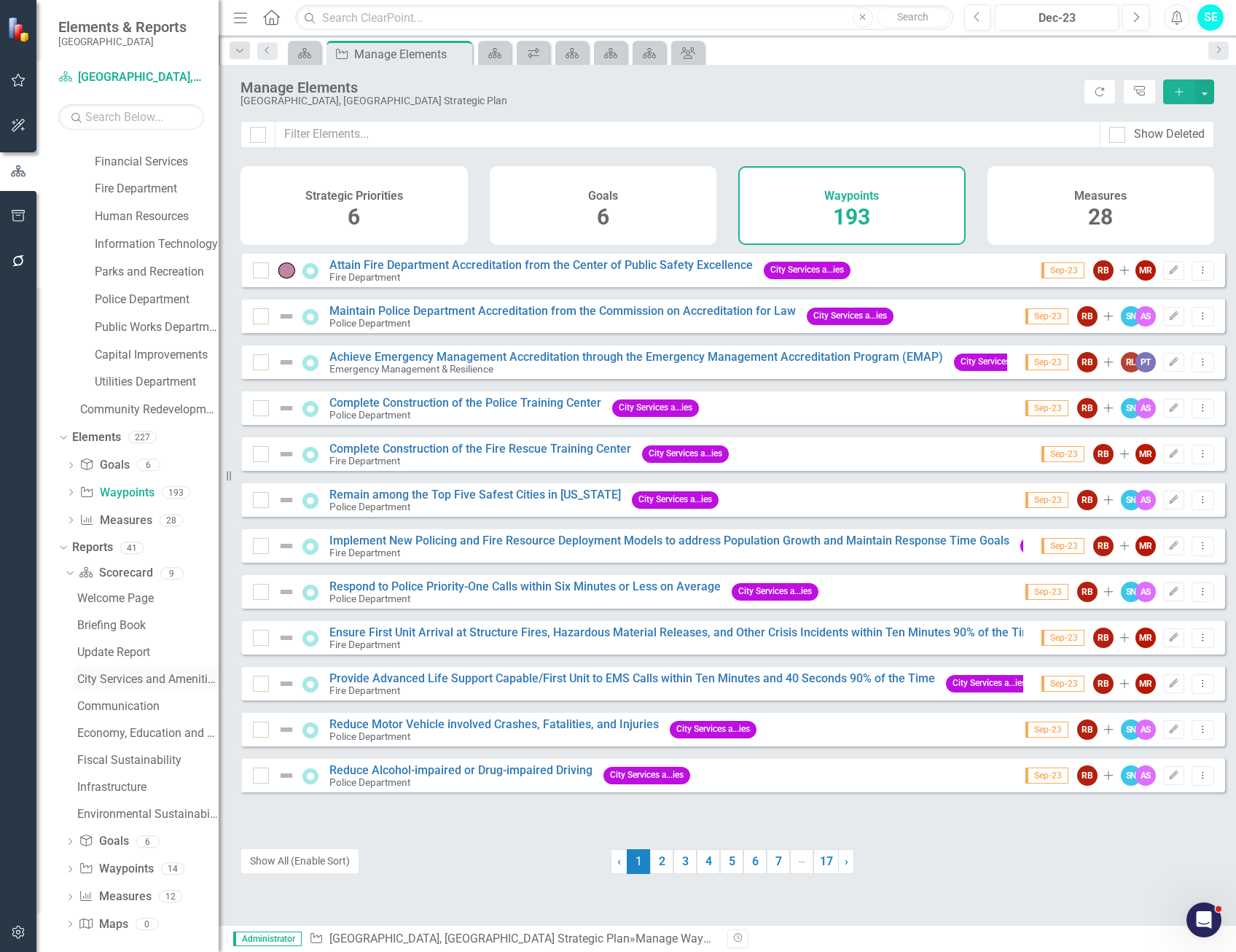
scroll to position [248, 0]
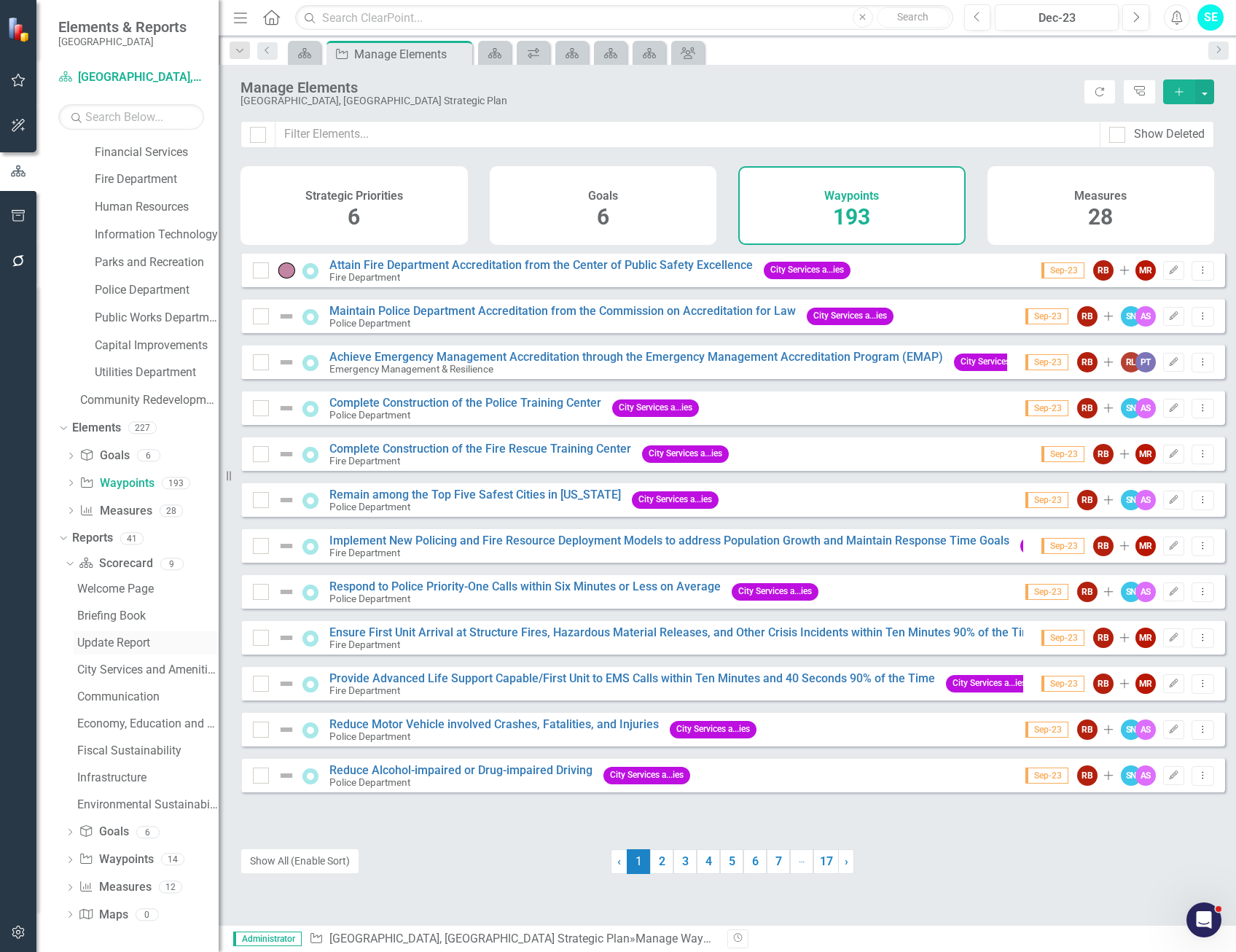
click at [132, 642] on div "Update Report" at bounding box center [147, 643] width 141 height 13
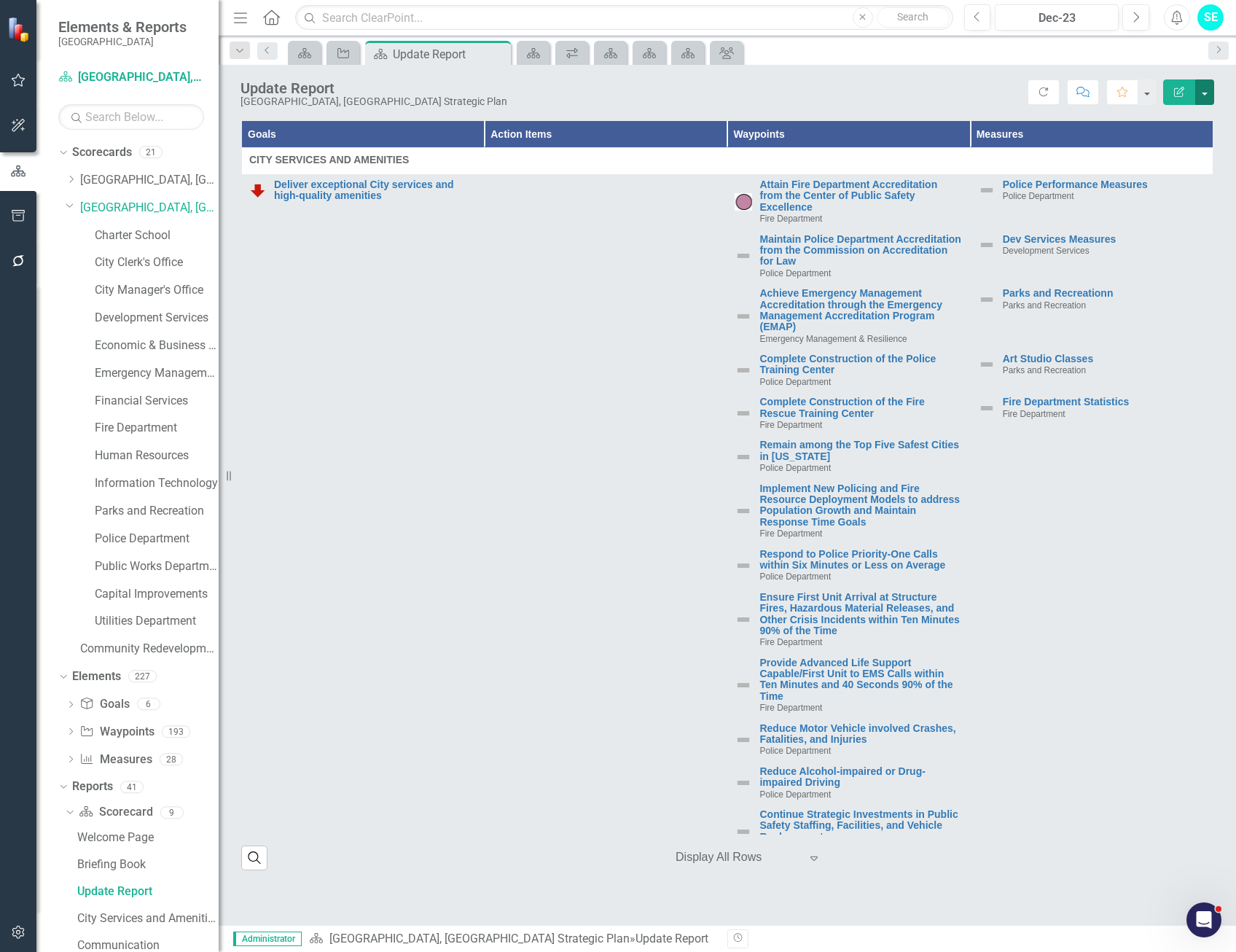
click at [1199, 96] on button "button" at bounding box center [1204, 92] width 19 height 25
click at [1181, 97] on button "Edit Report" at bounding box center [1178, 92] width 32 height 25
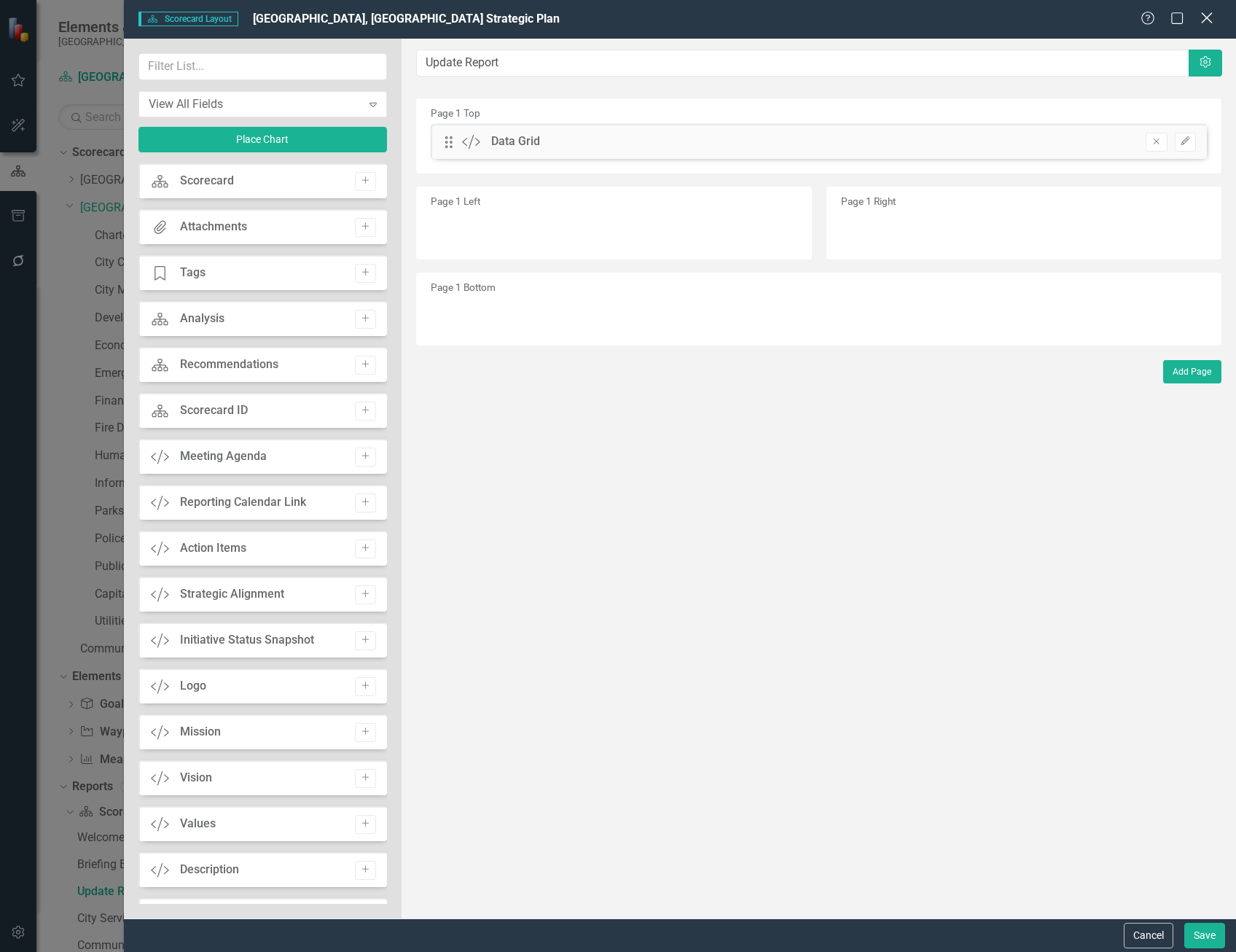
click at [1208, 23] on icon "Close" at bounding box center [1206, 18] width 18 height 14
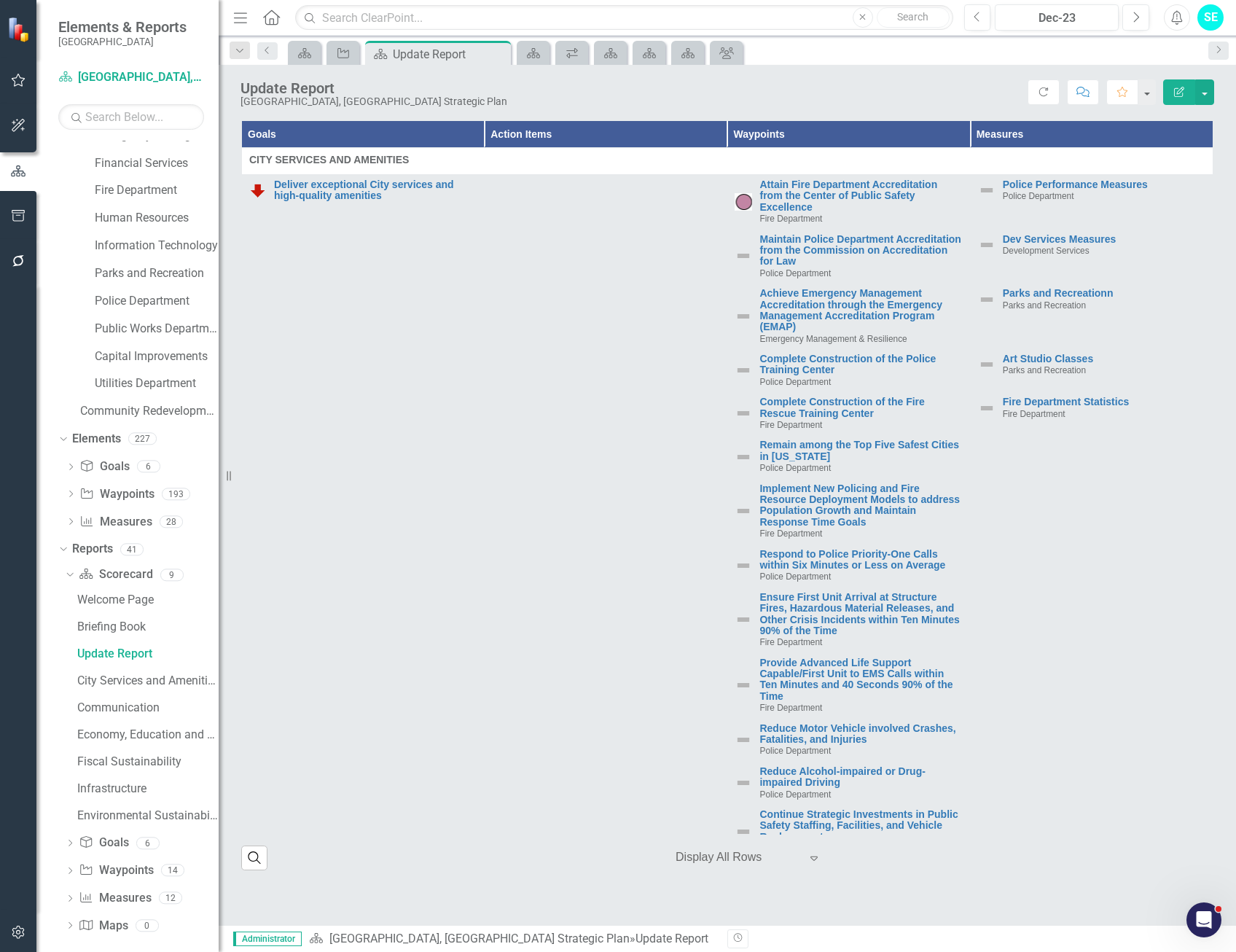
scroll to position [248, 0]
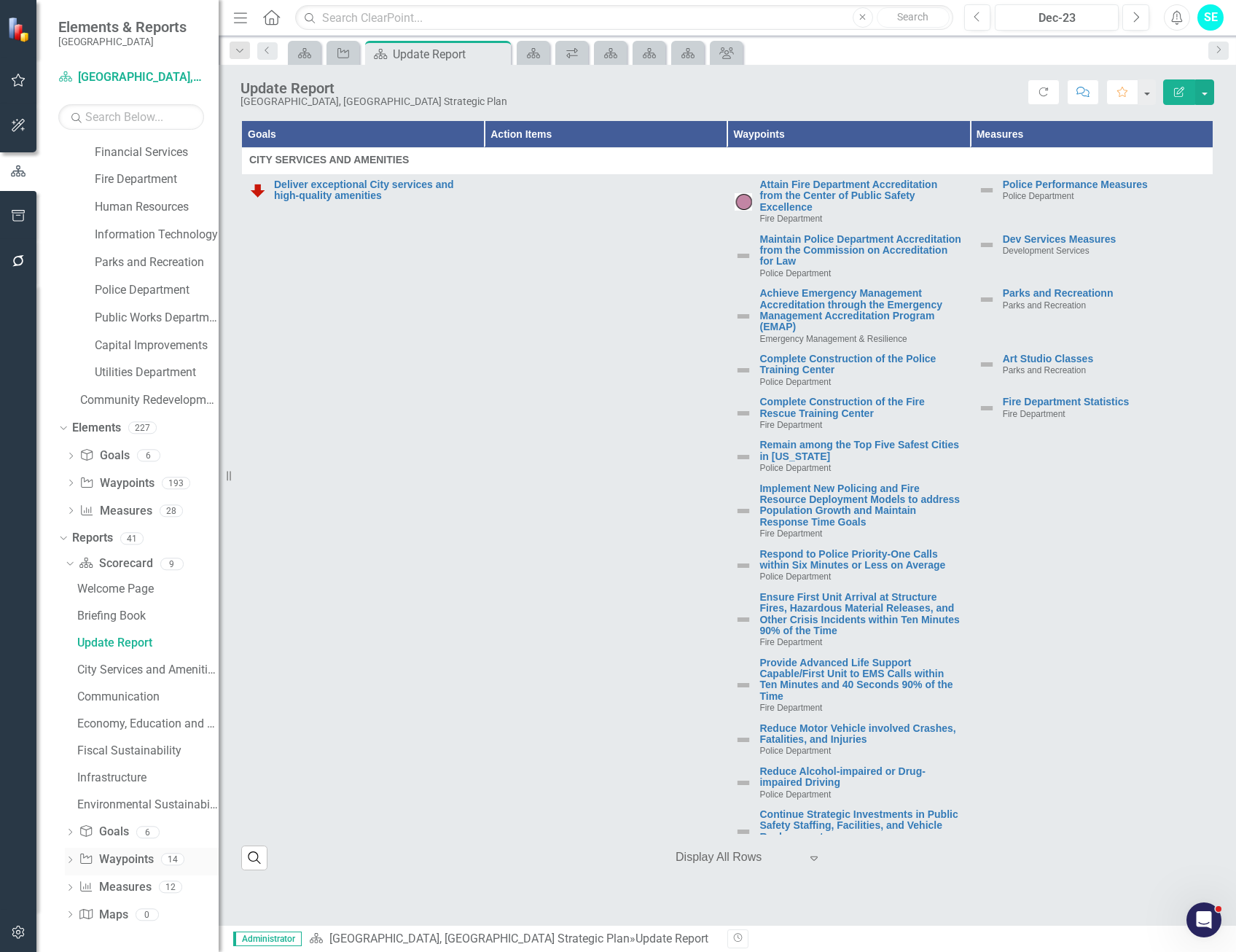
click at [72, 861] on icon "Dropdown" at bounding box center [70, 861] width 10 height 8
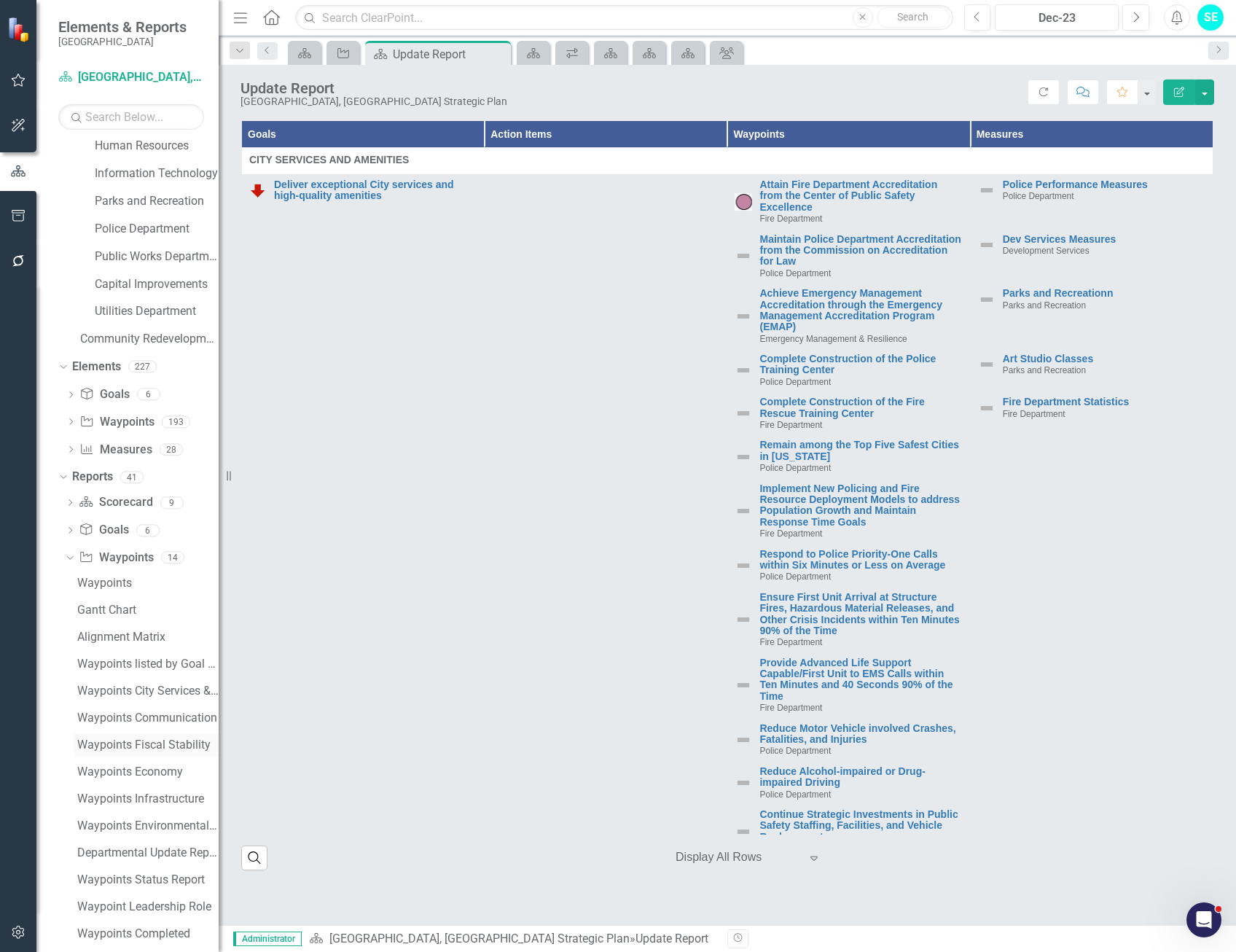
scroll to position [384, 0]
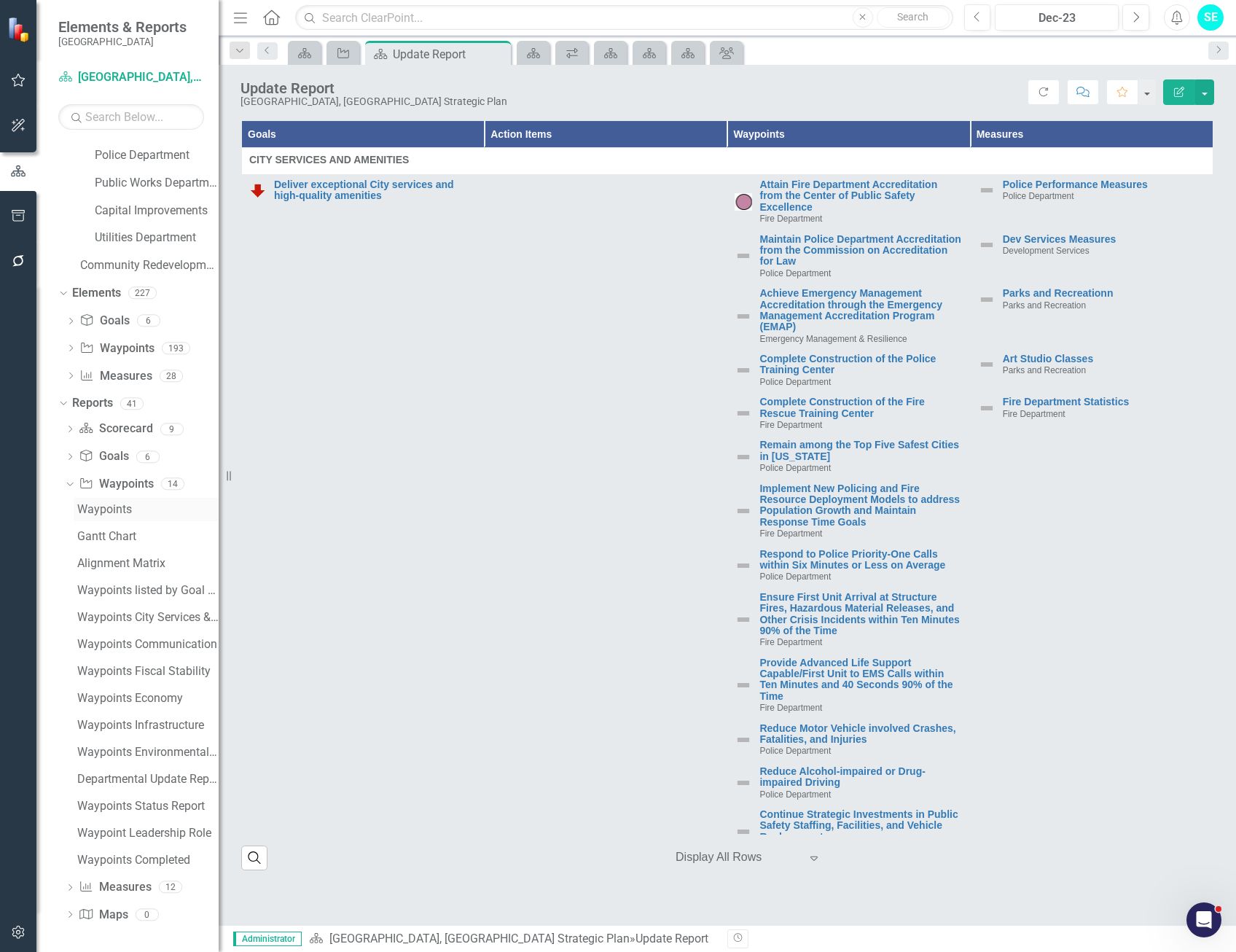
click at [125, 510] on div "Waypoints" at bounding box center [147, 509] width 141 height 13
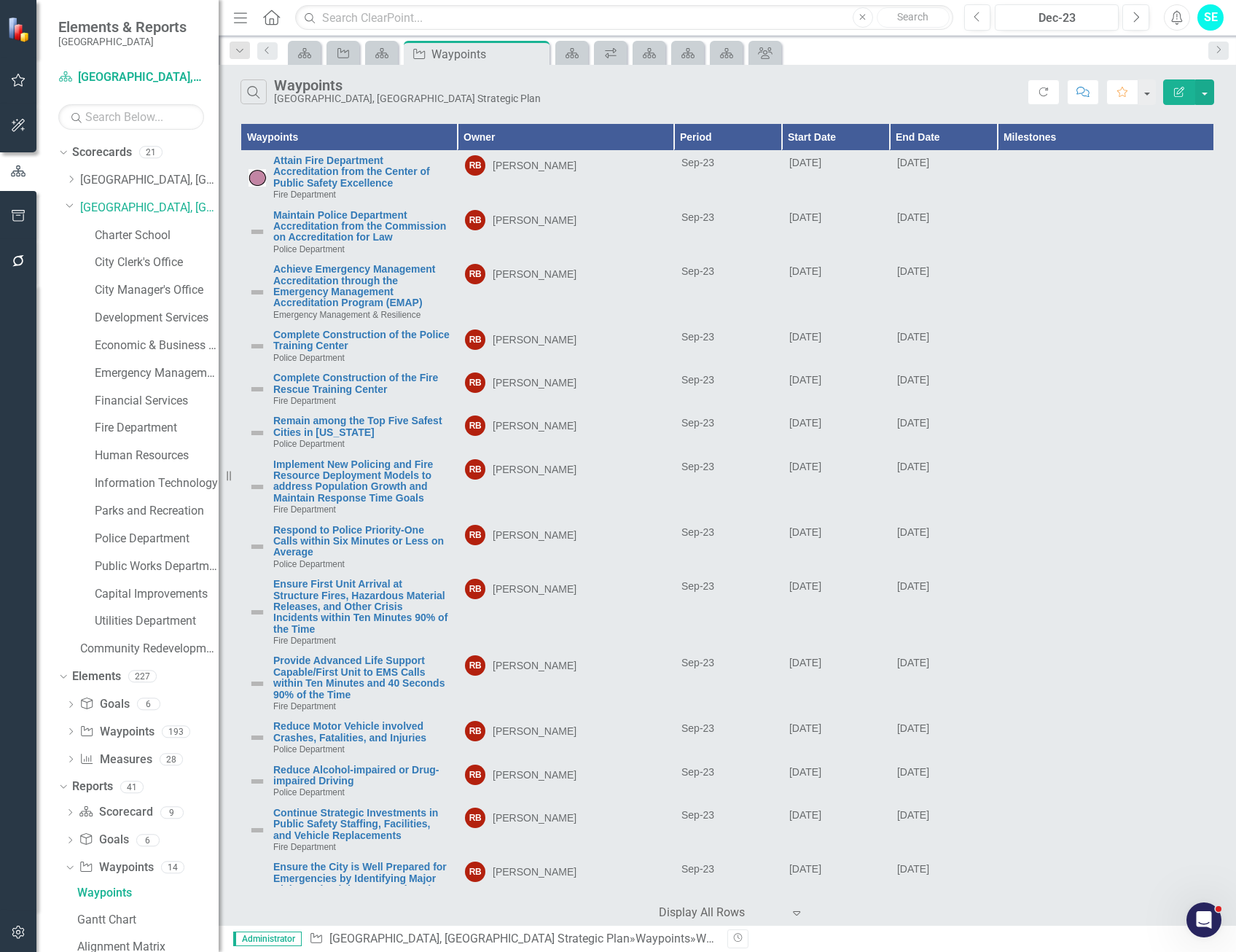
click at [1180, 87] on icon "Edit Report" at bounding box center [1179, 92] width 13 height 10
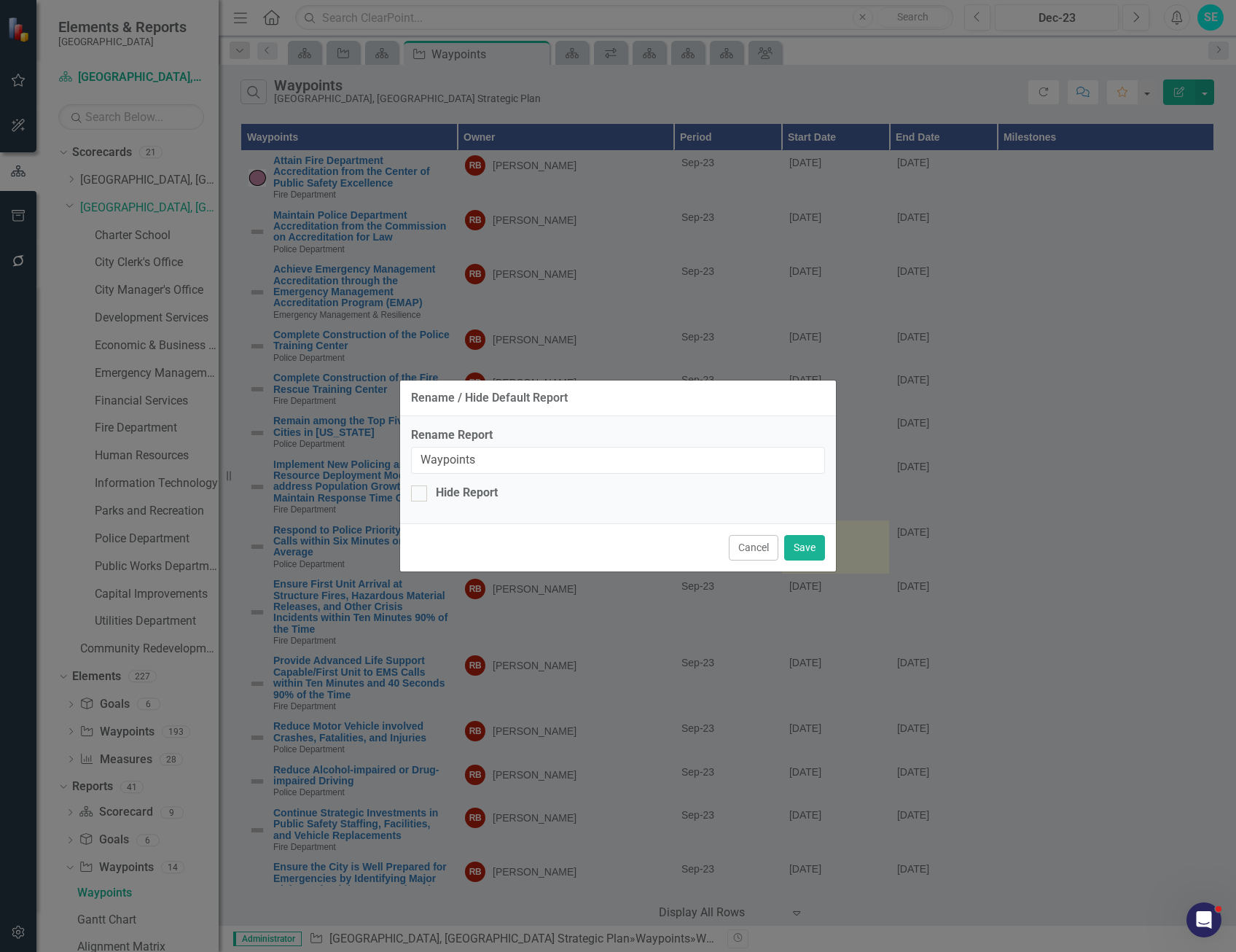
click at [760, 550] on button "Cancel" at bounding box center [754, 547] width 49 height 25
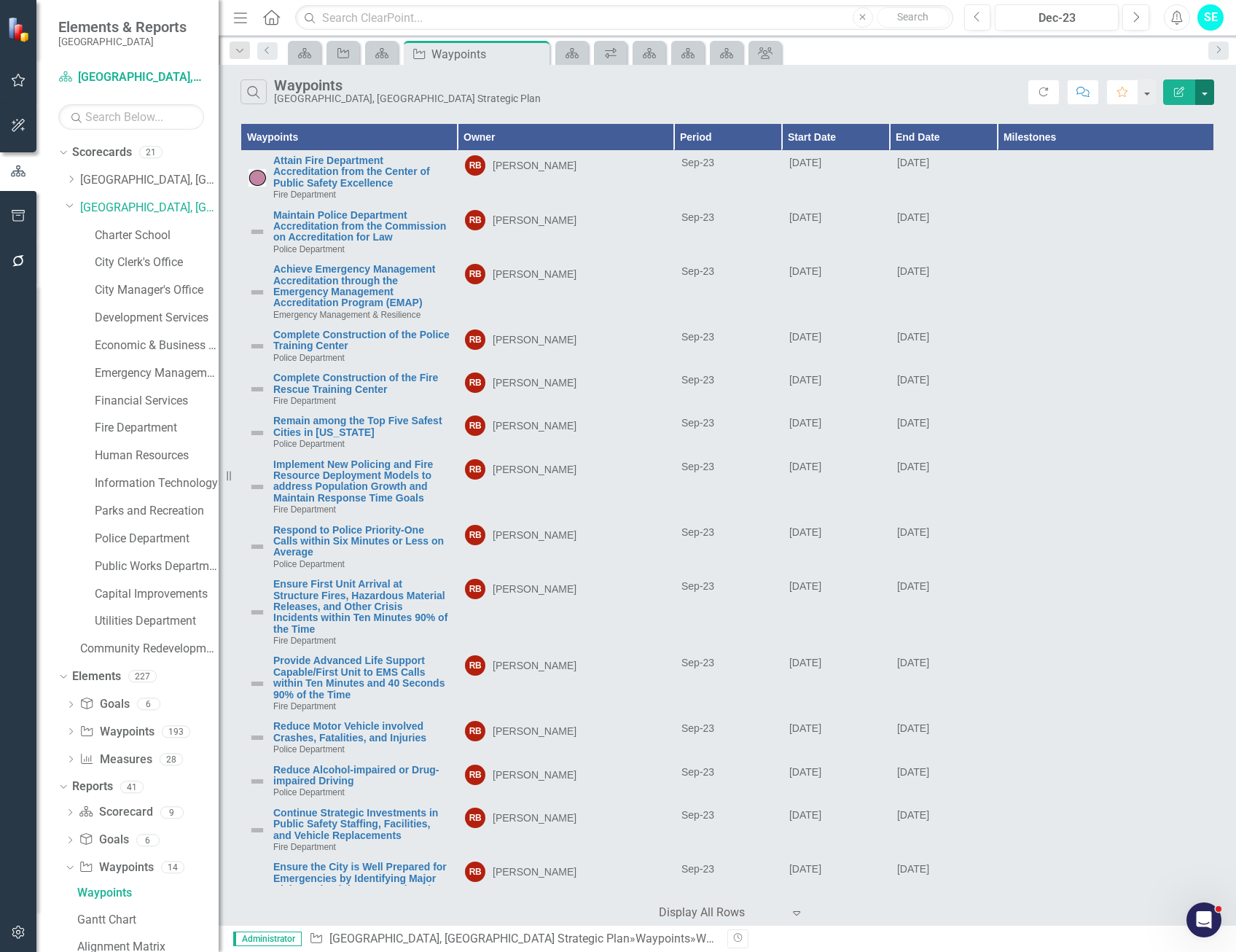
click at [1211, 84] on button "button" at bounding box center [1204, 92] width 19 height 25
click at [1186, 114] on link "Edit Report Edit Report" at bounding box center [1156, 119] width 115 height 27
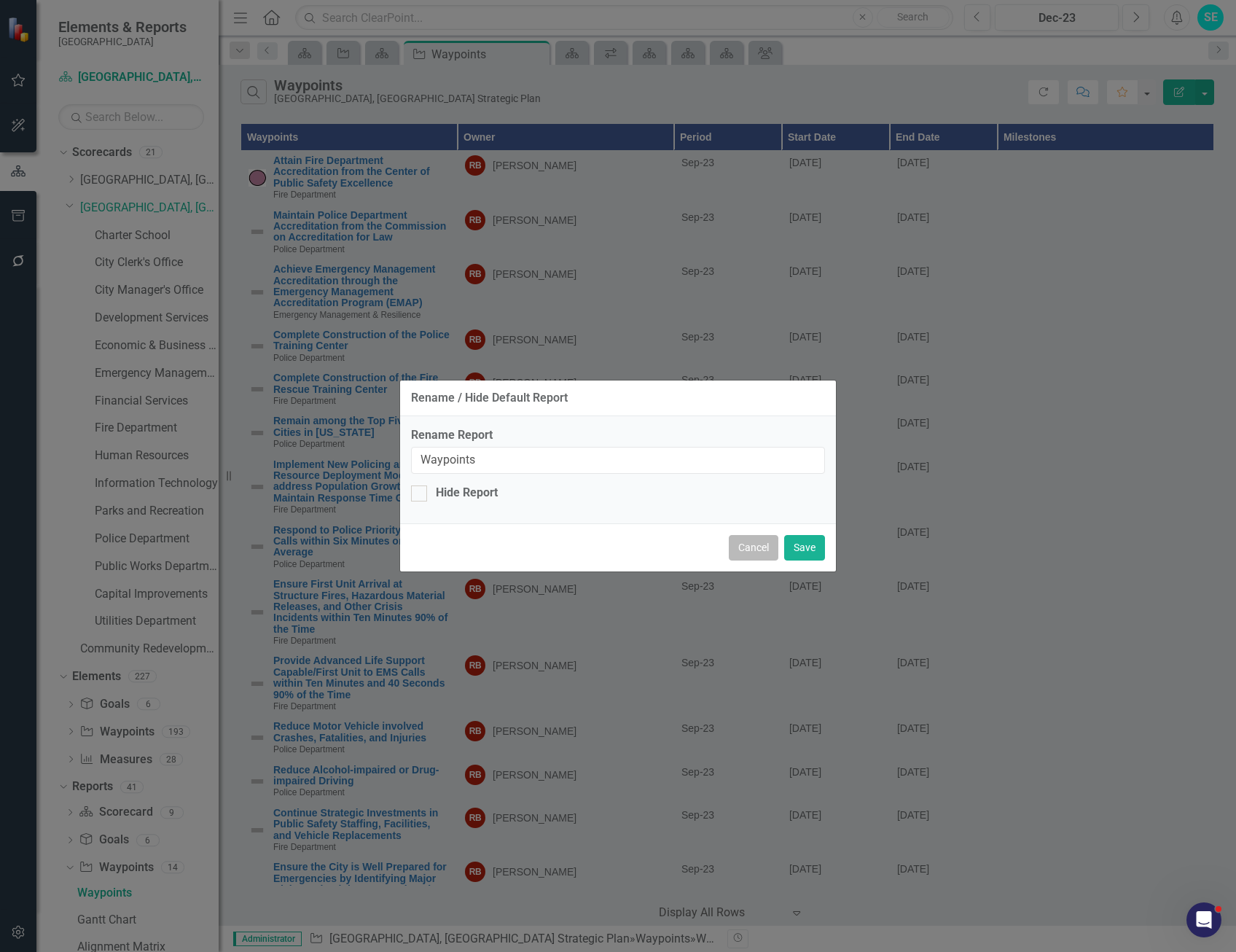
drag, startPoint x: 736, startPoint y: 550, endPoint x: 1035, endPoint y: 392, distance: 338.2
click at [736, 550] on button "Cancel" at bounding box center [754, 547] width 49 height 25
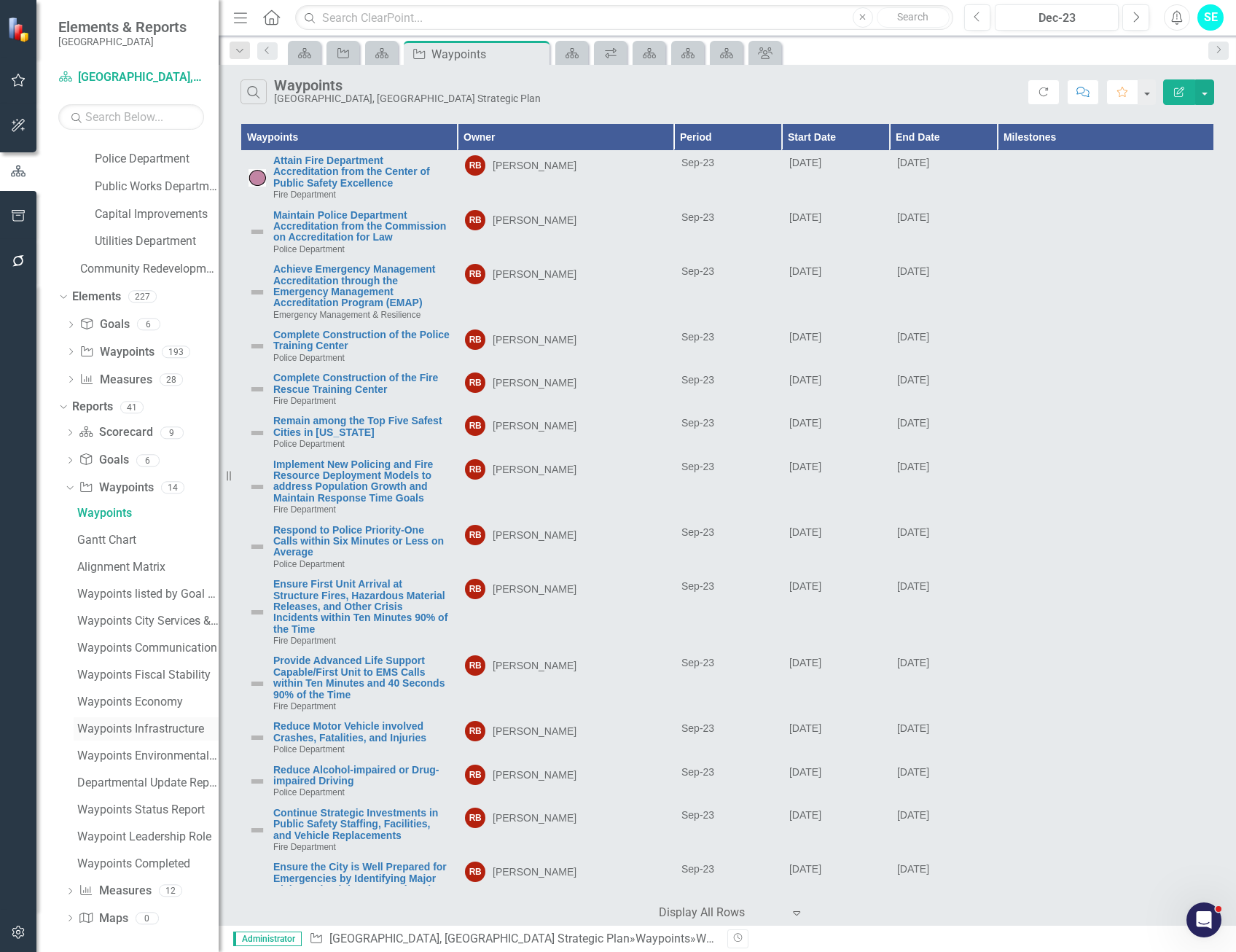
scroll to position [384, 0]
click at [150, 781] on div "Departmental Update Report" at bounding box center [147, 779] width 141 height 13
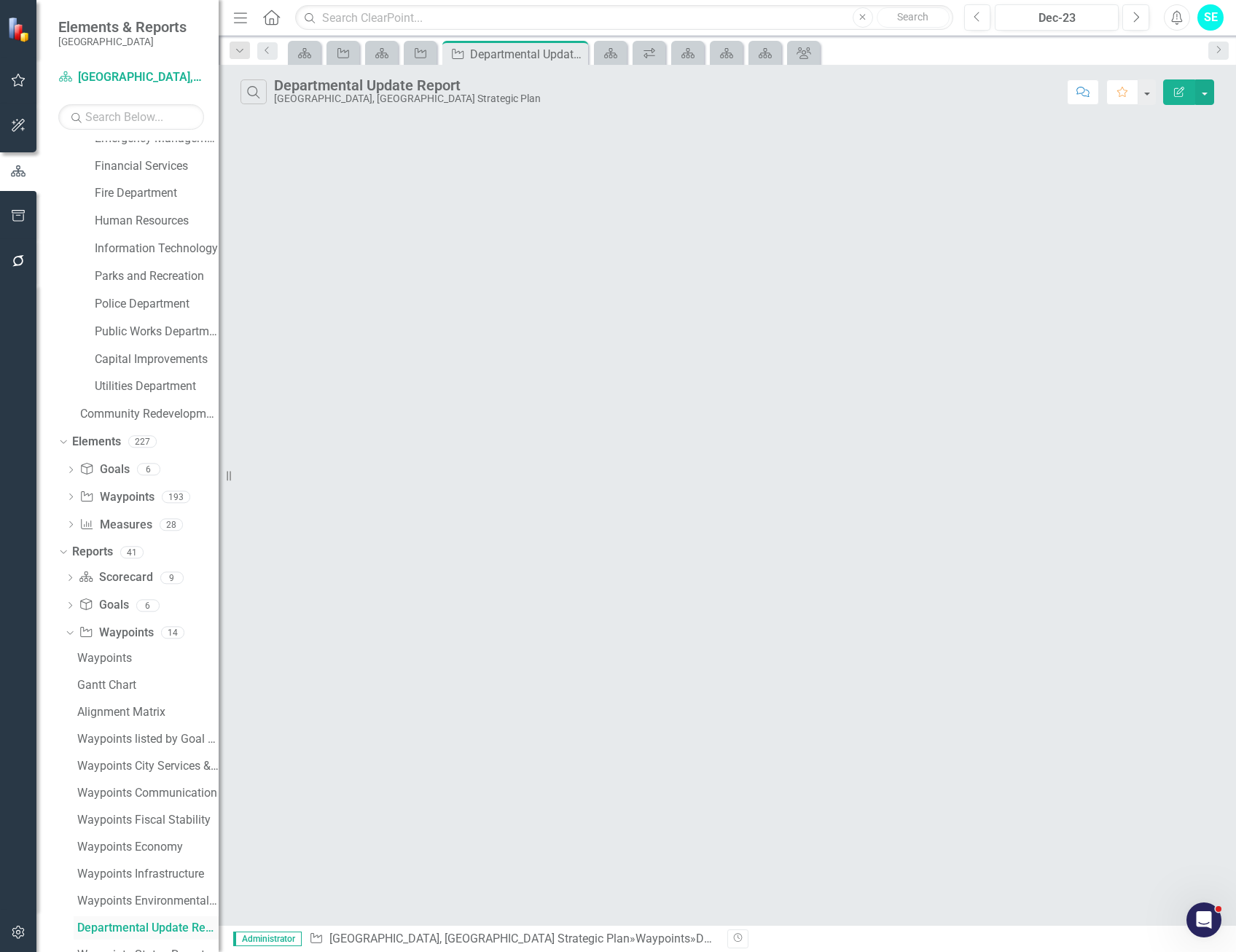
scroll to position [222, 0]
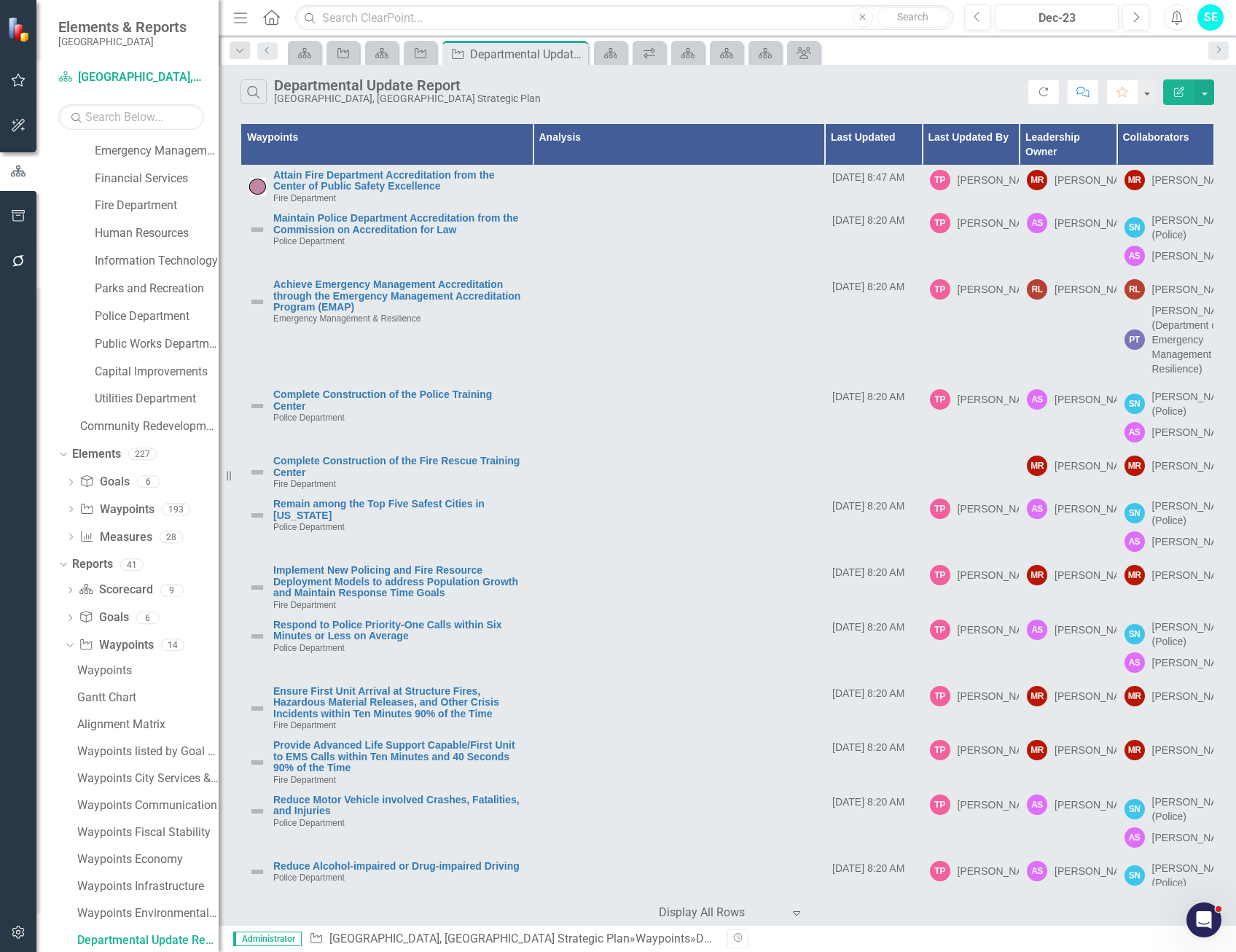
click at [1181, 90] on icon "Edit Report" at bounding box center [1179, 92] width 13 height 10
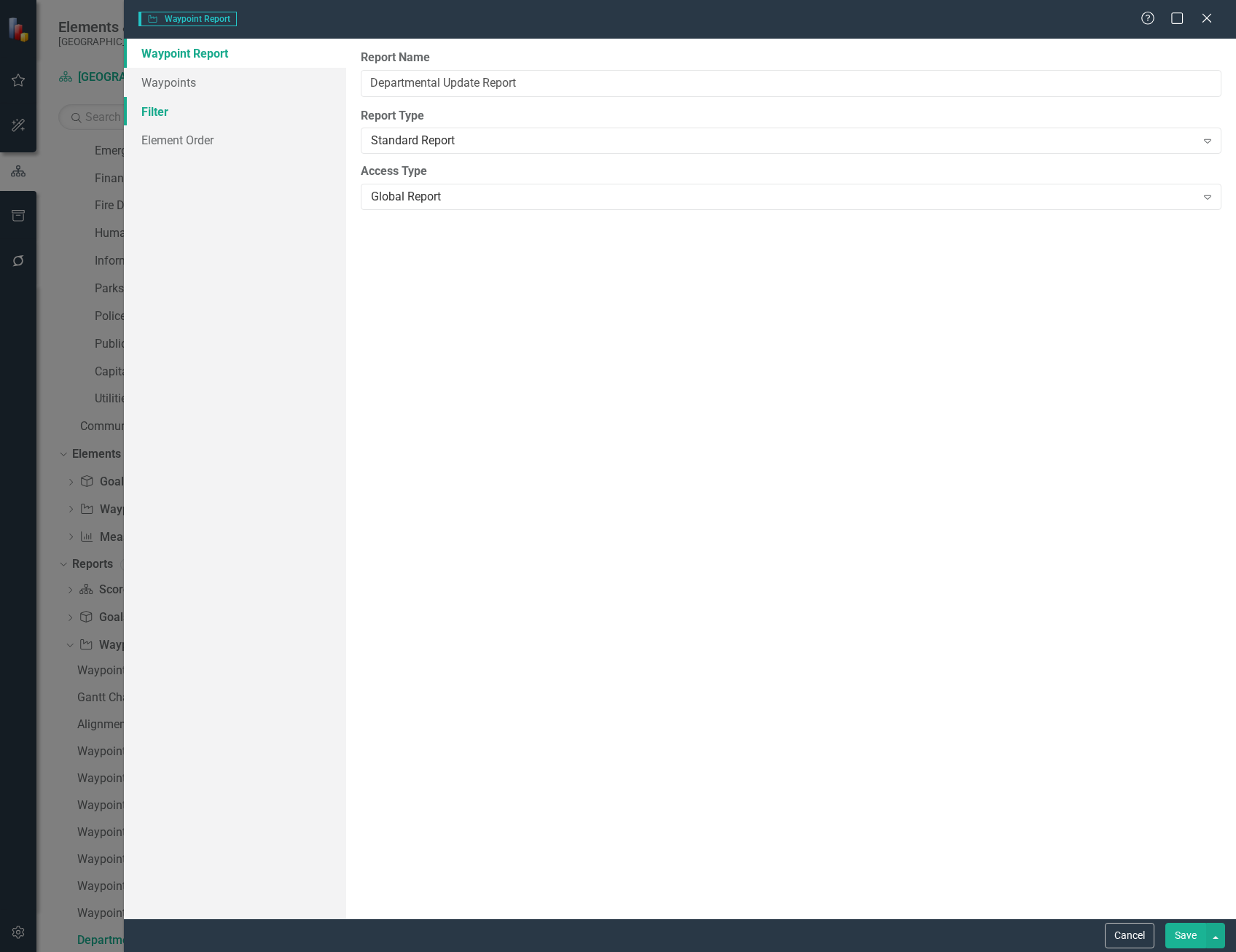
click at [219, 118] on link "Filter" at bounding box center [235, 111] width 222 height 29
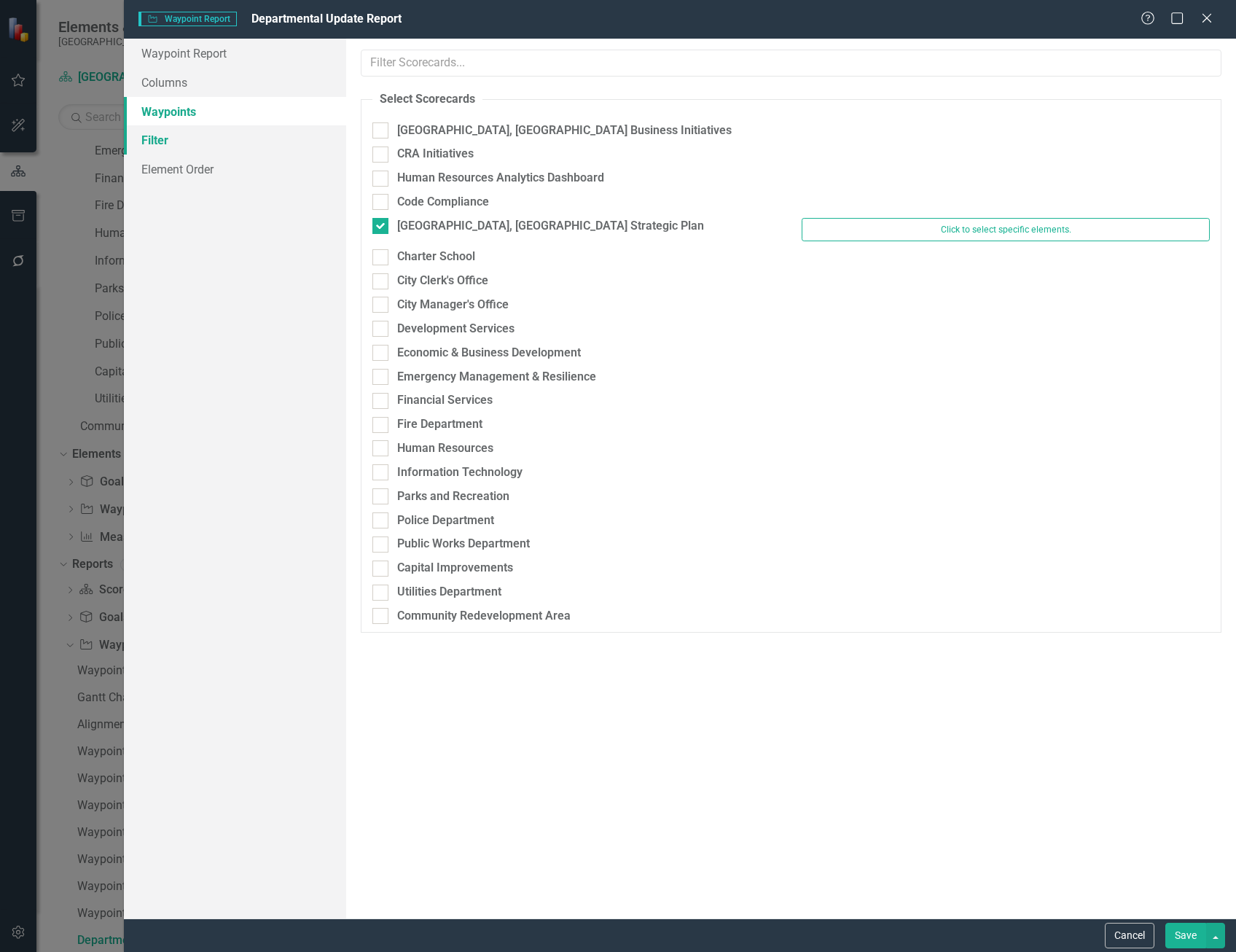
click at [218, 146] on link "Filter" at bounding box center [235, 140] width 222 height 29
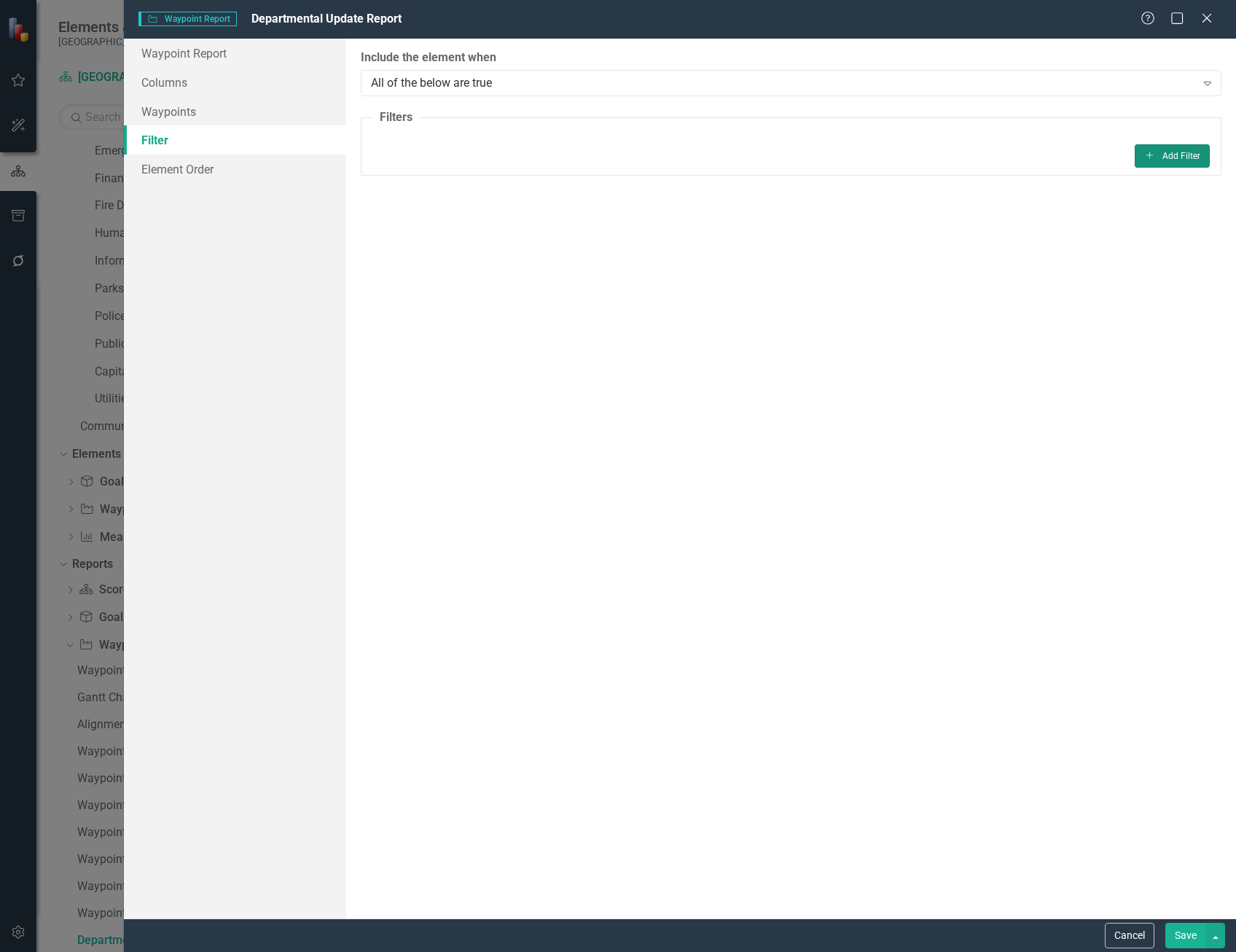
click at [1163, 155] on button "Add Add Filter" at bounding box center [1172, 156] width 75 height 23
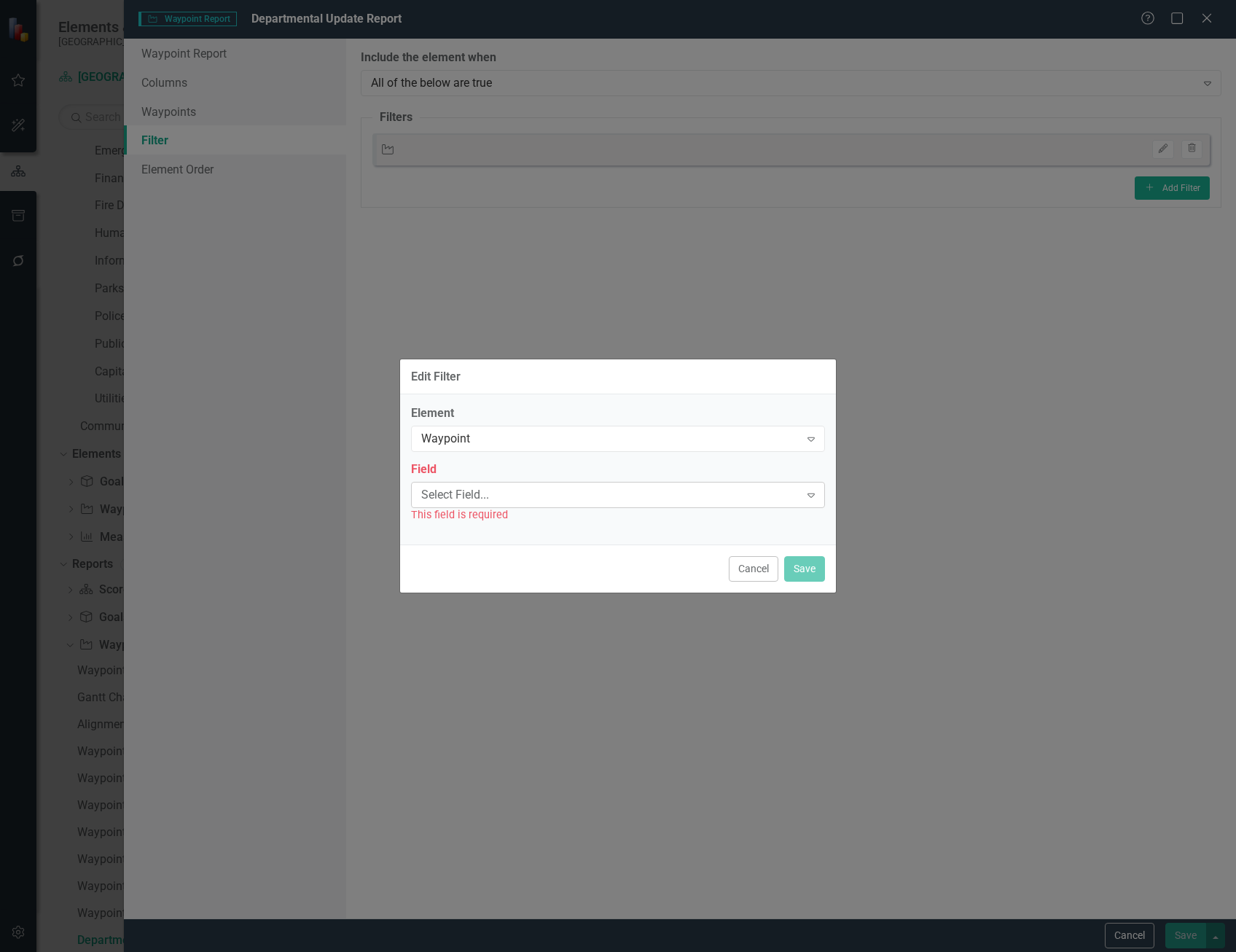
click at [617, 492] on div "Select Field..." at bounding box center [610, 494] width 378 height 16
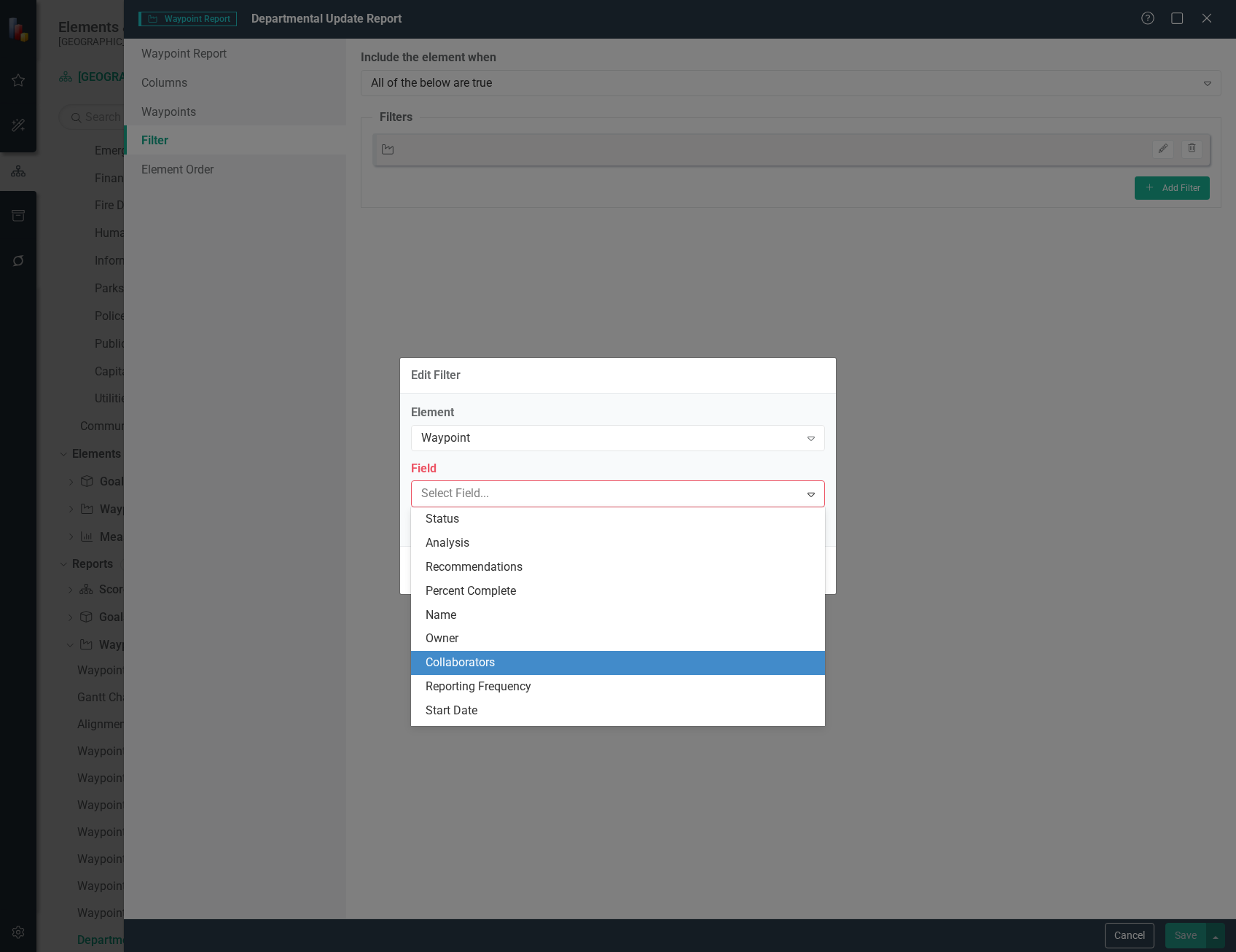
drag, startPoint x: 586, startPoint y: 661, endPoint x: 609, endPoint y: 583, distance: 81.3
click at [586, 660] on div "Collaborators" at bounding box center [621, 663] width 390 height 16
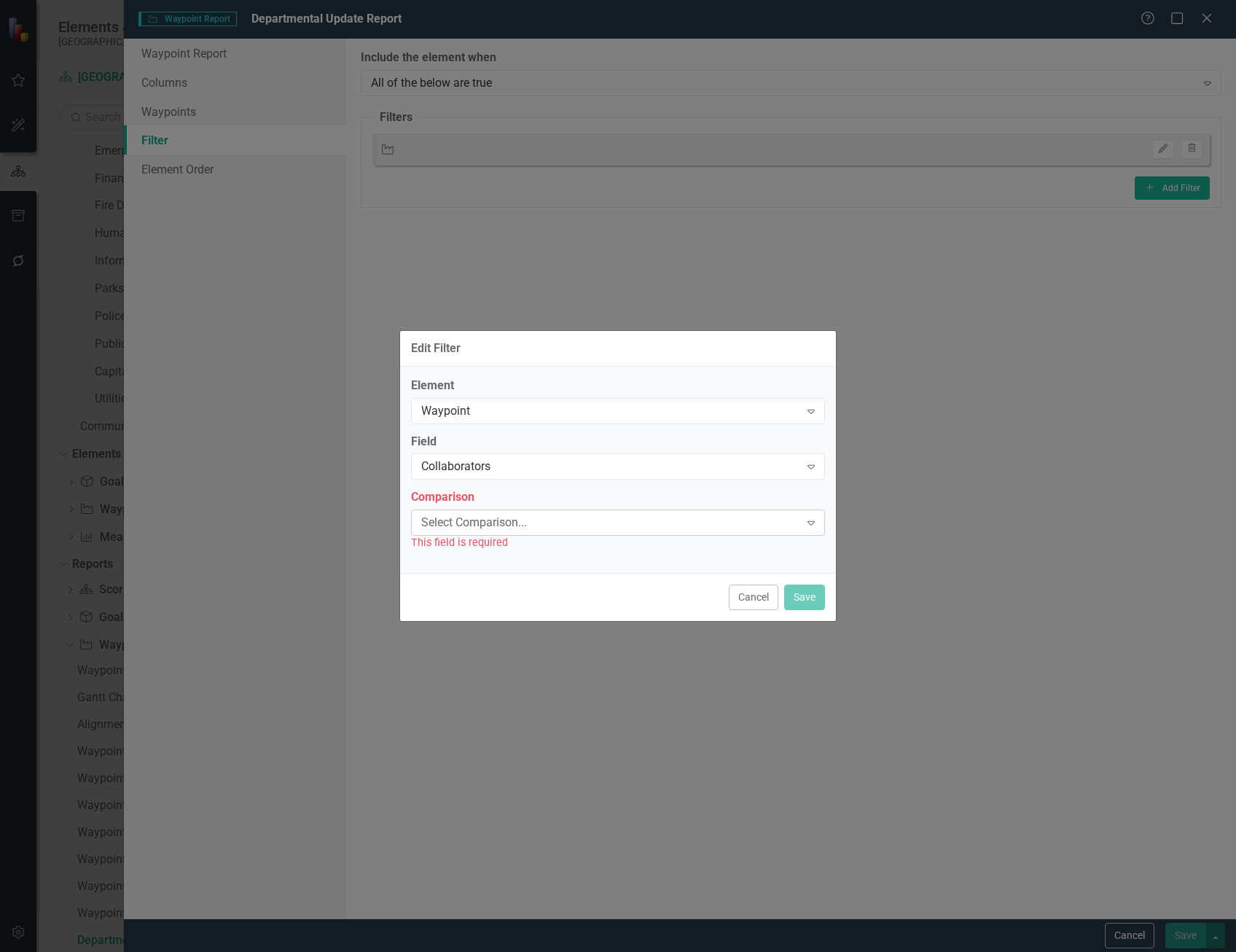
click at [584, 523] on div "Select Comparison..." at bounding box center [610, 523] width 378 height 16
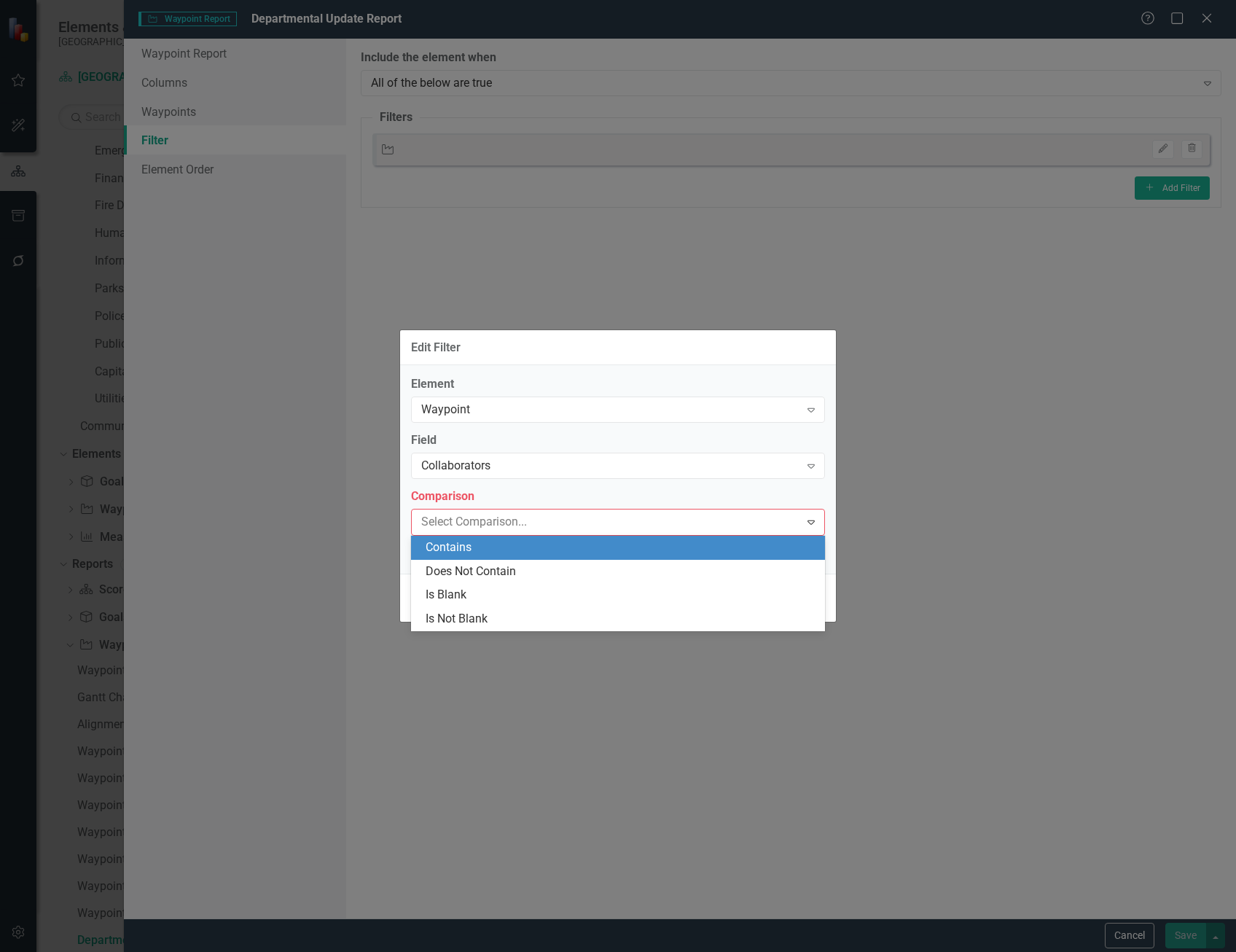
click at [578, 544] on div "Contains" at bounding box center [621, 547] width 390 height 16
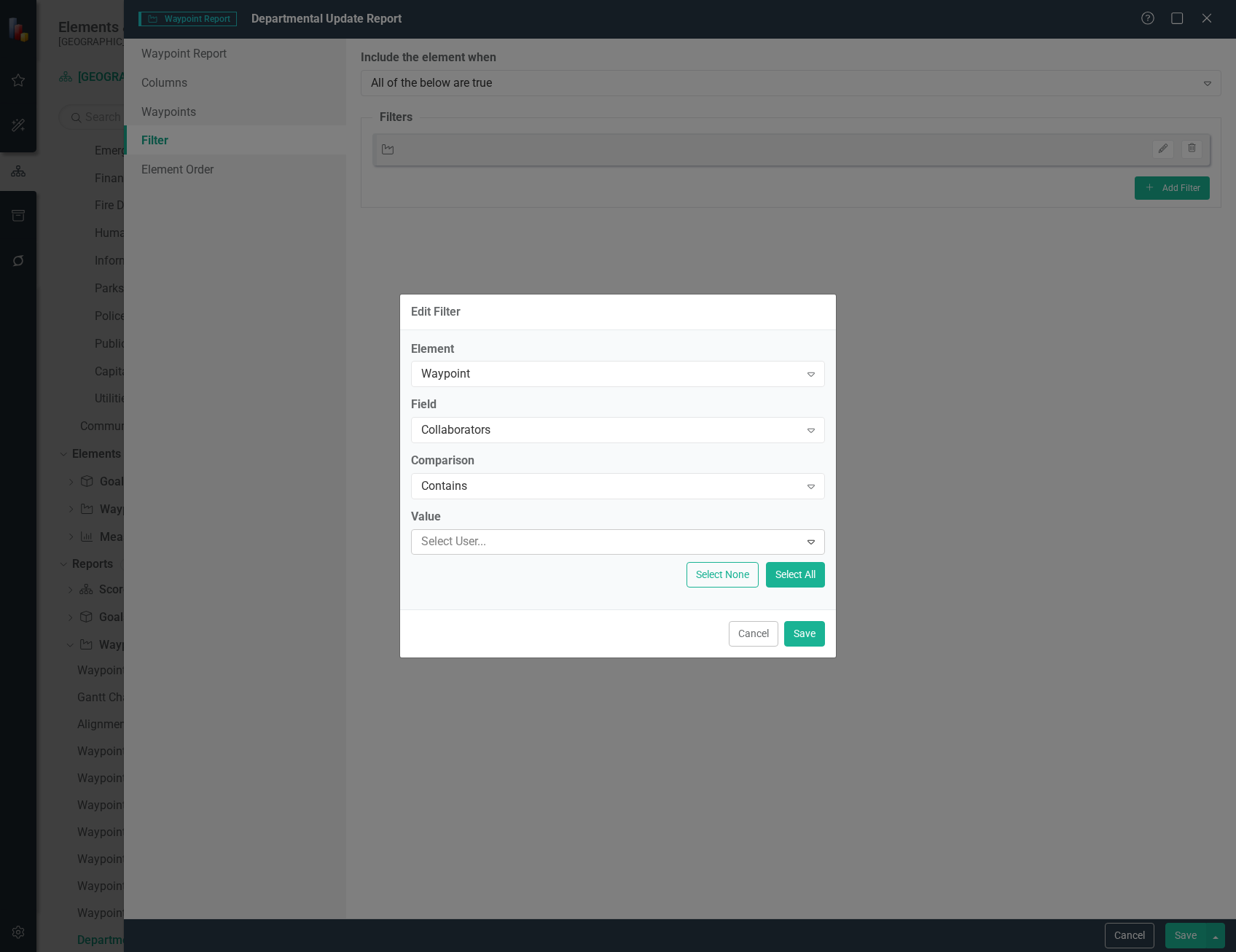
click at [519, 540] on div at bounding box center [608, 541] width 384 height 19
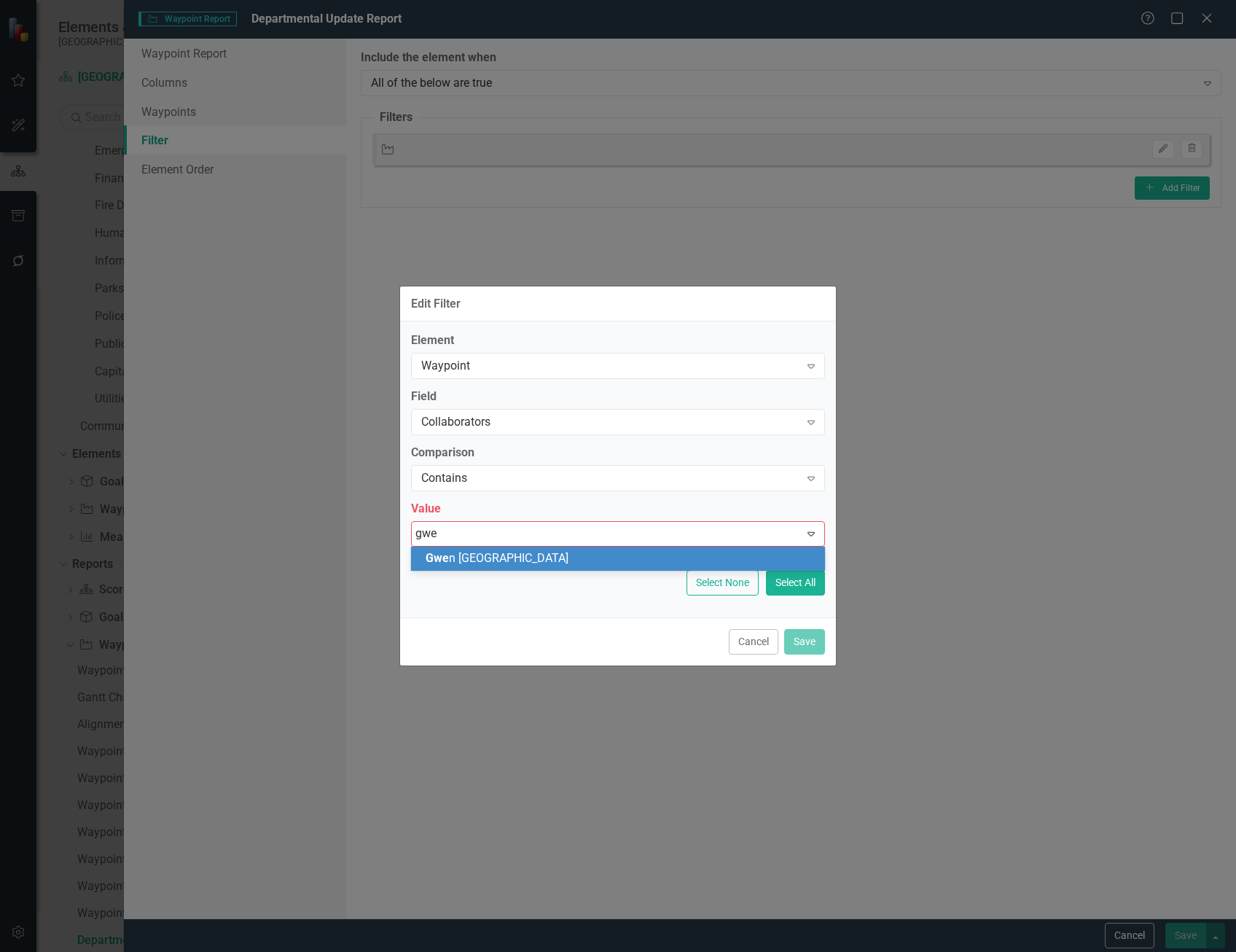
type input "gwen"
click at [563, 553] on div "Gwen Carlisle" at bounding box center [621, 559] width 390 height 16
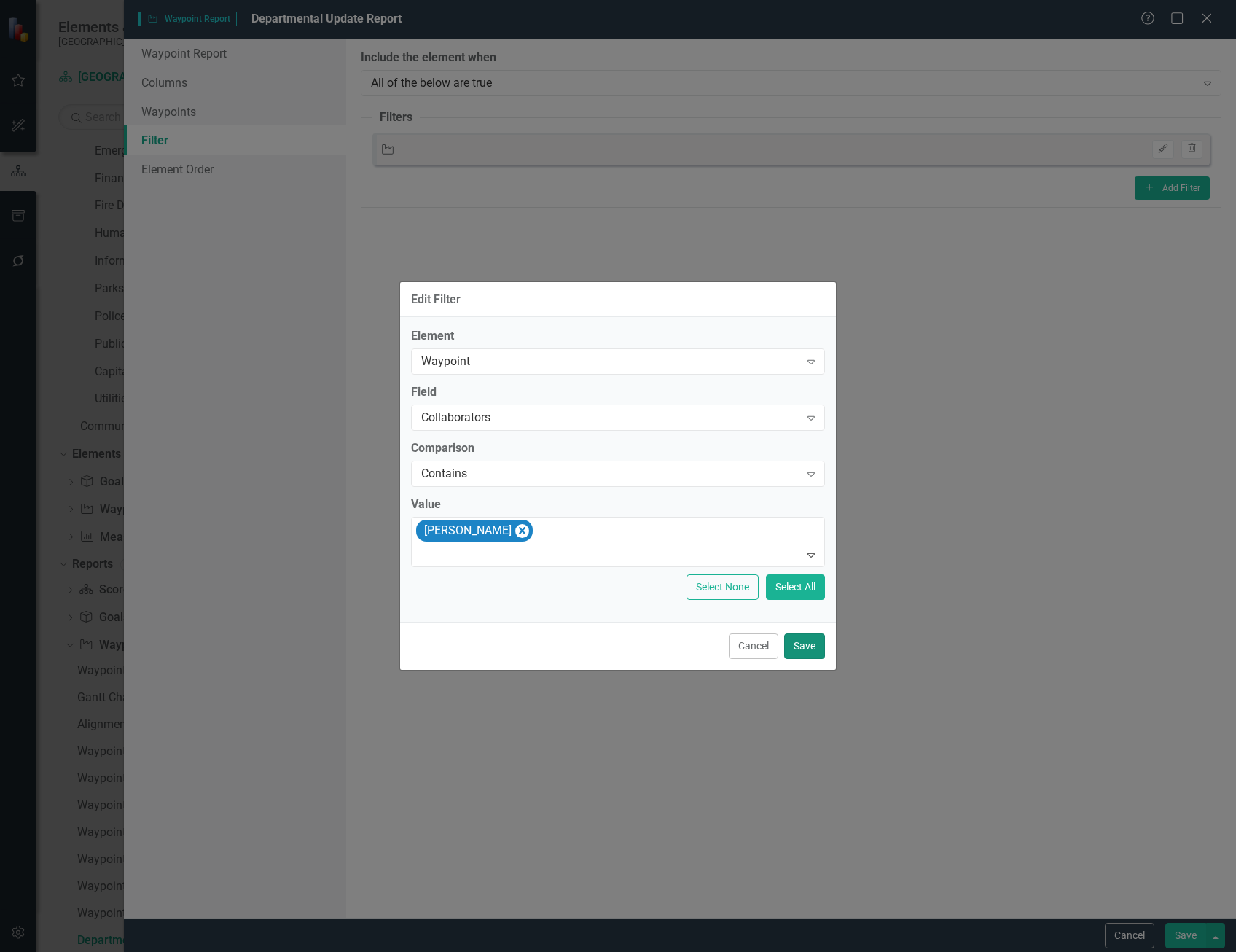
click at [817, 648] on button "Save" at bounding box center [805, 646] width 41 height 25
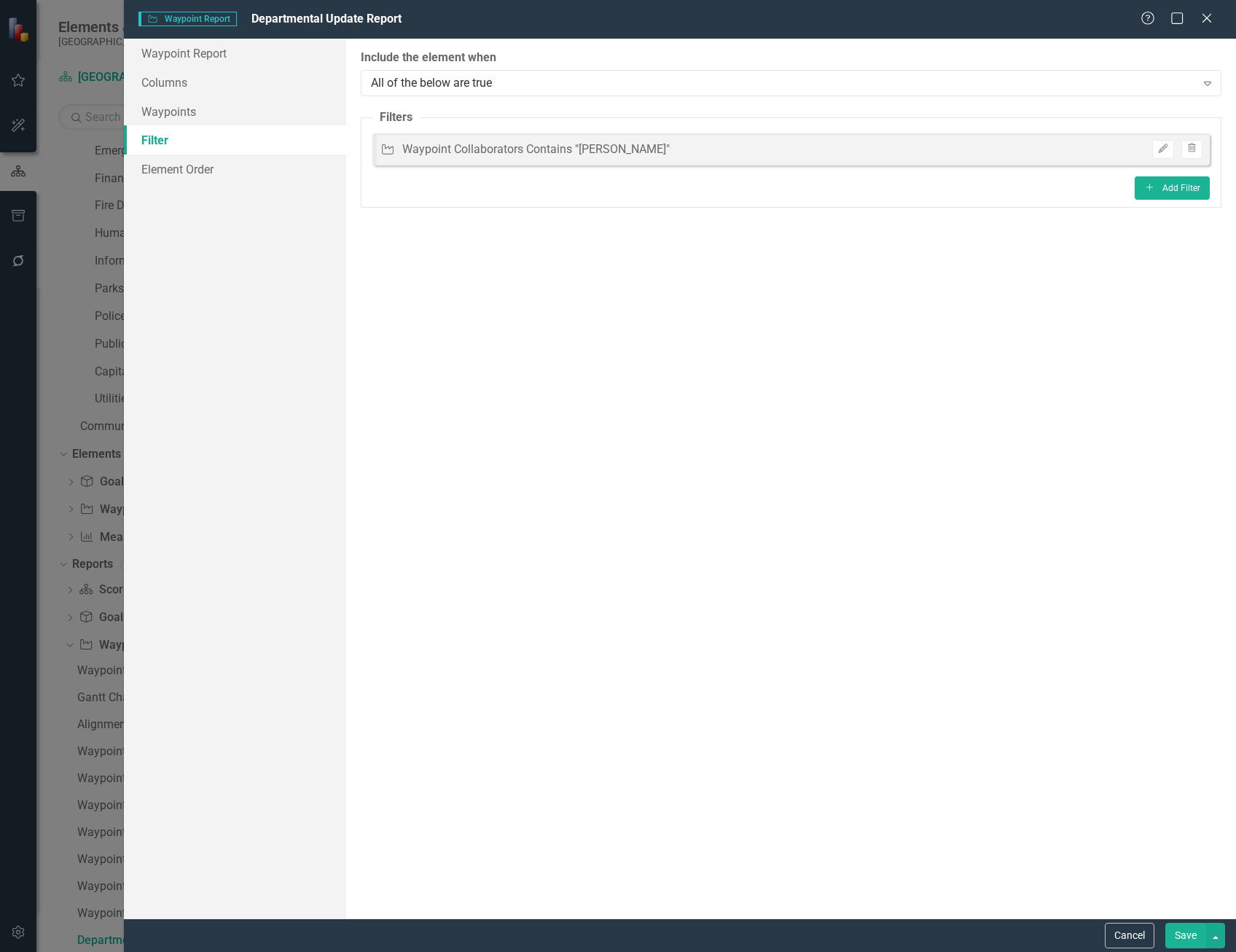
click at [1184, 931] on button "Save" at bounding box center [1185, 936] width 41 height 25
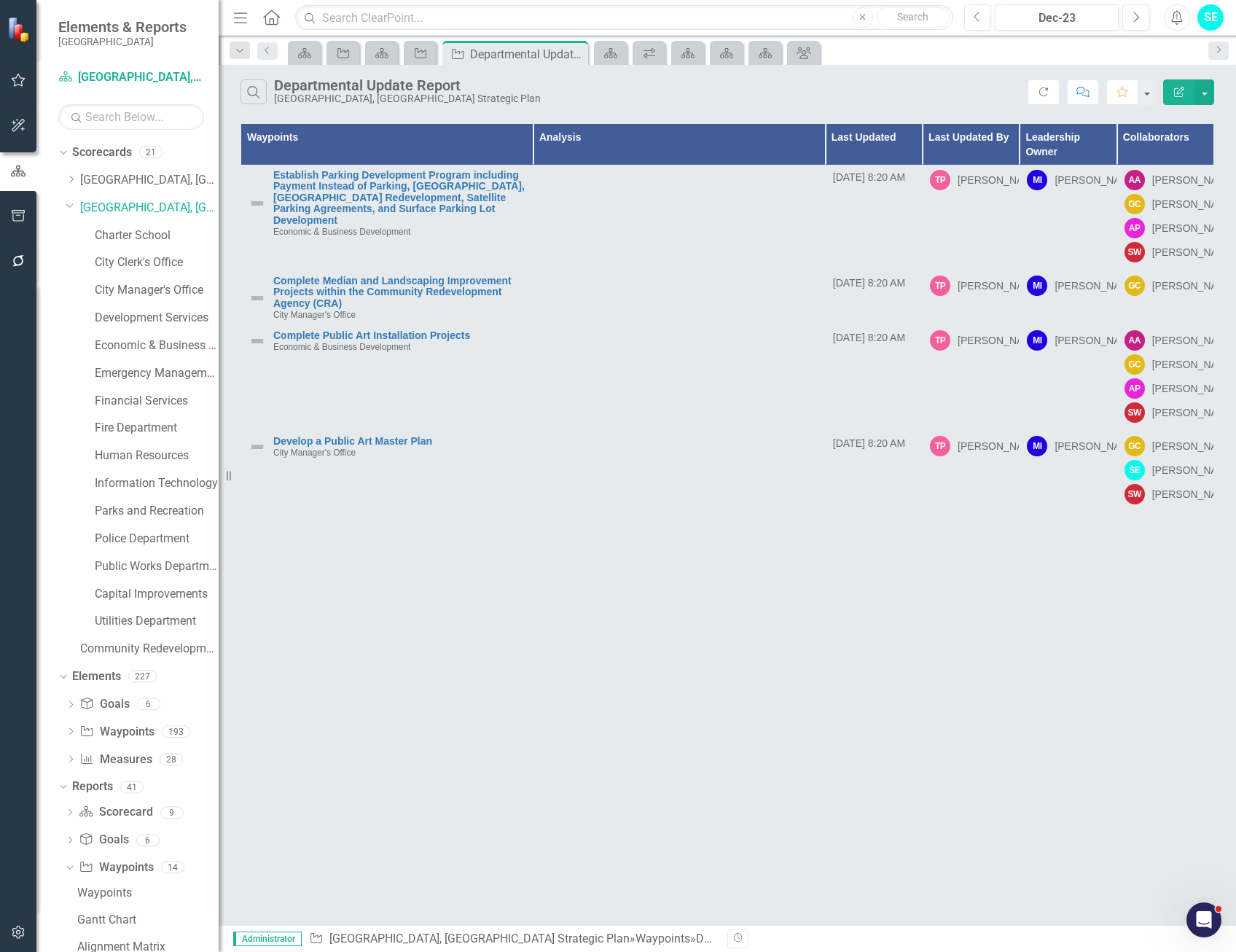
scroll to position [222, 0]
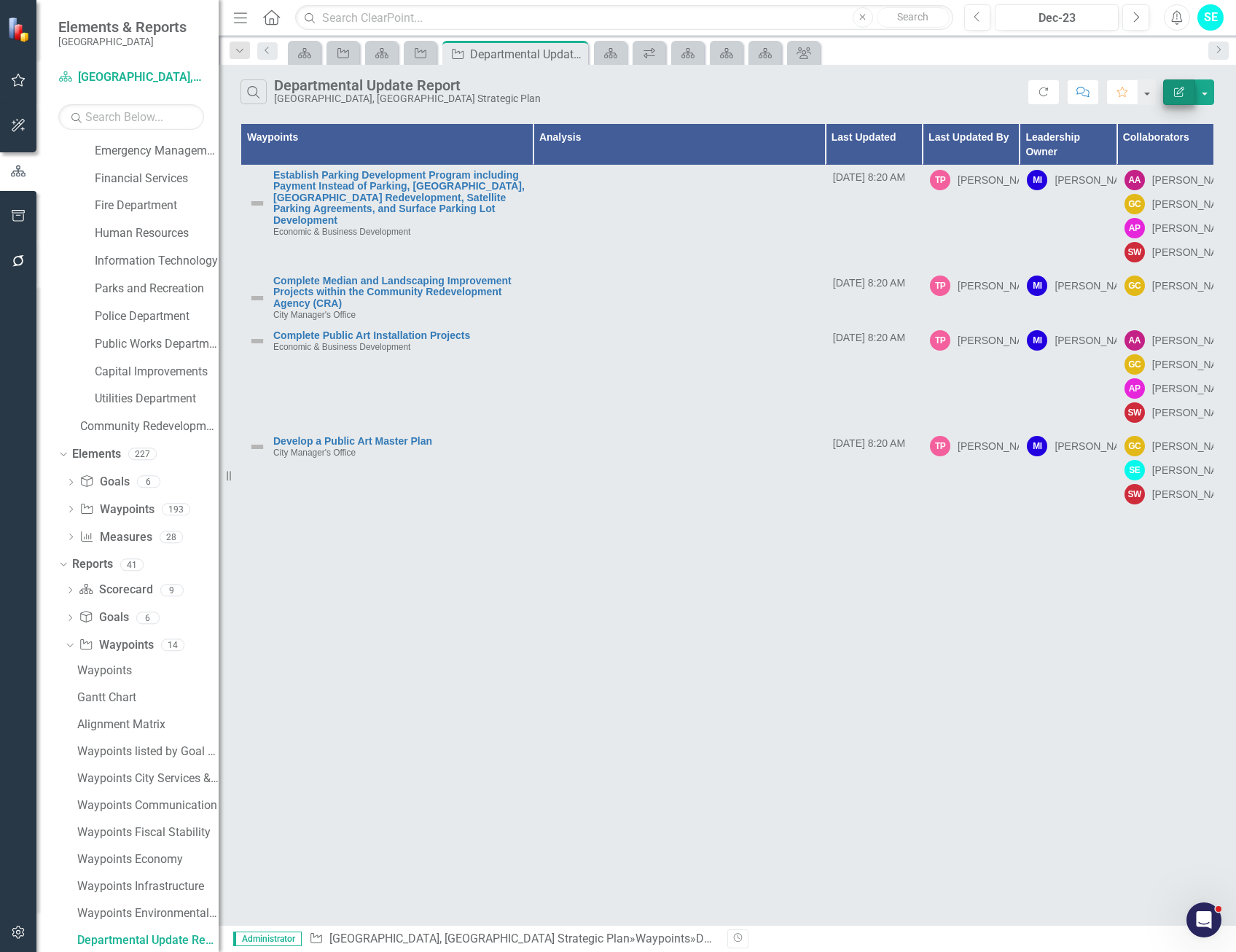
click at [1172, 95] on button "Edit Report" at bounding box center [1178, 92] width 32 height 25
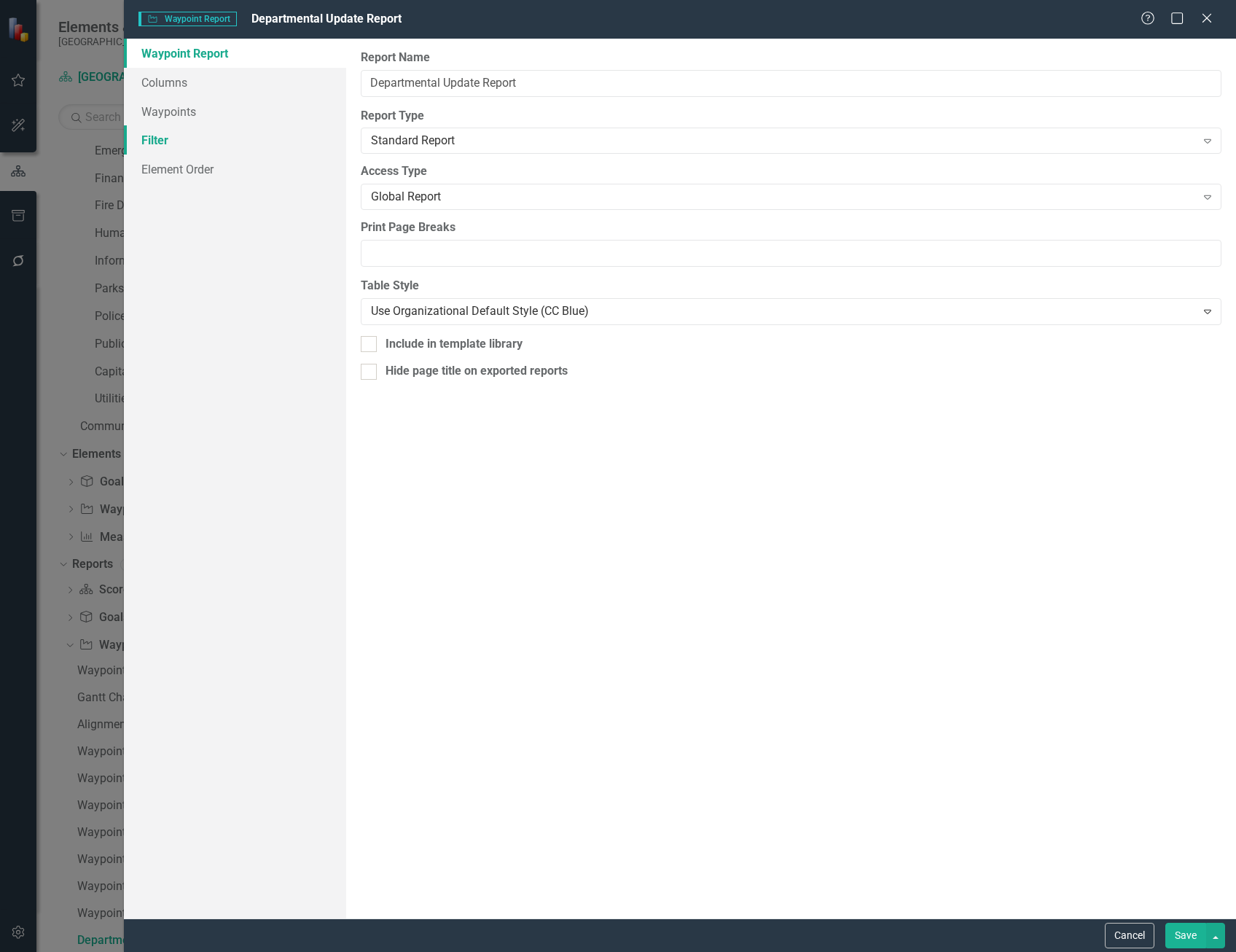
click at [186, 144] on link "Filter" at bounding box center [235, 140] width 222 height 29
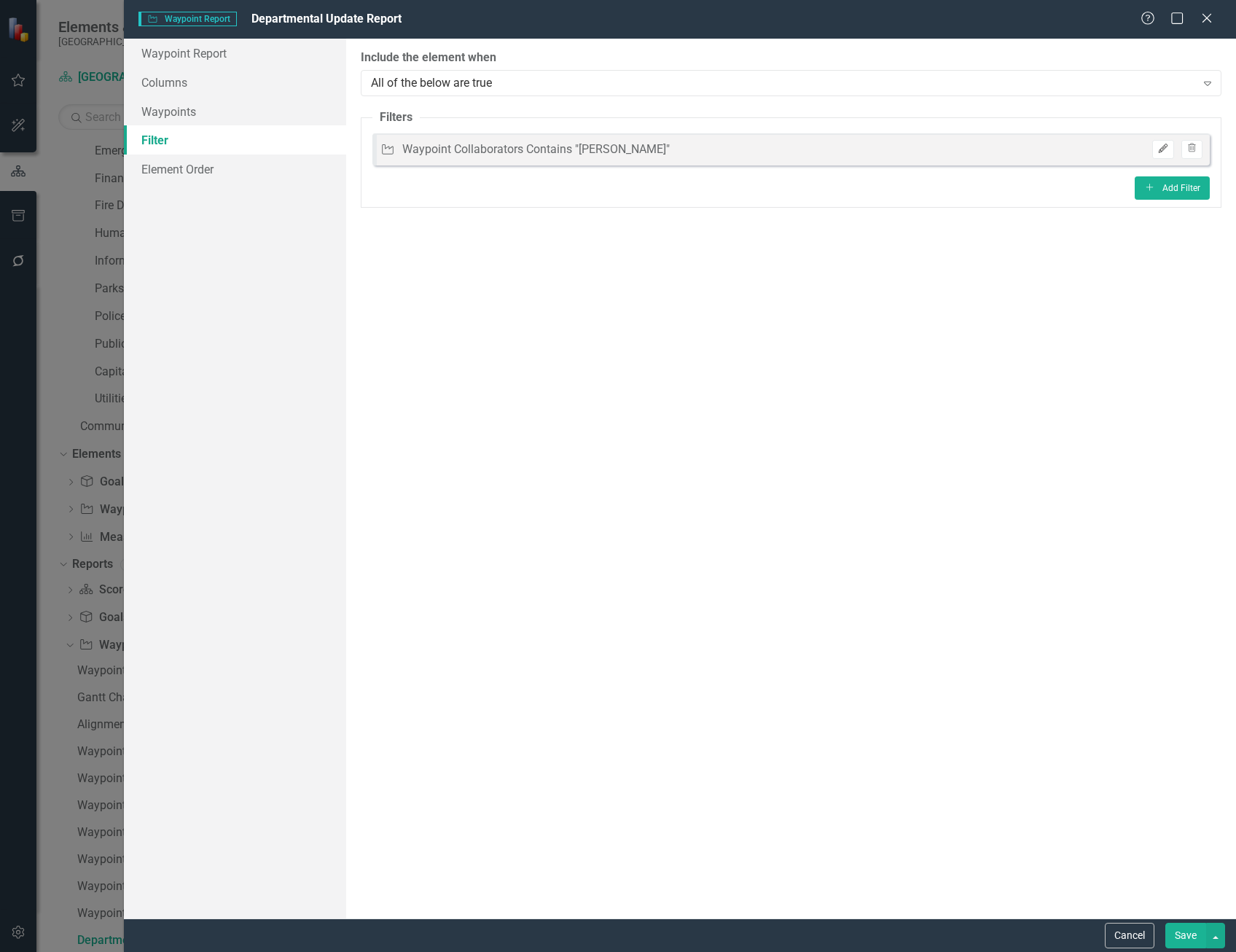
click at [1163, 150] on icon "button" at bounding box center [1163, 149] width 9 height 9
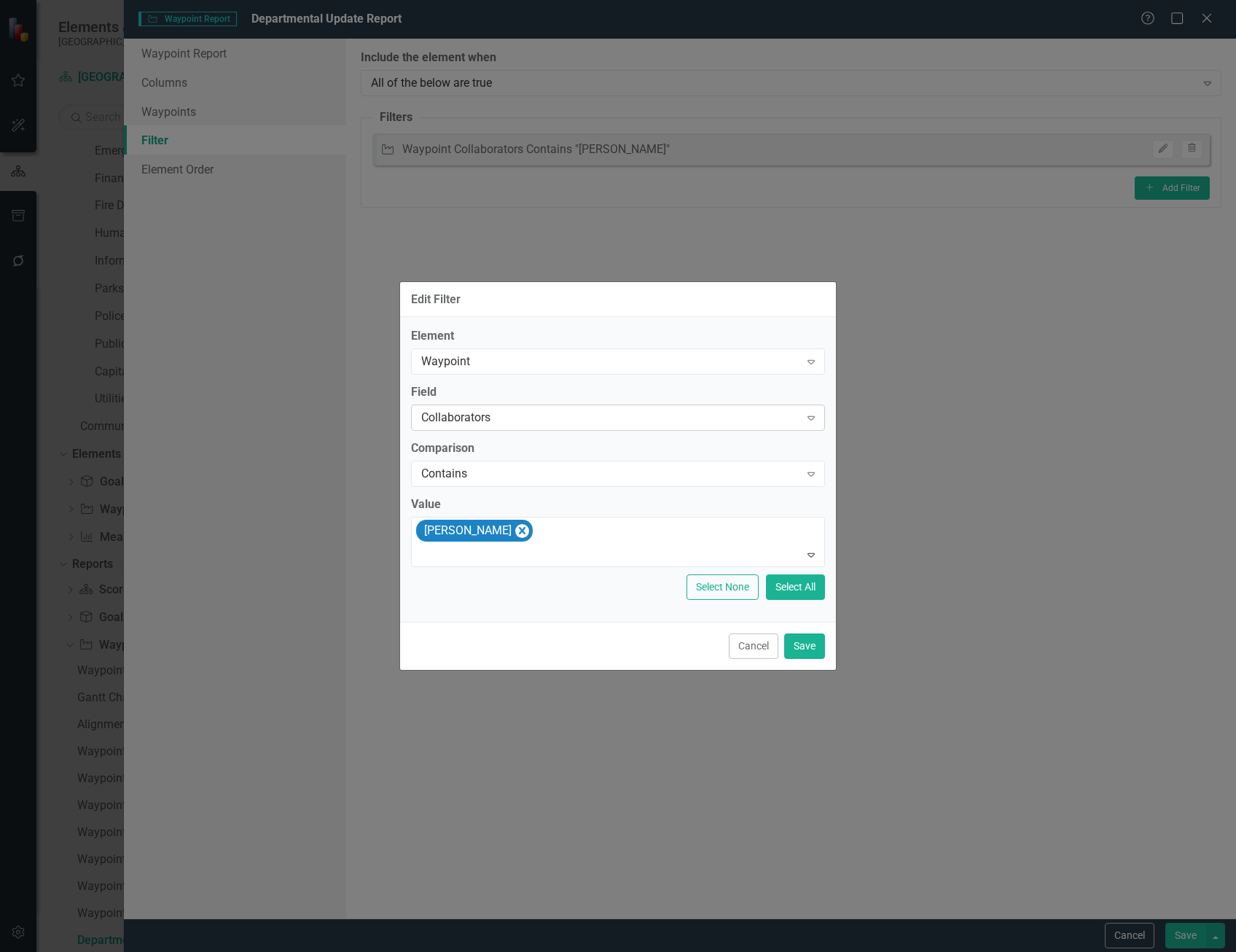
click at [618, 416] on div "Collaborators" at bounding box center [610, 418] width 378 height 16
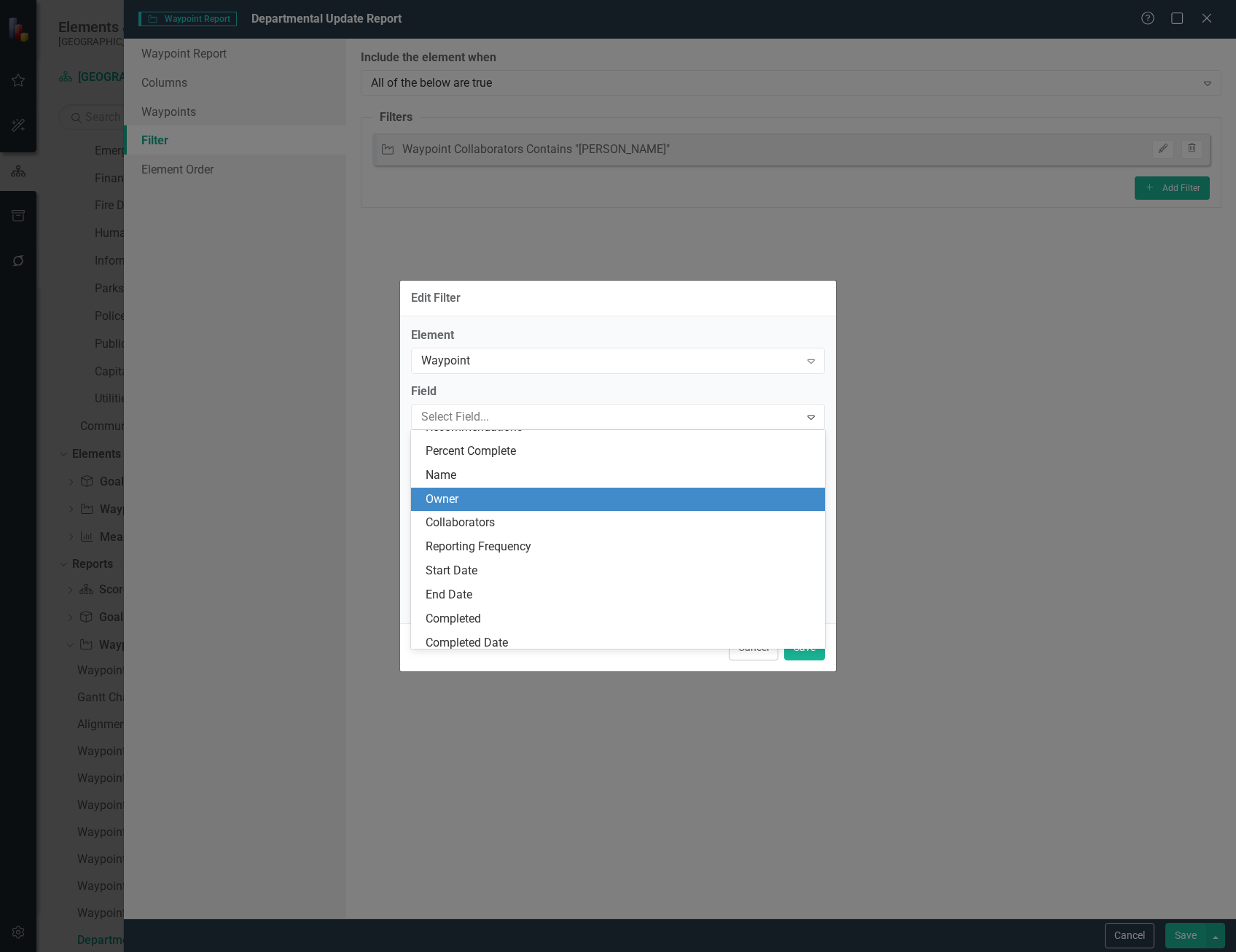
scroll to position [0, 0]
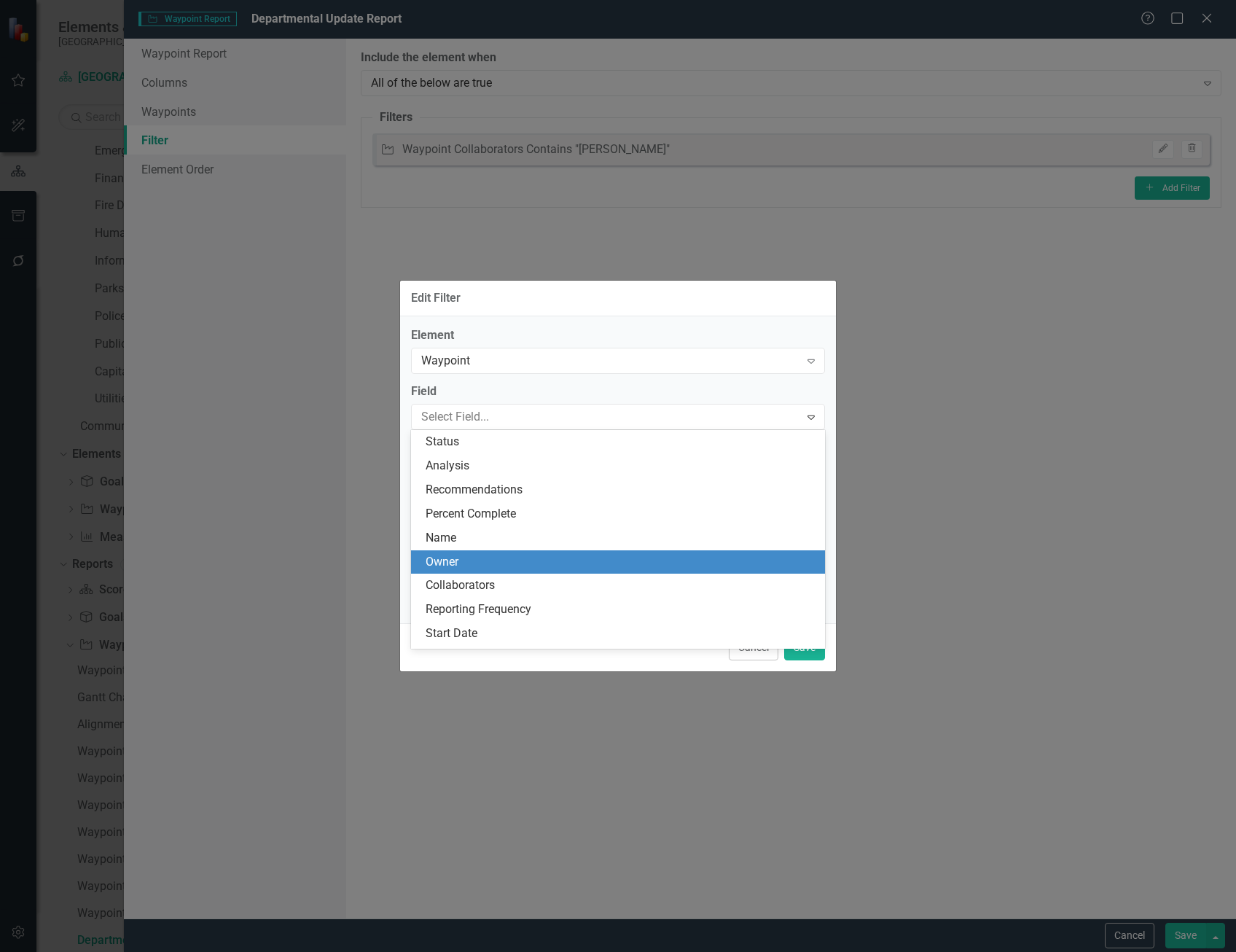
click at [614, 556] on div "Owner" at bounding box center [621, 562] width 390 height 16
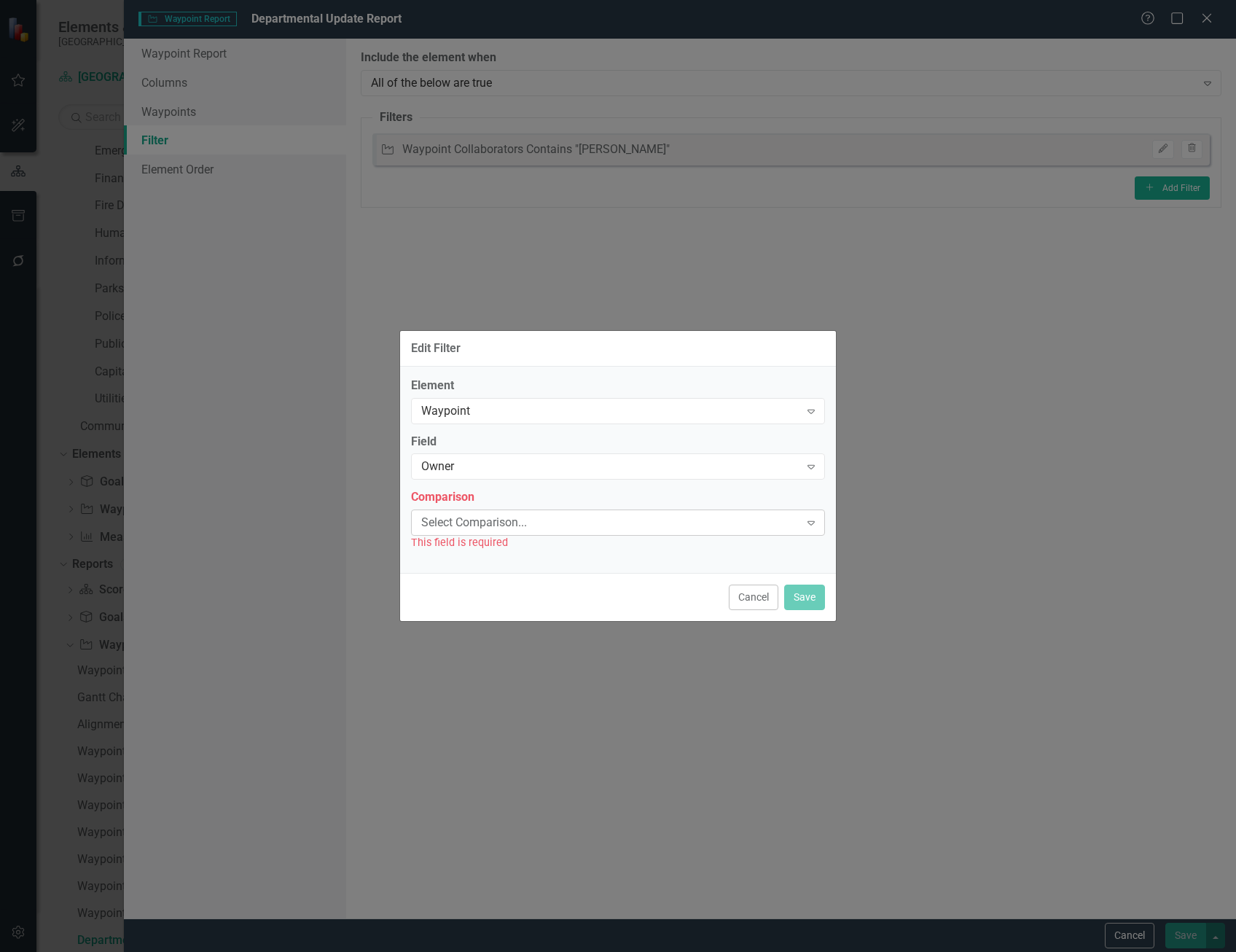
click at [589, 513] on div "Select Comparison... Expand" at bounding box center [618, 522] width 414 height 26
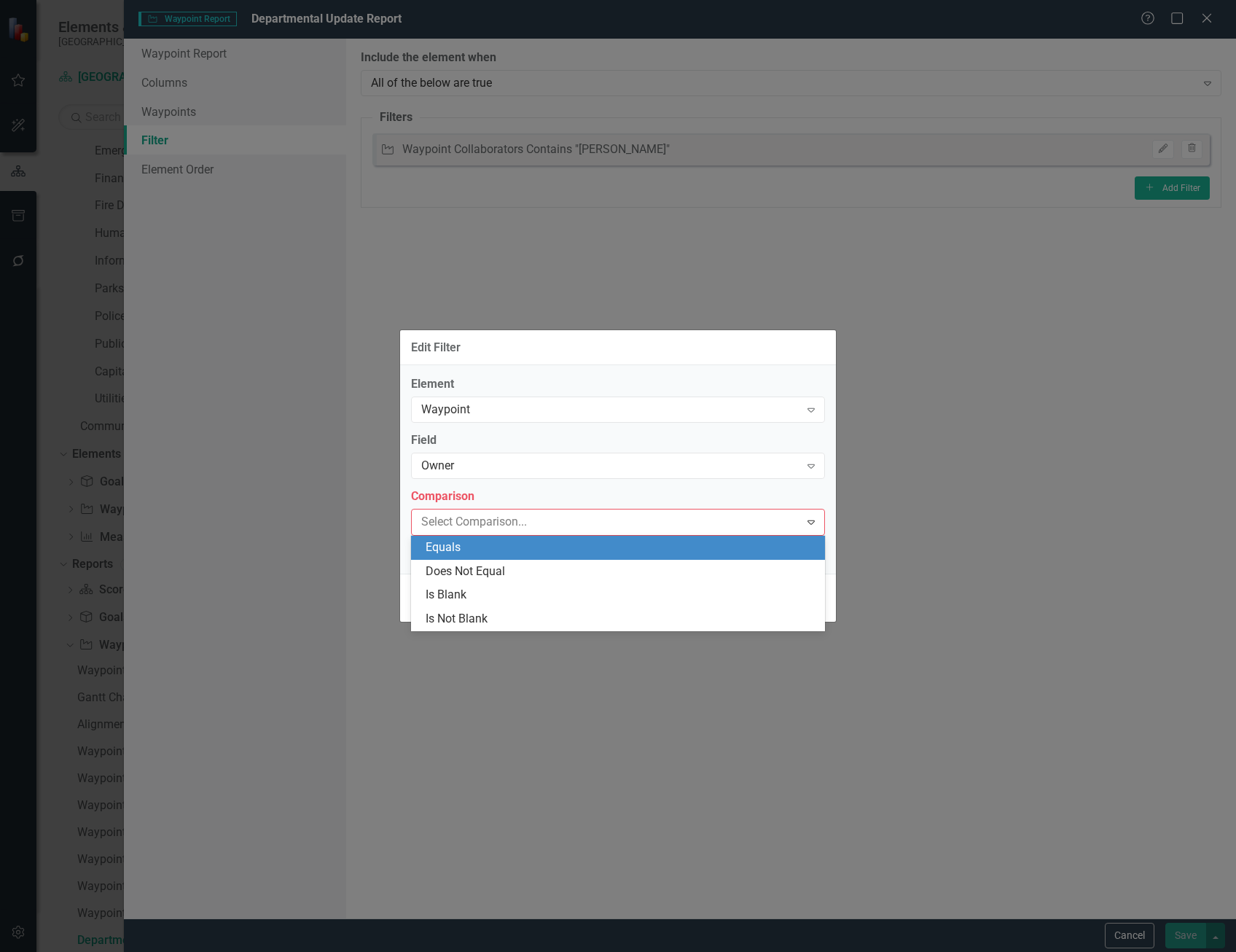
click at [584, 549] on div "Equals" at bounding box center [621, 547] width 390 height 16
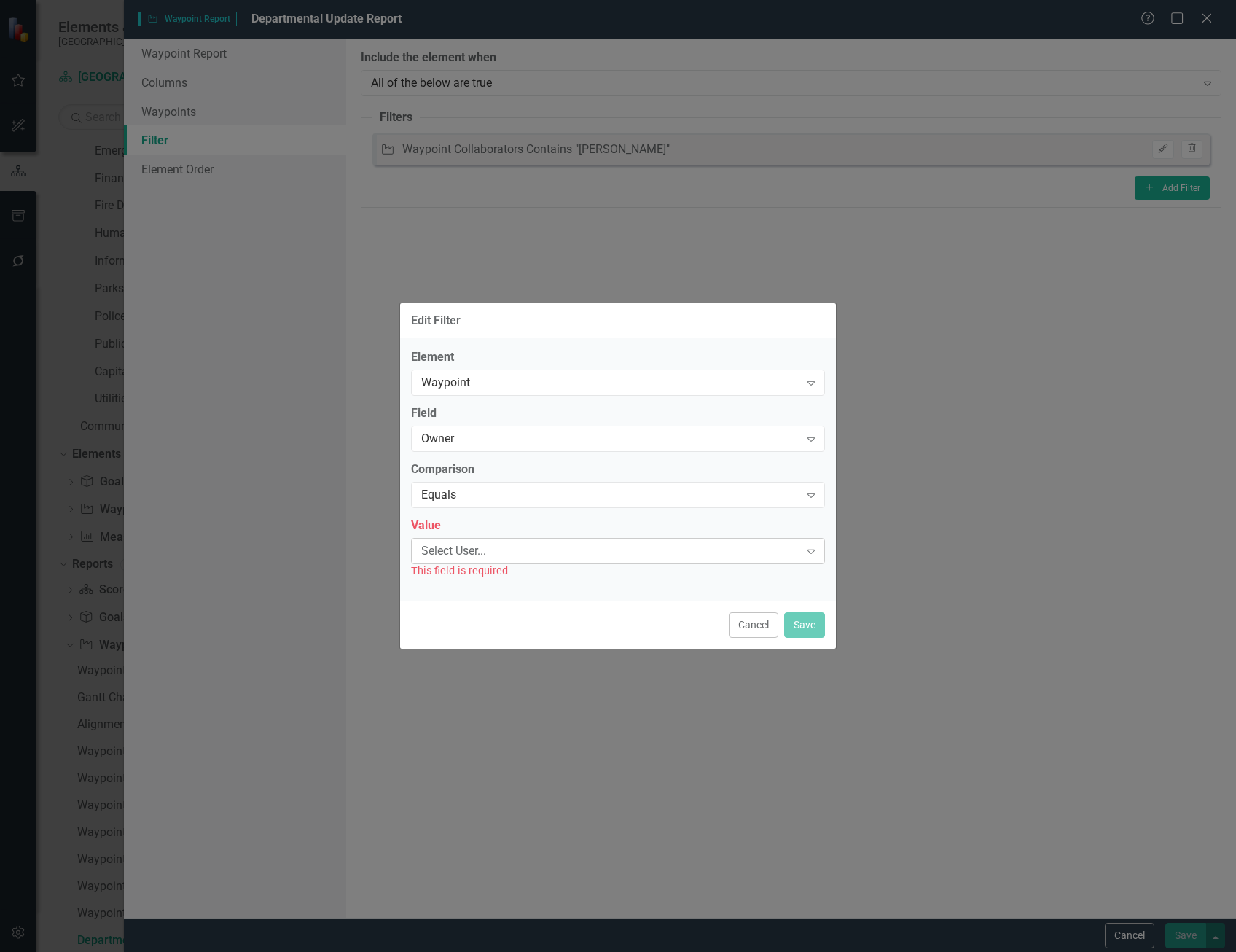
click at [569, 549] on div "Select User..." at bounding box center [610, 550] width 378 height 16
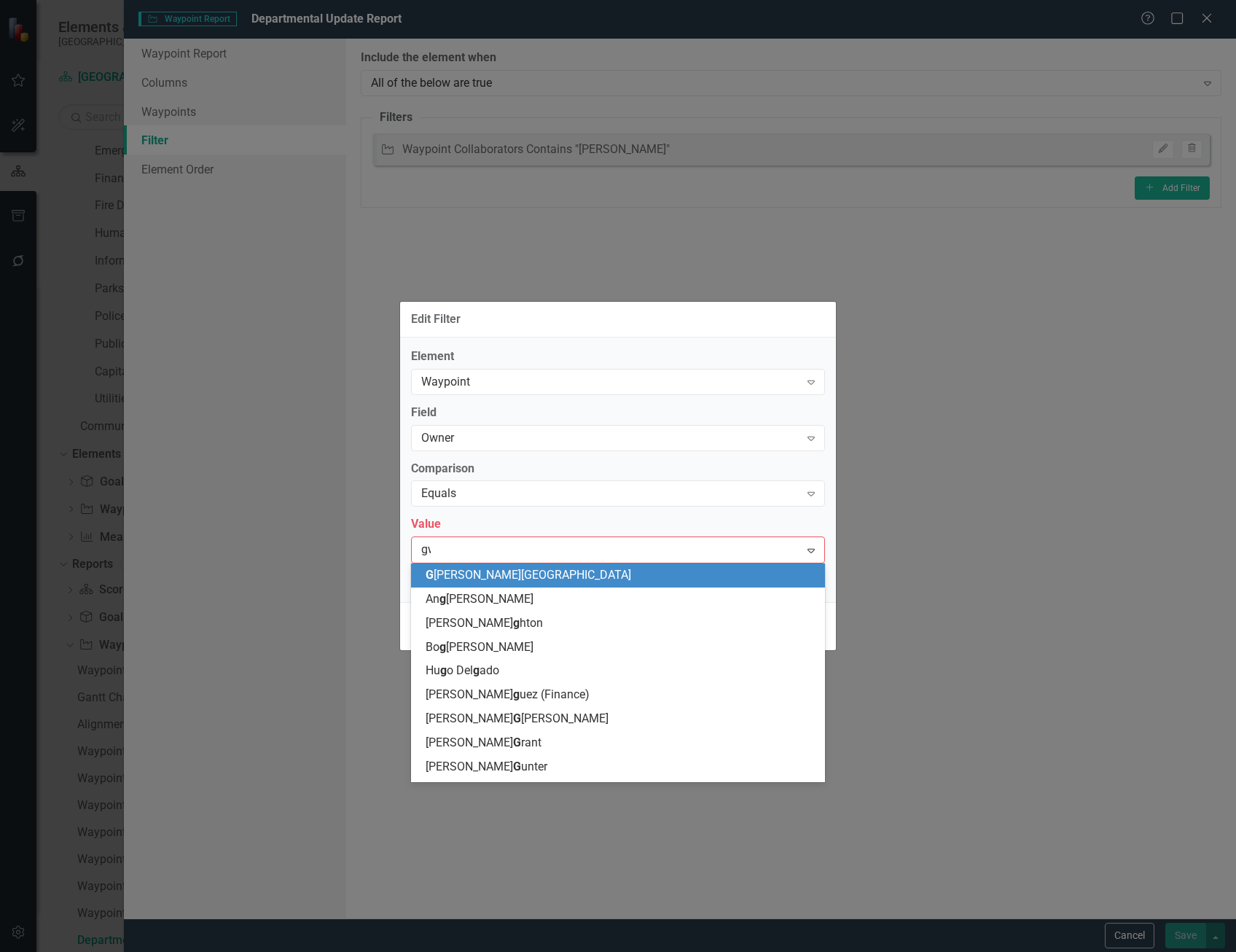
type input "gwe"
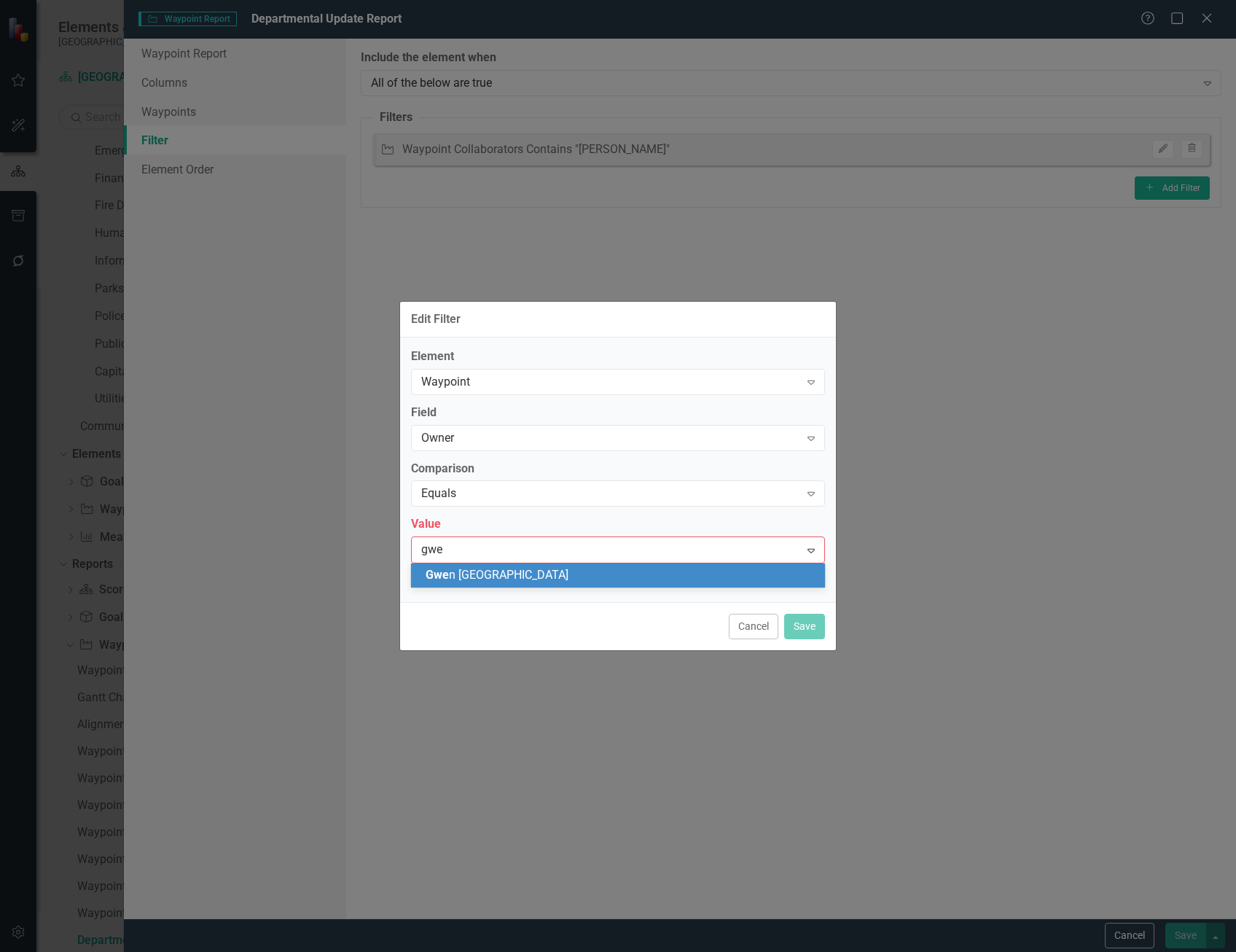
click at [547, 570] on div "Gwe n Carlisle" at bounding box center [621, 575] width 390 height 16
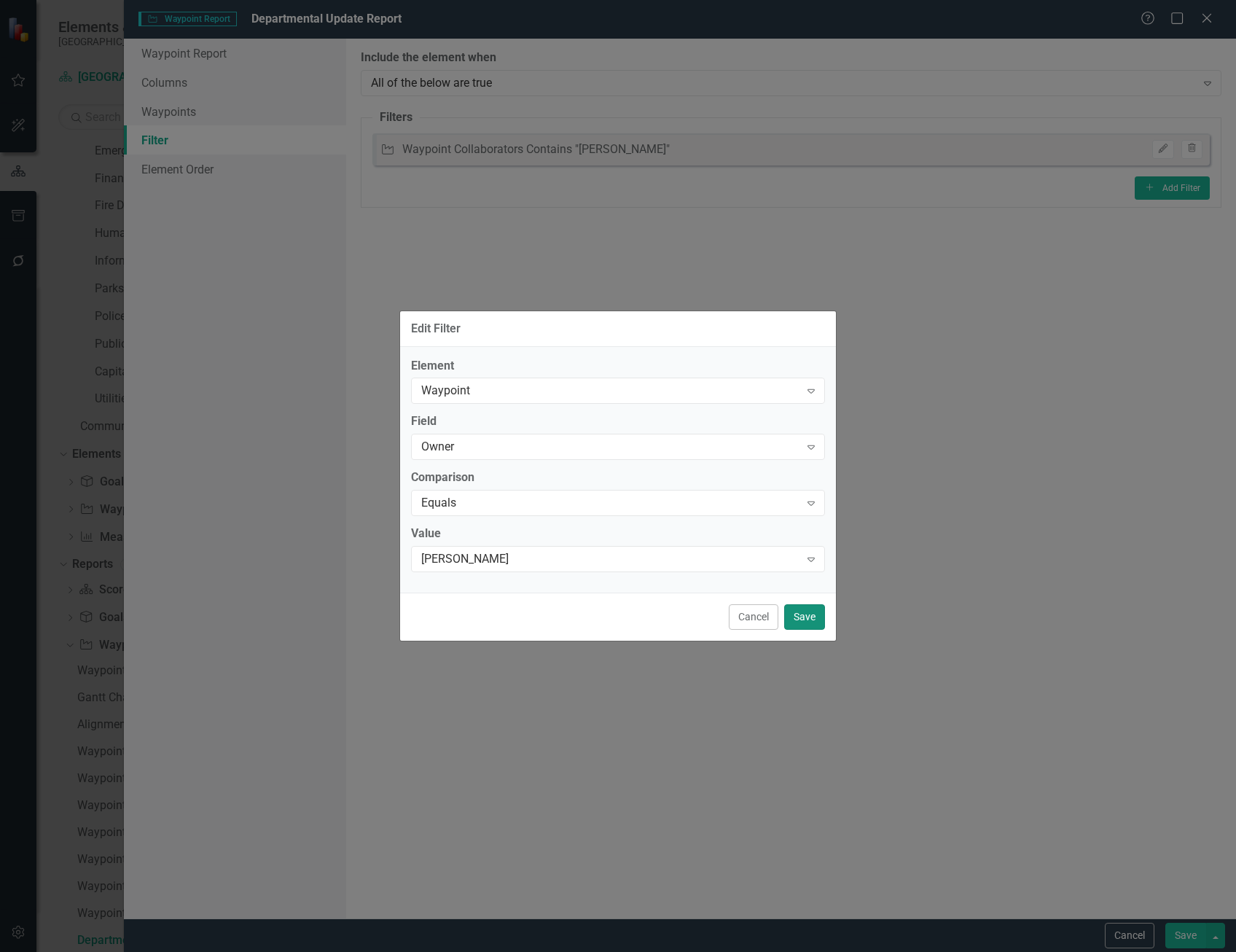
click at [810, 615] on button "Save" at bounding box center [805, 617] width 41 height 25
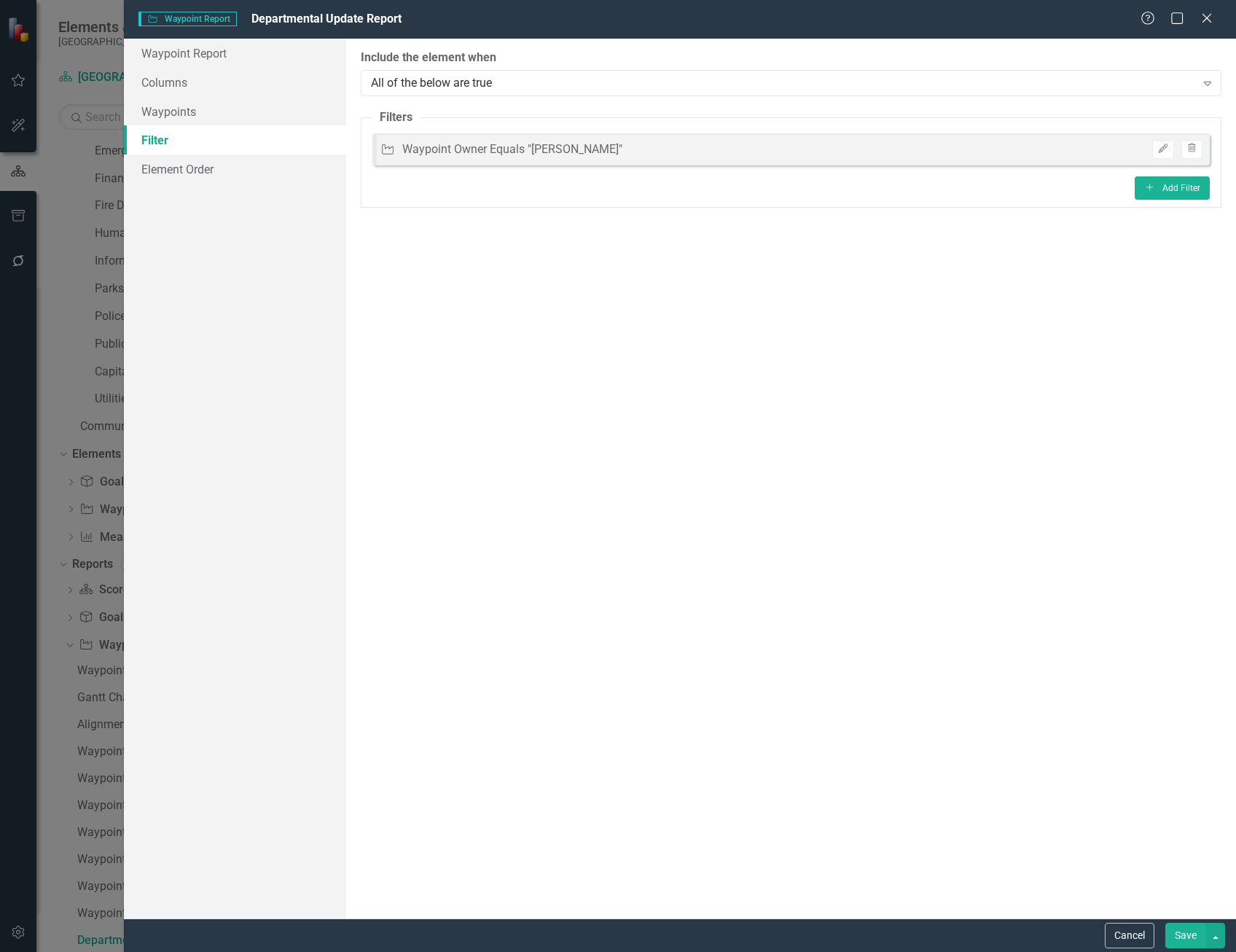
click at [1192, 927] on button "Save" at bounding box center [1185, 936] width 41 height 25
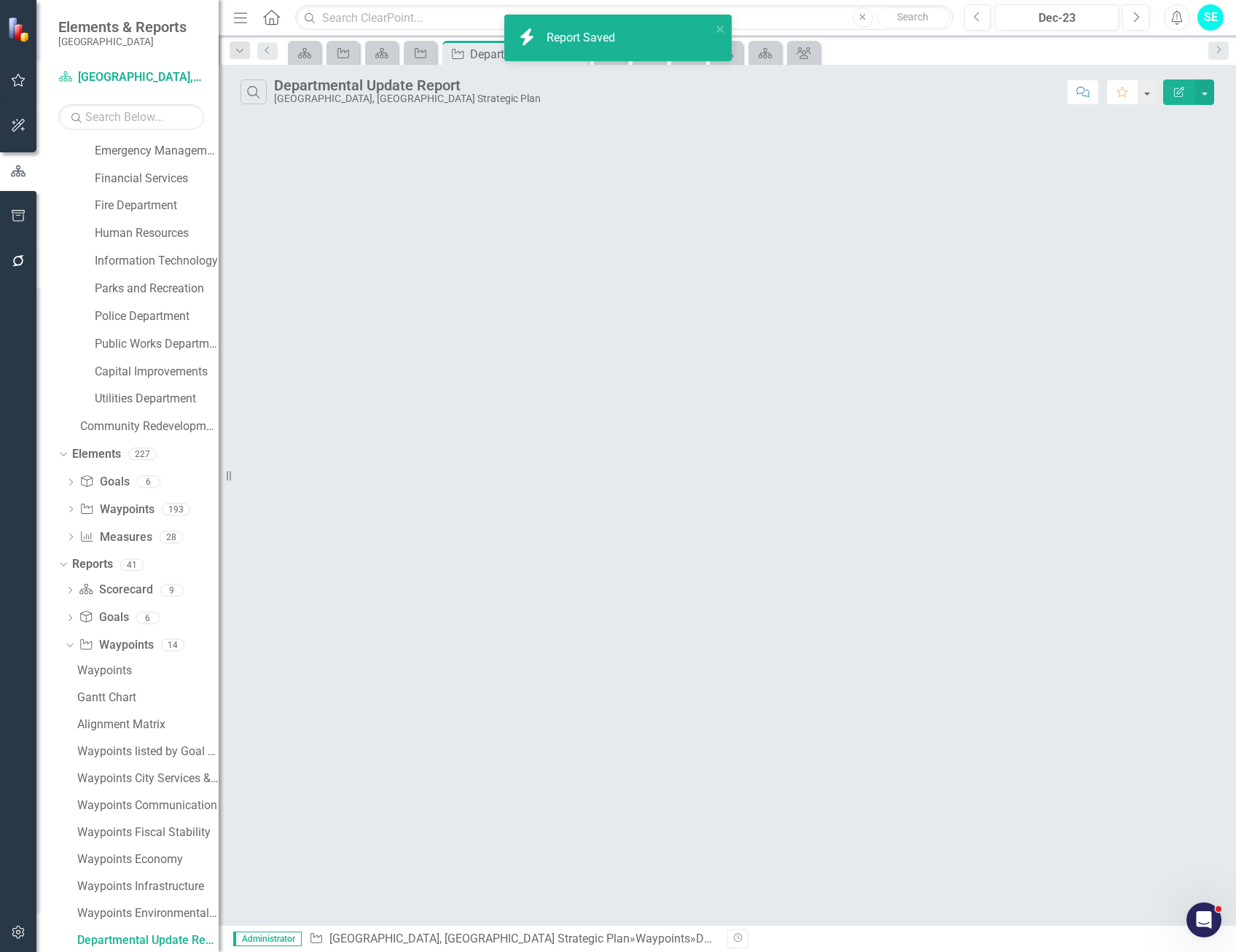
click at [1174, 87] on icon "Edit Report" at bounding box center [1179, 92] width 13 height 10
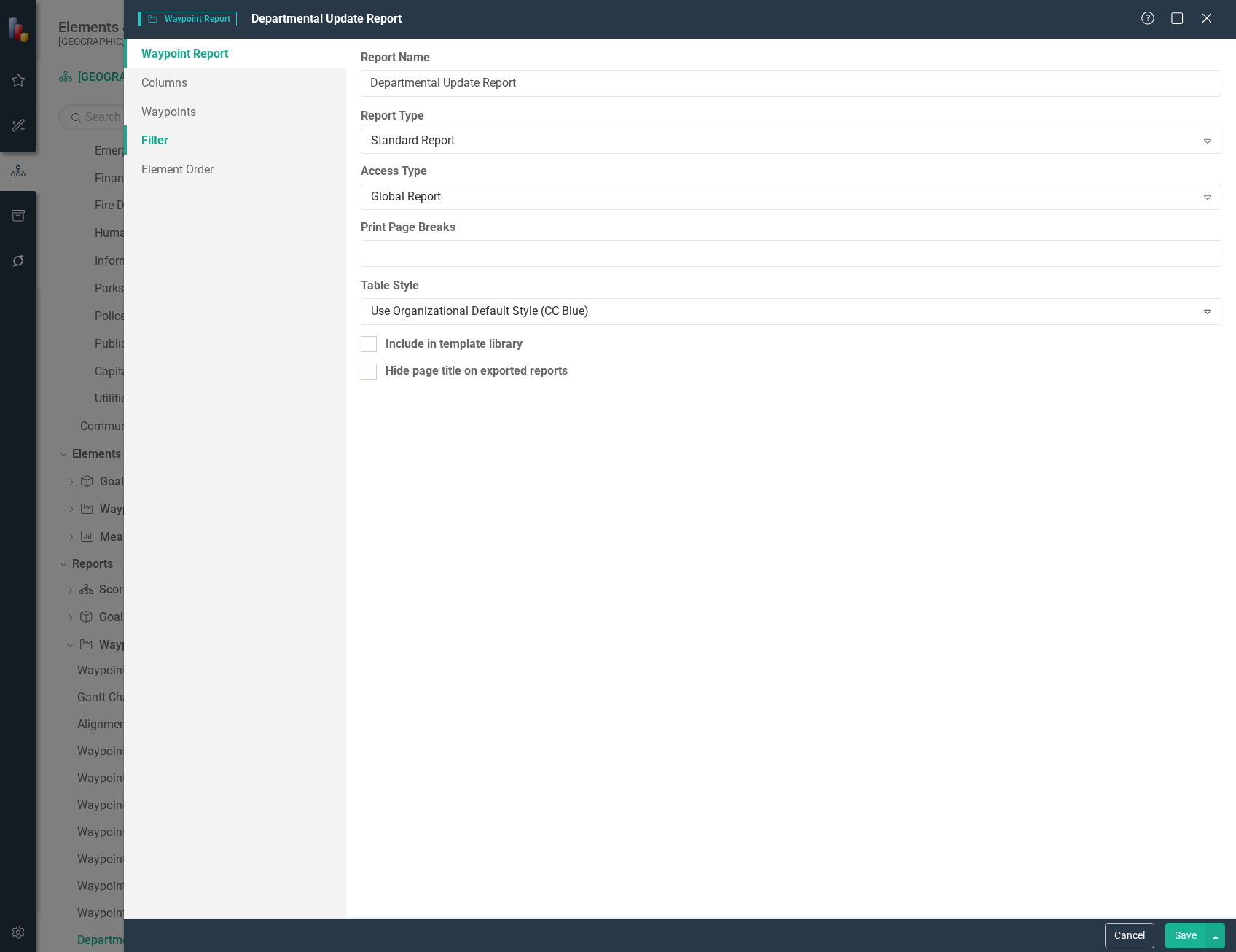
click at [182, 144] on link "Filter" at bounding box center [235, 140] width 222 height 29
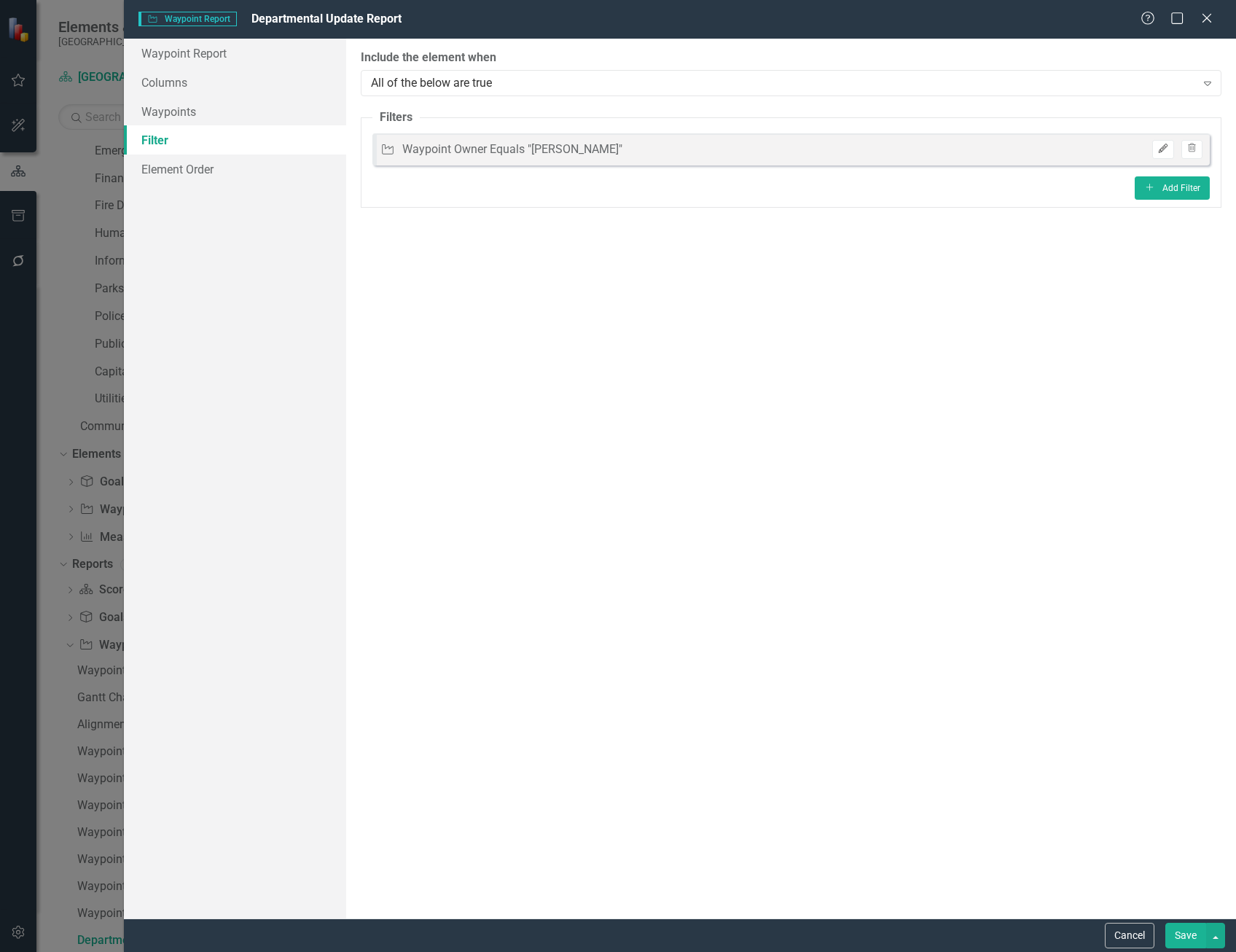
click at [1157, 150] on icon "Edit" at bounding box center [1163, 149] width 11 height 9
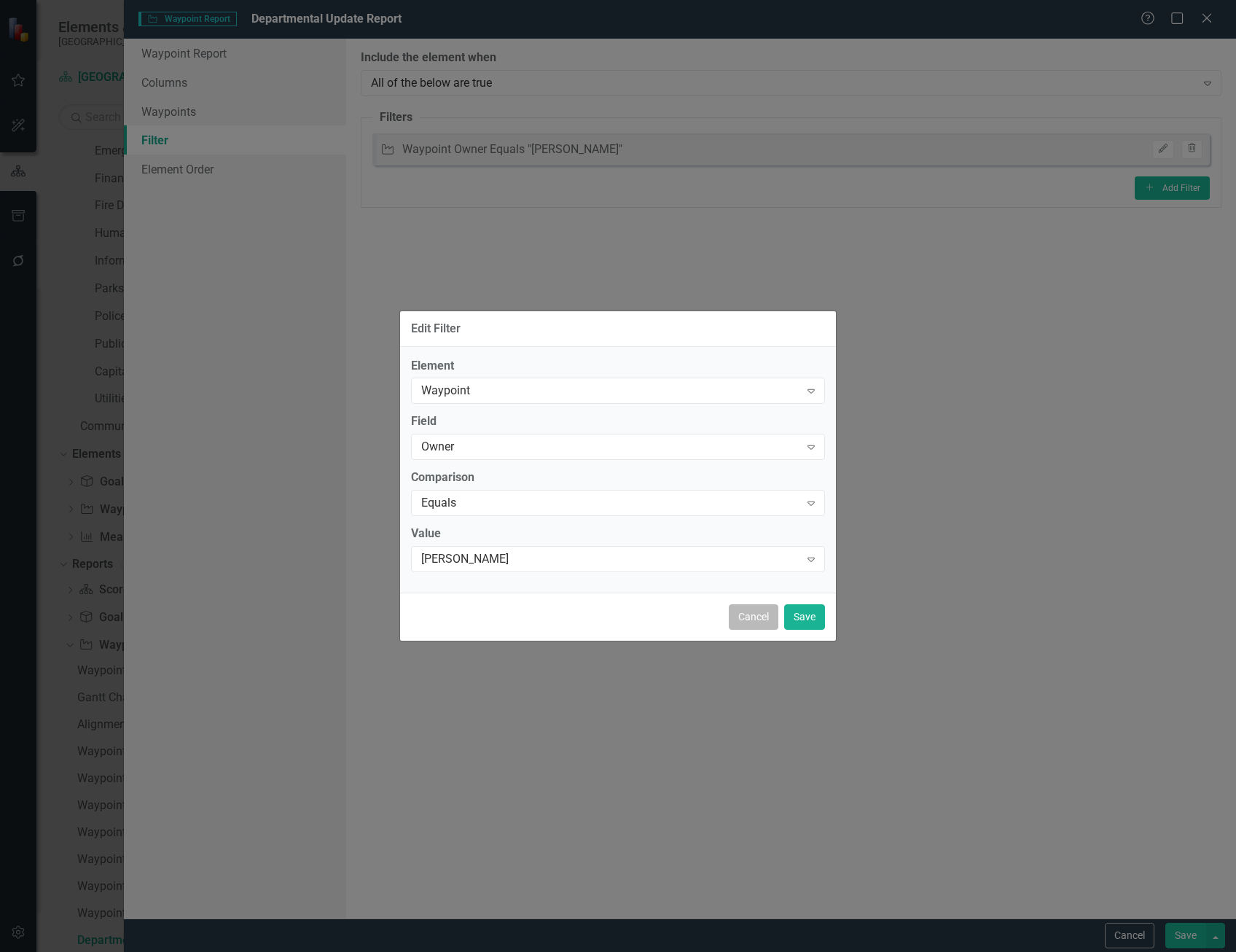
click at [763, 615] on button "Cancel" at bounding box center [754, 617] width 49 height 25
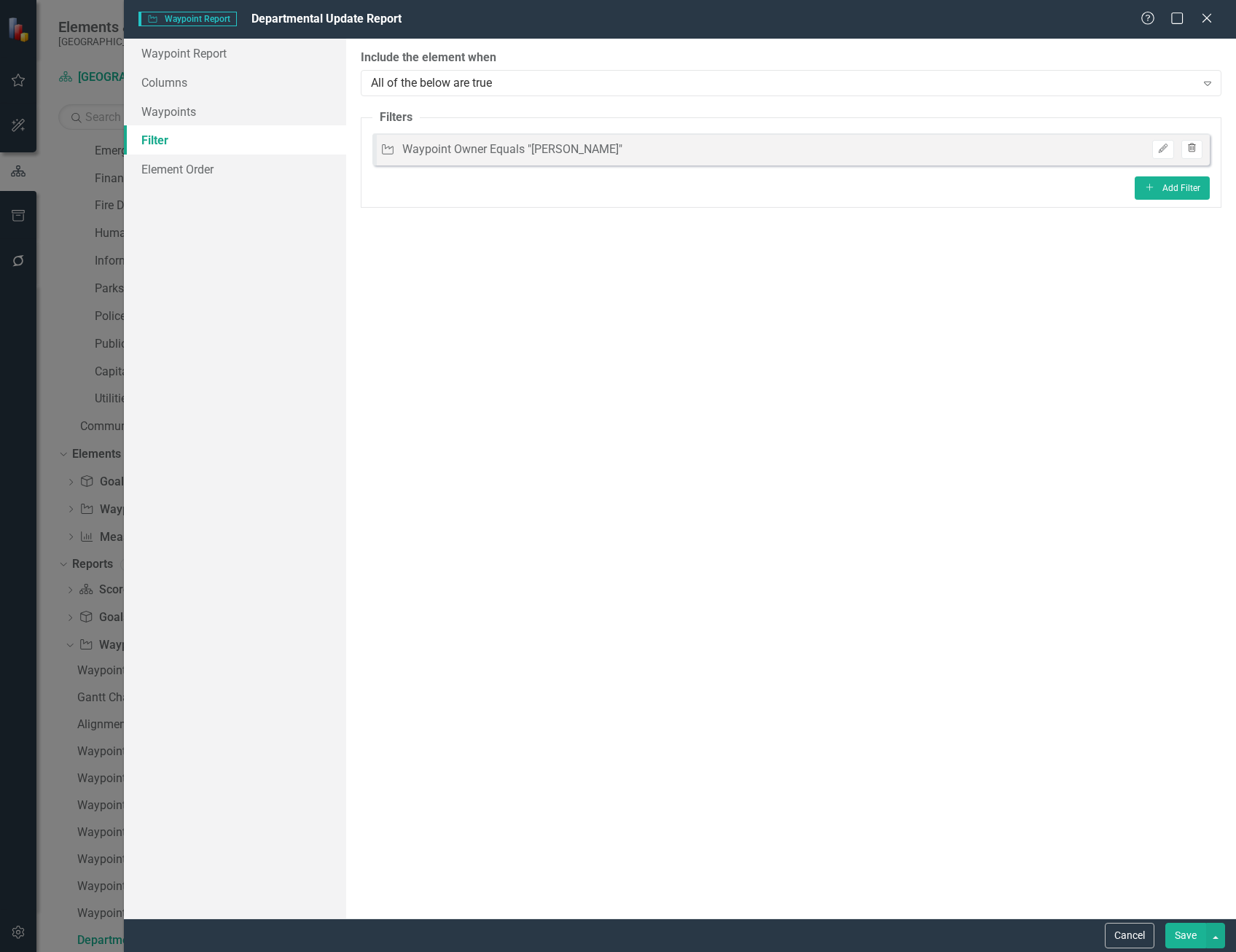
click at [1193, 150] on icon "Trash" at bounding box center [1192, 149] width 11 height 9
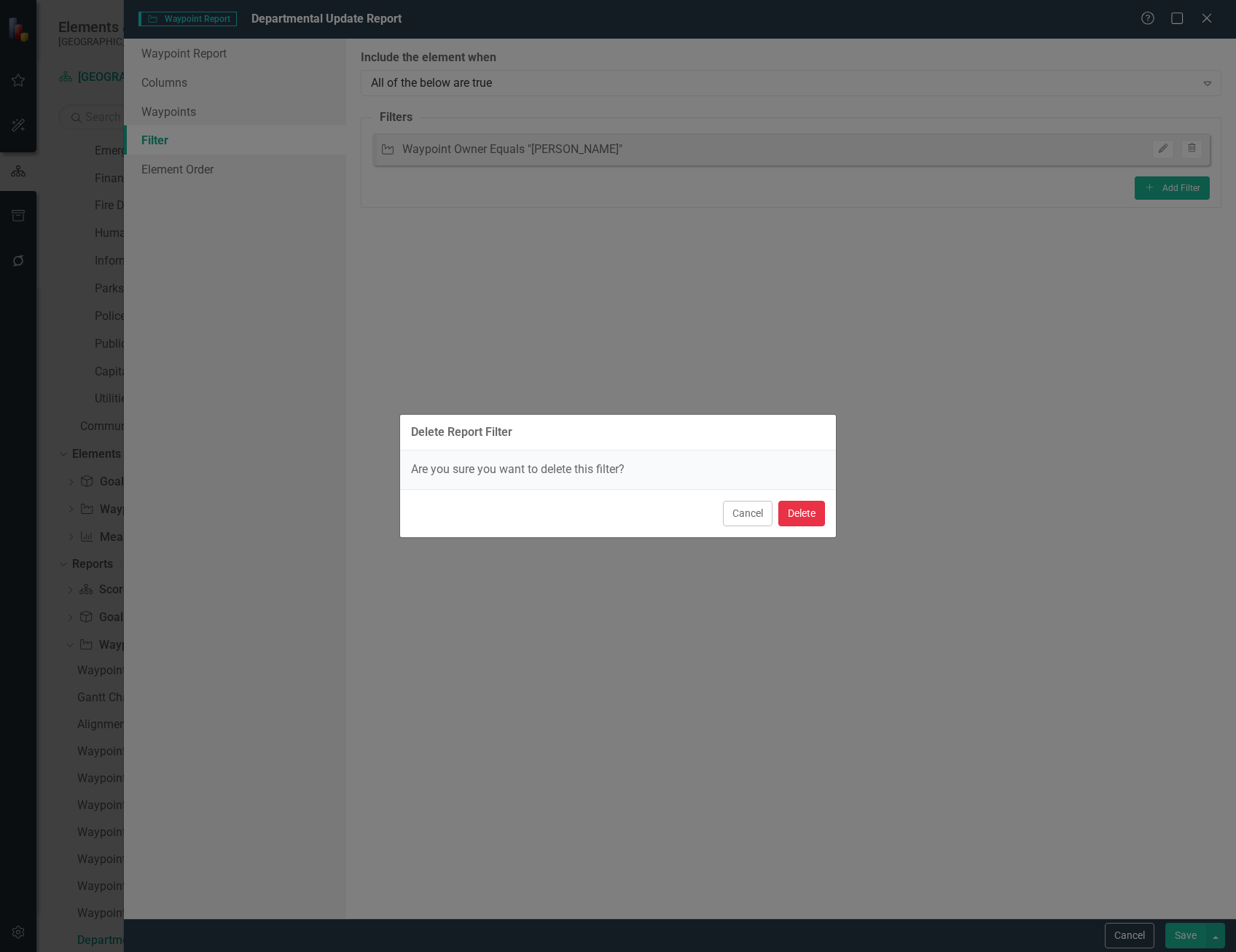
click at [802, 512] on button "Delete" at bounding box center [802, 514] width 46 height 25
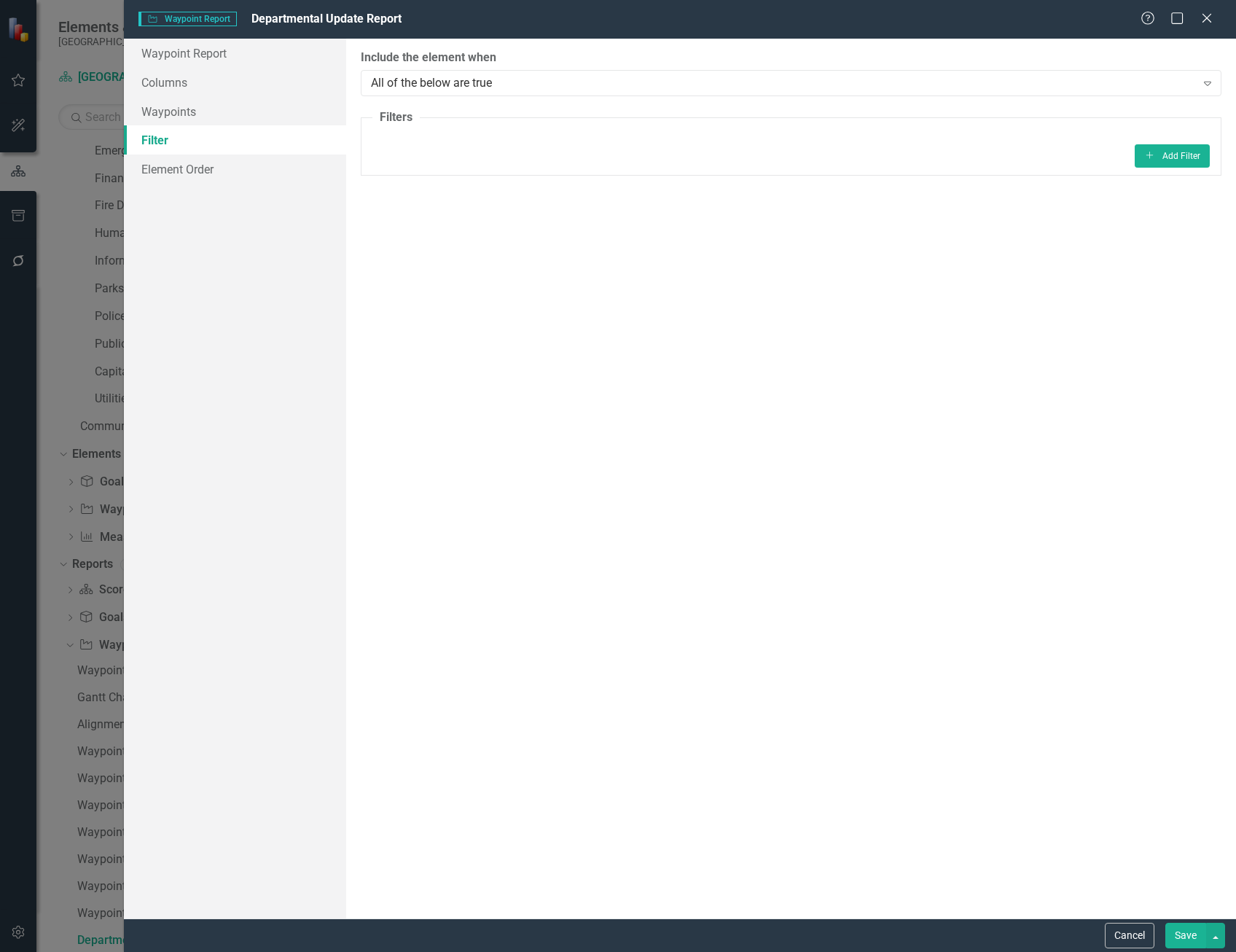
click at [1174, 932] on button "Save" at bounding box center [1185, 936] width 41 height 25
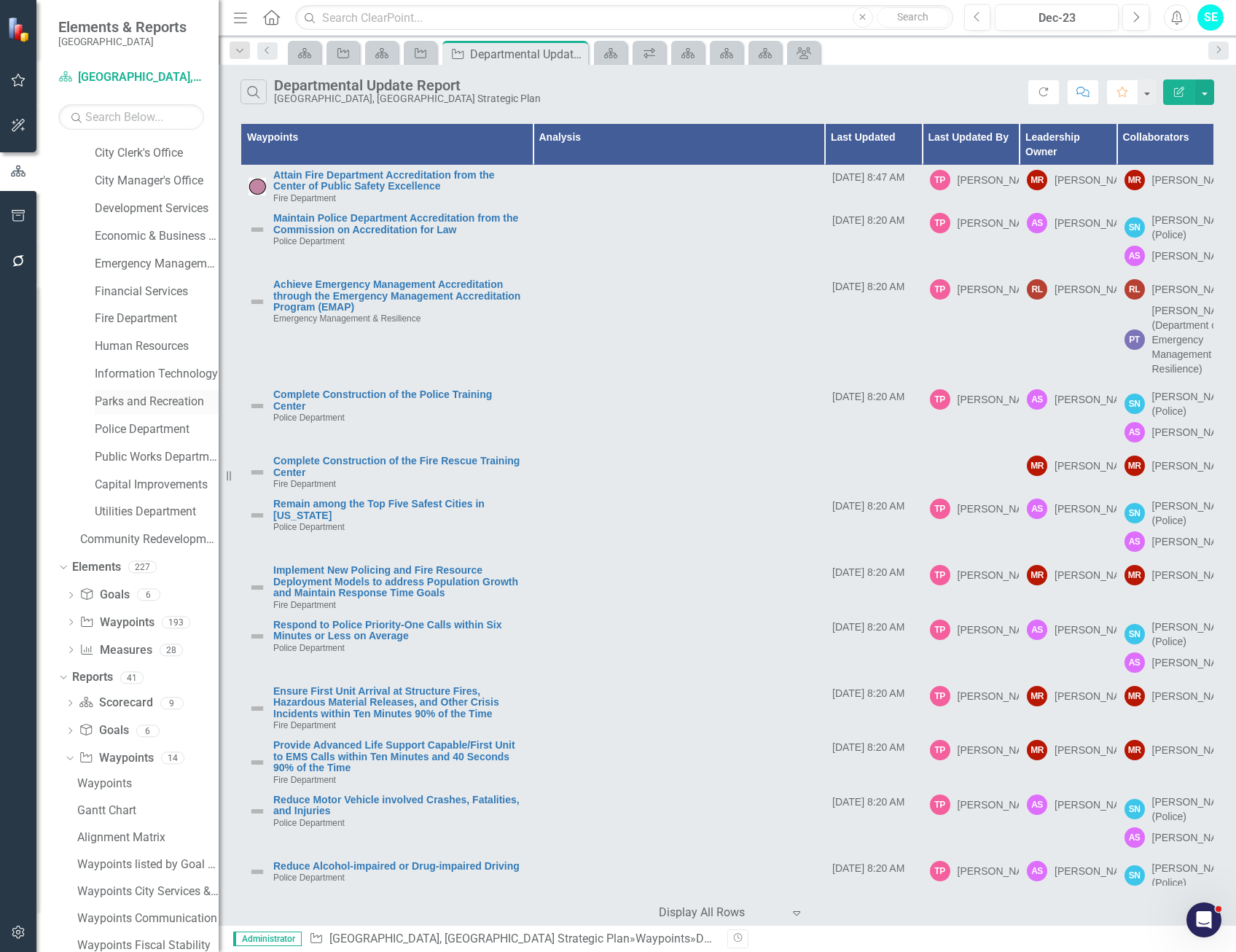
scroll to position [76, 0]
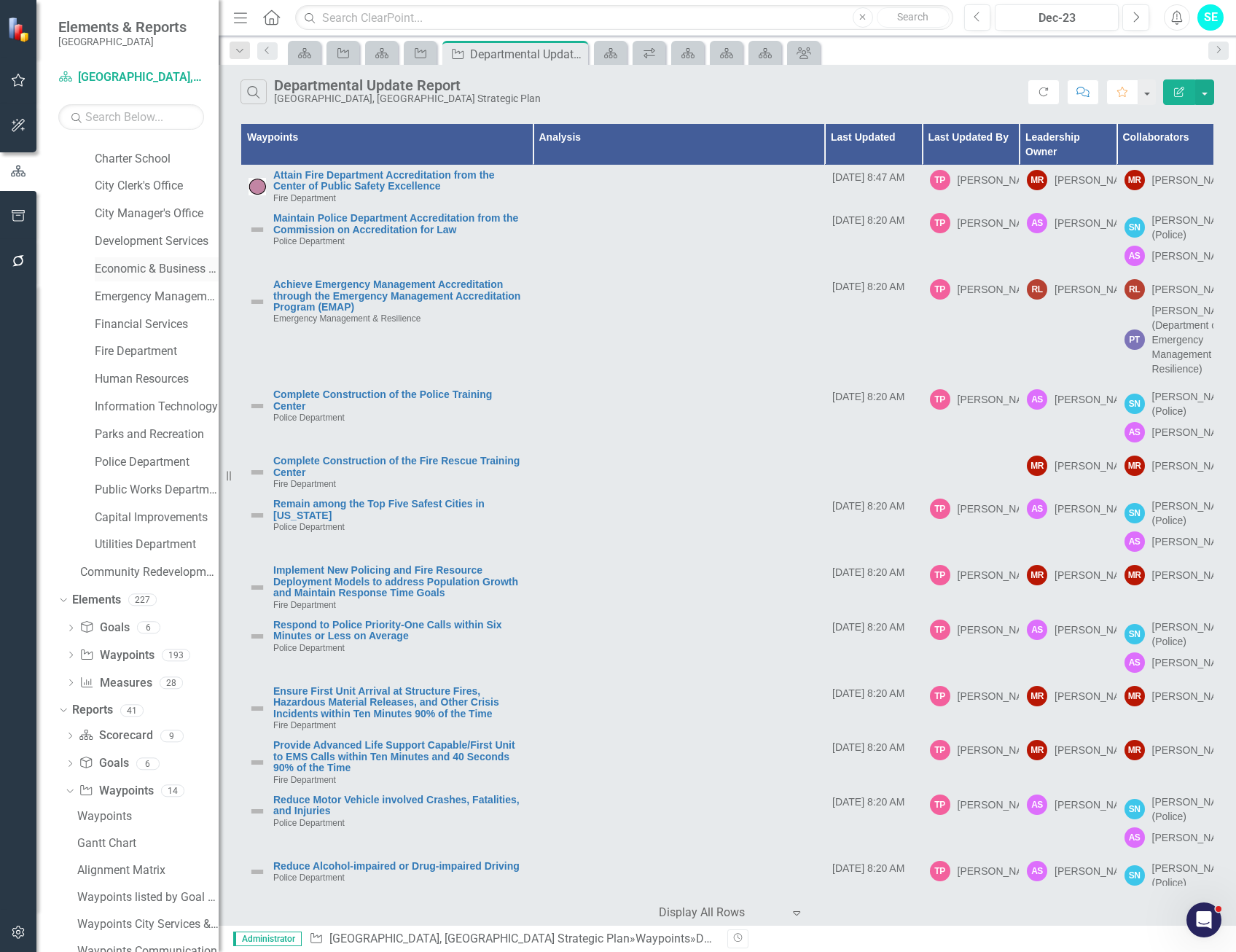
click at [148, 268] on link "Economic & Business Development" at bounding box center [157, 269] width 124 height 16
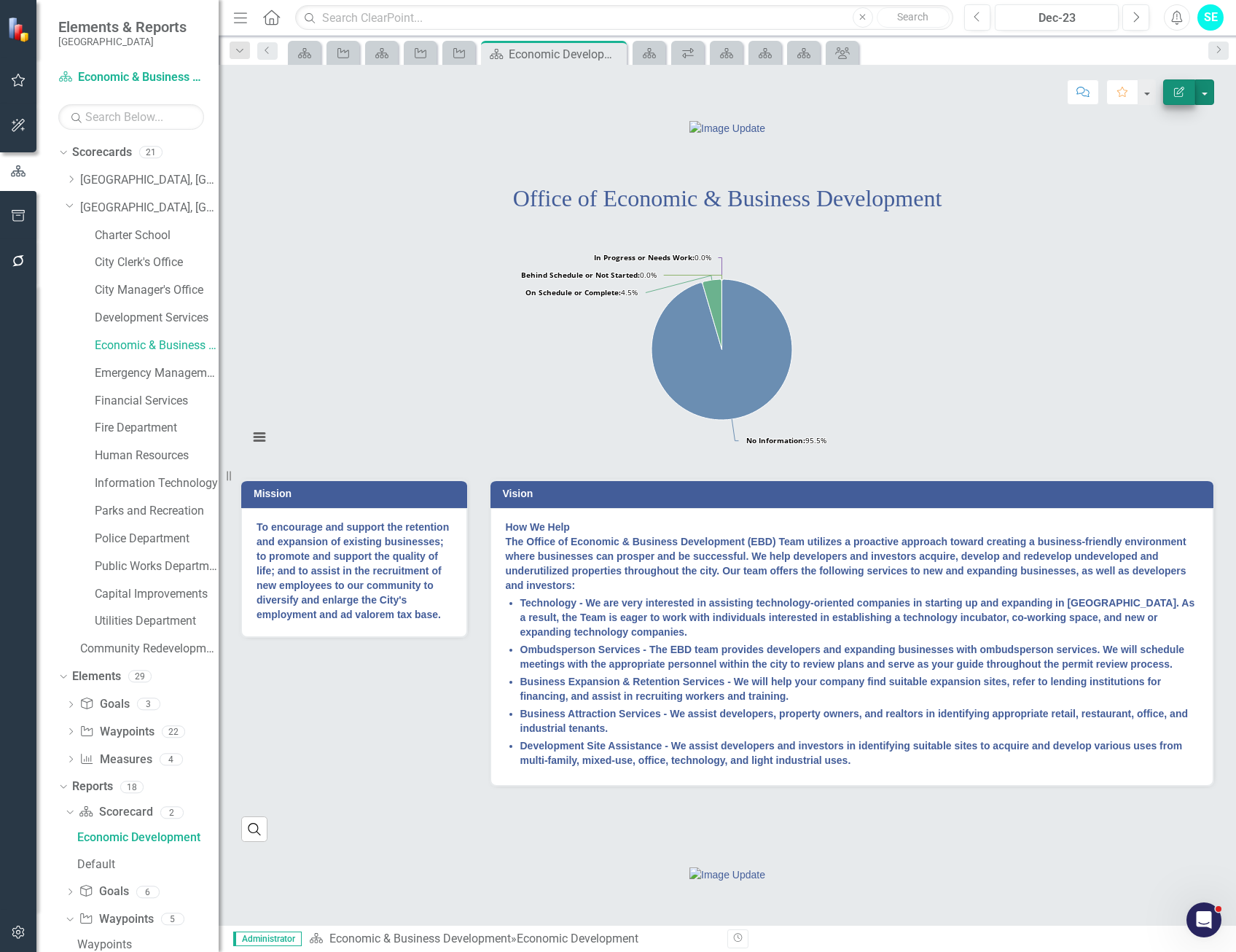
click at [1205, 93] on button "button" at bounding box center [1204, 92] width 19 height 25
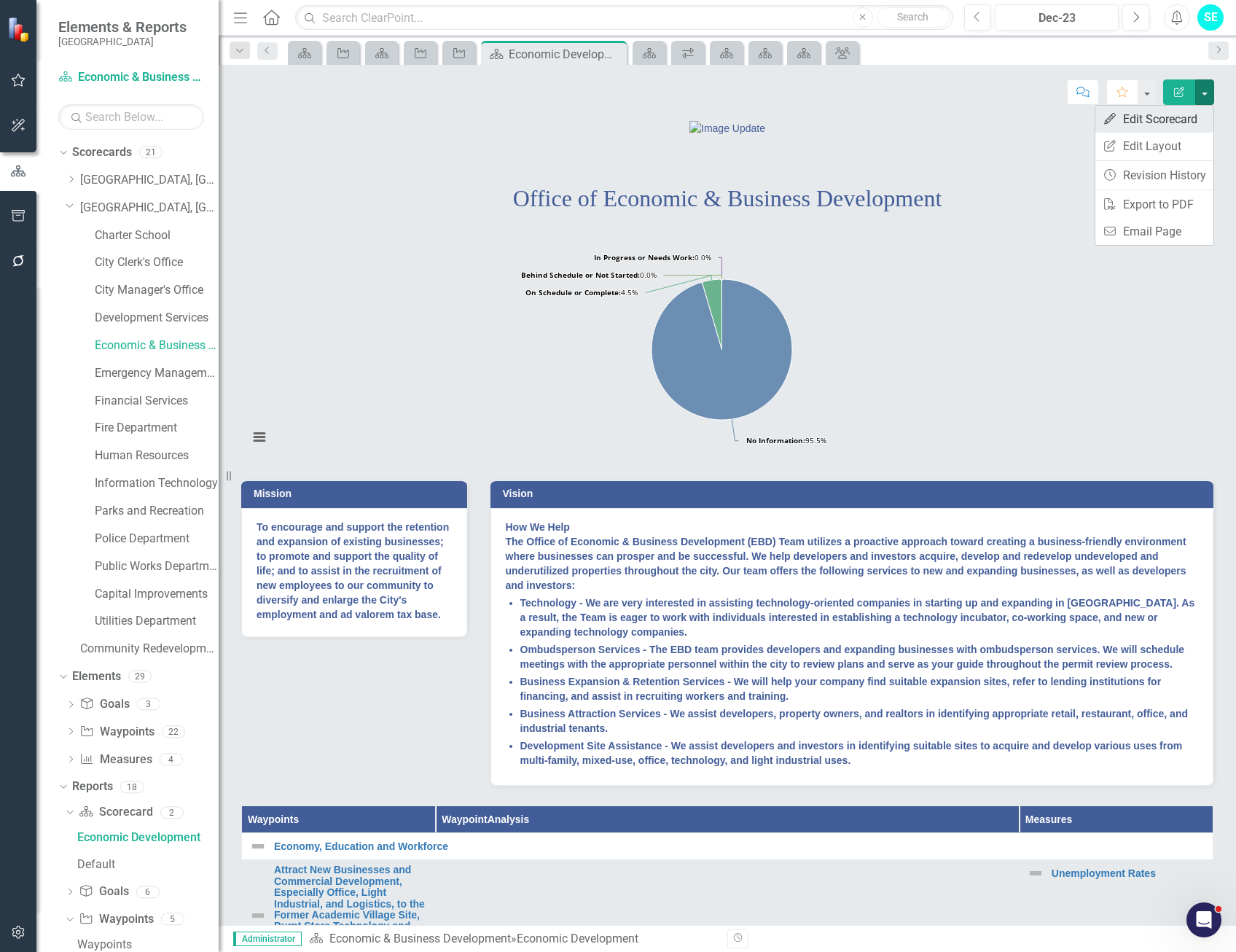
click at [1175, 116] on link "Edit Edit Scorecard" at bounding box center [1154, 119] width 118 height 27
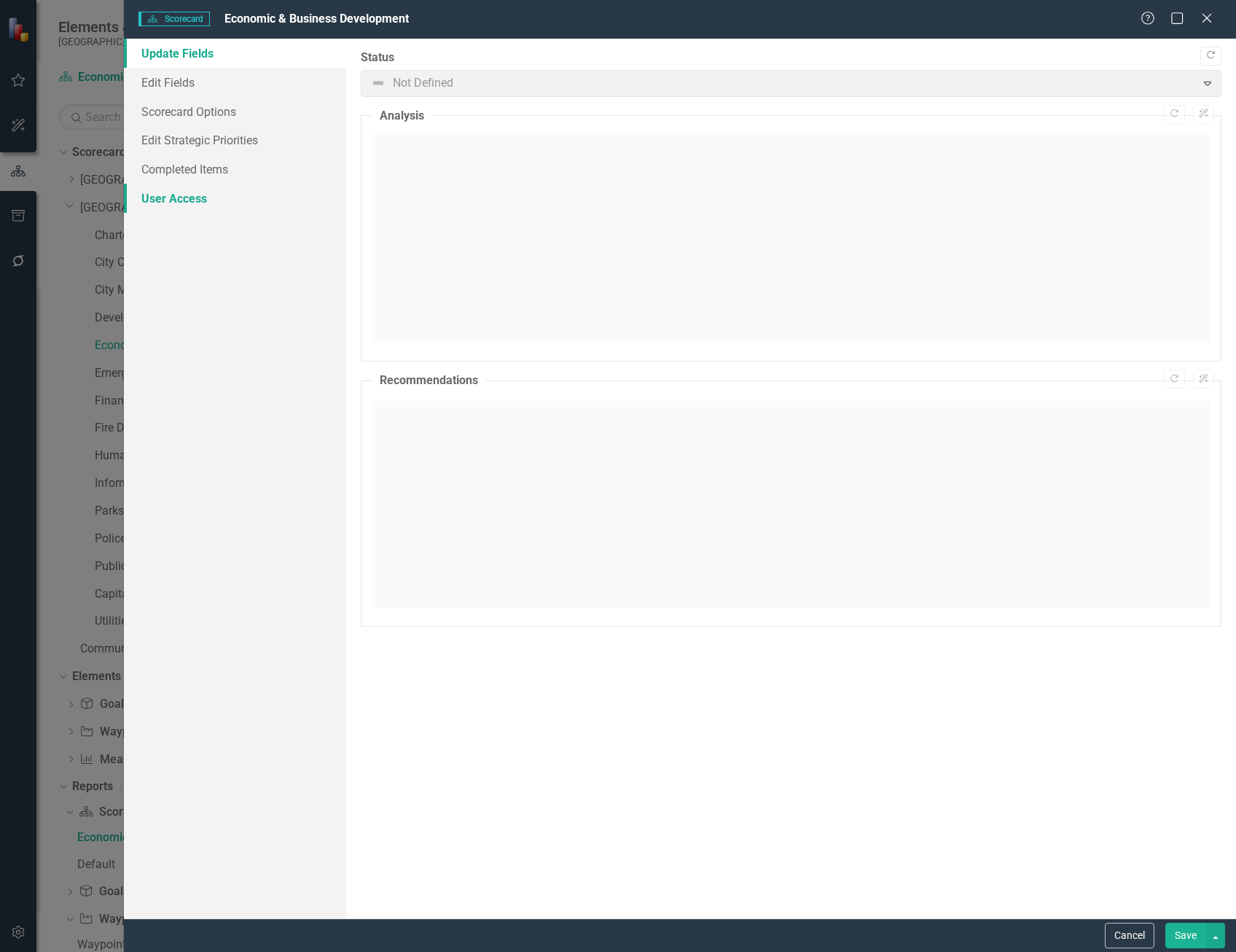
click at [199, 206] on link "User Access" at bounding box center [235, 198] width 222 height 29
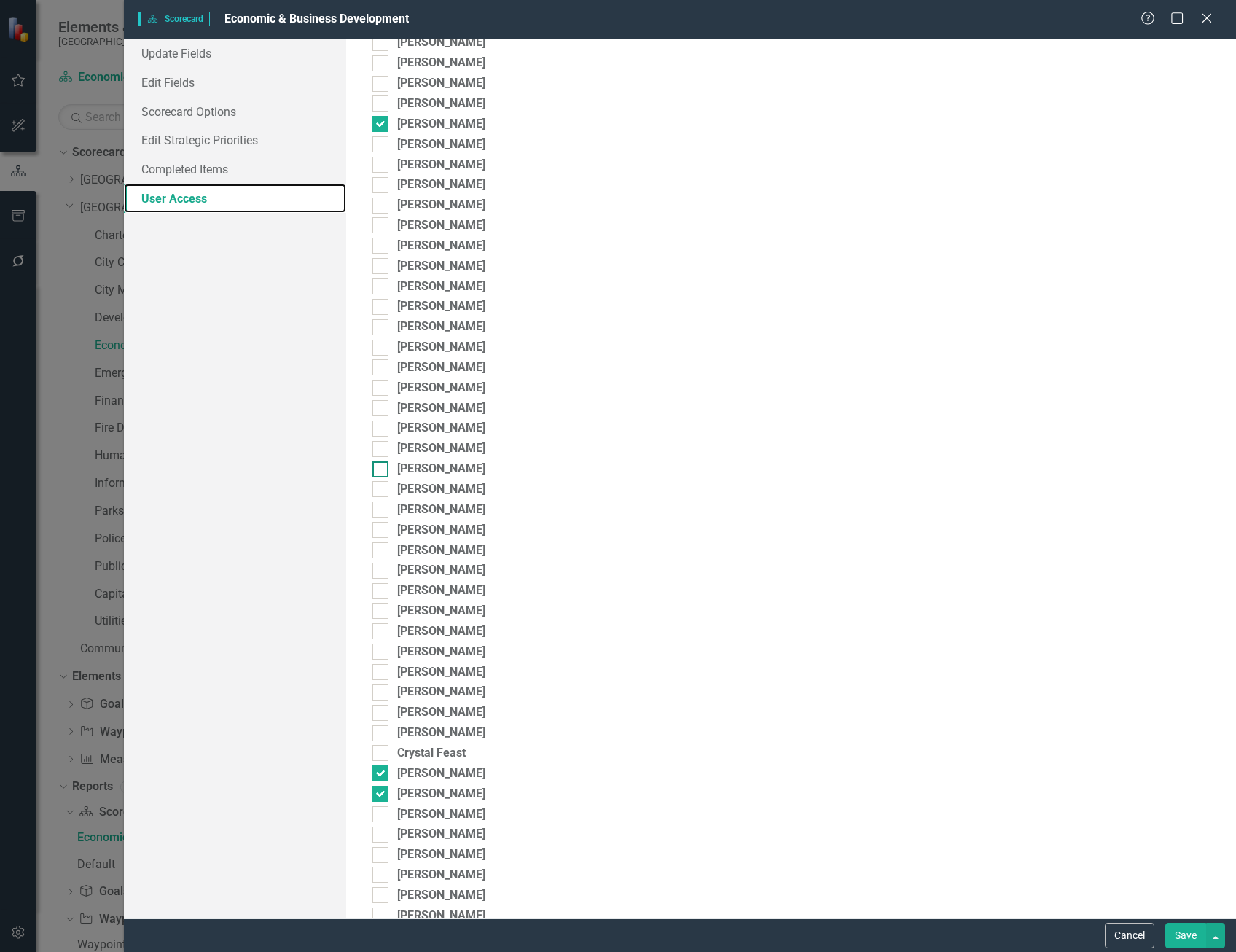
scroll to position [292, 0]
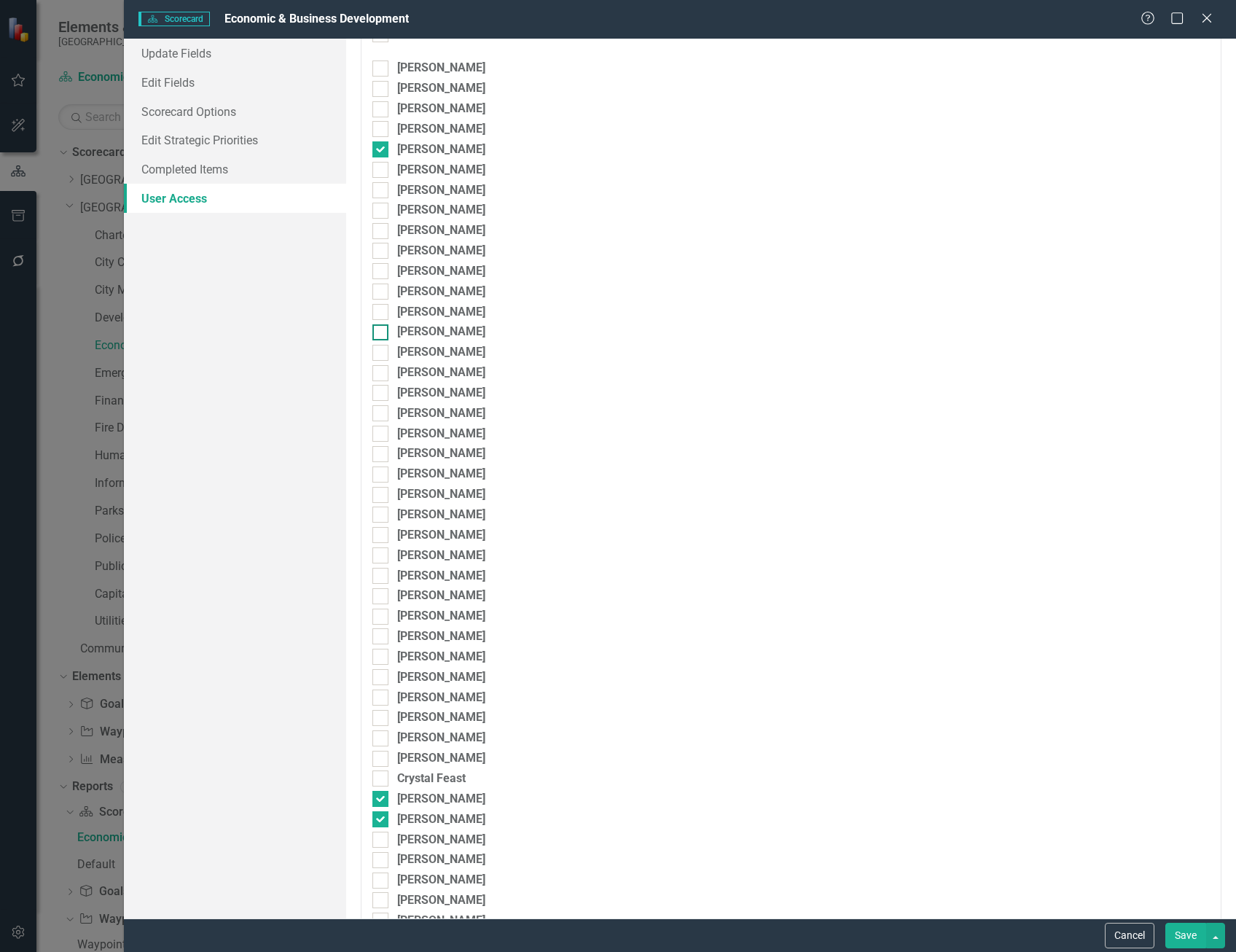
click at [381, 325] on input "[PERSON_NAME]" at bounding box center [377, 329] width 10 height 10
checkbox input "true"
click at [1181, 932] on button "Save" at bounding box center [1185, 936] width 41 height 25
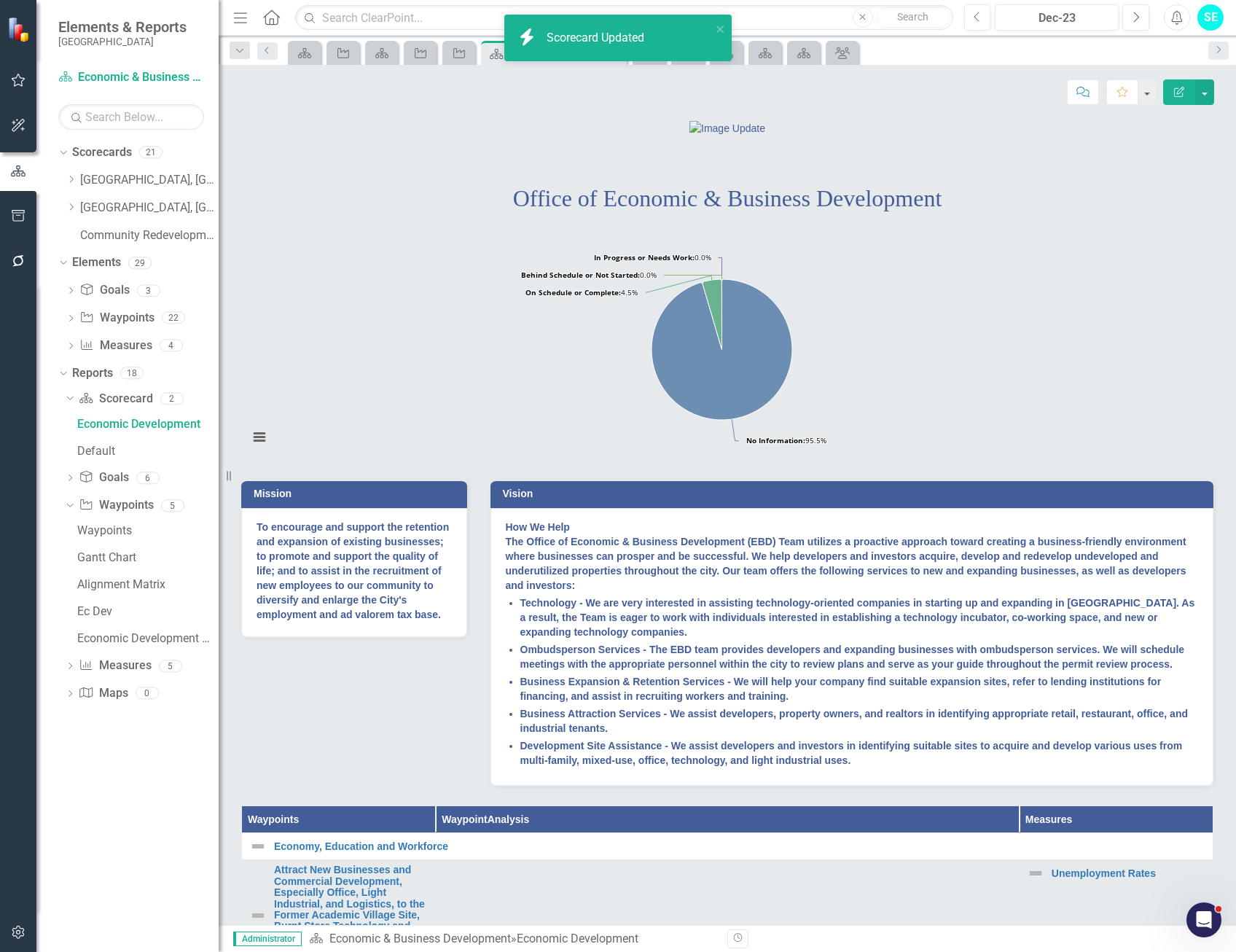
click at [21, 930] on icon "button" at bounding box center [19, 933] width 15 height 12
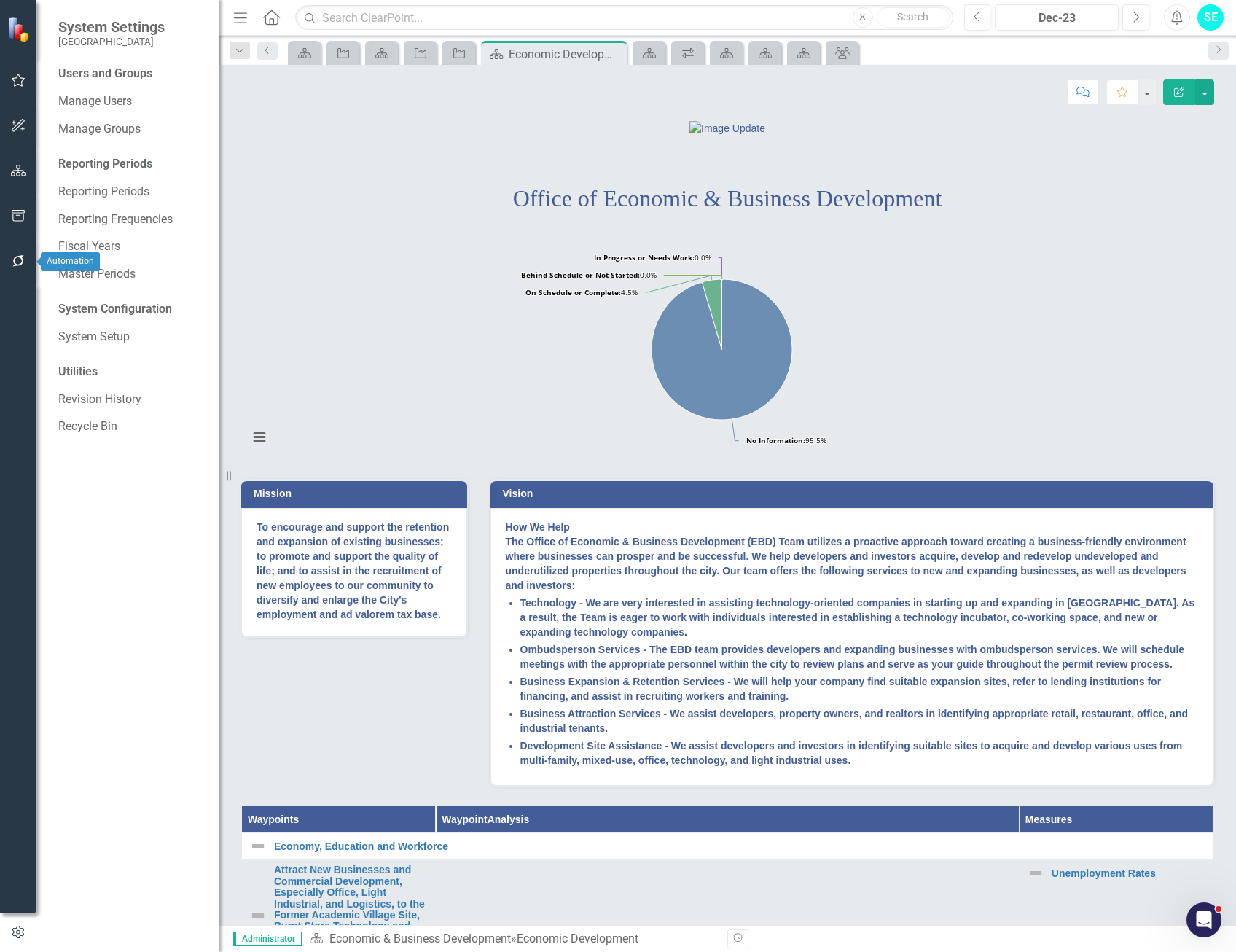
click at [13, 261] on icon "button" at bounding box center [19, 261] width 15 height 12
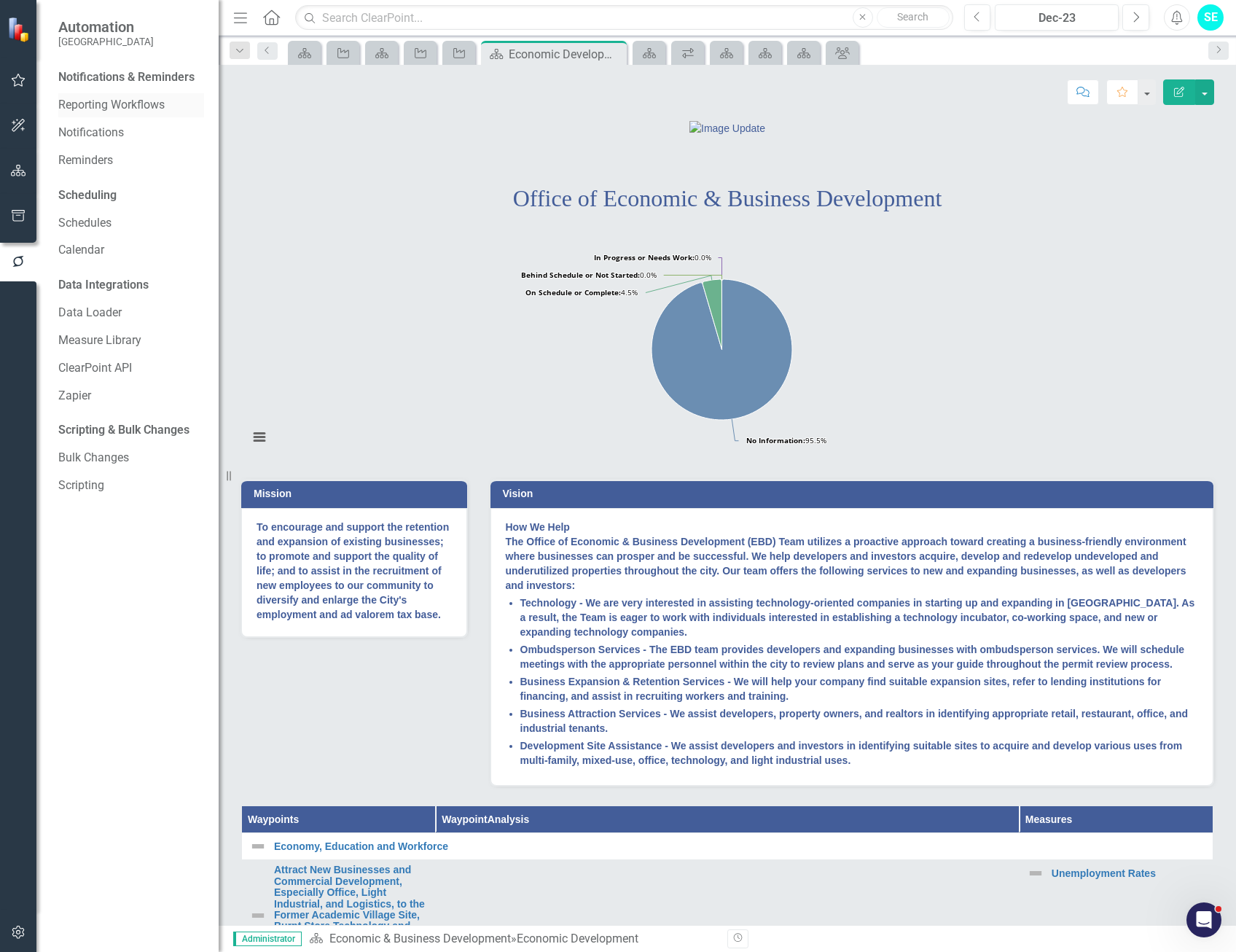
click at [105, 99] on link "Reporting Workflows" at bounding box center [131, 105] width 146 height 16
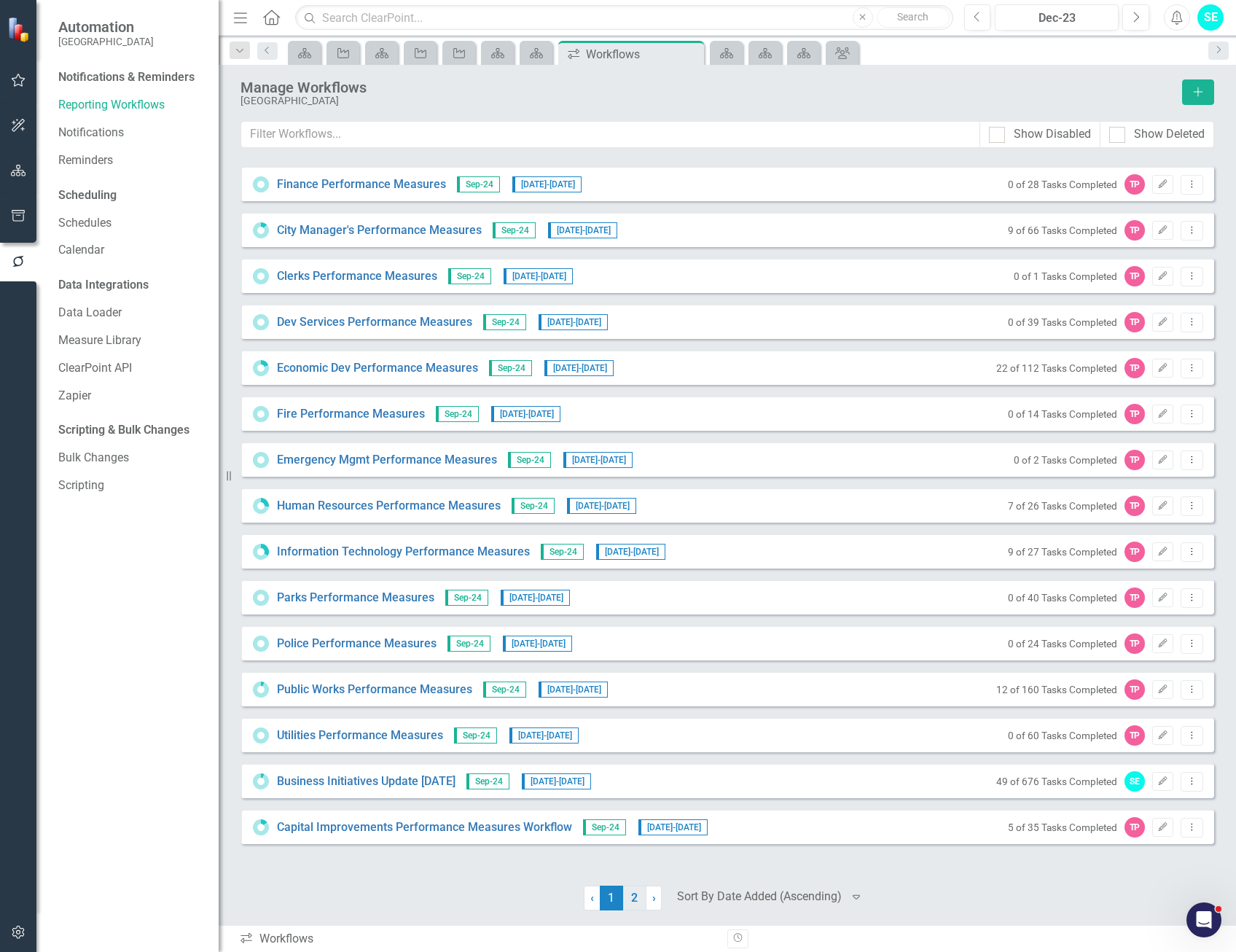
click at [633, 897] on link "2" at bounding box center [634, 897] width 23 height 25
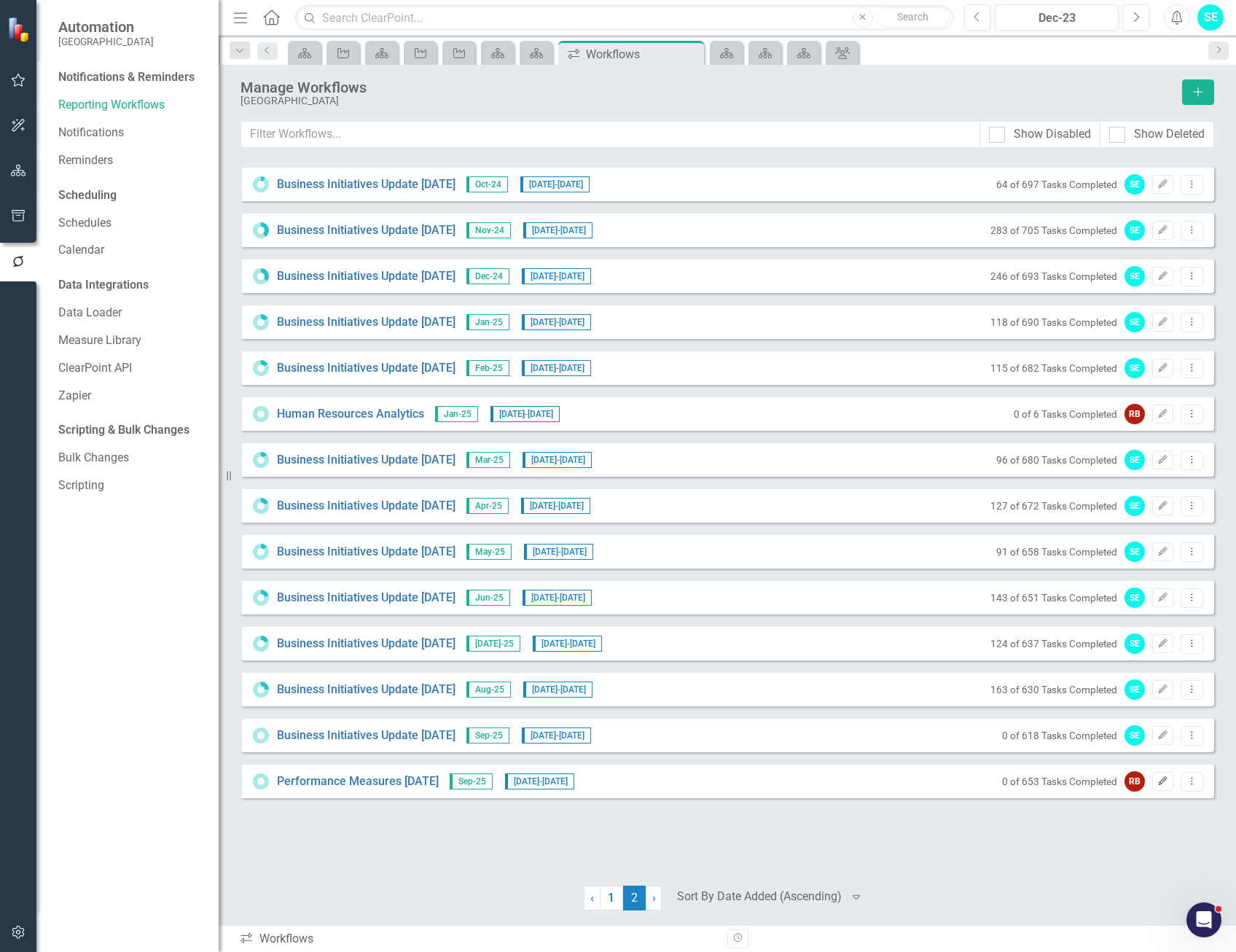
click at [1158, 779] on icon "Edit" at bounding box center [1163, 781] width 11 height 9
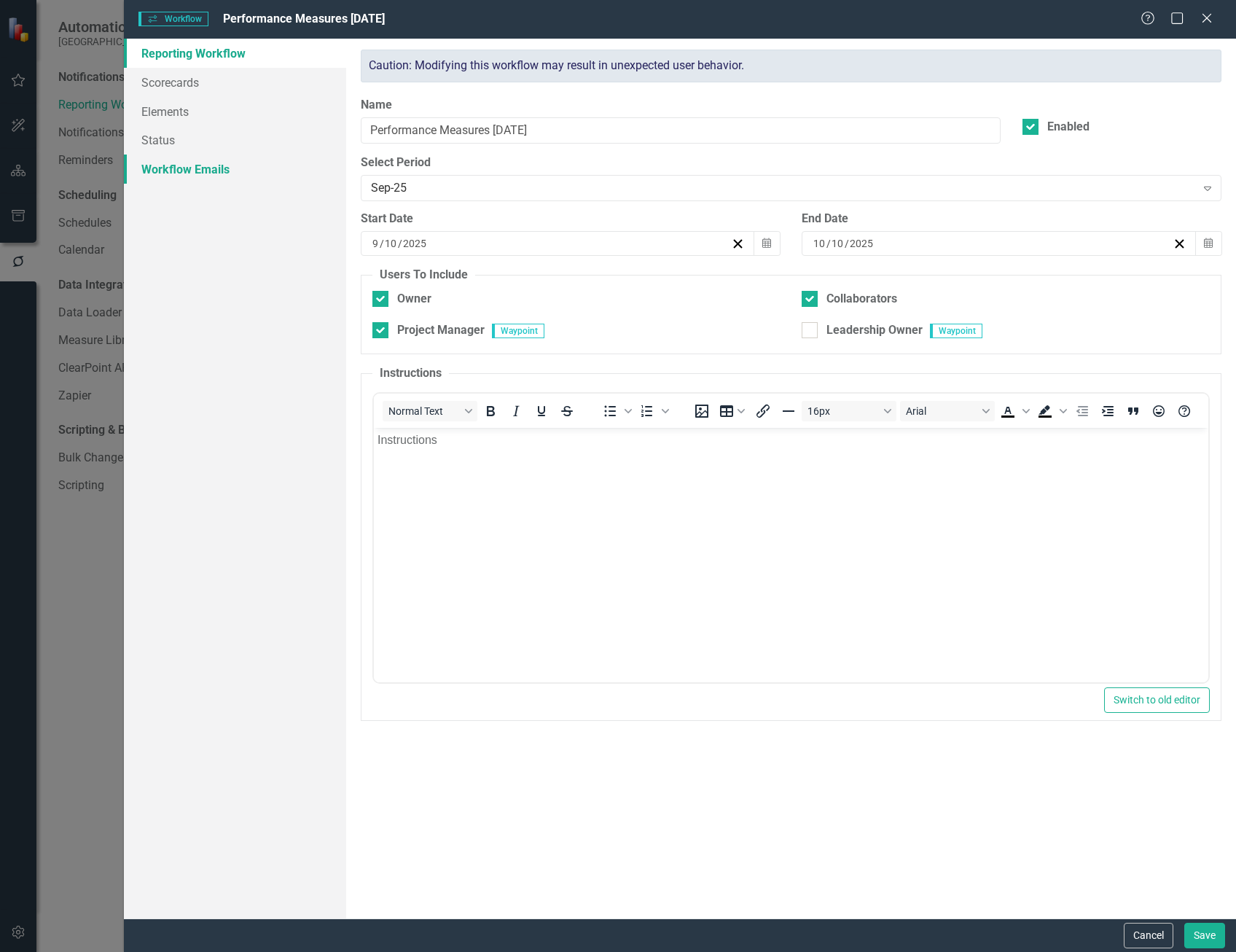
click at [199, 168] on link "Workflow Emails" at bounding box center [235, 169] width 222 height 29
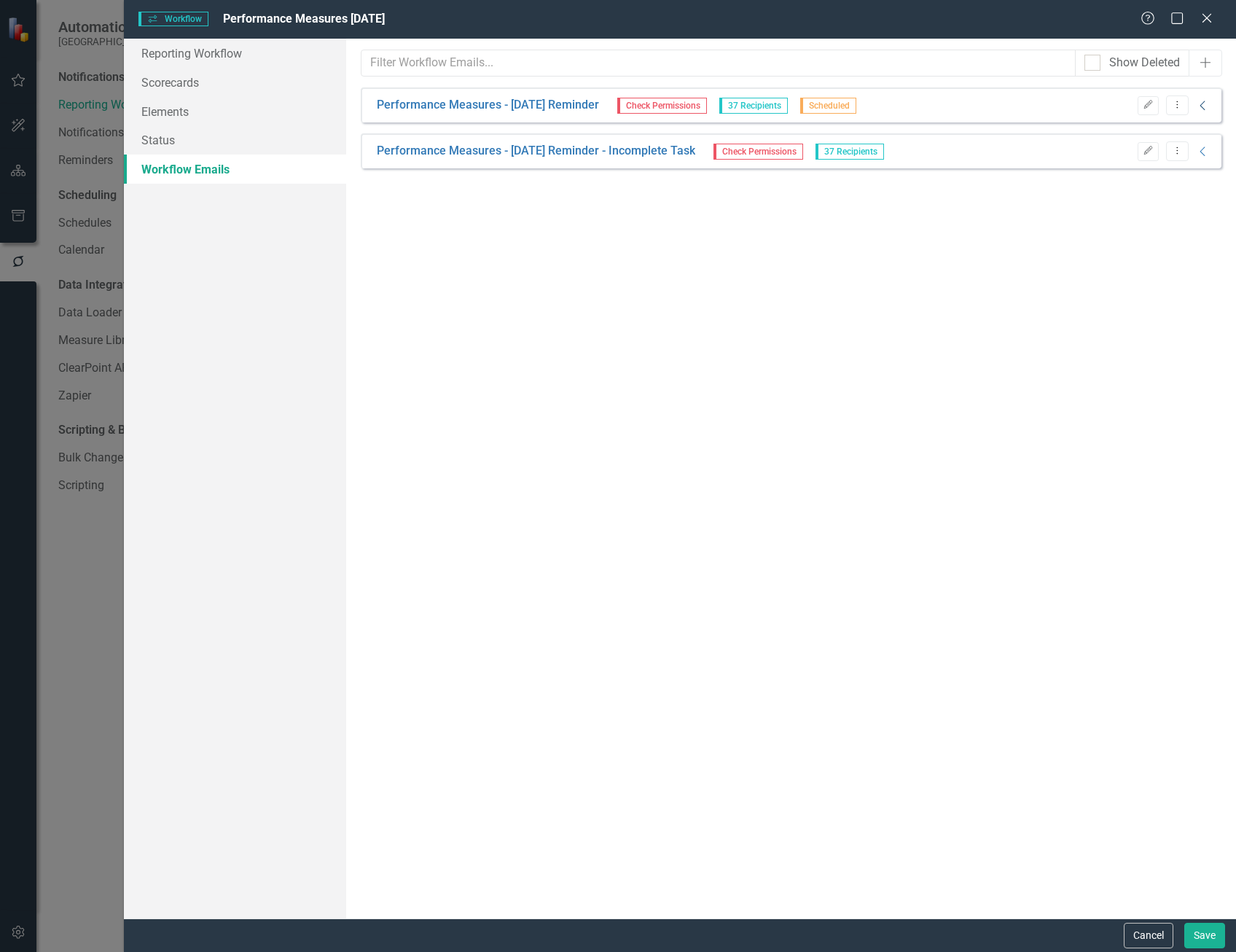
click at [1203, 106] on icon "Collapse" at bounding box center [1202, 106] width 14 height 12
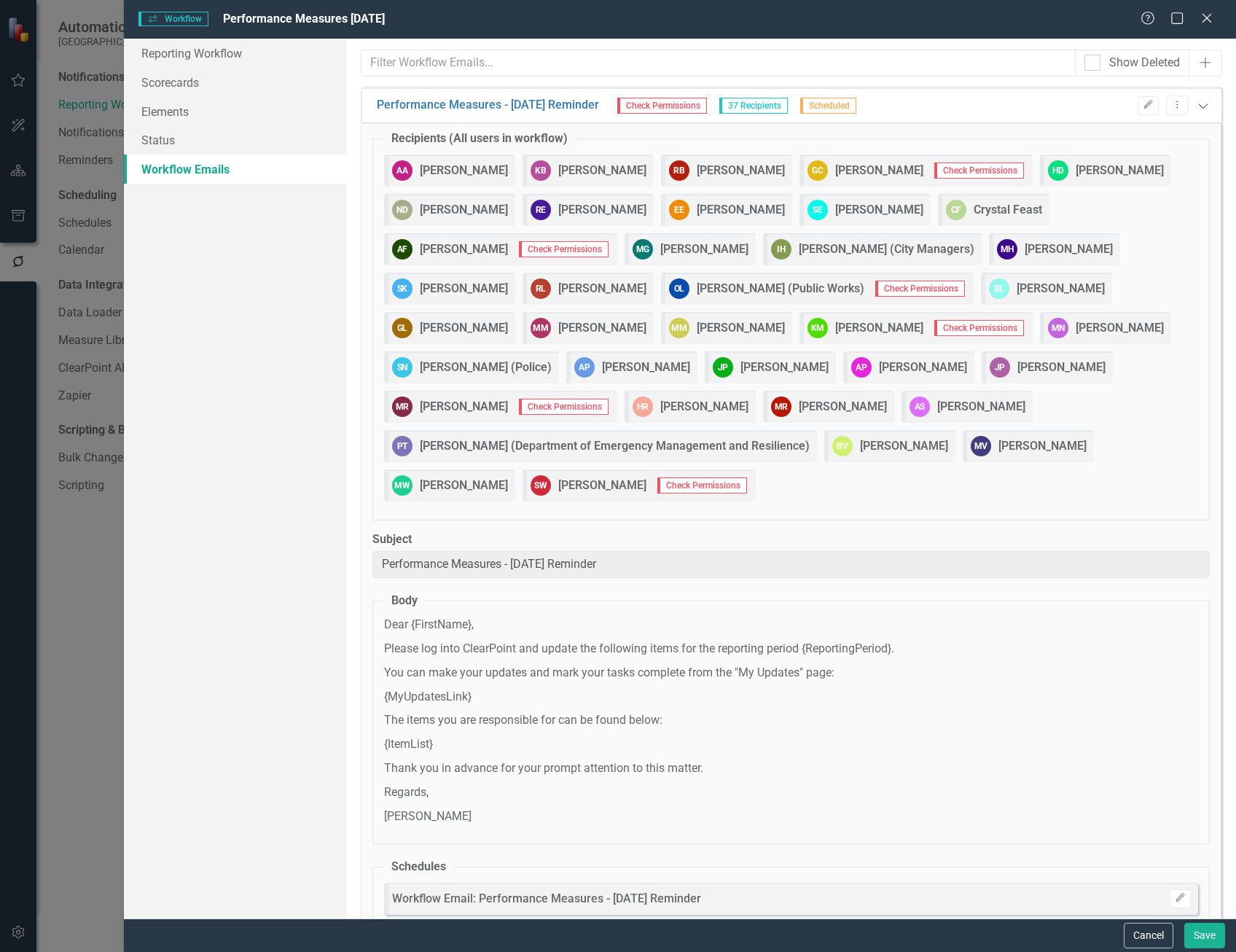
click at [1199, 103] on icon "Expanded" at bounding box center [1202, 106] width 14 height 12
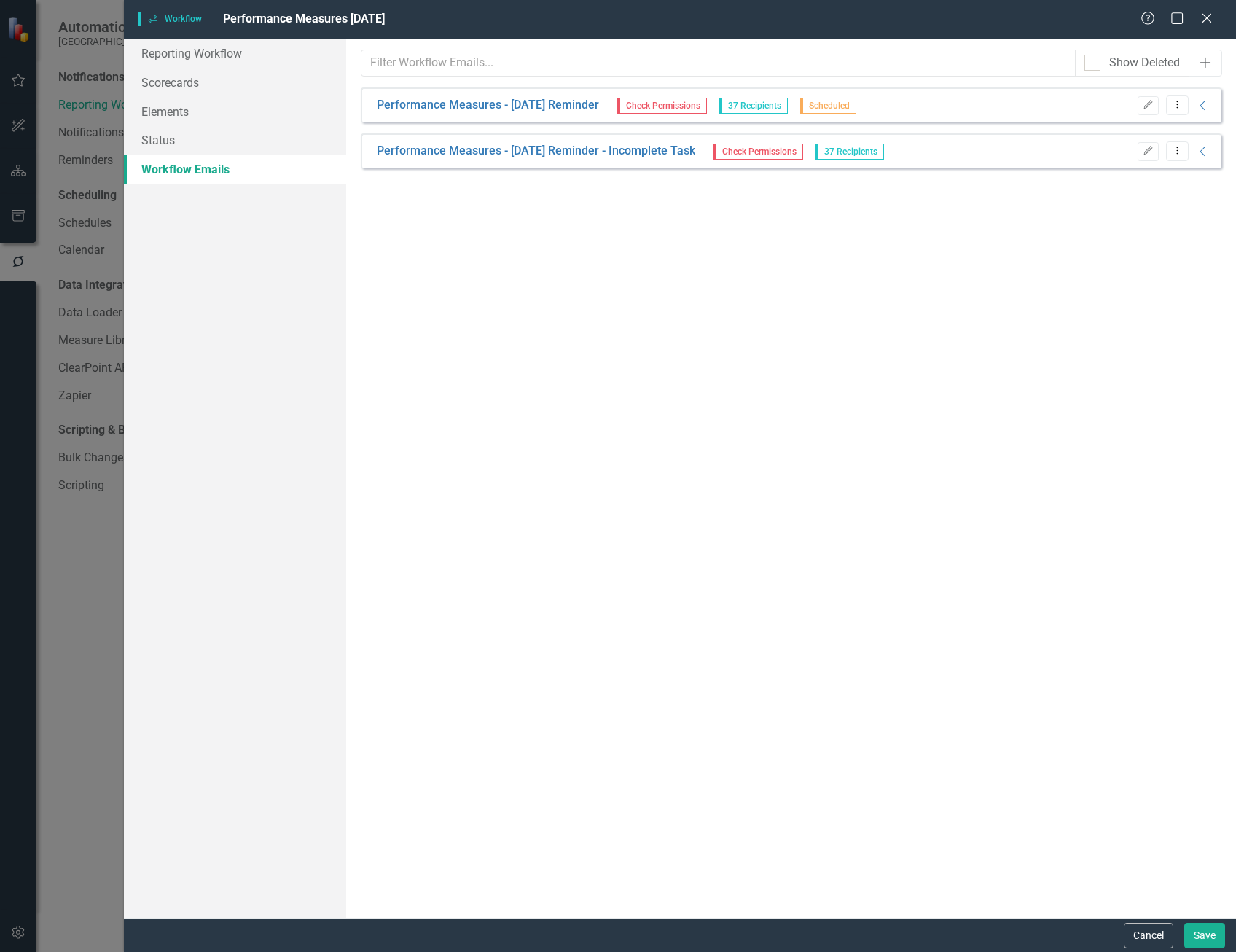
drag, startPoint x: 72, startPoint y: 627, endPoint x: 56, endPoint y: 618, distance: 18.4
click at [71, 627] on div "Workflows Workflow Performance Measures [DATE] Help Maximize Close Reporting Wo…" at bounding box center [618, 476] width 1236 height 952
click at [28, 936] on div "Workflows Workflow Performance Measures [DATE] Help Maximize Close Reporting Wo…" at bounding box center [618, 476] width 1236 height 952
click at [1134, 936] on button "Cancel" at bounding box center [1149, 936] width 49 height 25
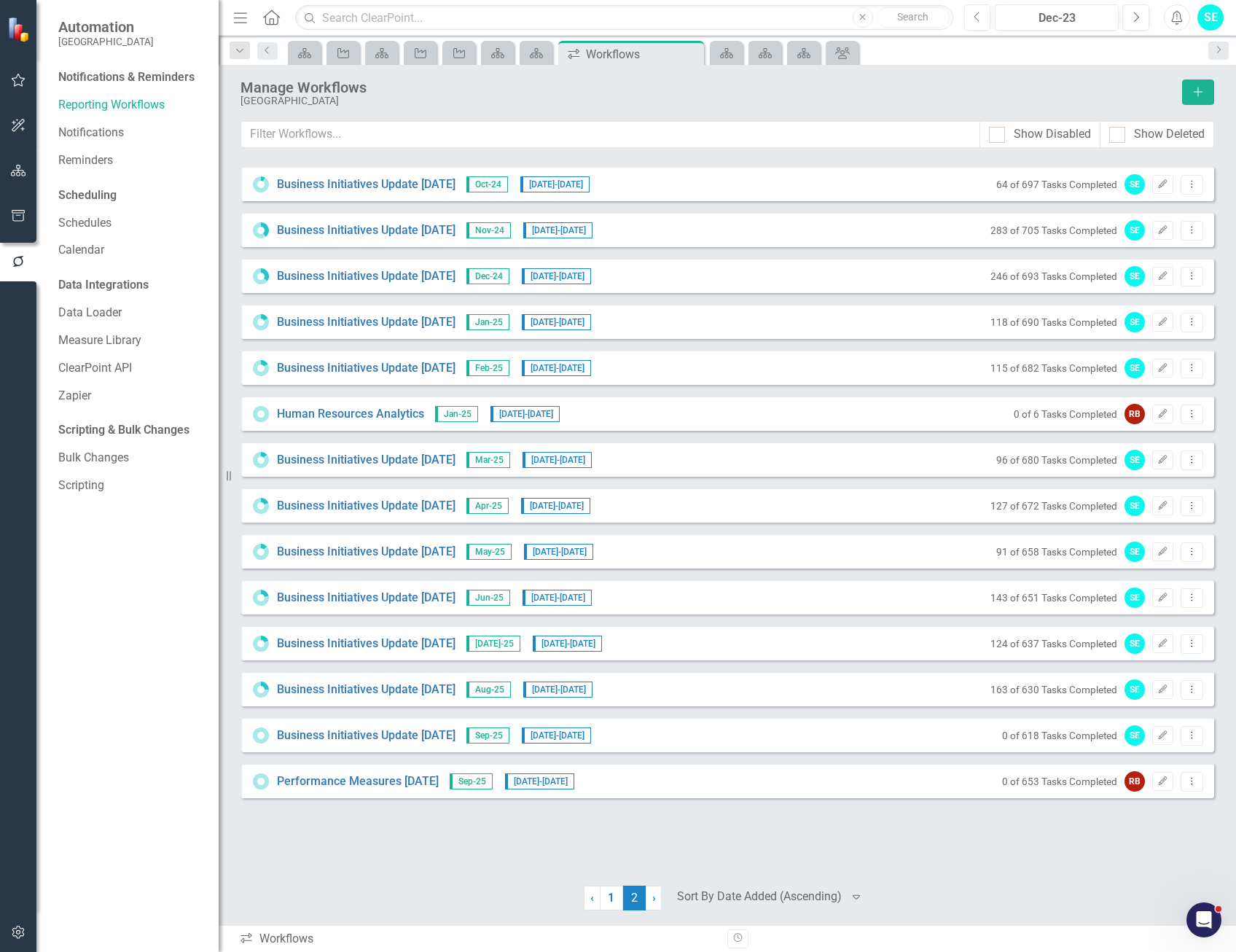
click at [11, 923] on button "button" at bounding box center [19, 933] width 33 height 31
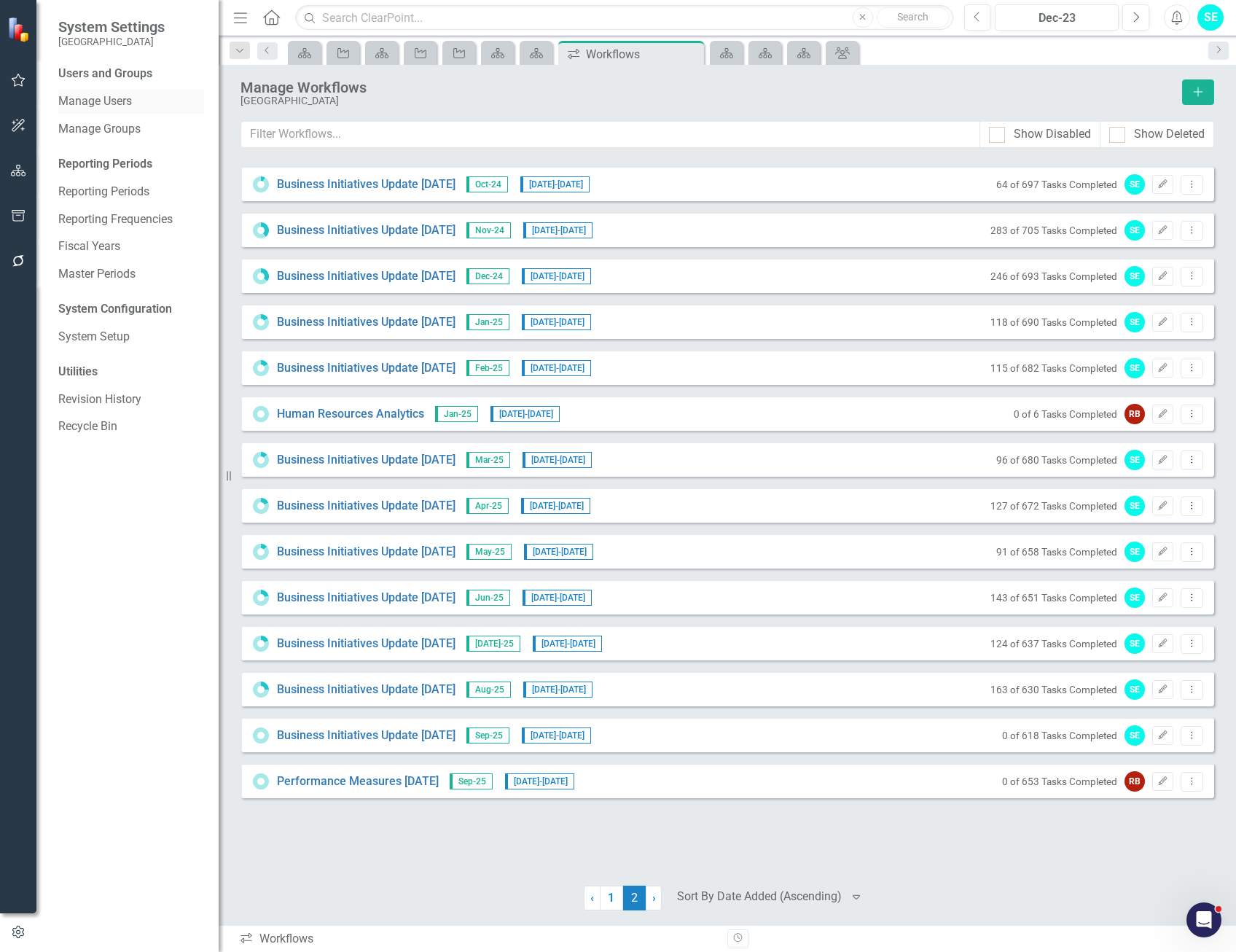
click at [114, 99] on link "Manage Users" at bounding box center [131, 102] width 146 height 16
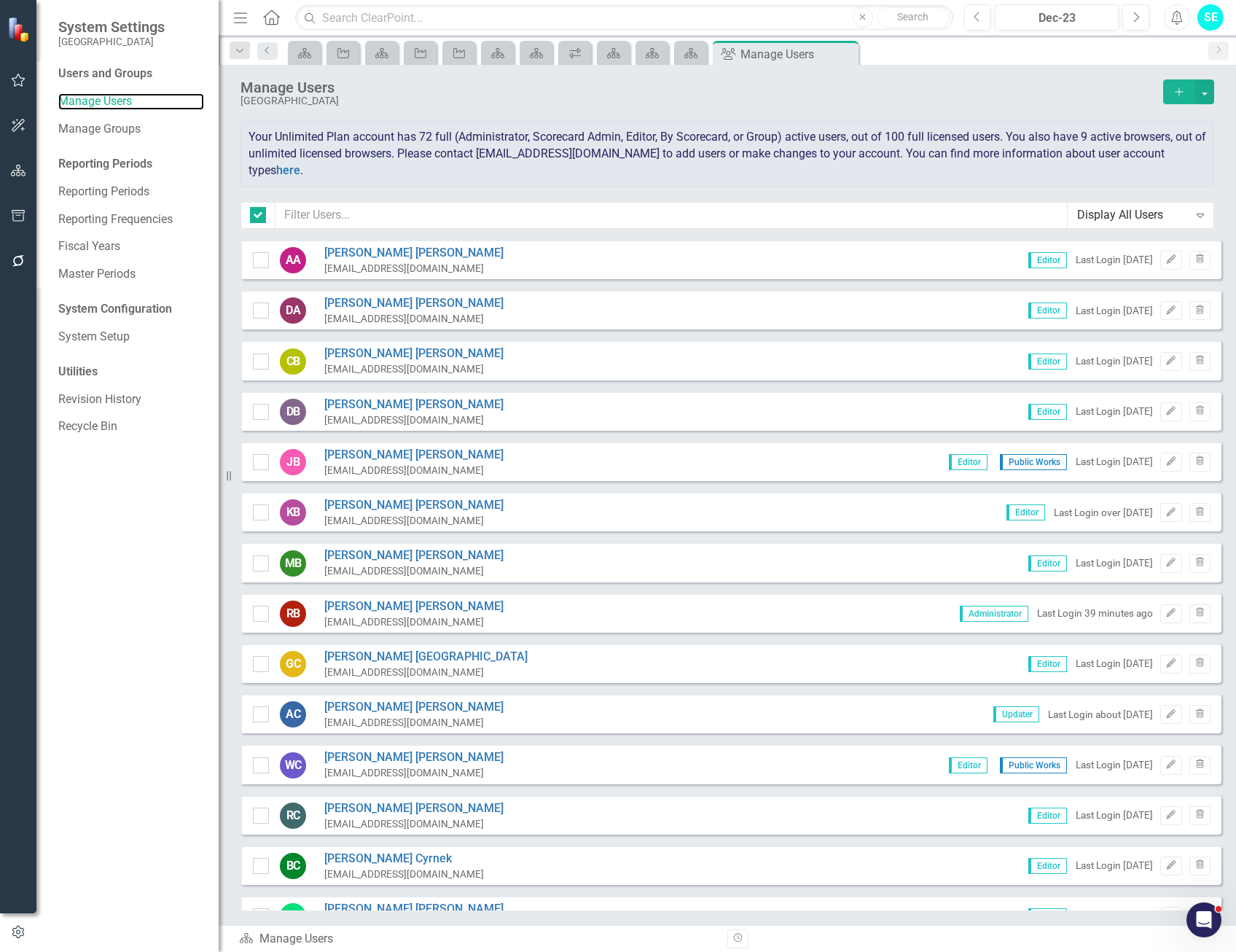
checkbox input "false"
click at [418, 215] on input "text" at bounding box center [671, 215] width 792 height 27
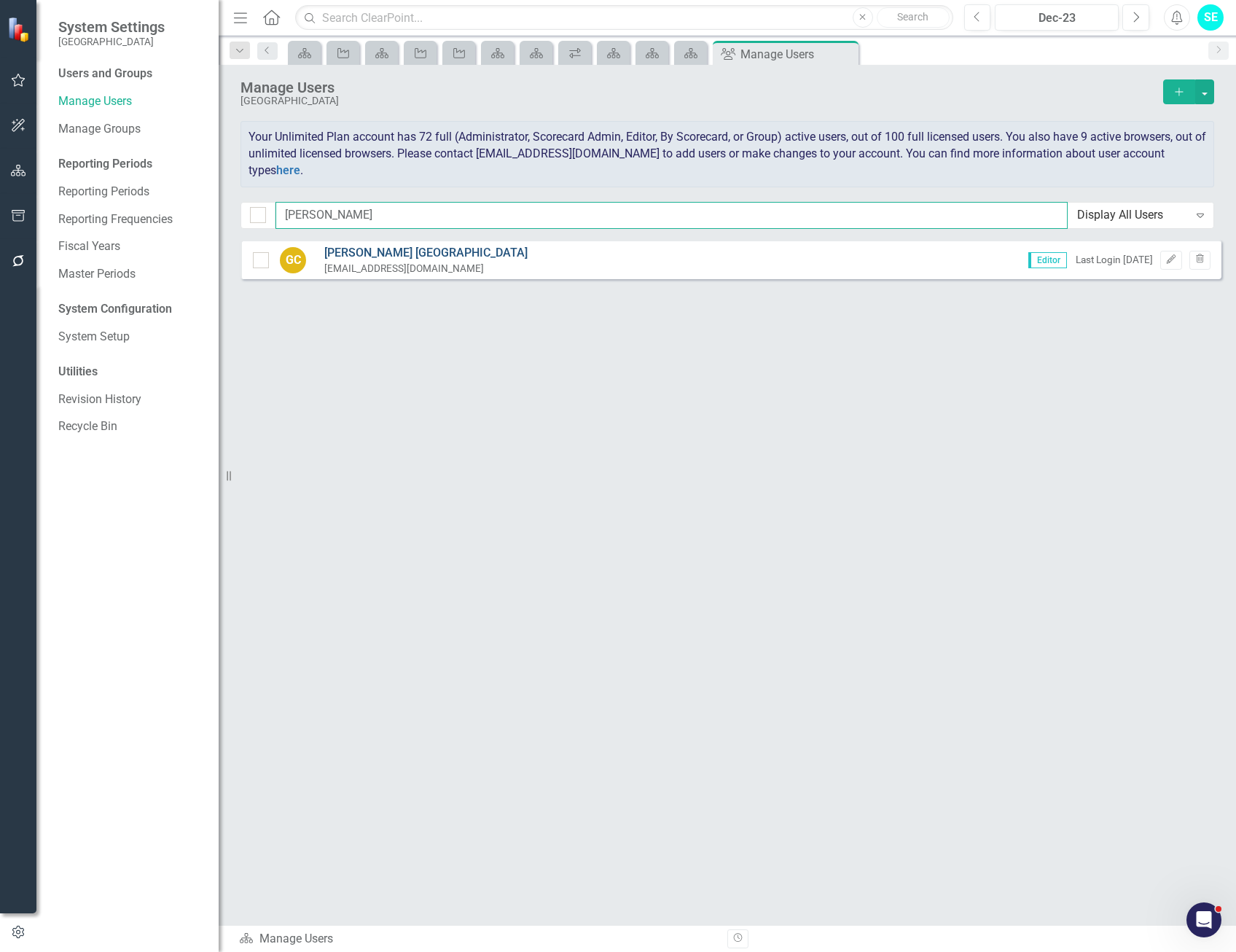
type input "gwen"
click at [385, 251] on link "Gwen Carlisle" at bounding box center [426, 253] width 203 height 16
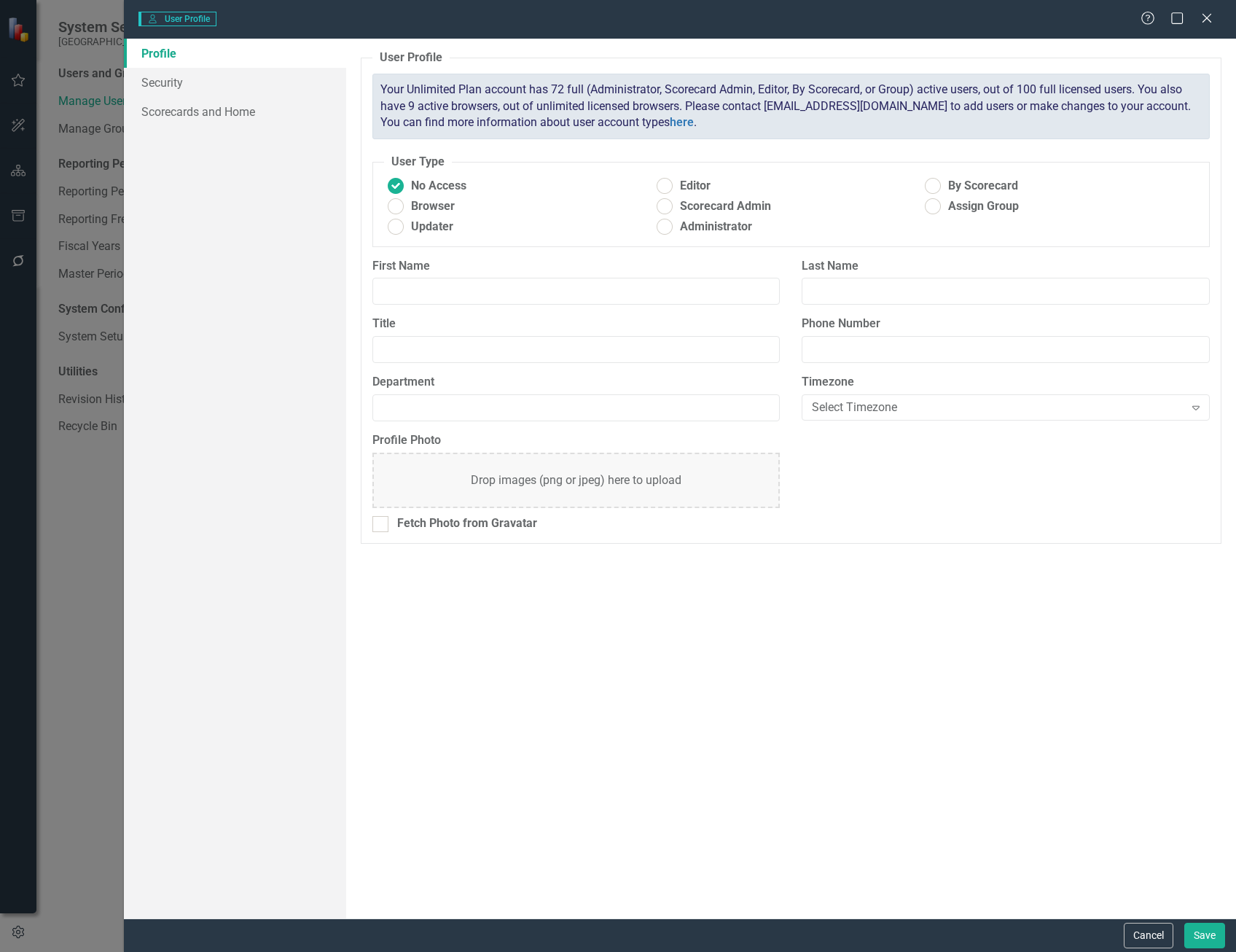
type input "[PERSON_NAME]"
type input "[GEOGRAPHIC_DATA]"
type input "Community Redevelopment Specialist"
type input "239-242-3737"
radio input "false"
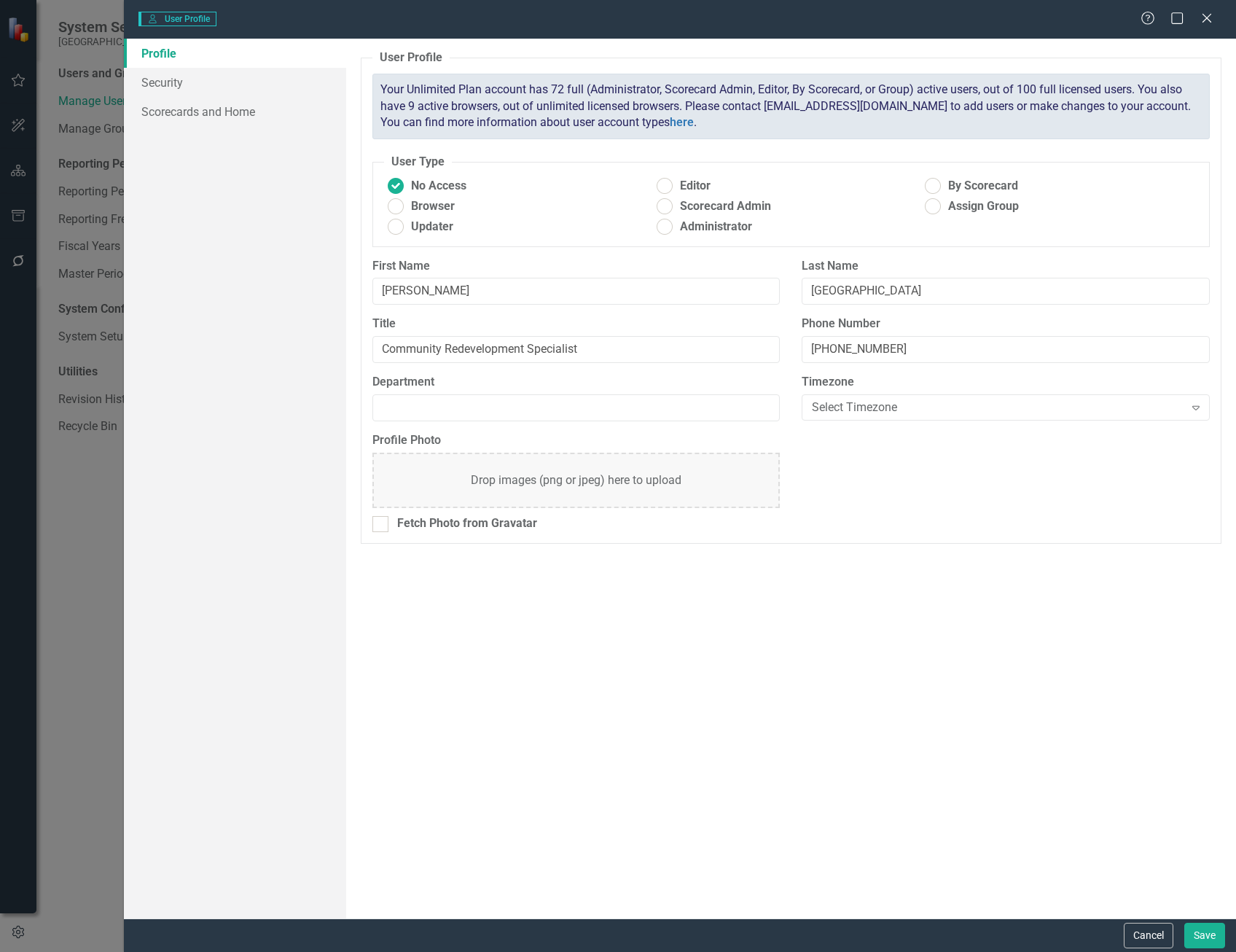
radio input "true"
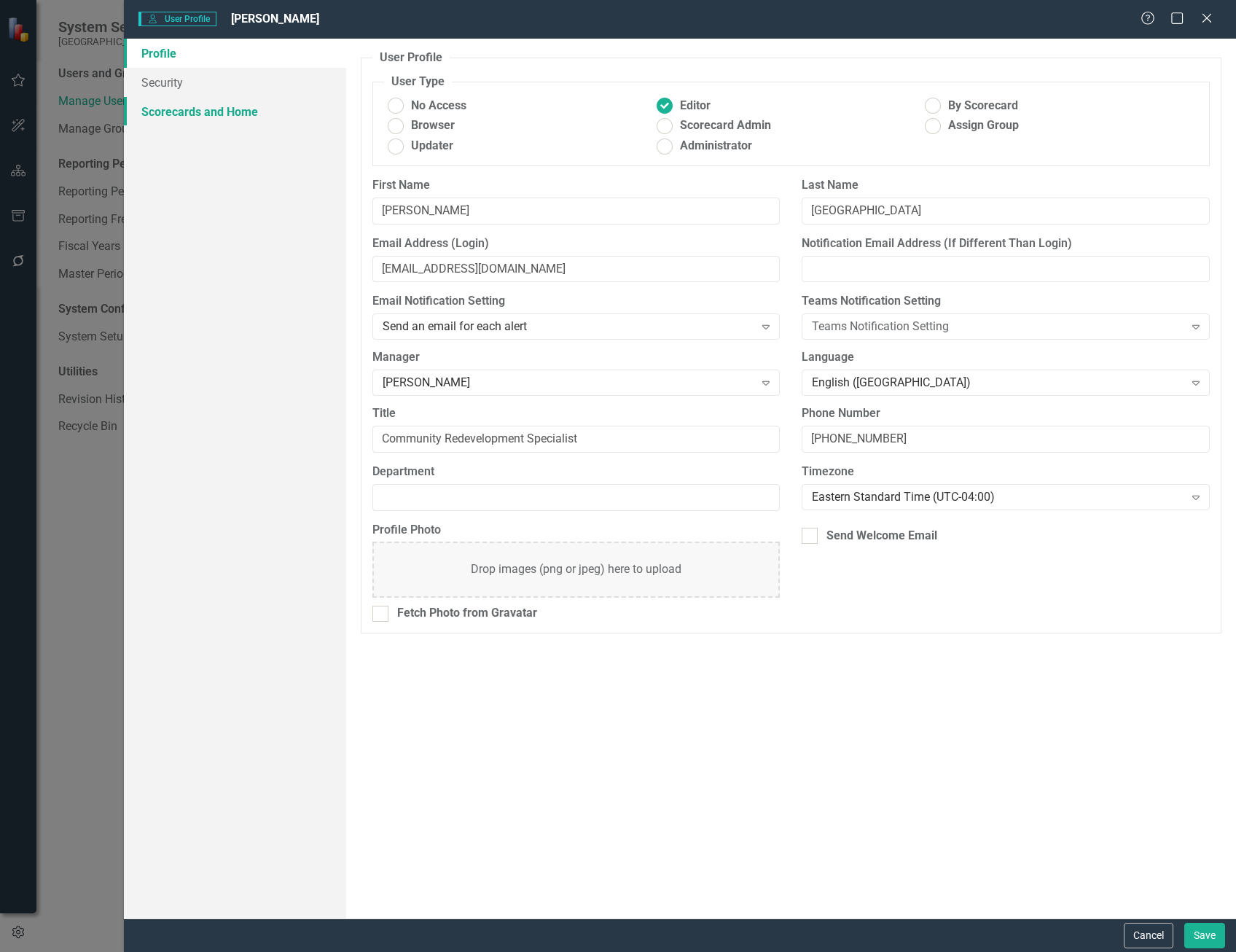
click at [232, 113] on link "Scorecards and Home" at bounding box center [235, 111] width 222 height 29
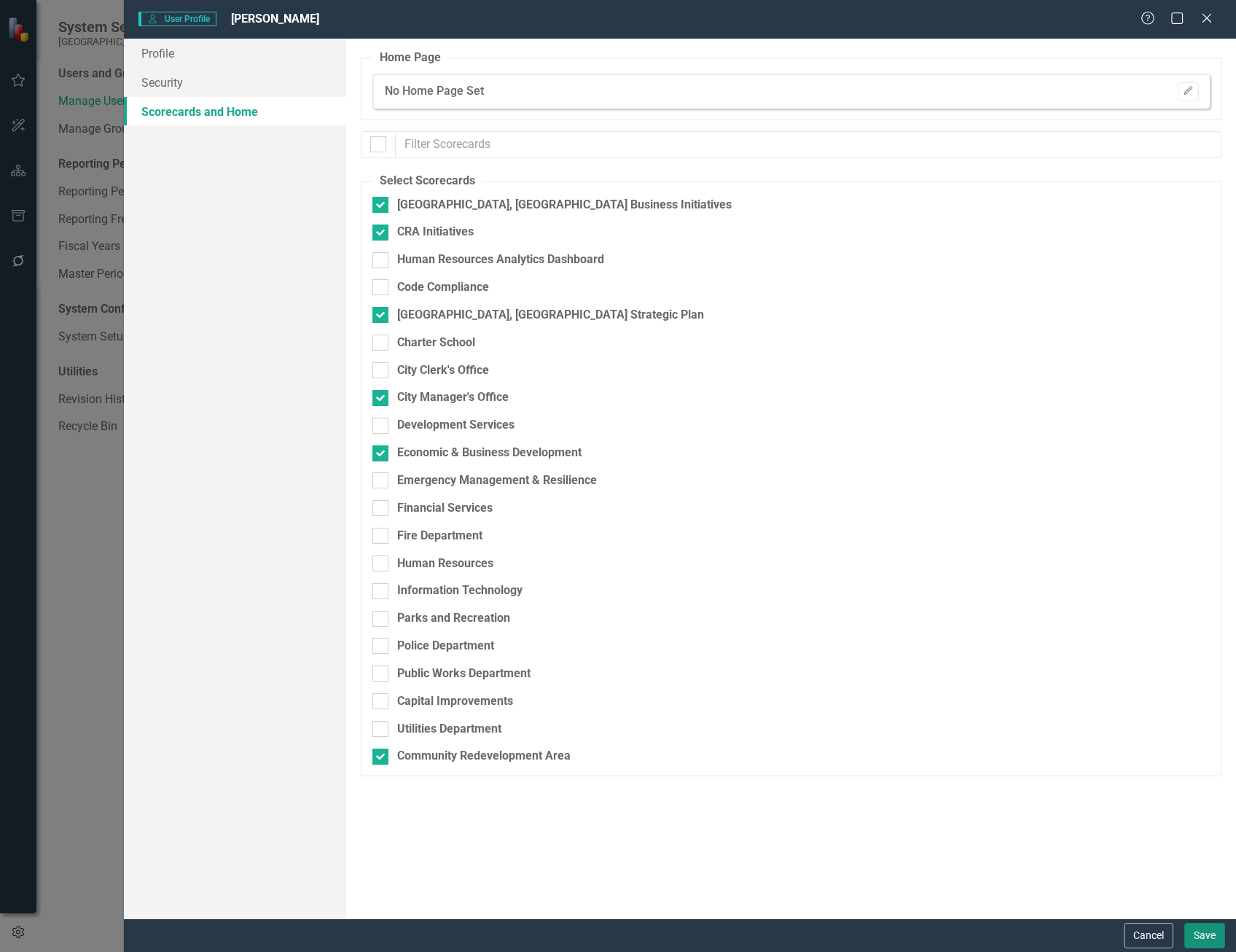
click at [1203, 936] on button "Save" at bounding box center [1205, 936] width 41 height 25
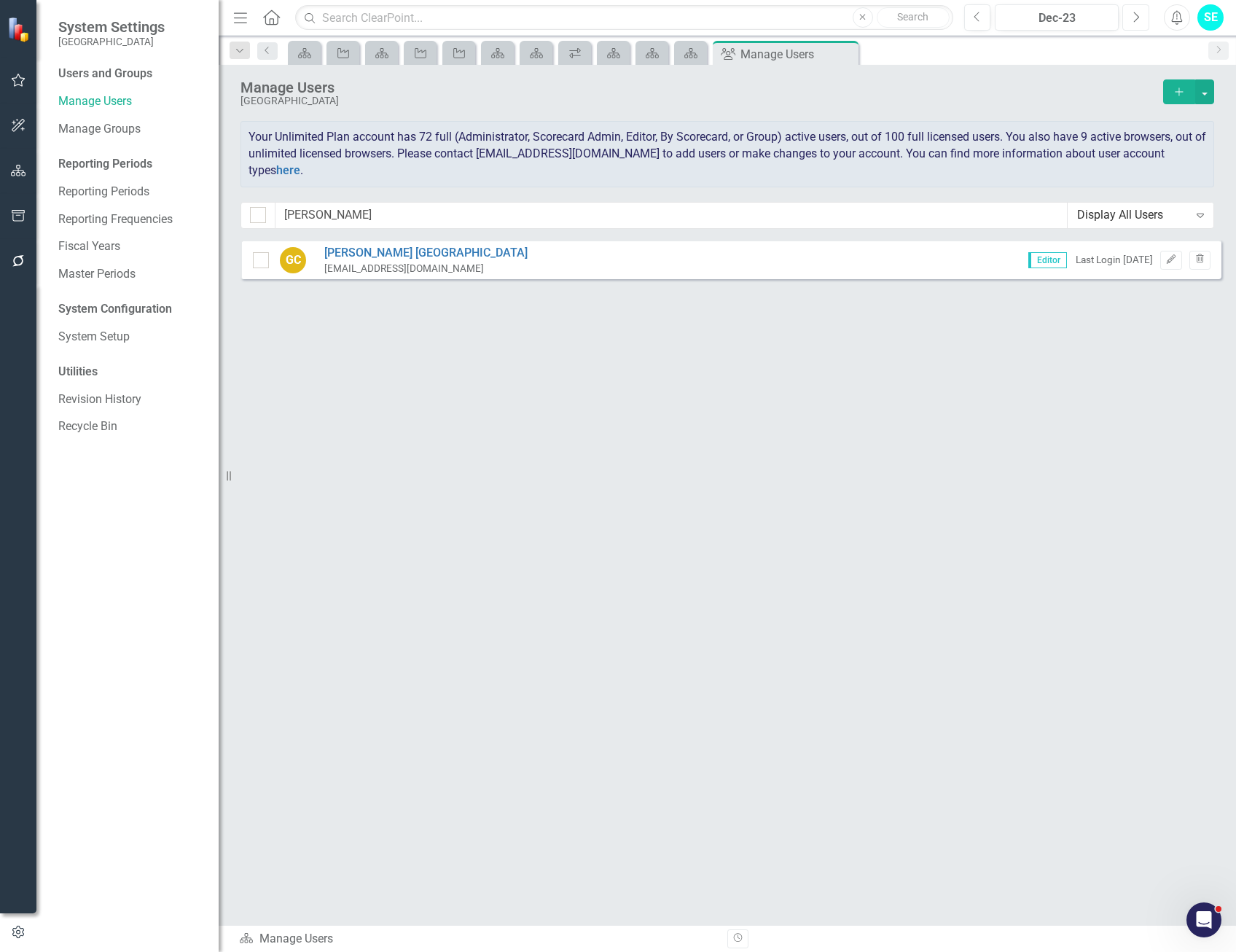
click at [1143, 16] on button "Next" at bounding box center [1136, 17] width 27 height 26
click at [1137, 19] on icon "Next" at bounding box center [1136, 18] width 8 height 13
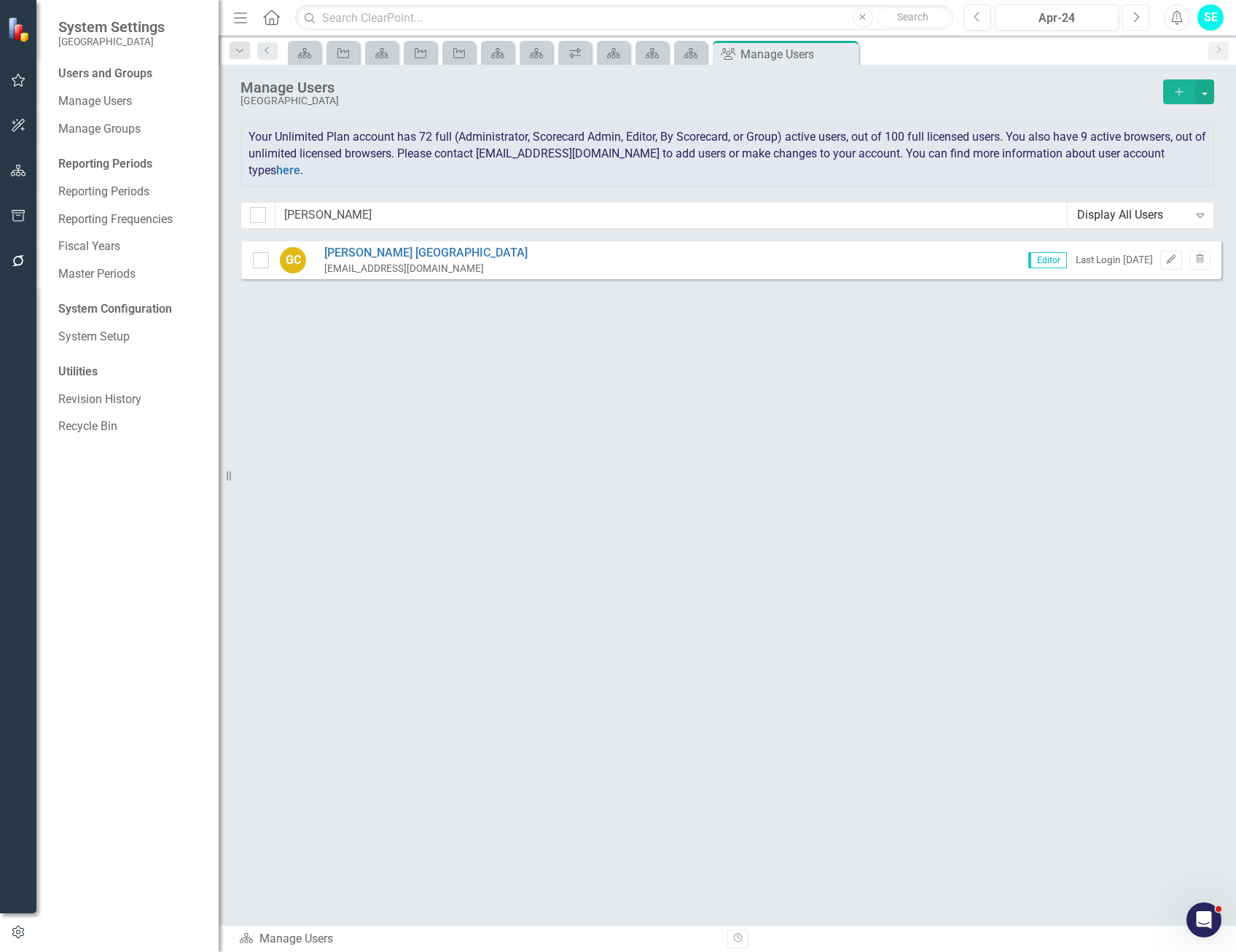
click at [1137, 19] on icon "Next" at bounding box center [1136, 18] width 8 height 13
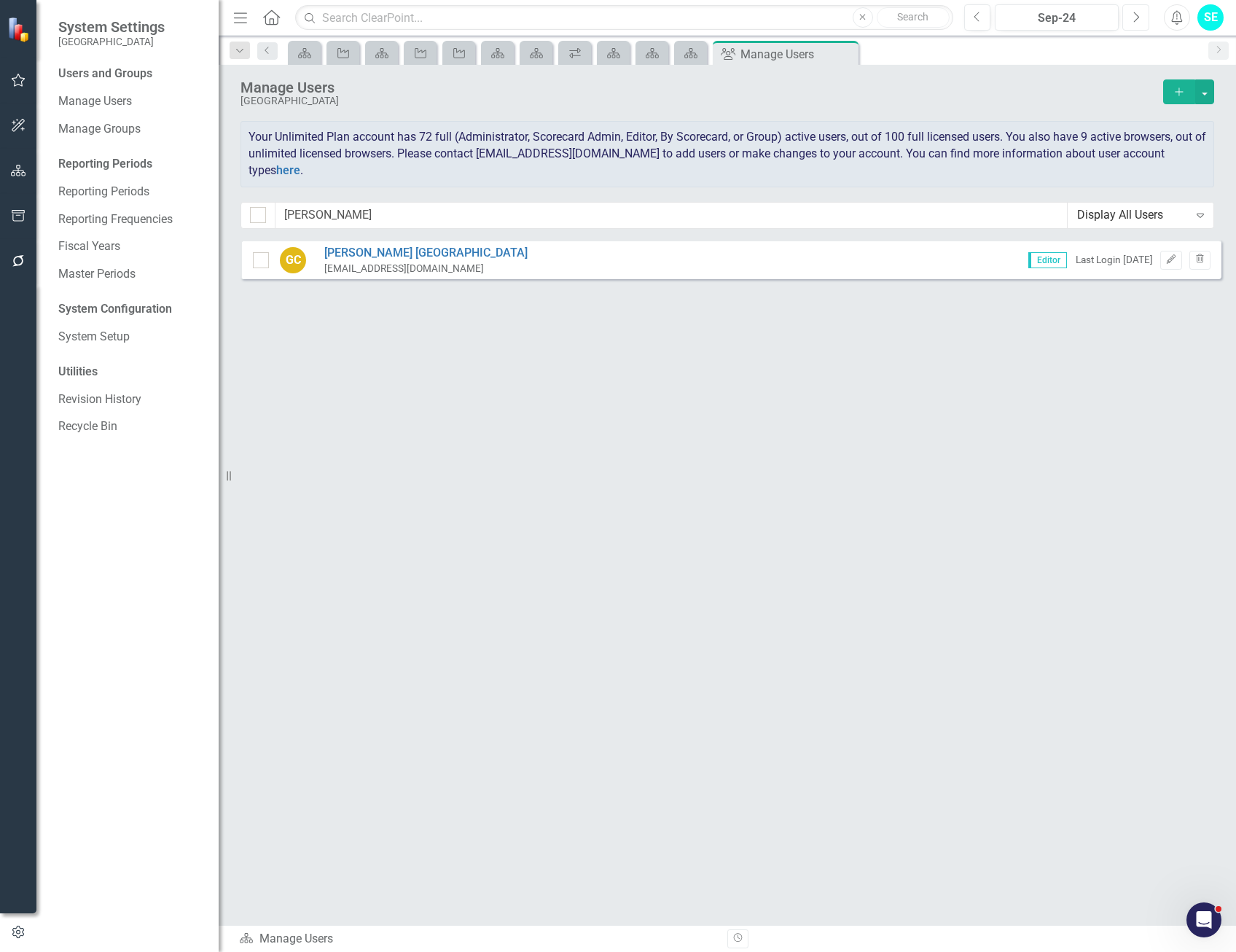
click at [1137, 19] on icon "Next" at bounding box center [1136, 18] width 8 height 13
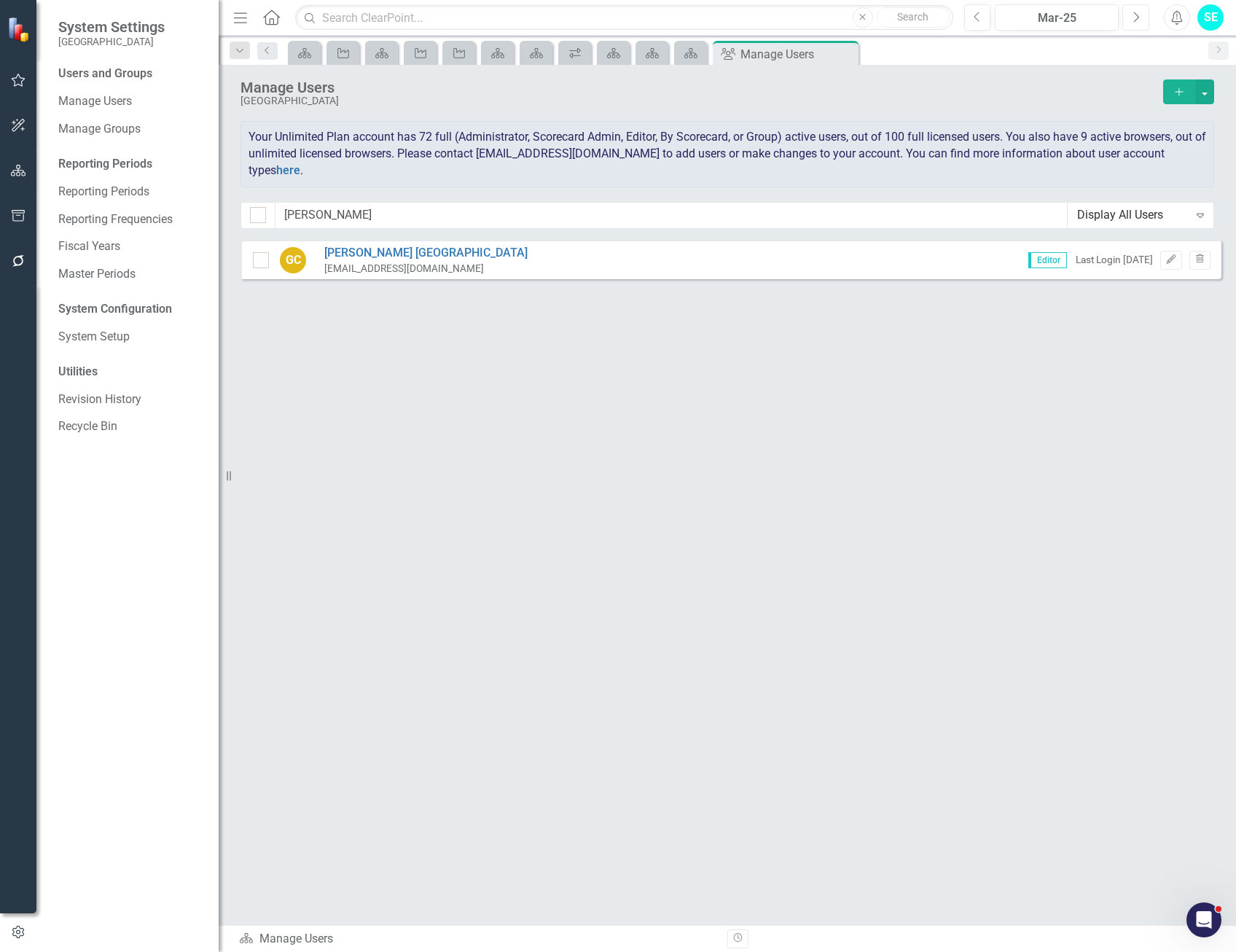
click at [1137, 19] on icon "Next" at bounding box center [1136, 18] width 8 height 13
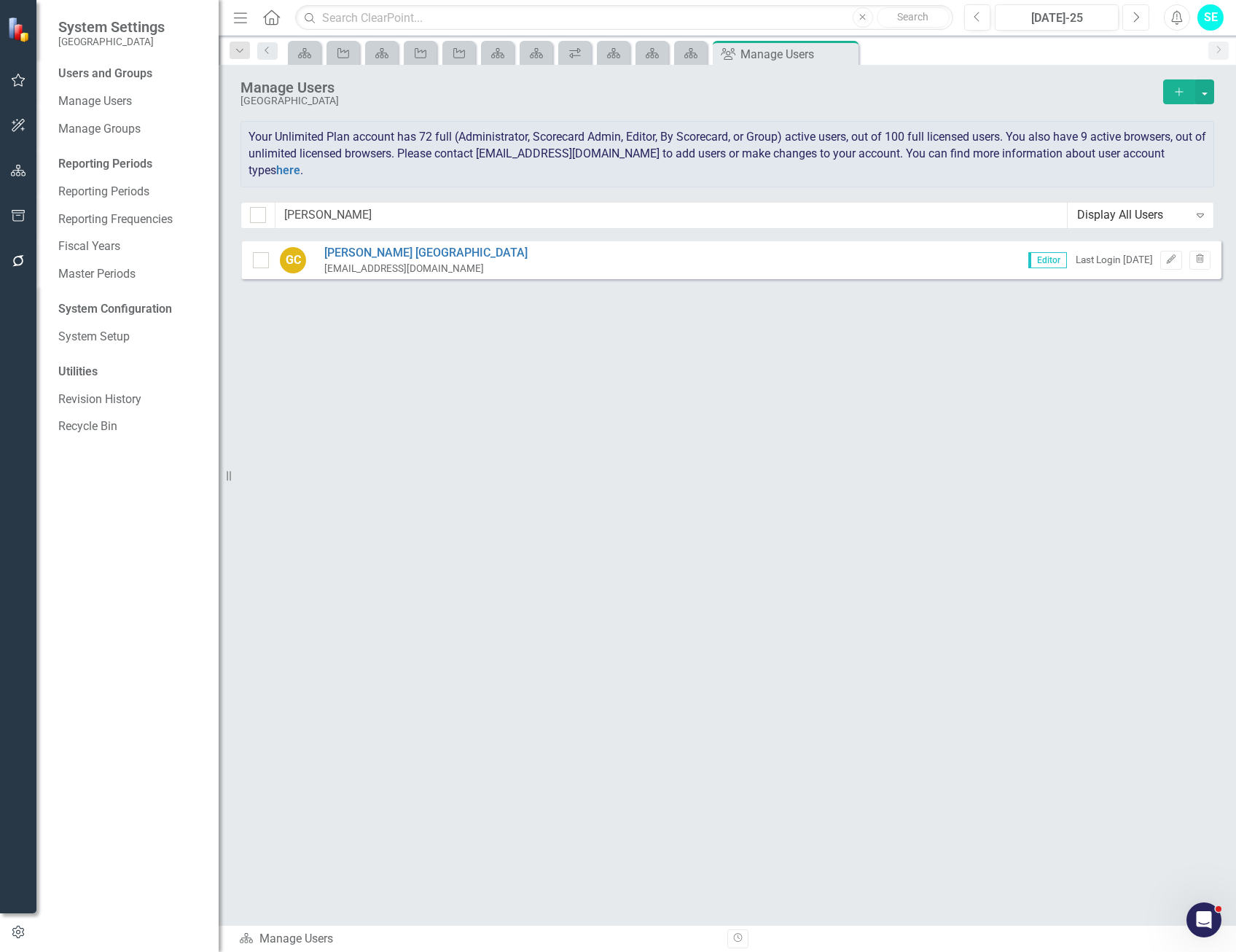
click at [1137, 19] on icon "Next" at bounding box center [1136, 18] width 8 height 13
click at [982, 16] on button "Previous" at bounding box center [977, 17] width 27 height 26
click at [1166, 258] on icon "Edit" at bounding box center [1170, 260] width 11 height 9
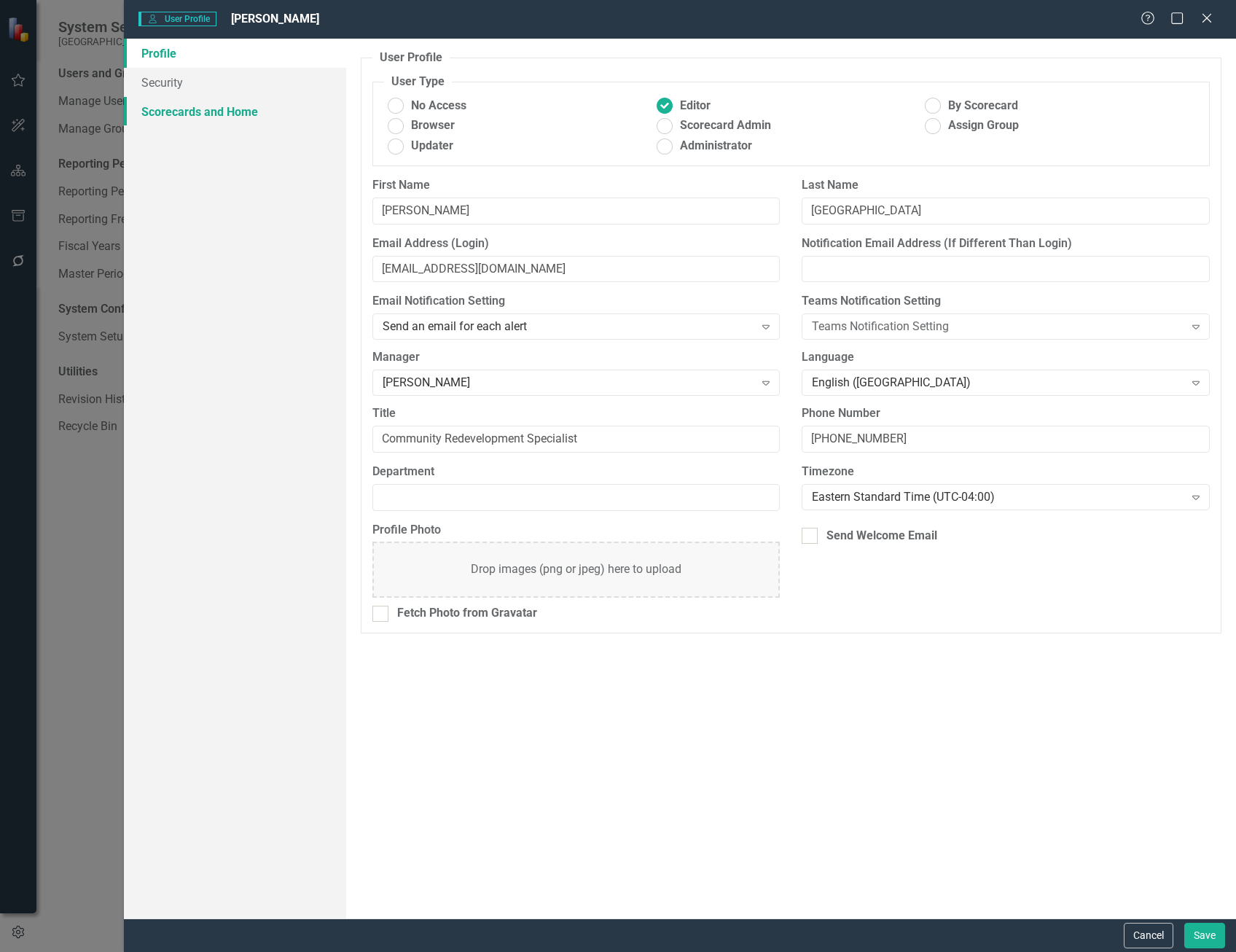
click at [206, 109] on link "Scorecards and Home" at bounding box center [235, 111] width 222 height 29
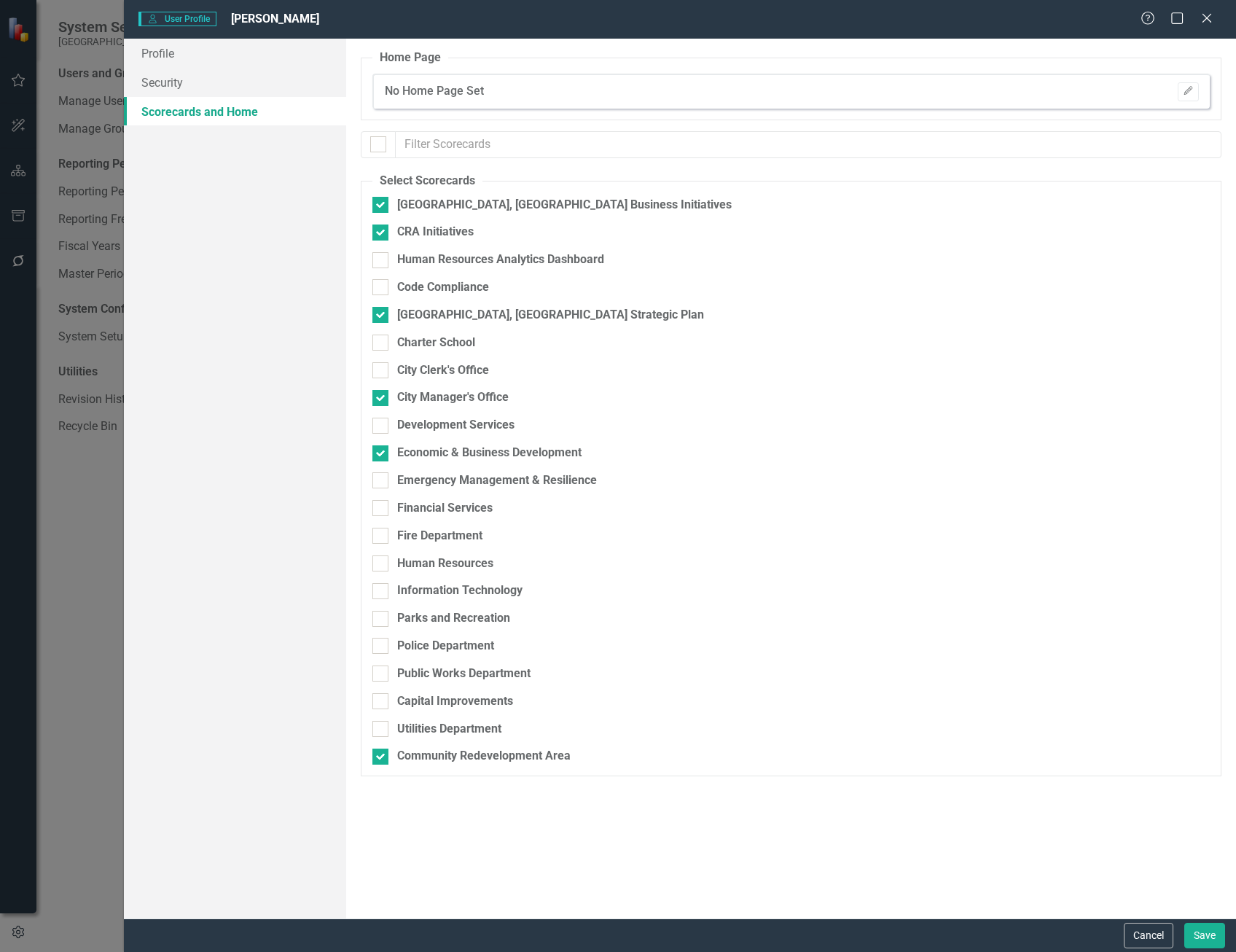
checkbox input "false"
click at [1199, 939] on button "Save" at bounding box center [1205, 936] width 41 height 25
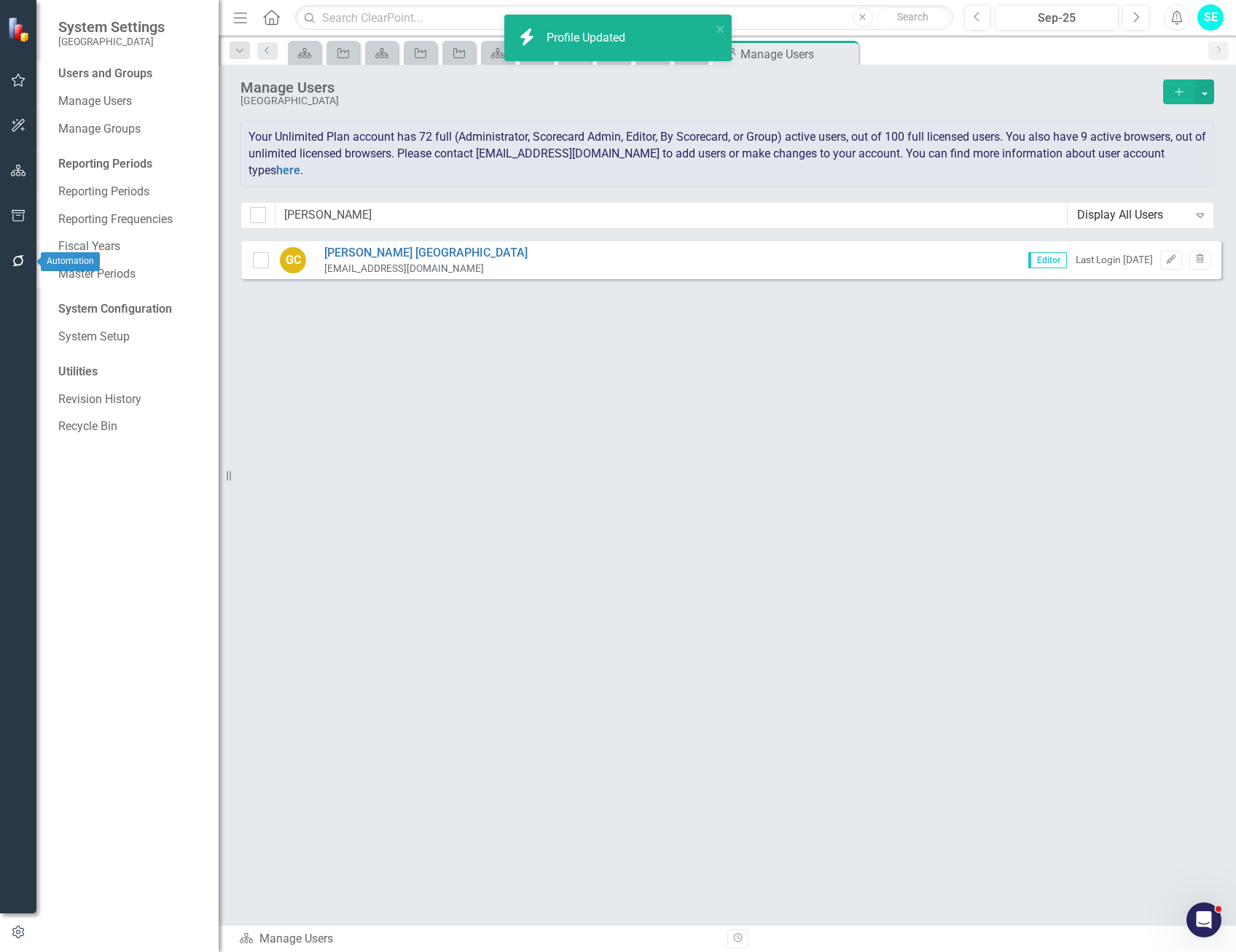
click at [4, 260] on button "button" at bounding box center [19, 261] width 33 height 31
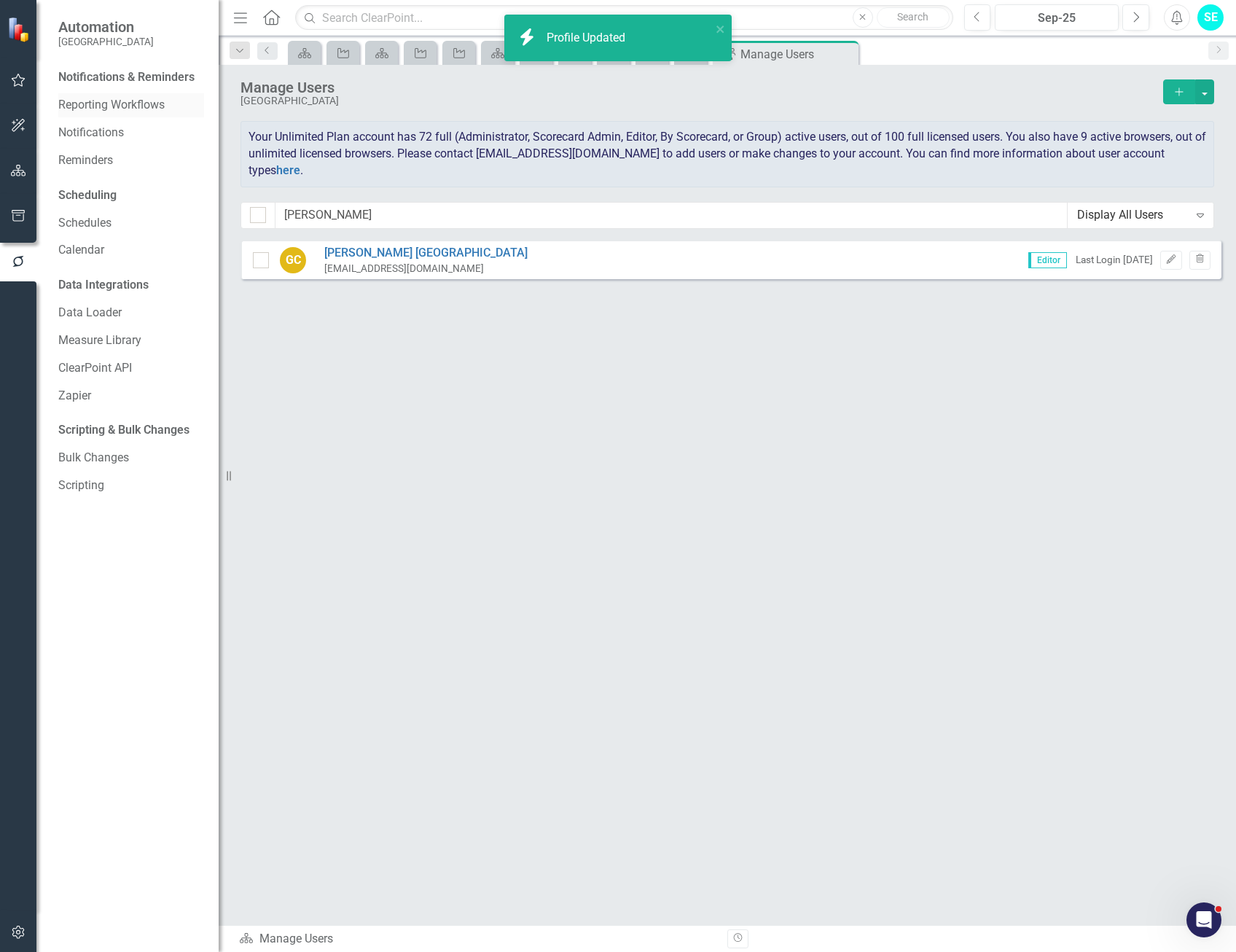
click at [100, 100] on link "Reporting Workflows" at bounding box center [131, 105] width 146 height 16
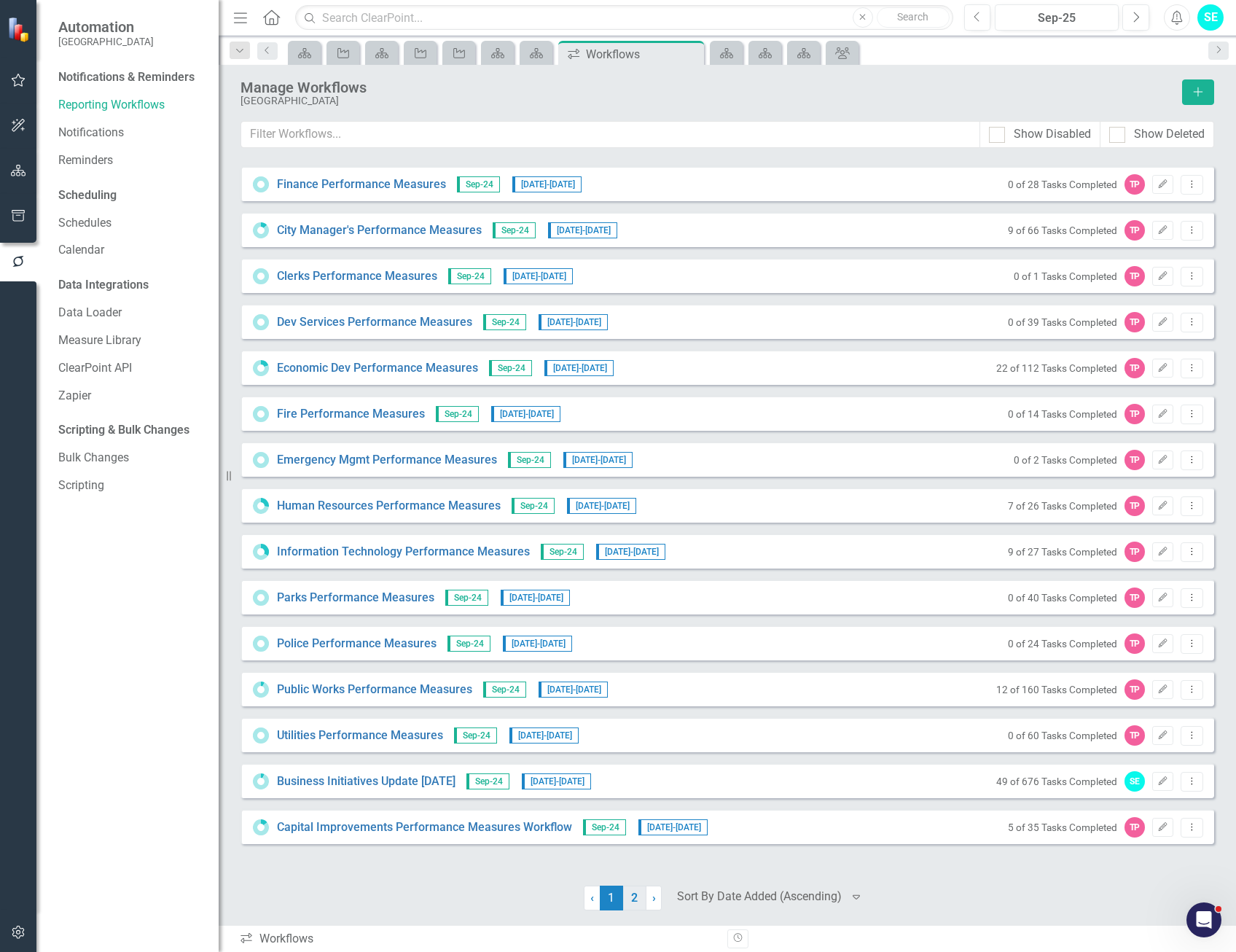
click at [642, 899] on link "2" at bounding box center [634, 897] width 23 height 25
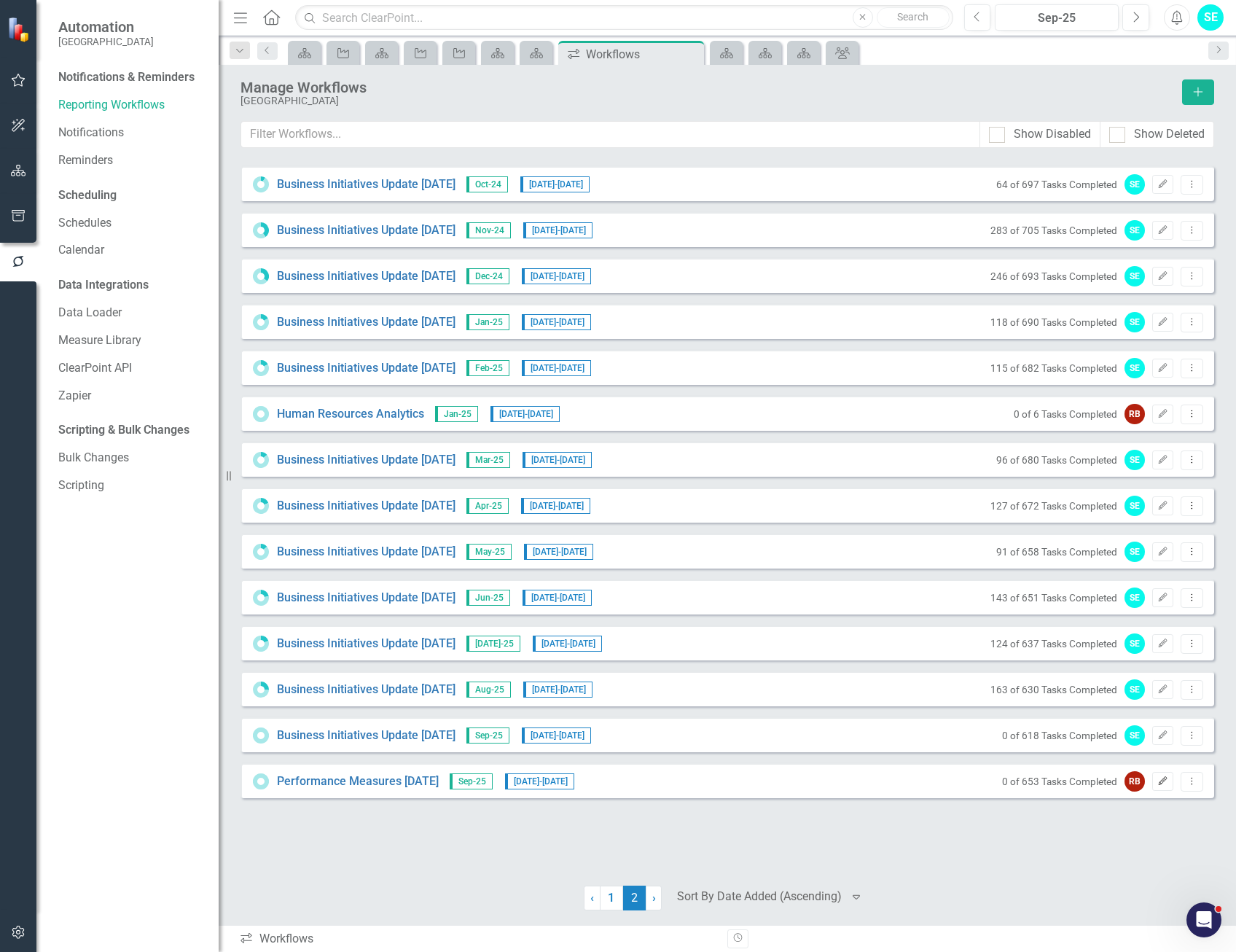
click at [1161, 782] on icon "Edit" at bounding box center [1163, 781] width 11 height 9
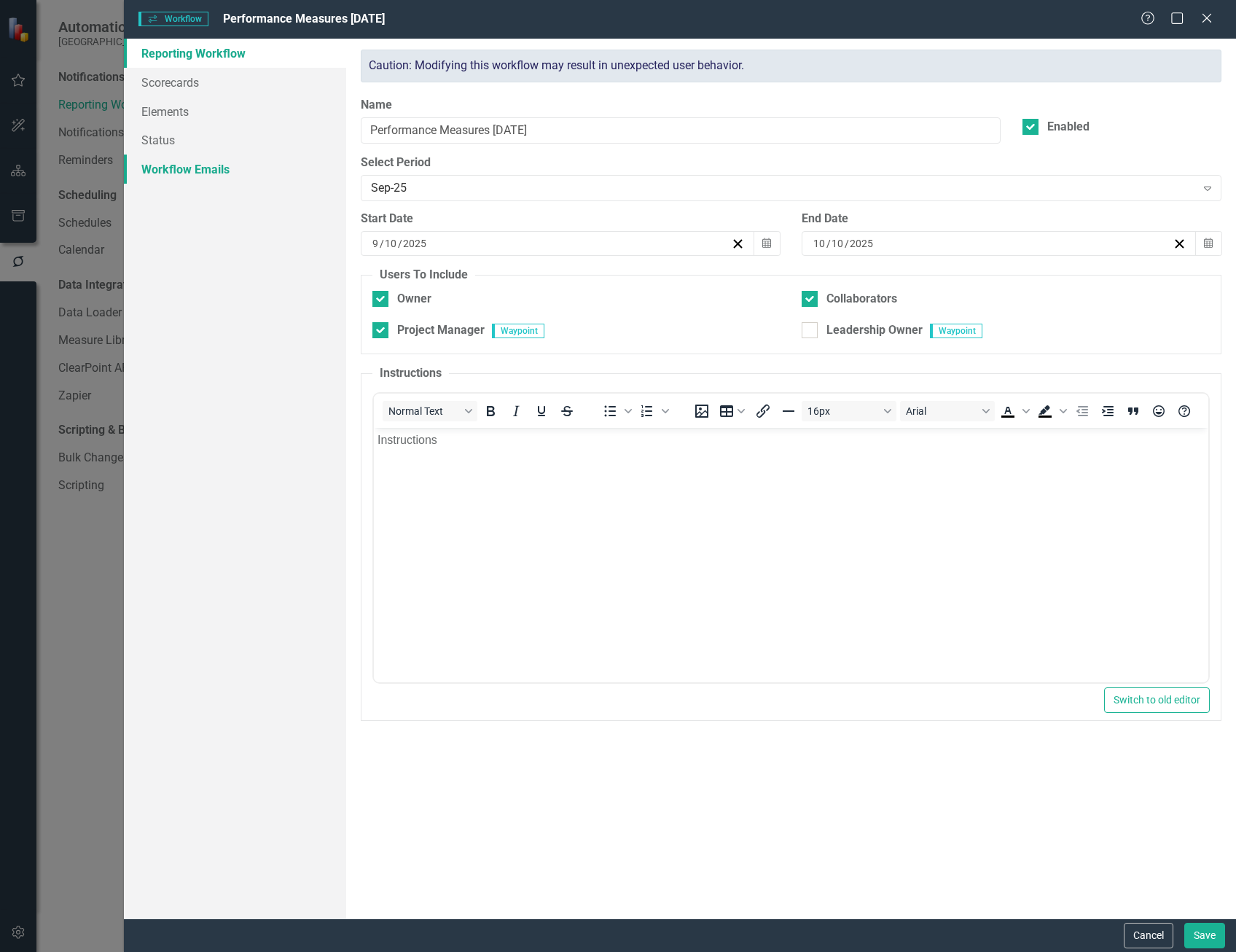
click at [191, 165] on link "Workflow Emails" at bounding box center [235, 169] width 222 height 29
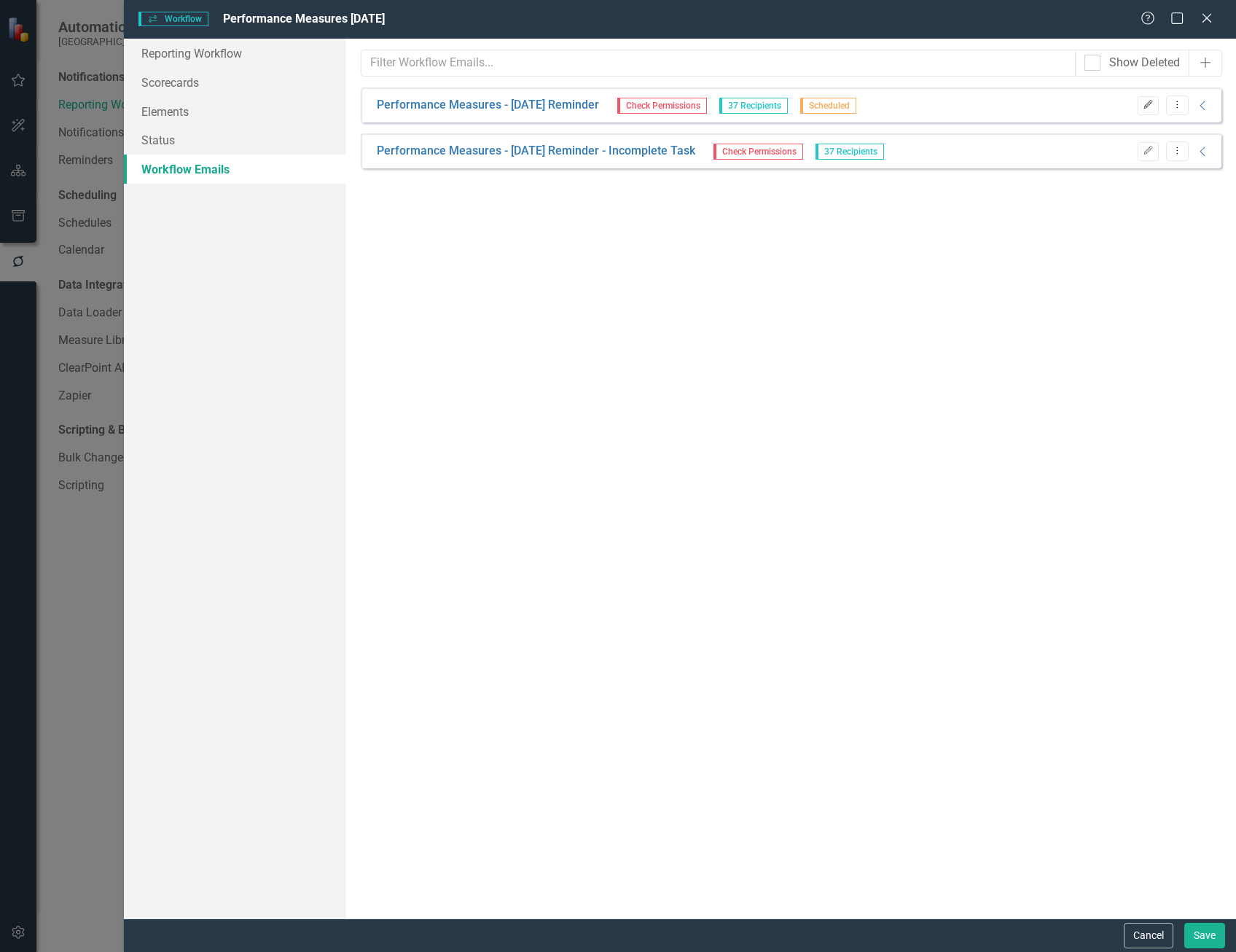
click at [1148, 105] on icon "button" at bounding box center [1148, 105] width 9 height 9
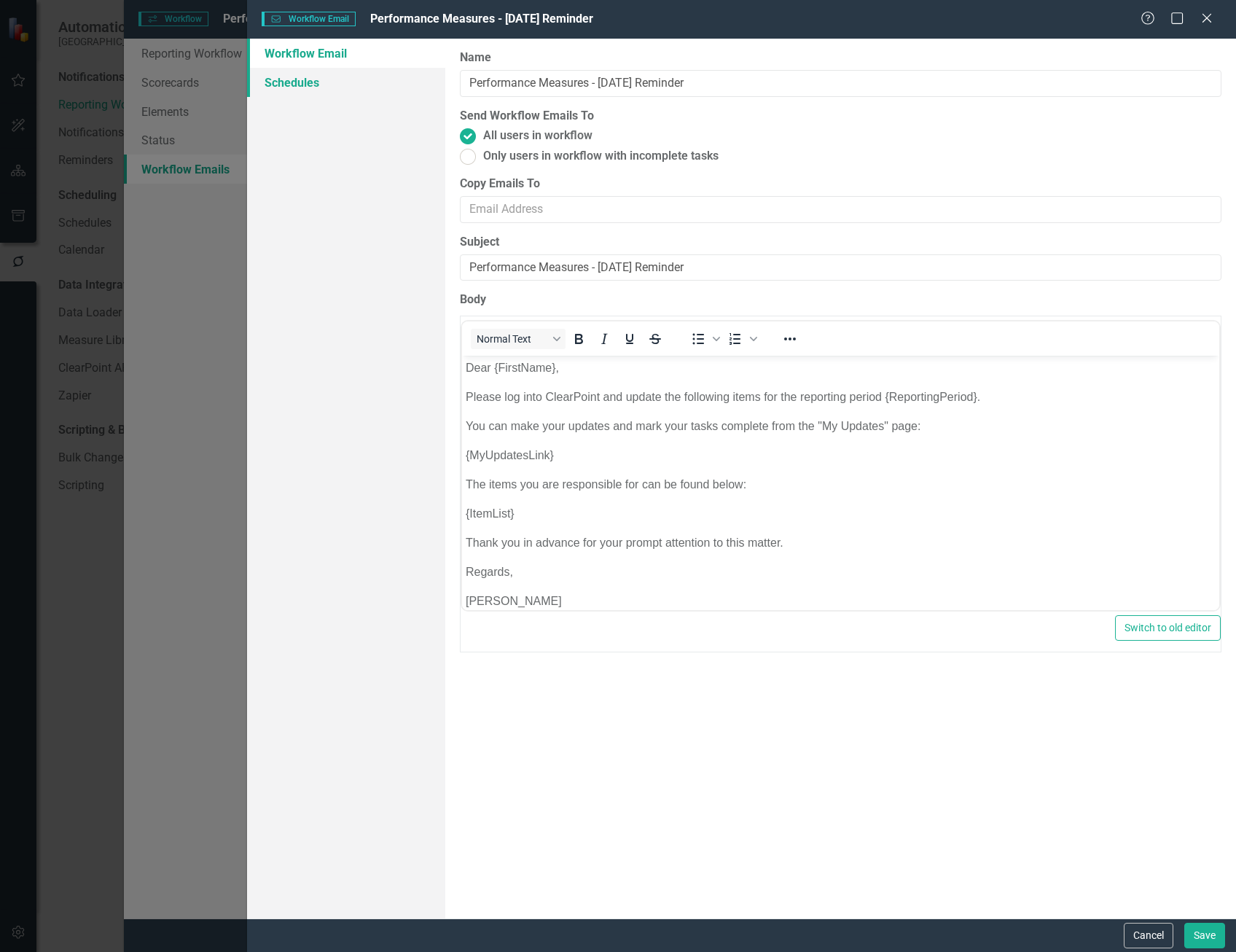
click at [326, 79] on link "Schedules" at bounding box center [345, 82] width 197 height 29
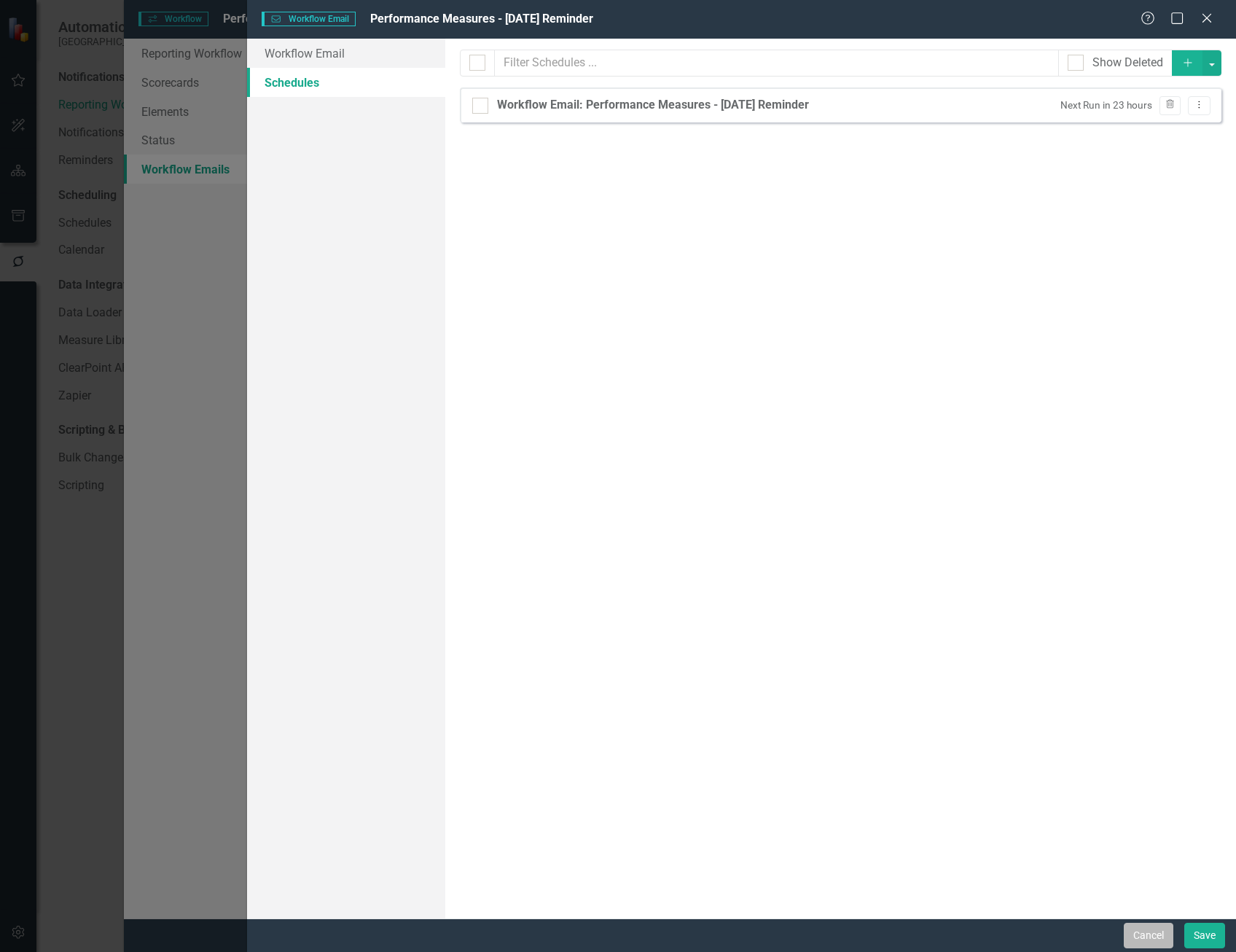
click at [1151, 938] on button "Cancel" at bounding box center [1149, 936] width 49 height 25
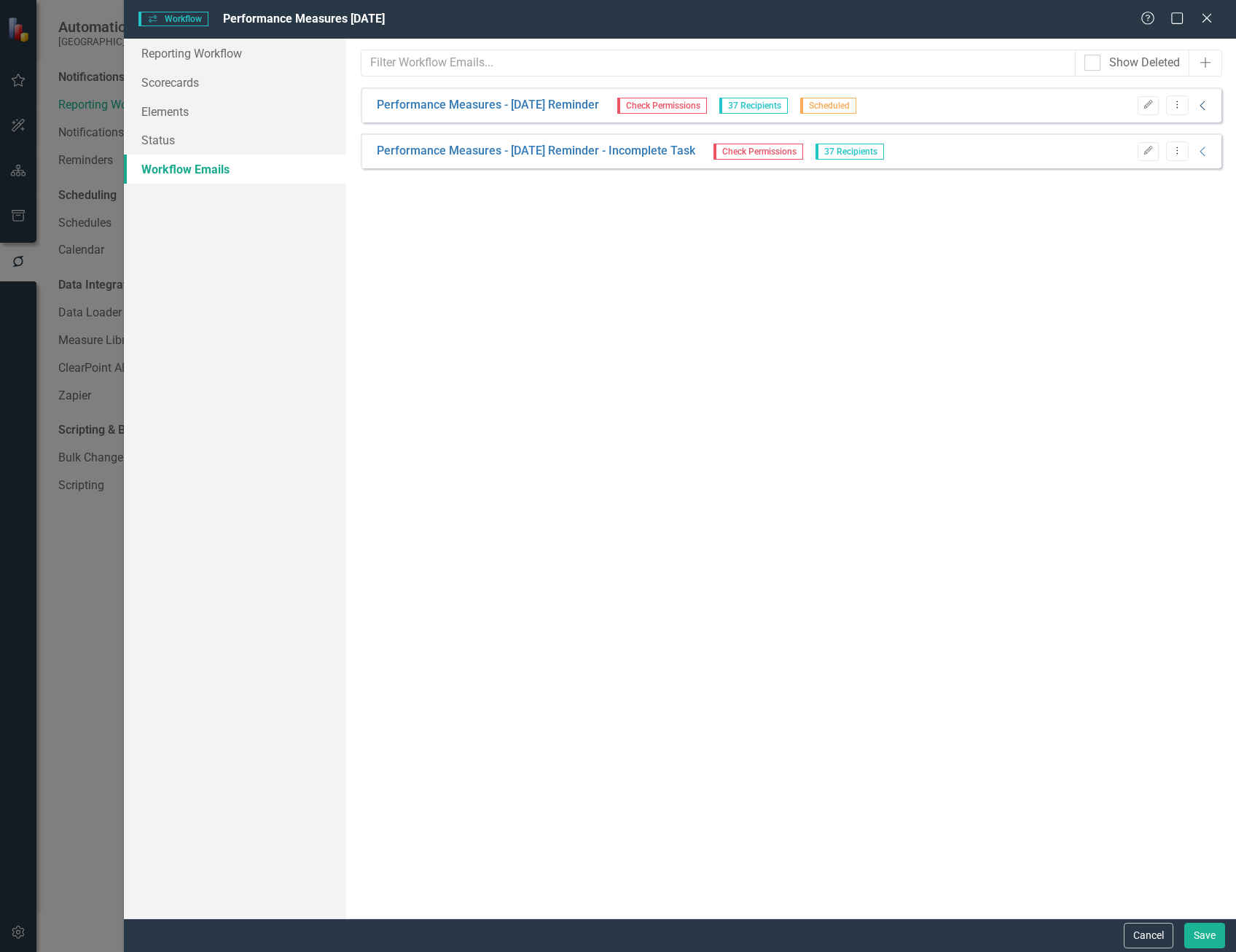
click at [1208, 105] on icon "Collapse" at bounding box center [1202, 106] width 14 height 12
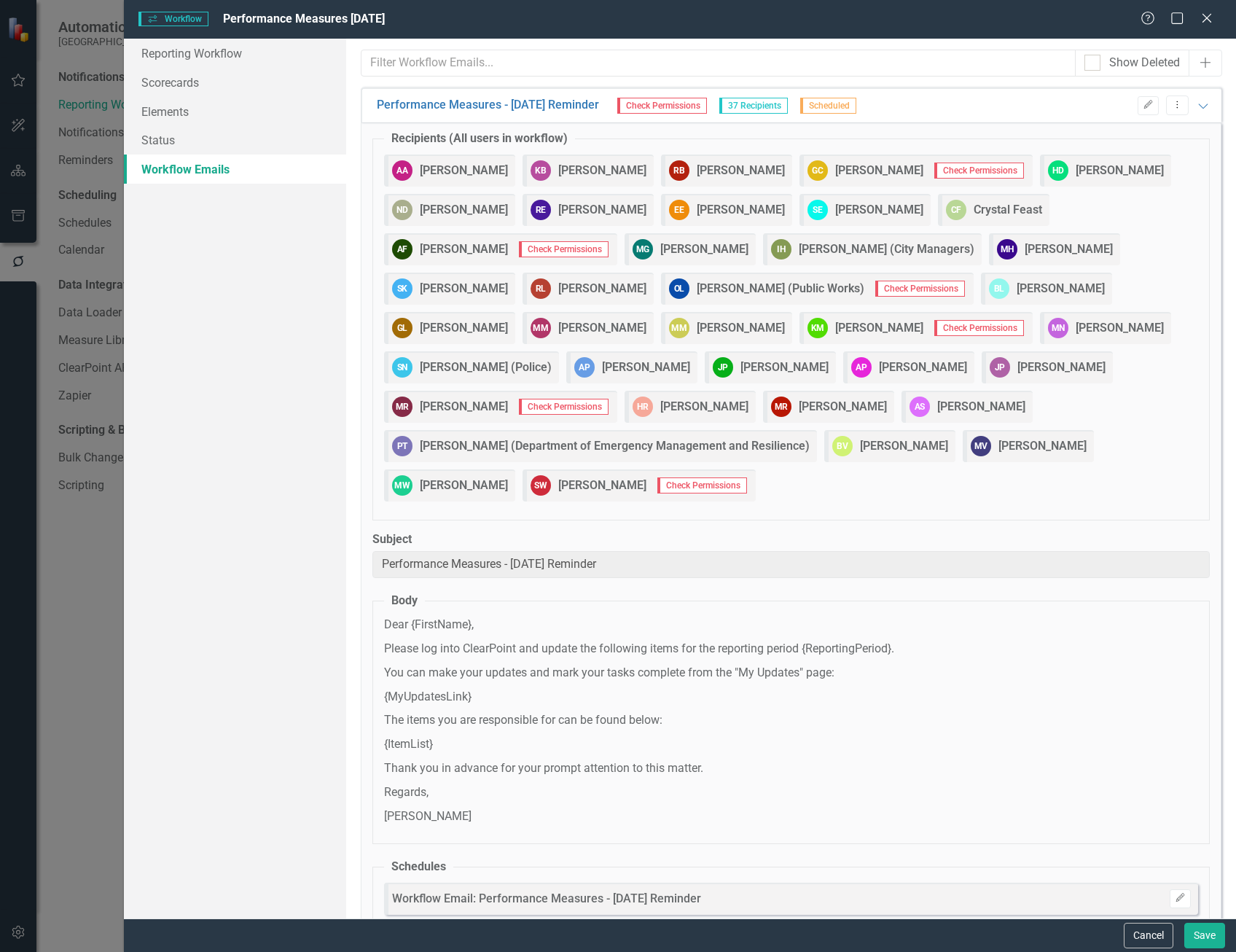
click at [1196, 19] on div "Help Maximize Close" at bounding box center [1181, 19] width 81 height 16
click at [1202, 16] on icon "Close" at bounding box center [1206, 18] width 18 height 14
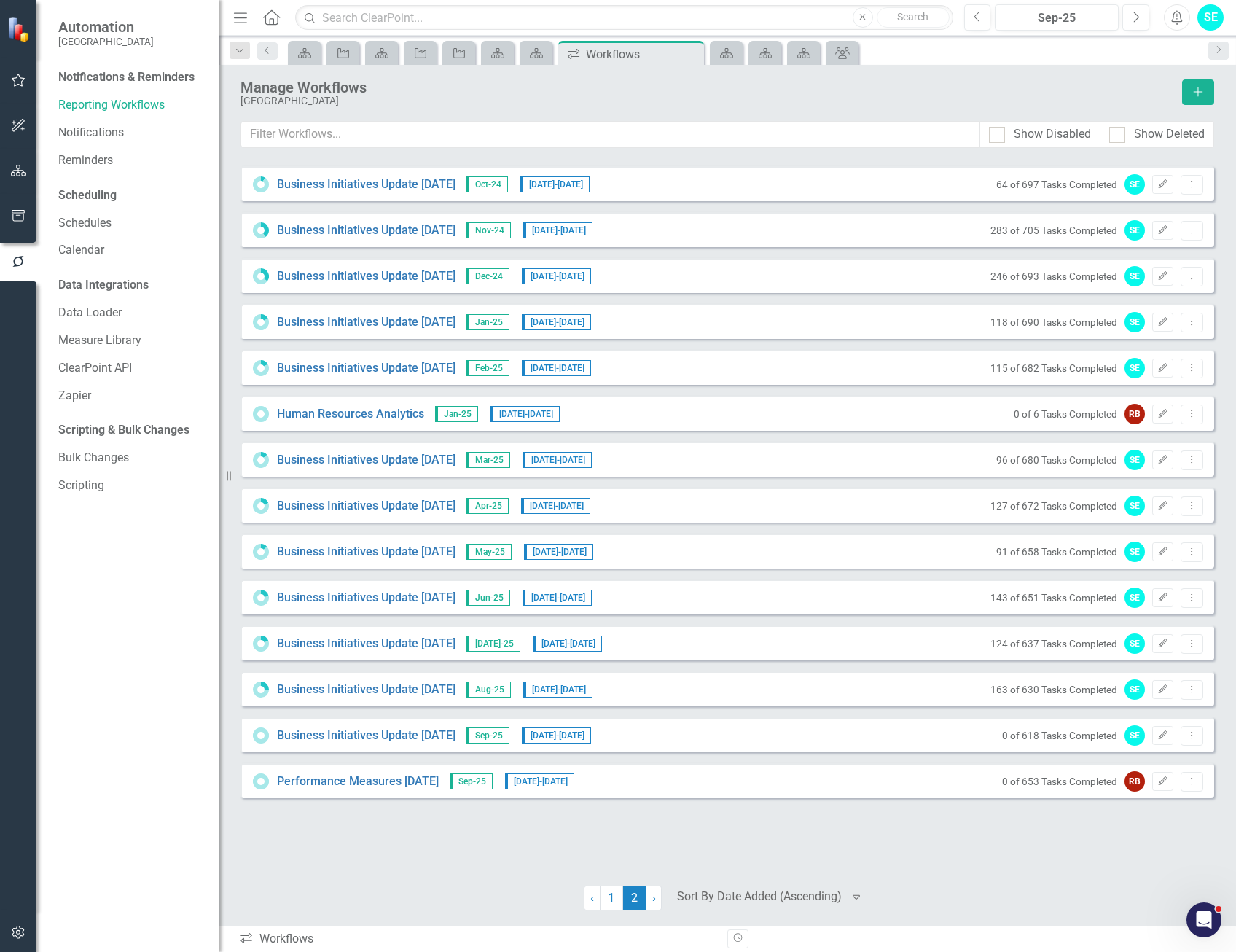
click at [1208, 22] on div "SE" at bounding box center [1210, 17] width 26 height 26
click at [1133, 202] on link "Logout Log Out" at bounding box center [1165, 211] width 115 height 27
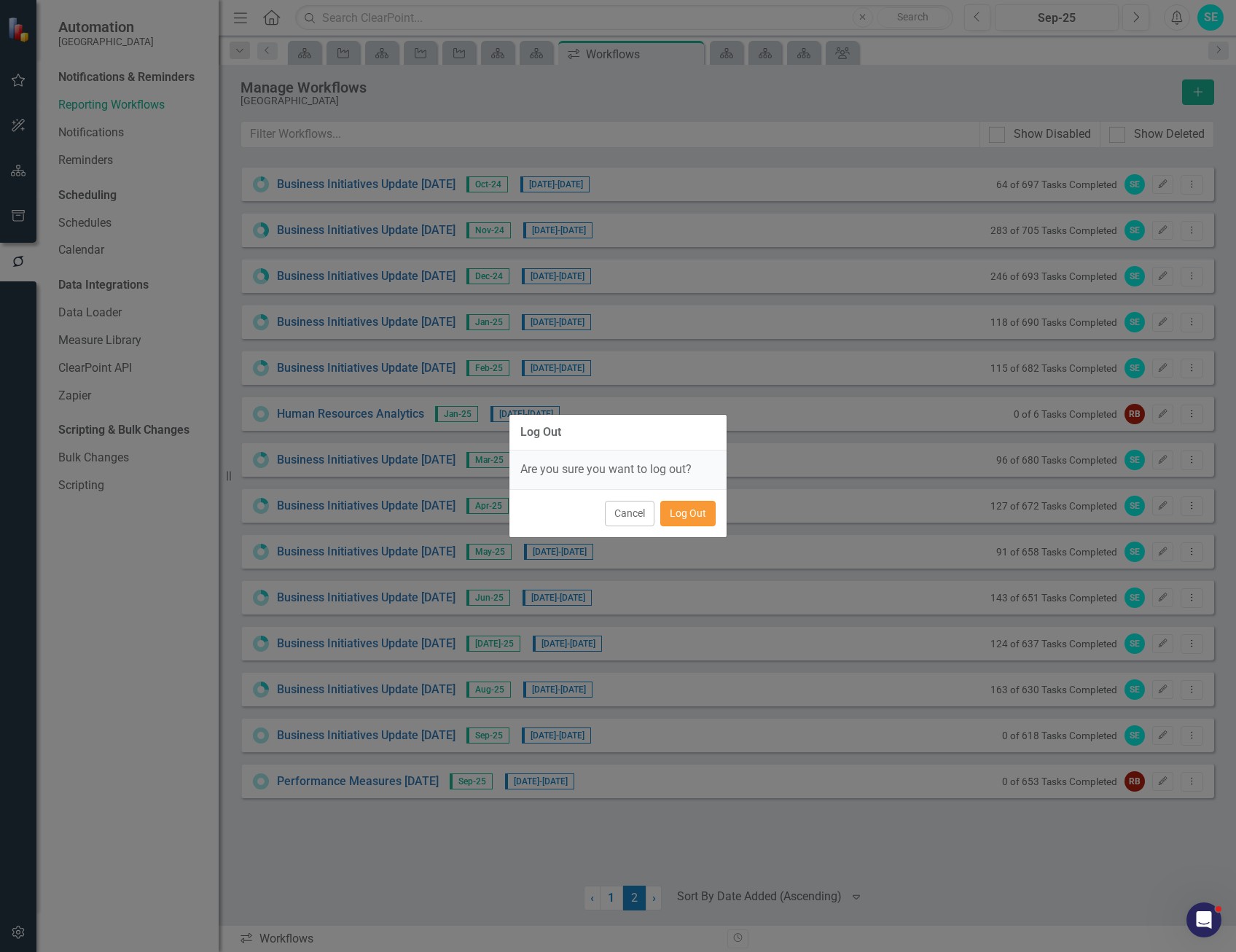
click at [685, 515] on button "Log Out" at bounding box center [688, 514] width 55 height 25
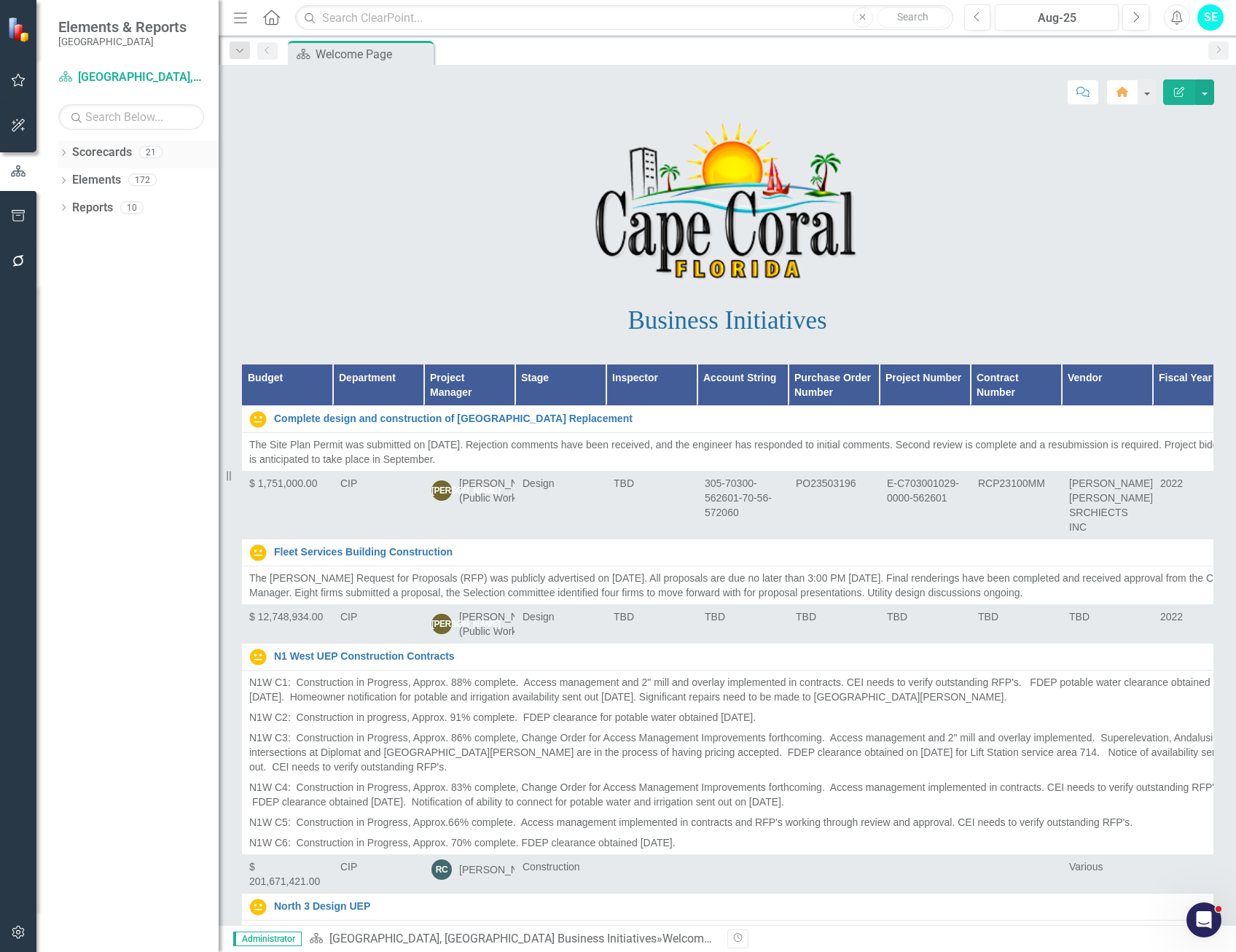
click at [62, 154] on icon "Dropdown" at bounding box center [64, 154] width 10 height 8
click at [144, 209] on link "[GEOGRAPHIC_DATA], [GEOGRAPHIC_DATA] Strategic Plan" at bounding box center [149, 208] width 138 height 16
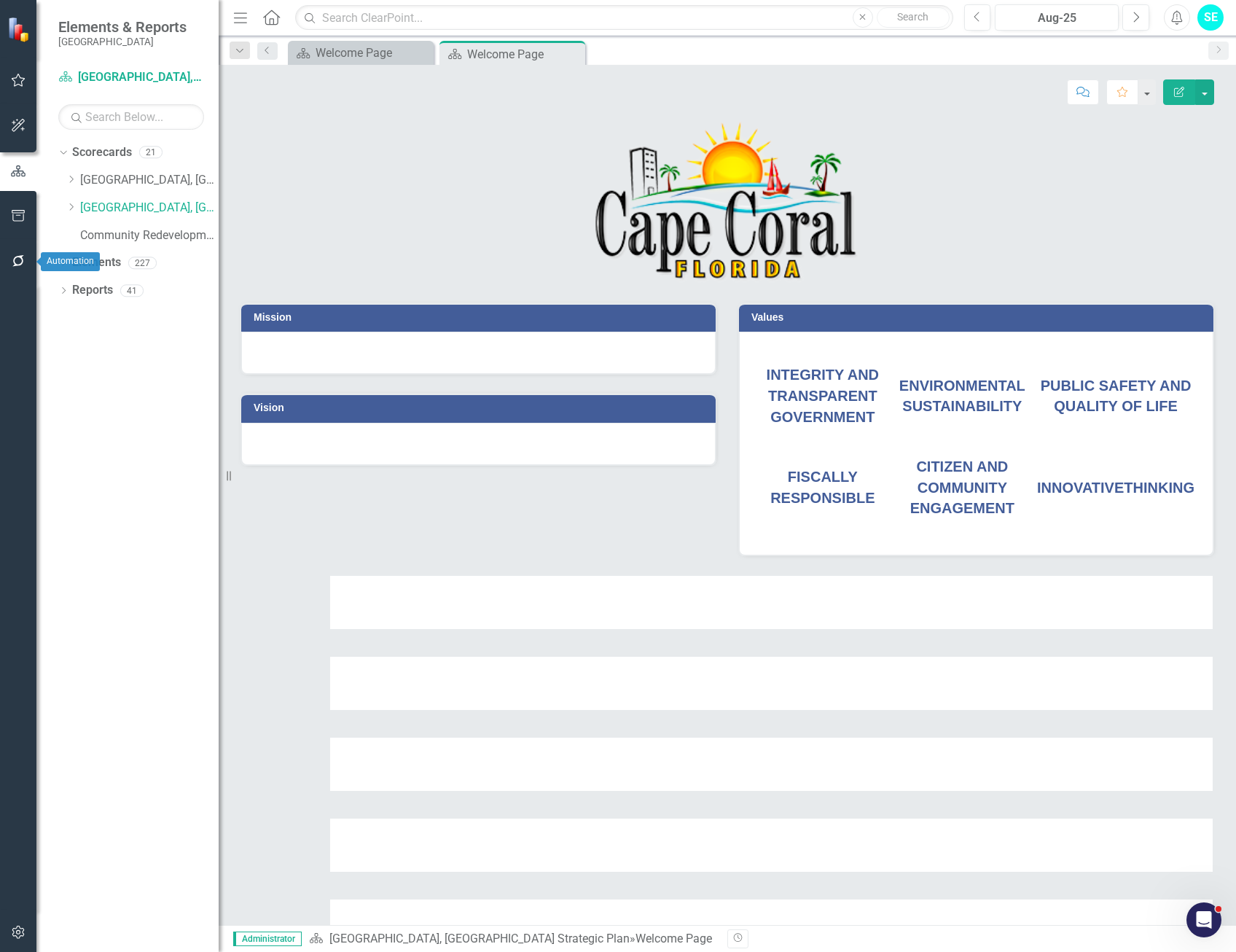
click at [21, 258] on icon "button" at bounding box center [19, 261] width 15 height 12
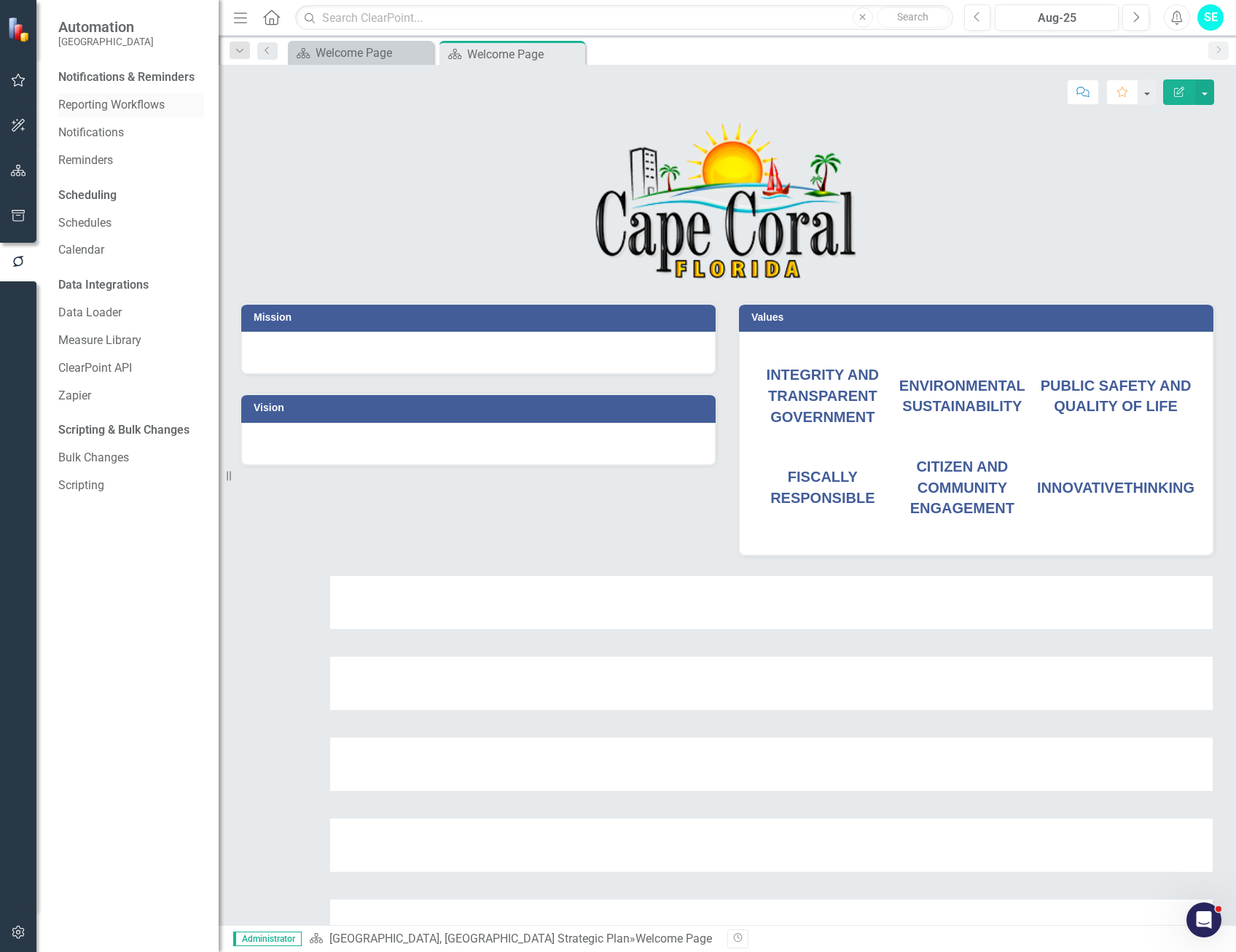
click at [118, 111] on link "Reporting Workflows" at bounding box center [131, 105] width 146 height 16
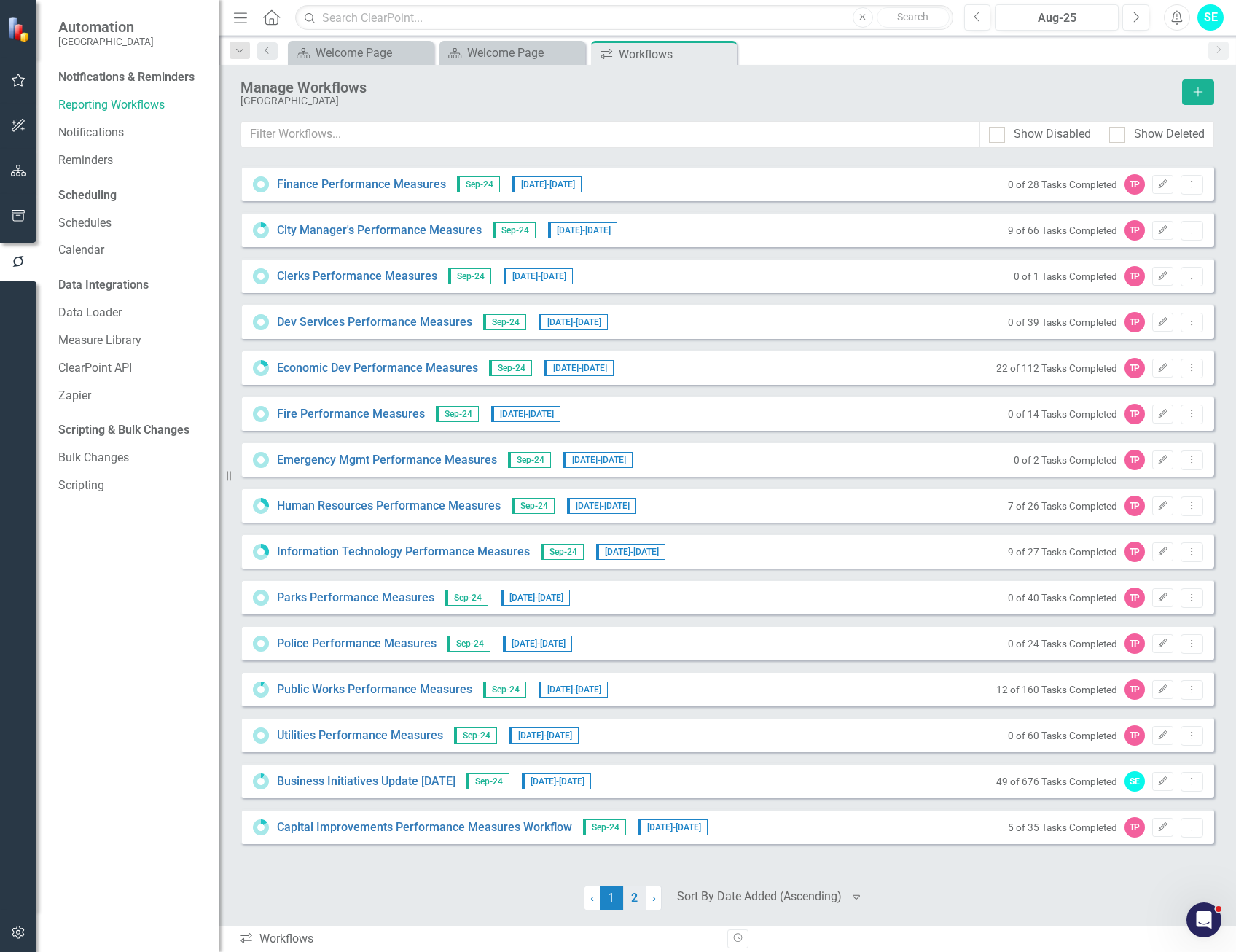
click at [630, 898] on link "2" at bounding box center [634, 897] width 23 height 25
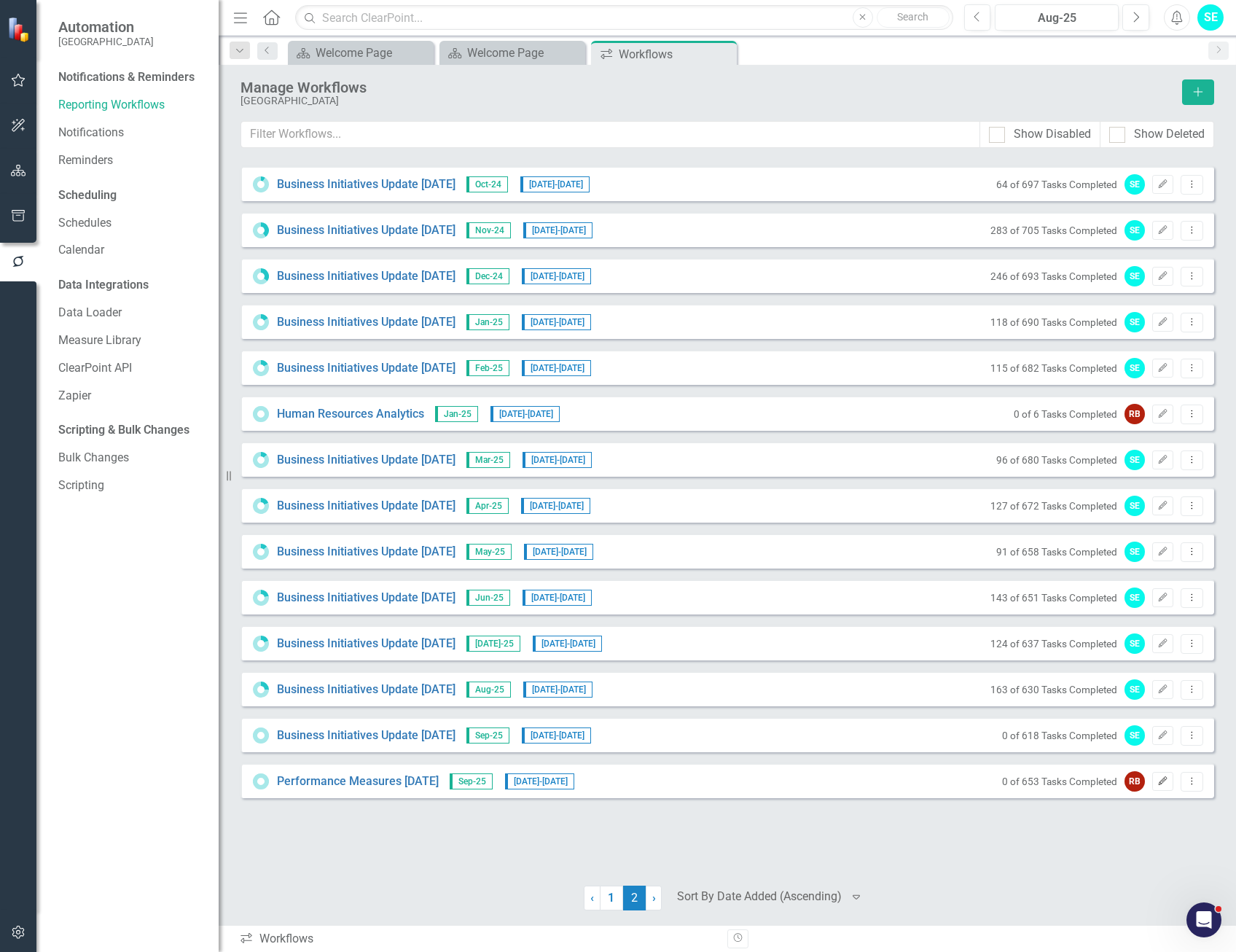
click at [1157, 779] on icon "Edit" at bounding box center [1163, 781] width 11 height 9
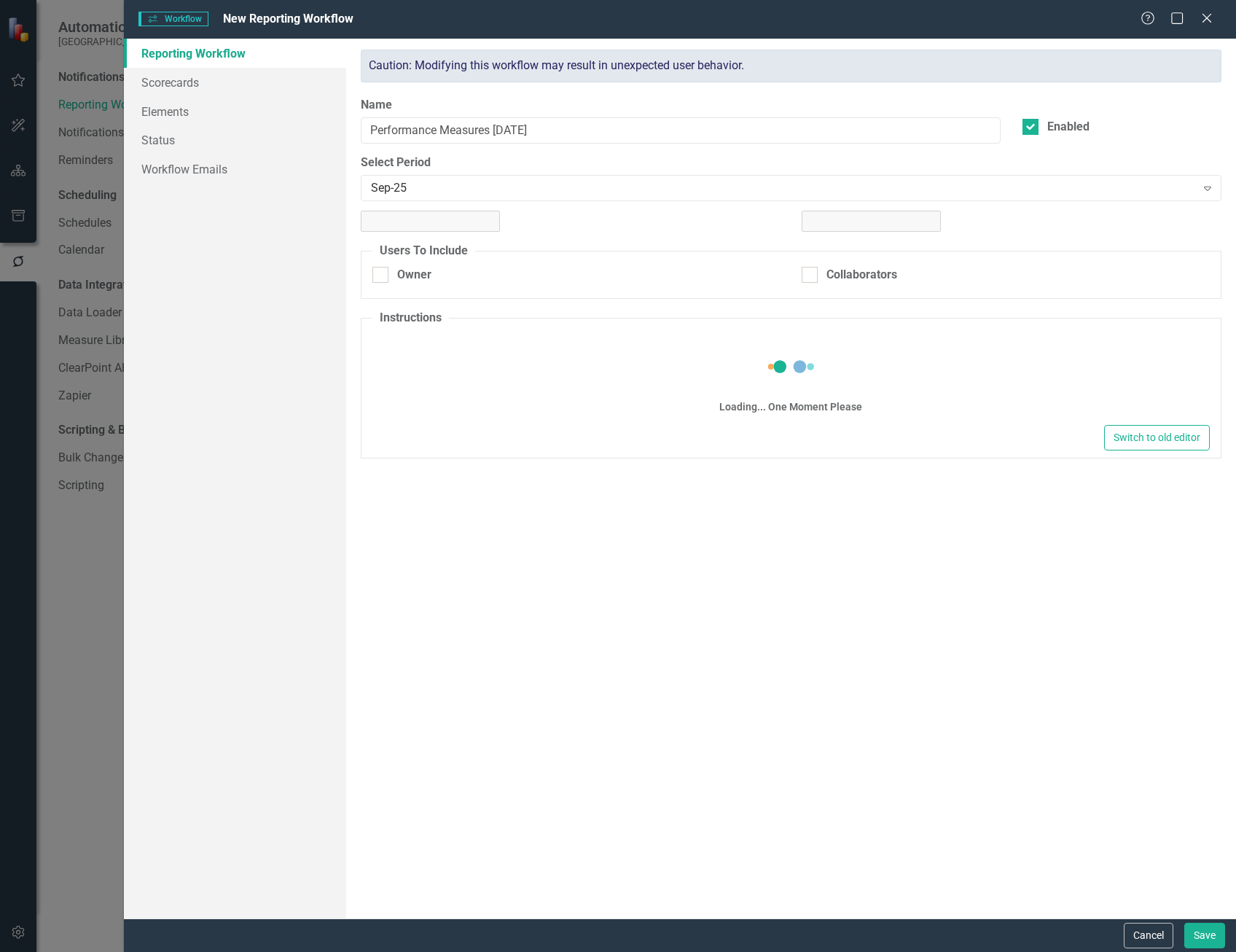
checkbox input "true"
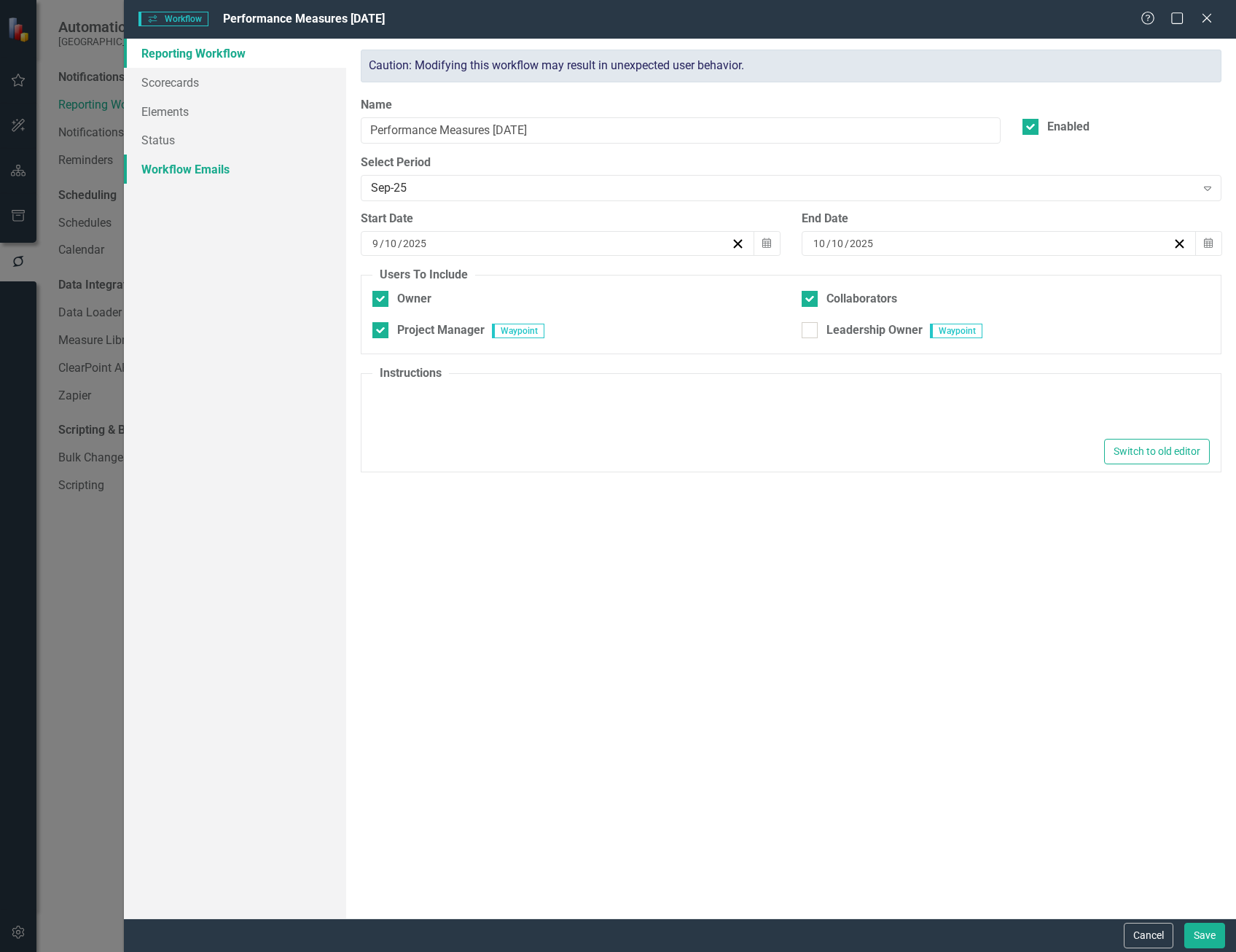
type textarea "<p>Instructions</p>"
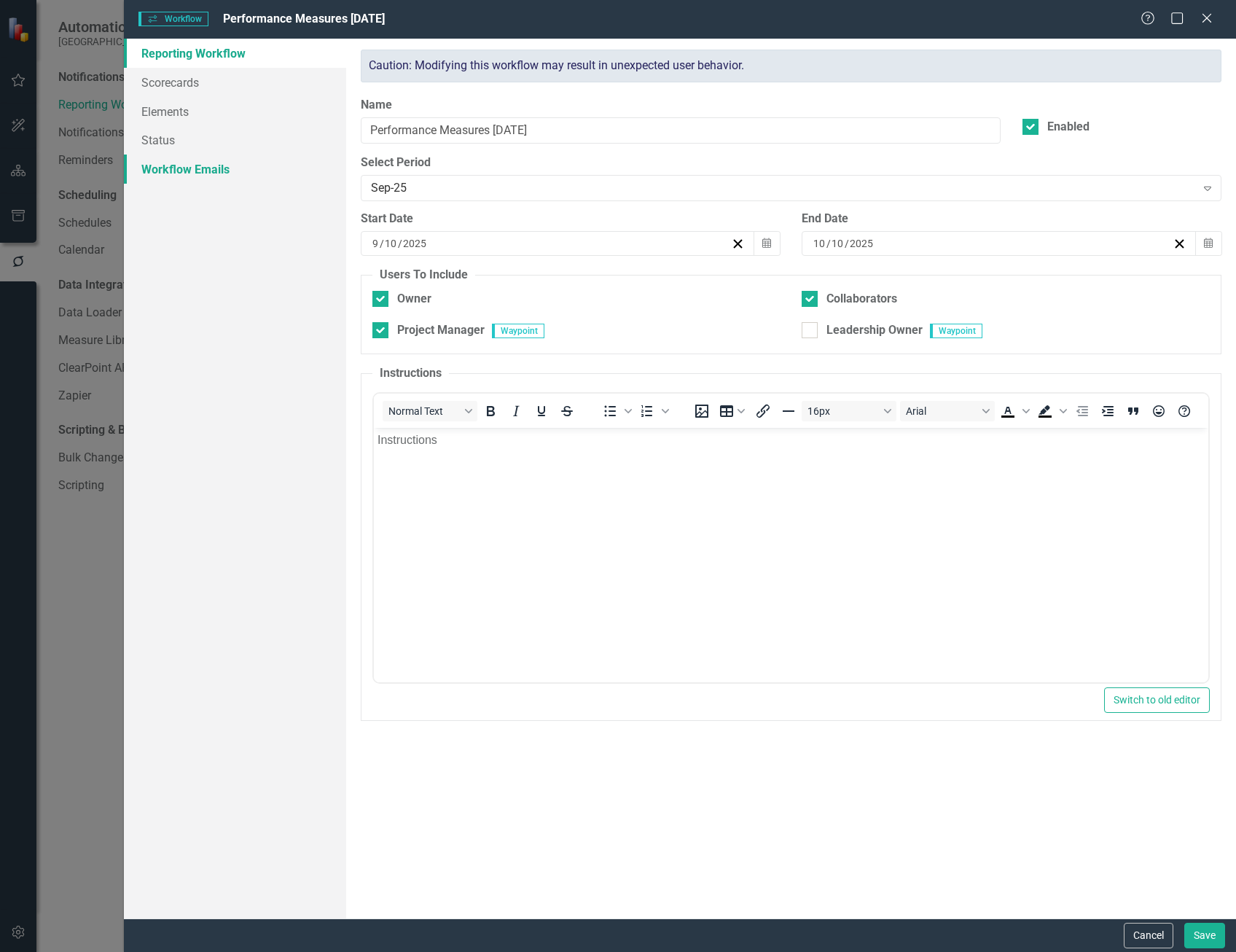
click at [193, 167] on link "Workflow Emails" at bounding box center [235, 169] width 222 height 29
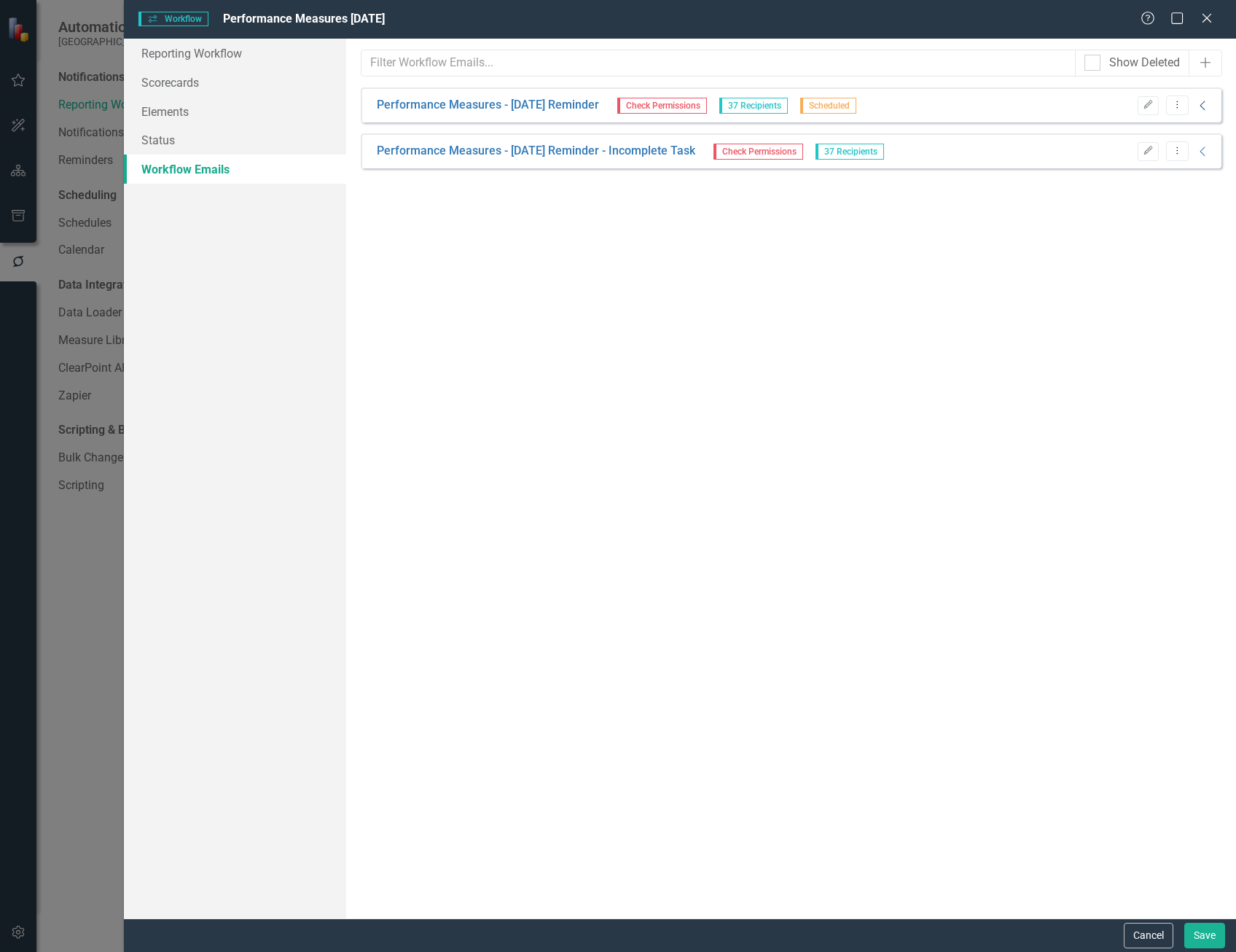
click at [1205, 103] on icon "Collapse" at bounding box center [1202, 106] width 14 height 12
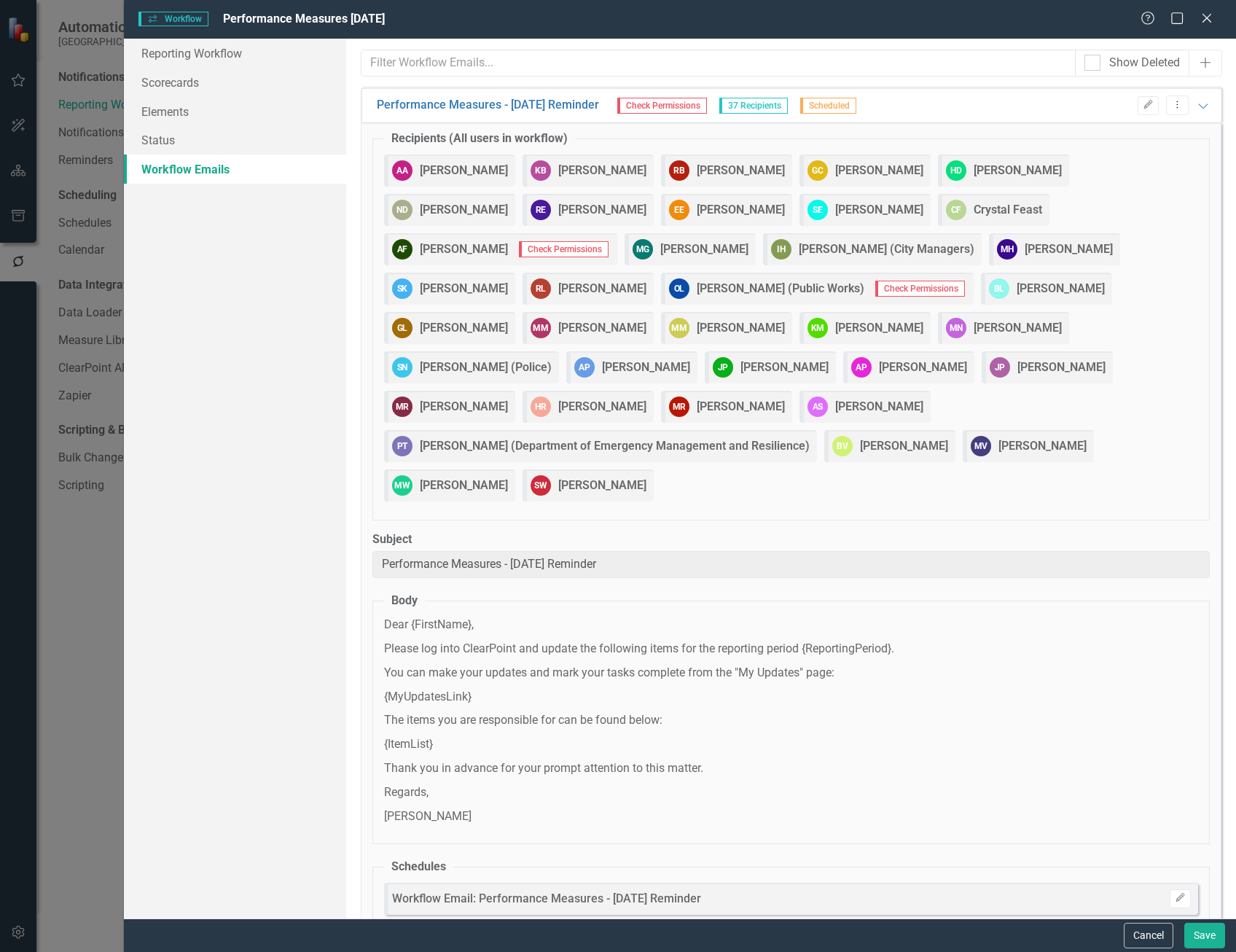
click at [1196, 102] on icon "Expanded" at bounding box center [1202, 106] width 14 height 12
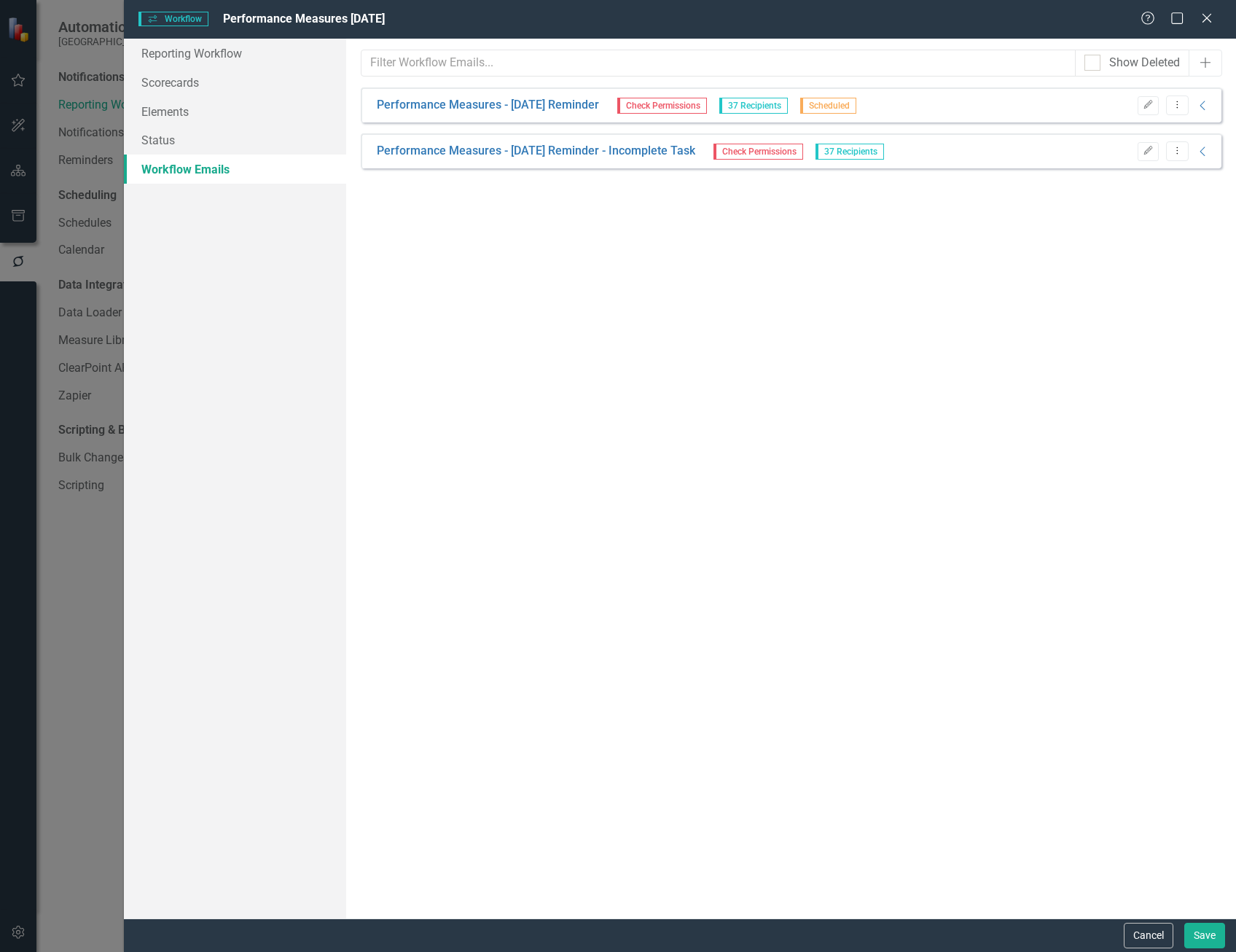
drag, startPoint x: 90, startPoint y: 586, endPoint x: 89, endPoint y: 595, distance: 9.1
click at [92, 587] on div "Workflows Workflow Performance Measures [DATE] Help Maximize Close Reporting Wo…" at bounding box center [618, 476] width 1236 height 952
click at [1202, 22] on icon at bounding box center [1206, 18] width 11 height 11
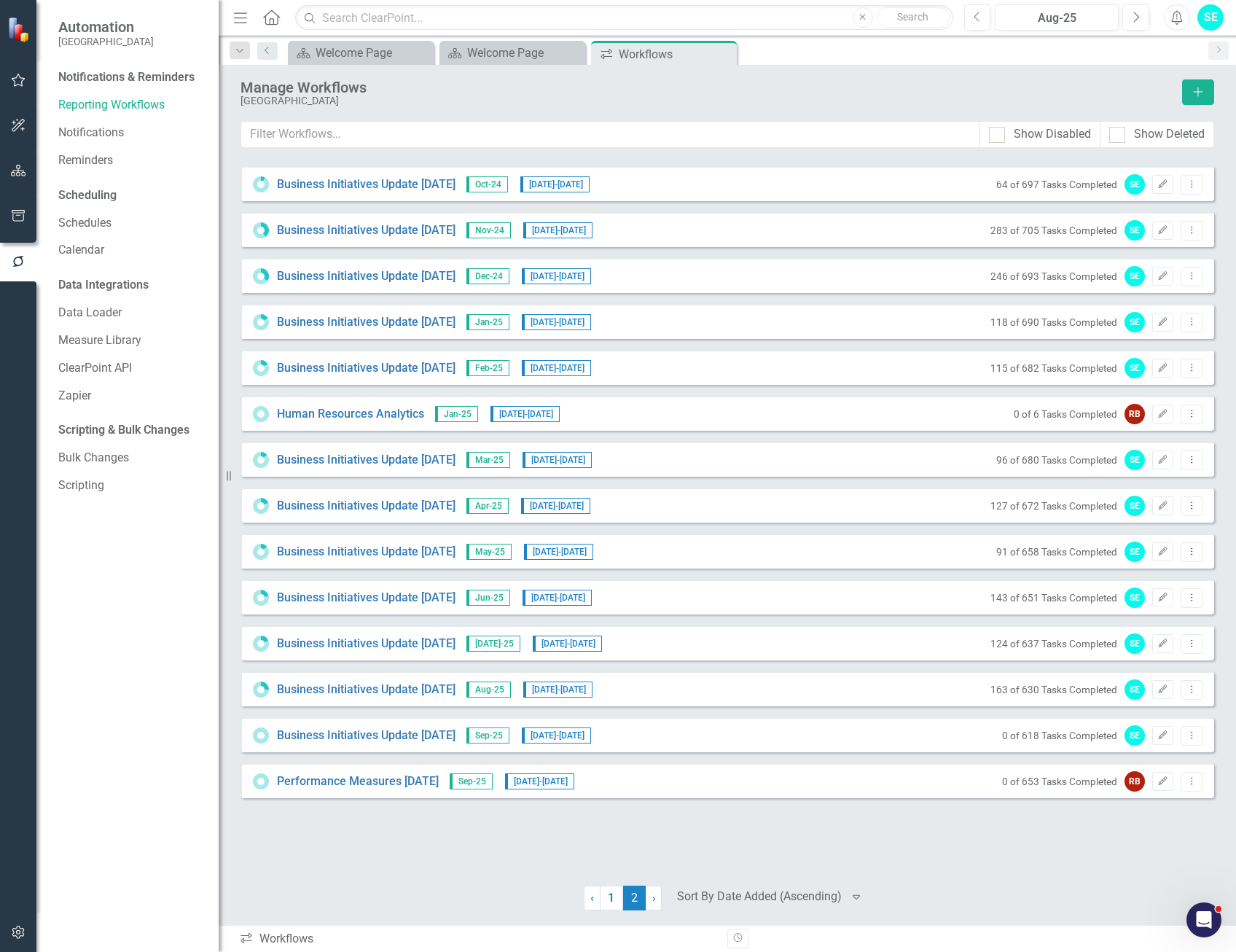
click at [114, 777] on div "Notifications & Reminders Reporting Workflows Notifications Reminders Schedulin…" at bounding box center [128, 509] width 182 height 886
click at [19, 930] on icon "button" at bounding box center [19, 933] width 15 height 12
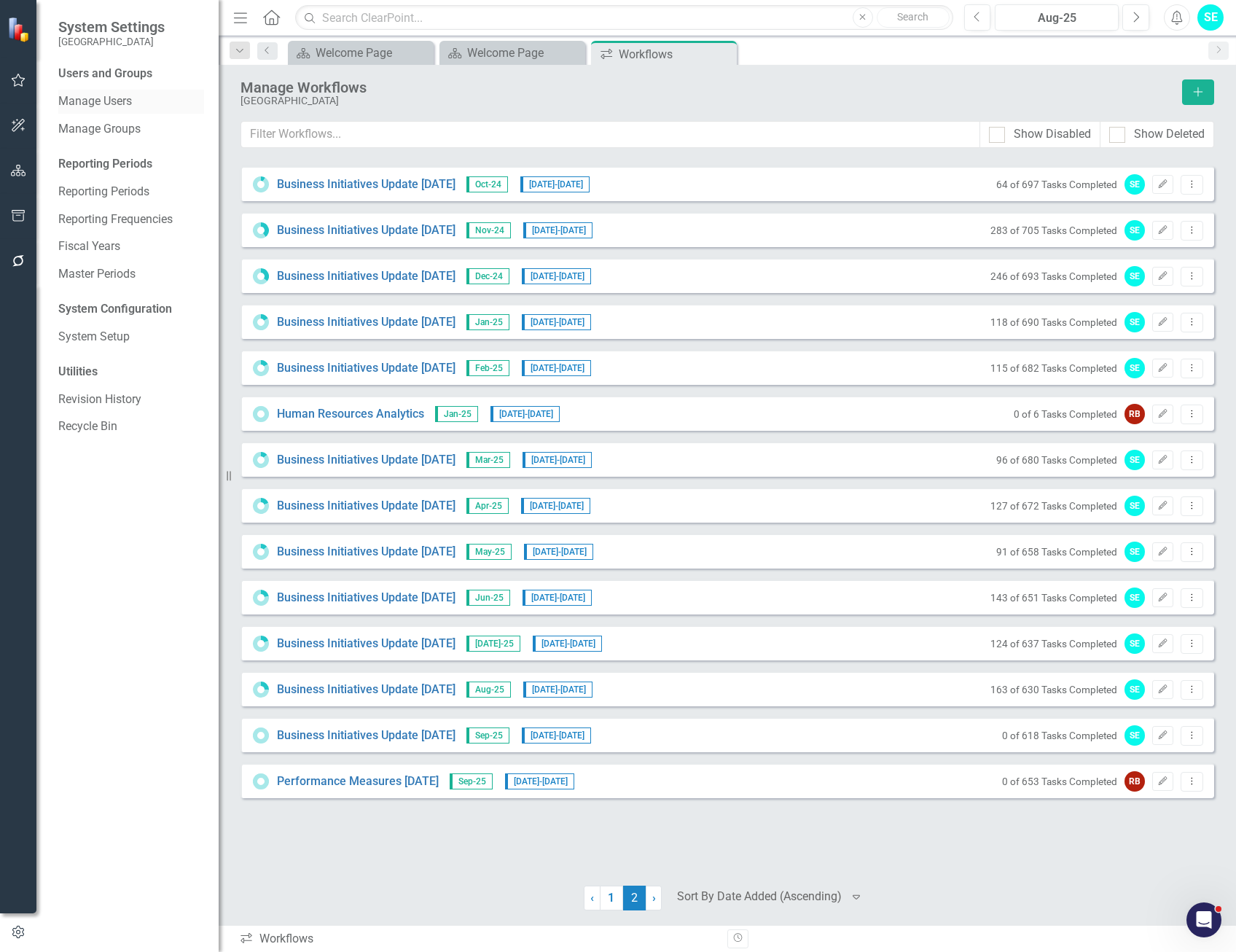
click at [109, 99] on link "Manage Users" at bounding box center [131, 102] width 146 height 16
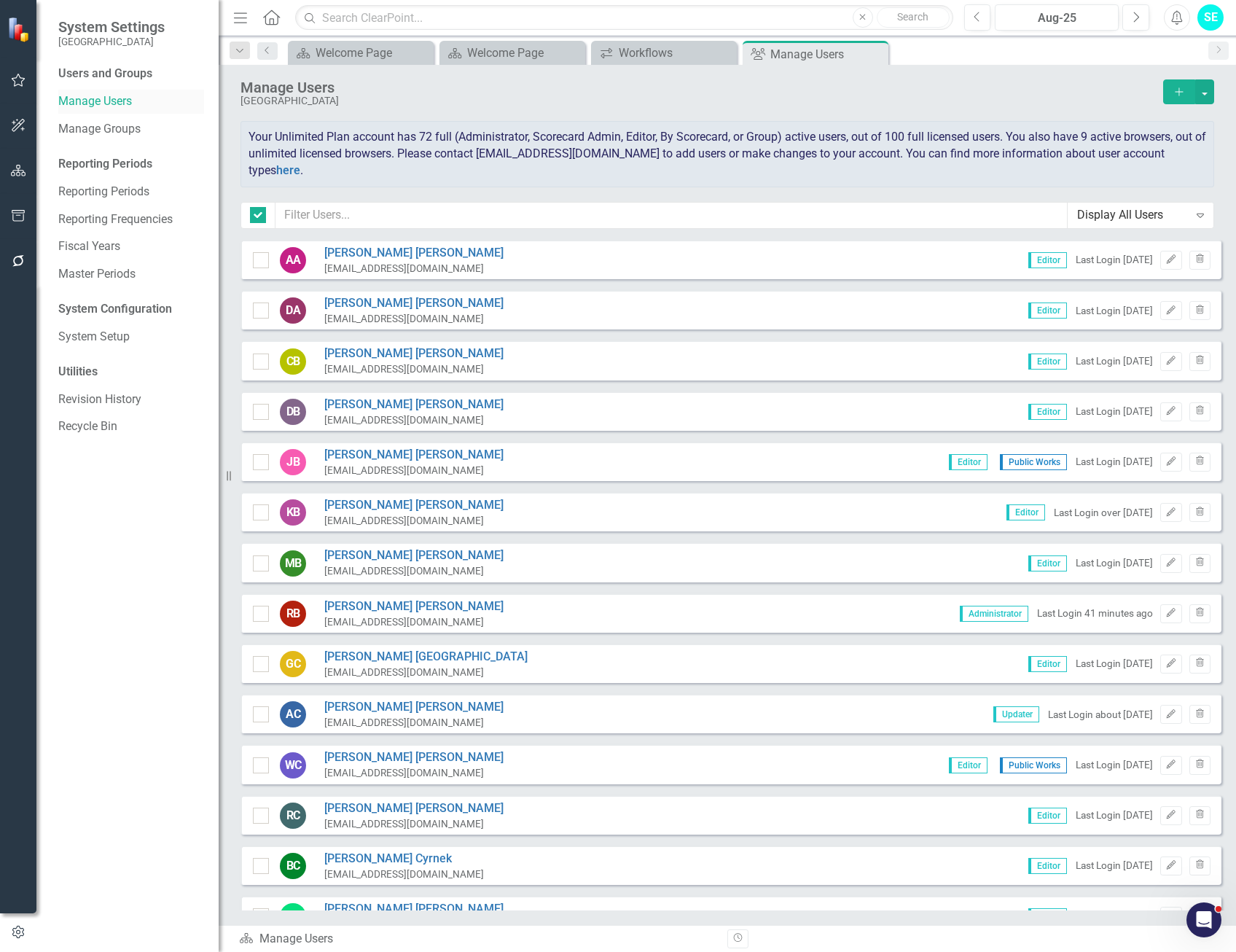
checkbox input "false"
click at [16, 167] on icon "button" at bounding box center [19, 171] width 15 height 12
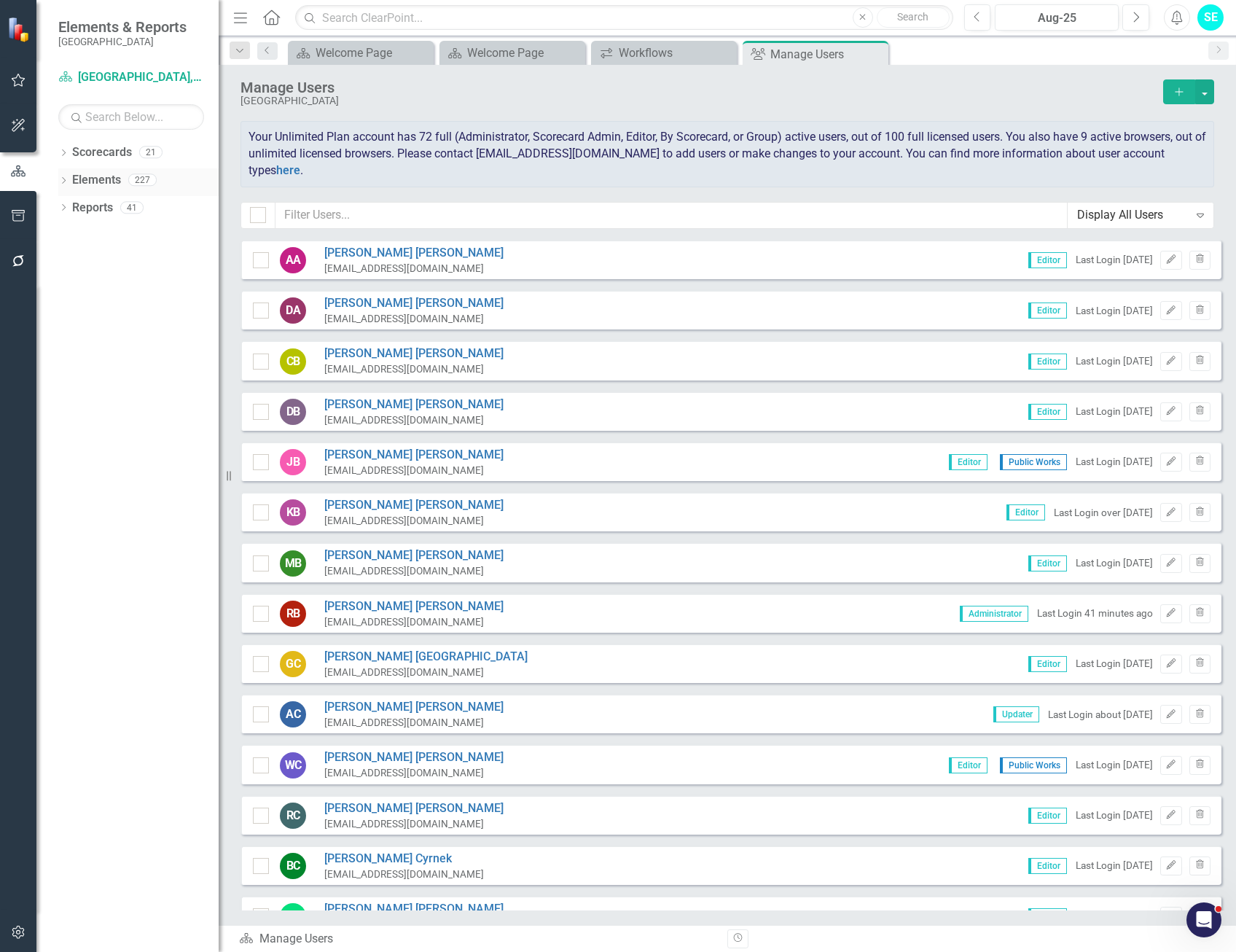
click at [68, 179] on icon "Dropdown" at bounding box center [64, 182] width 10 height 8
click at [64, 290] on icon "Dropdown" at bounding box center [64, 292] width 10 height 8
click at [67, 371] on icon "Dropdown" at bounding box center [70, 372] width 10 height 8
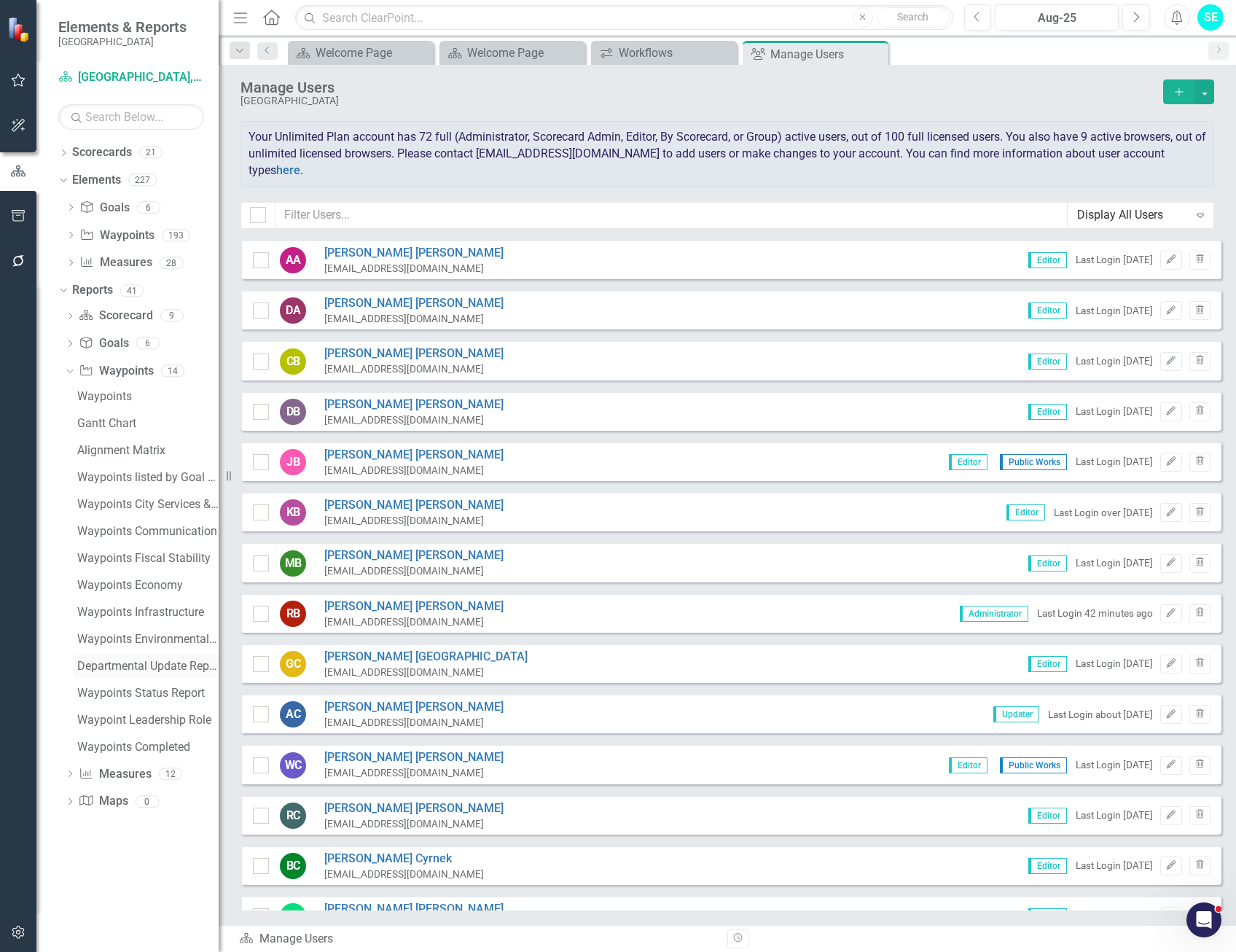
click at [123, 668] on div "Departmental Update Report" at bounding box center [147, 666] width 141 height 13
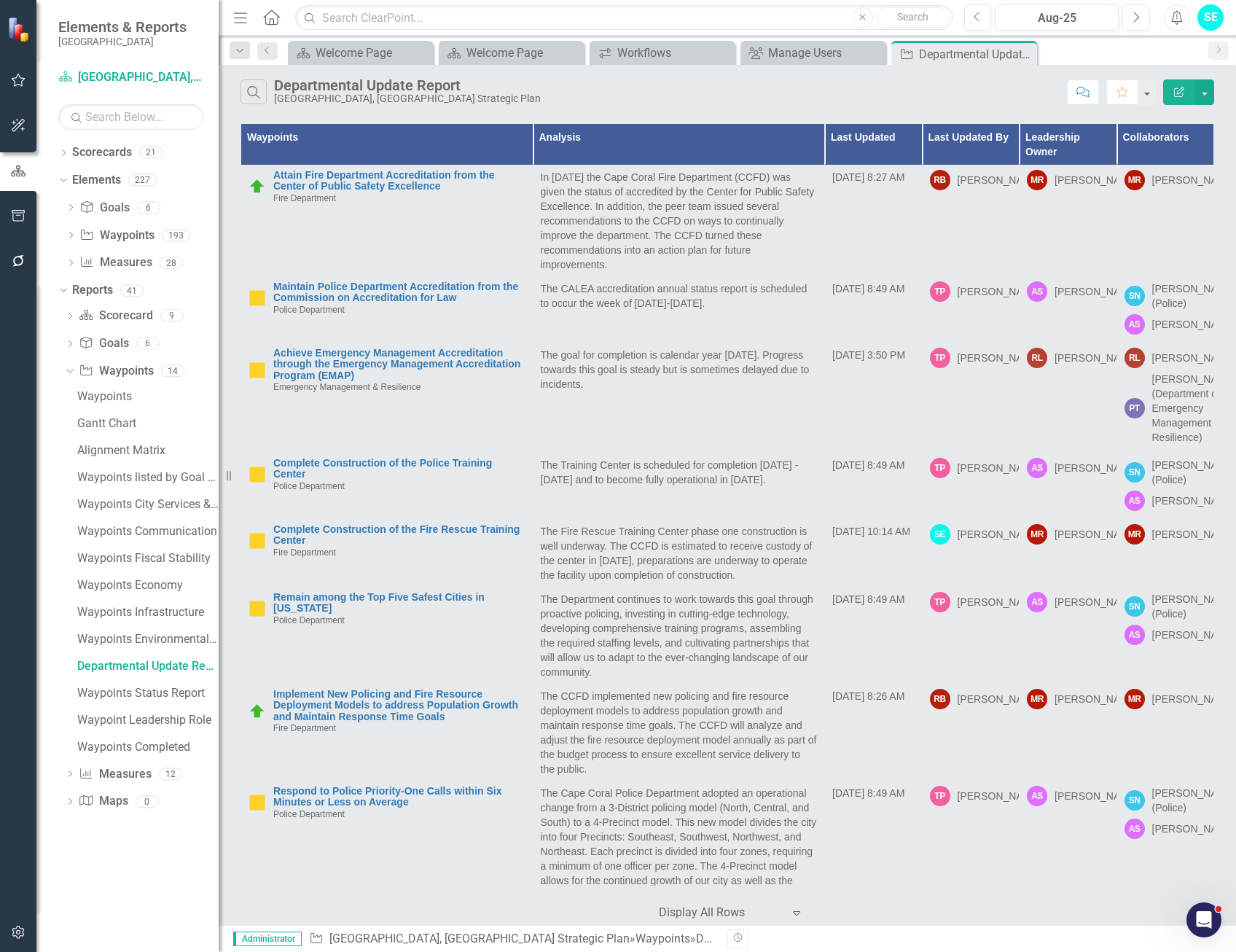
click at [1178, 91] on icon "button" at bounding box center [1179, 92] width 10 height 10
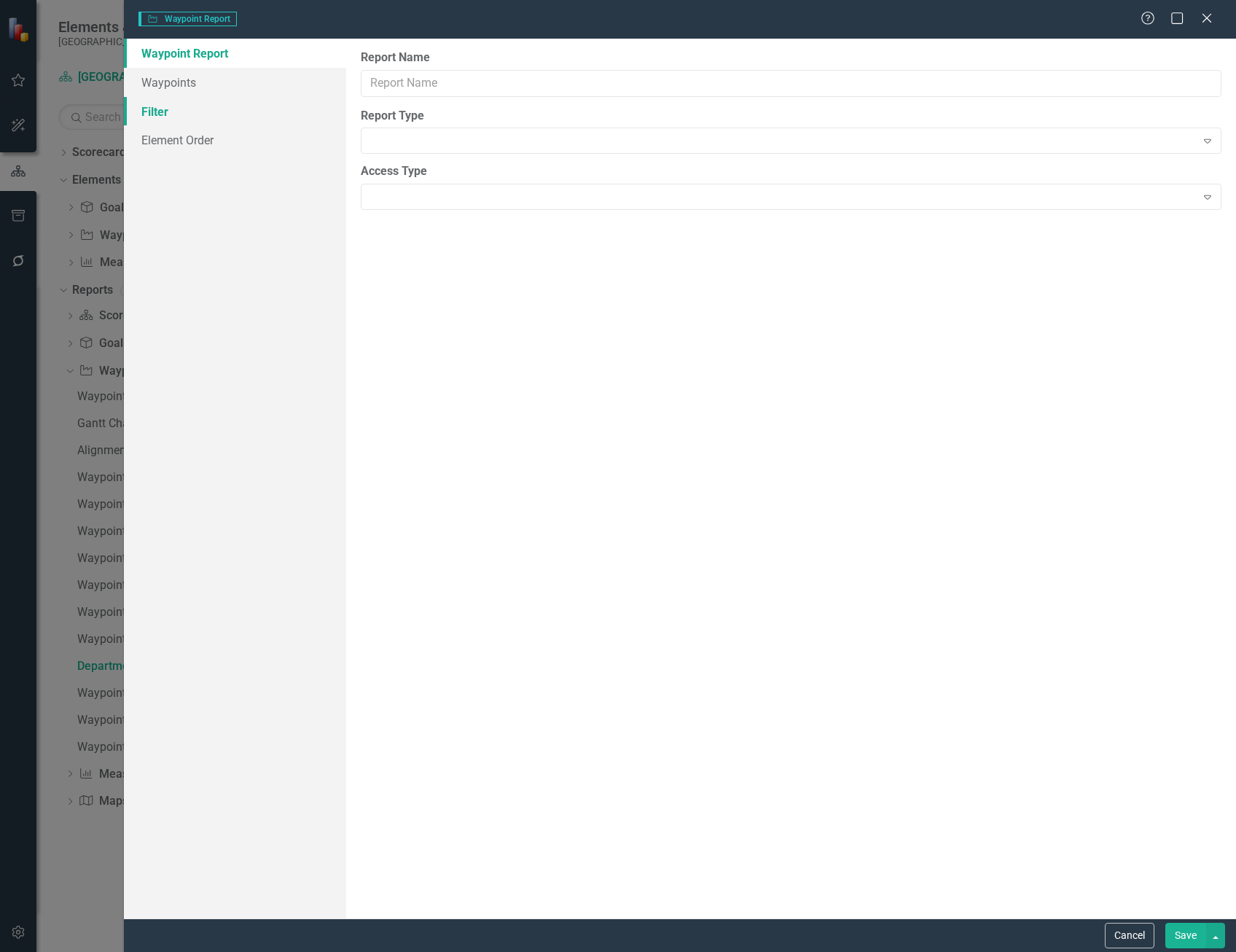
click at [194, 112] on link "Filter" at bounding box center [235, 111] width 222 height 29
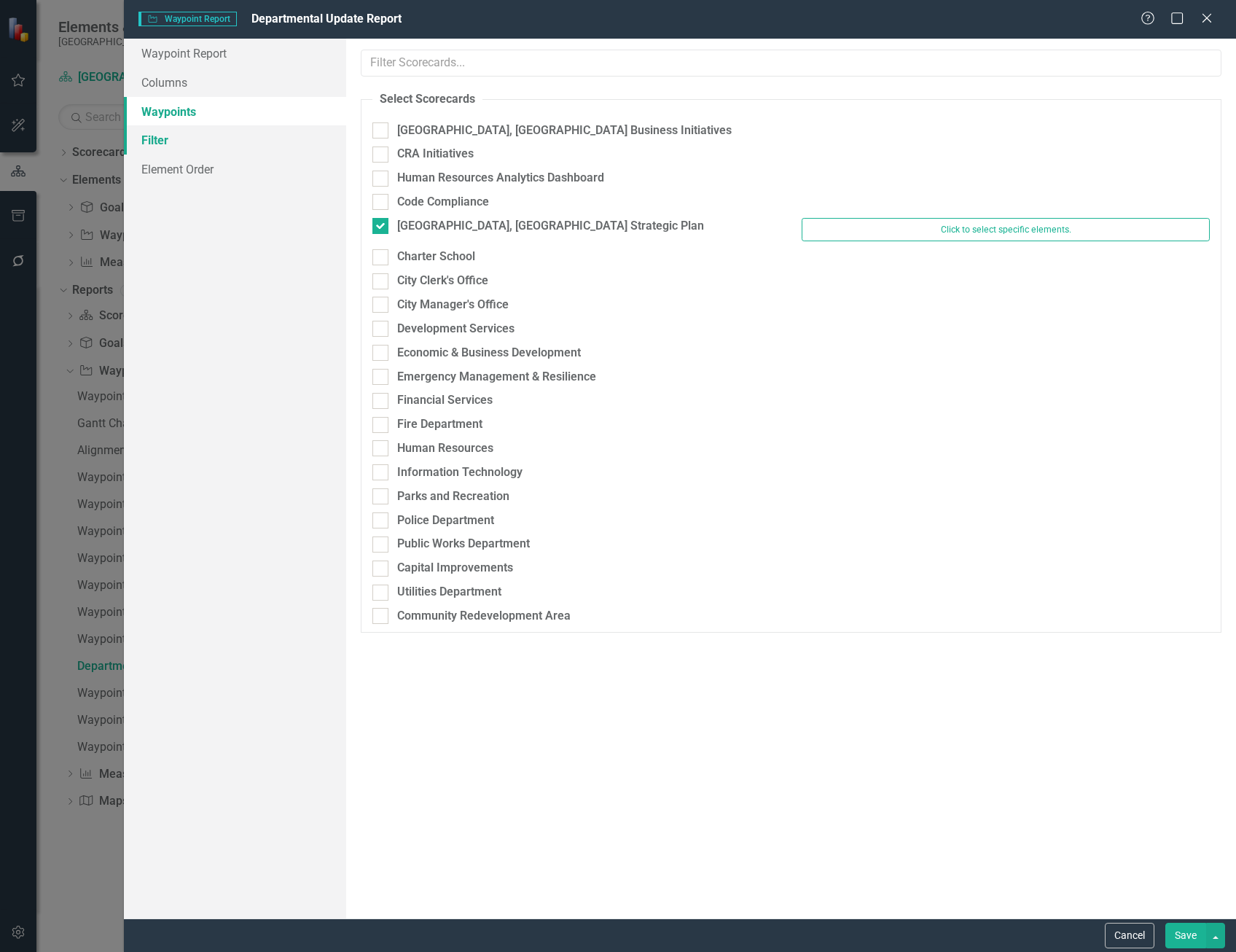
click at [175, 133] on link "Filter" at bounding box center [235, 140] width 222 height 29
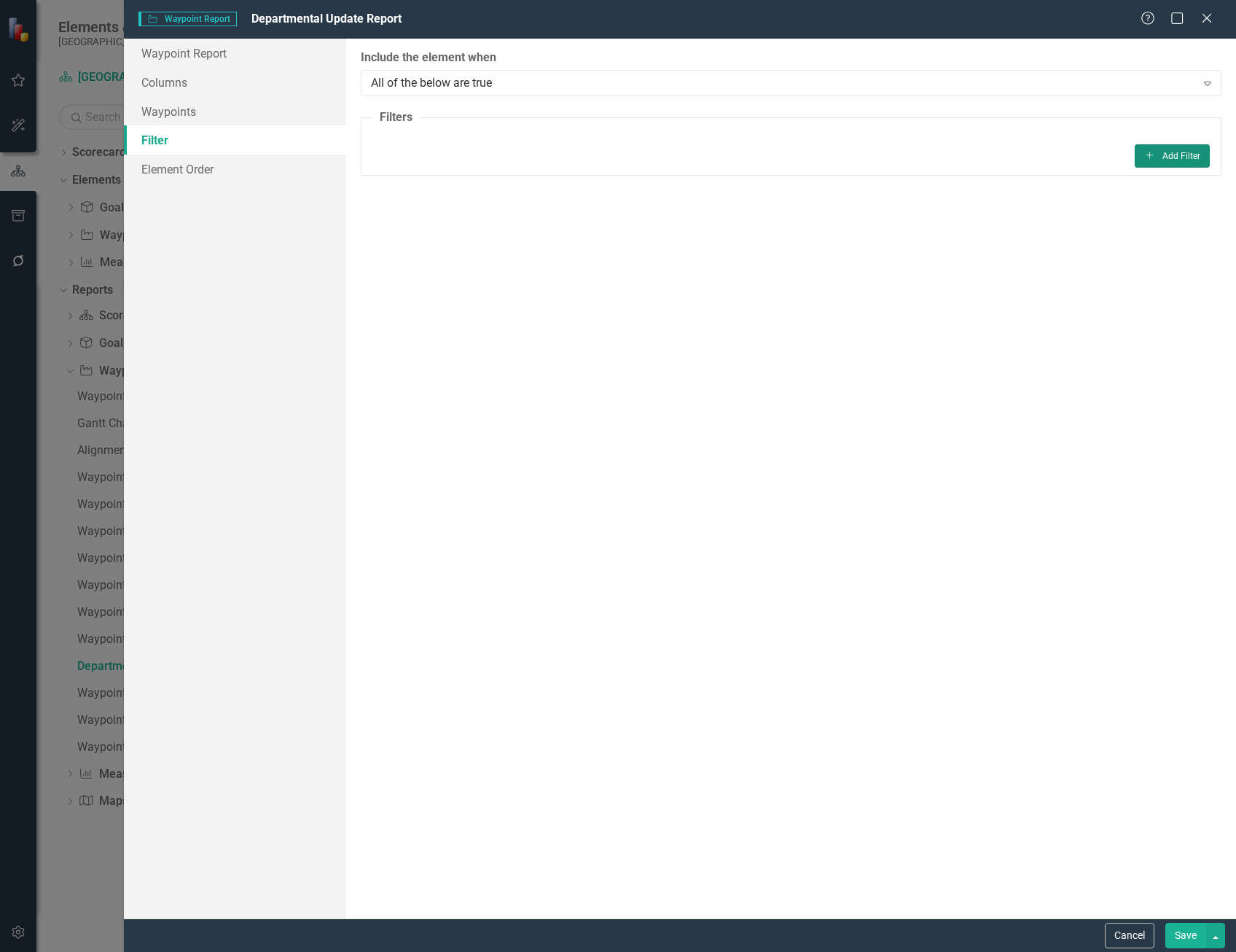
click at [1145, 153] on icon "Add" at bounding box center [1149, 156] width 11 height 9
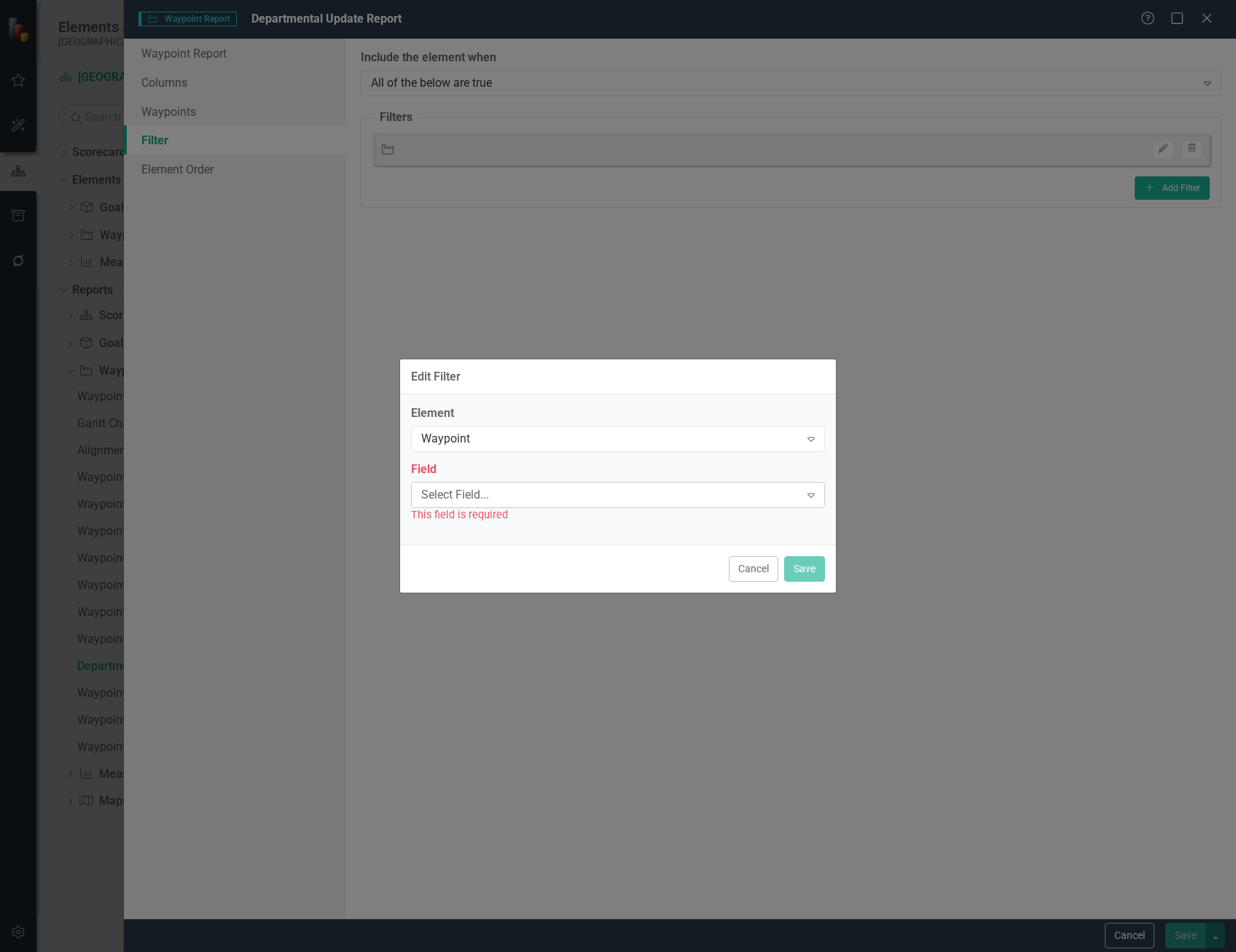
click at [560, 493] on div "Select Field..." at bounding box center [610, 494] width 378 height 16
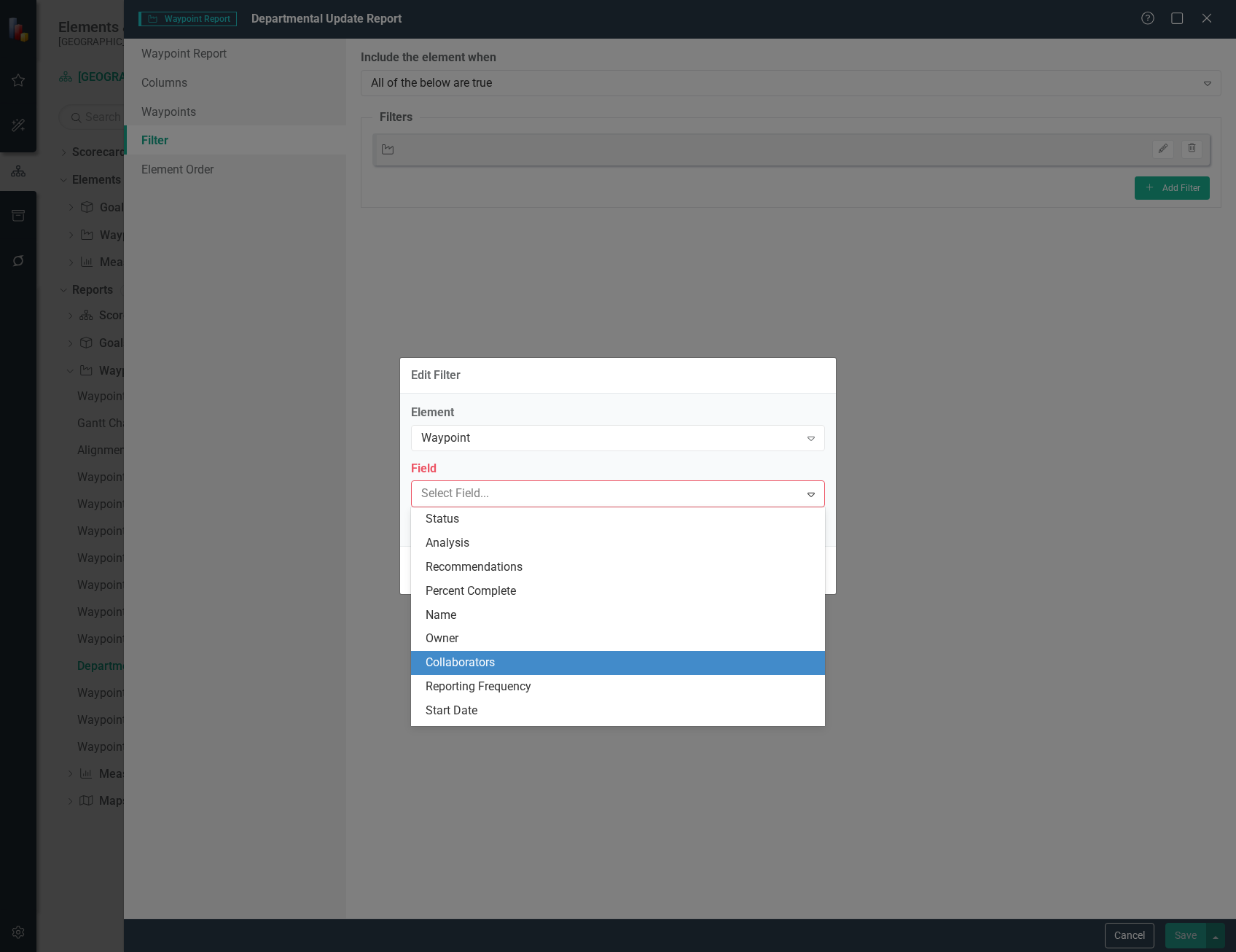
click at [529, 669] on div "Collaborators" at bounding box center [621, 663] width 390 height 16
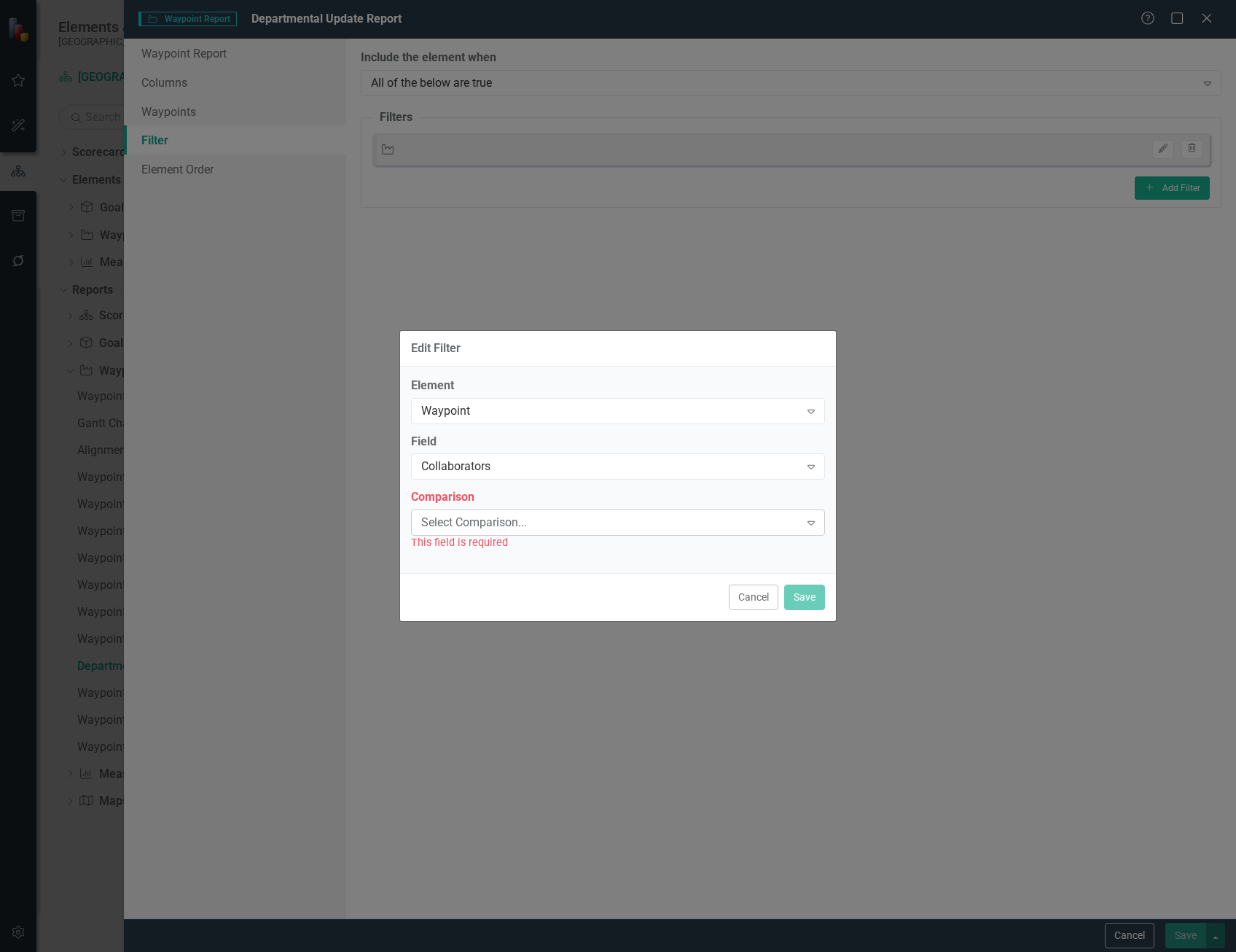
click at [499, 524] on div "Select Comparison..." at bounding box center [610, 523] width 378 height 16
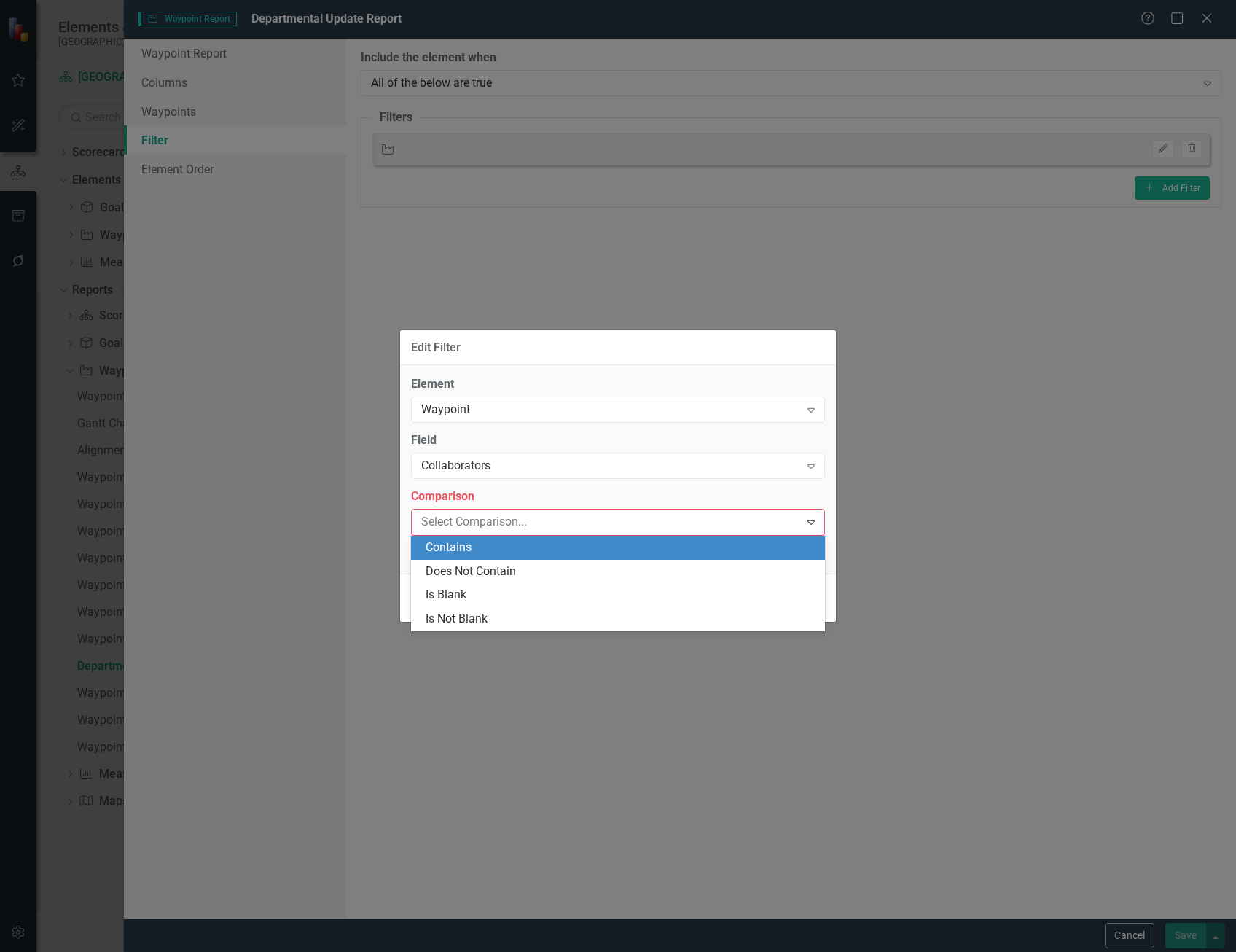
click at [480, 553] on div "Contains" at bounding box center [621, 547] width 390 height 16
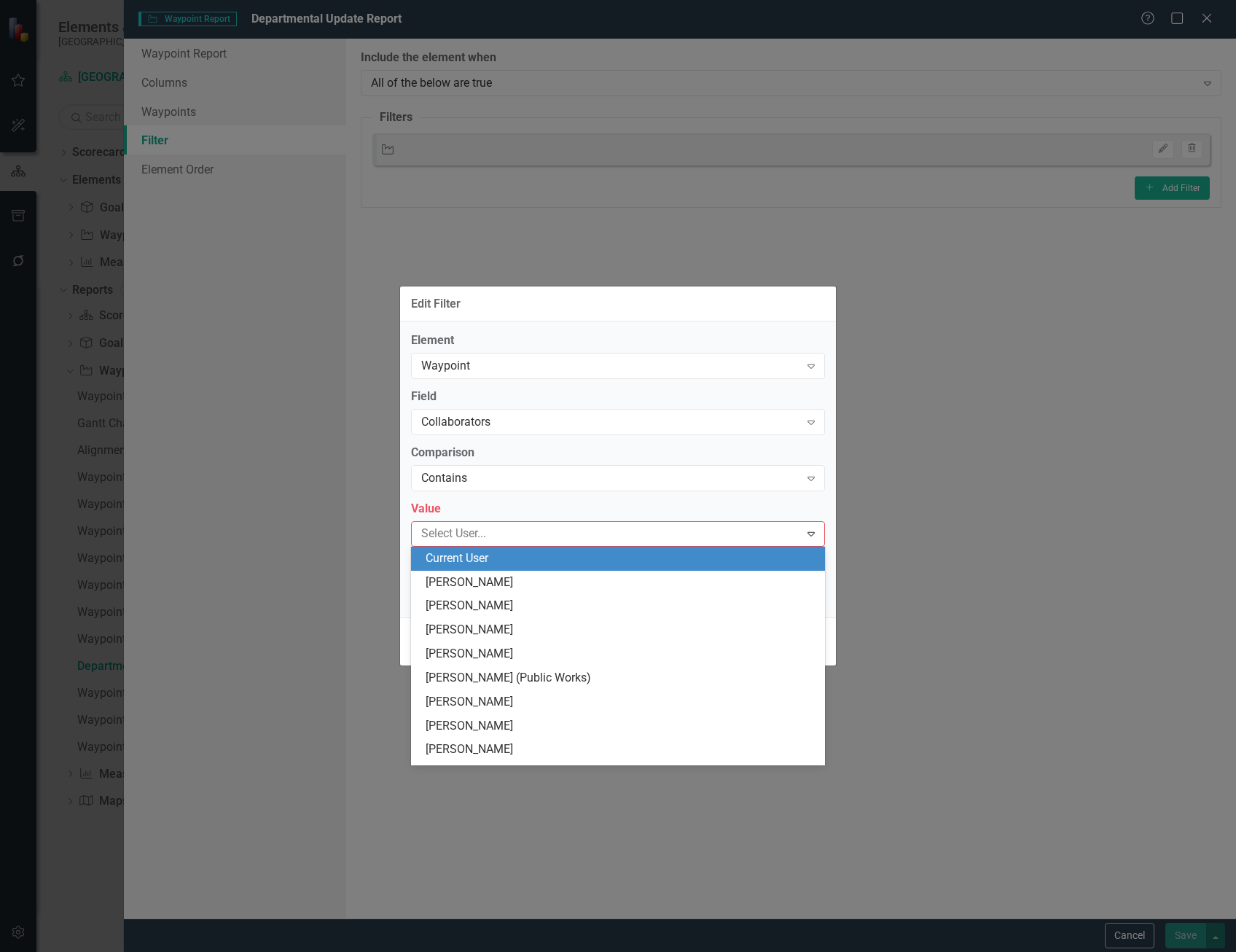
click at [461, 544] on div "Select User..." at bounding box center [606, 534] width 384 height 22
type input "aj"
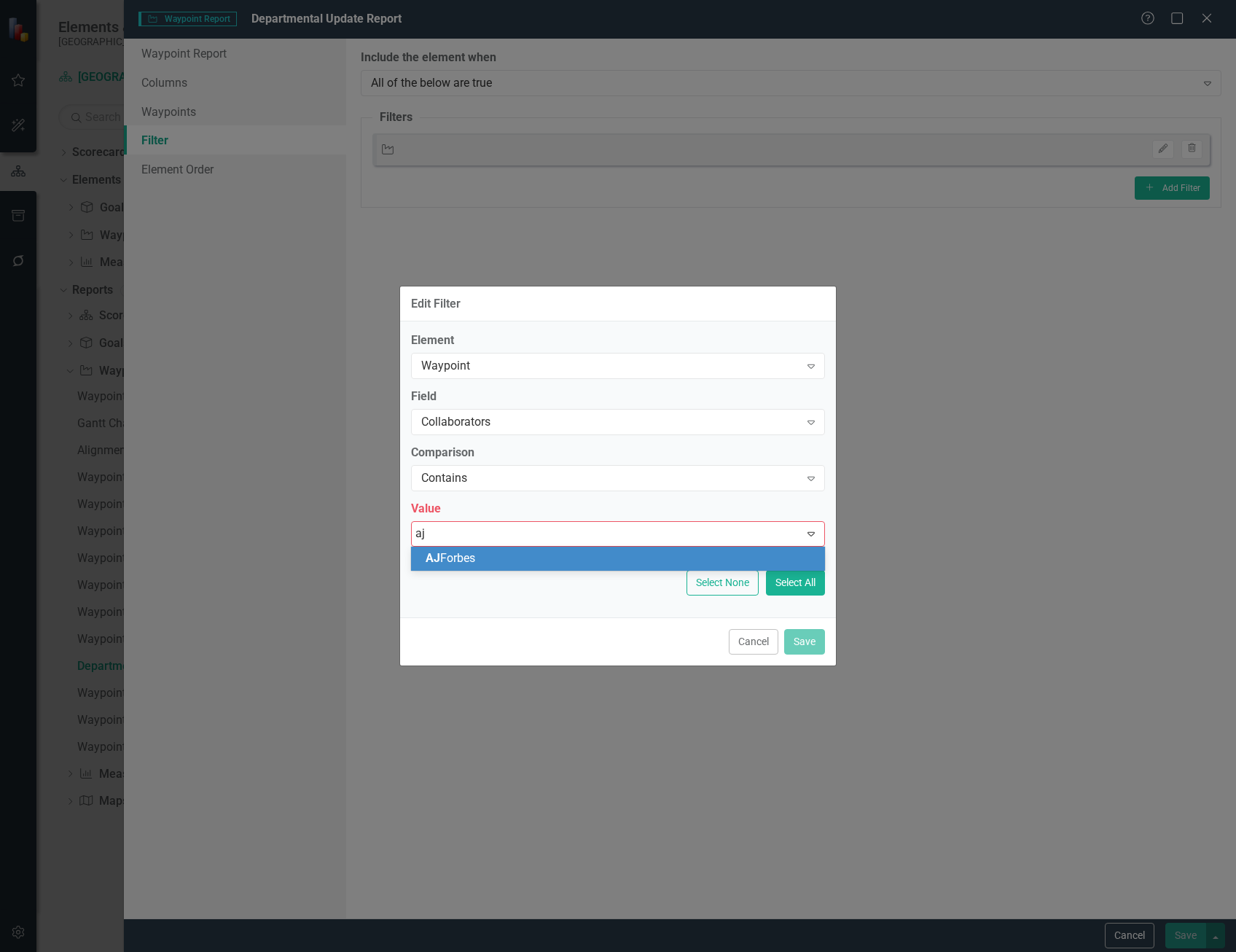
click at [489, 554] on div "[PERSON_NAME]" at bounding box center [621, 559] width 390 height 16
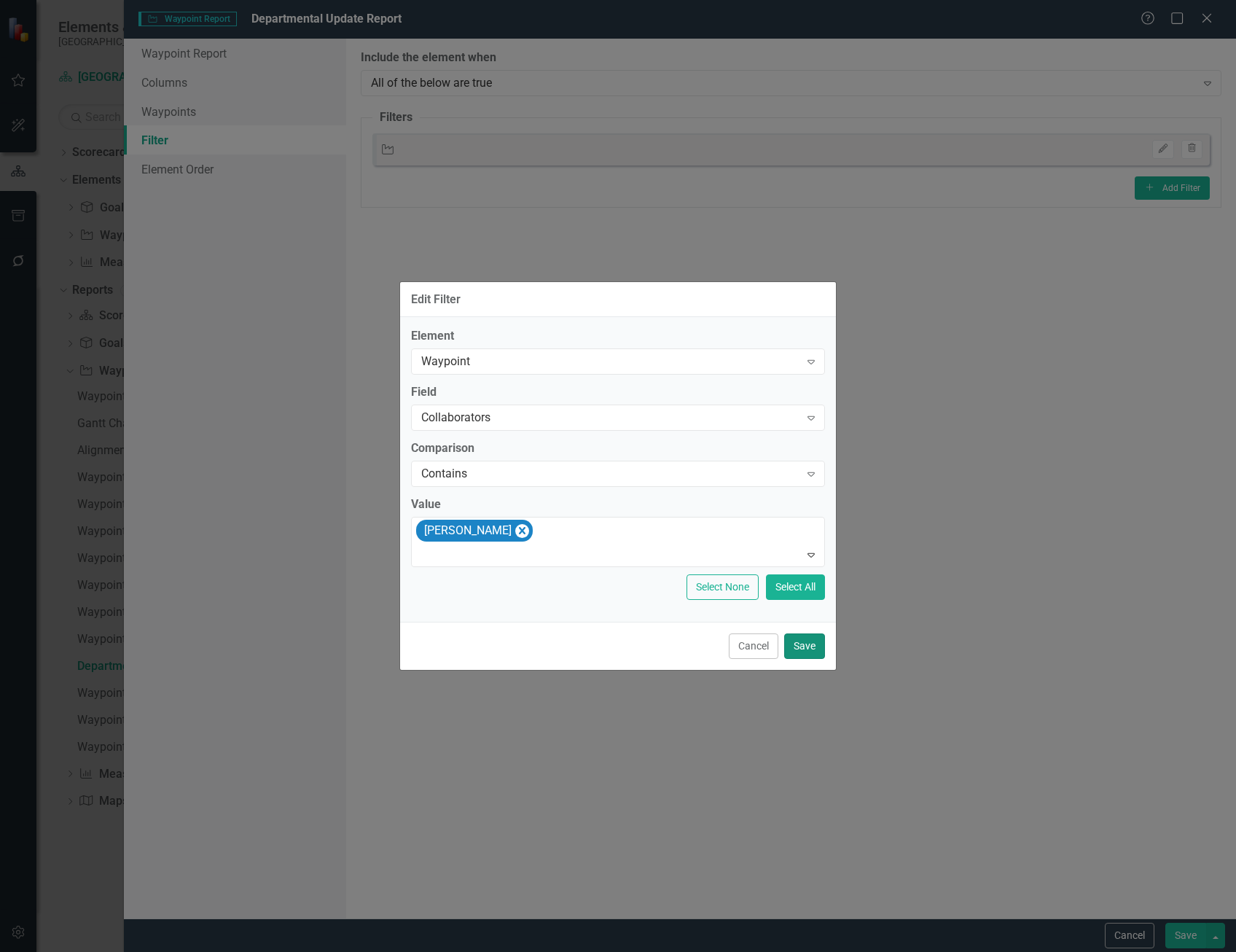
click at [806, 645] on button "Save" at bounding box center [805, 646] width 41 height 25
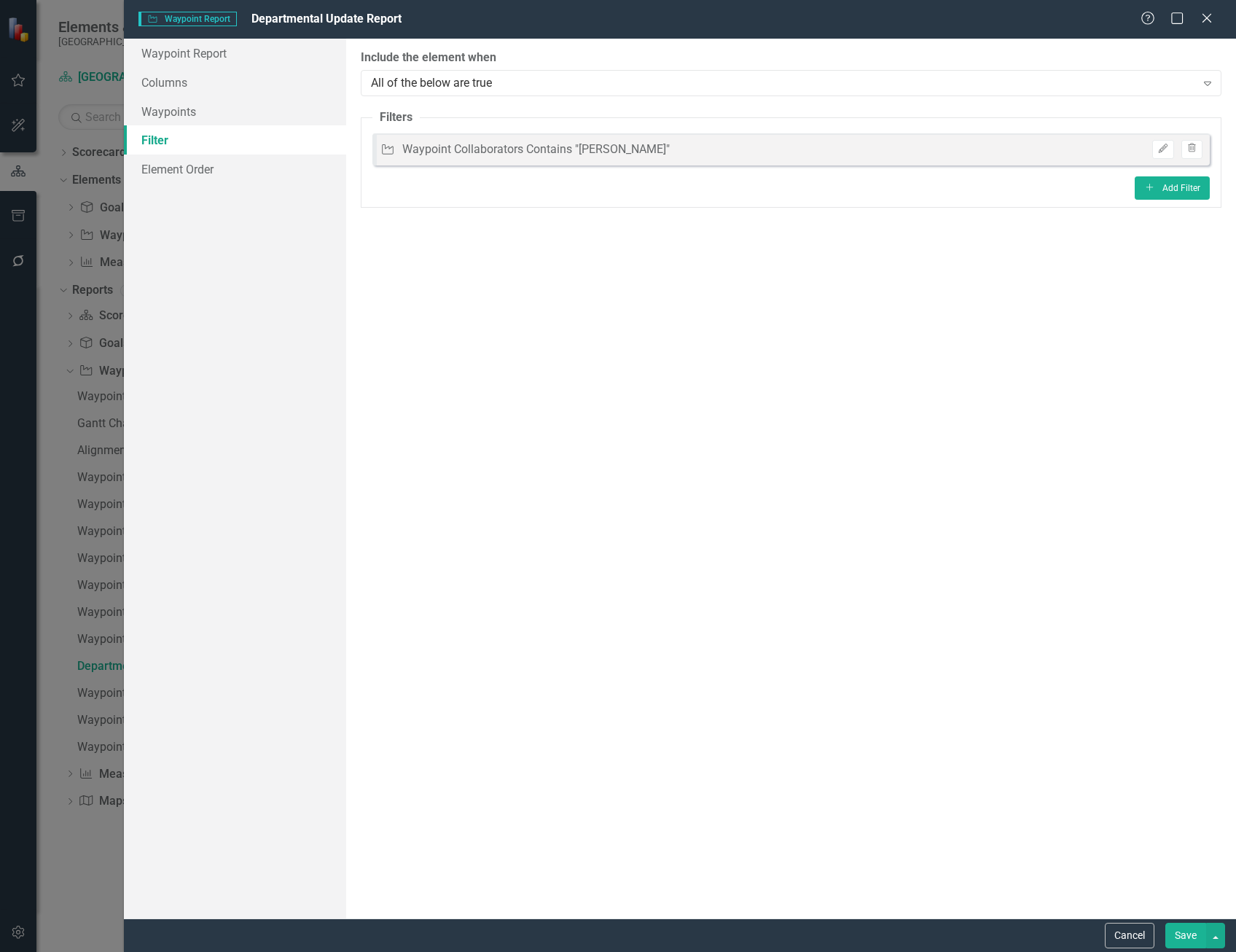
click at [1194, 940] on button "Save" at bounding box center [1185, 936] width 41 height 25
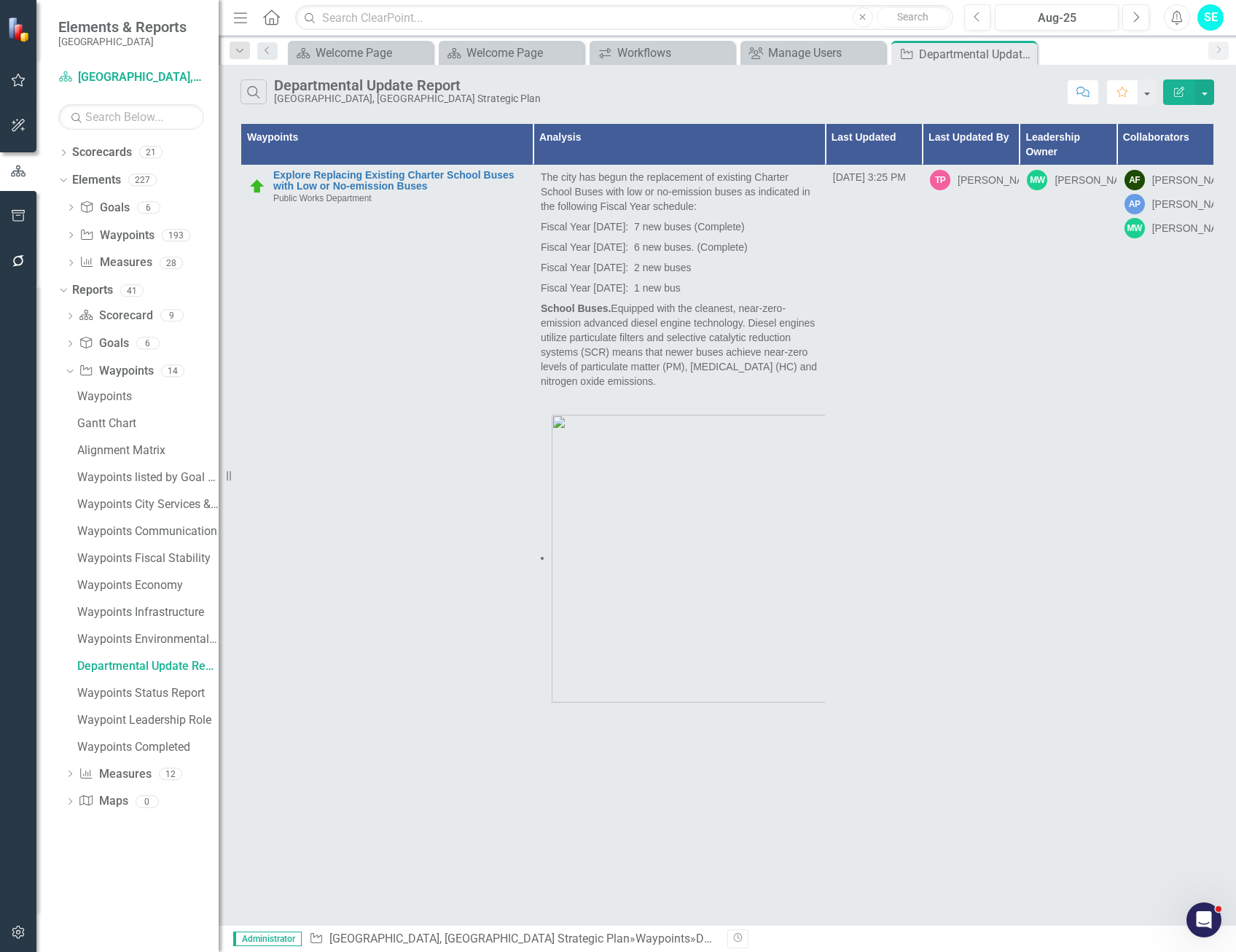
click at [1172, 93] on icon "Edit Report" at bounding box center [1179, 92] width 13 height 10
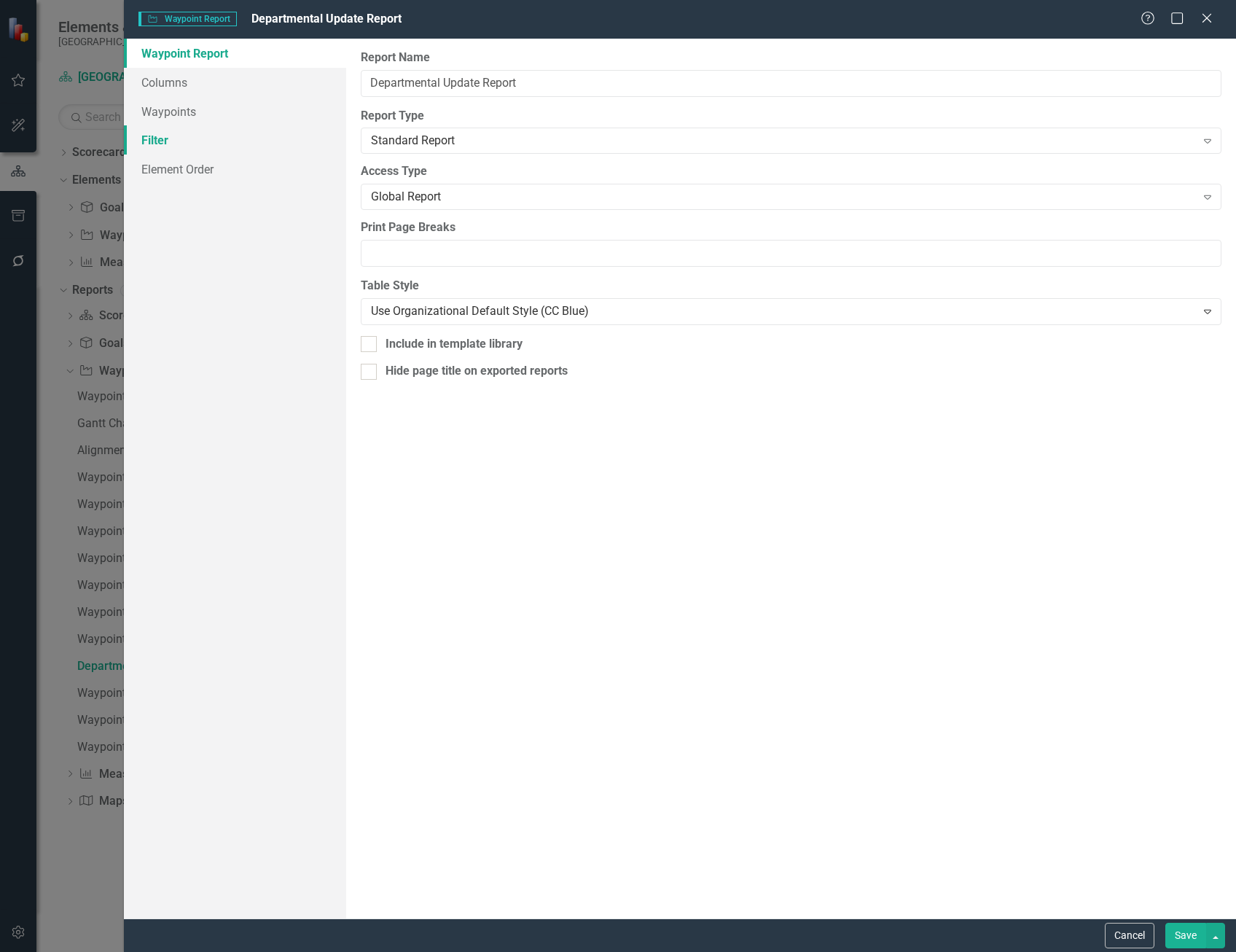
click at [223, 143] on link "Filter" at bounding box center [235, 140] width 222 height 29
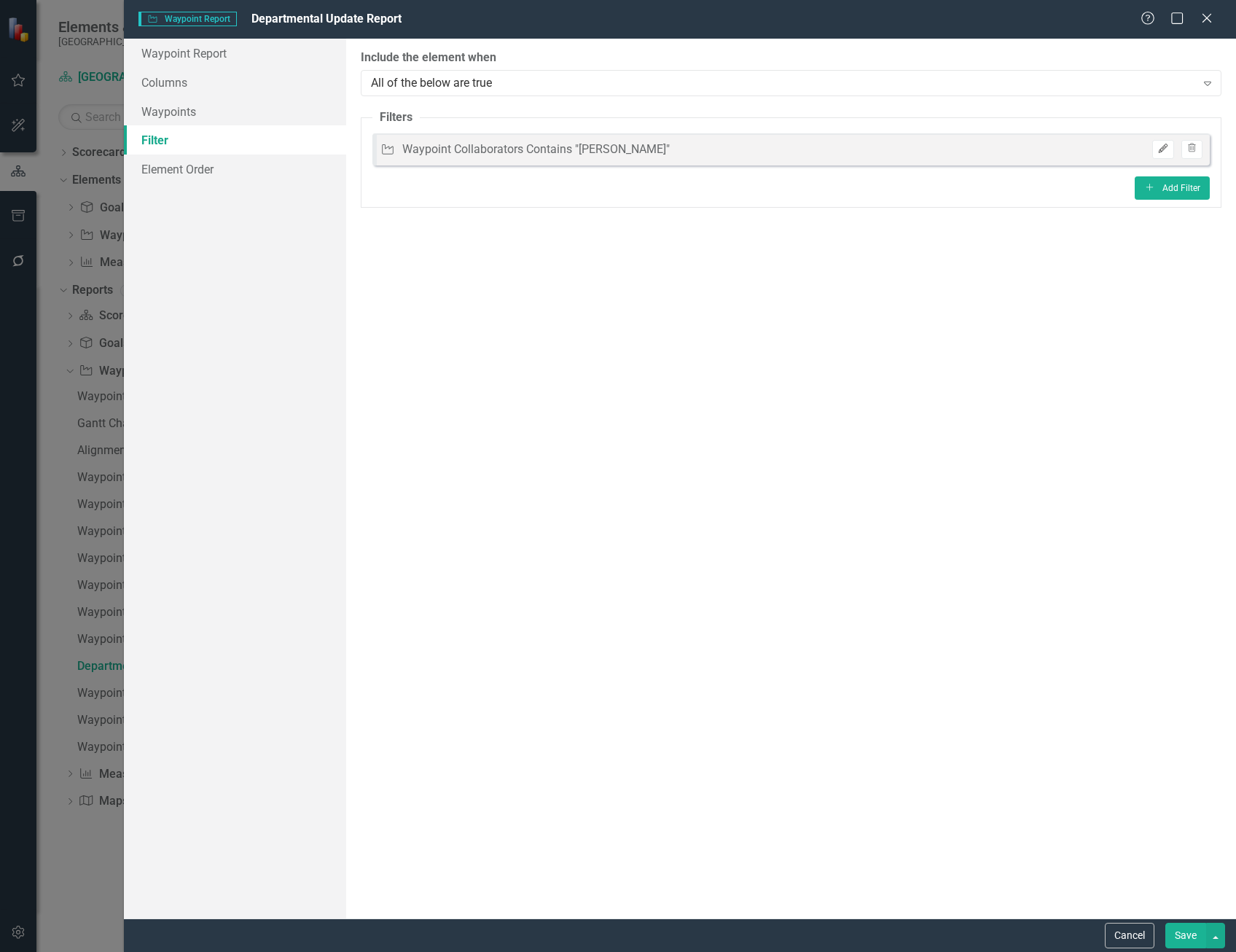
click at [1154, 151] on button "Edit" at bounding box center [1163, 149] width 21 height 19
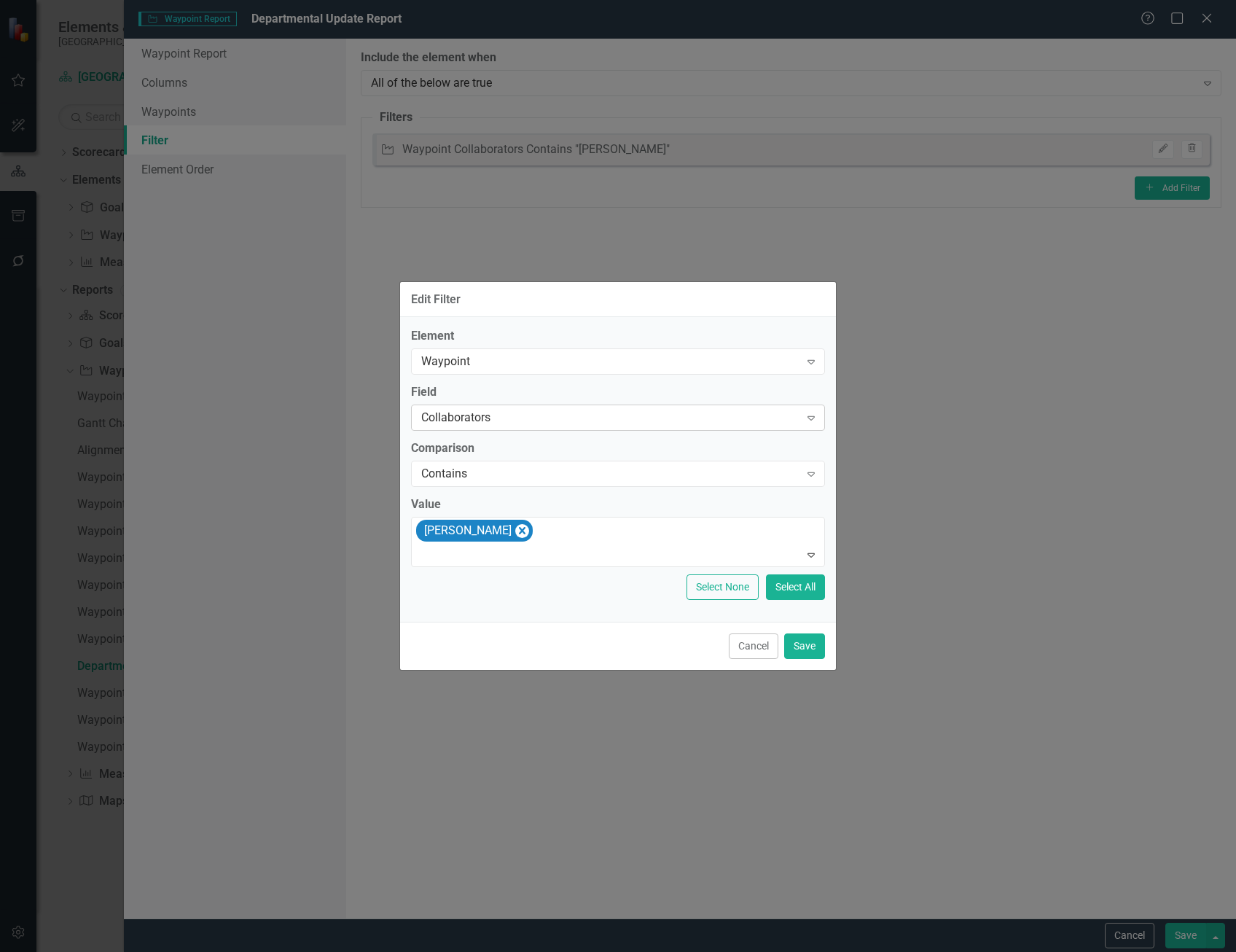
click at [517, 417] on div "Collaborators" at bounding box center [610, 418] width 378 height 16
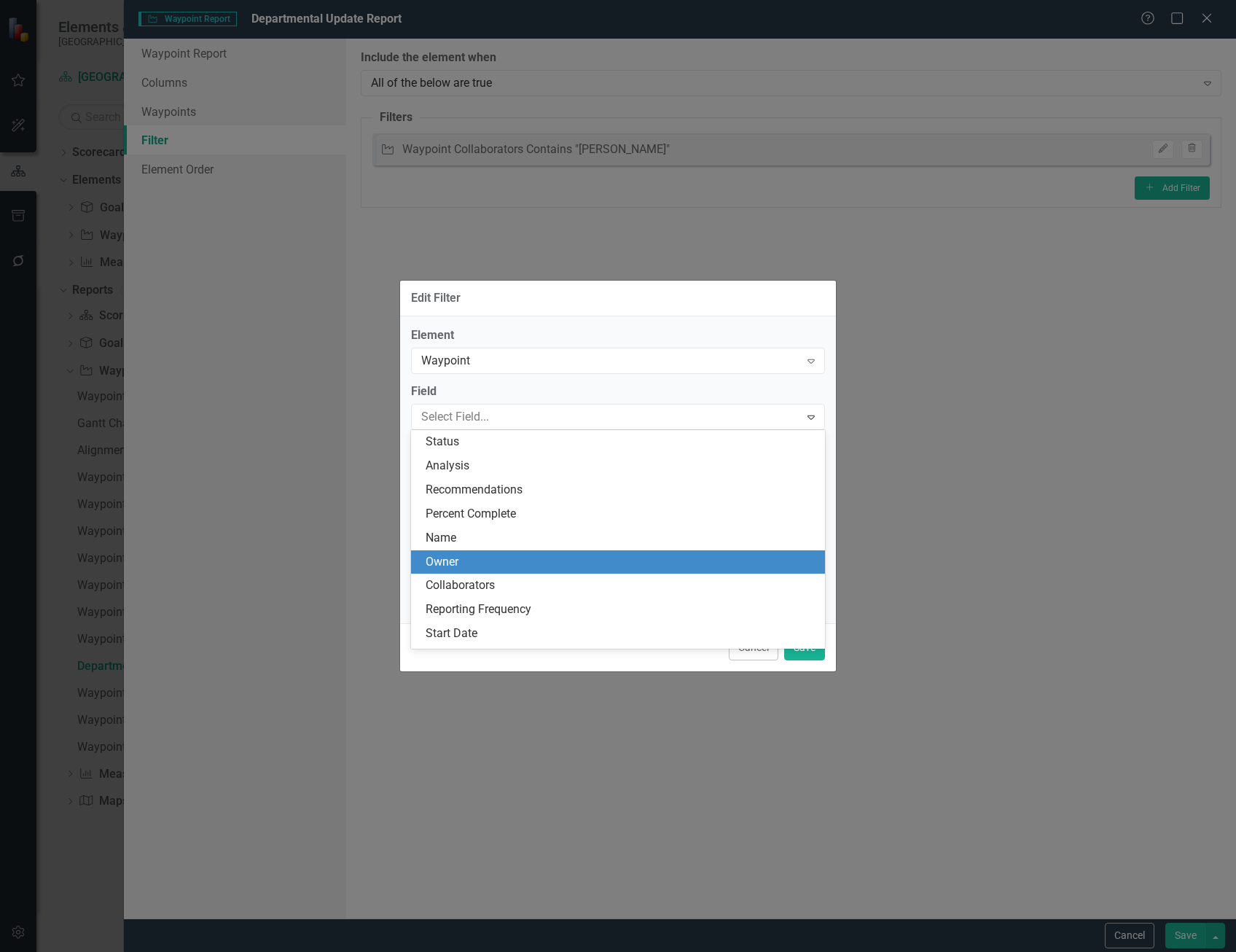
click at [527, 562] on div "Owner" at bounding box center [621, 562] width 390 height 16
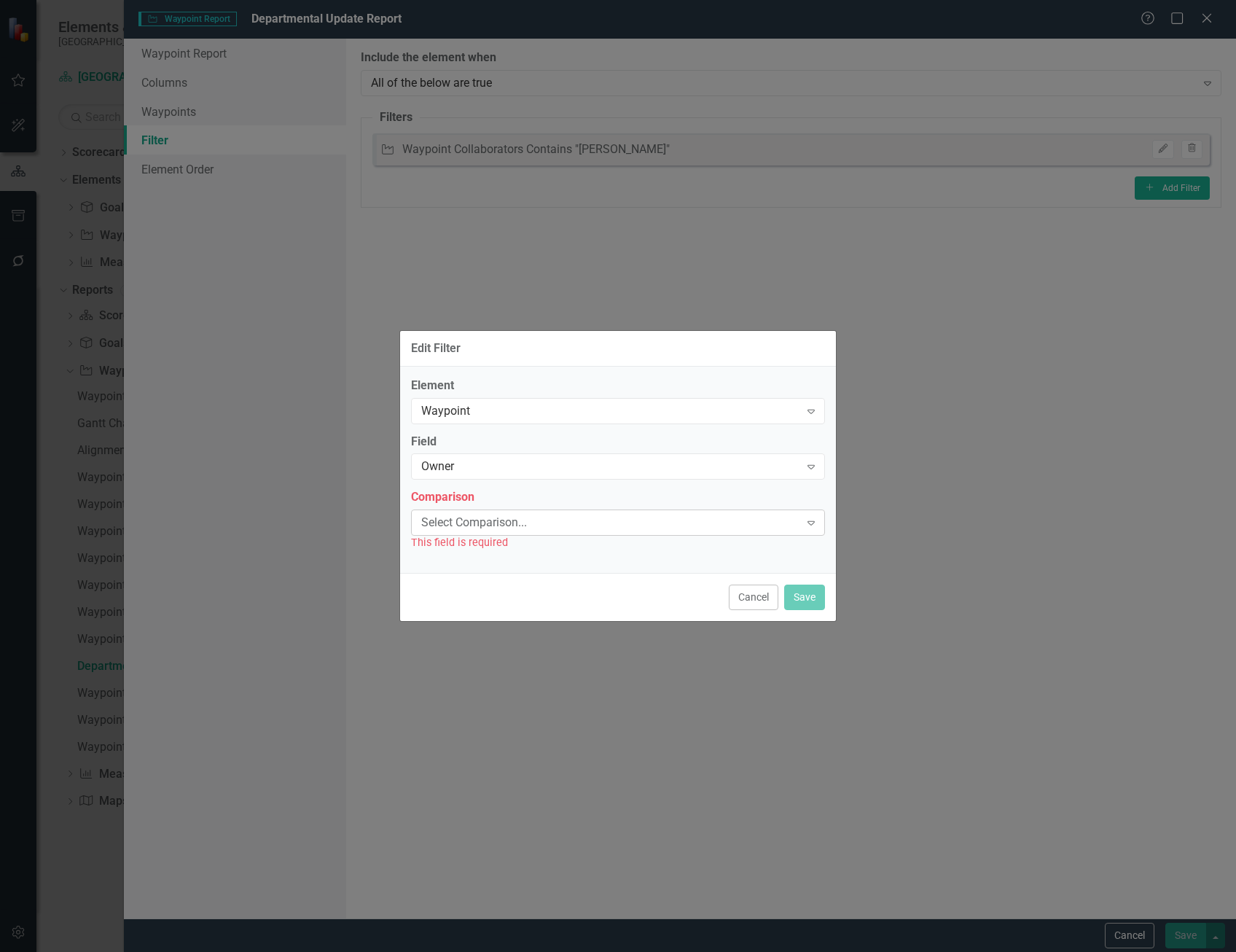
click at [551, 519] on div "Select Comparison..." at bounding box center [610, 523] width 378 height 16
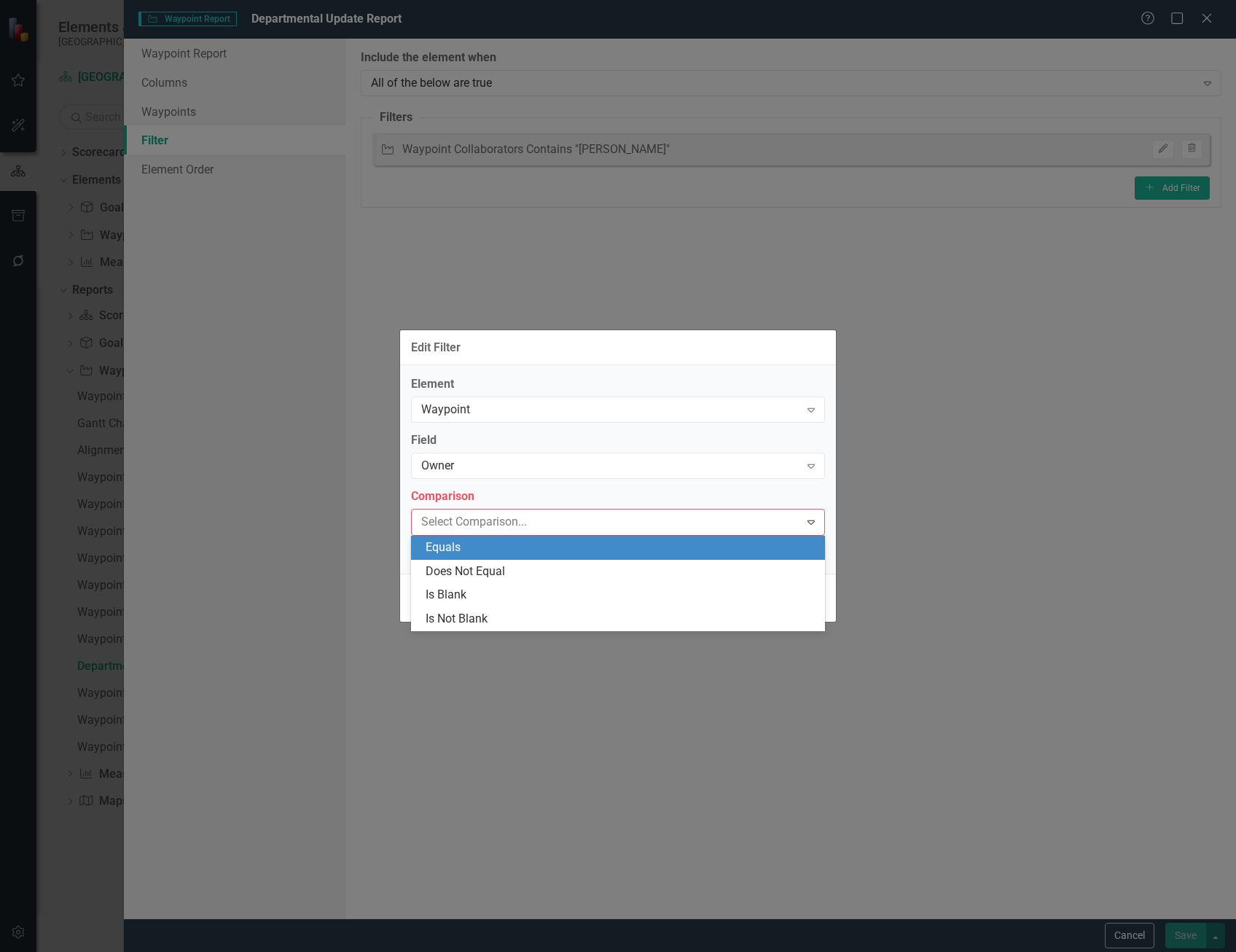
click at [538, 544] on div "Equals" at bounding box center [621, 547] width 390 height 16
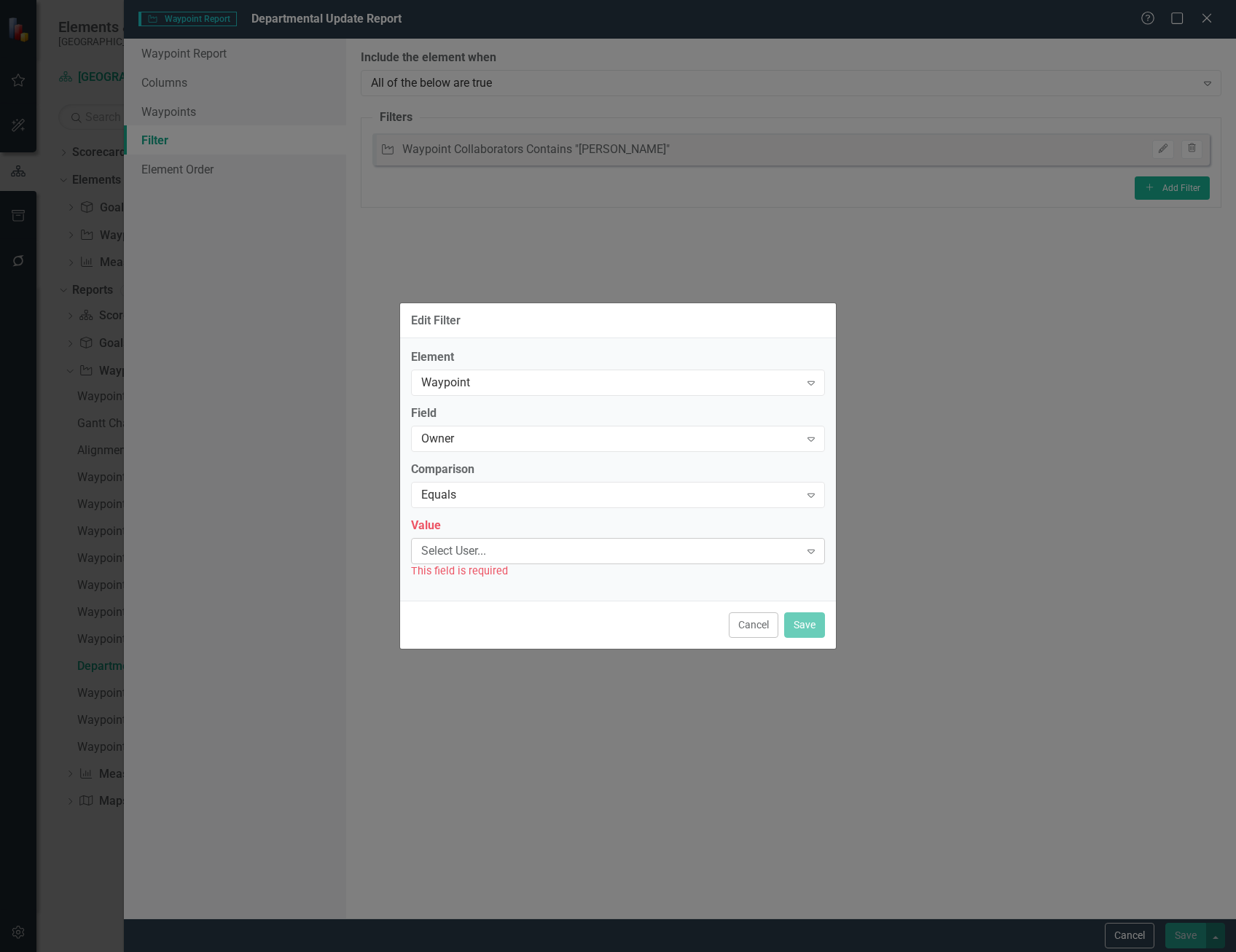
click at [534, 548] on div "Select User..." at bounding box center [610, 550] width 378 height 16
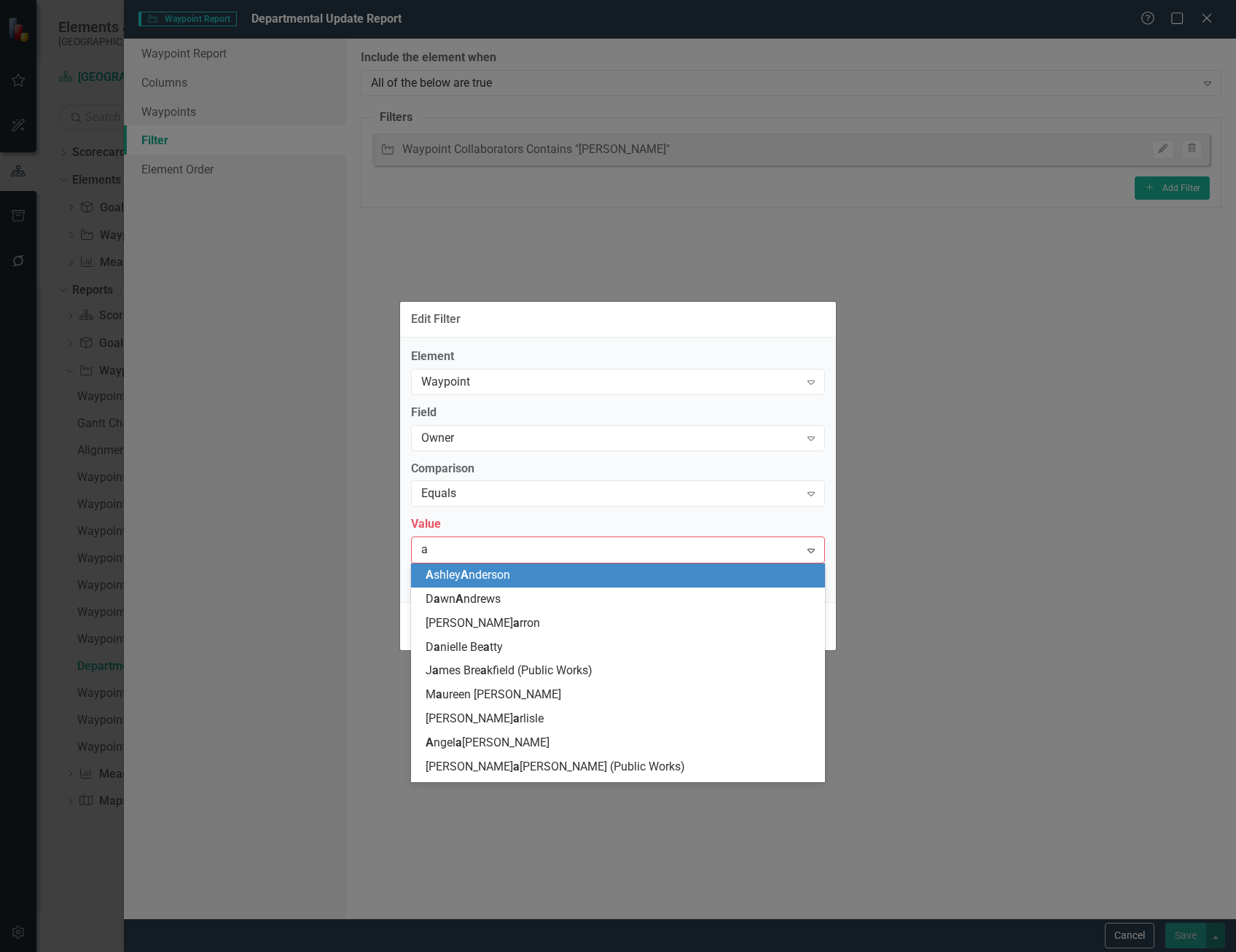
type input "aj"
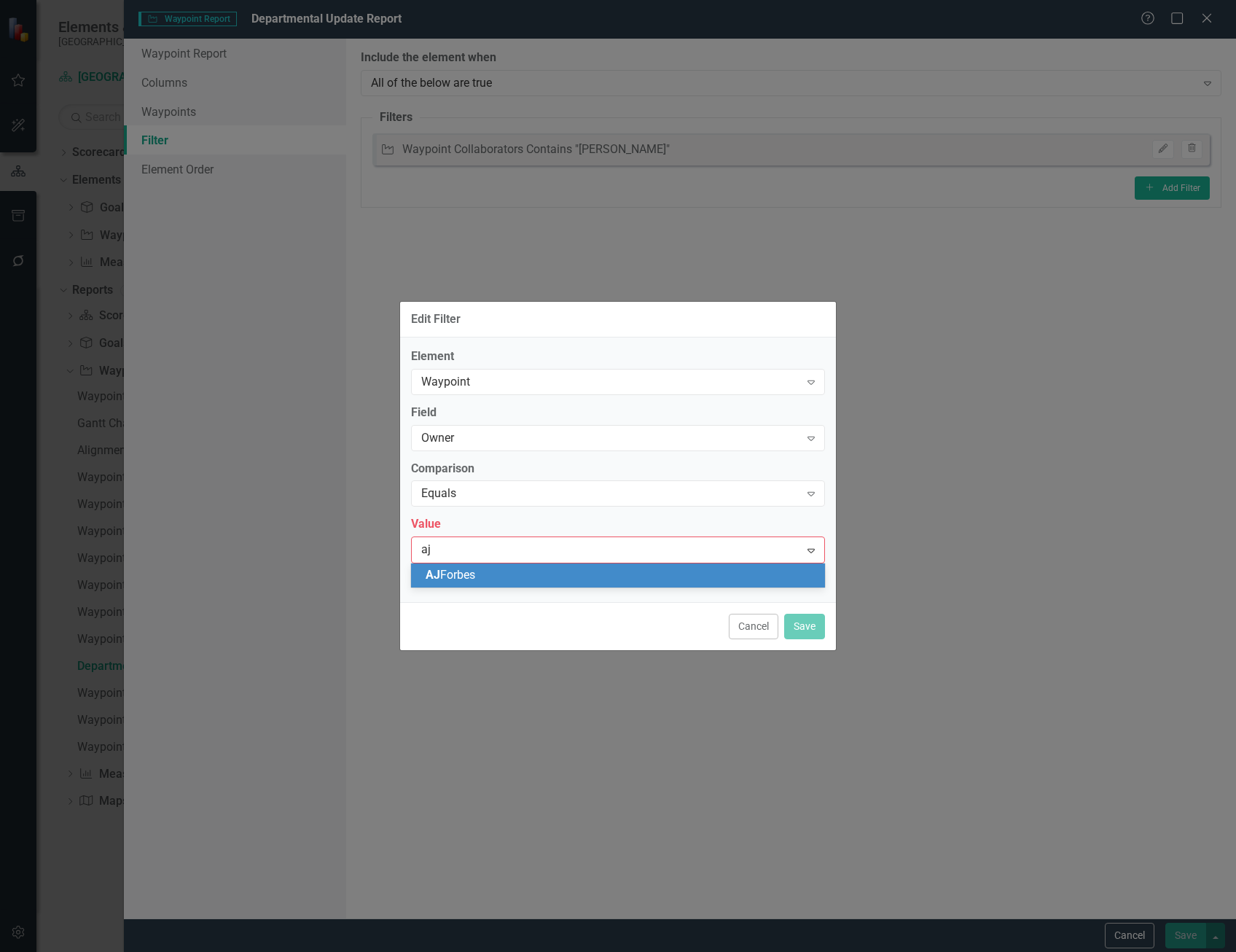
click at [541, 573] on div "[PERSON_NAME]" at bounding box center [621, 575] width 390 height 16
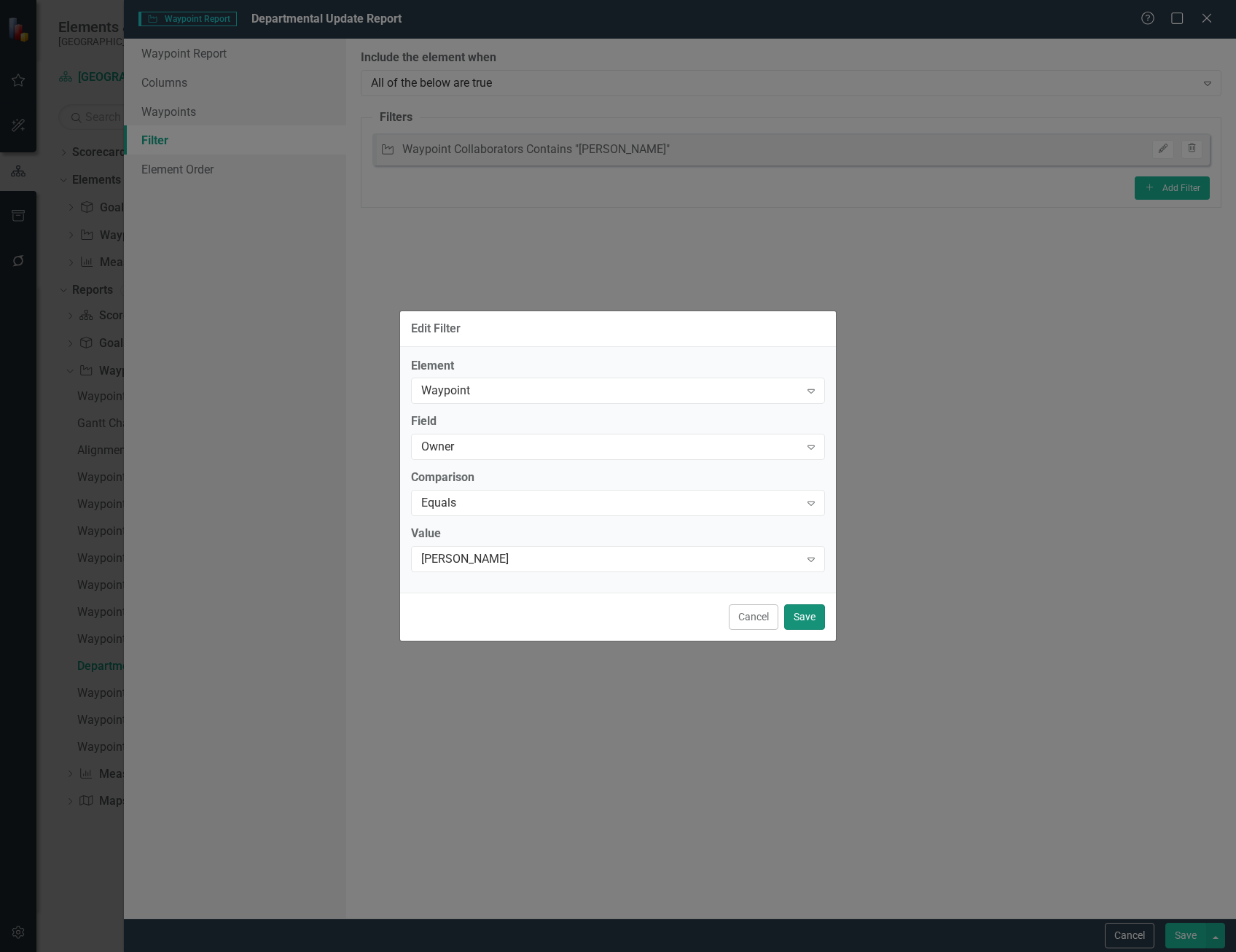
click at [811, 619] on button "Save" at bounding box center [805, 617] width 41 height 25
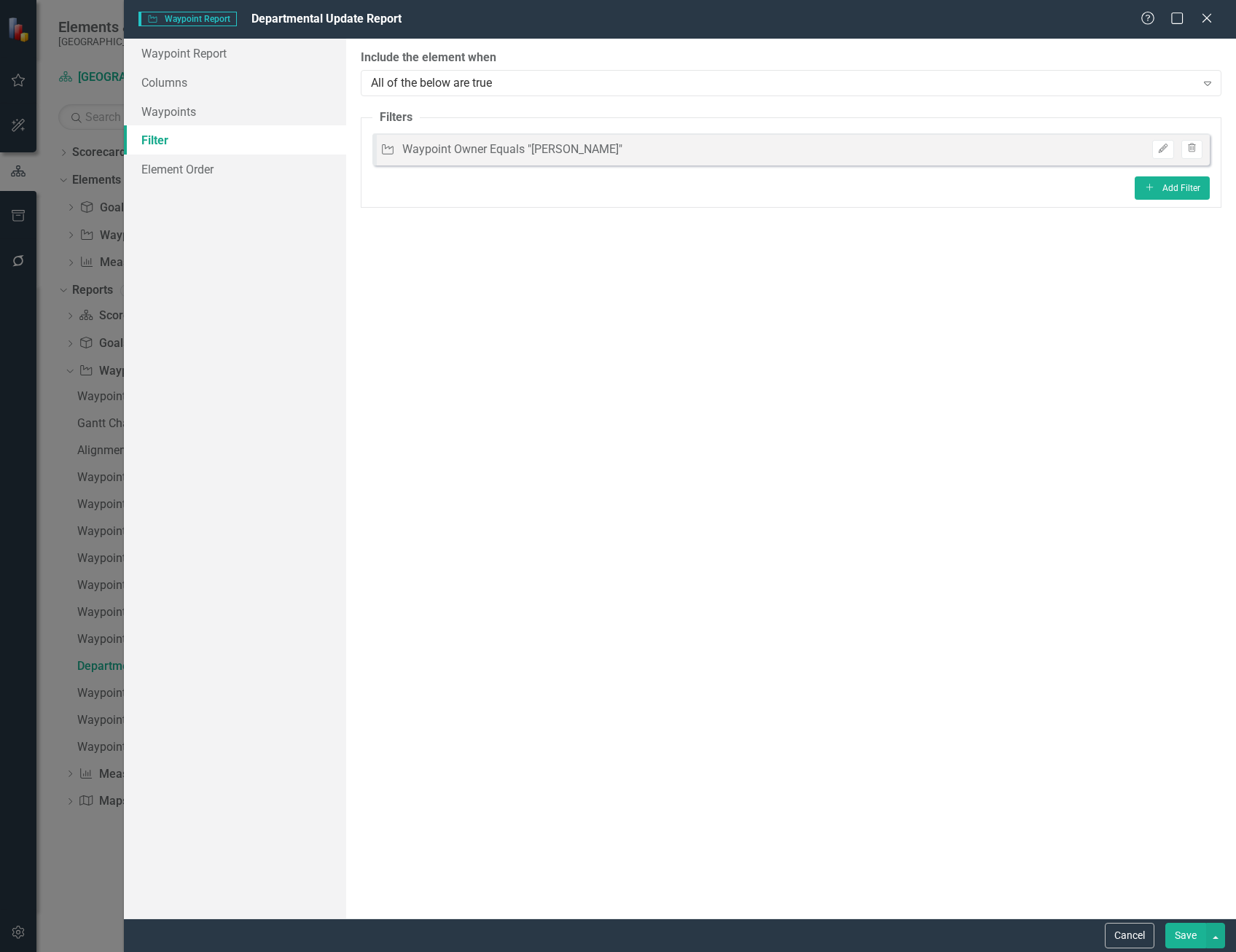
click at [1174, 932] on button "Save" at bounding box center [1185, 936] width 41 height 25
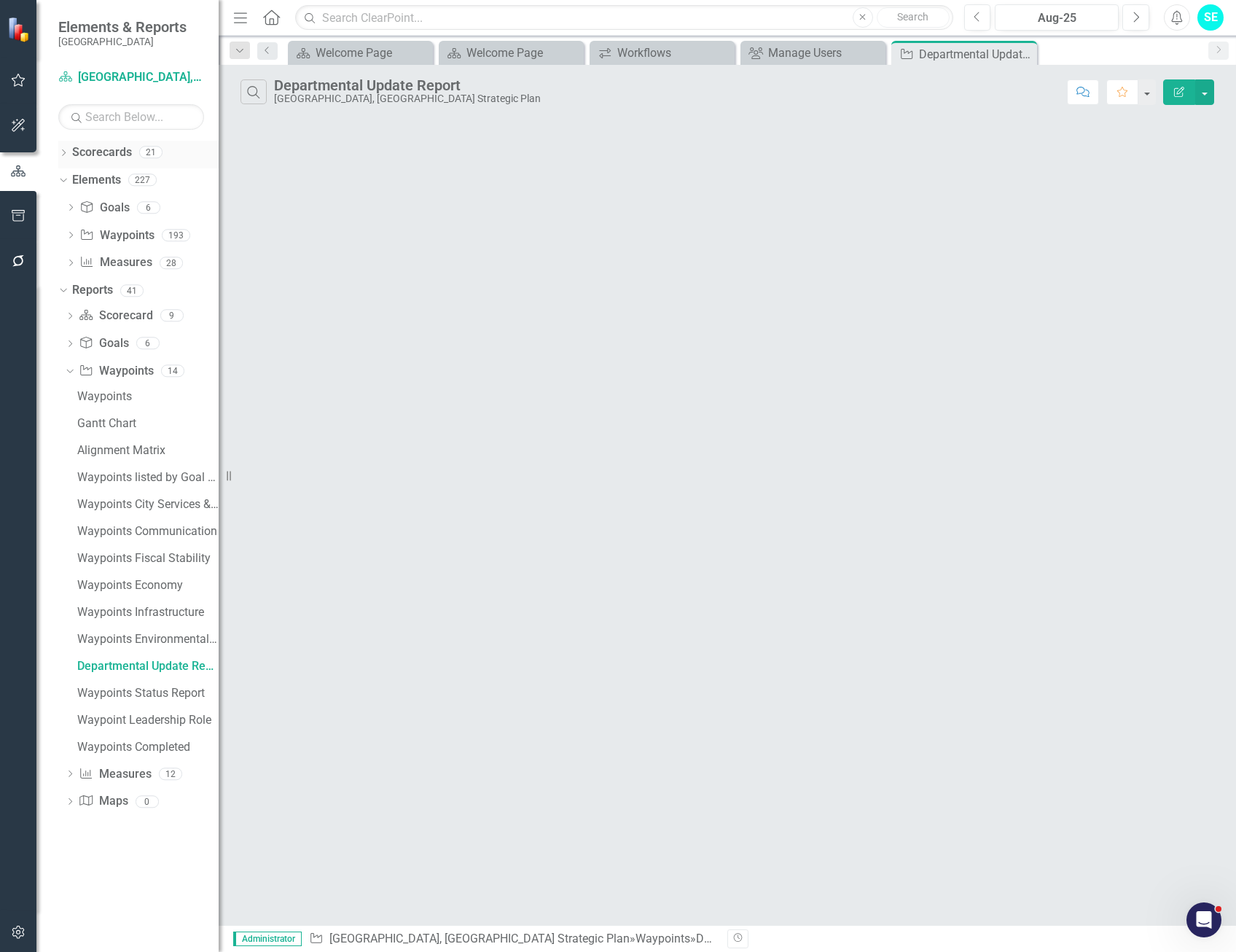
click at [66, 155] on icon "Dropdown" at bounding box center [64, 154] width 10 height 8
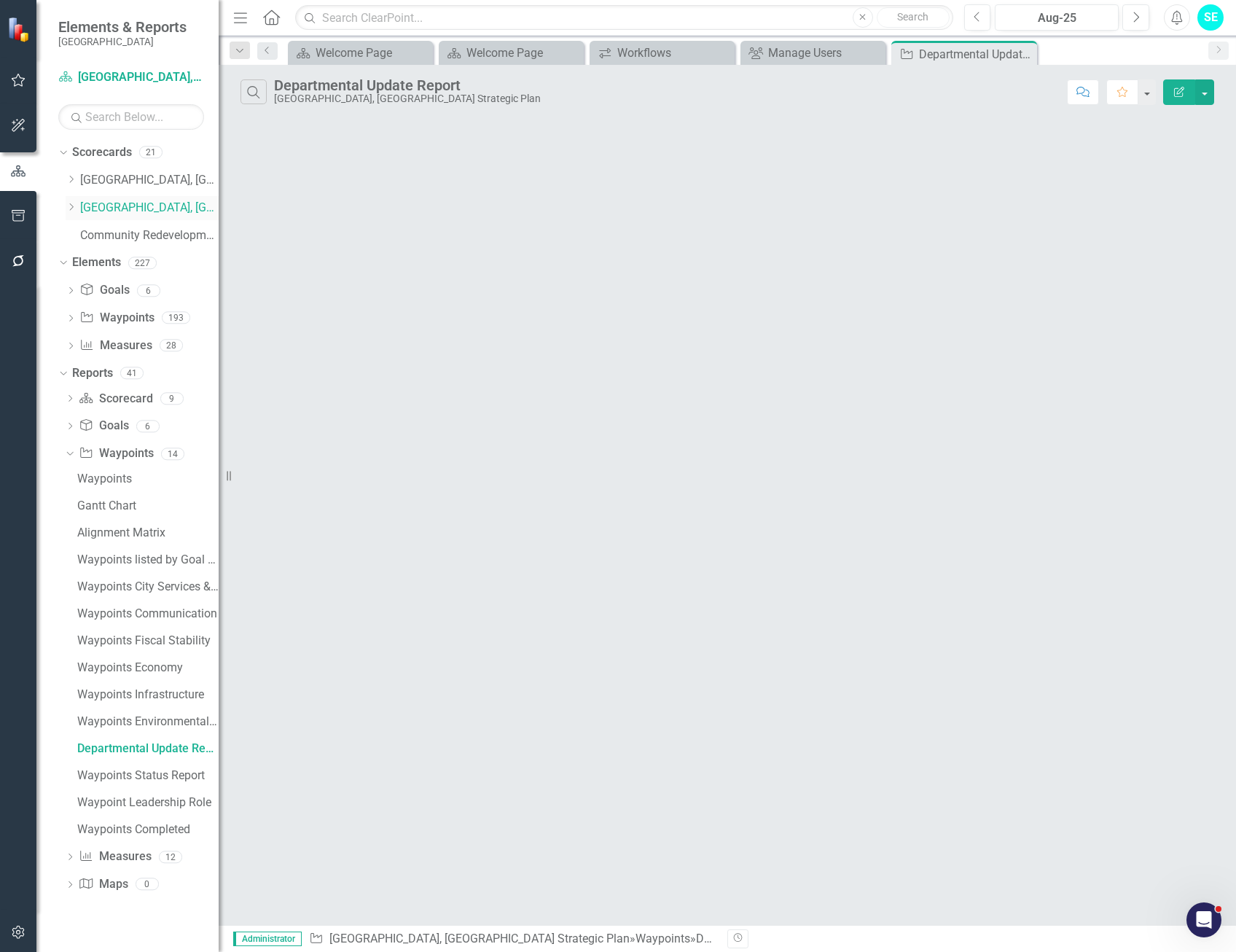
click at [72, 208] on icon "Dropdown" at bounding box center [71, 207] width 11 height 9
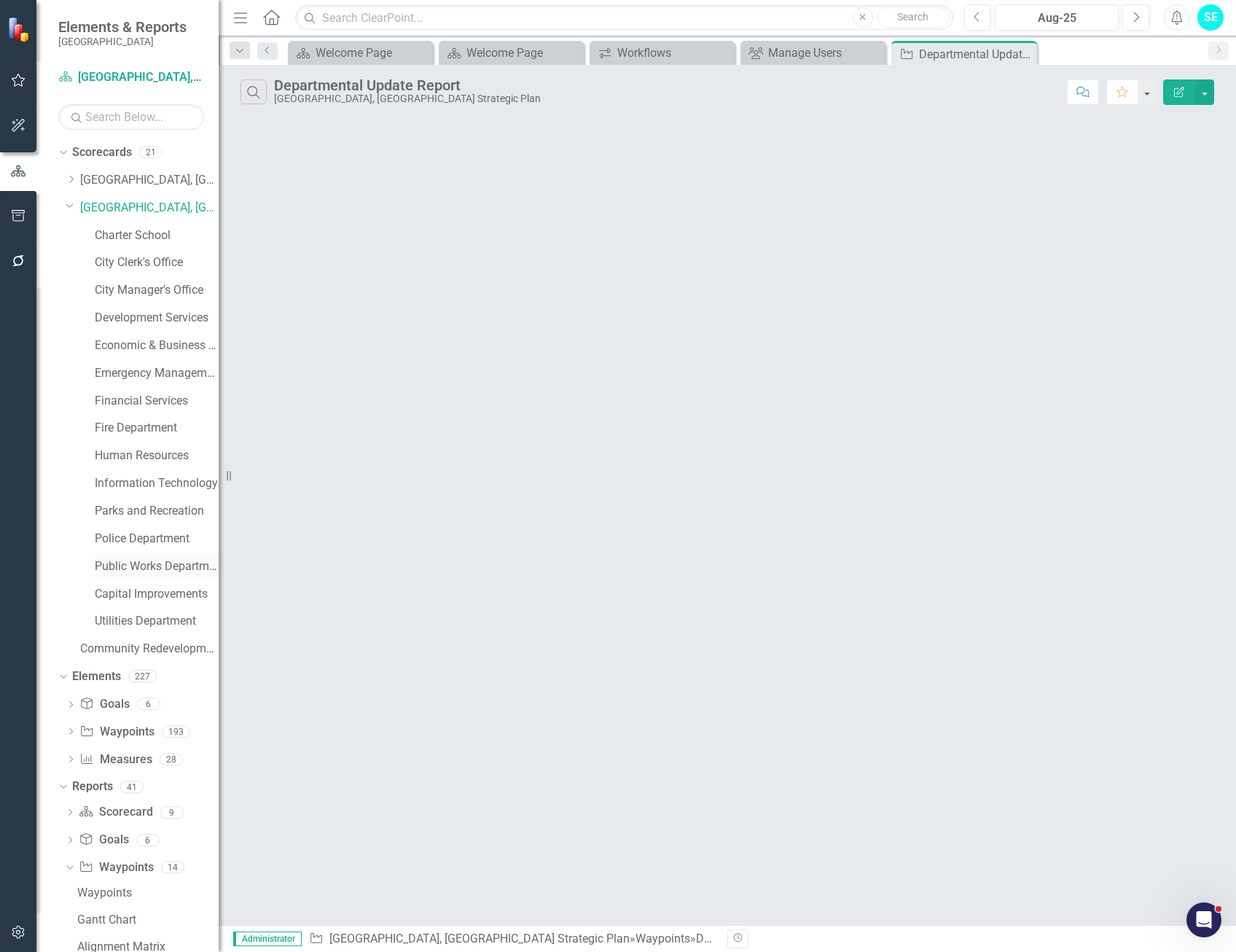
click at [129, 563] on link "Public Works Department" at bounding box center [157, 567] width 124 height 16
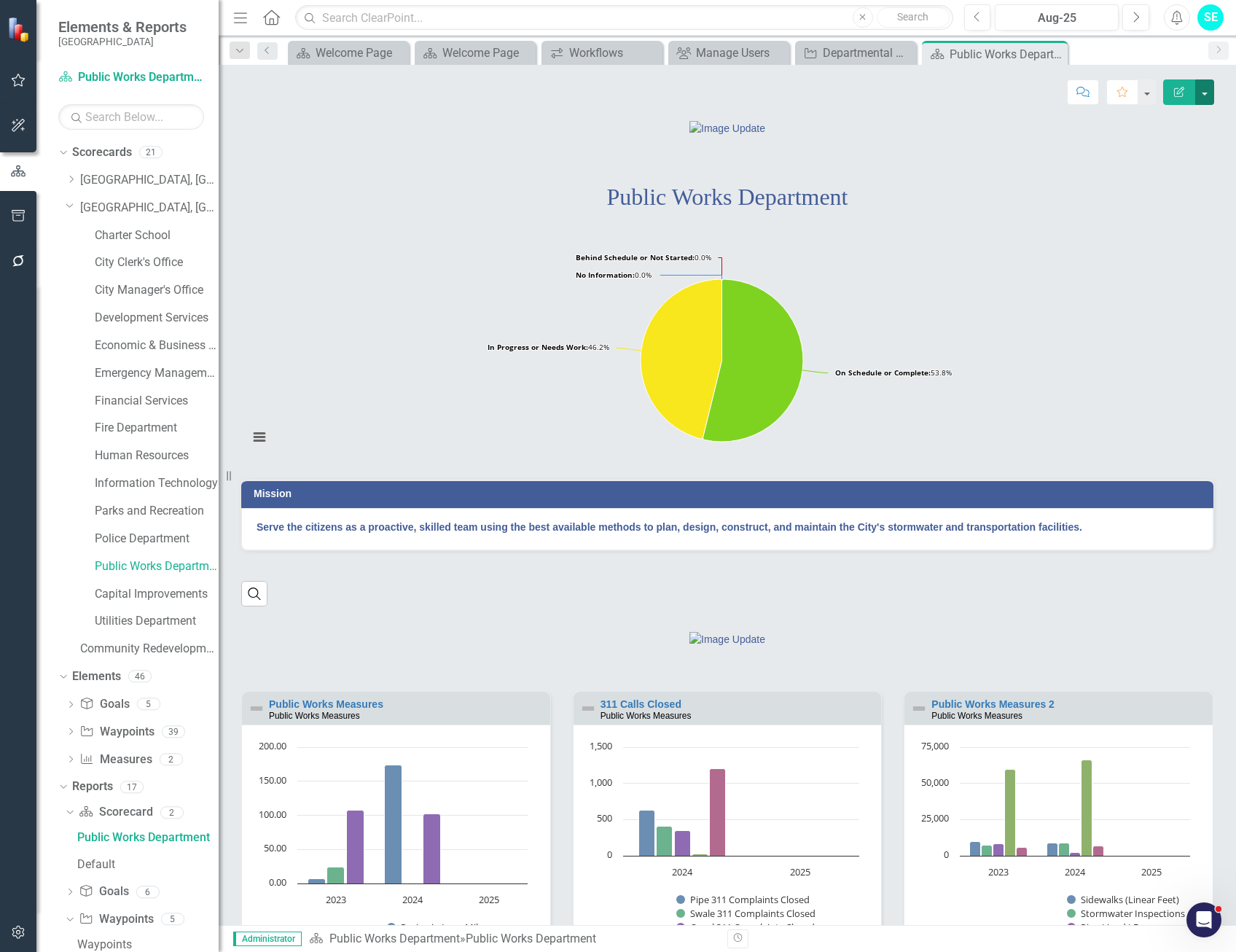
click at [1208, 92] on button "button" at bounding box center [1204, 92] width 19 height 25
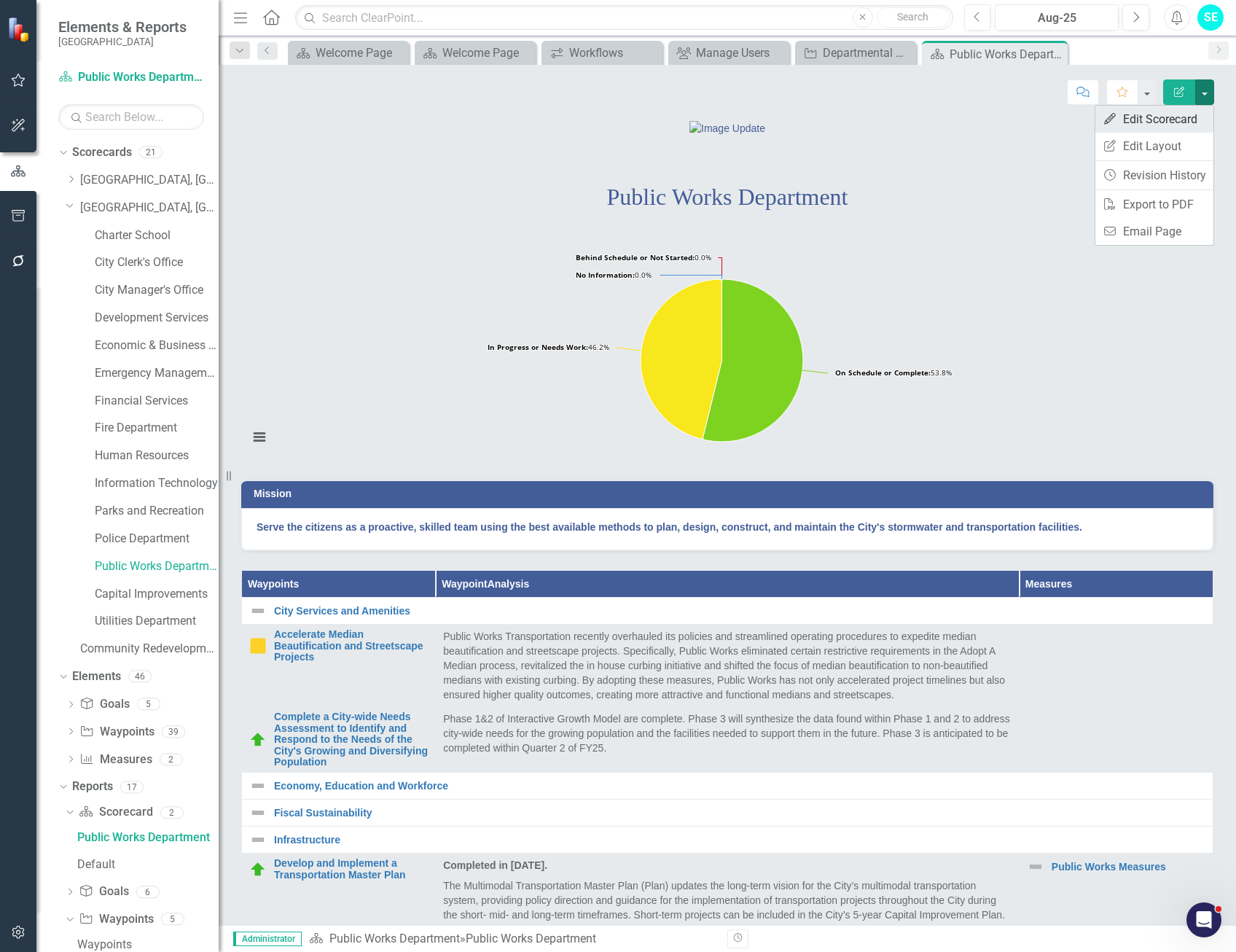
click at [1182, 120] on link "Edit Edit Scorecard" at bounding box center [1154, 119] width 118 height 27
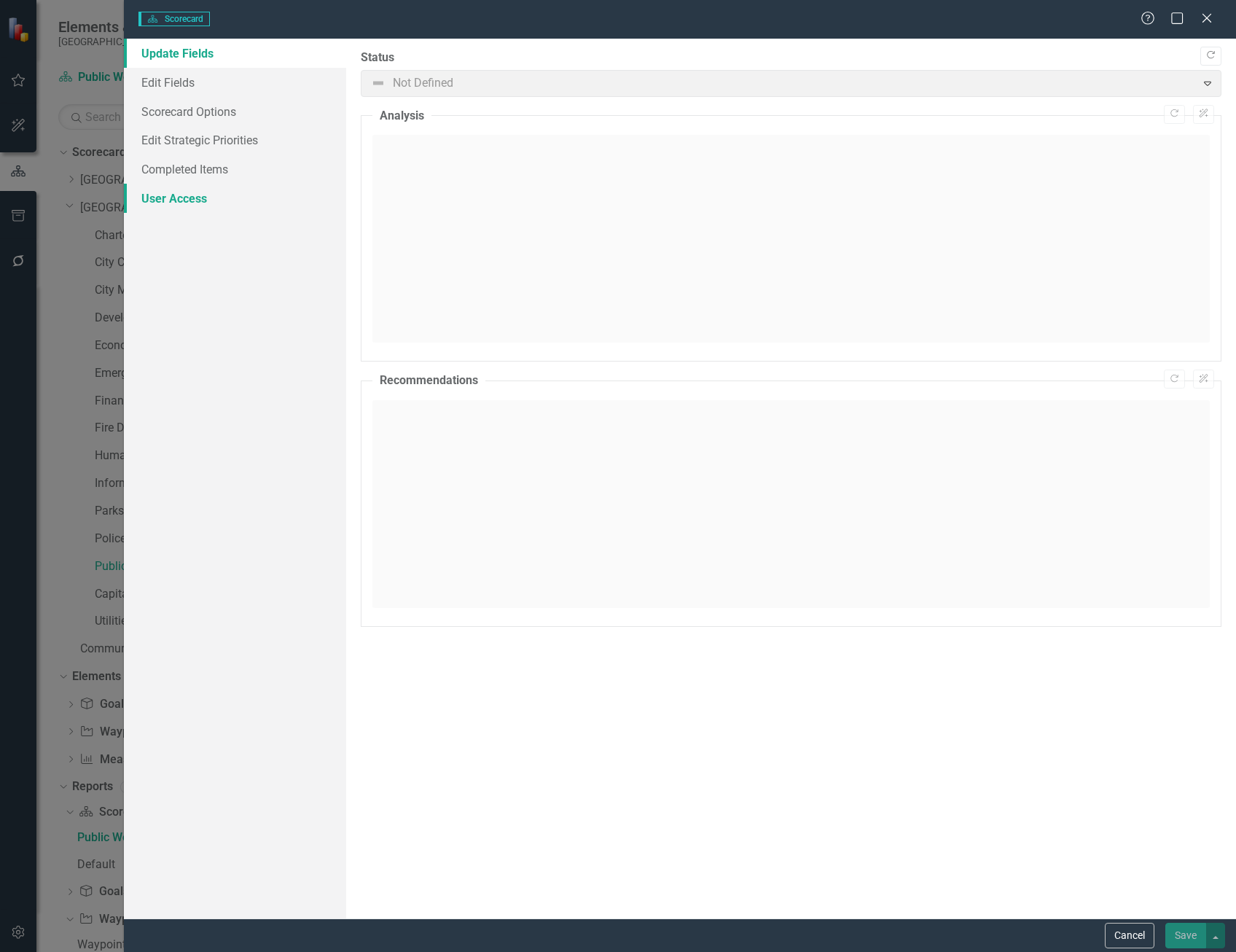
click at [180, 204] on link "User Access" at bounding box center [235, 198] width 222 height 29
click at [165, 200] on link "User Access" at bounding box center [235, 198] width 222 height 29
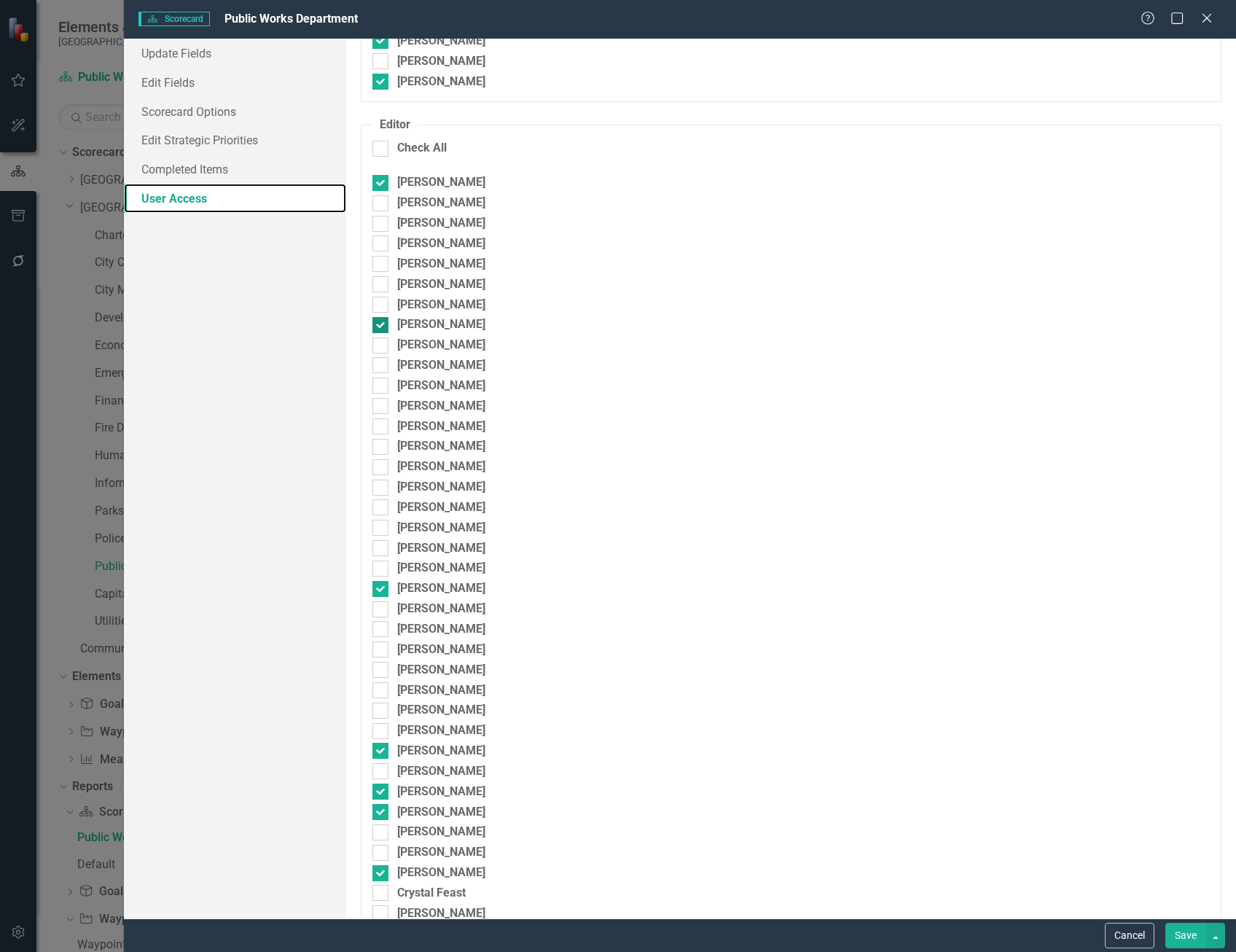
scroll to position [292, 0]
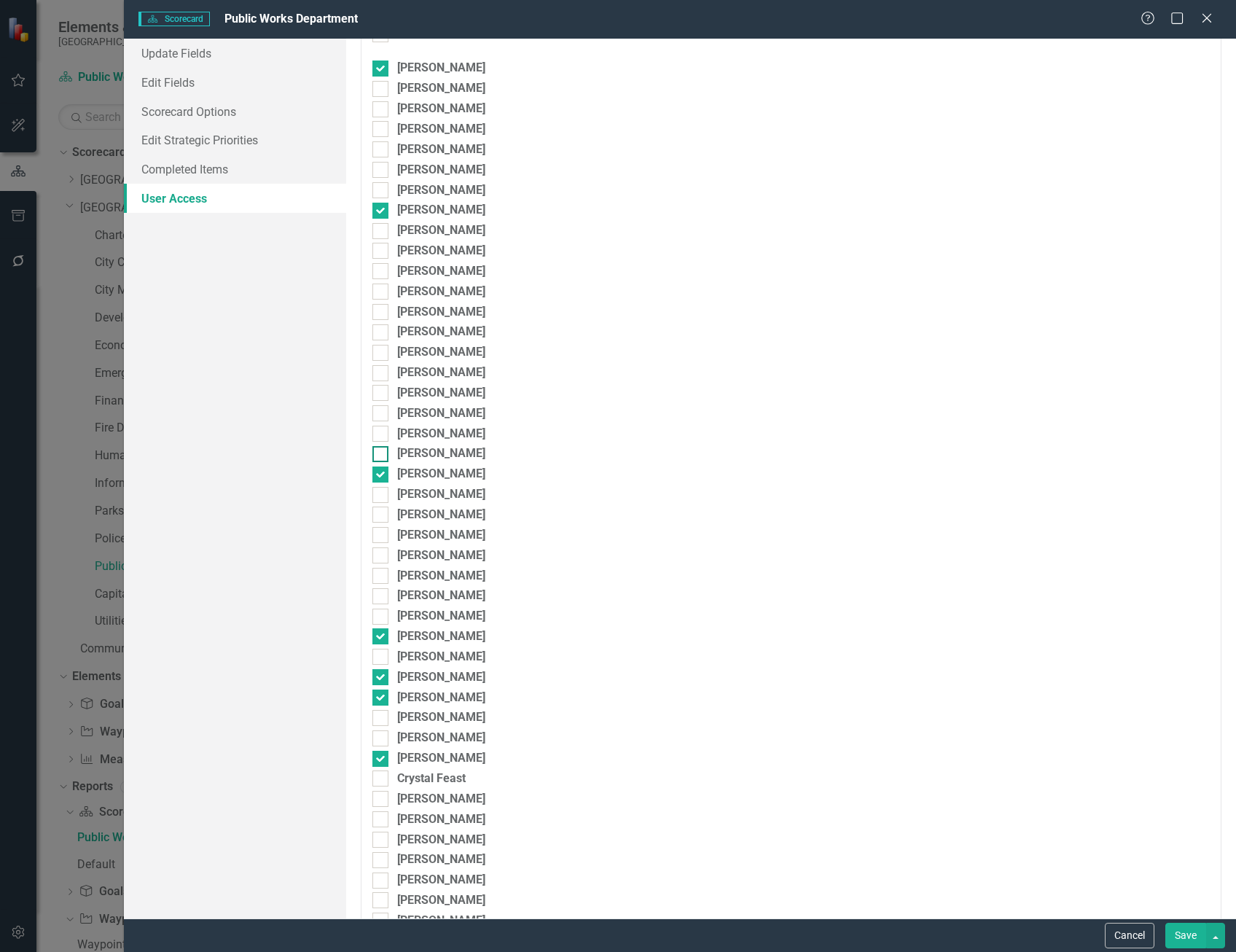
click at [387, 451] on div at bounding box center [380, 453] width 16 height 16
click at [382, 451] on input "[PERSON_NAME]" at bounding box center [377, 450] width 10 height 10
checkbox input "true"
click at [1189, 933] on button "Save" at bounding box center [1185, 936] width 41 height 25
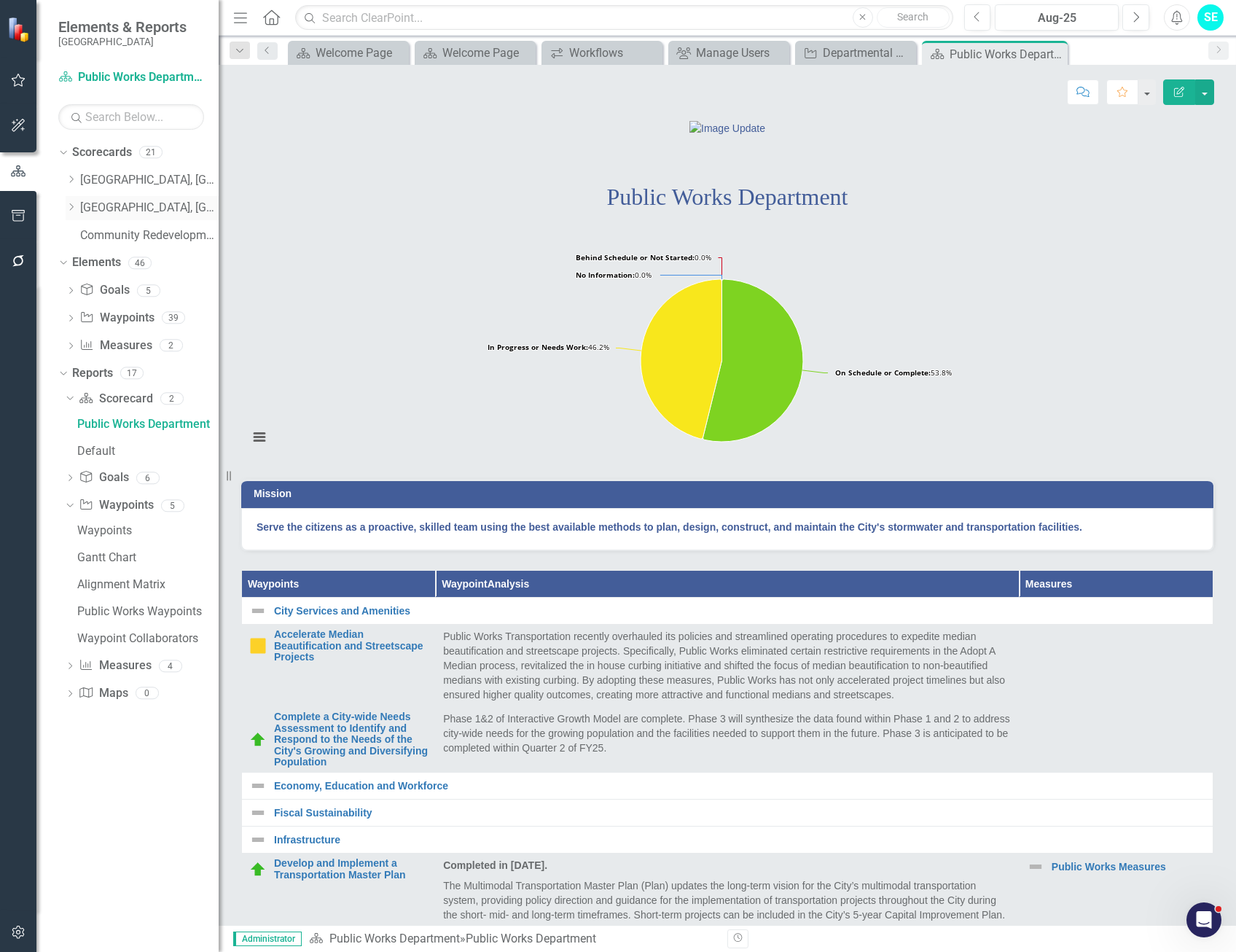
click at [108, 209] on link "[GEOGRAPHIC_DATA], [GEOGRAPHIC_DATA] Strategic Plan" at bounding box center [149, 208] width 138 height 16
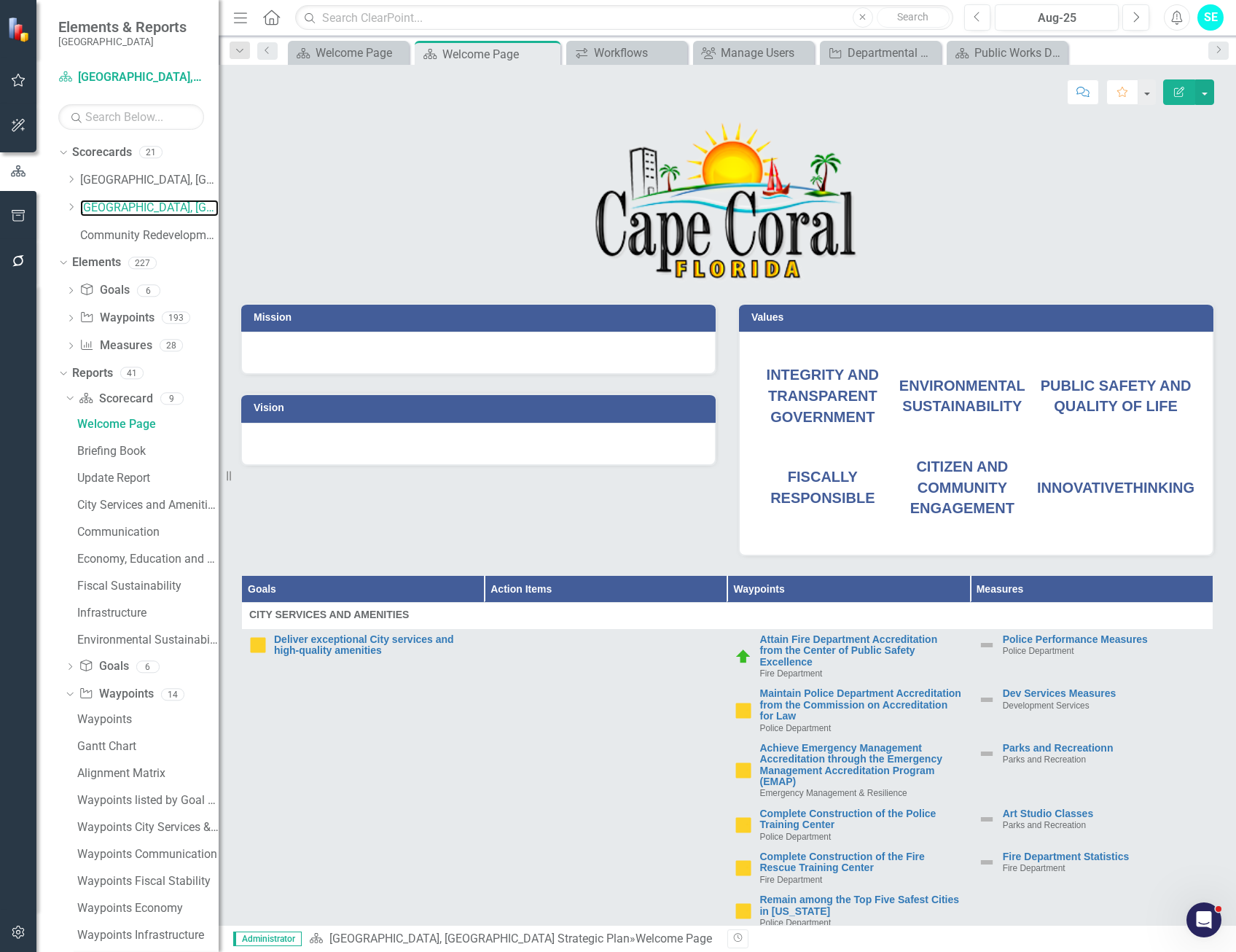
scroll to position [211, 0]
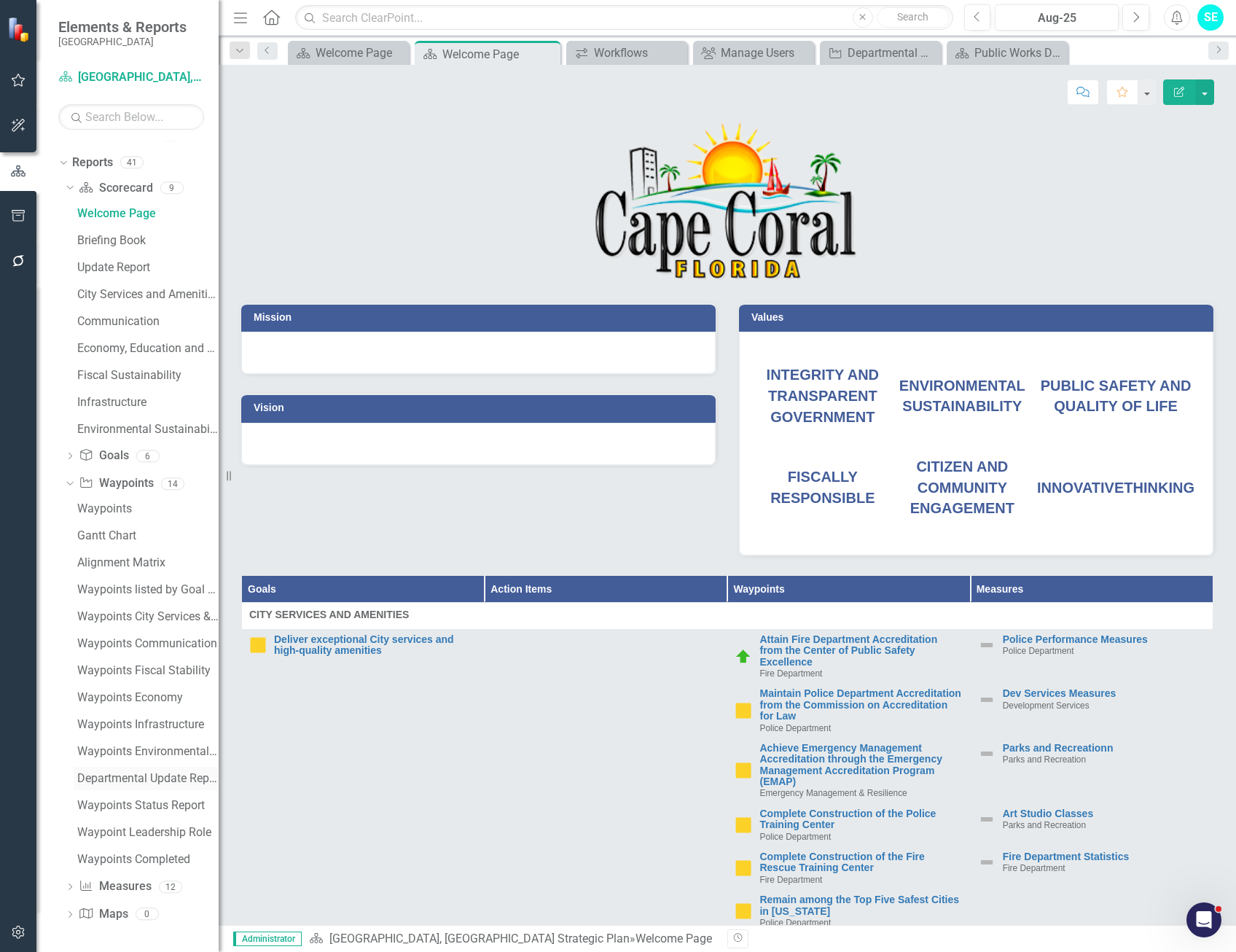
click at [137, 781] on div "Departmental Update Report" at bounding box center [147, 779] width 141 height 13
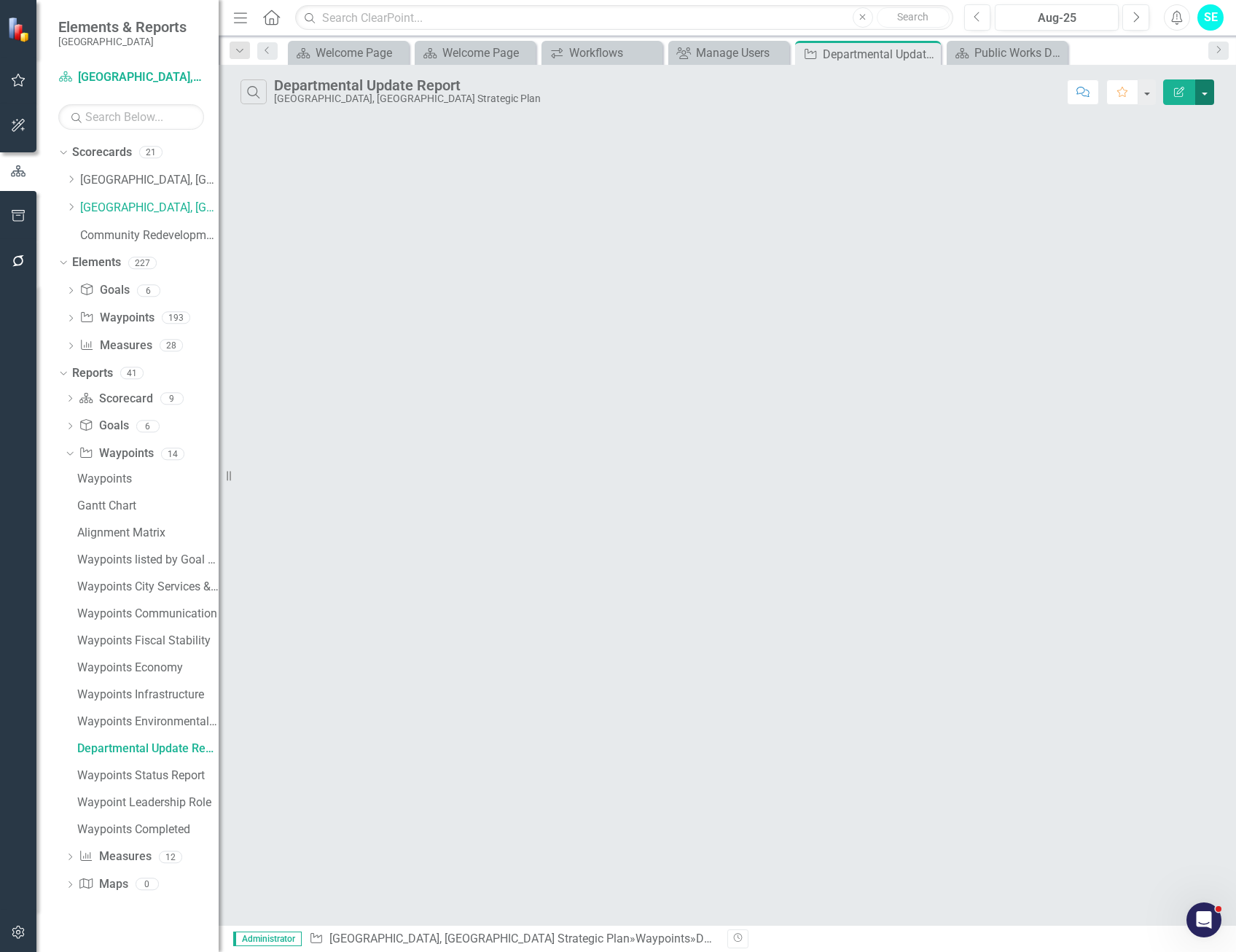
click at [1202, 93] on button "button" at bounding box center [1204, 92] width 19 height 25
click at [1163, 116] on link "Edit Report Edit Report" at bounding box center [1156, 119] width 115 height 27
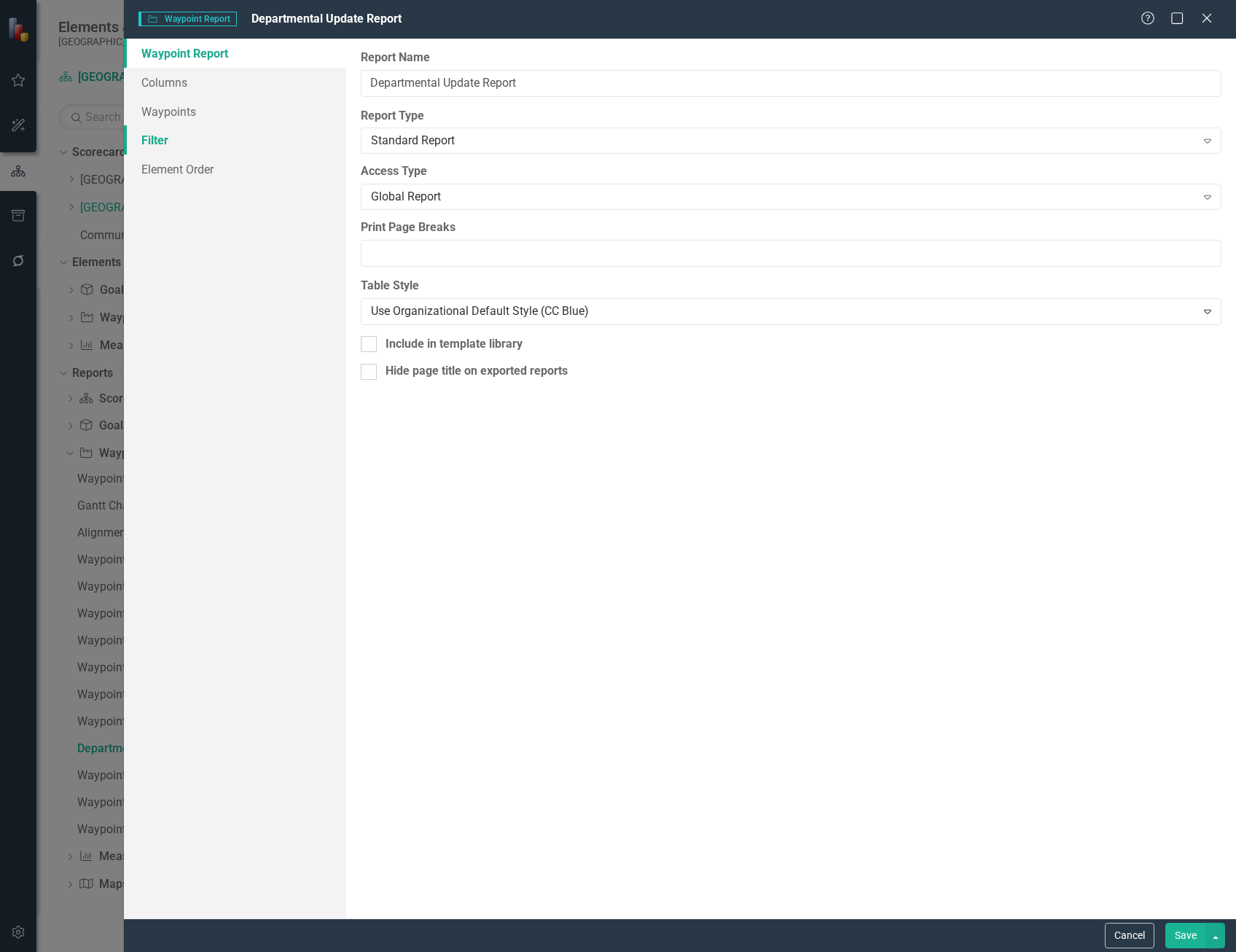
click at [166, 143] on link "Filter" at bounding box center [235, 140] width 222 height 29
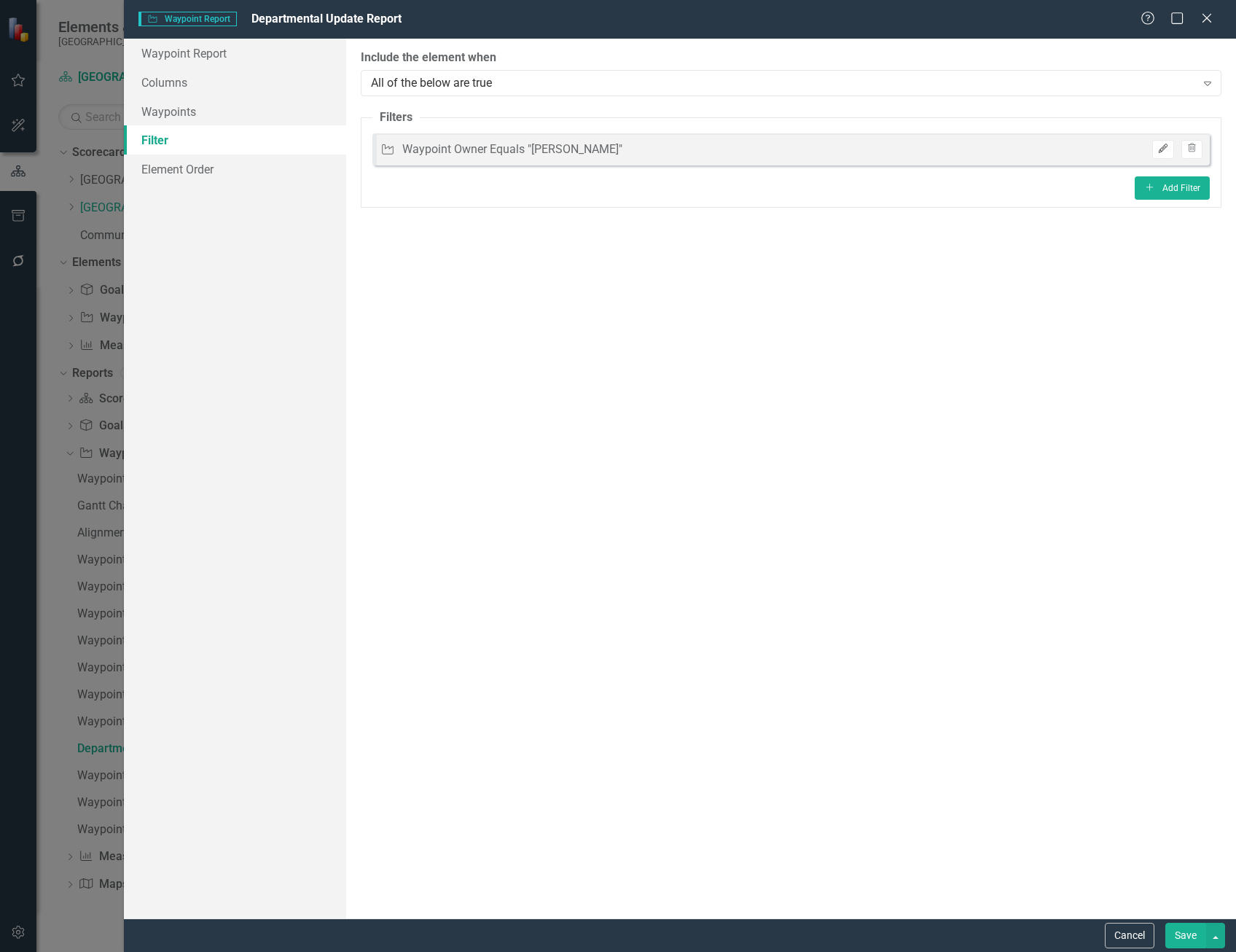
click at [1154, 149] on button "Edit" at bounding box center [1163, 149] width 21 height 19
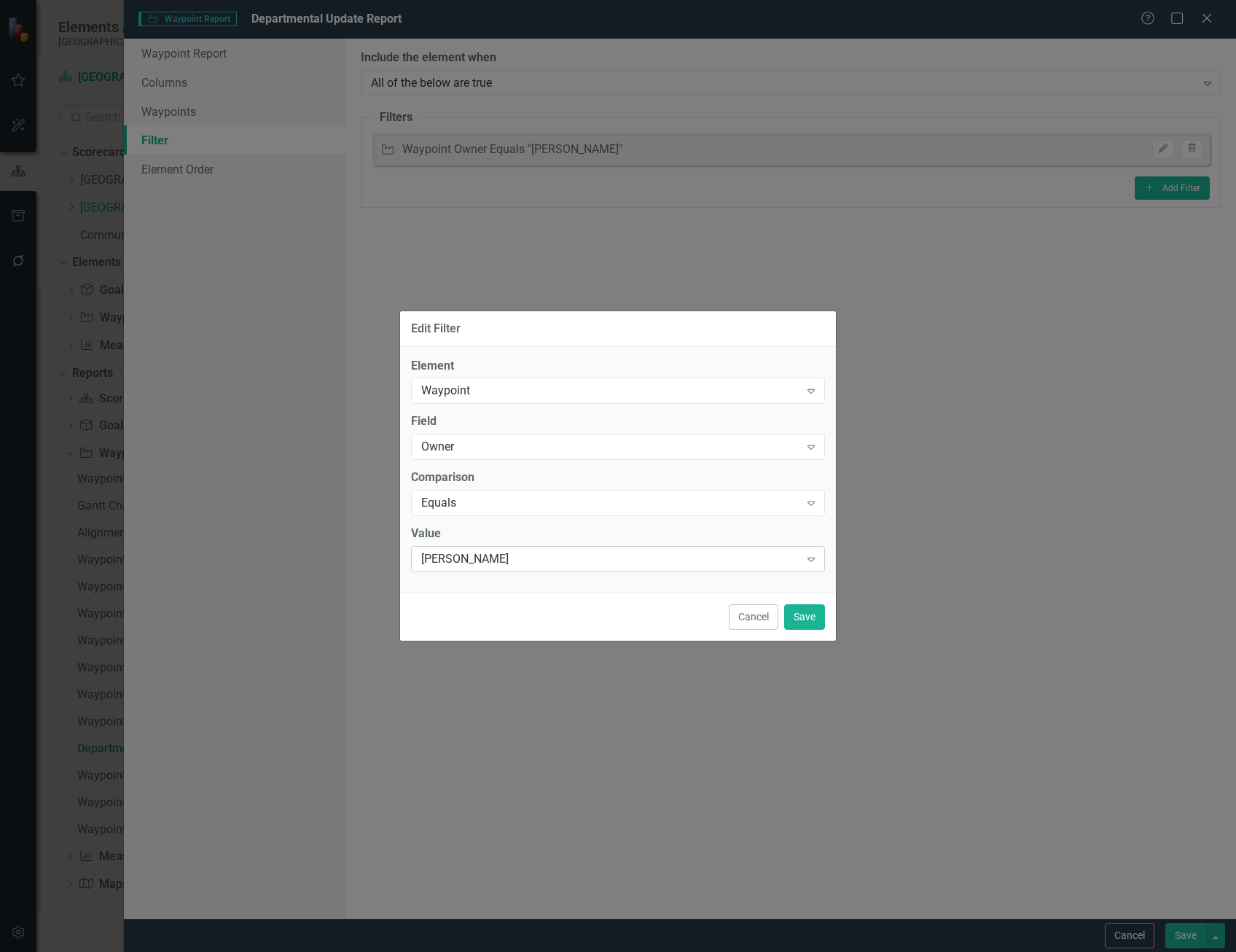
click at [496, 555] on div "[PERSON_NAME]" at bounding box center [610, 559] width 378 height 16
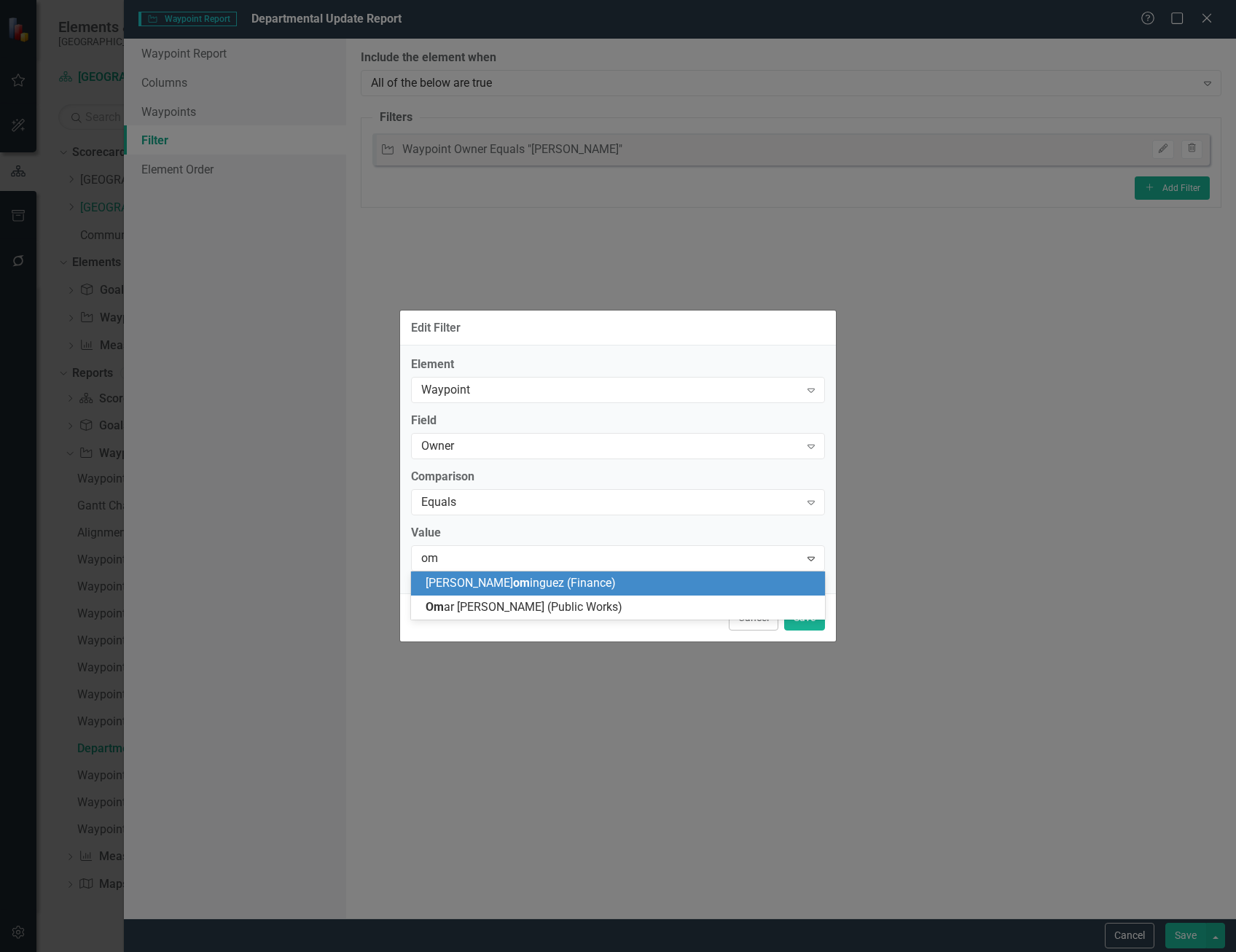
type input "oma"
click at [504, 580] on span "[PERSON_NAME] (Public Works)" at bounding box center [520, 583] width 190 height 14
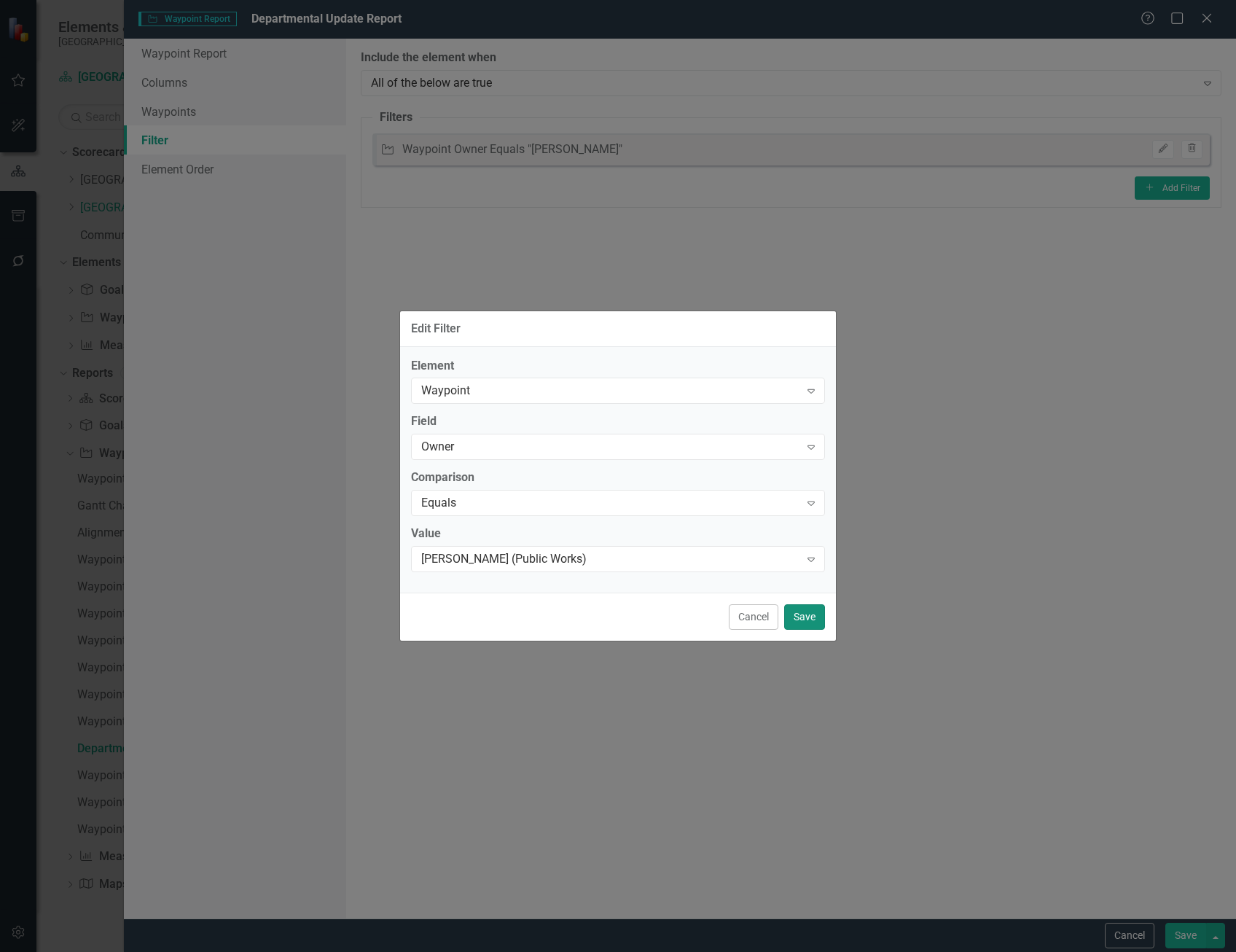
click at [800, 616] on button "Save" at bounding box center [805, 617] width 41 height 25
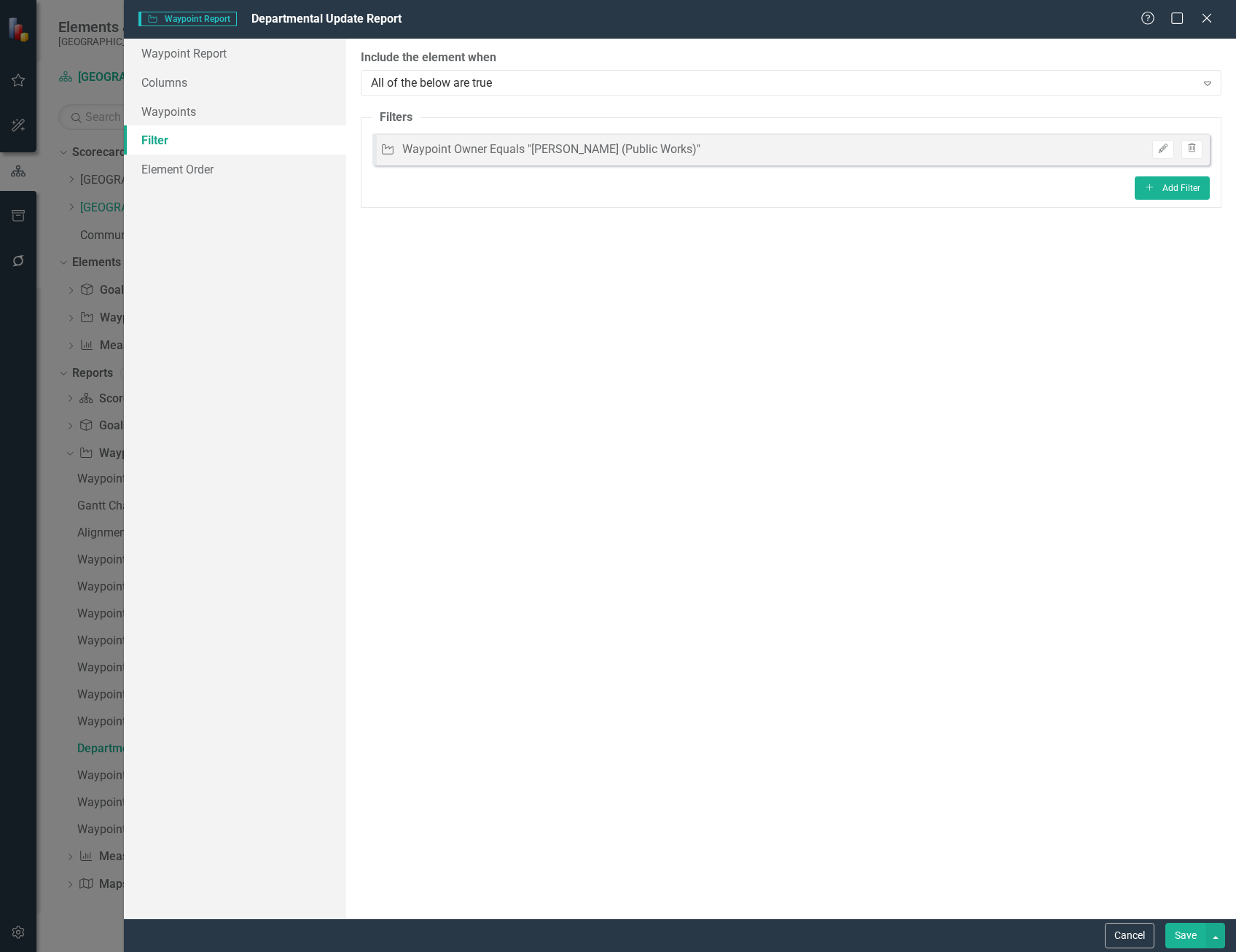
click at [1186, 940] on button "Save" at bounding box center [1185, 936] width 41 height 25
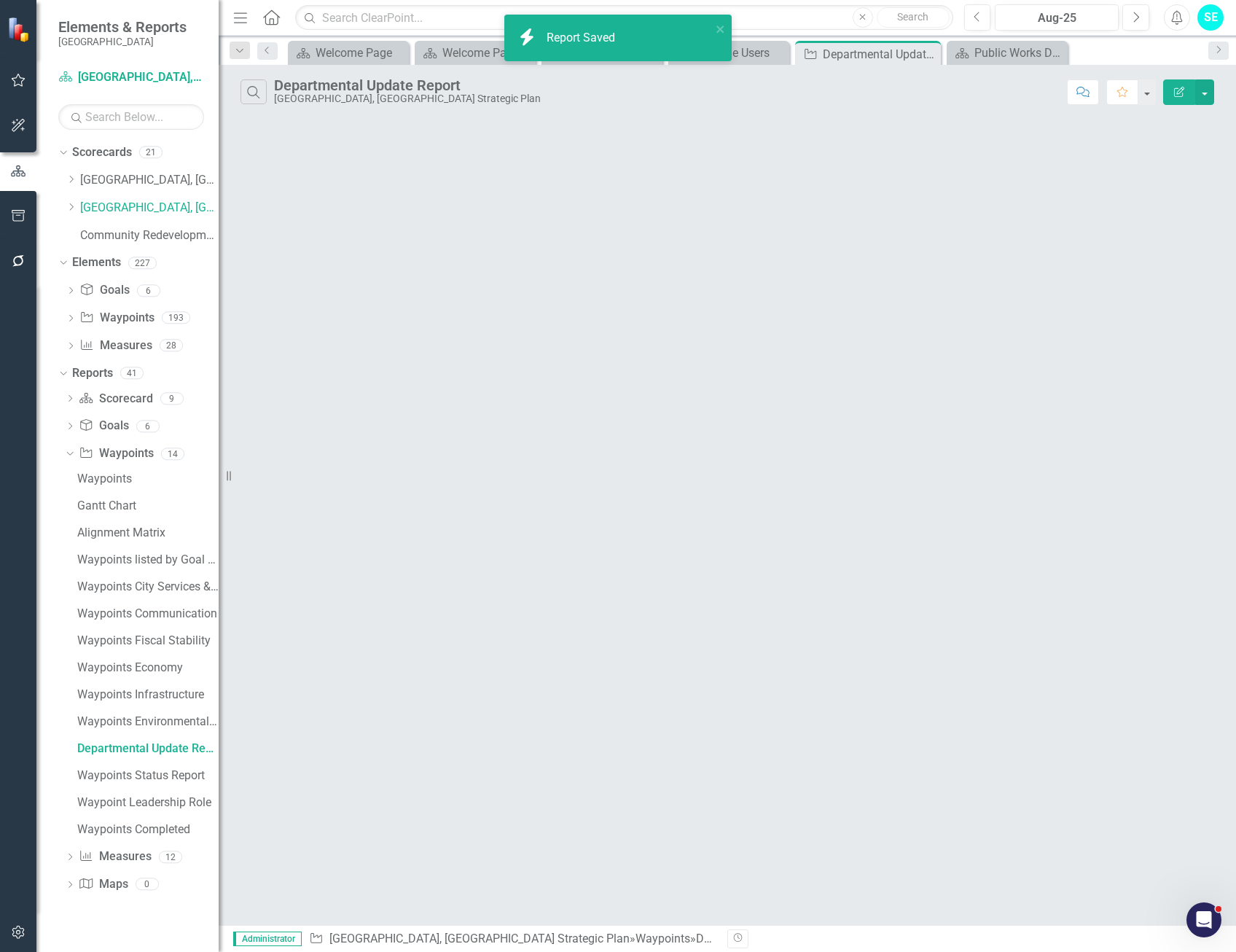
click at [1182, 90] on icon "Edit Report" at bounding box center [1179, 92] width 13 height 10
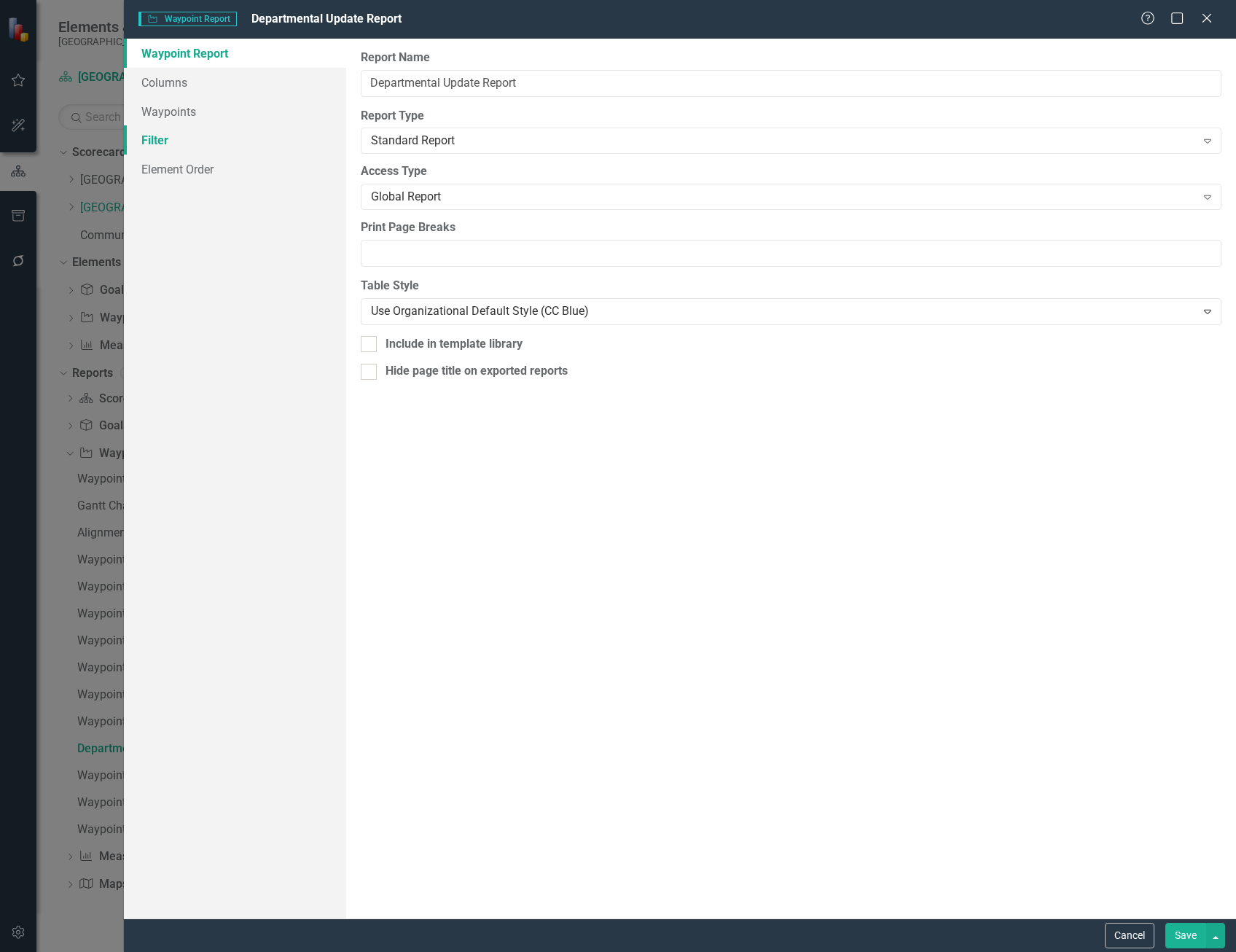
click at [172, 140] on link "Filter" at bounding box center [235, 140] width 222 height 29
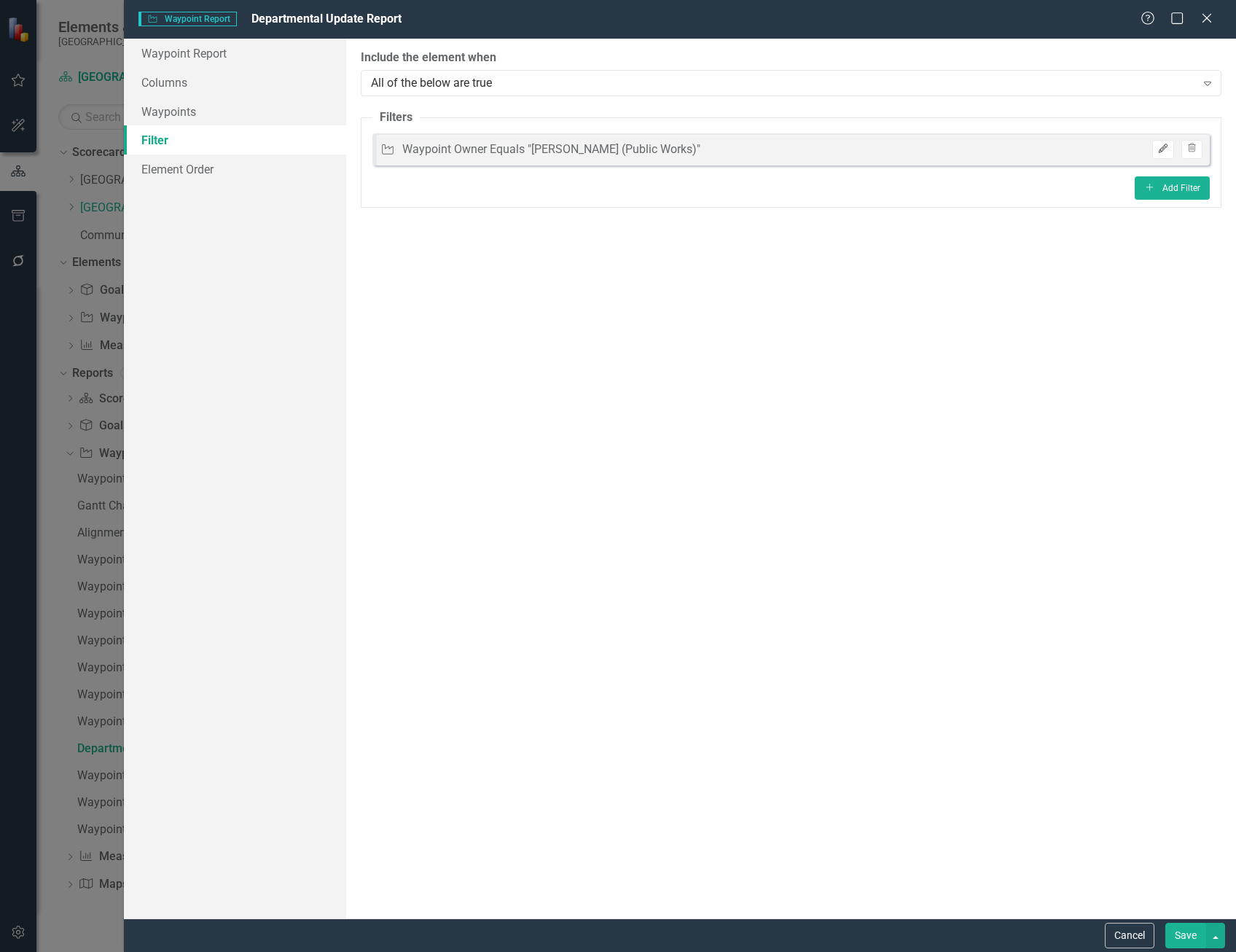
click at [1161, 154] on button "Edit" at bounding box center [1163, 149] width 21 height 19
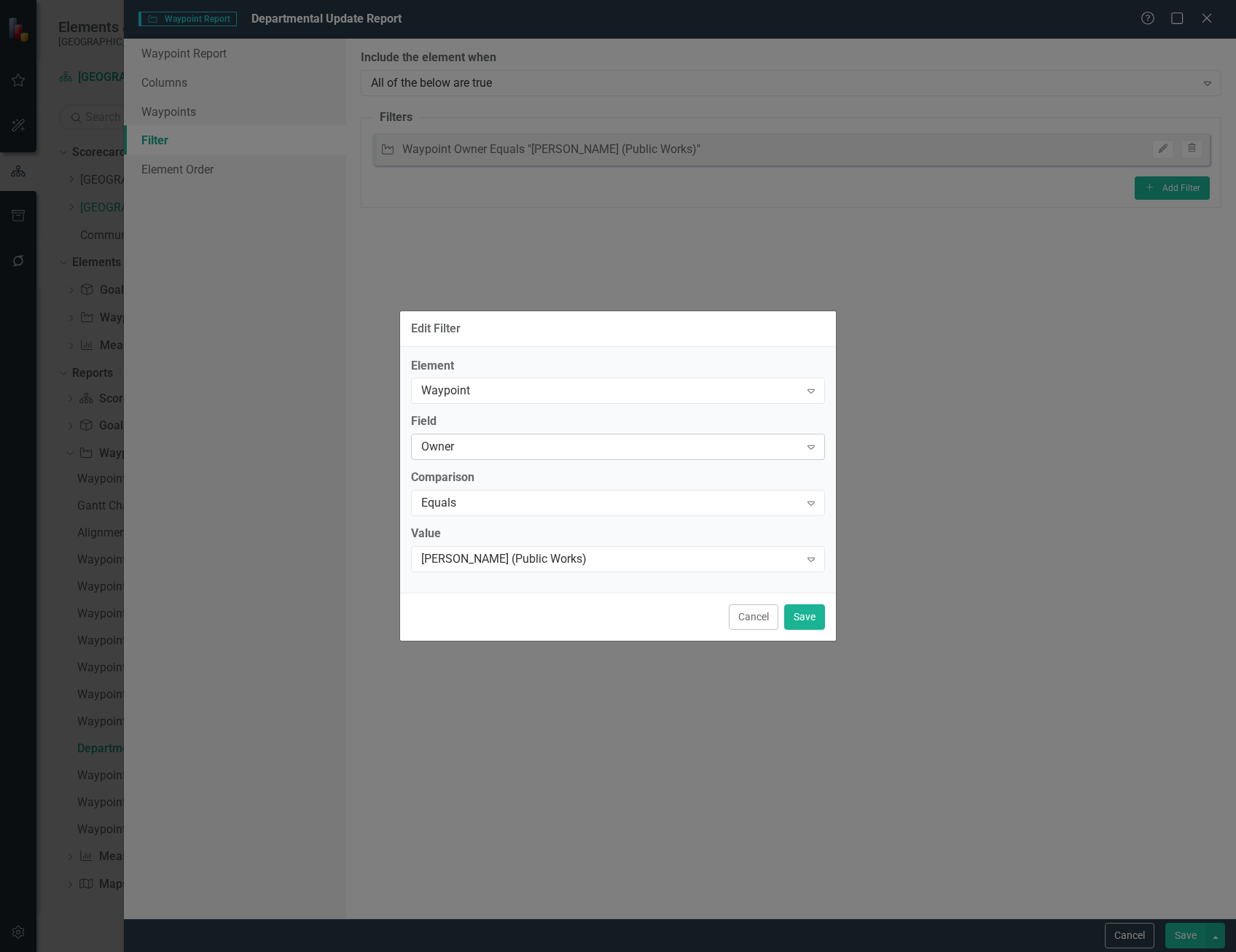
click at [518, 442] on div "Owner" at bounding box center [610, 447] width 378 height 16
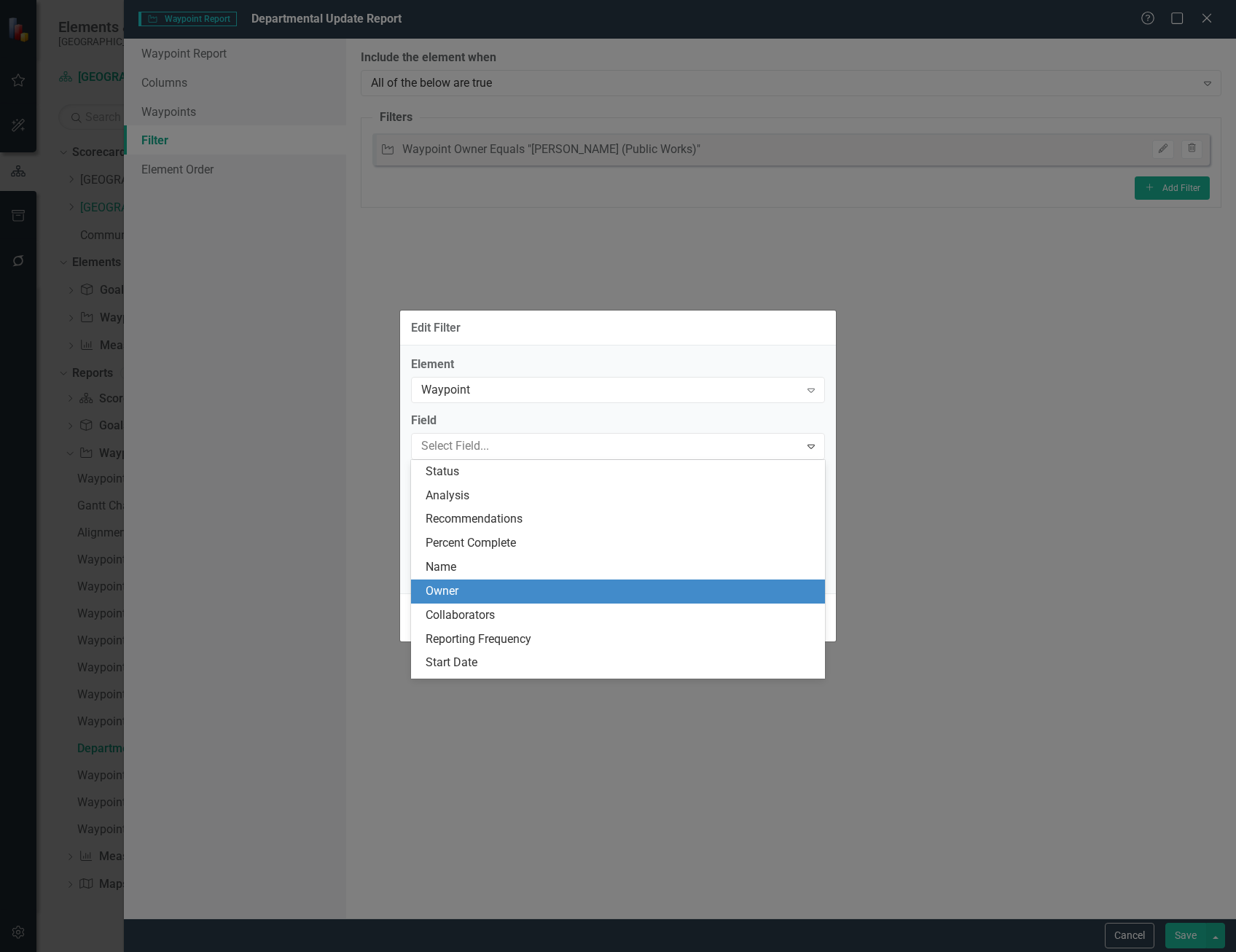
scroll to position [120, 0]
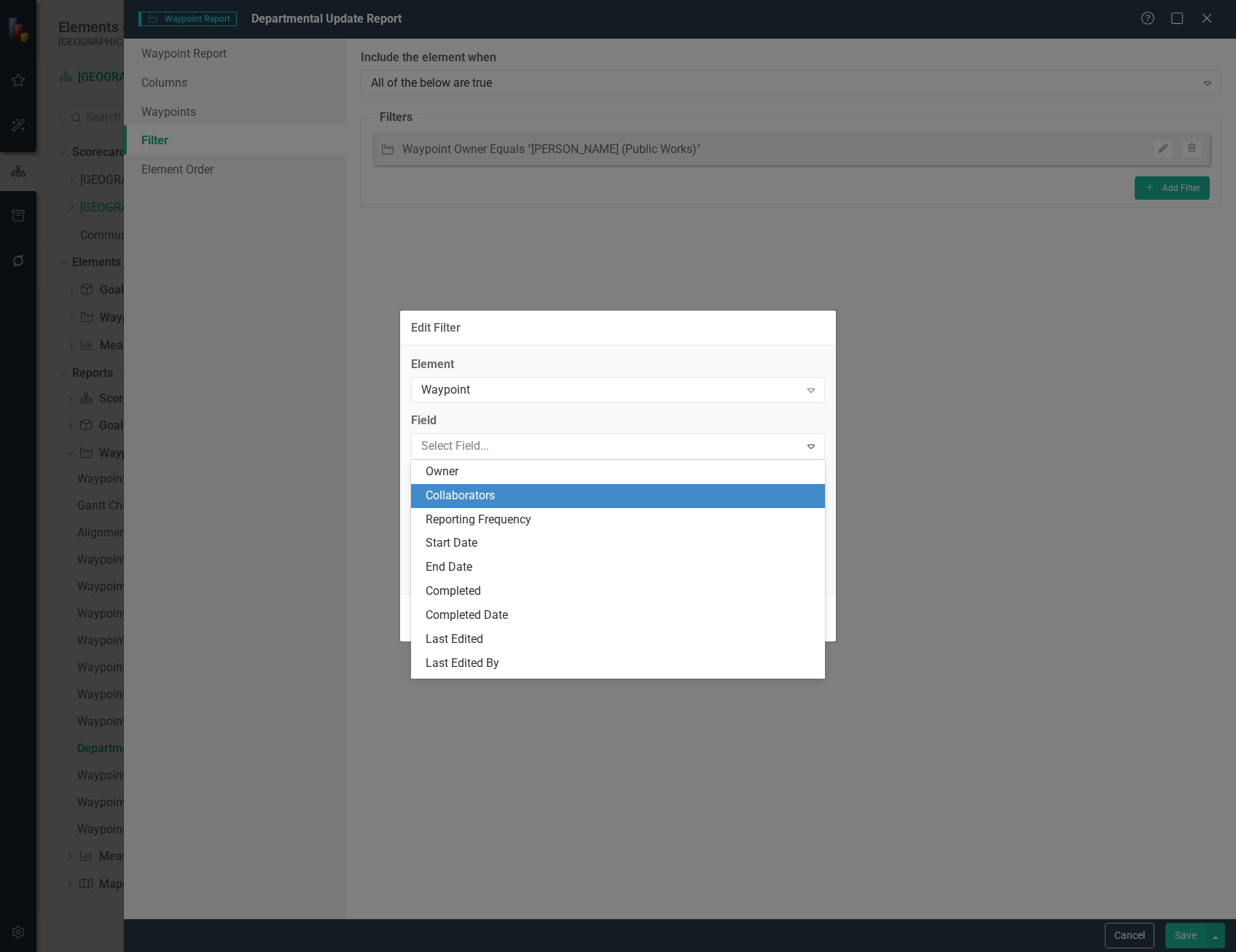
click at [541, 489] on div "Collaborators" at bounding box center [621, 496] width 390 height 16
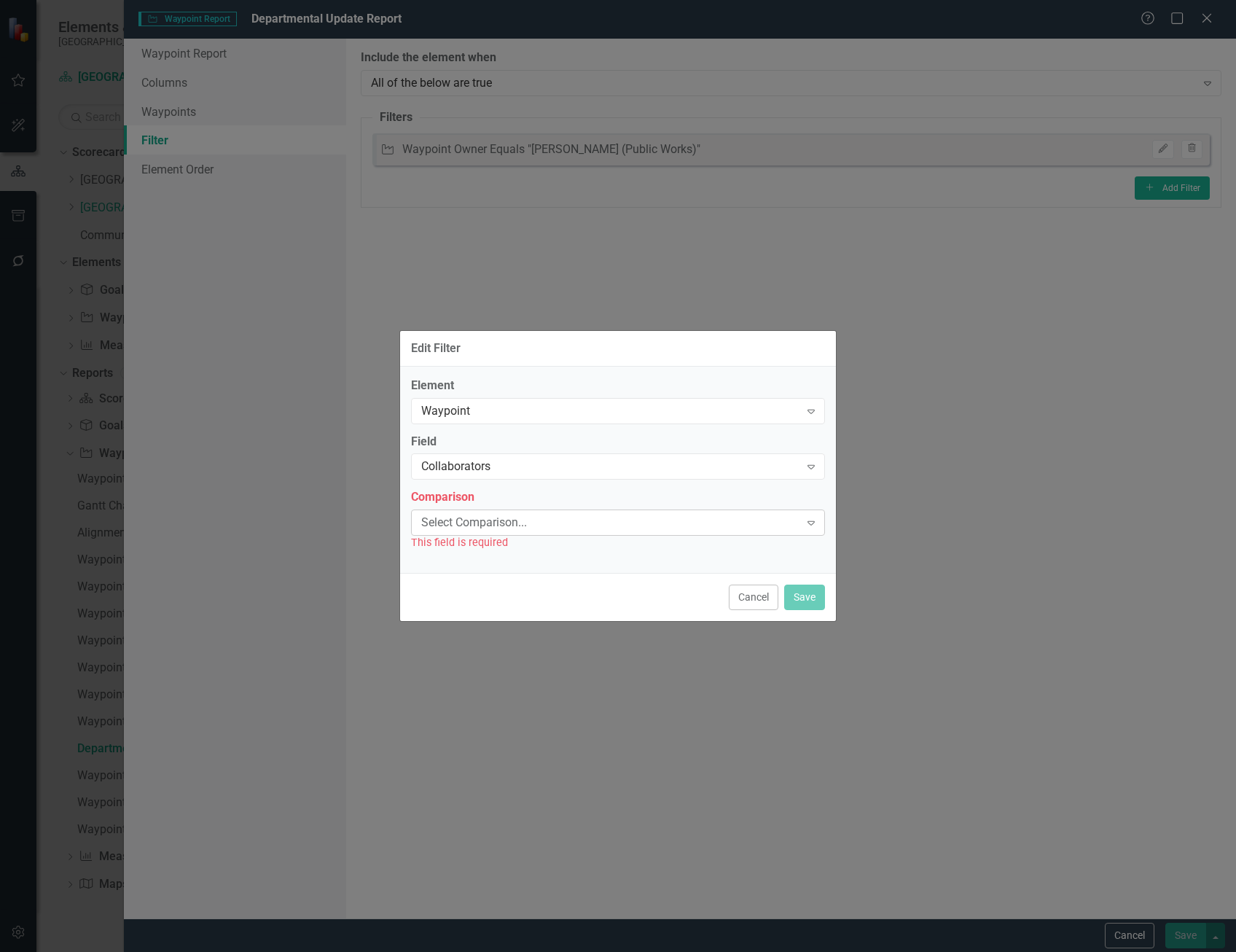
click at [523, 523] on div "Select Comparison..." at bounding box center [610, 523] width 378 height 16
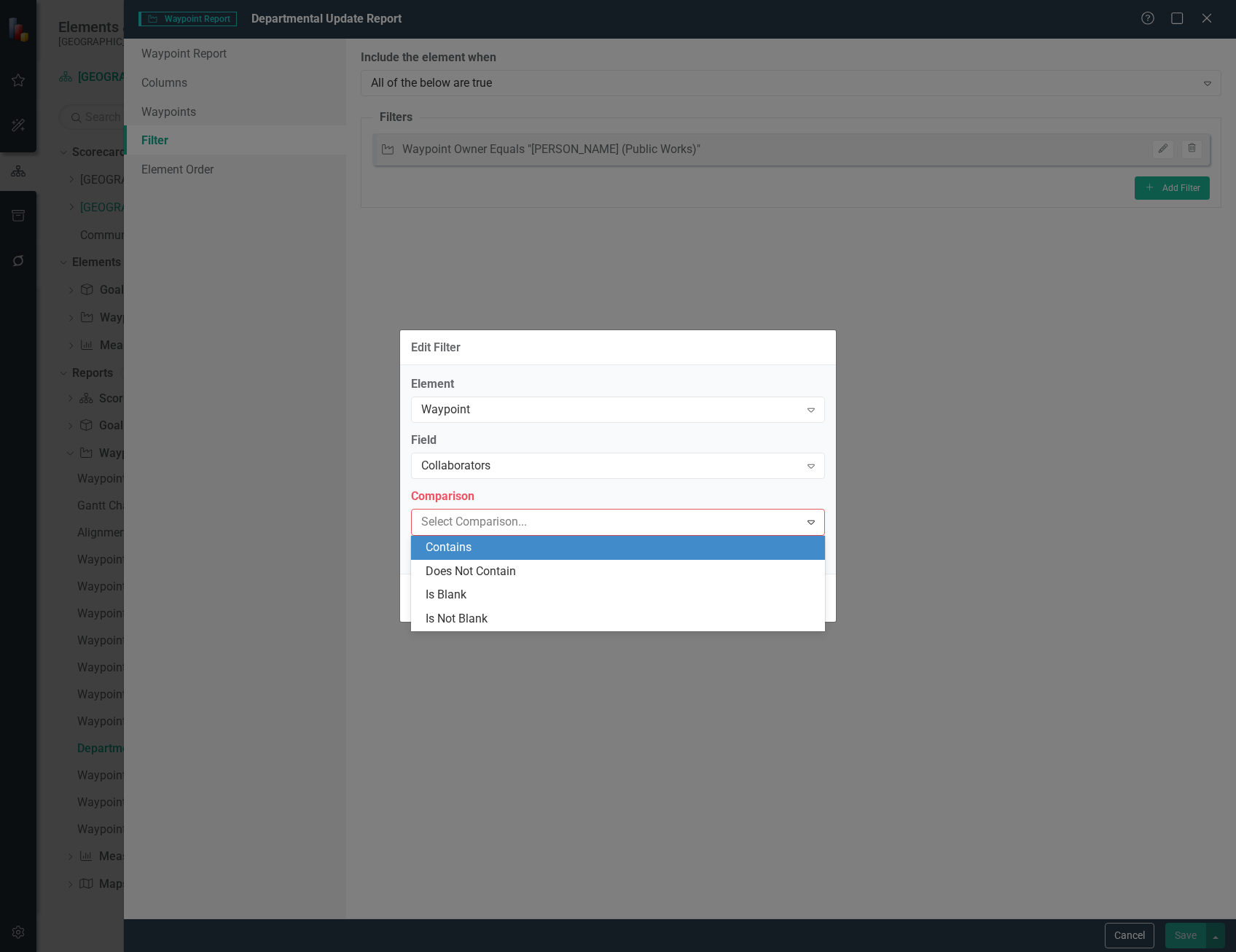
click at [520, 552] on div "Contains" at bounding box center [621, 547] width 390 height 16
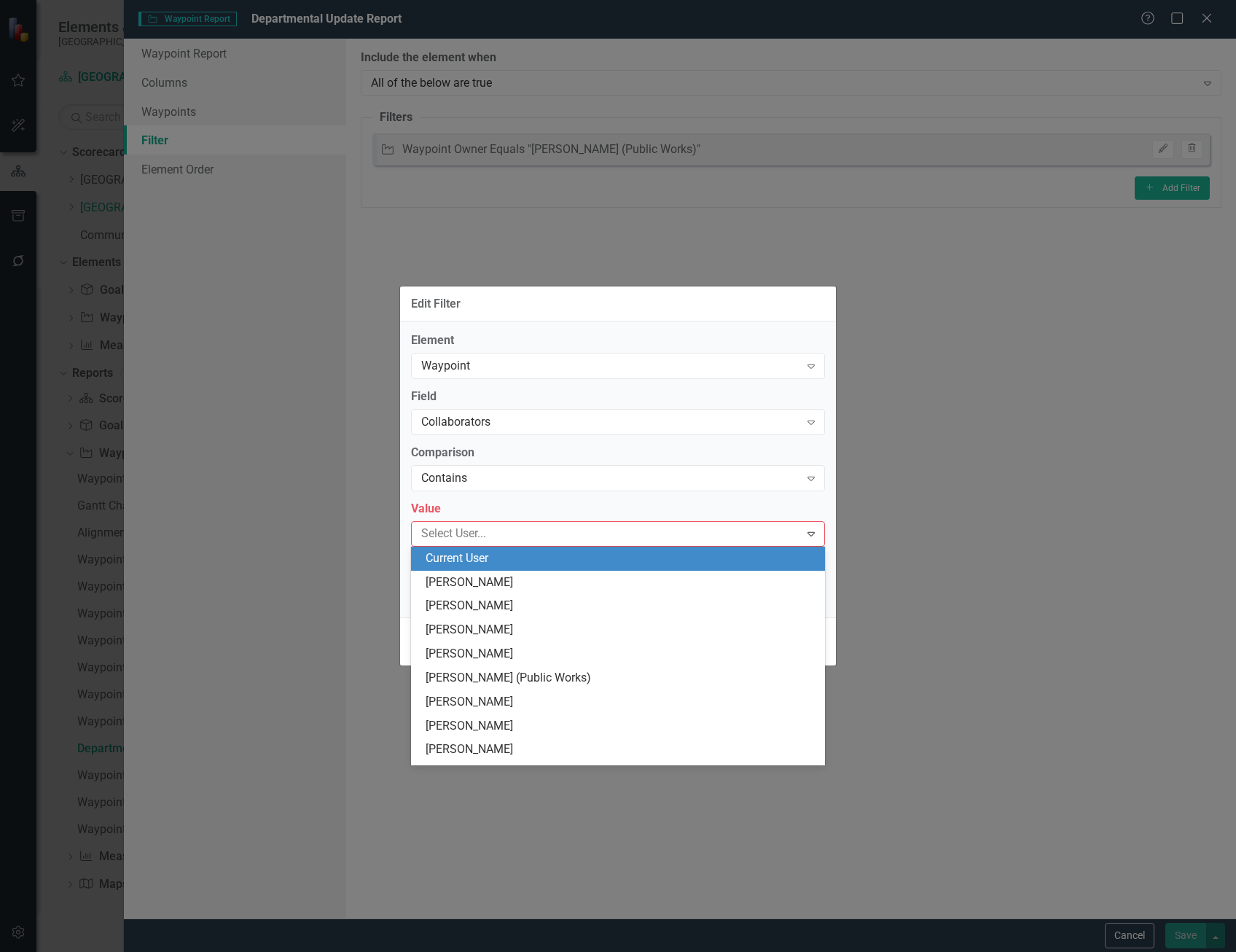
click at [510, 529] on div at bounding box center [608, 534] width 384 height 19
type input "om"
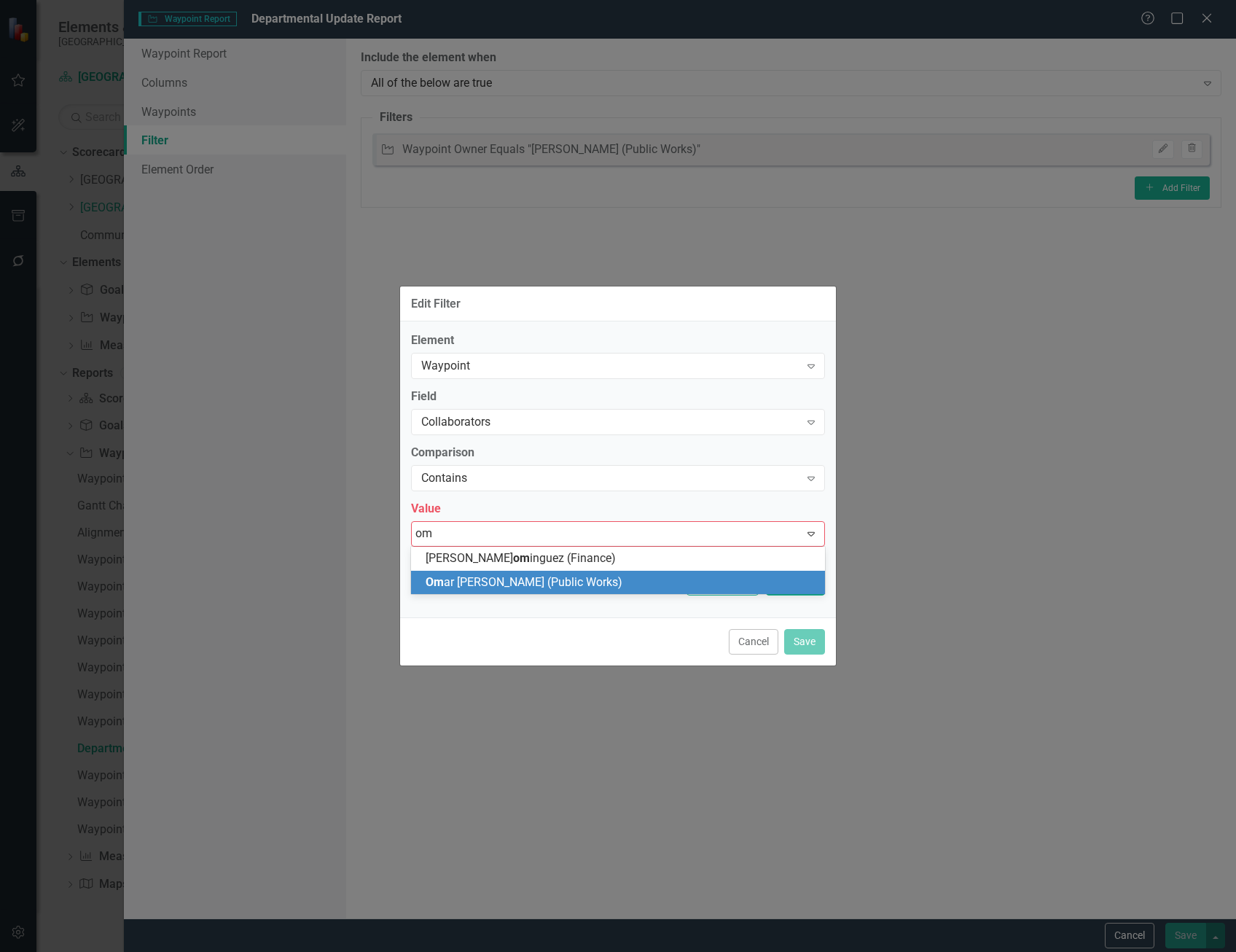
drag, startPoint x: 553, startPoint y: 577, endPoint x: 568, endPoint y: 587, distance: 18.0
click at [553, 576] on span "Om ar [PERSON_NAME] (Public Works)" at bounding box center [523, 582] width 197 height 14
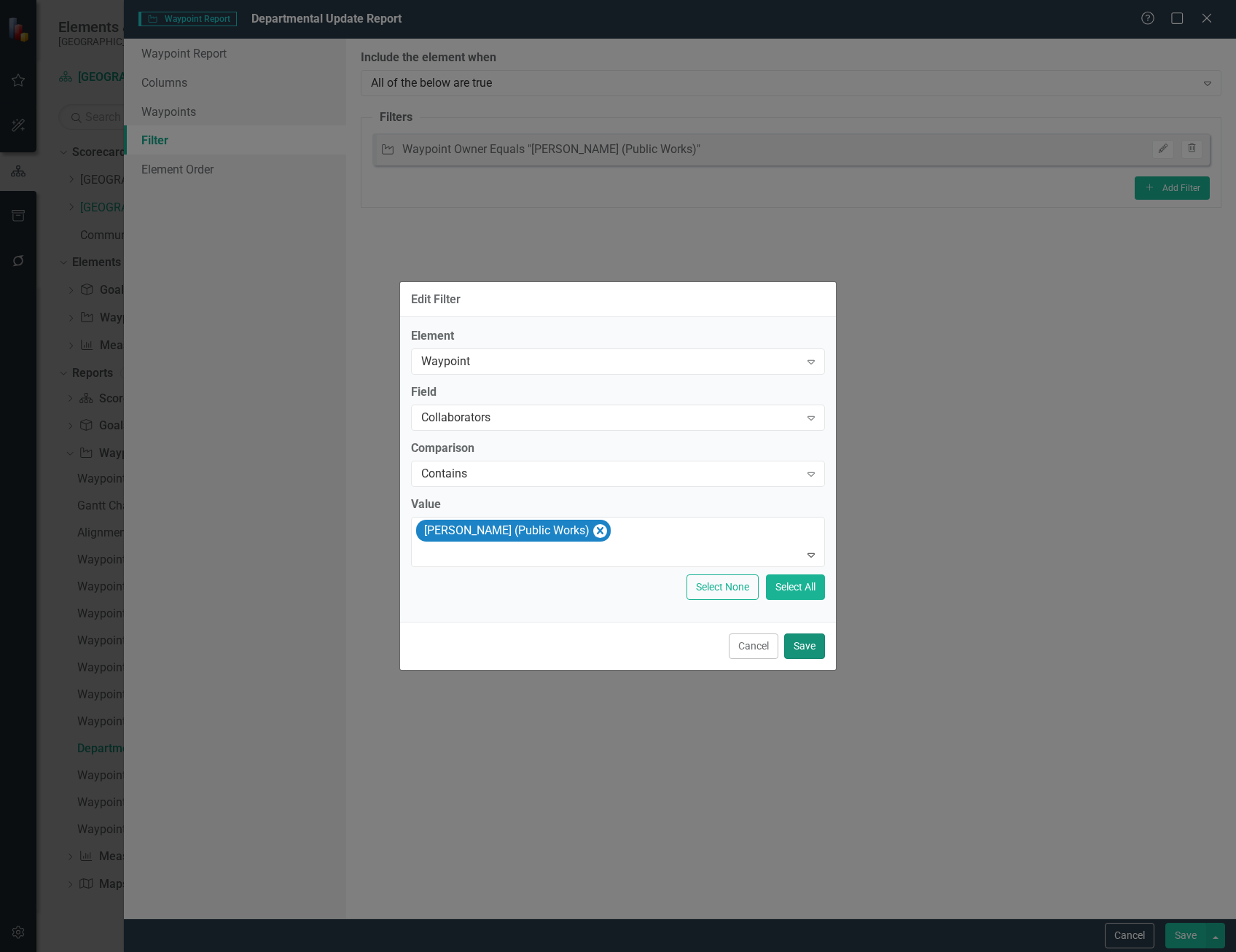
click at [812, 651] on button "Save" at bounding box center [805, 646] width 41 height 25
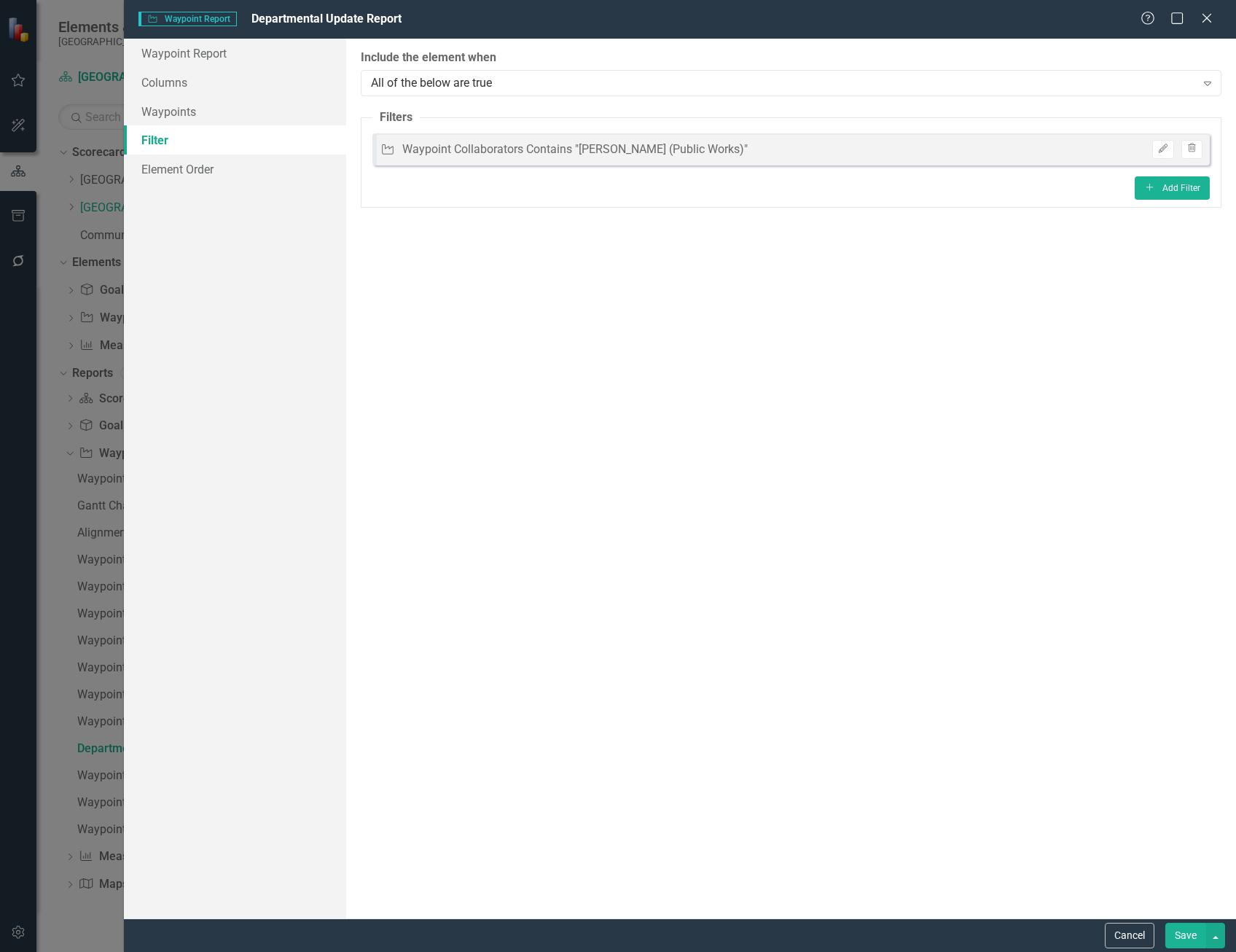
click at [1180, 930] on button "Save" at bounding box center [1185, 936] width 41 height 25
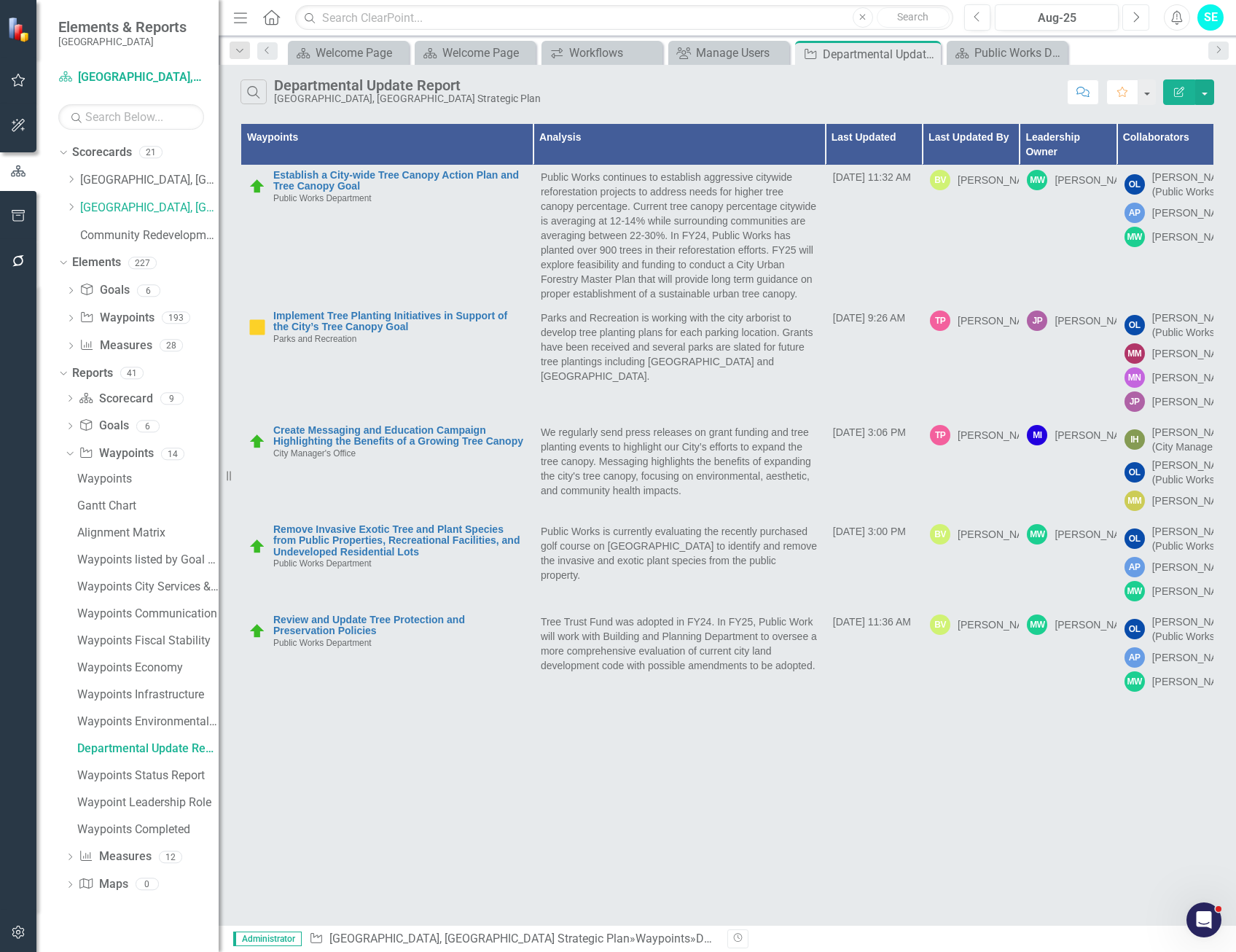
click at [1144, 15] on button "Next" at bounding box center [1136, 17] width 27 height 26
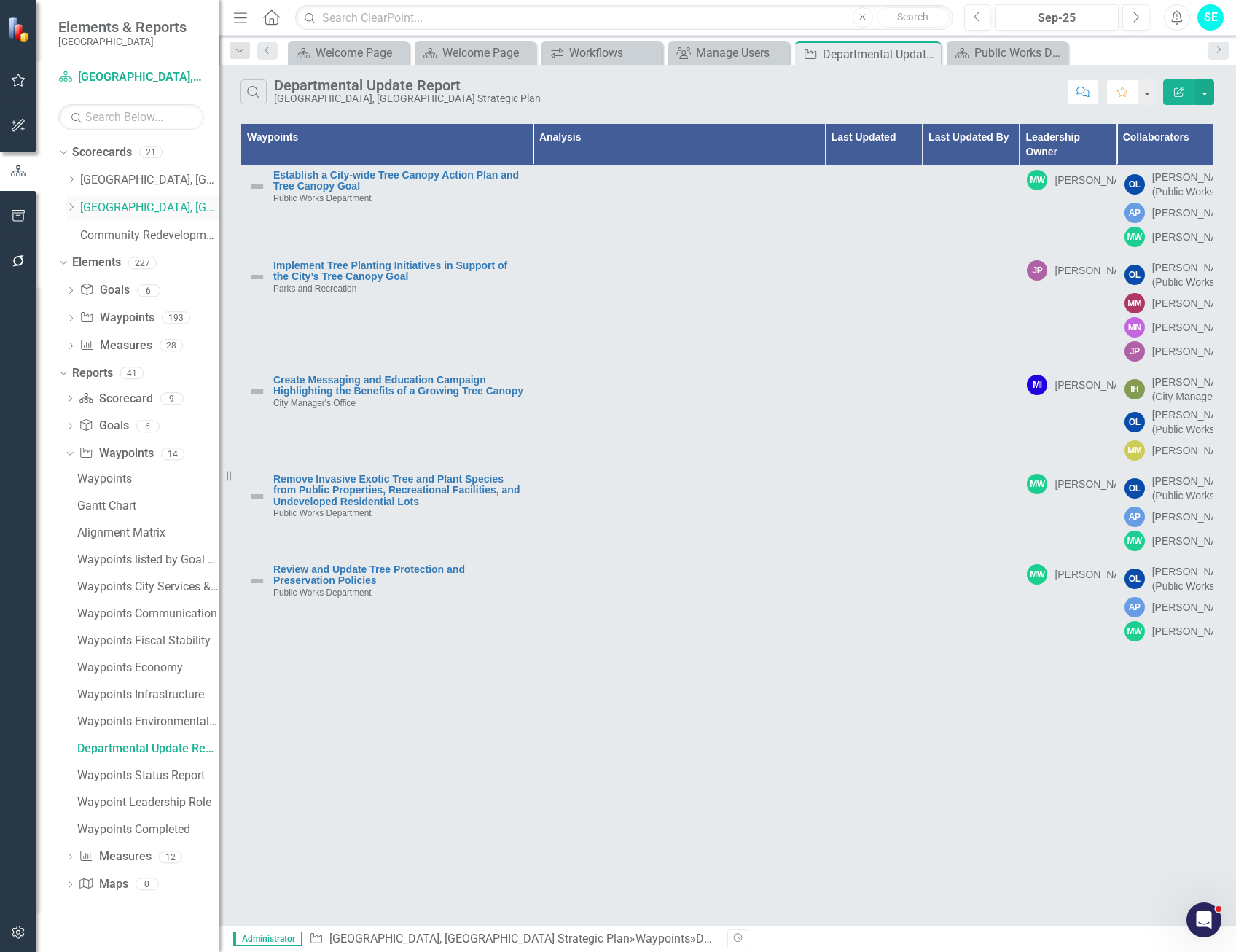
click at [73, 206] on icon "Dropdown" at bounding box center [71, 207] width 11 height 9
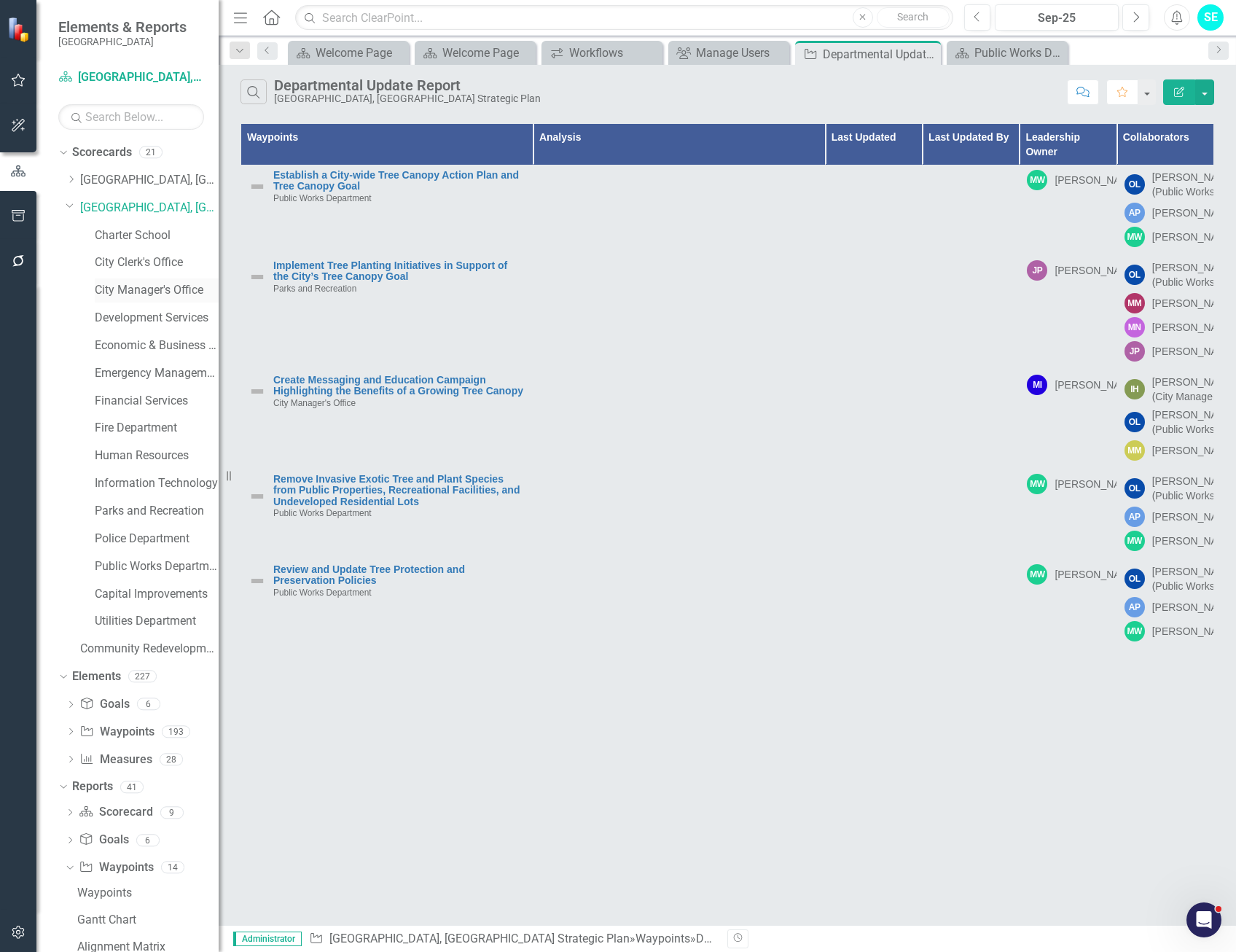
click at [134, 280] on div "City Manager's Office" at bounding box center [157, 290] width 124 height 24
click at [164, 292] on link "City Manager's Office" at bounding box center [157, 290] width 124 height 16
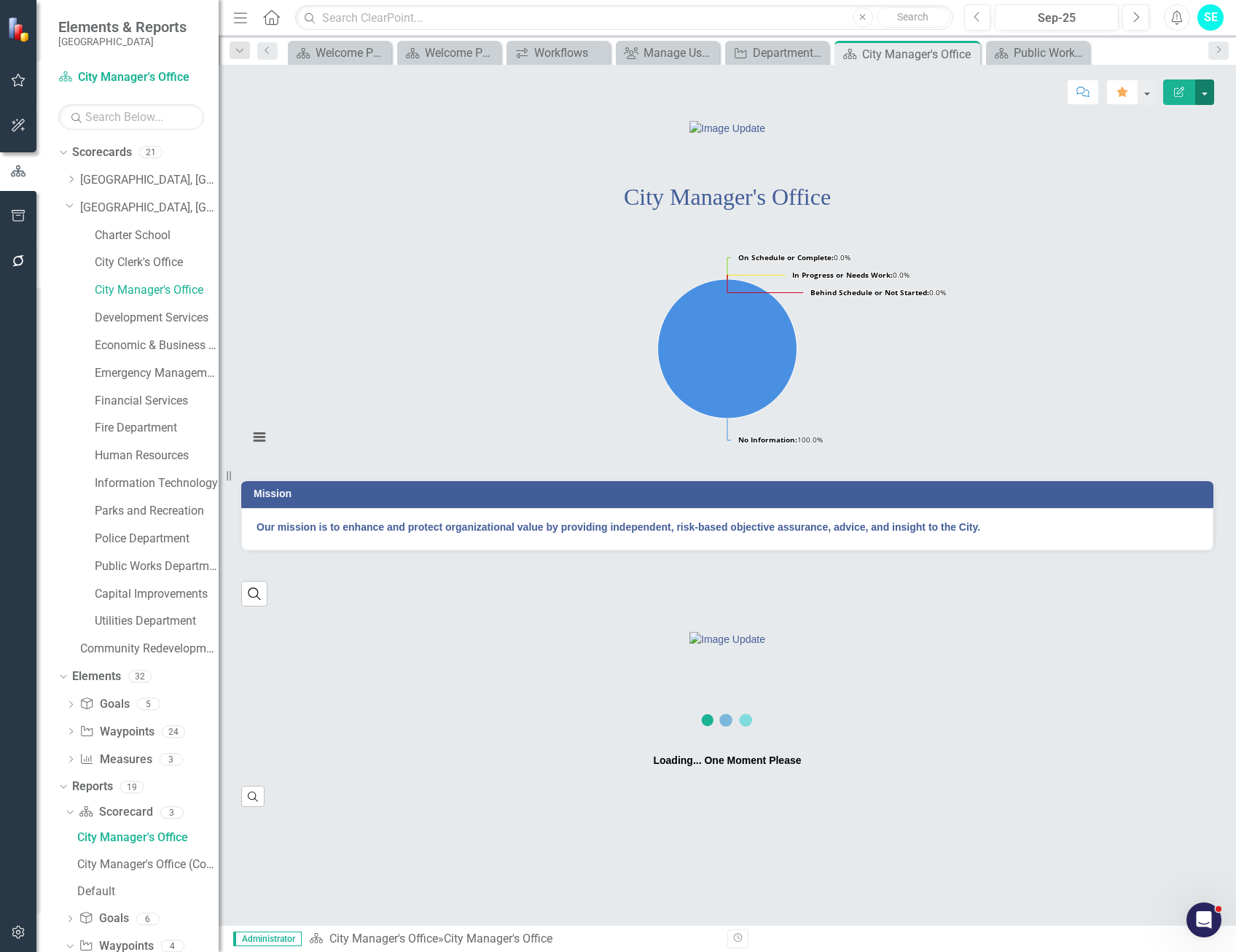
click at [1205, 96] on button "button" at bounding box center [1204, 92] width 19 height 25
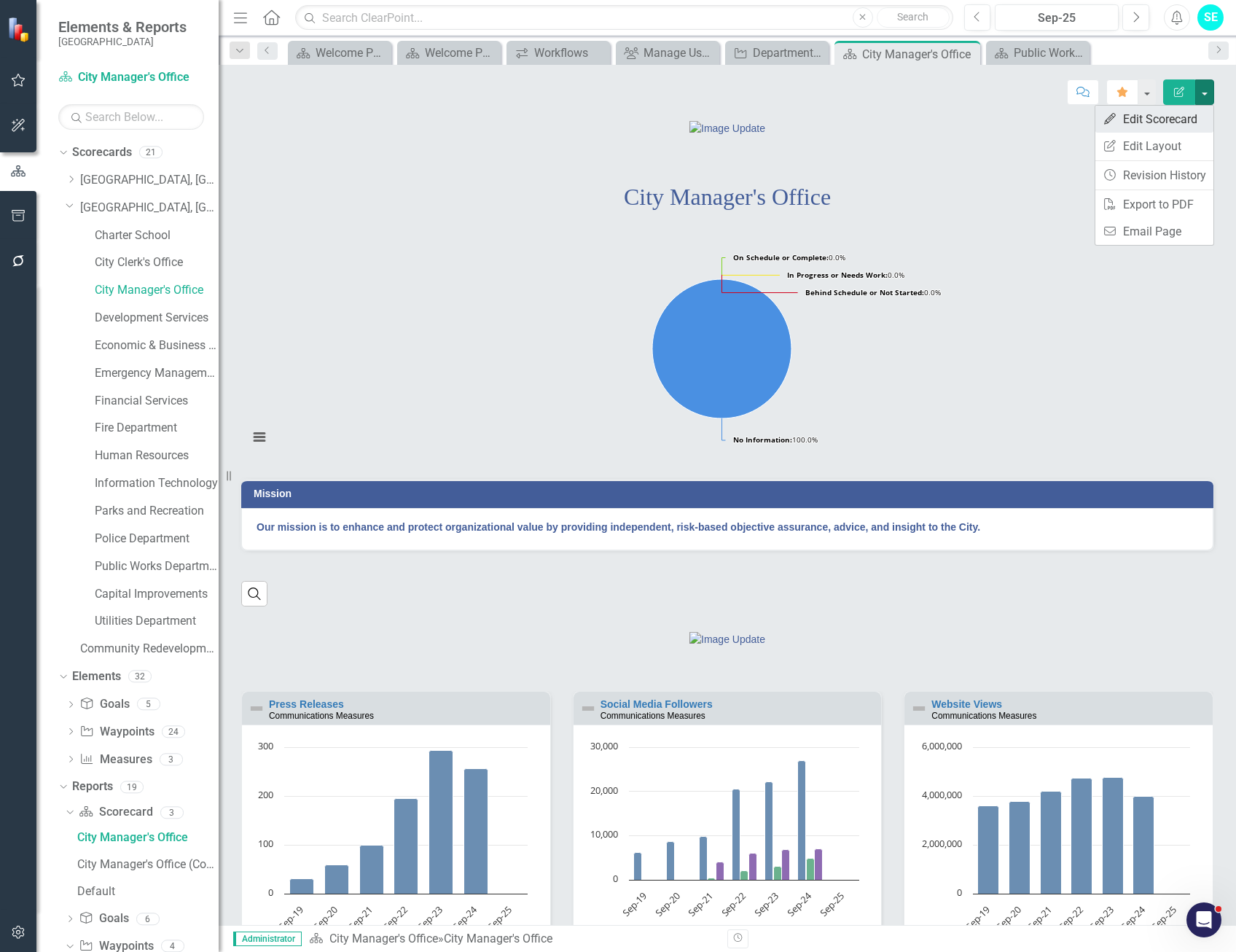
click at [1175, 120] on link "Edit Edit Scorecard" at bounding box center [1154, 119] width 118 height 27
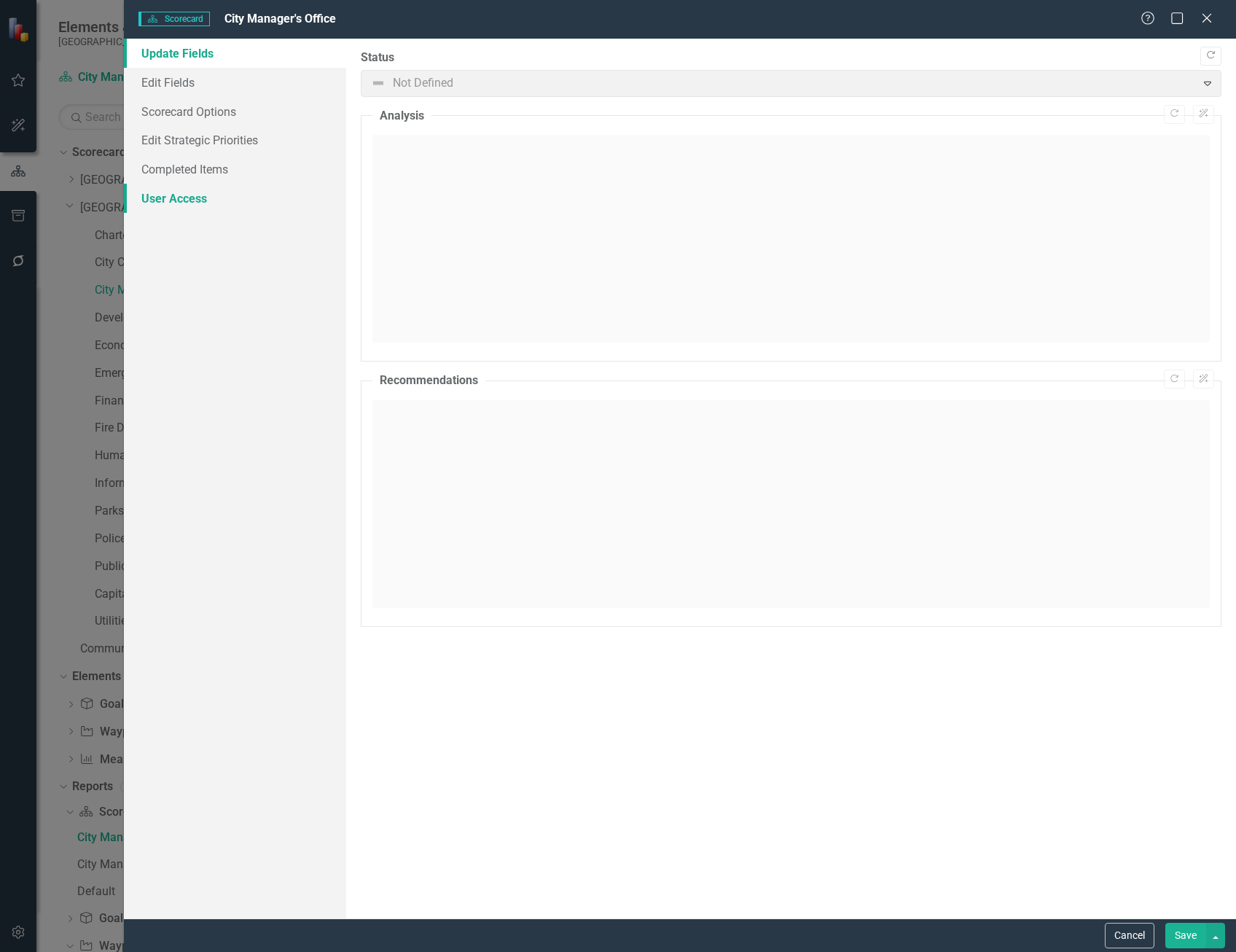
click at [201, 207] on link "User Access" at bounding box center [235, 198] width 222 height 29
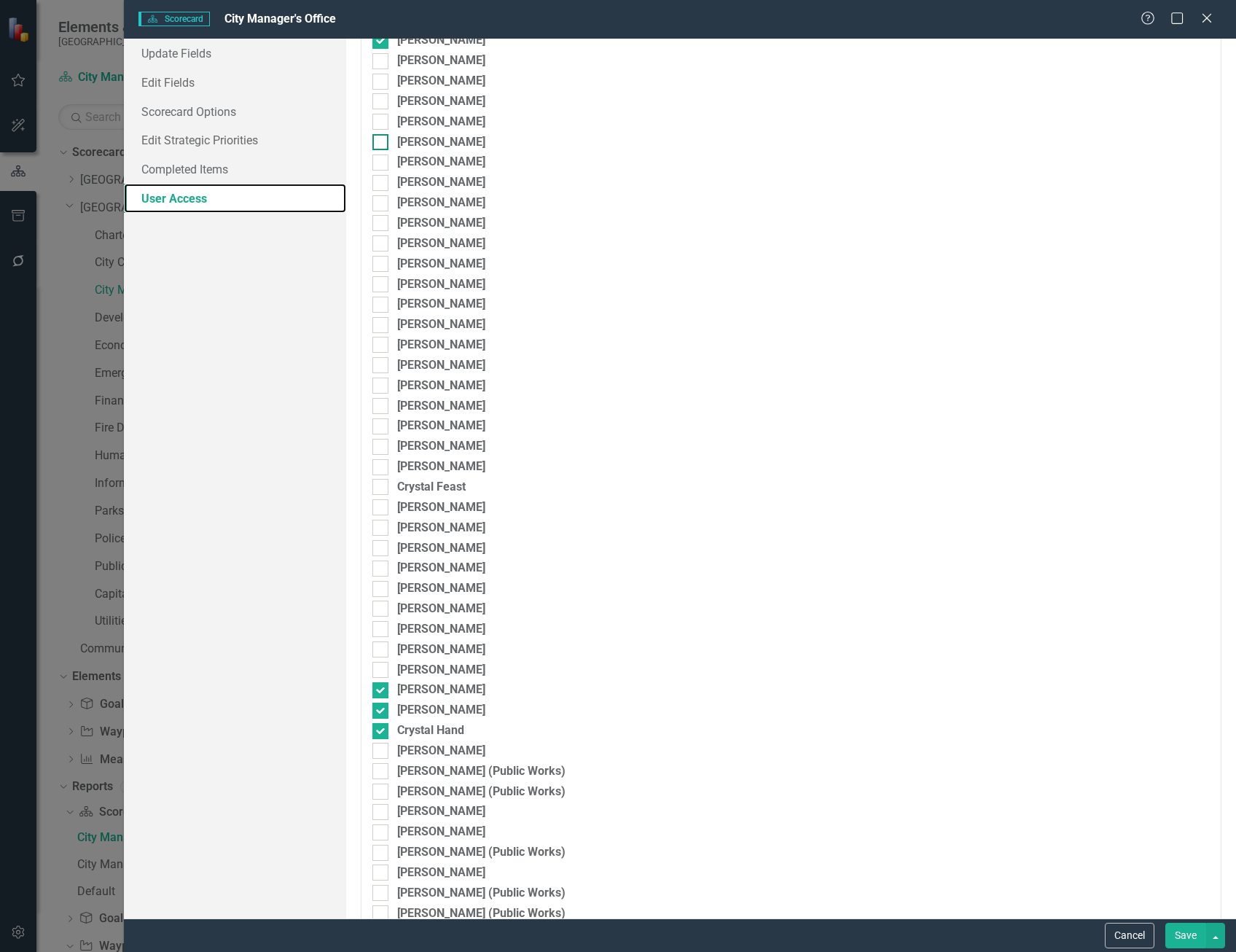
scroll to position [802, 0]
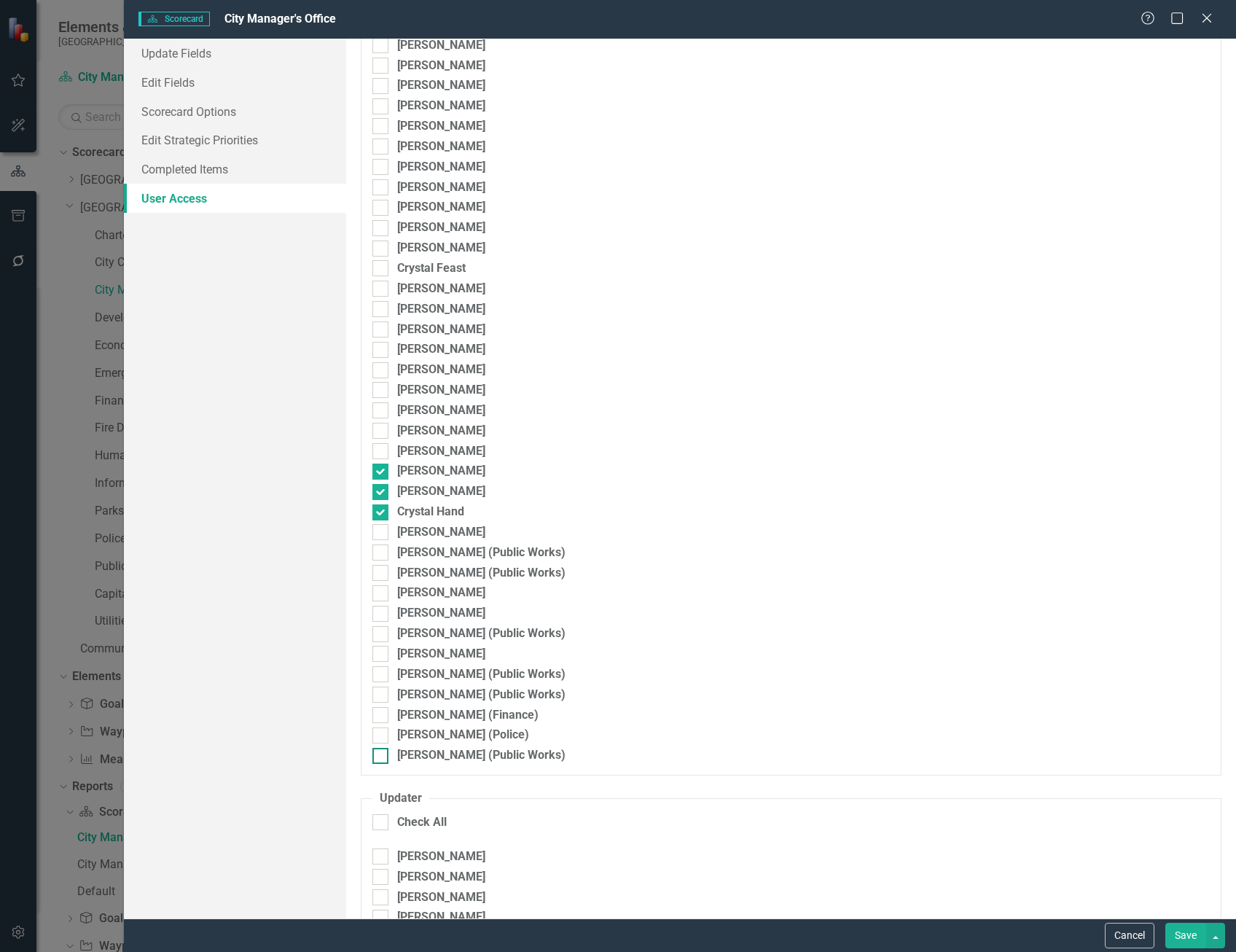
click at [382, 759] on div at bounding box center [380, 755] width 16 height 16
click at [382, 758] on input "[PERSON_NAME] (Public Works)" at bounding box center [377, 752] width 10 height 10
checkbox input "true"
click at [1172, 933] on button "Save" at bounding box center [1185, 936] width 41 height 25
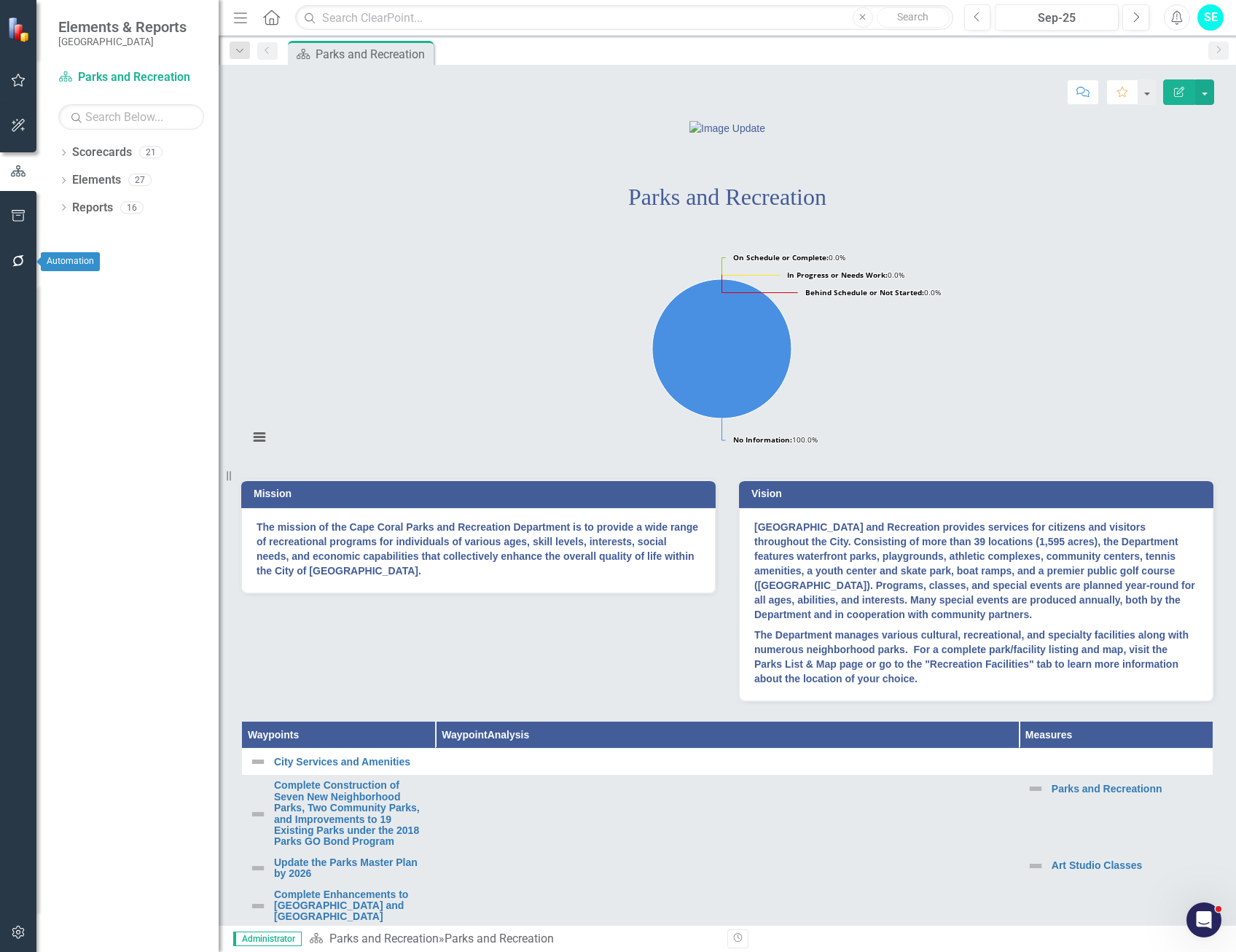
click at [11, 259] on icon "button" at bounding box center [19, 261] width 15 height 12
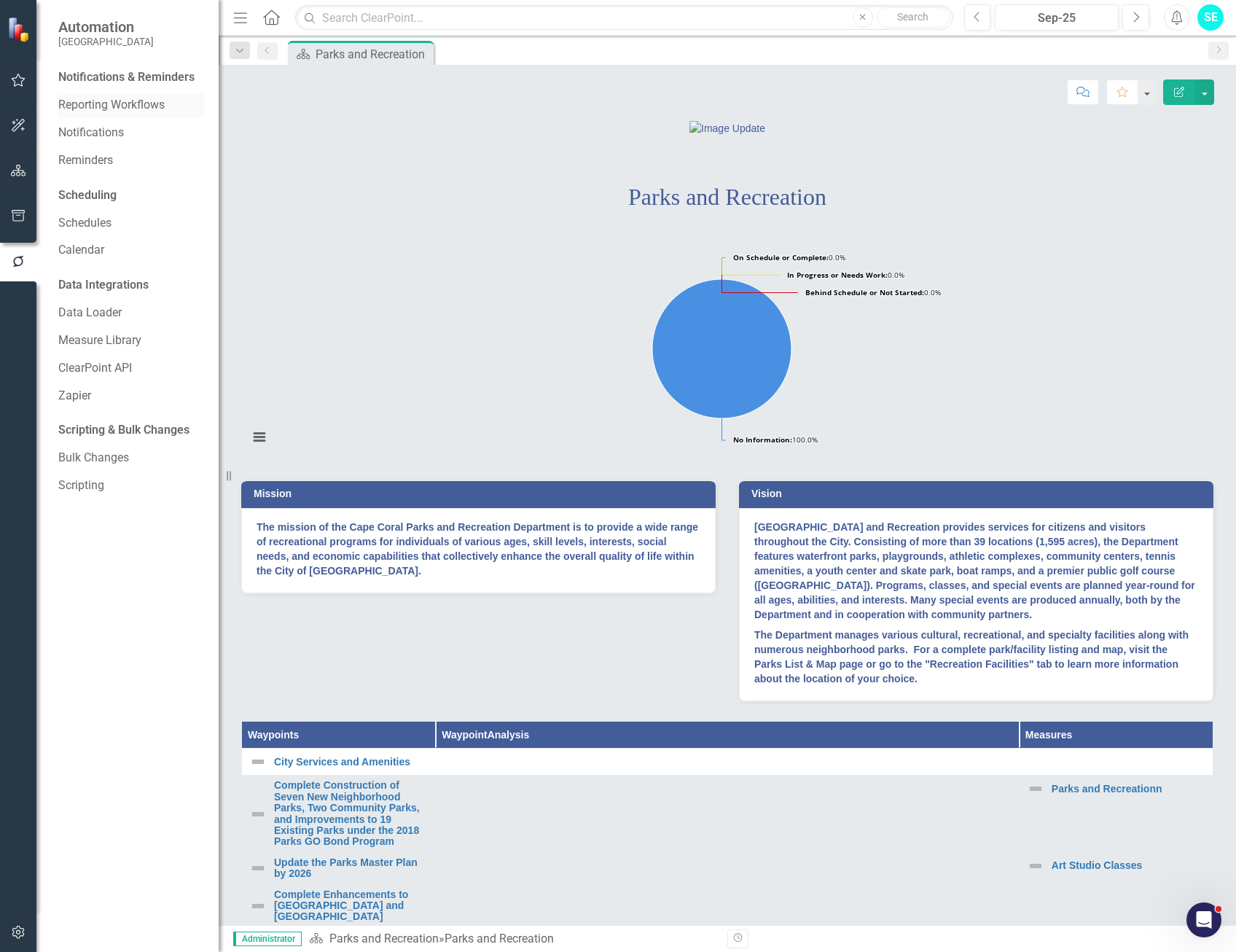
click at [123, 109] on link "Reporting Workflows" at bounding box center [131, 105] width 146 height 16
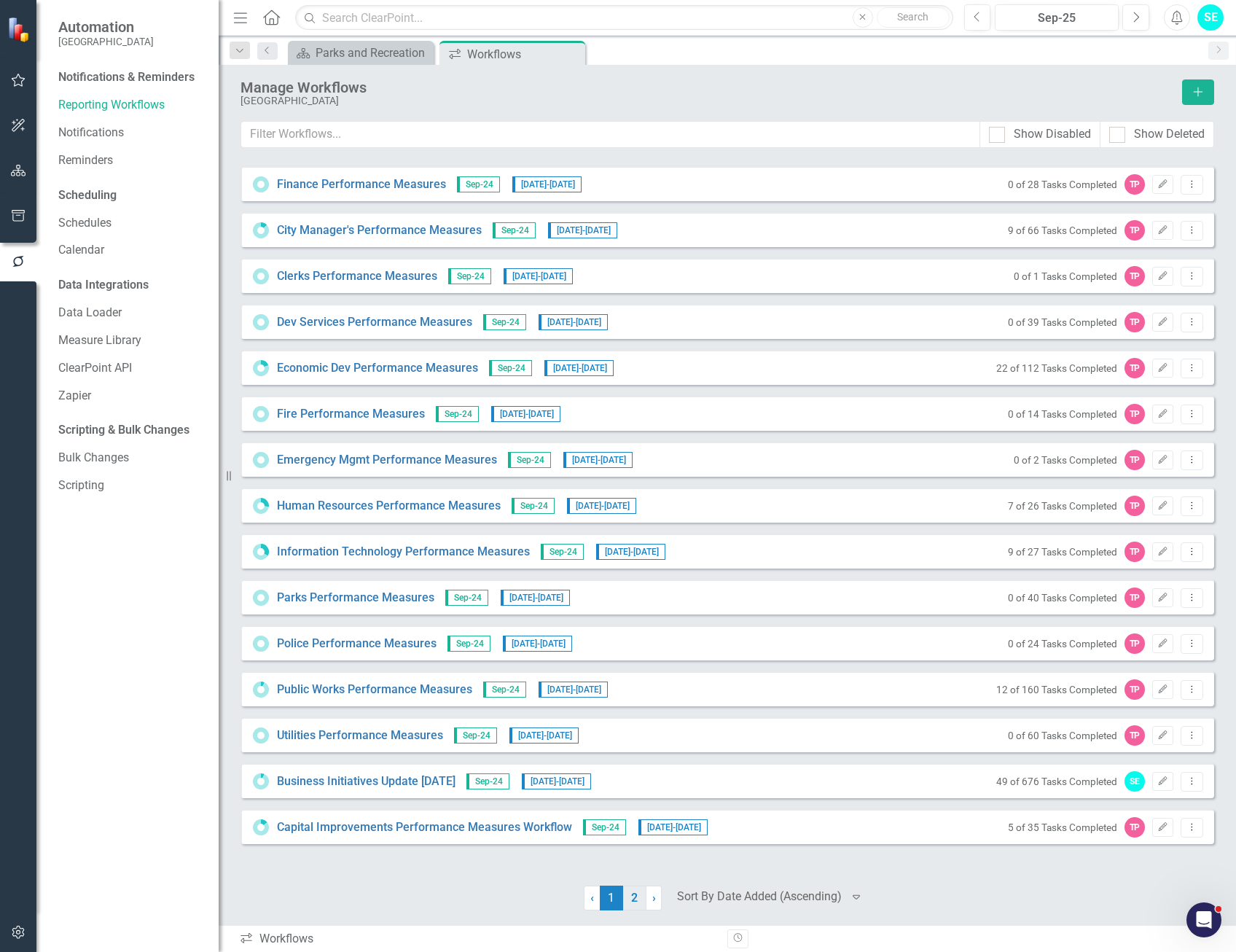
click at [639, 896] on link "2" at bounding box center [634, 897] width 23 height 25
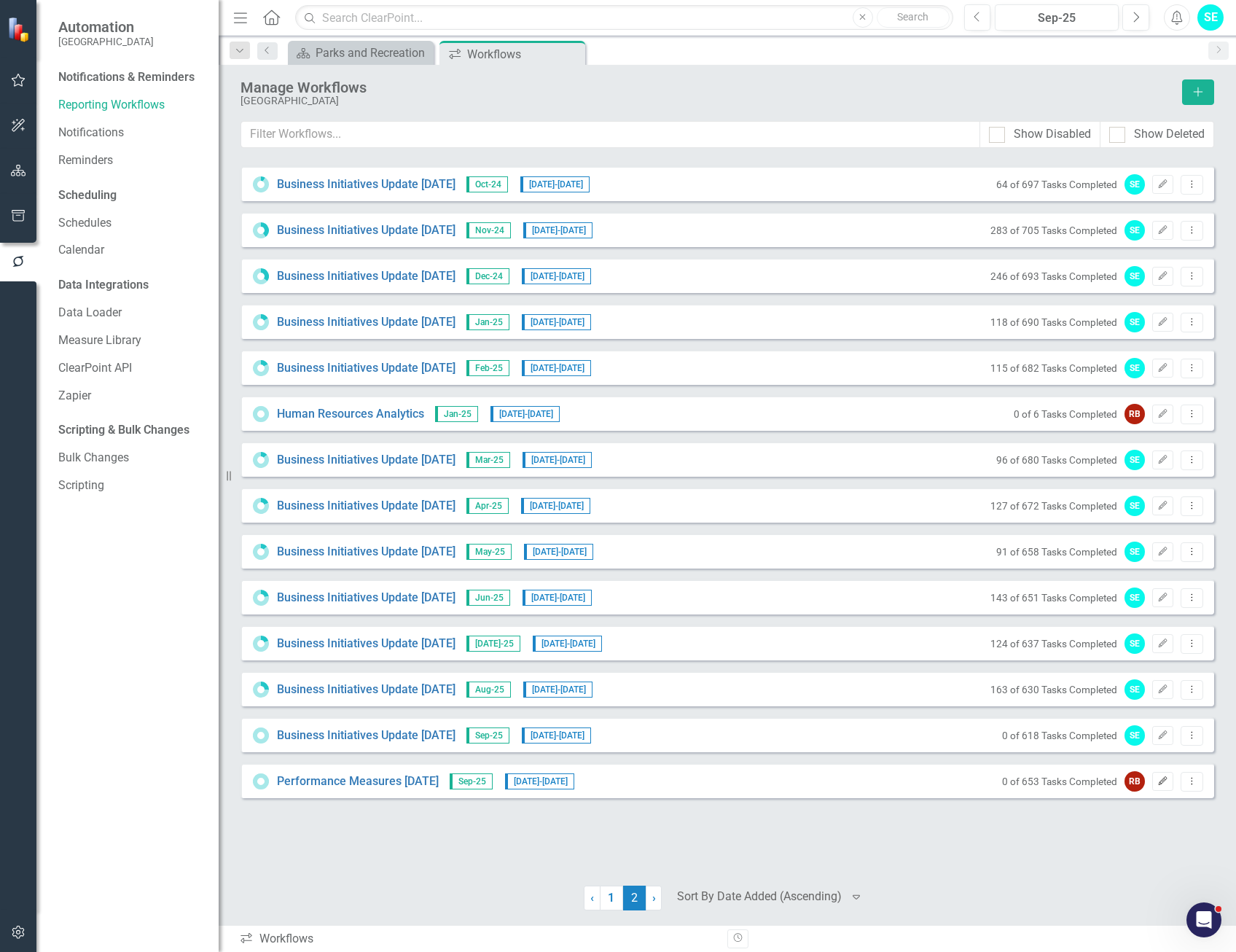
click at [1161, 784] on icon "Edit" at bounding box center [1163, 781] width 11 height 9
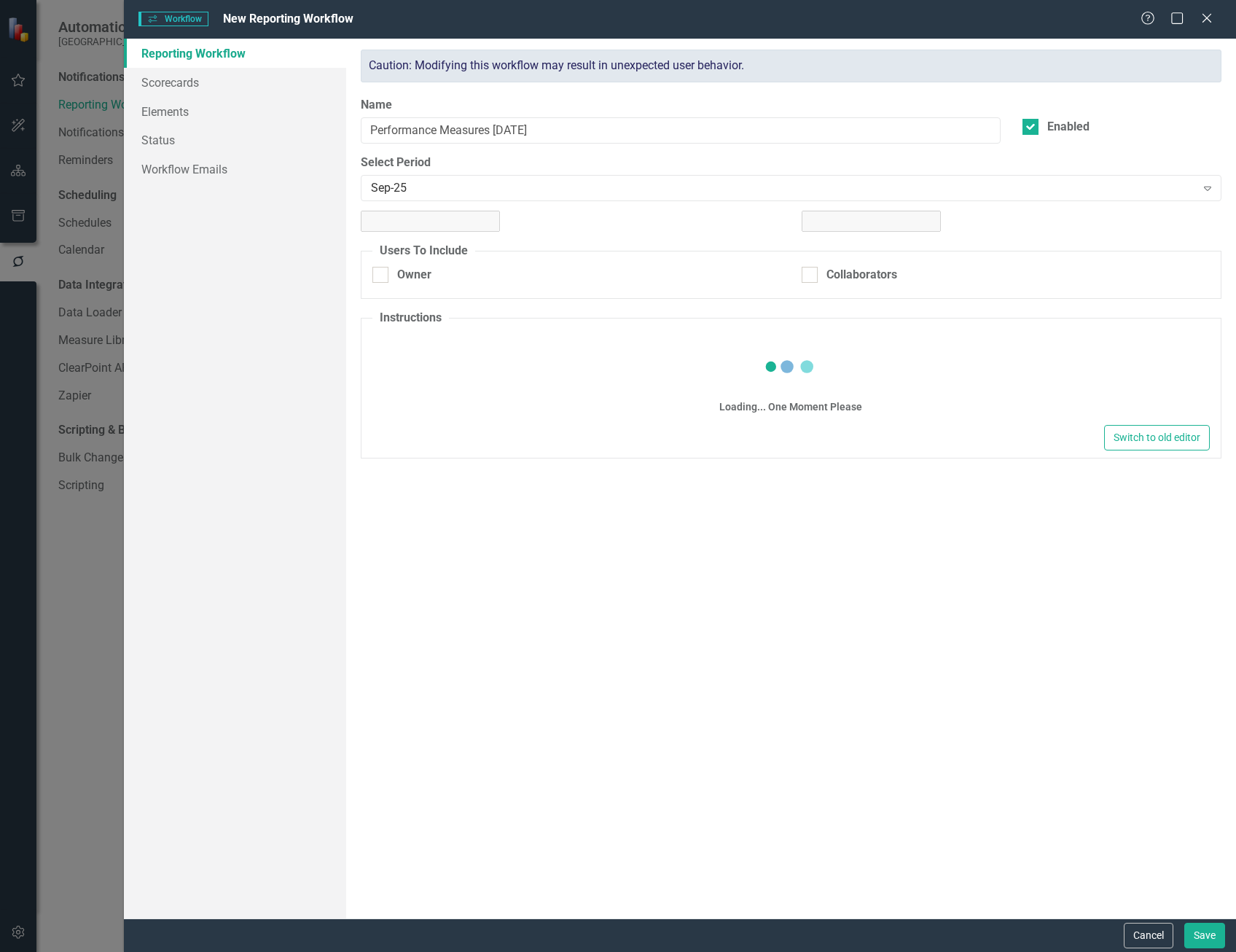
checkbox input "true"
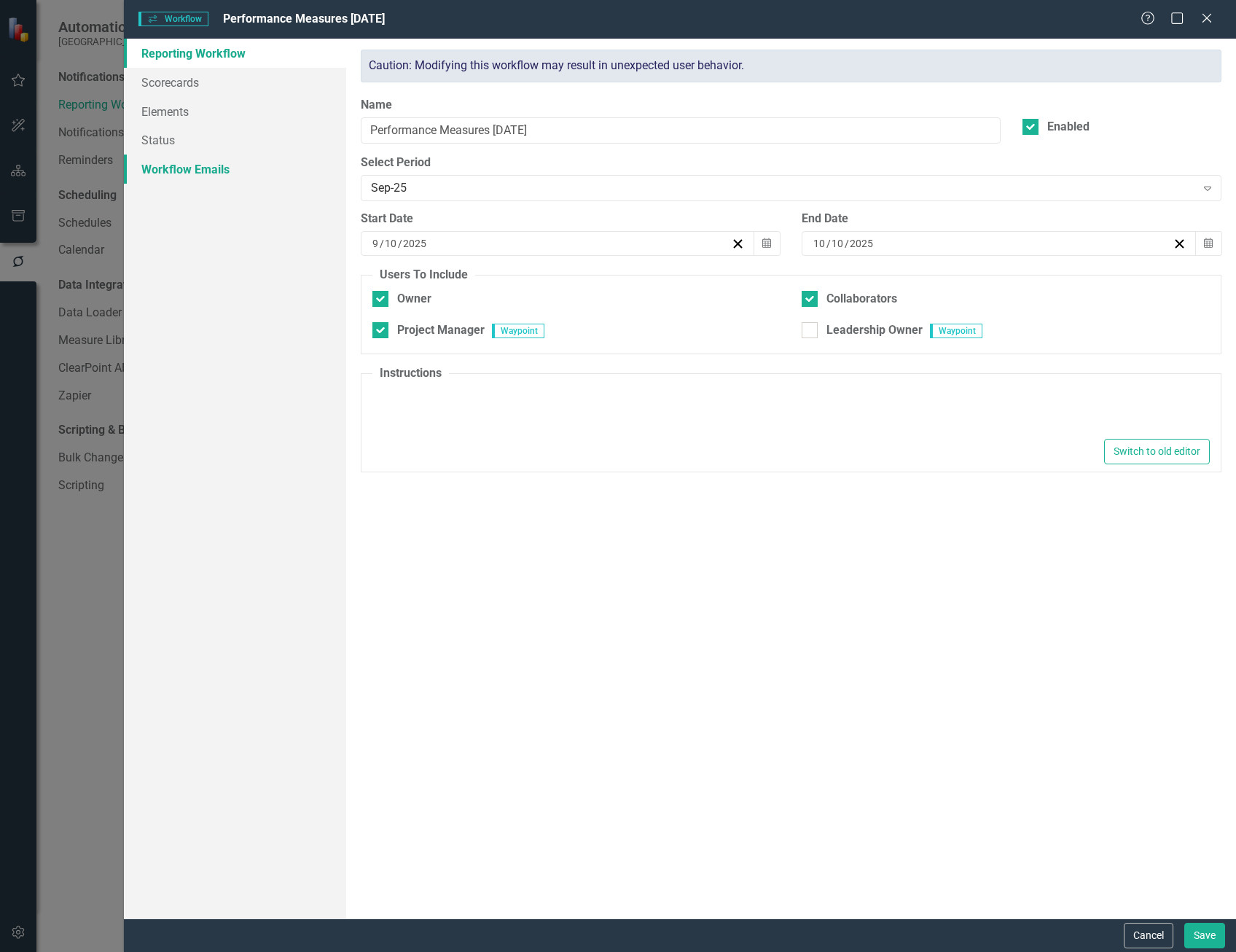
type textarea "<p>Instructions</p>"
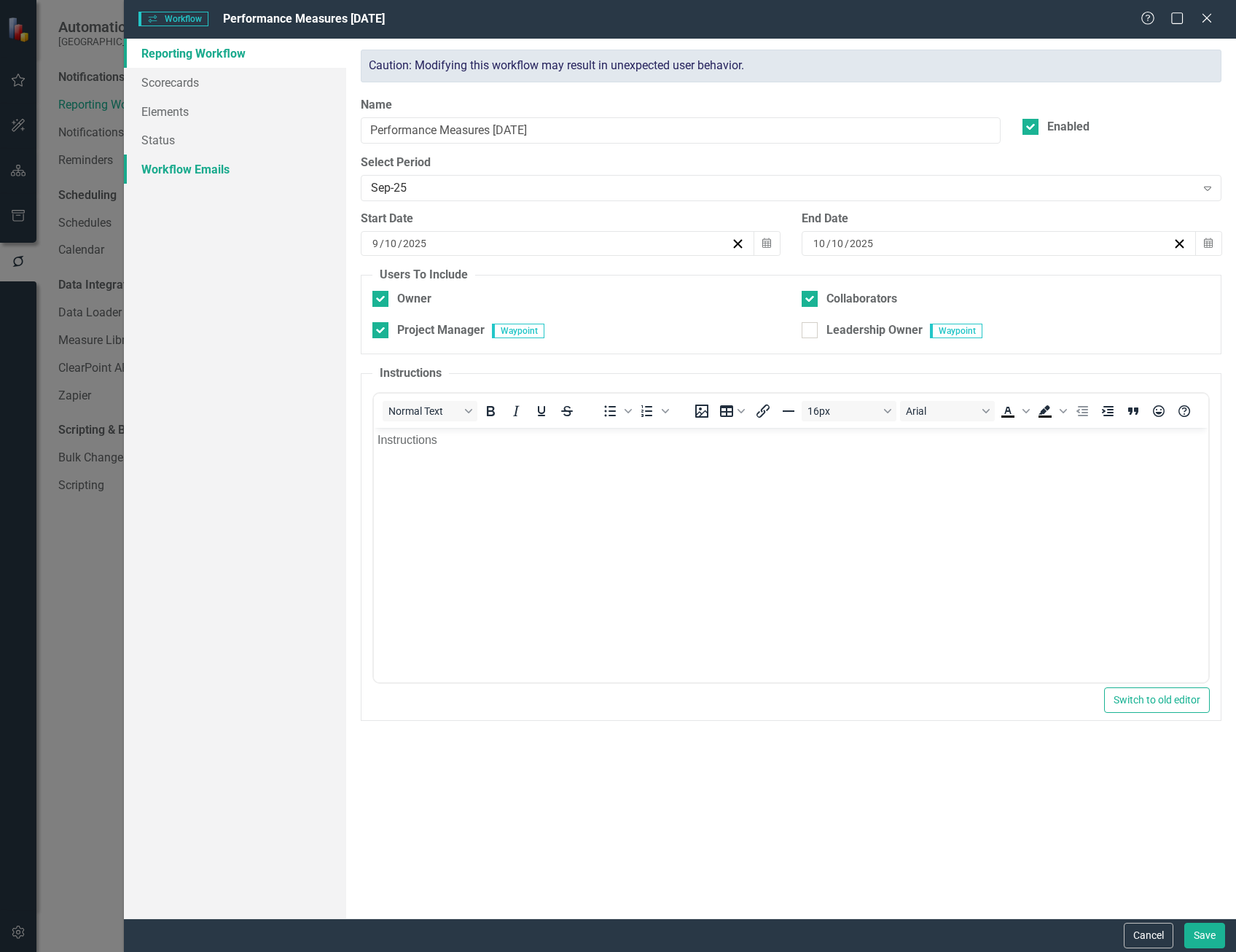
click at [203, 165] on link "Workflow Emails" at bounding box center [235, 169] width 222 height 29
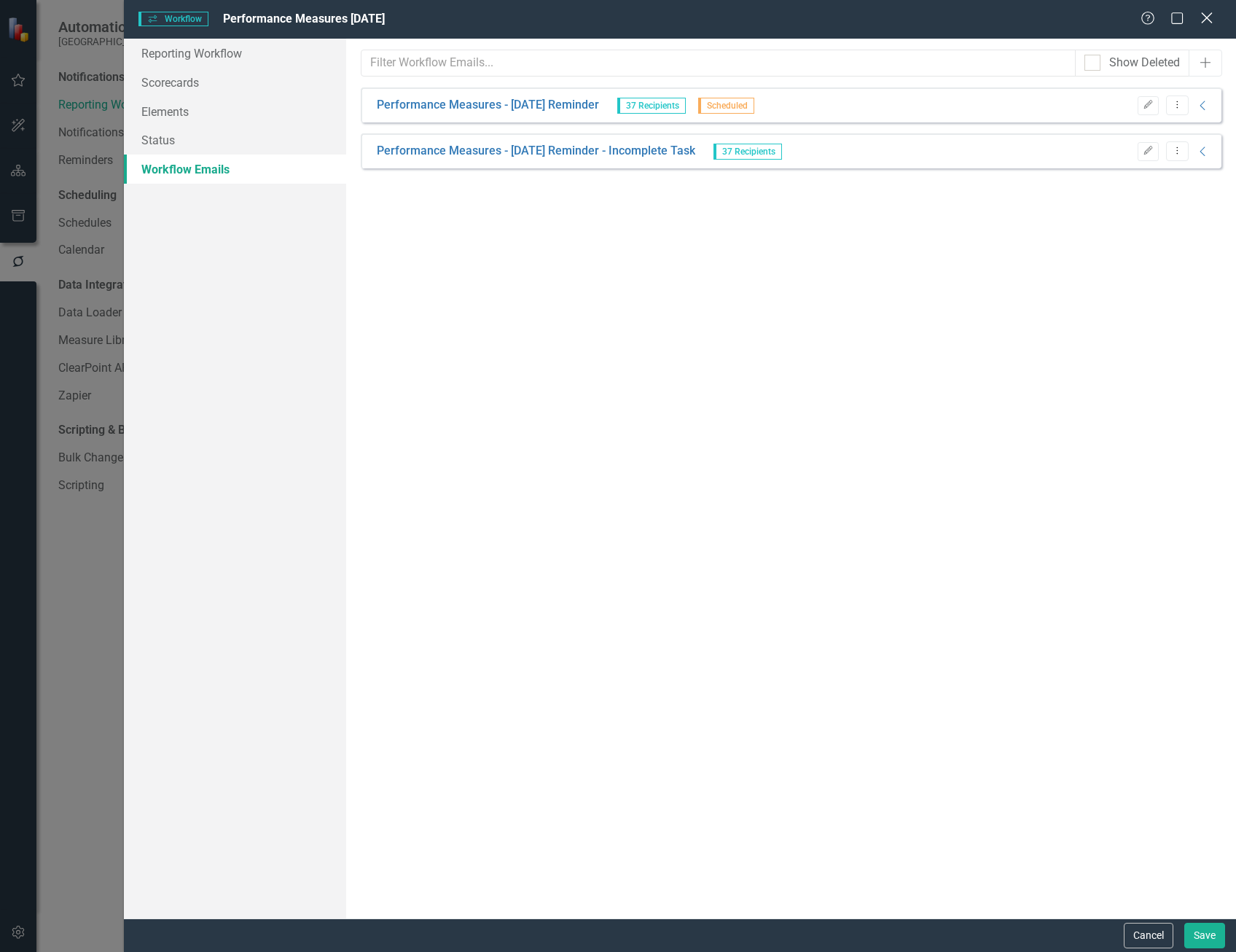
click at [1210, 14] on icon at bounding box center [1206, 18] width 11 height 11
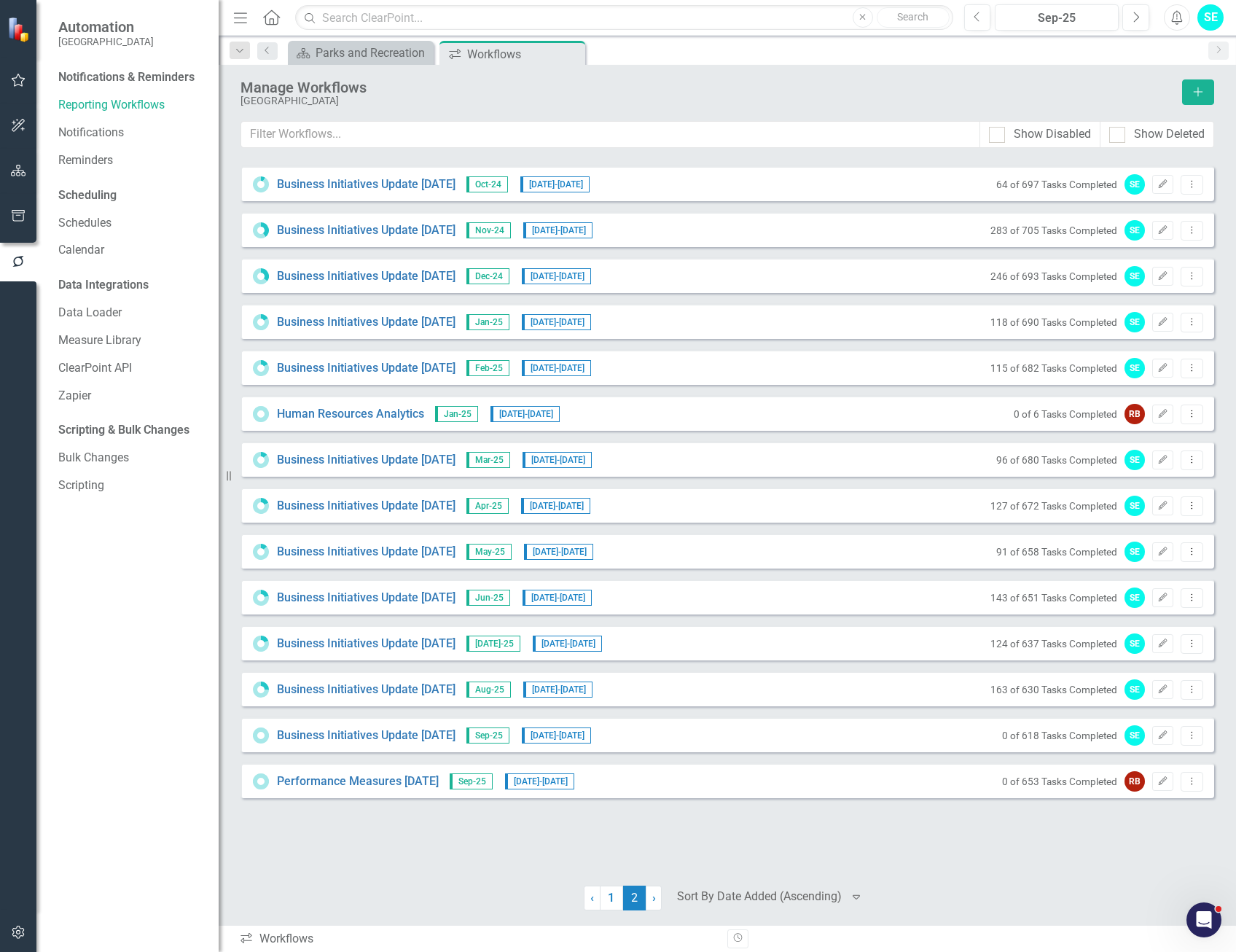
click at [144, 686] on div "Notifications & Reminders Reporting Workflows Notifications Reminders Schedulin…" at bounding box center [128, 509] width 182 height 886
